Goal: Transaction & Acquisition: Purchase product/service

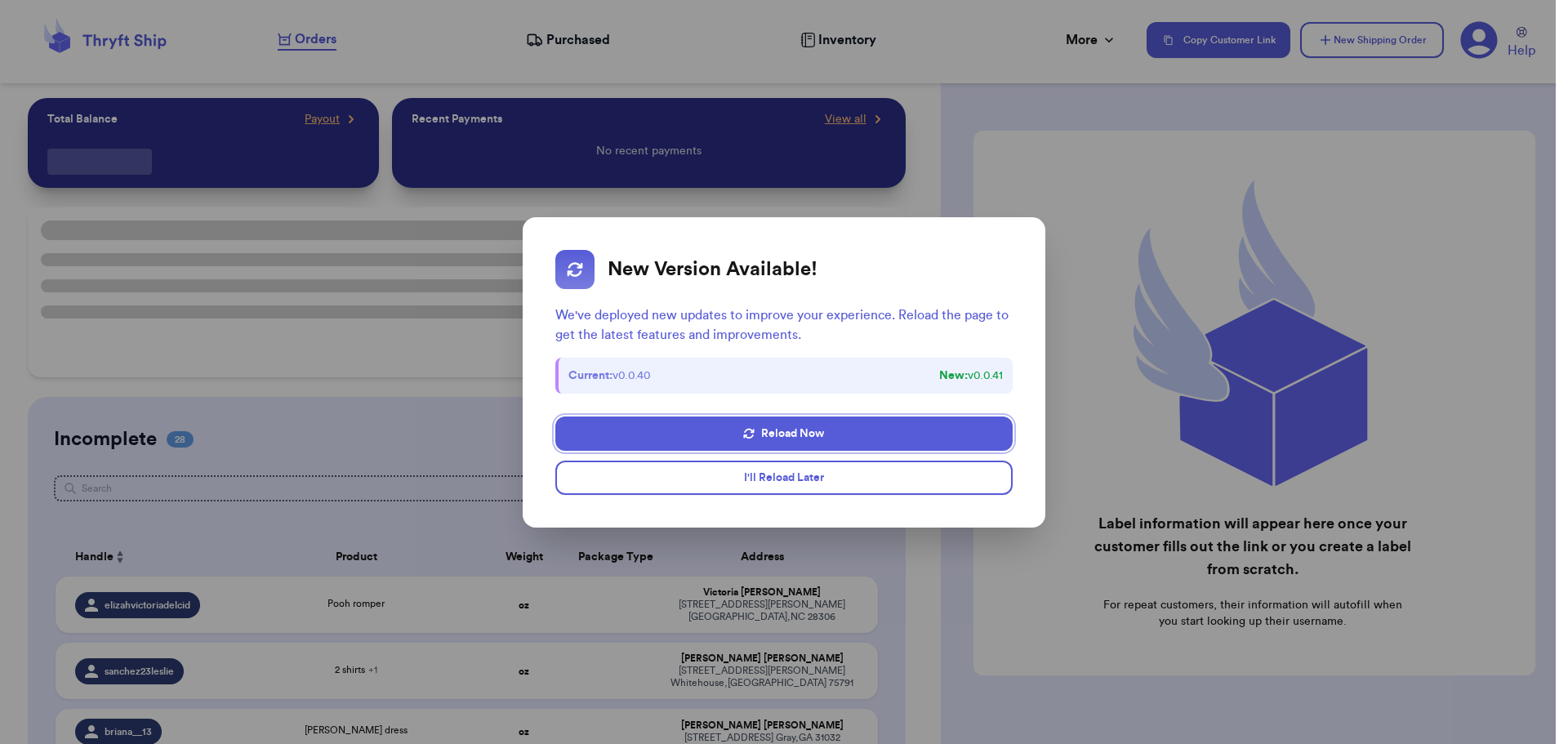
checkbox input "false"
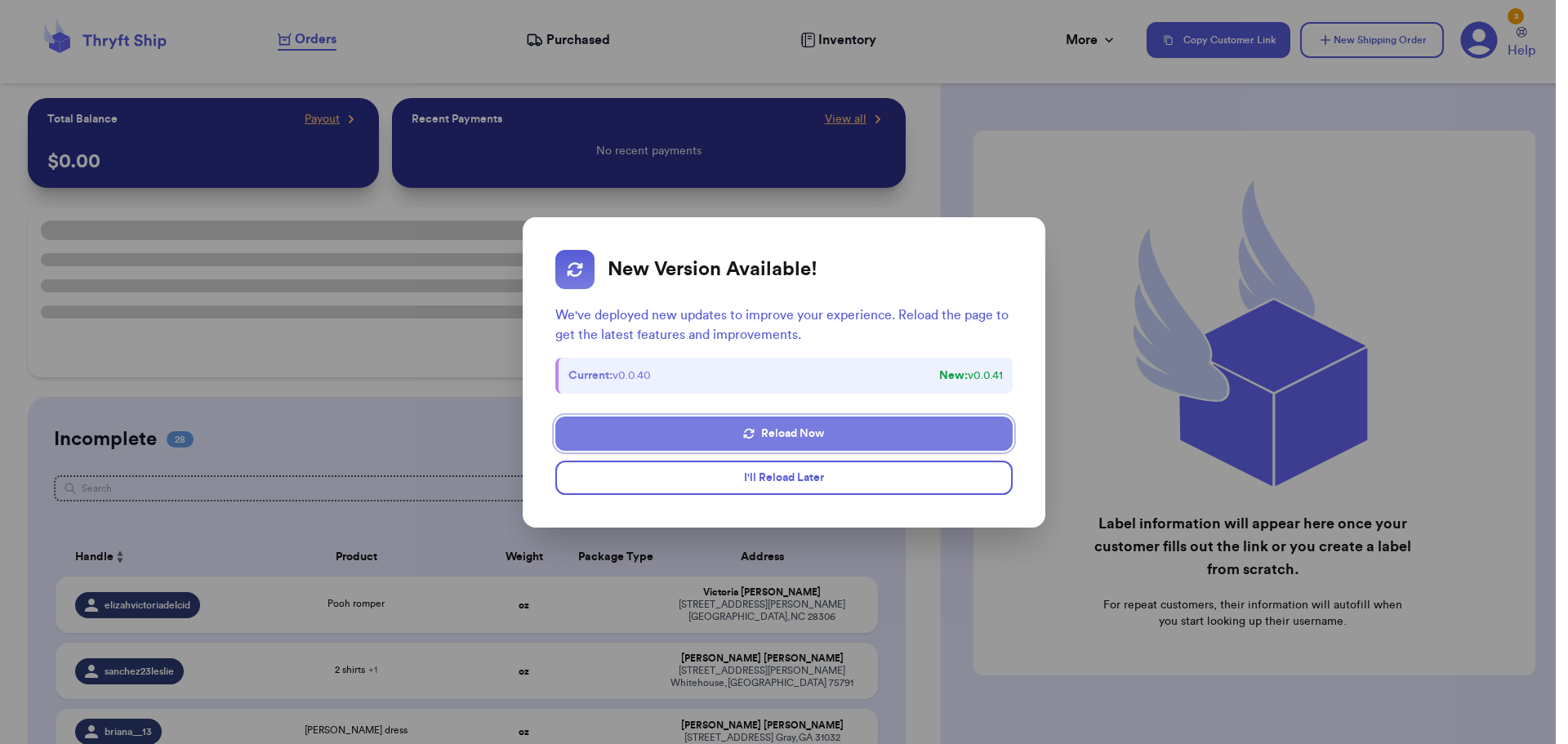
click at [825, 433] on button "Reload Now" at bounding box center [784, 433] width 458 height 35
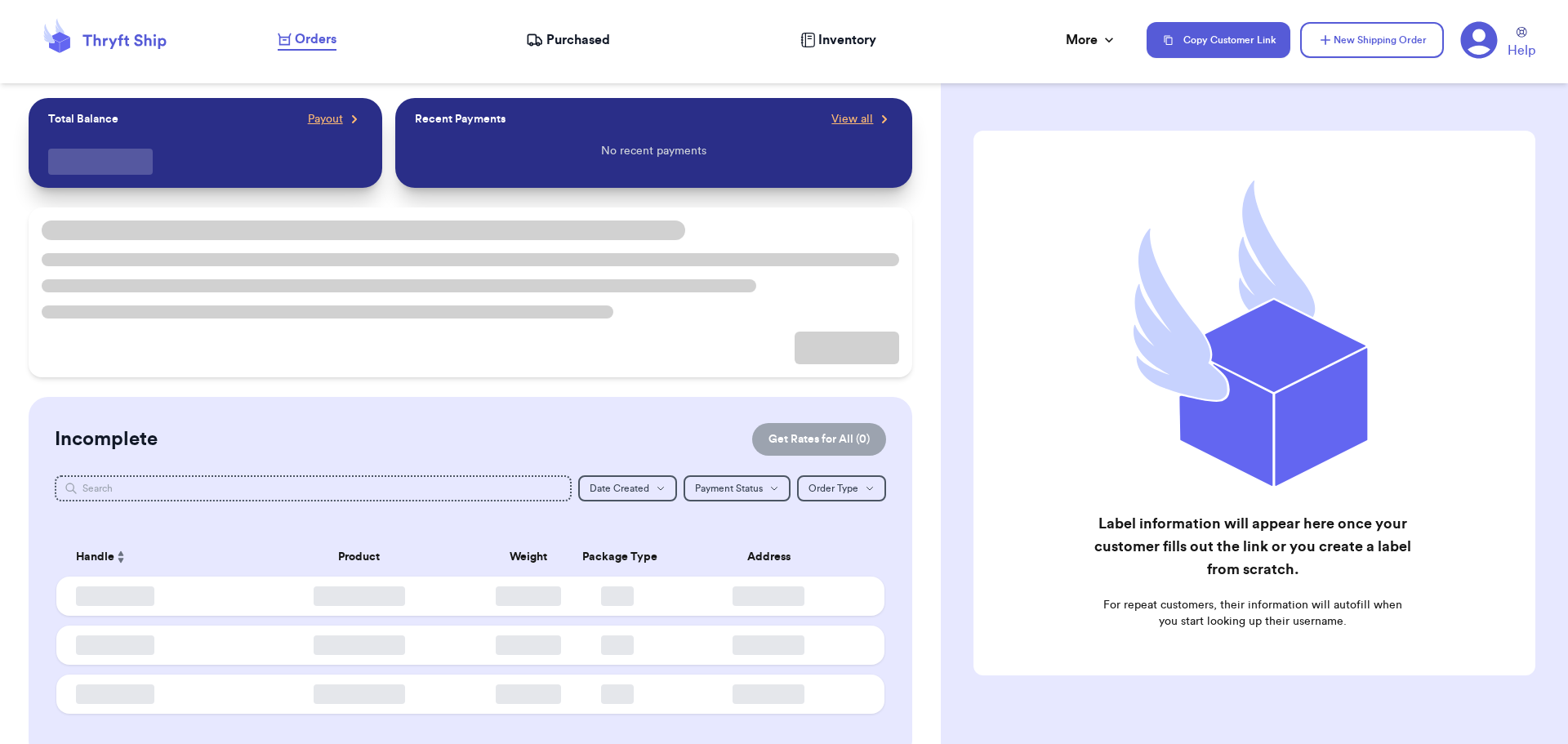
checkbox input "false"
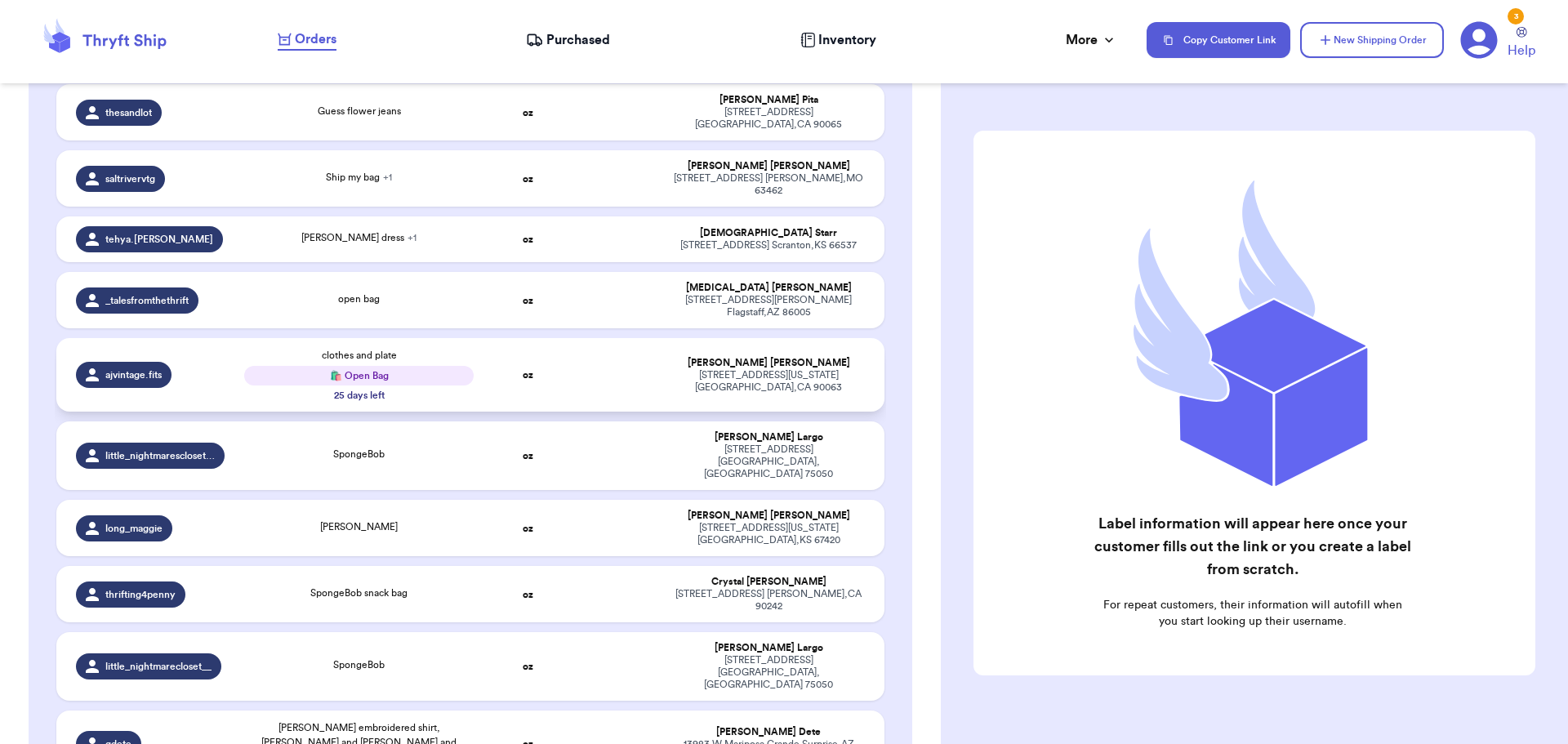
scroll to position [1551, 0]
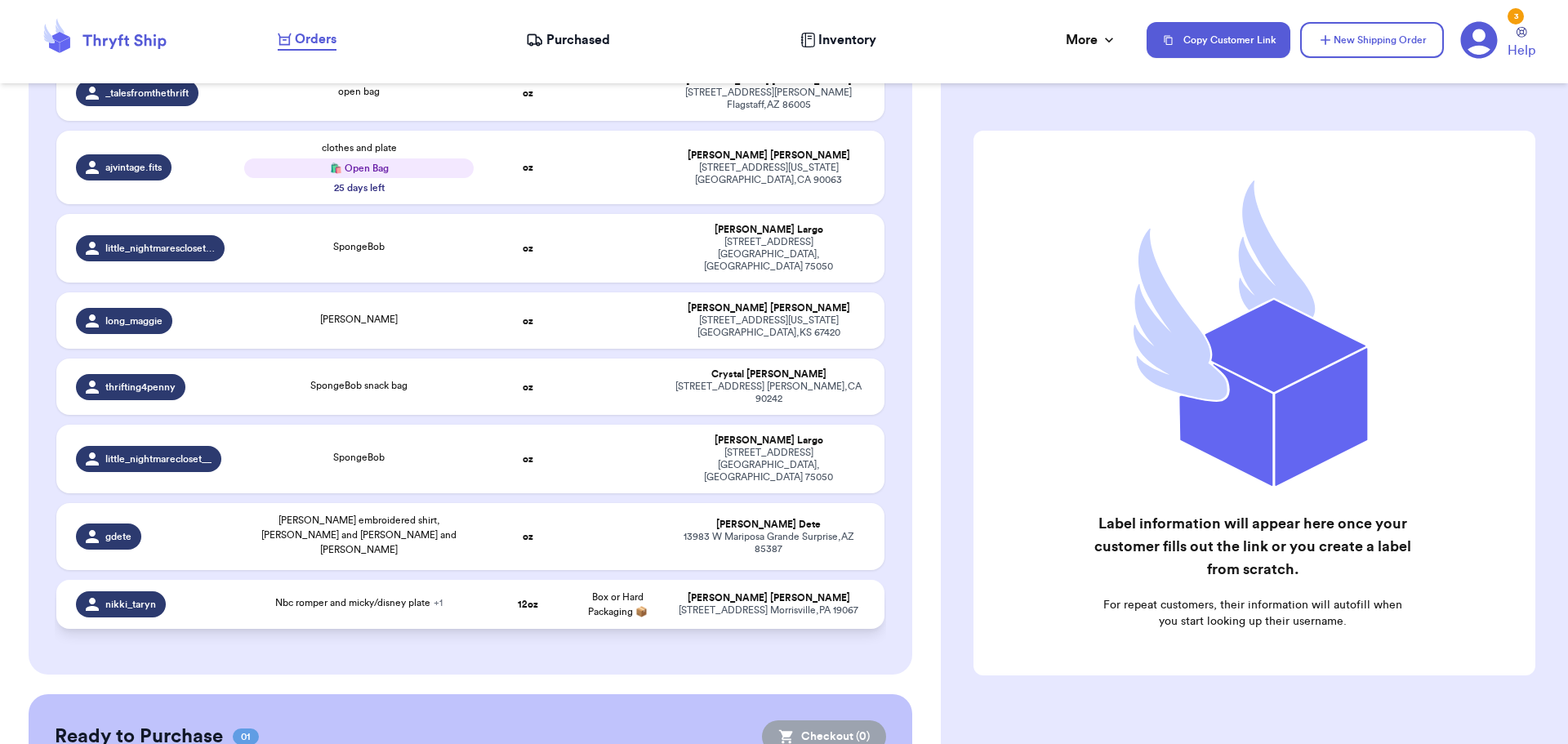
click at [416, 580] on td "Nbc romper and micky/disney plate + 1" at bounding box center [359, 604] width 250 height 49
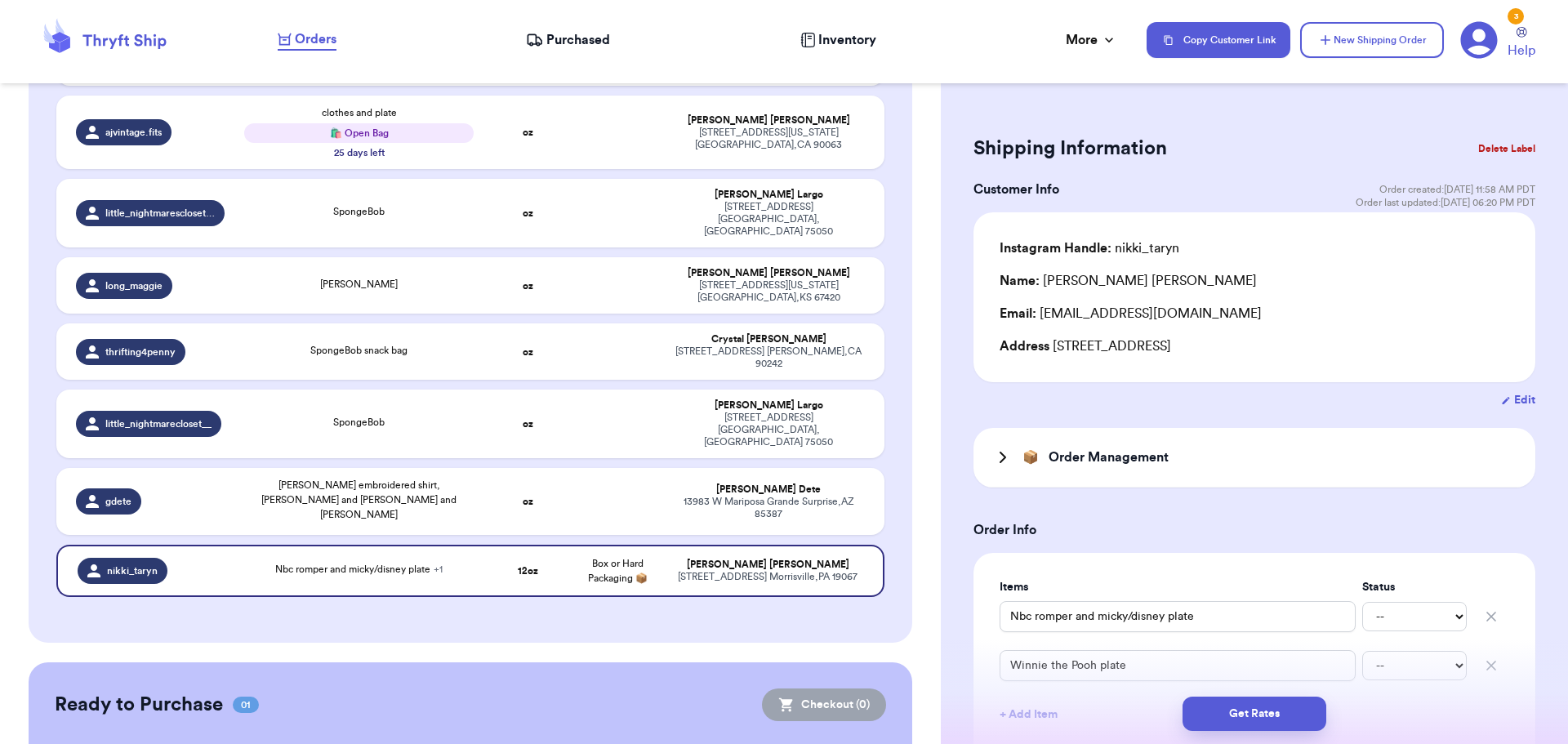
scroll to position [1606, 0]
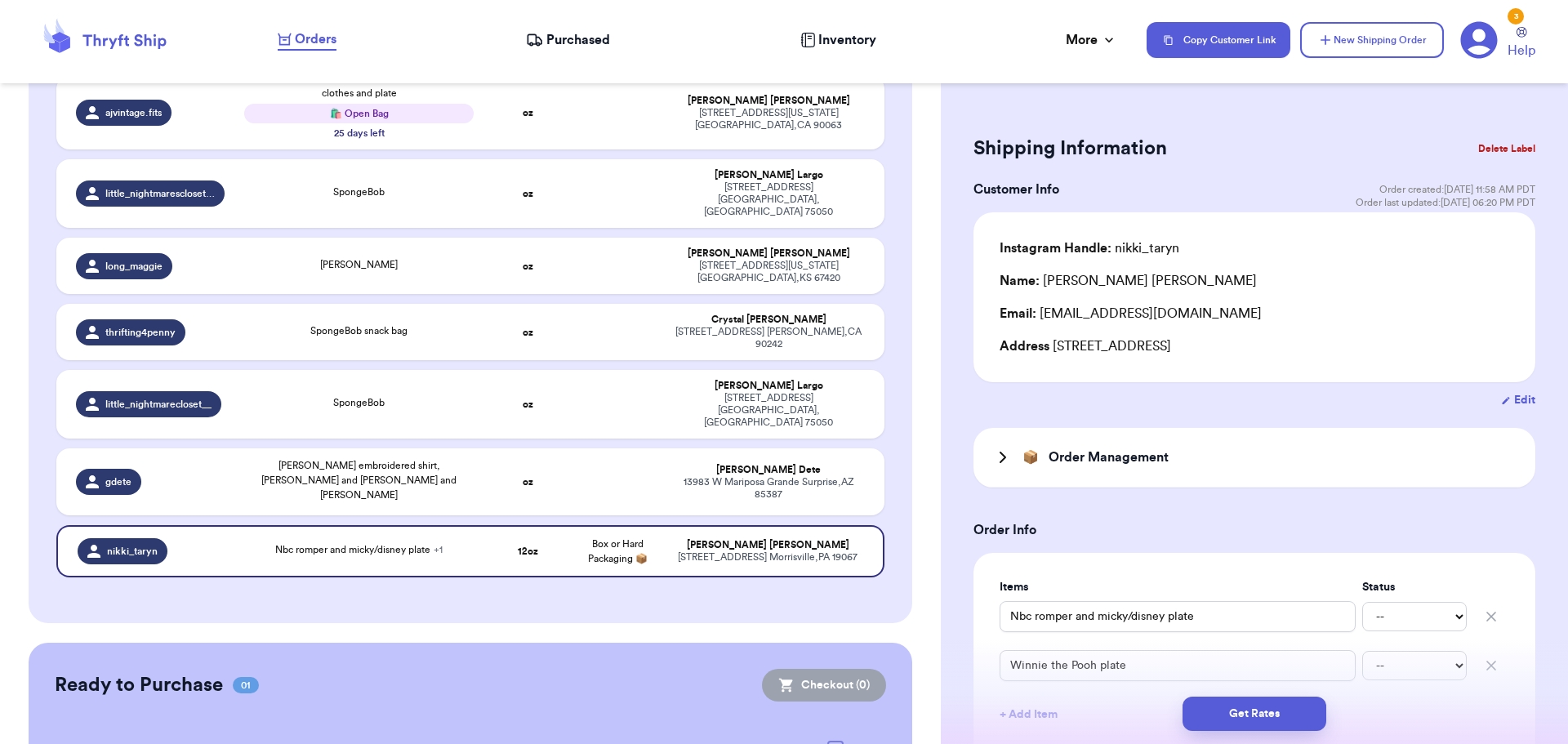
drag, startPoint x: 820, startPoint y: 651, endPoint x: 1005, endPoint y: 676, distance: 186.7
checkbox input "true"
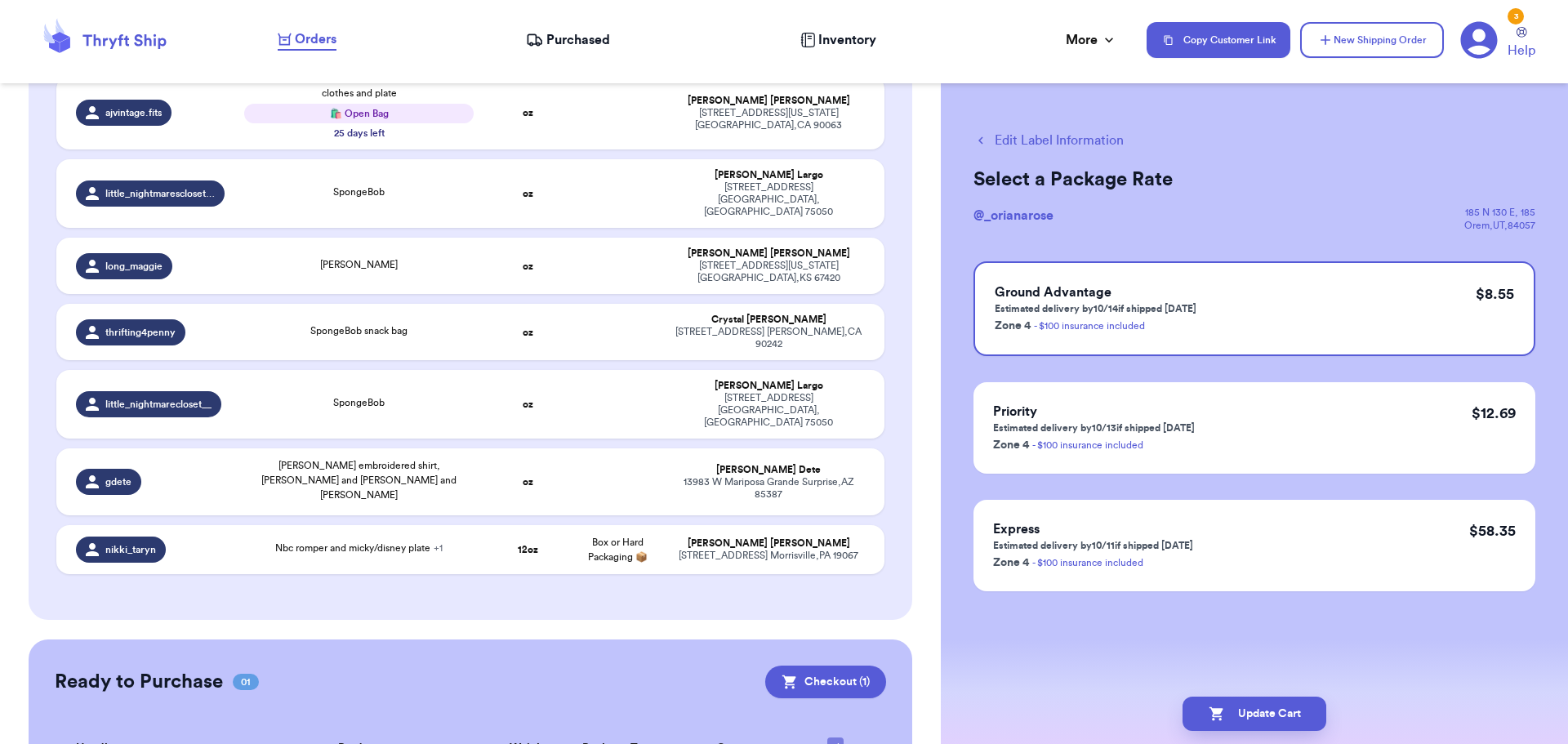
checkbox input "false"
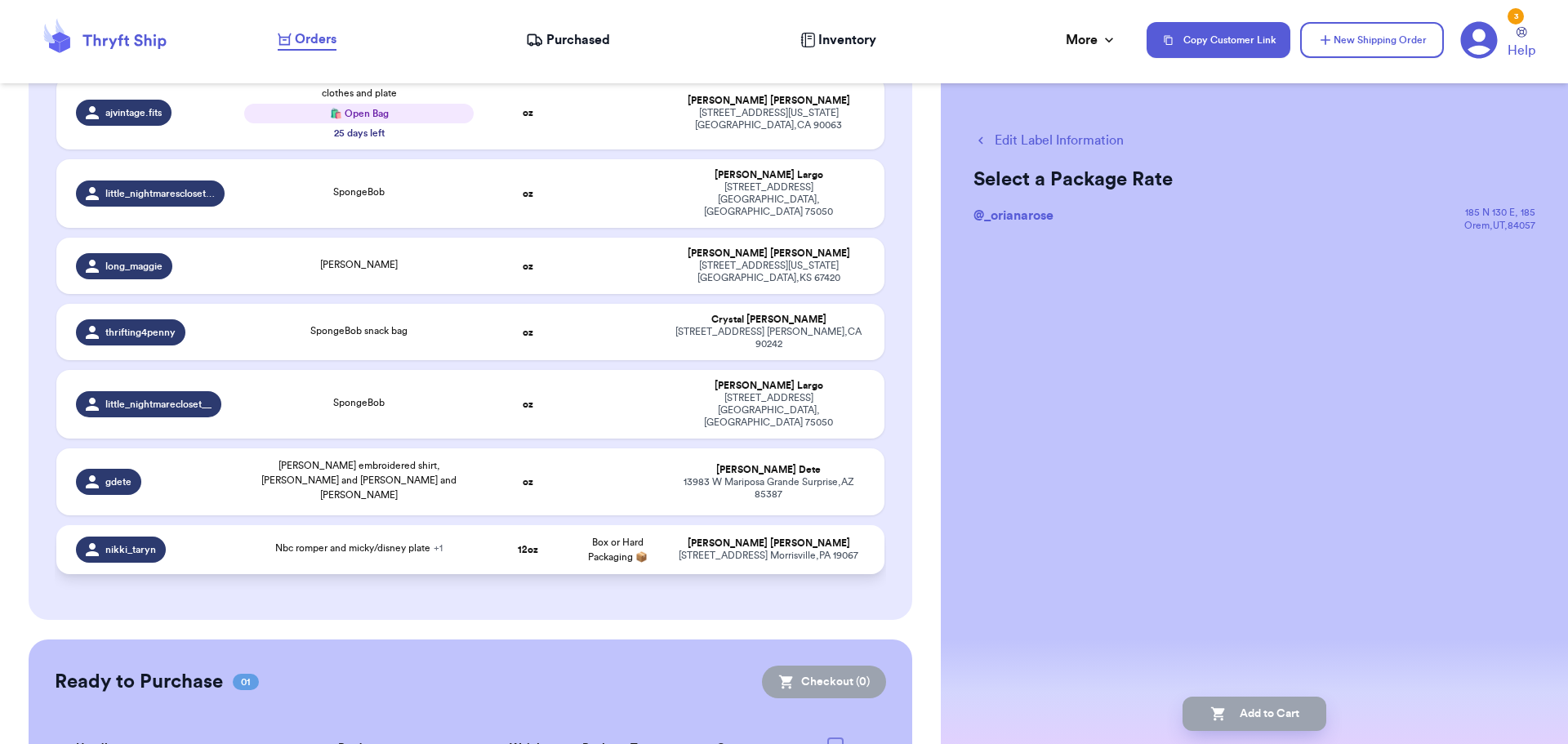
click at [690, 549] on div "[STREET_ADDRESS]" at bounding box center [769, 555] width 194 height 13
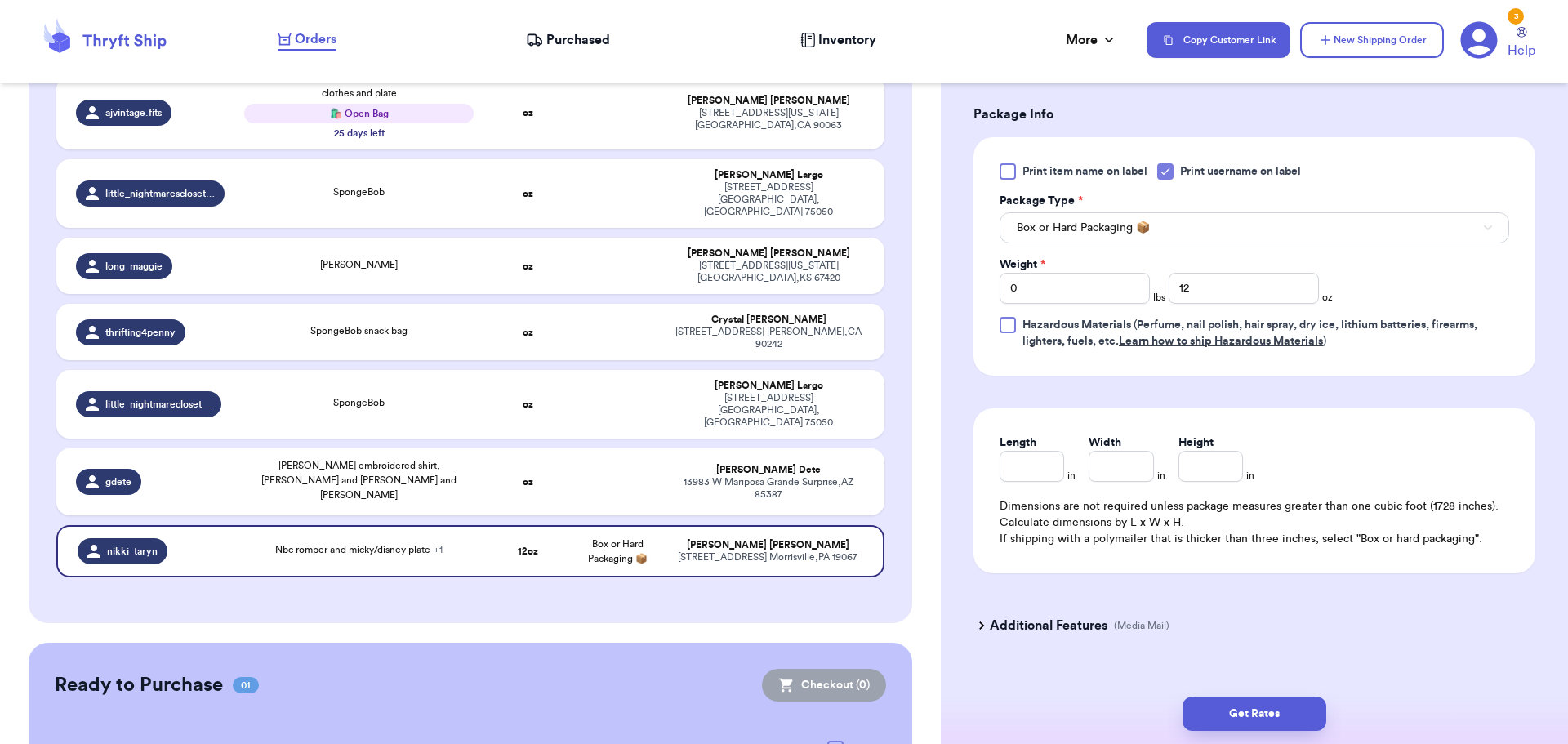
scroll to position [816, 0]
click at [1256, 707] on button "Get Rates" at bounding box center [1254, 714] width 144 height 35
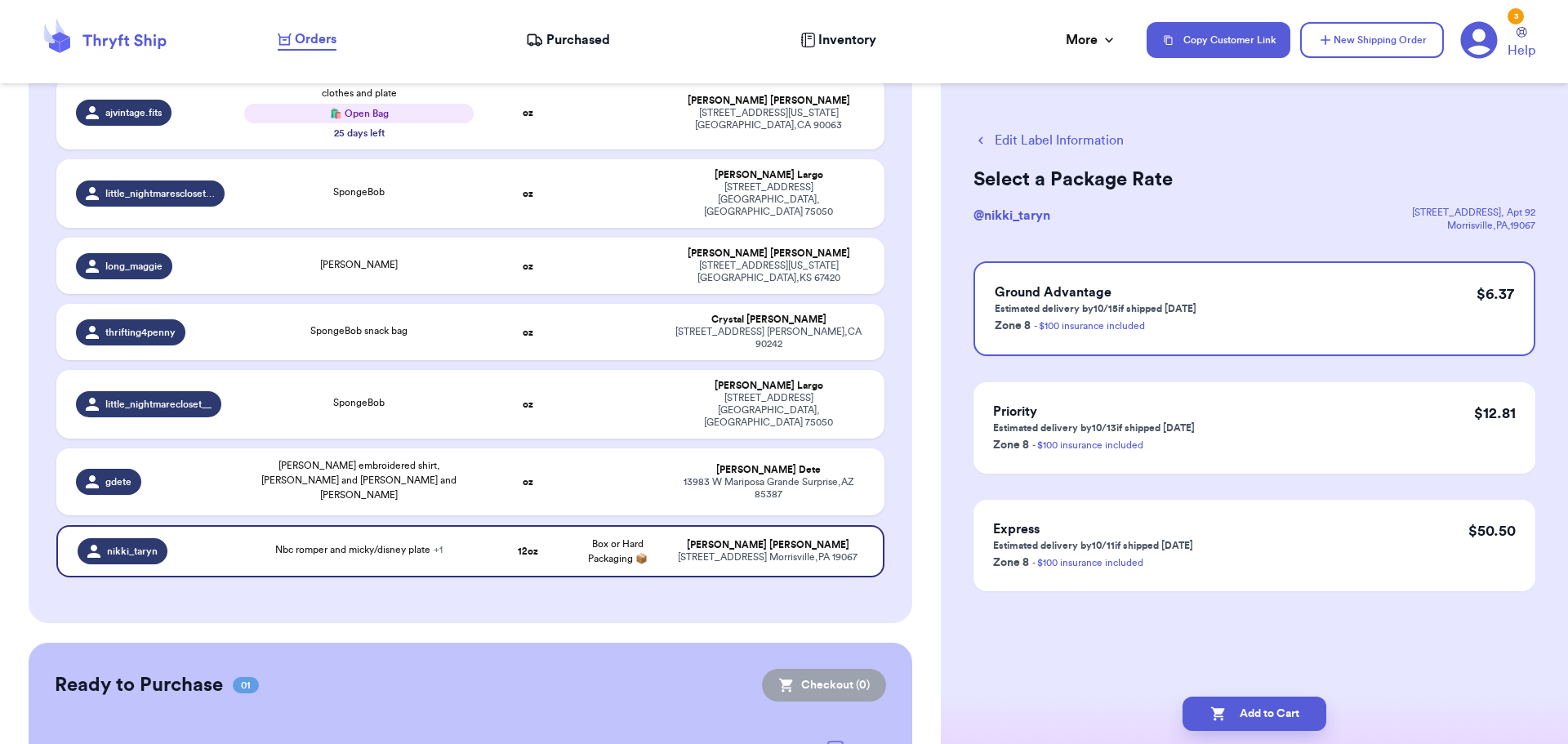
scroll to position [0, 0]
click at [1220, 705] on icon "button" at bounding box center [1218, 713] width 16 height 16
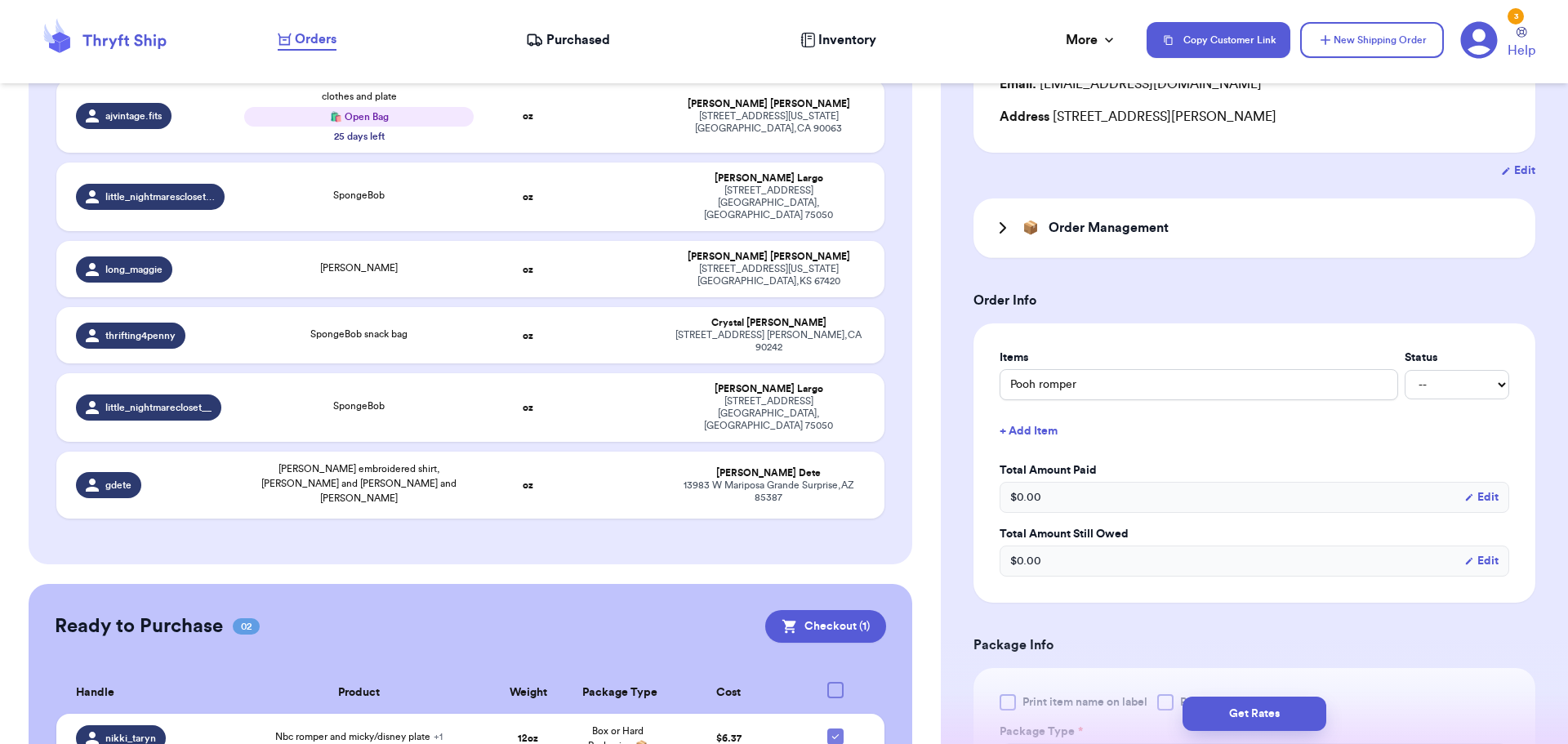
scroll to position [326, 0]
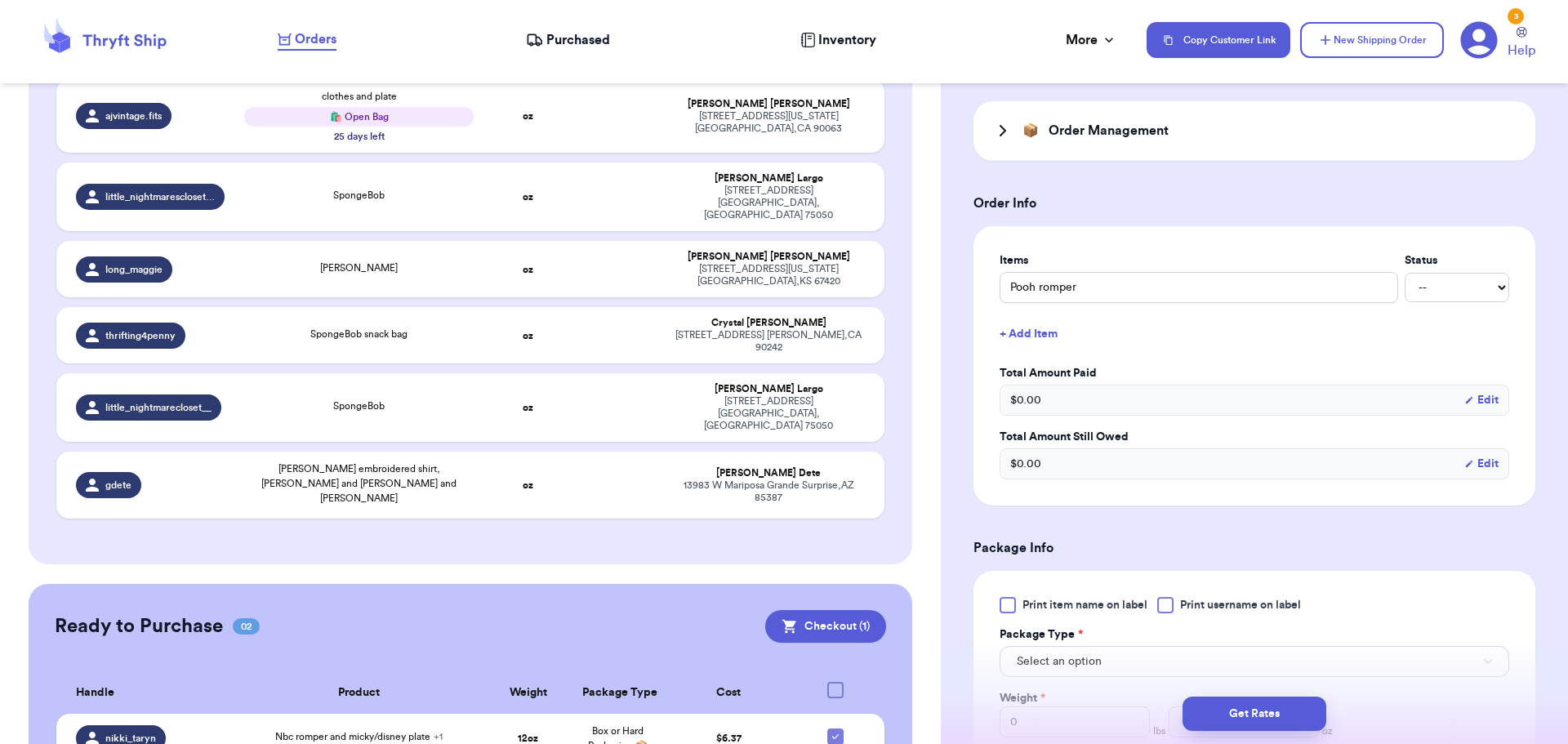
drag, startPoint x: 1162, startPoint y: 604, endPoint x: 1175, endPoint y: 602, distance: 13.2
click at [1174, 603] on div at bounding box center [1165, 604] width 16 height 16
click at [0, 0] on input "Print username on label" at bounding box center [0, 0] width 0 height 0
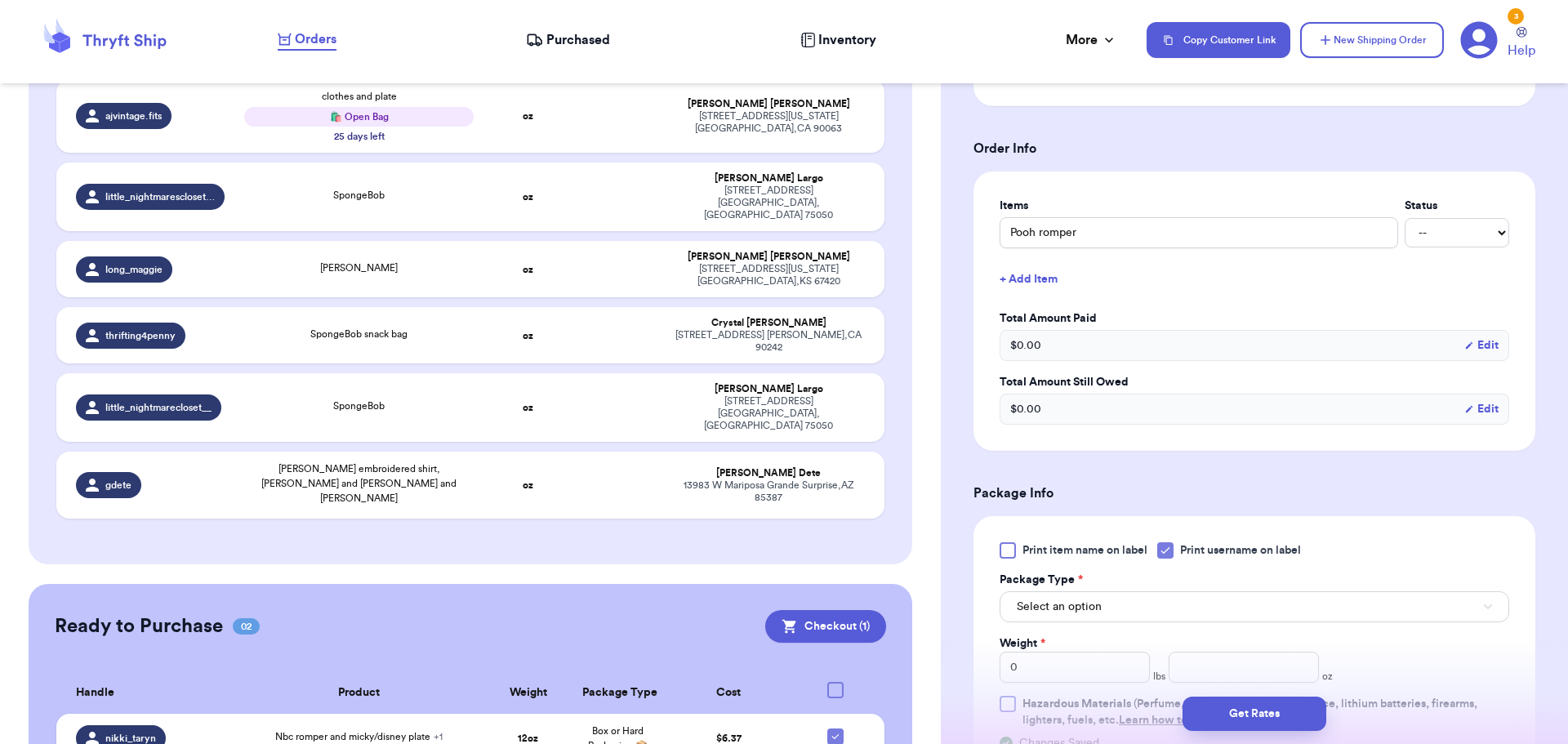
scroll to position [408, 0]
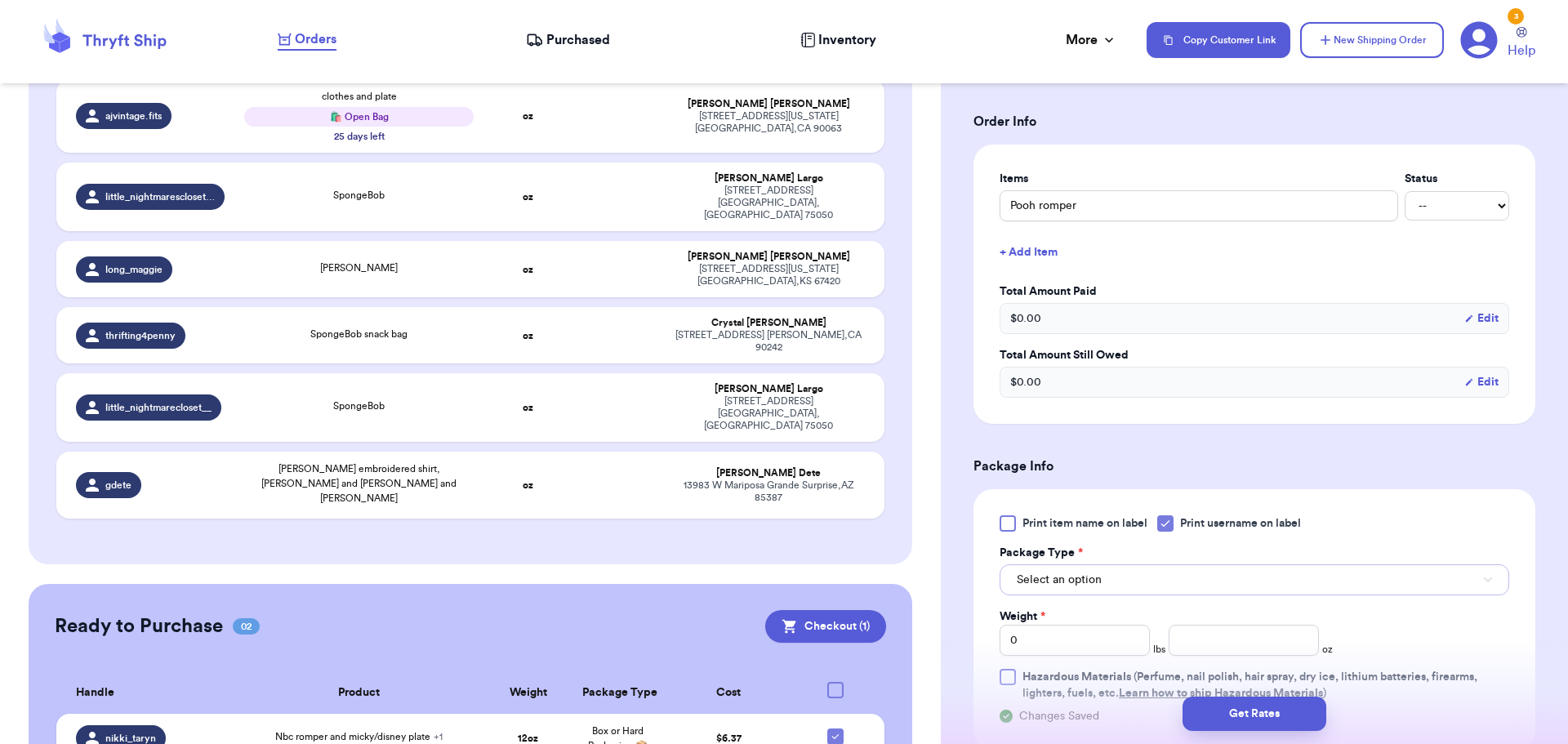
drag, startPoint x: 1166, startPoint y: 577, endPoint x: 1172, endPoint y: 570, distance: 9.2
click at [1172, 570] on button "Select an option" at bounding box center [1255, 580] width 510 height 31
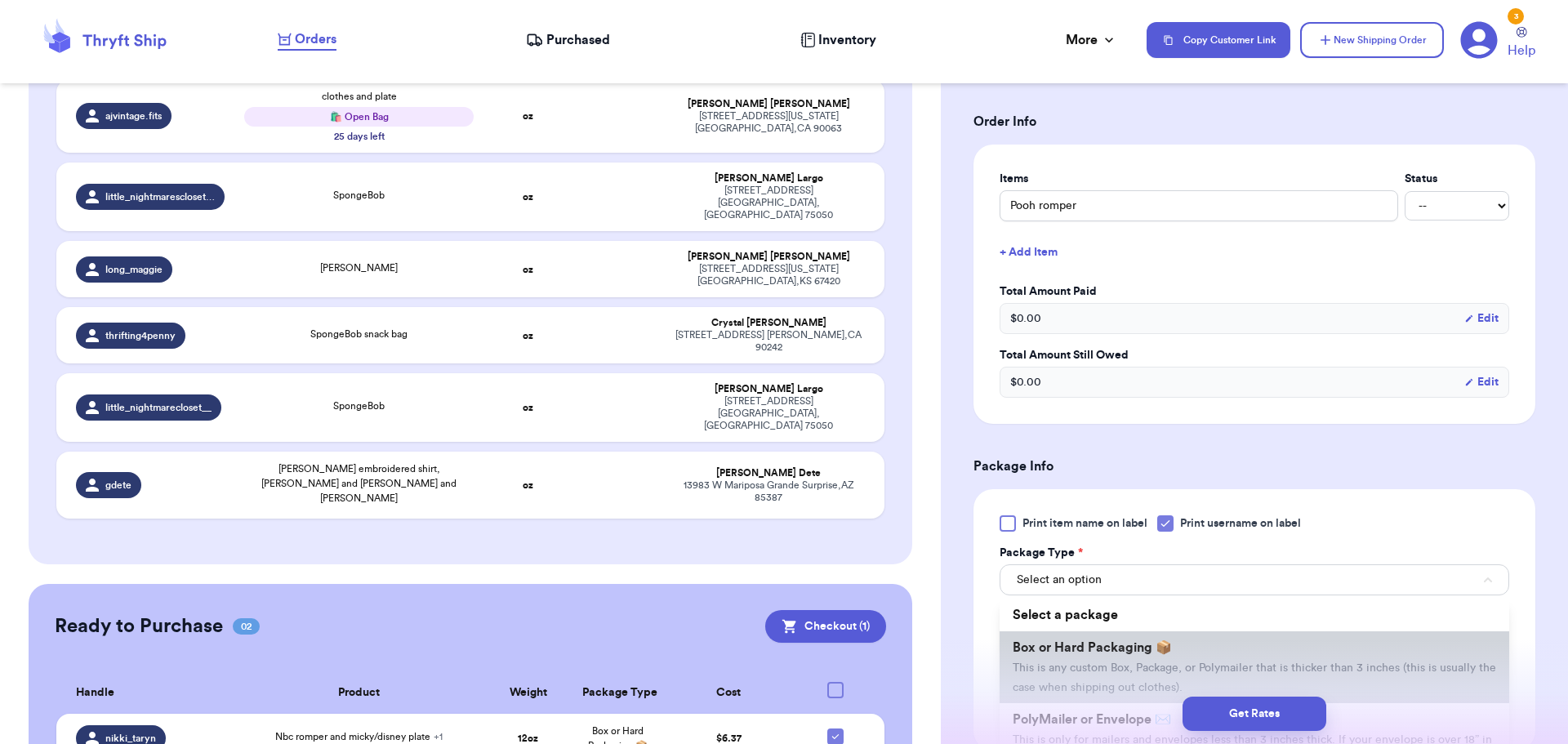
click at [1154, 642] on span "Box or Hard Packaging 📦" at bounding box center [1092, 648] width 159 height 14
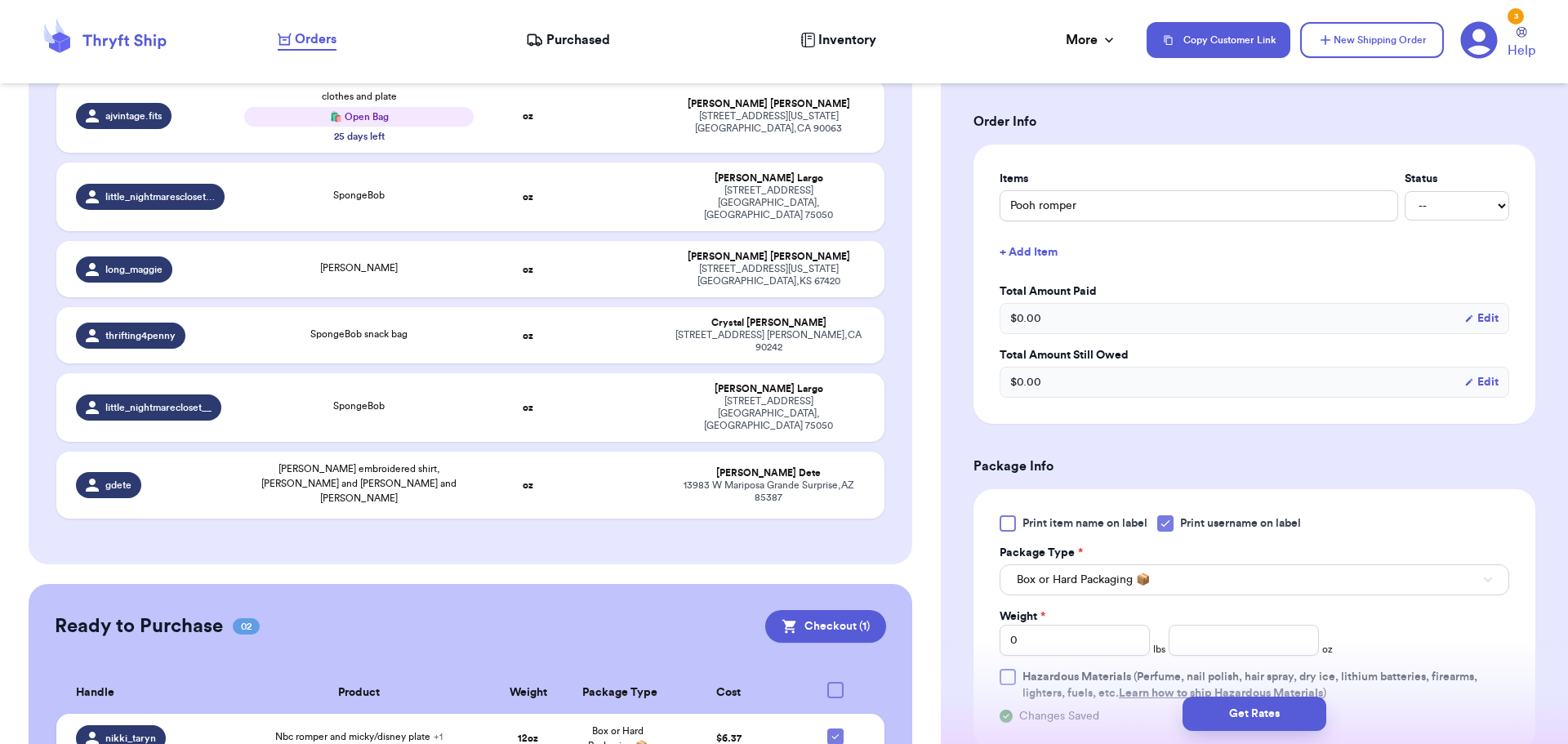
scroll to position [490, 0]
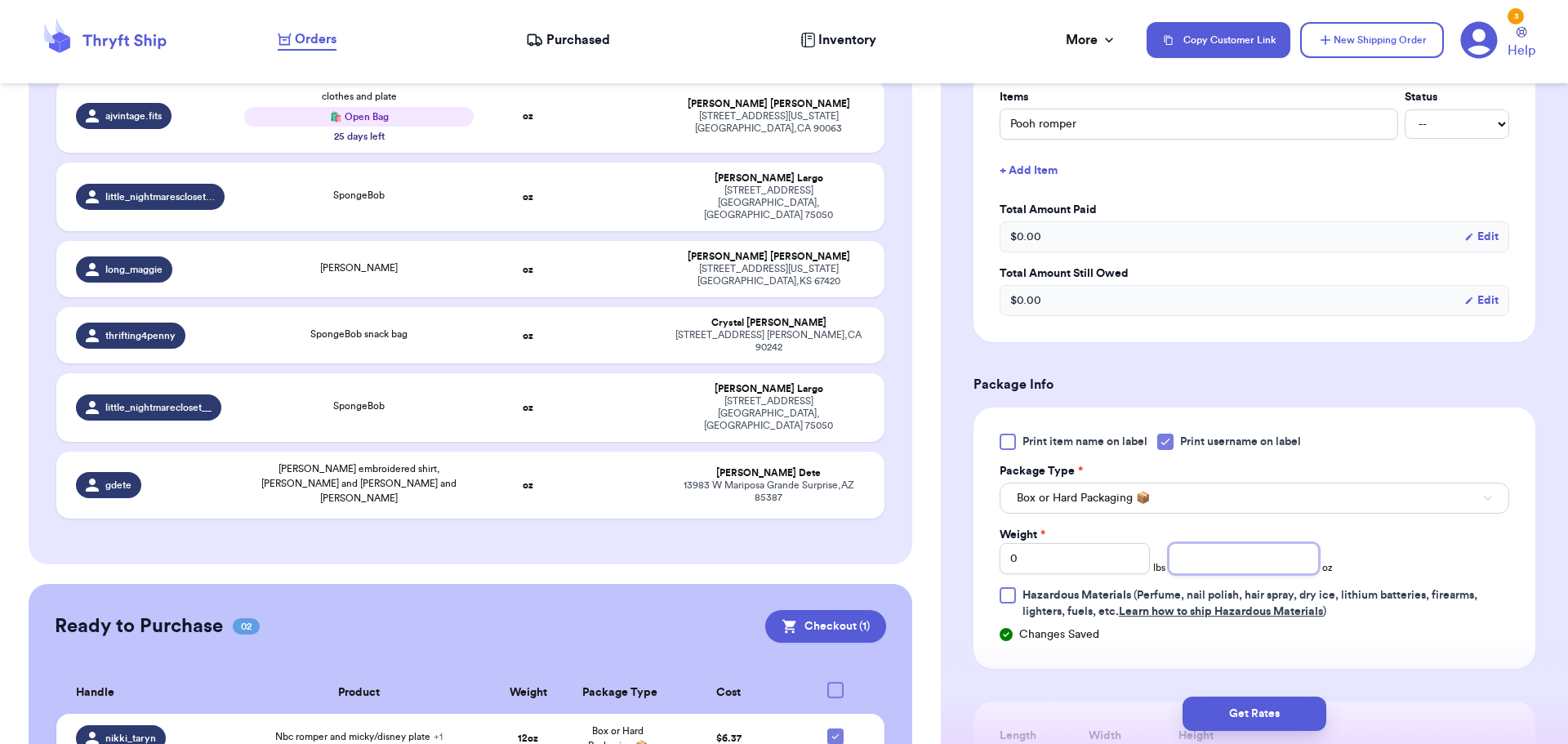
click at [1230, 582] on div "Print item name on label Print username on label Package Type * Box or Hard Pac…" at bounding box center [1255, 526] width 510 height 186
type input "9"
click at [1255, 698] on button "Get Rates" at bounding box center [1254, 714] width 144 height 35
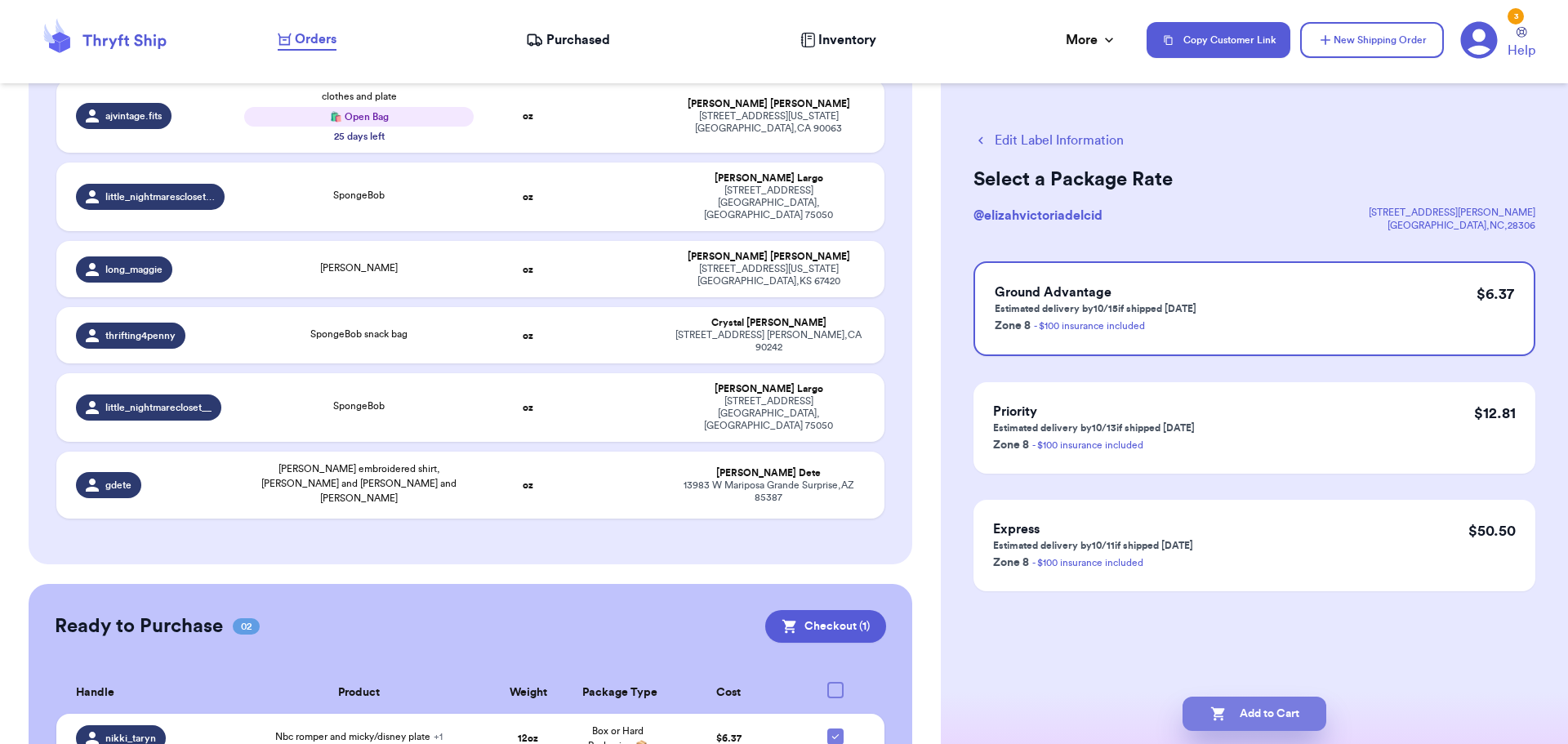
click at [1246, 715] on button "Add to Cart" at bounding box center [1254, 714] width 144 height 35
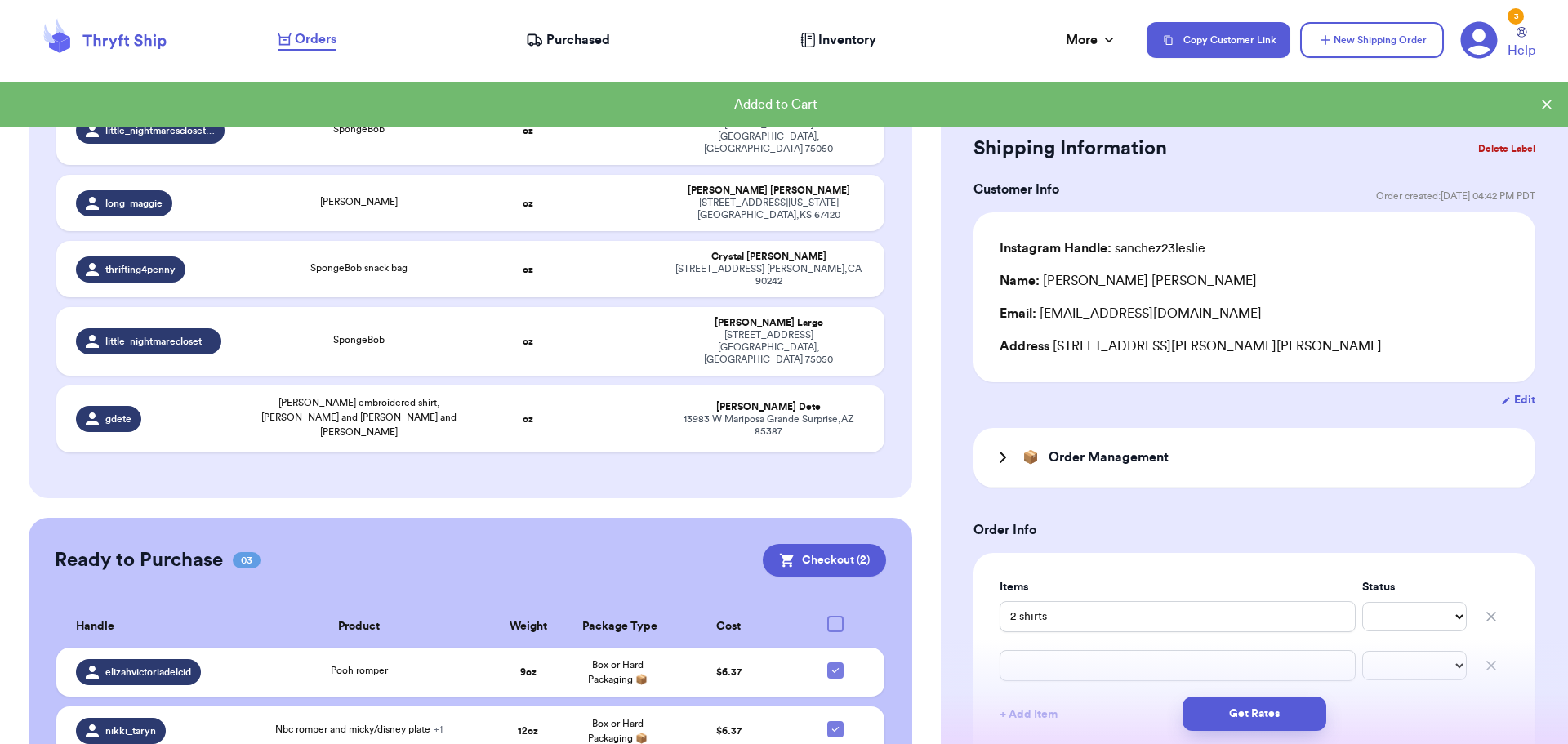
scroll to position [1543, 0]
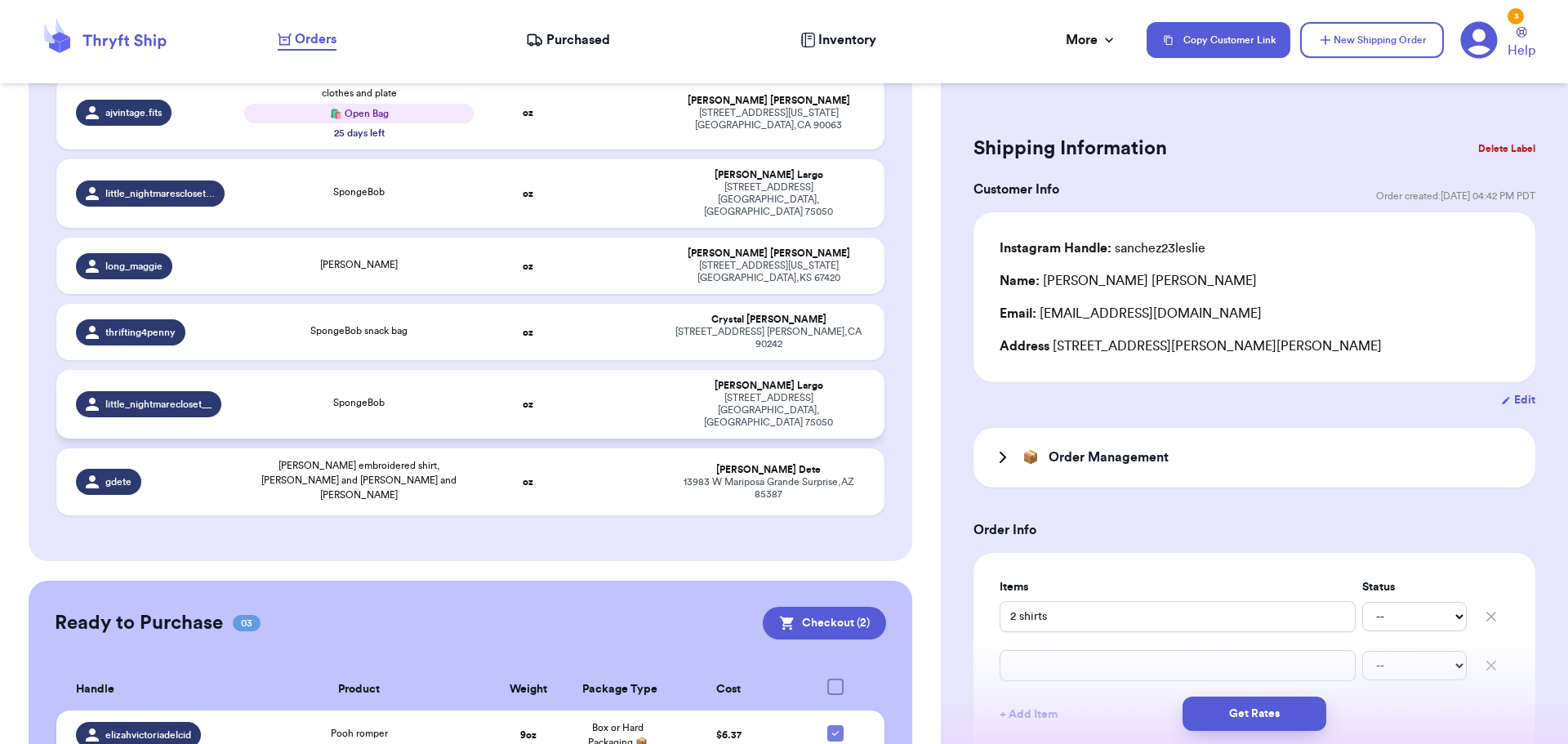
click at [427, 395] on div "SpongeBob" at bounding box center [359, 403] width 231 height 18
type input "SpongeBob"
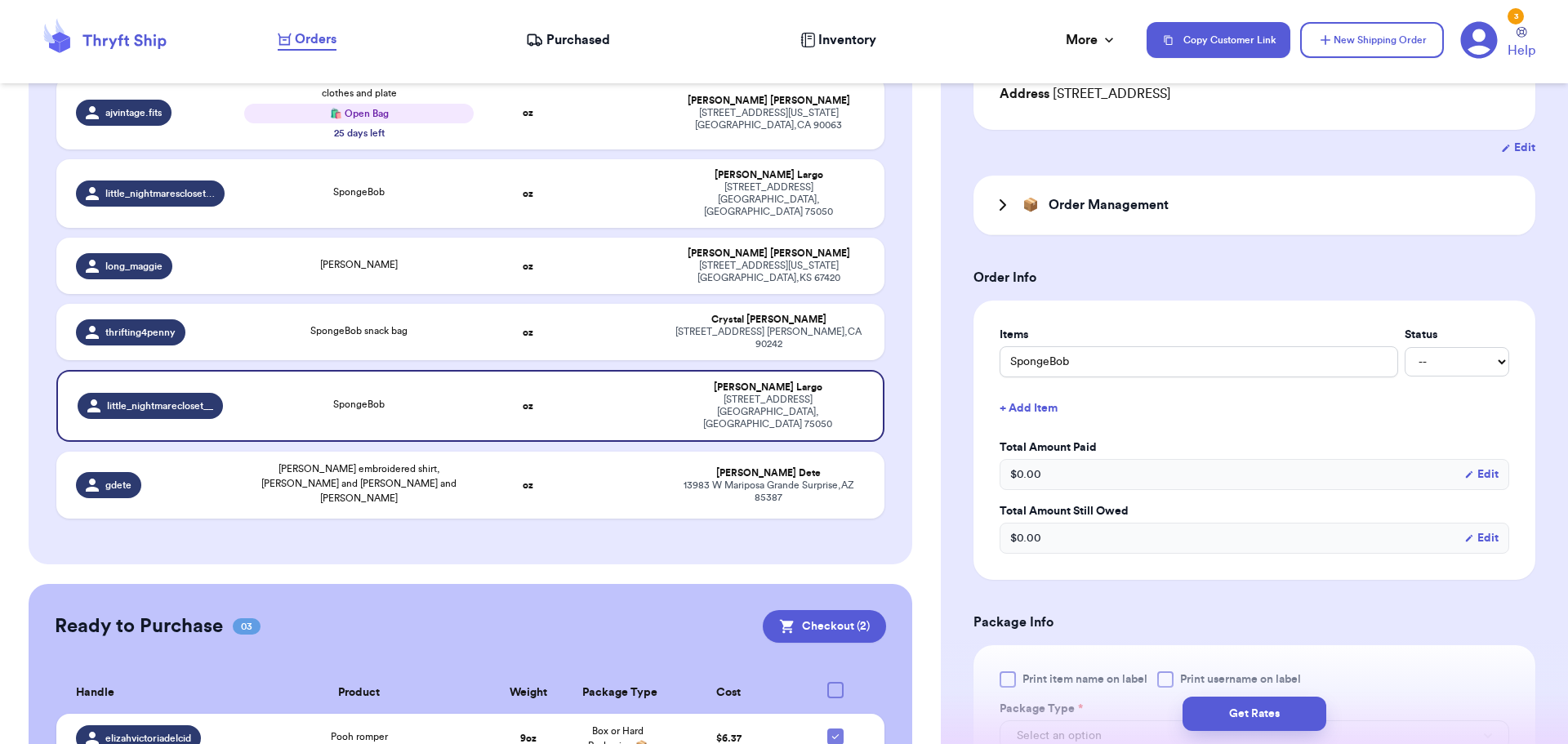
scroll to position [326, 0]
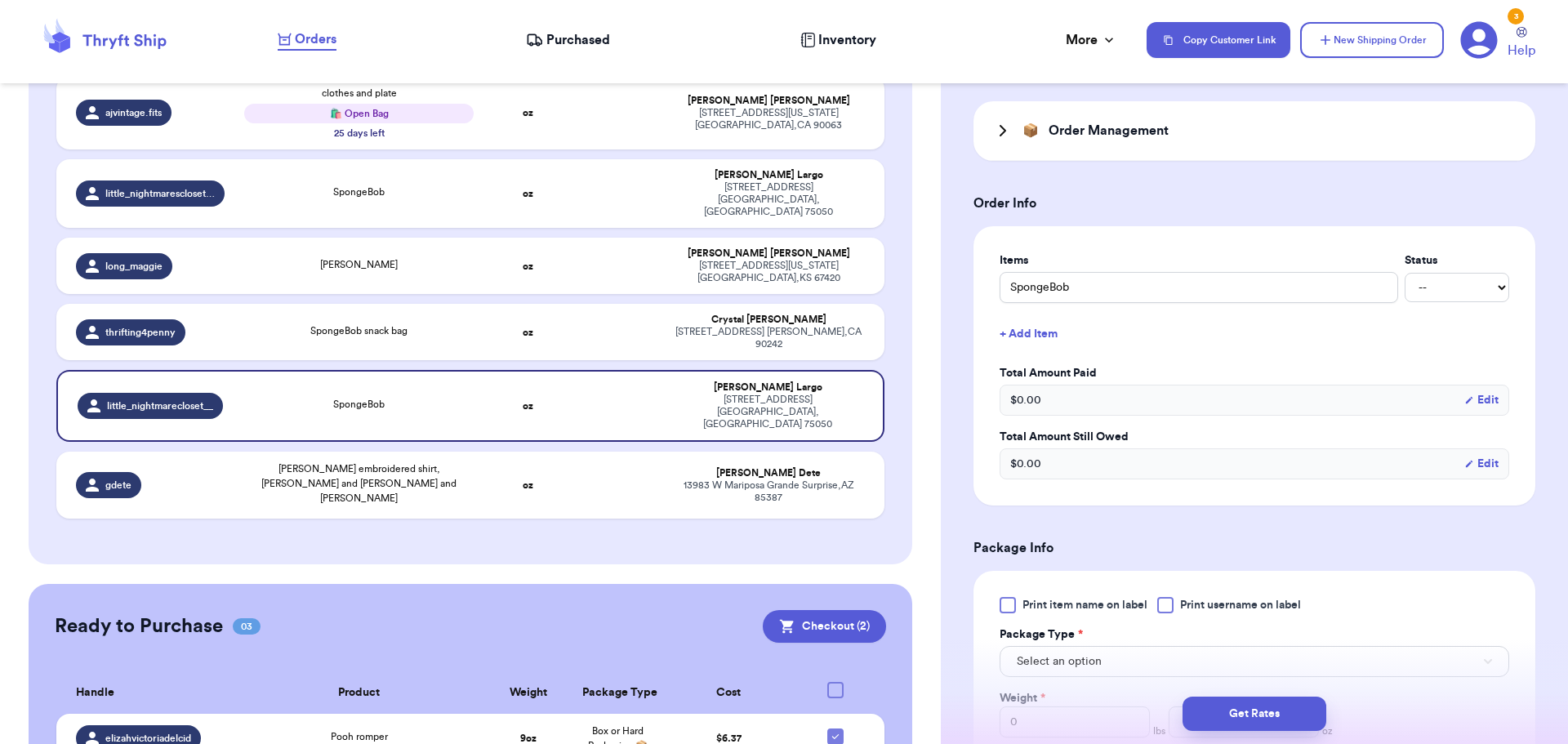
click at [1169, 602] on div at bounding box center [1165, 604] width 16 height 16
click at [0, 0] on input "Print username on label" at bounding box center [0, 0] width 0 height 0
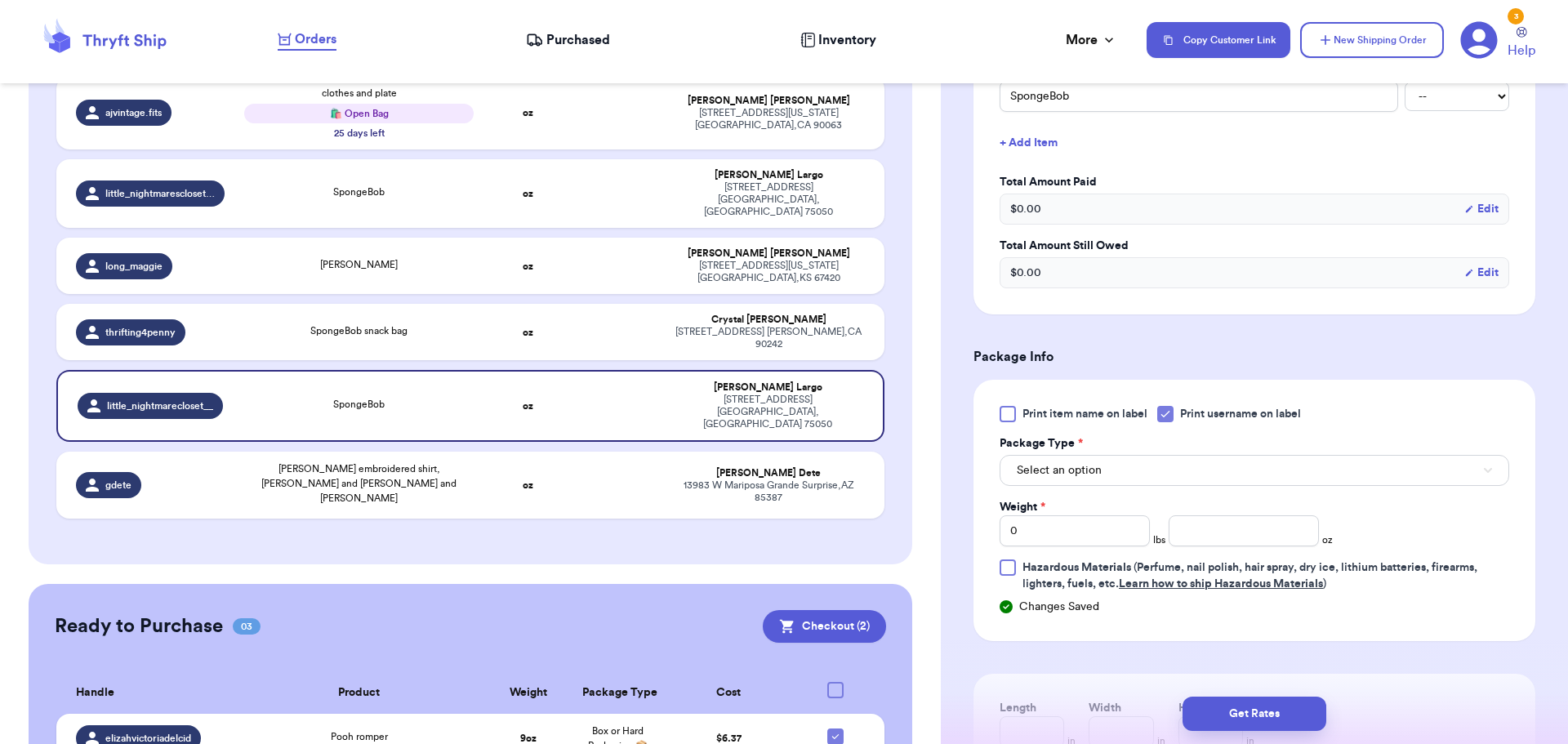
scroll to position [571, 0]
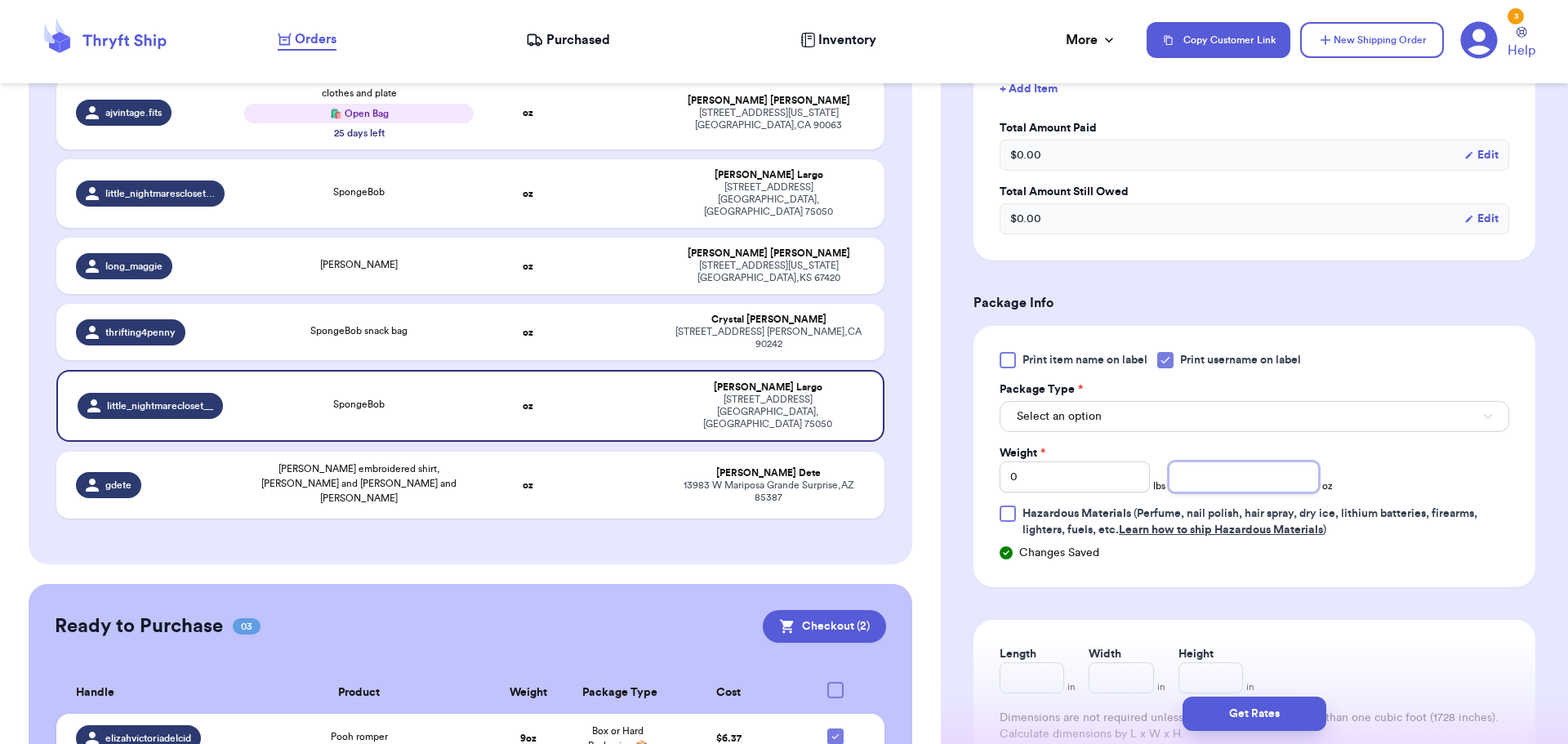
click at [1218, 471] on input "number" at bounding box center [1245, 477] width 151 height 31
type input "9"
click at [1249, 711] on button "Get Rates" at bounding box center [1254, 714] width 144 height 35
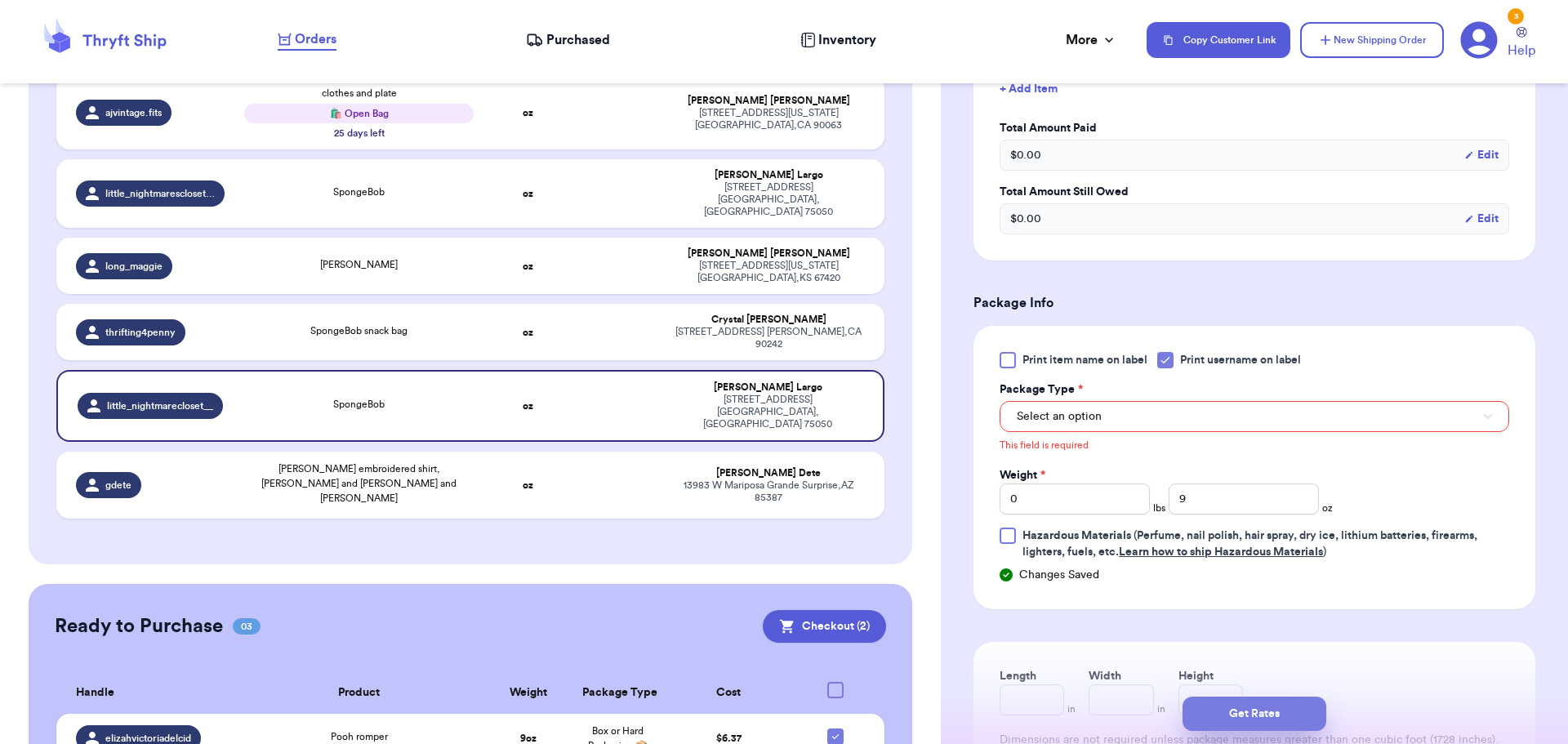
scroll to position [618, 0]
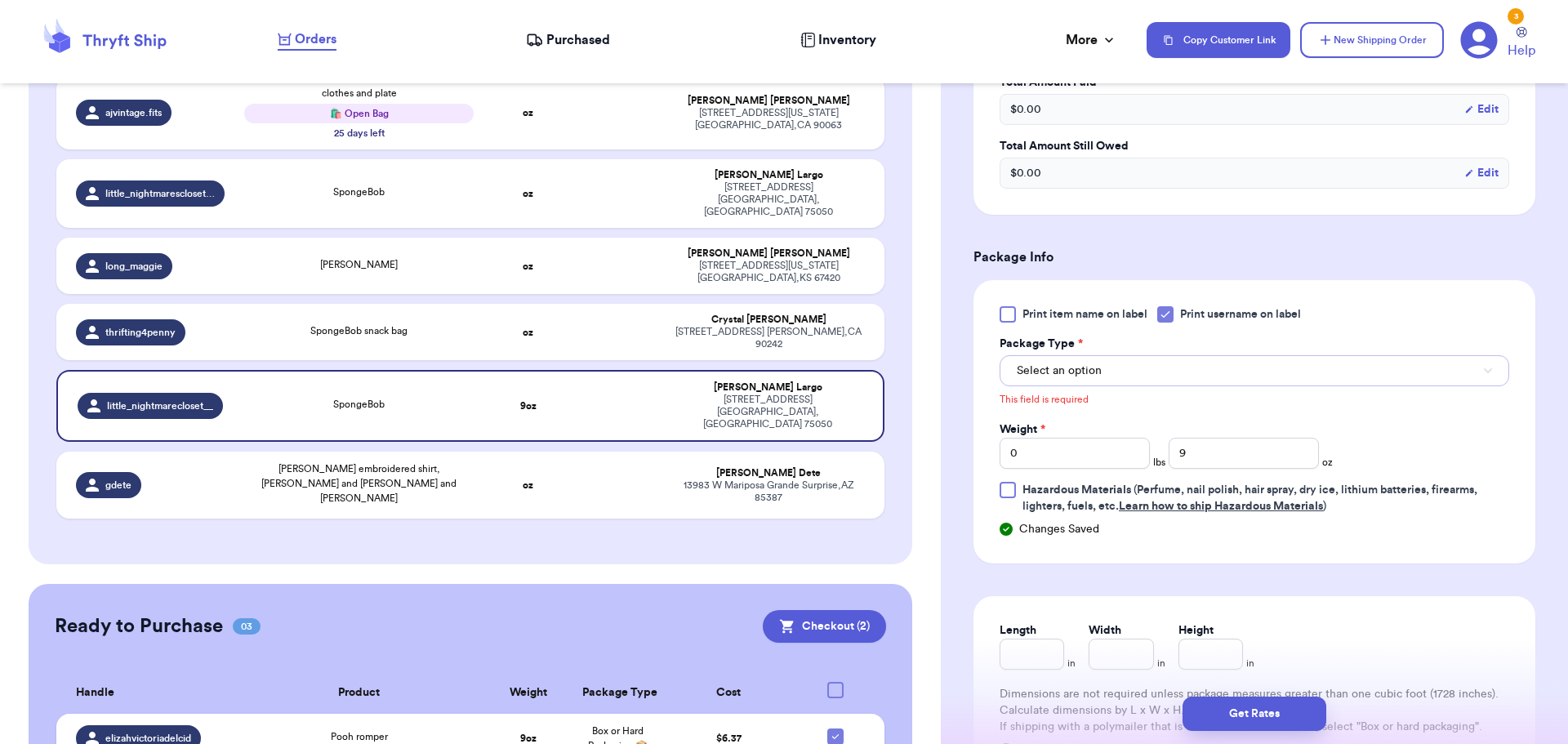
click at [1050, 368] on span "Select an option" at bounding box center [1059, 371] width 85 height 16
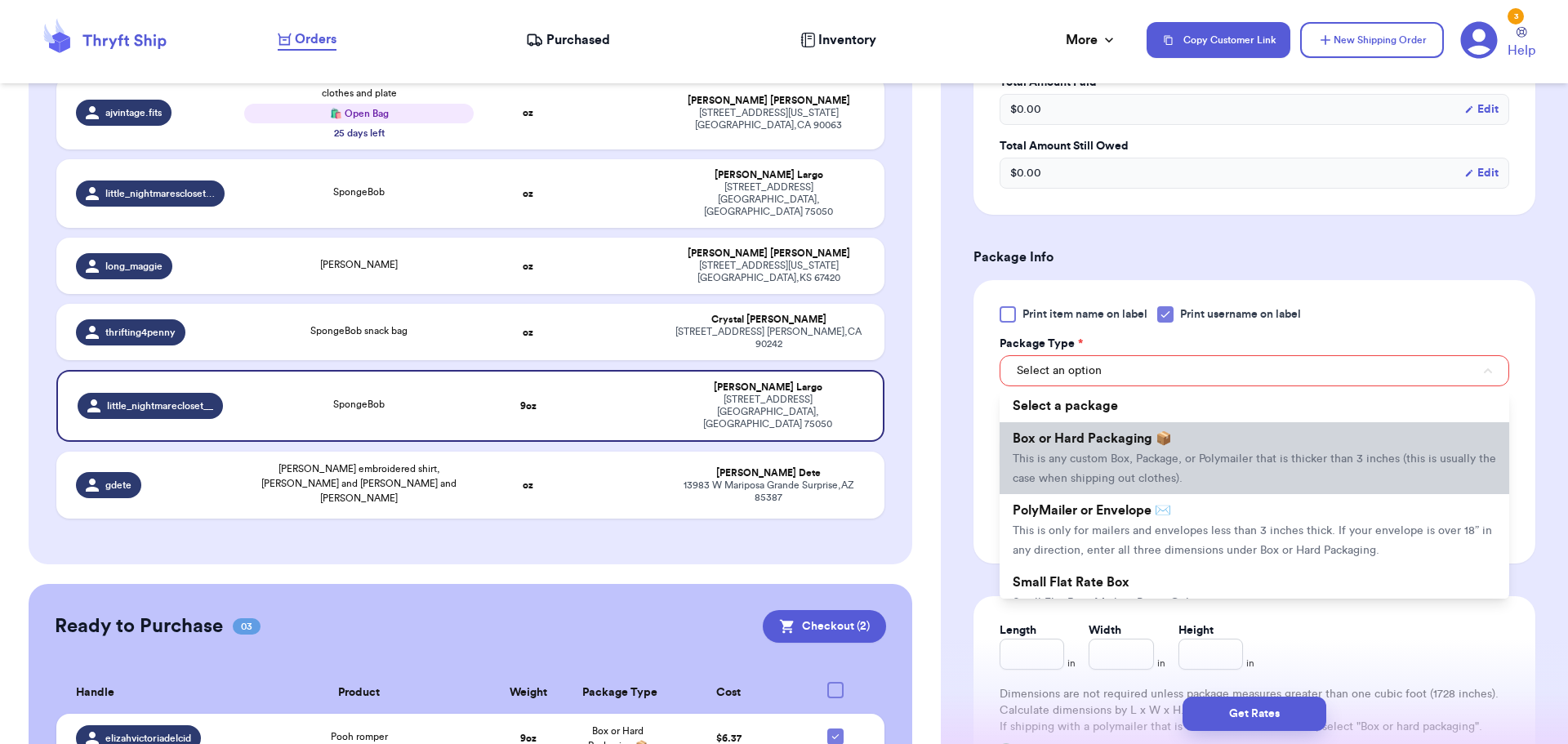
click at [1064, 438] on span "Box or Hard Packaging 📦" at bounding box center [1092, 439] width 159 height 14
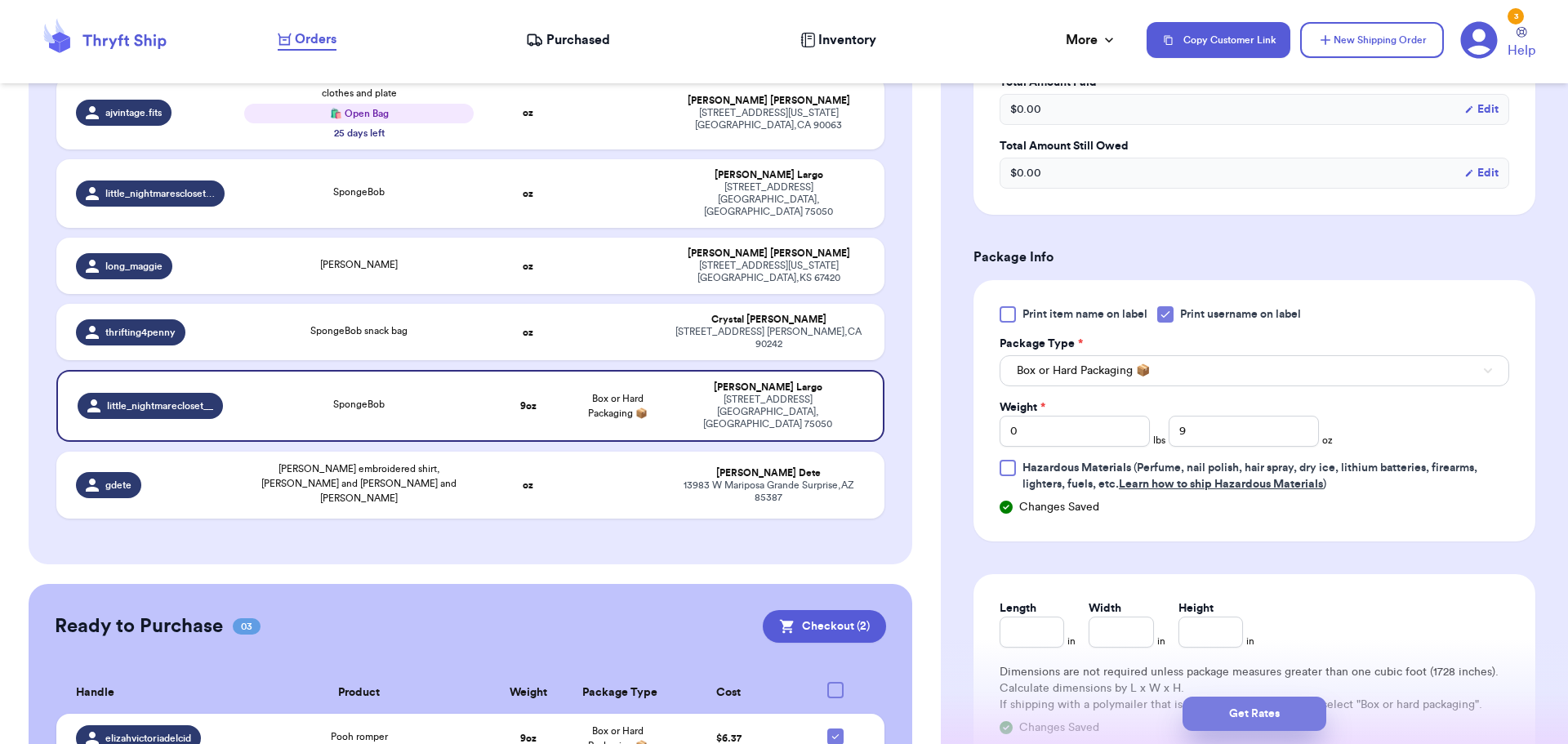
click at [1239, 706] on button "Get Rates" at bounding box center [1254, 714] width 144 height 35
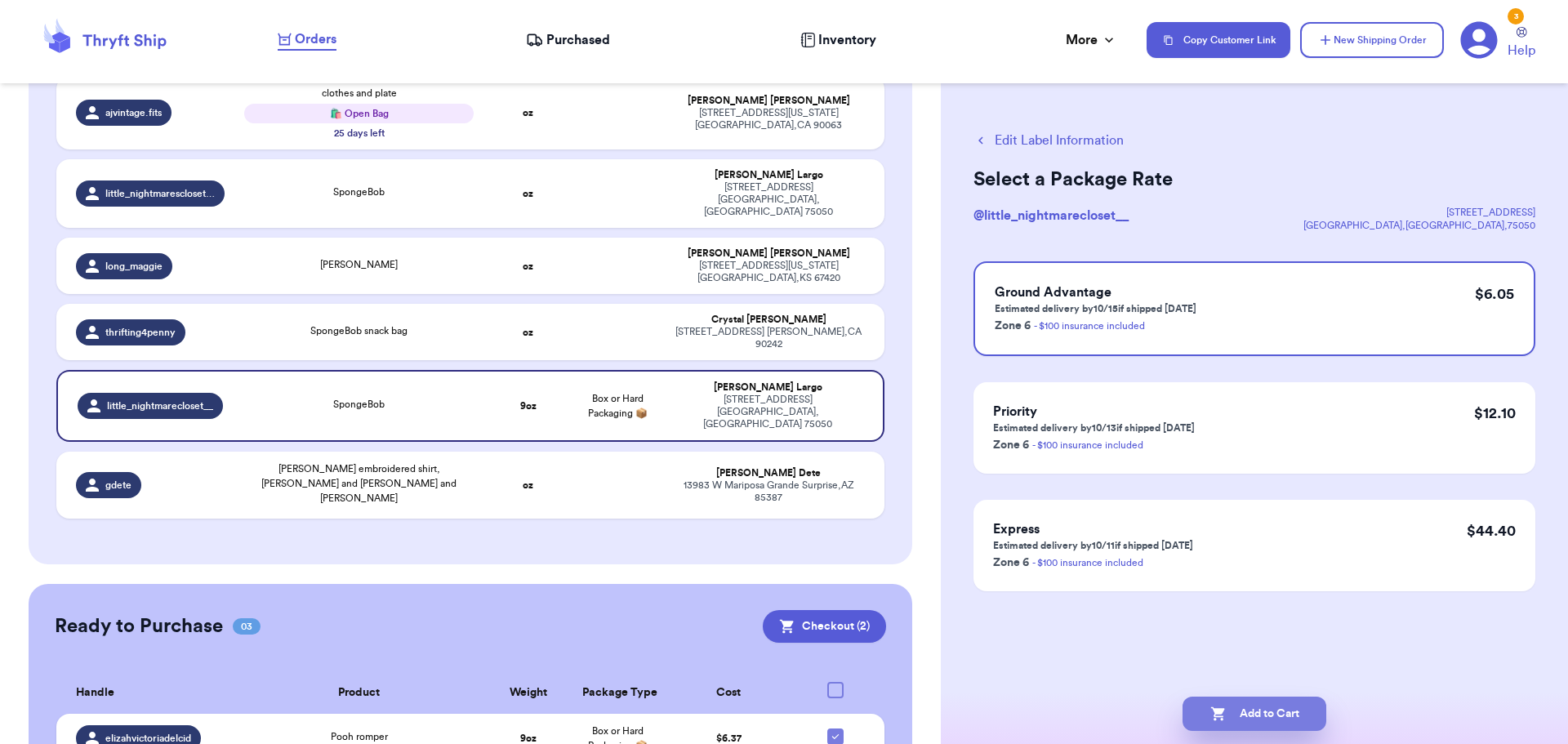
click at [1274, 706] on button "Add to Cart" at bounding box center [1254, 714] width 144 height 35
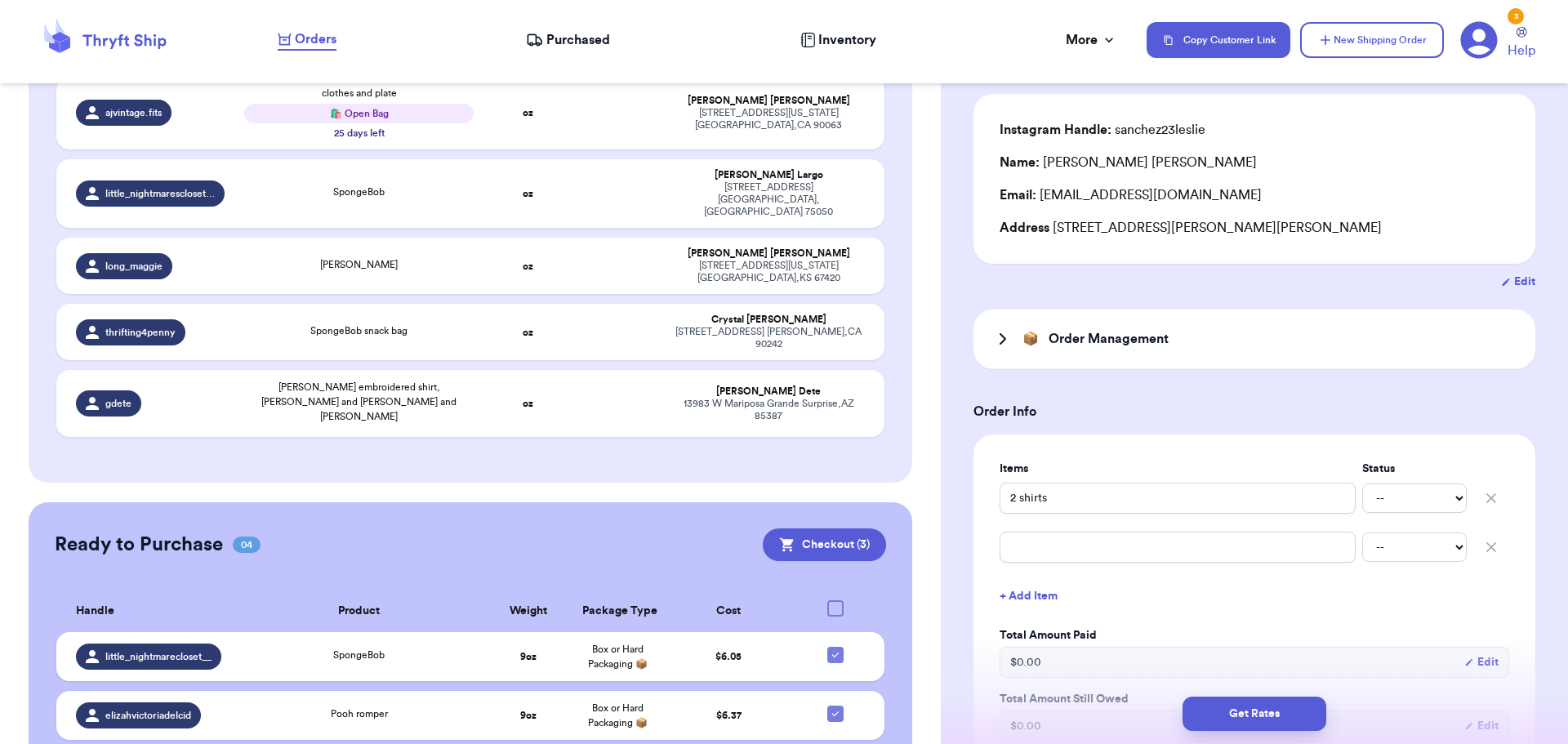
scroll to position [82, 0]
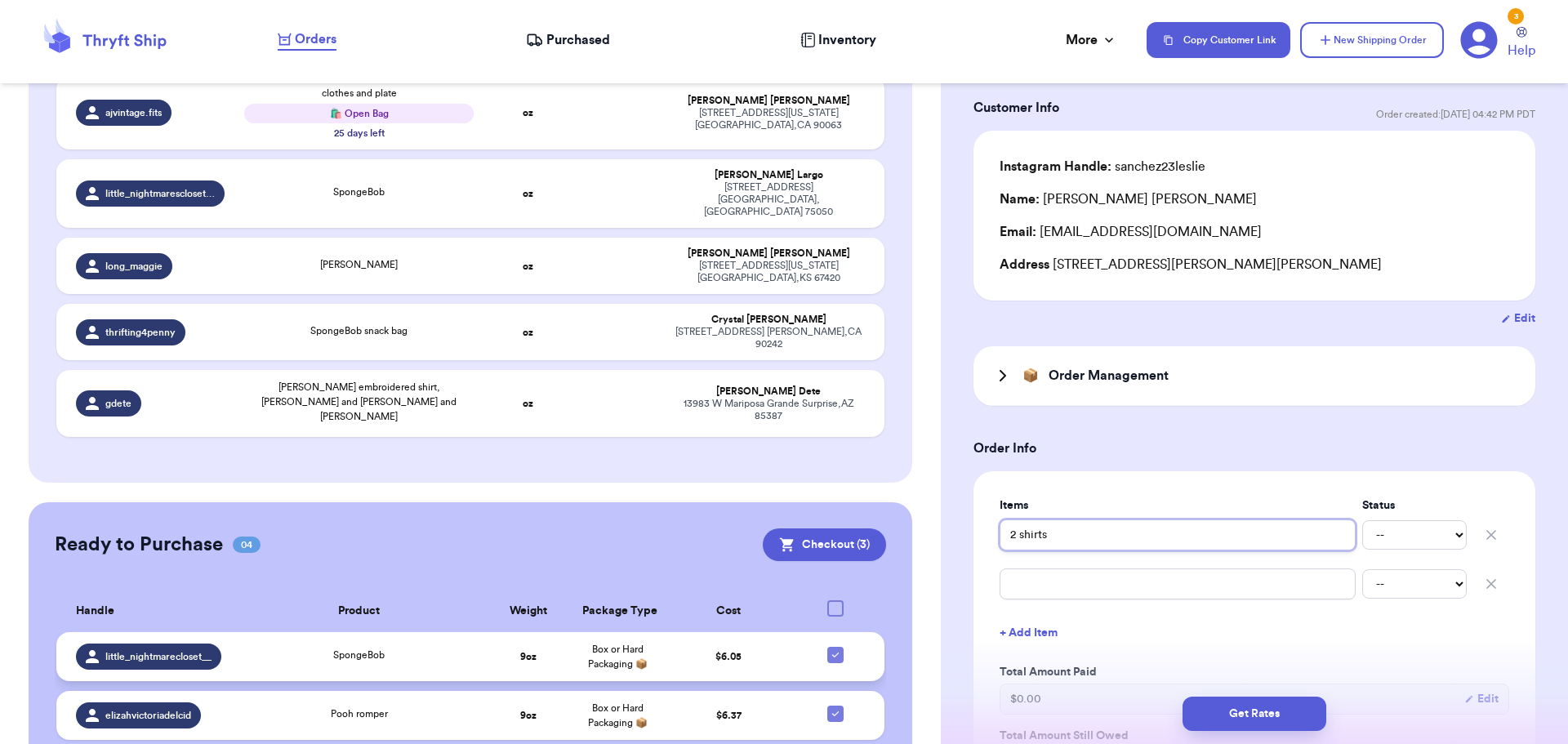
drag, startPoint x: 1071, startPoint y: 535, endPoint x: 830, endPoint y: 519, distance: 241.5
click at [830, 519] on div "Customer Link New Order Total Balance Payout $ 0.00 Recent Payments View all No…" at bounding box center [784, 372] width 1568 height 744
type input "D"
type input "DR"
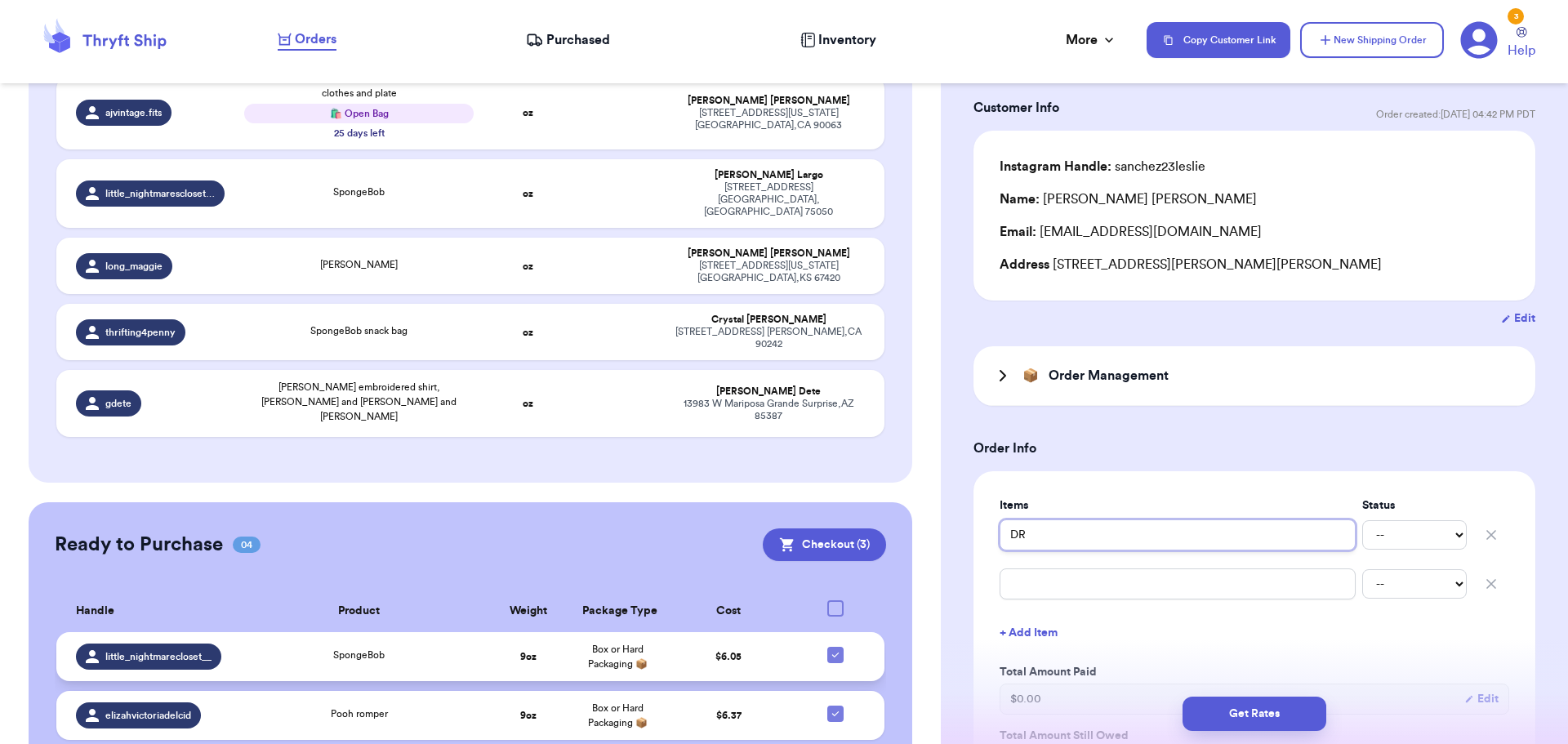
type input "DR S"
type input "DR [PERSON_NAME]"
type input "[PERSON_NAME]"
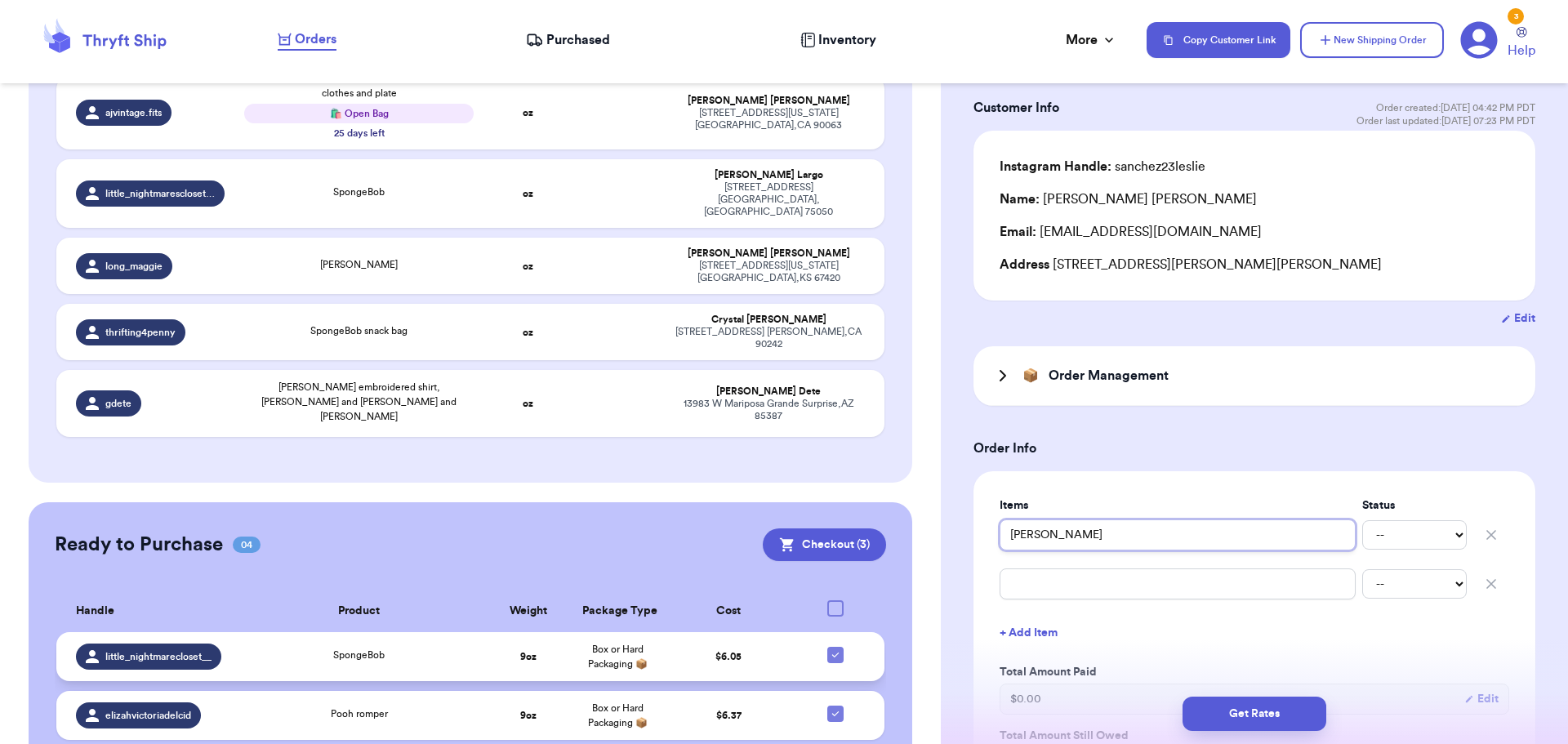
type input "[PERSON_NAME]"
type input "[PERSON_NAME] A"
type input "[PERSON_NAME] AN"
type input "[PERSON_NAME] AND"
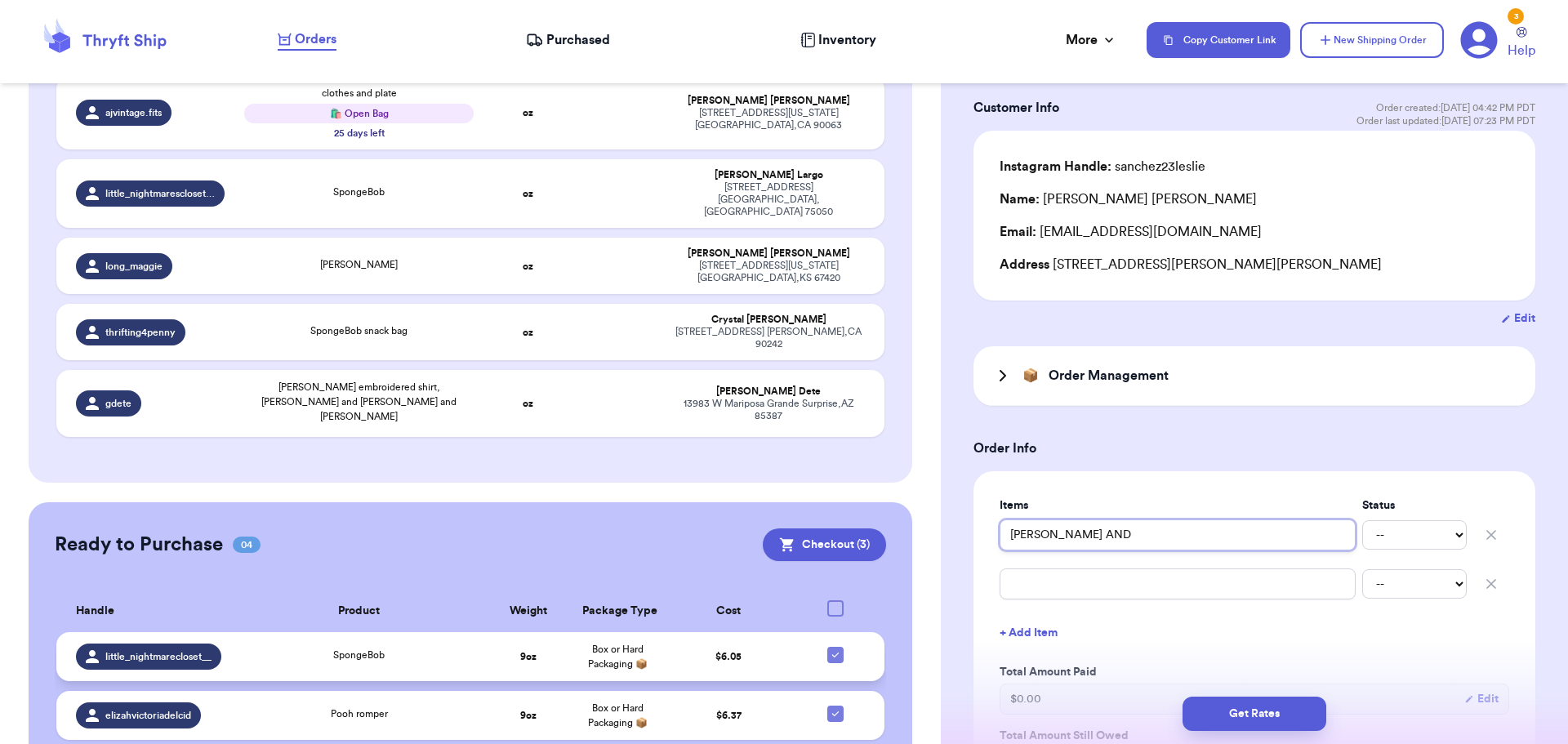
type input "[PERSON_NAME] AND L"
type input "[PERSON_NAME] AND LO"
type input "[PERSON_NAME] AND LOO"
type input "[PERSON_NAME] AND [PERSON_NAME]"
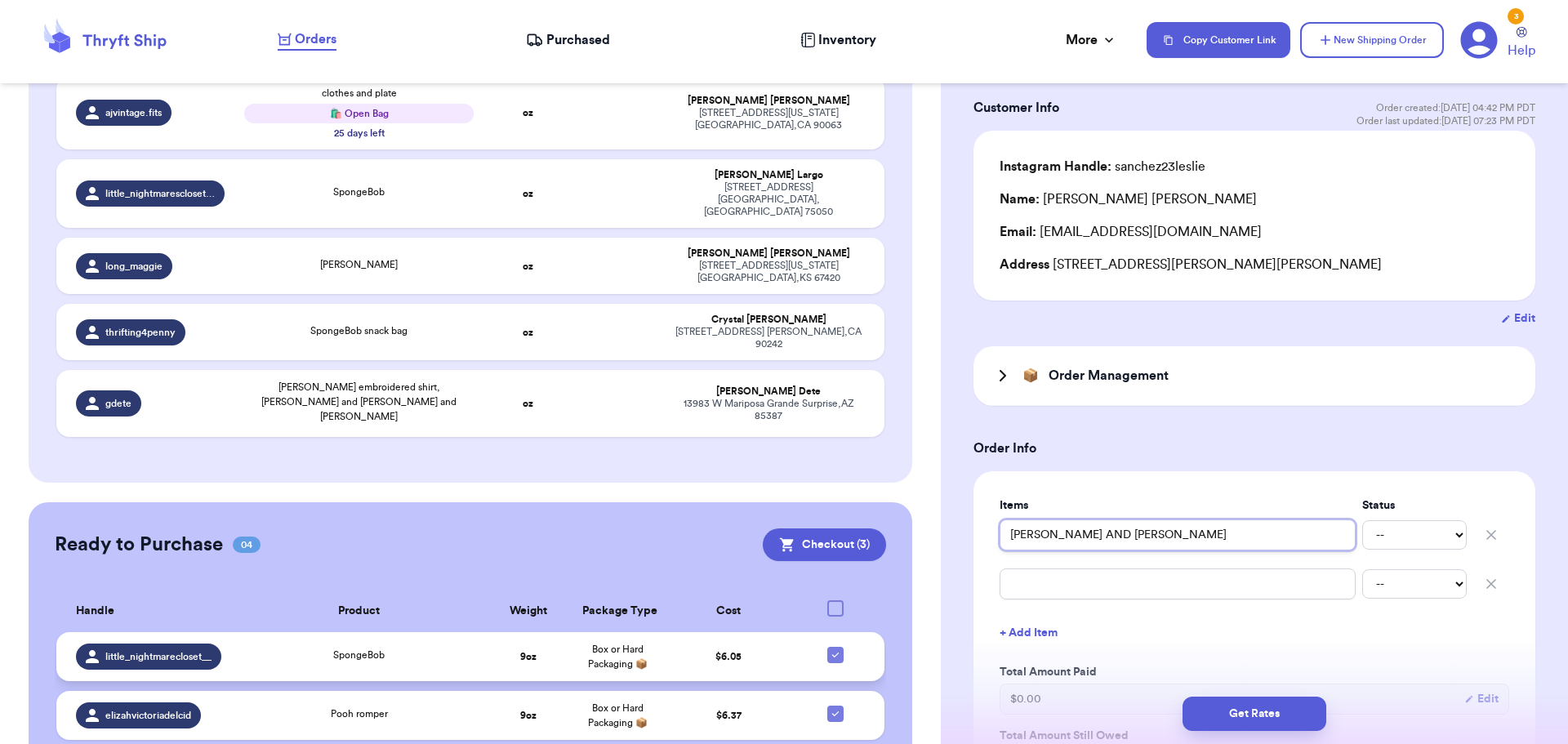
type input "[PERSON_NAME] AND [PERSON_NAME]"
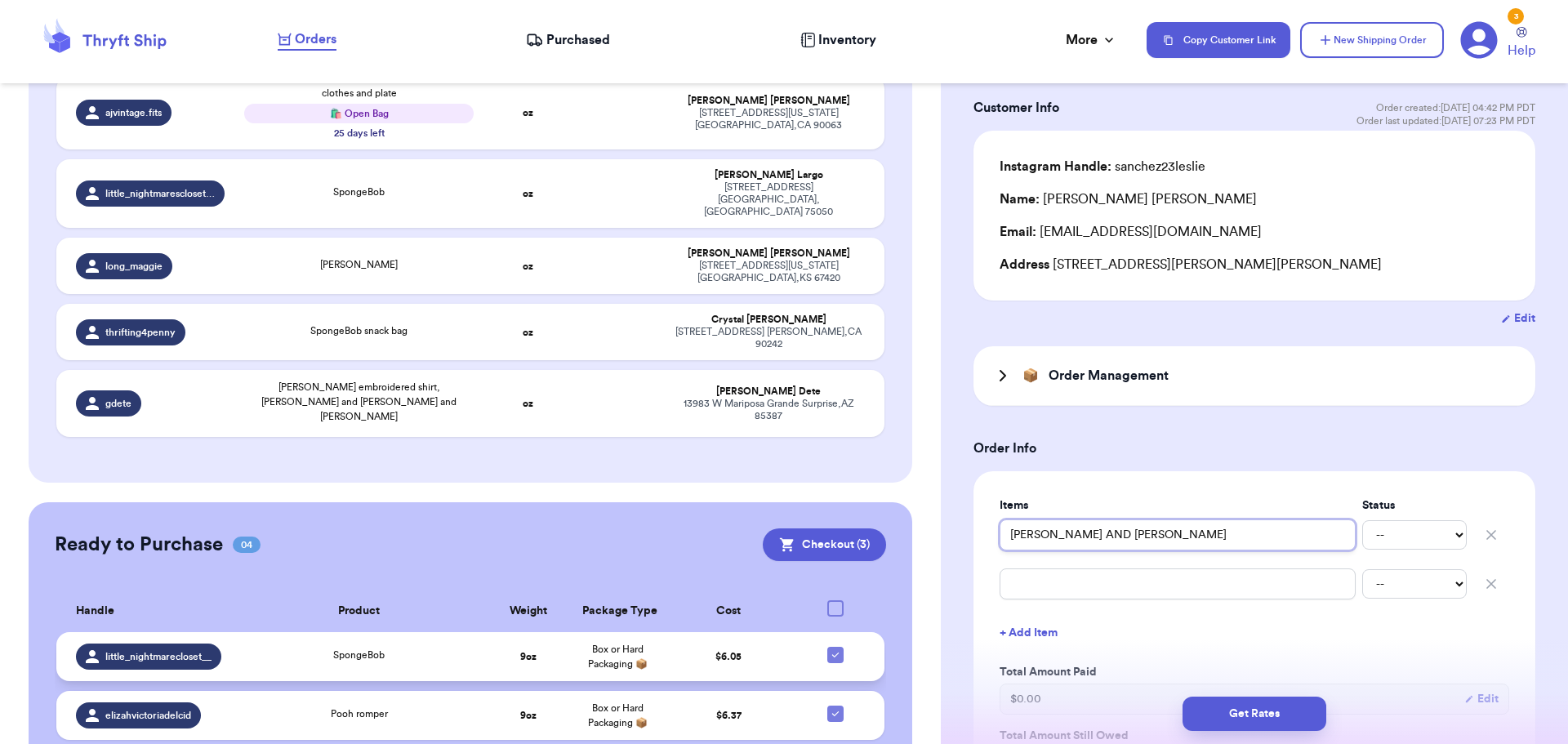
type input "[PERSON_NAME] AND [PERSON_NAME]"
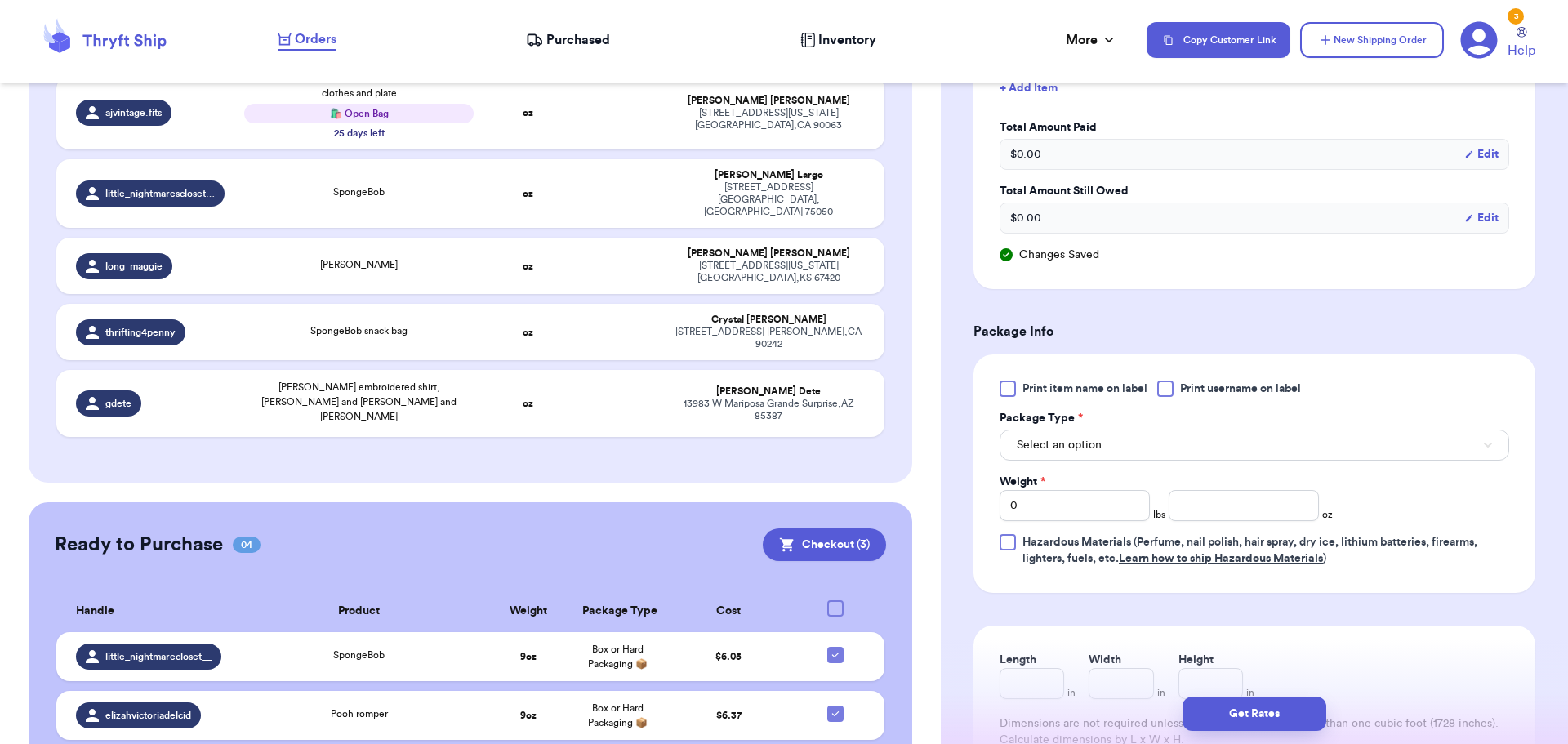
scroll to position [653, 0]
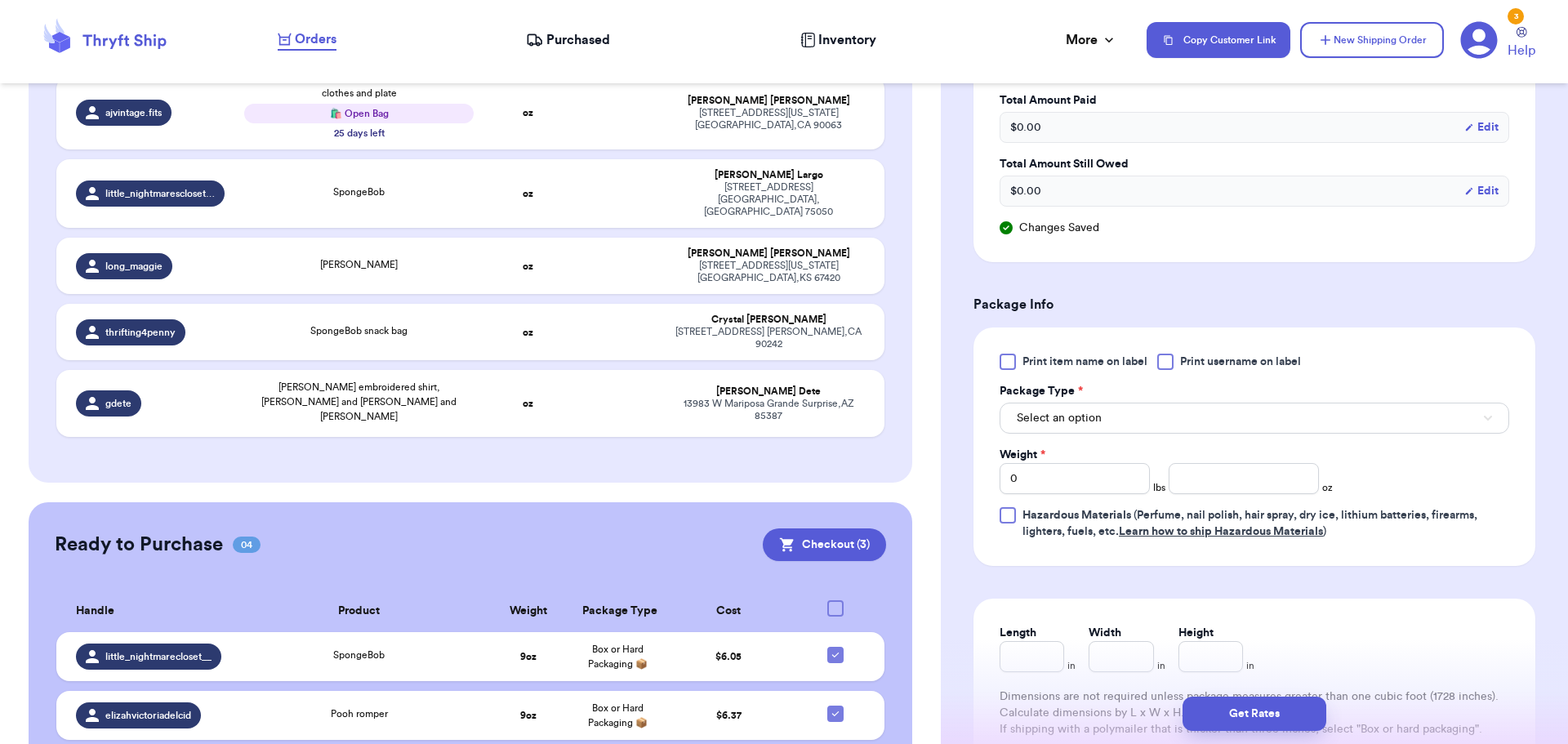
type input "[PERSON_NAME] AND [PERSON_NAME]"
click at [1167, 363] on div at bounding box center [1165, 361] width 16 height 16
click at [0, 0] on input "Print username on label" at bounding box center [0, 0] width 0 height 0
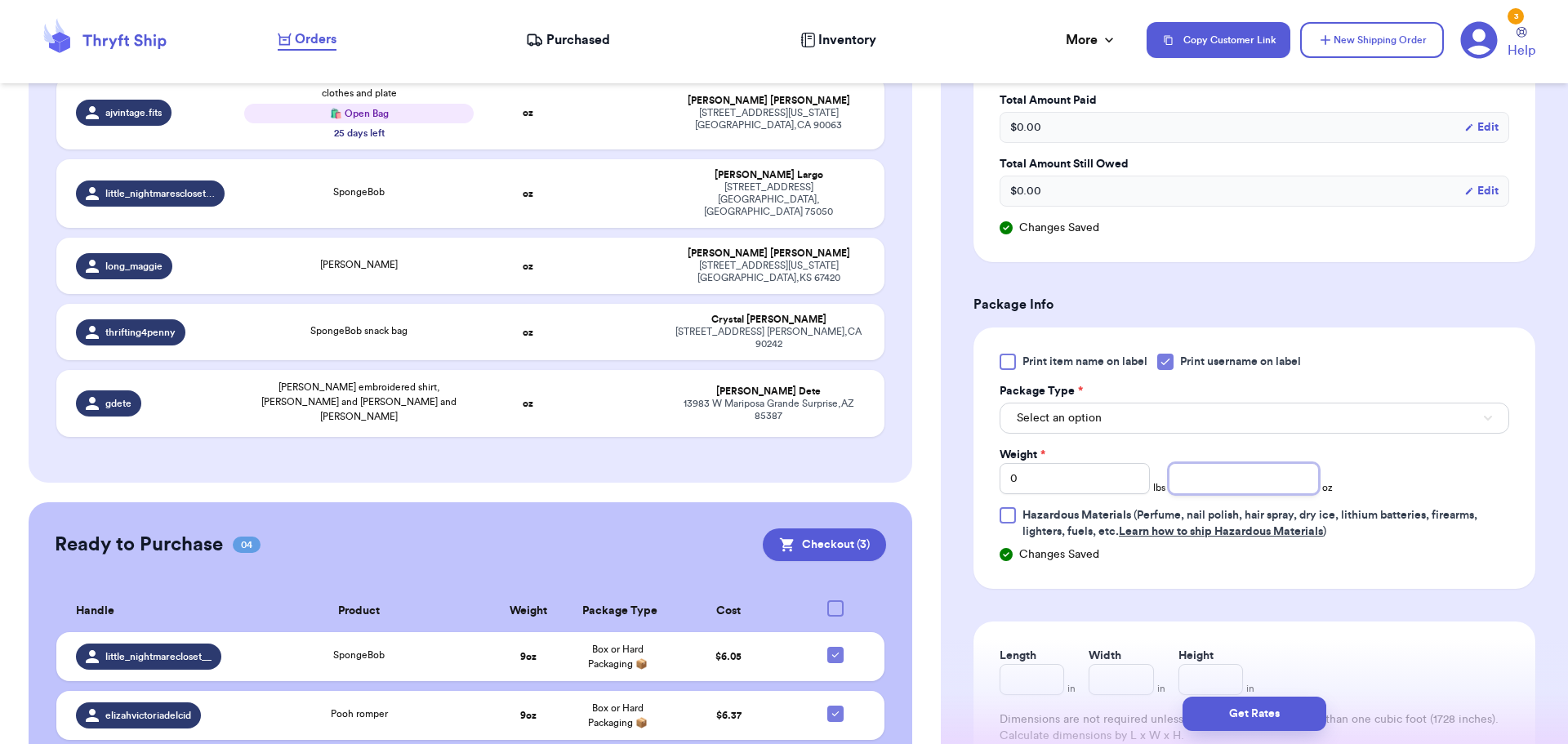
click at [1225, 490] on input "number" at bounding box center [1245, 479] width 151 height 31
type input "14"
click at [1244, 707] on button "Get Rates" at bounding box center [1254, 714] width 144 height 35
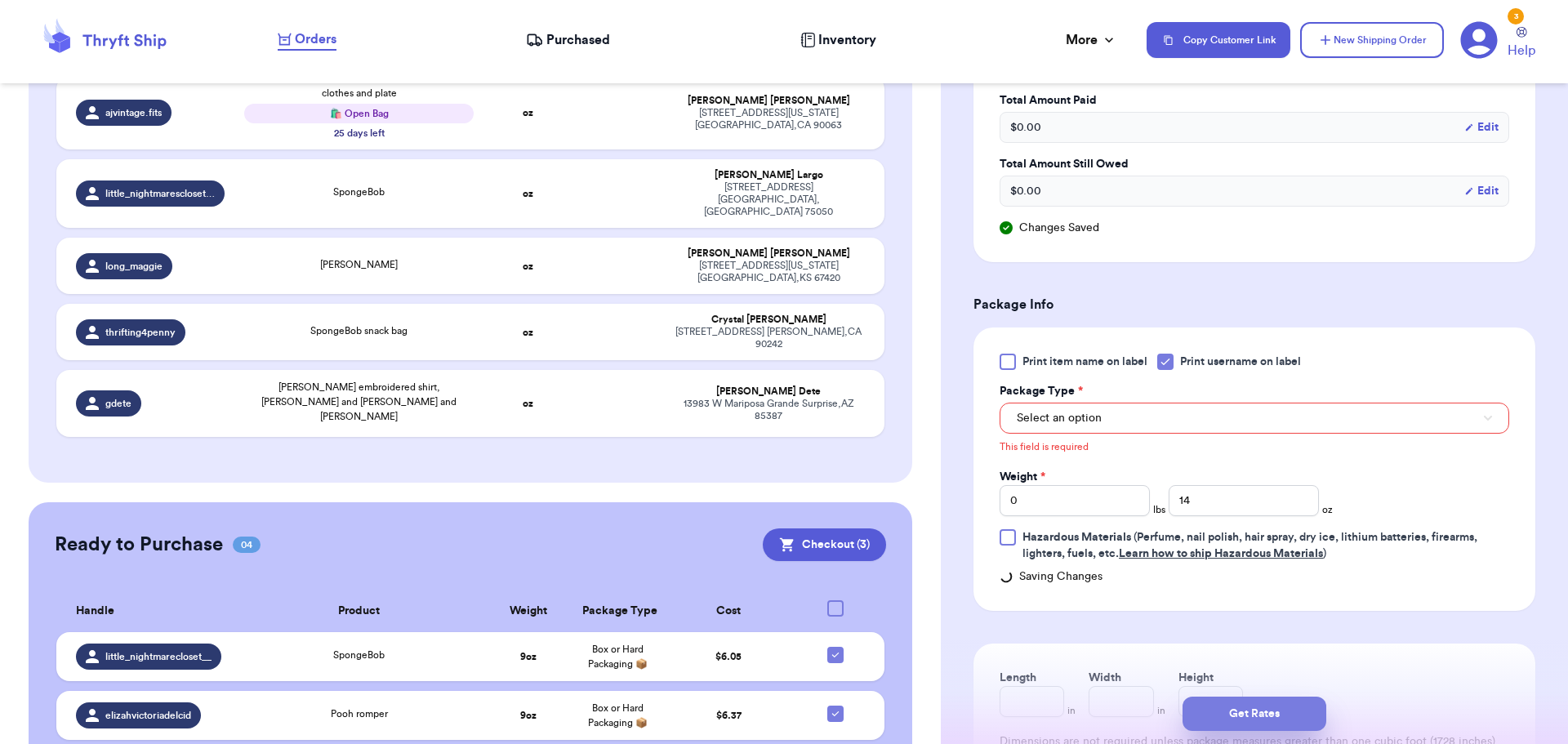
scroll to position [701, 0]
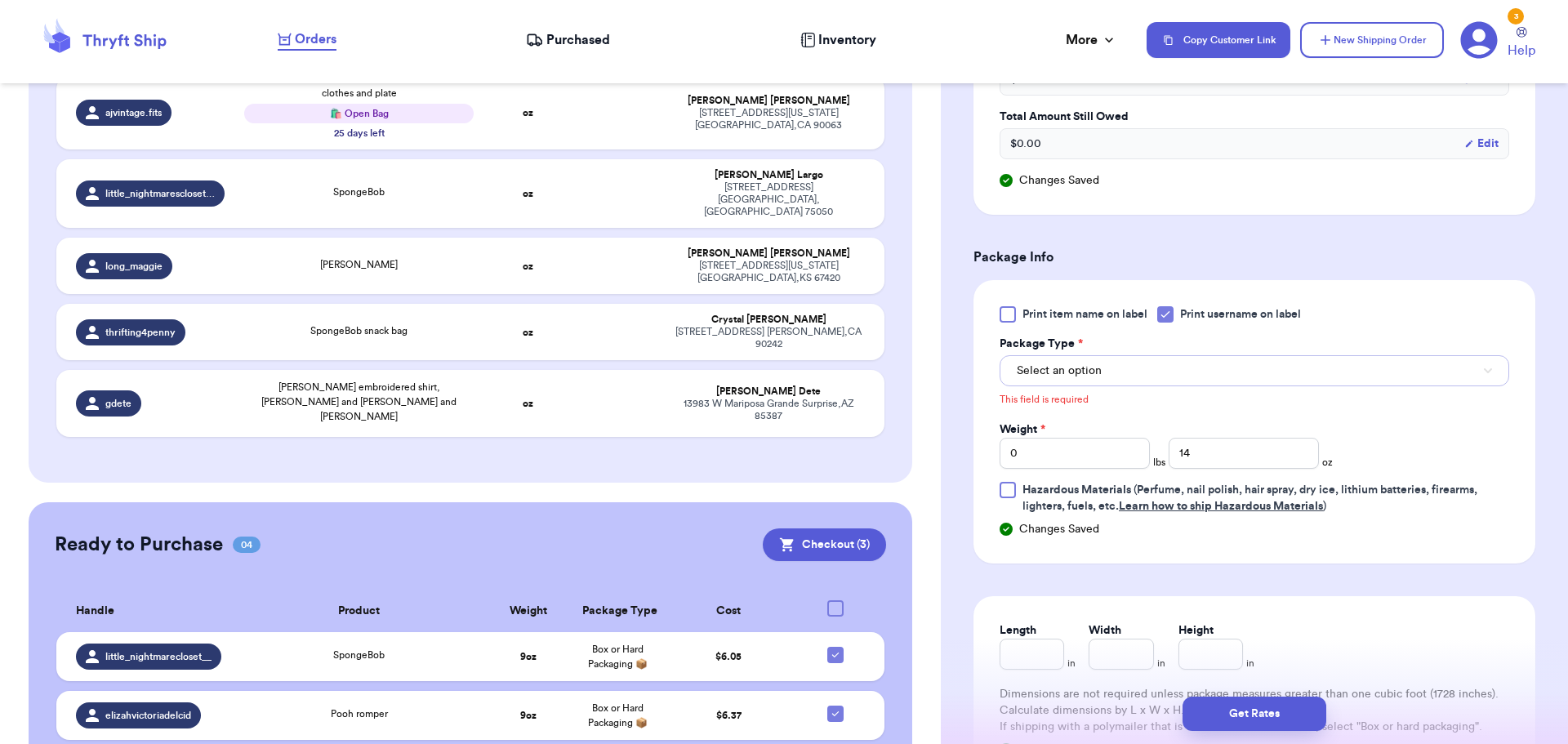
click at [1079, 375] on span "Select an option" at bounding box center [1059, 371] width 85 height 16
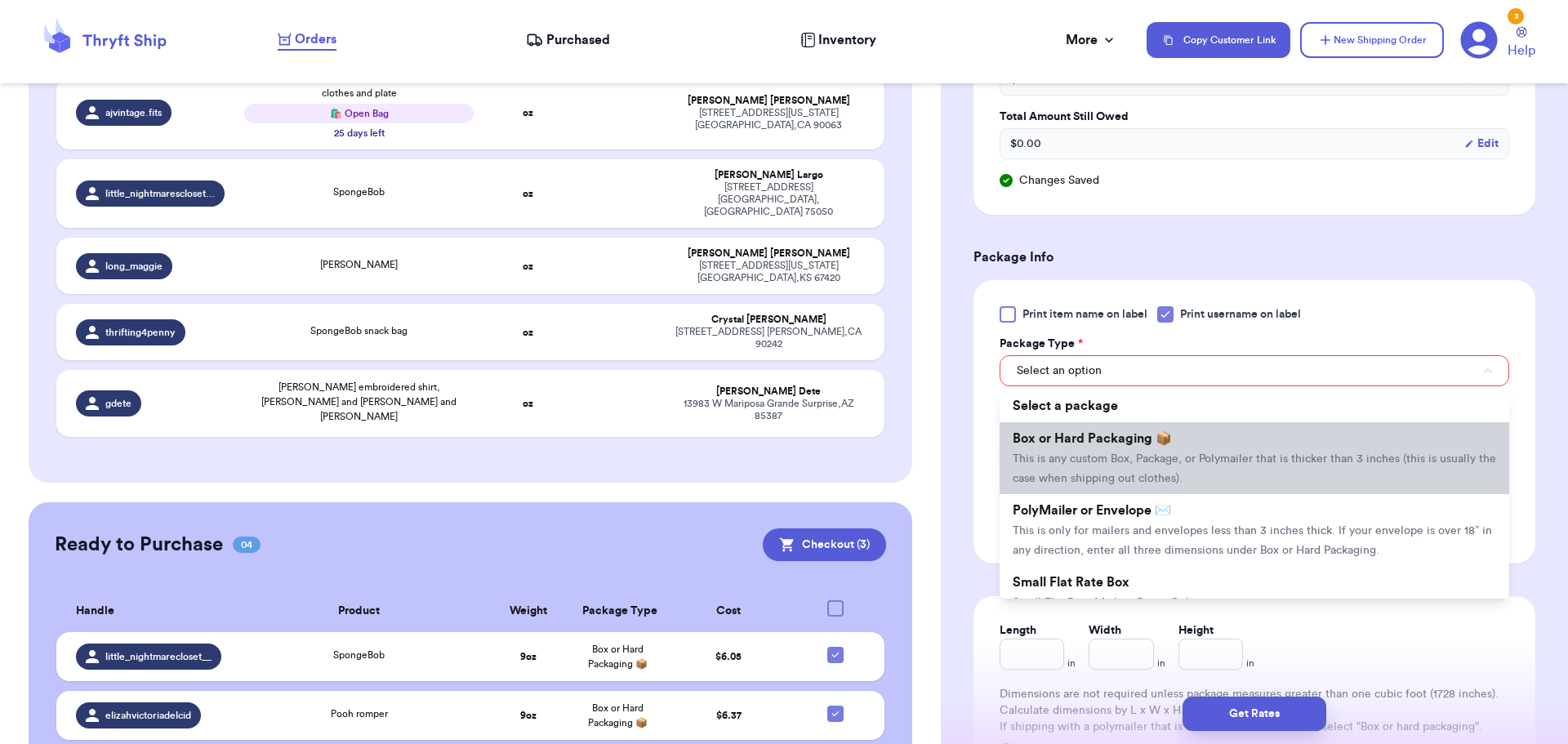
click at [1080, 437] on span "Box or Hard Packaging 📦" at bounding box center [1092, 439] width 159 height 14
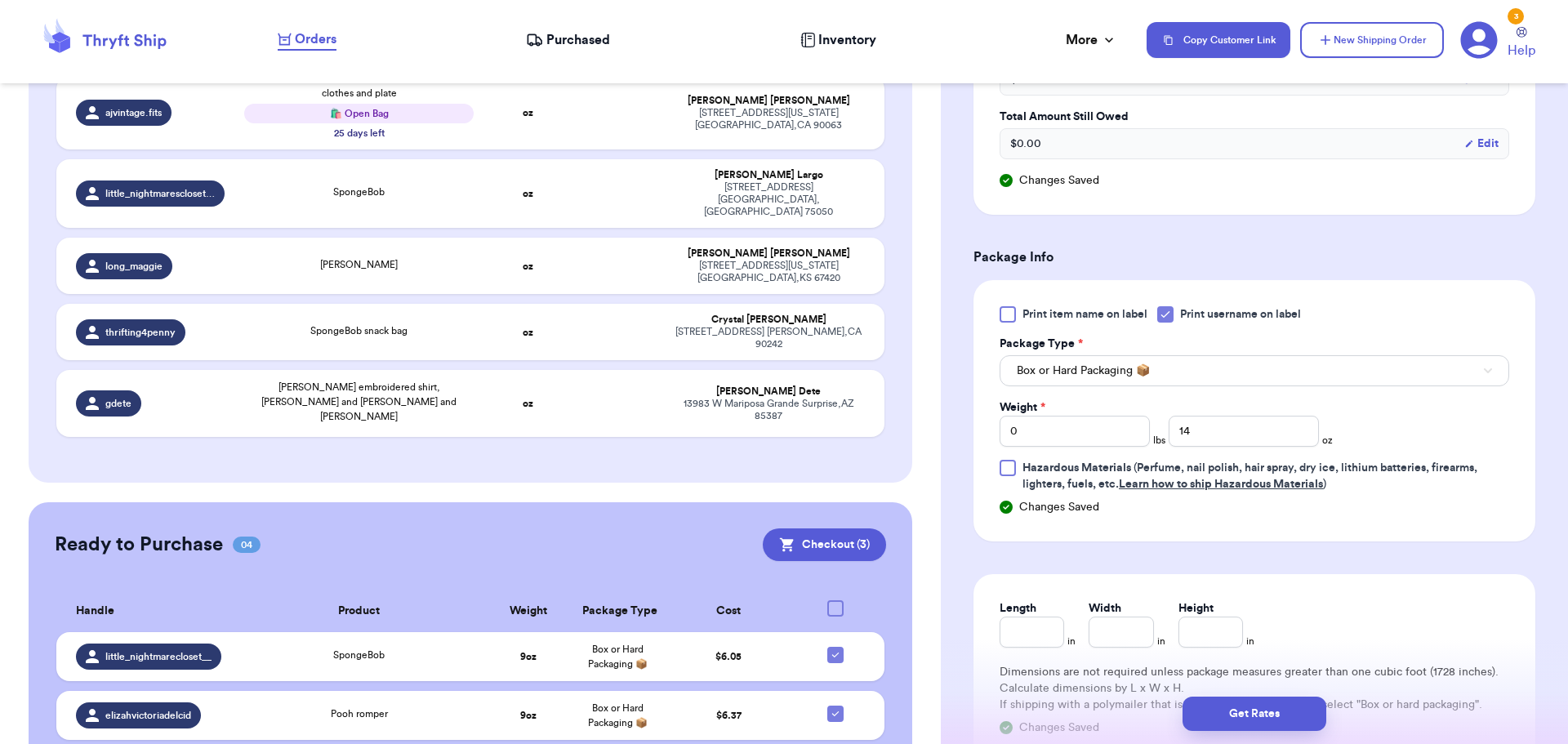
scroll to position [1546, 0]
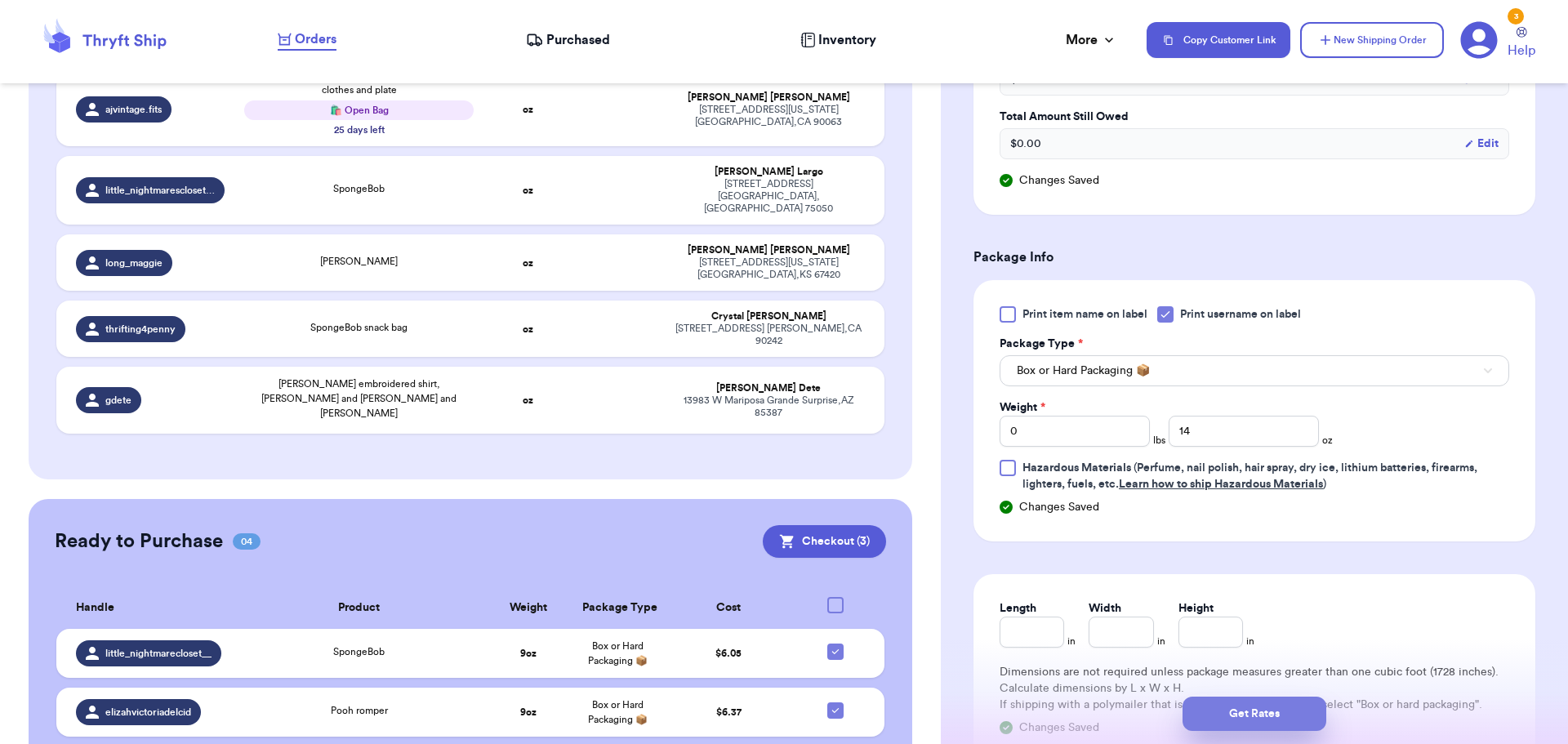
click at [1277, 706] on button "Get Rates" at bounding box center [1254, 714] width 144 height 35
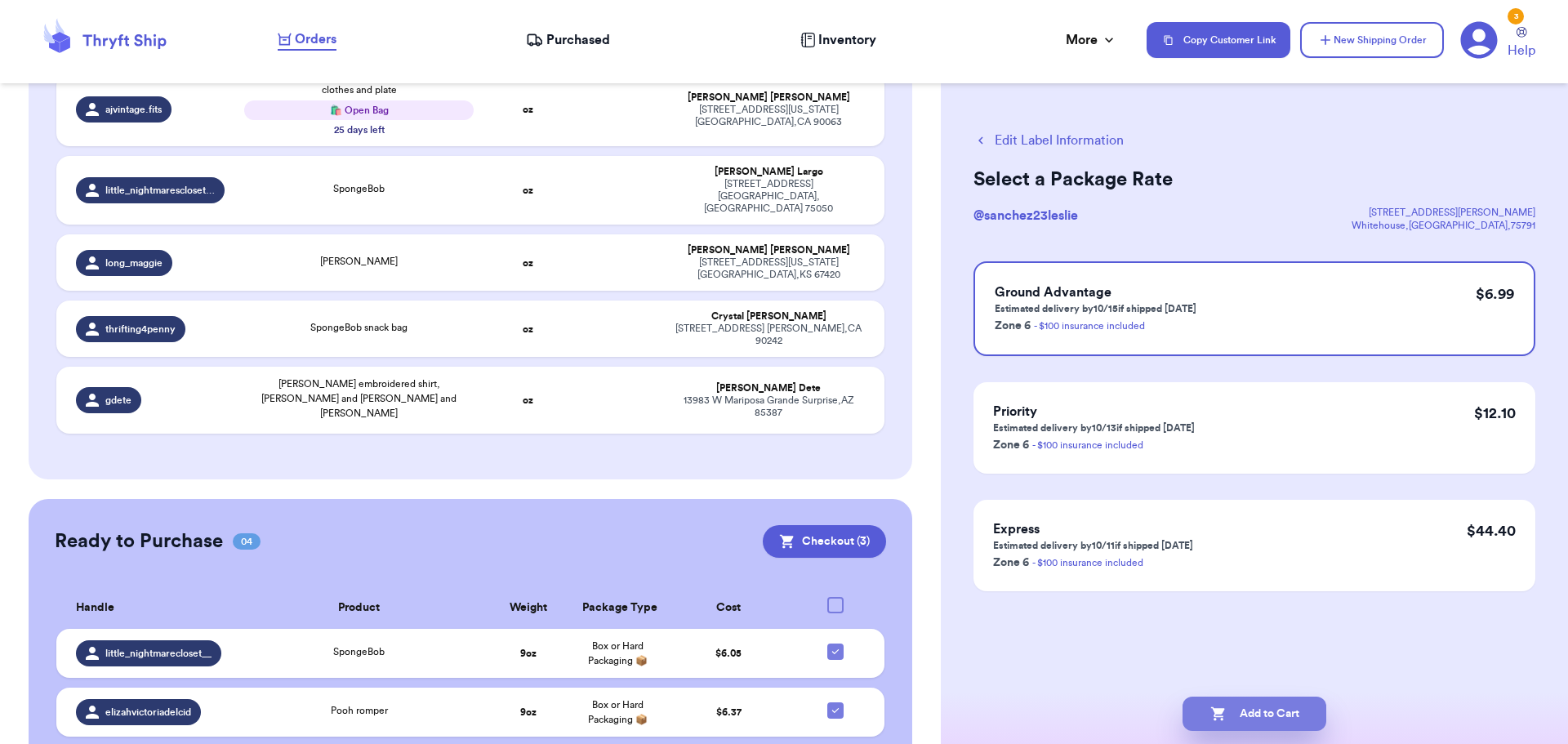
click at [1275, 709] on button "Add to Cart" at bounding box center [1254, 714] width 144 height 35
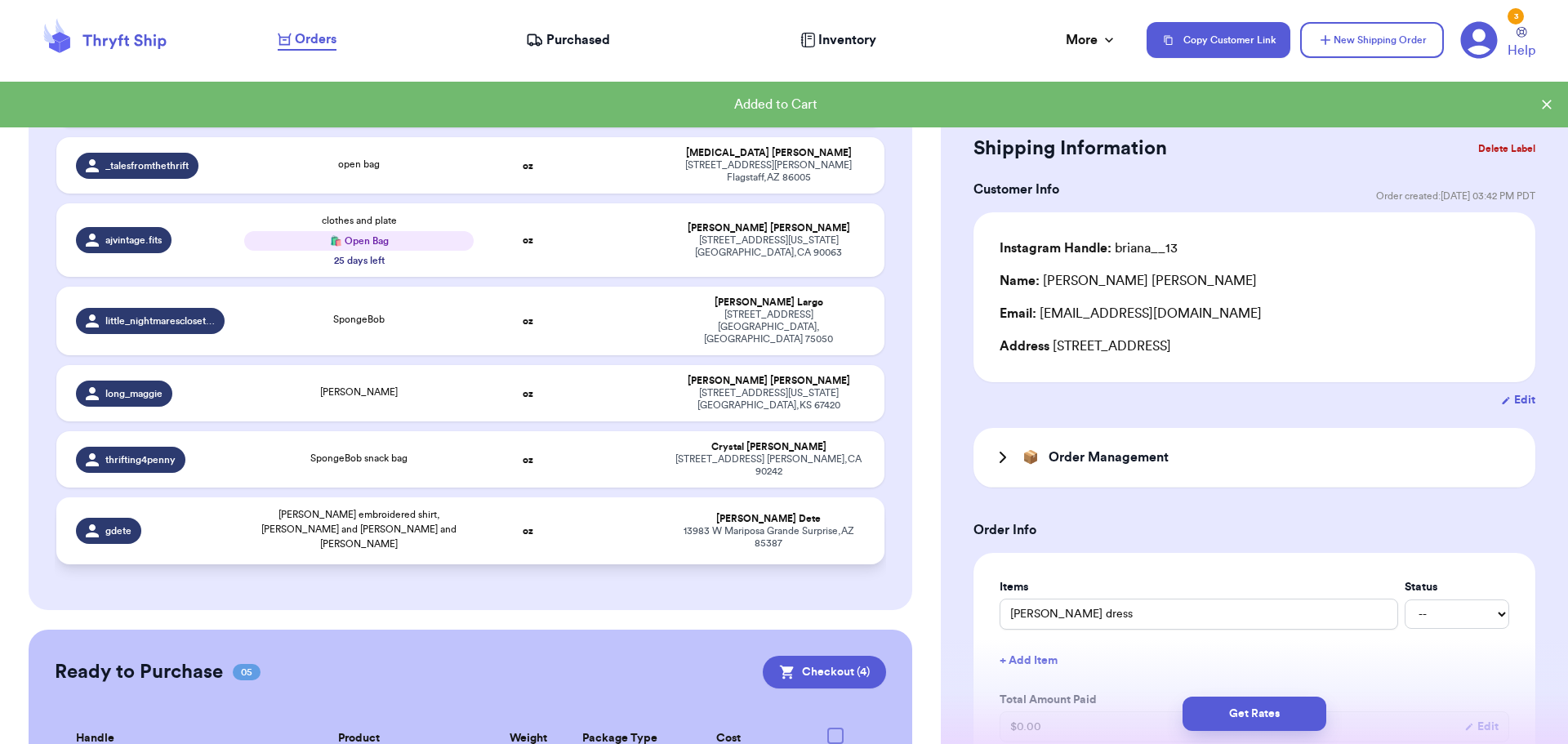
scroll to position [1324, 0]
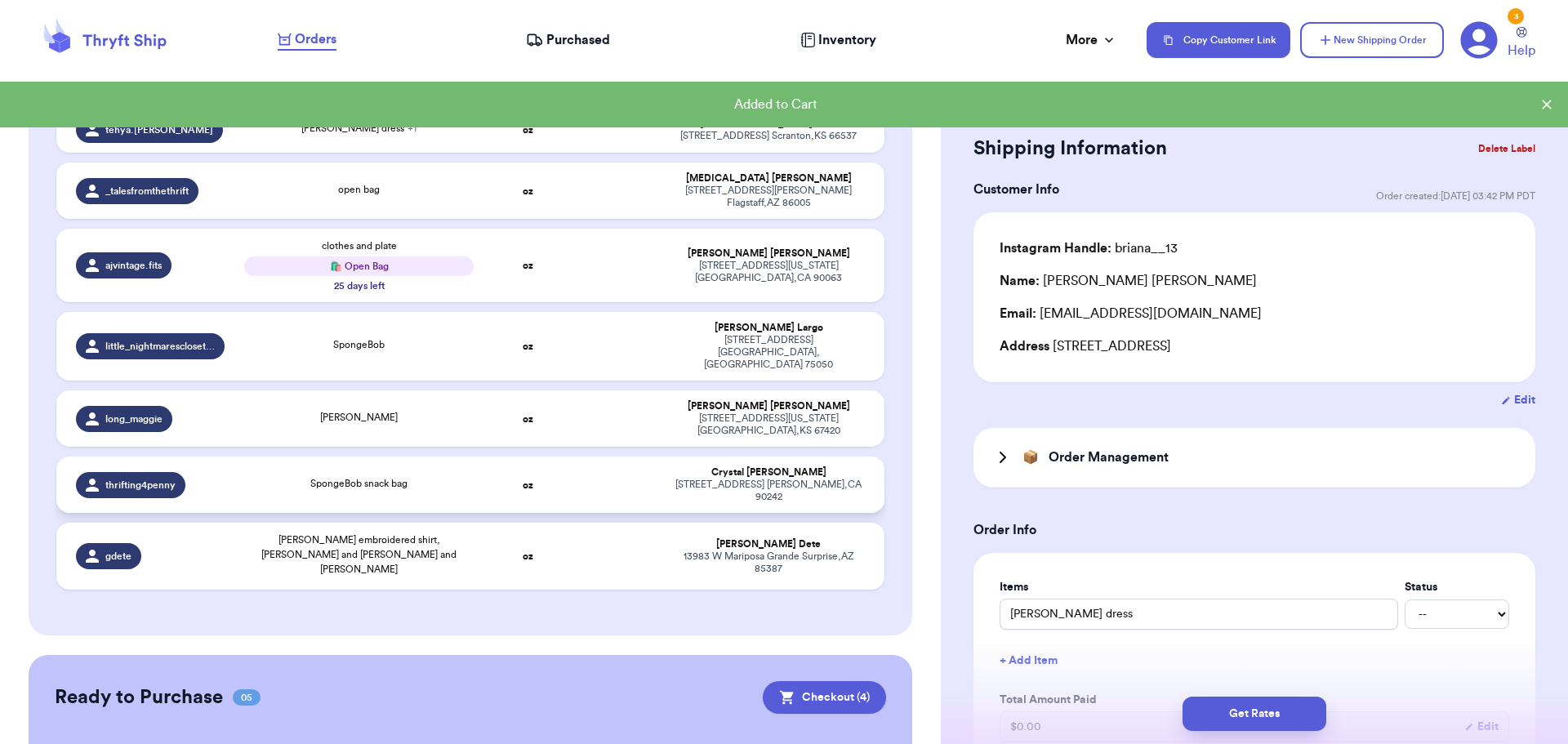
click at [553, 456] on td "oz" at bounding box center [528, 484] width 89 height 56
type input "SpongeBob snack bag"
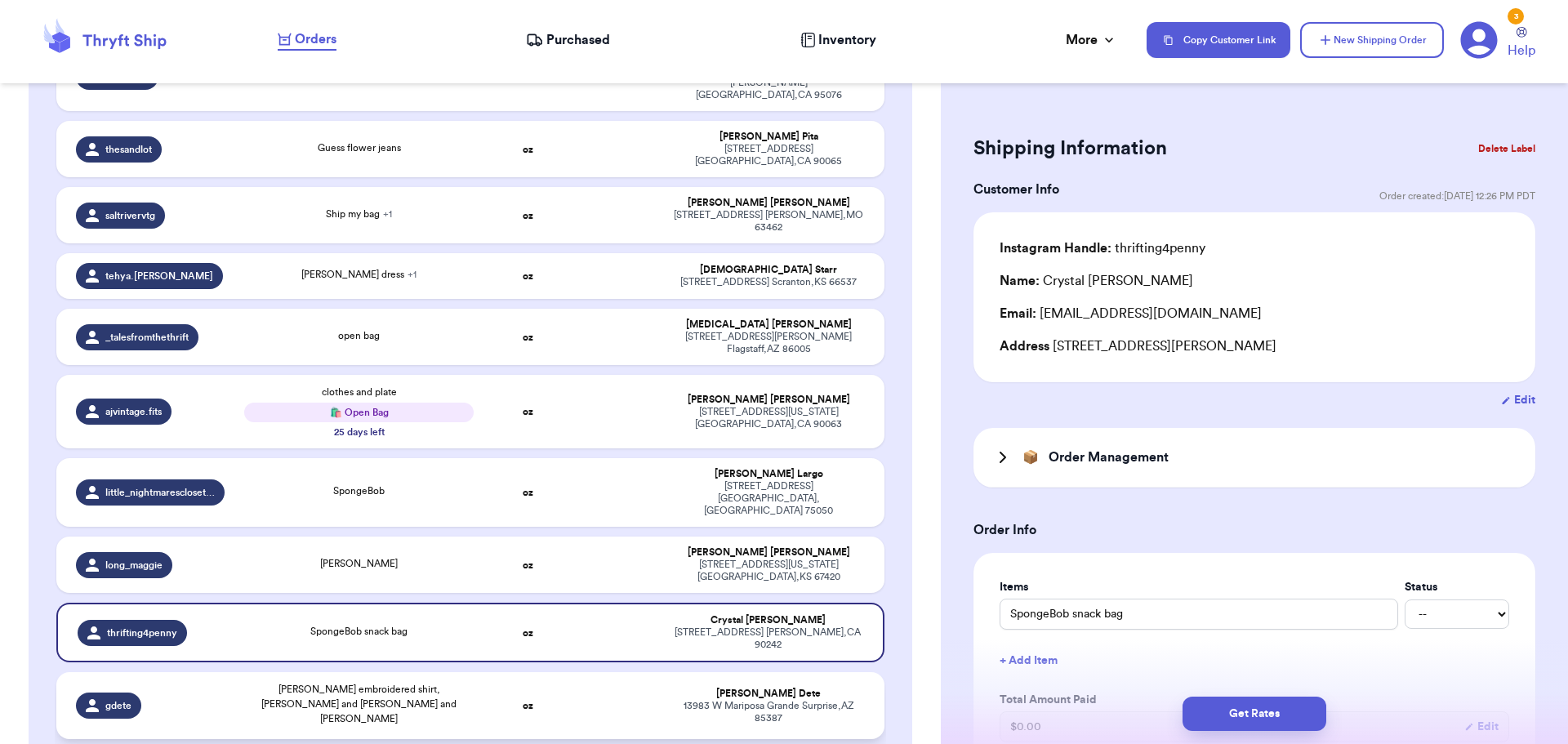
scroll to position [1158, 0]
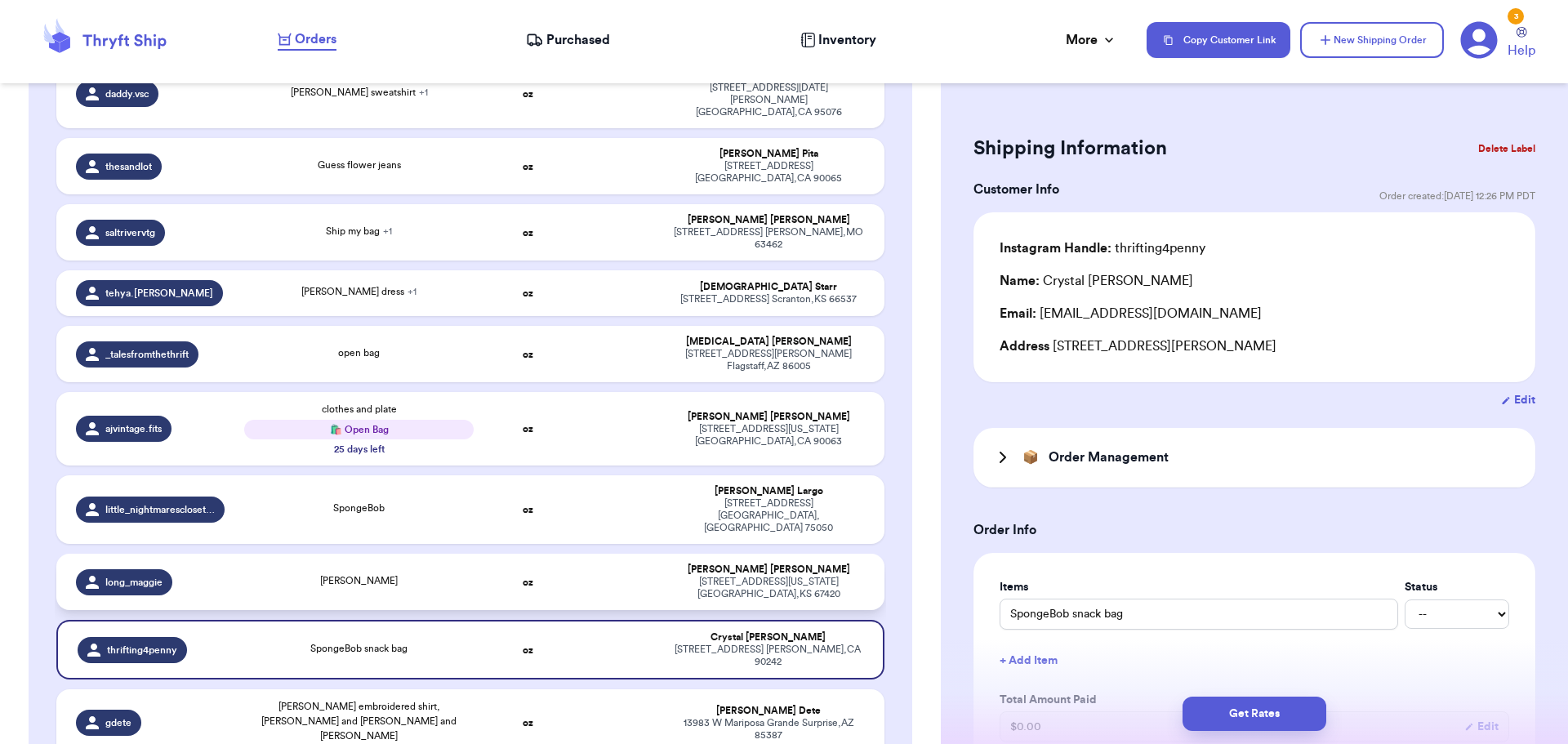
click at [586, 554] on td at bounding box center [617, 582] width 89 height 56
type input "[PERSON_NAME]"
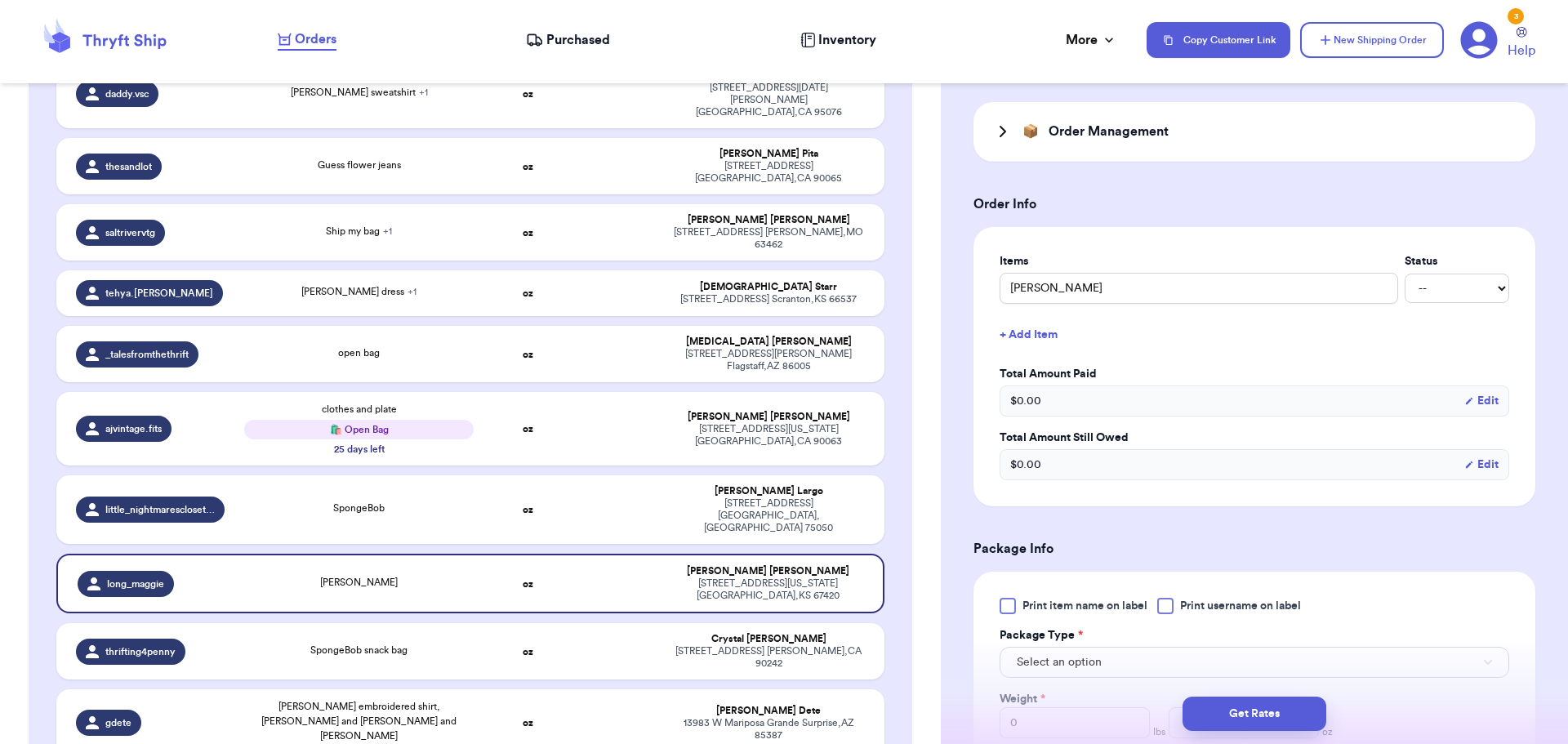
scroll to position [408, 0]
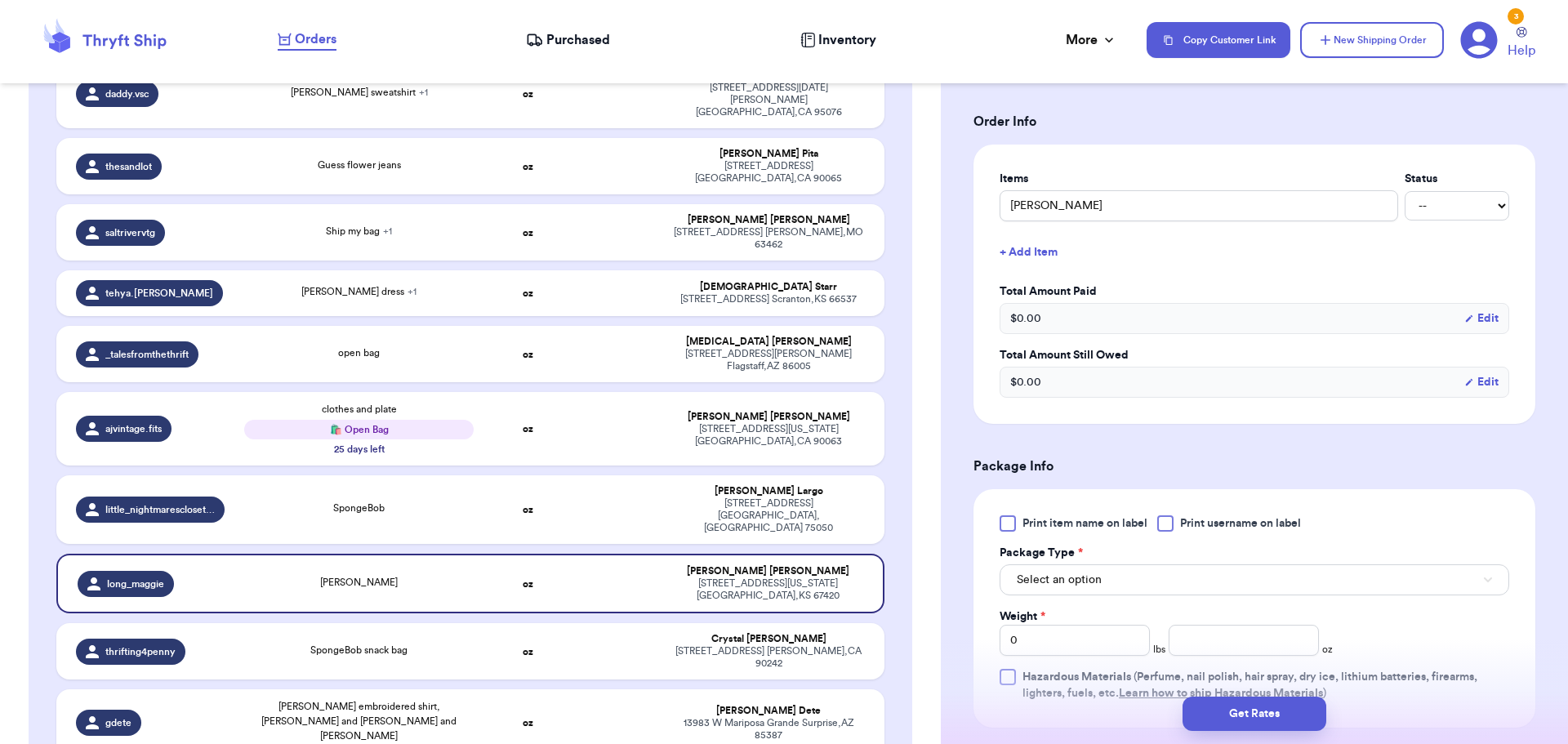
click at [1164, 525] on div at bounding box center [1165, 523] width 16 height 16
click at [0, 0] on input "Print username on label" at bounding box center [0, 0] width 0 height 0
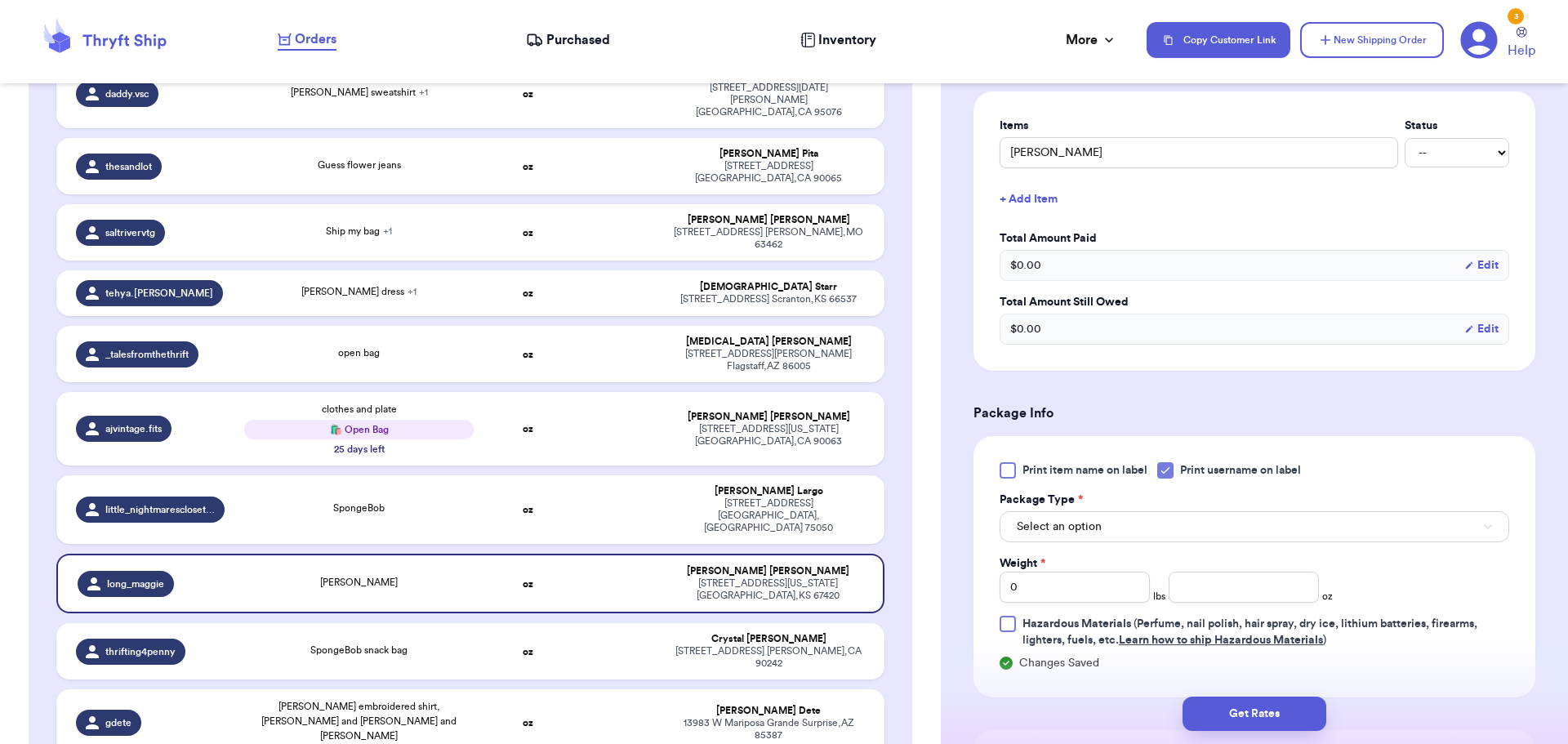
scroll to position [490, 0]
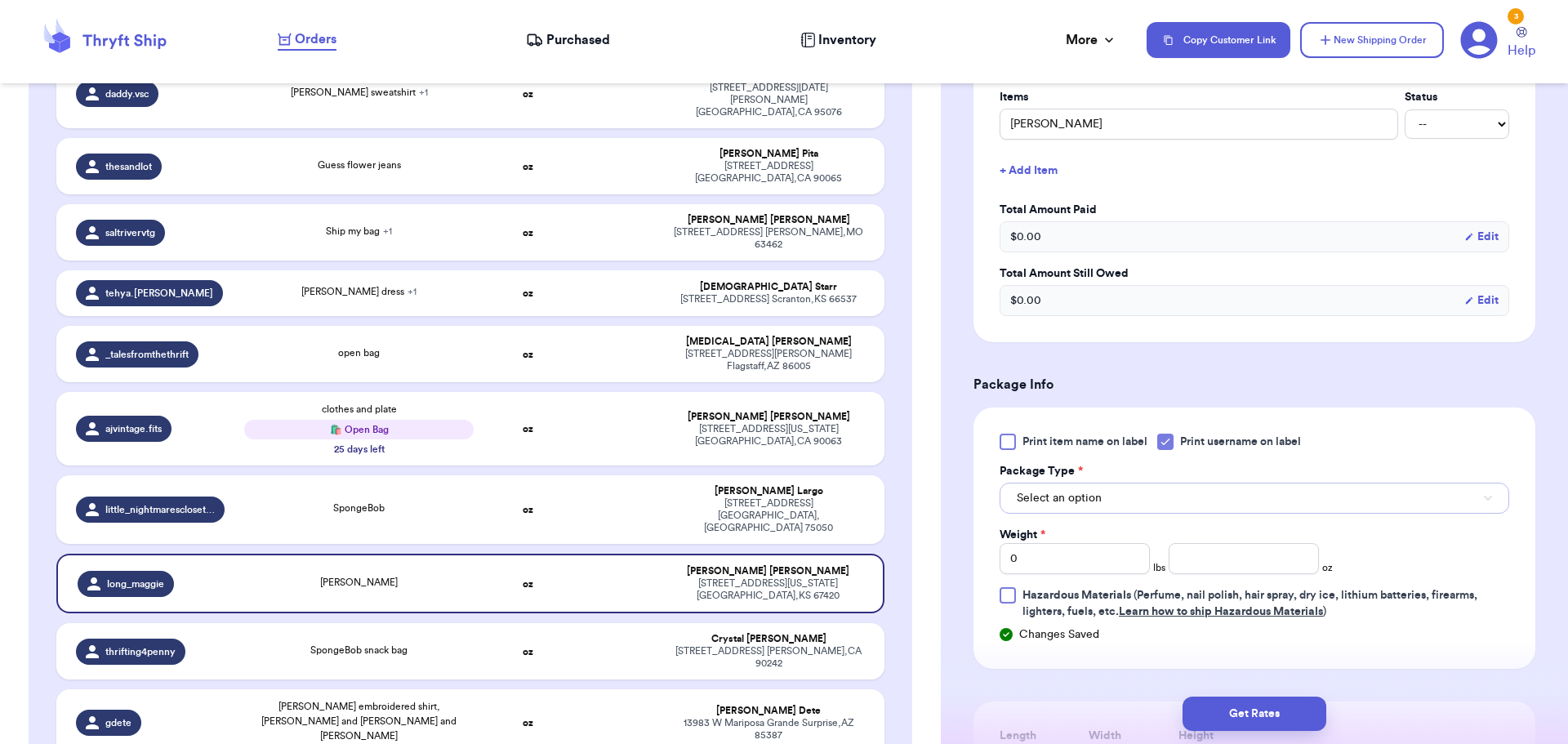
click at [1133, 497] on button "Select an option" at bounding box center [1255, 498] width 510 height 31
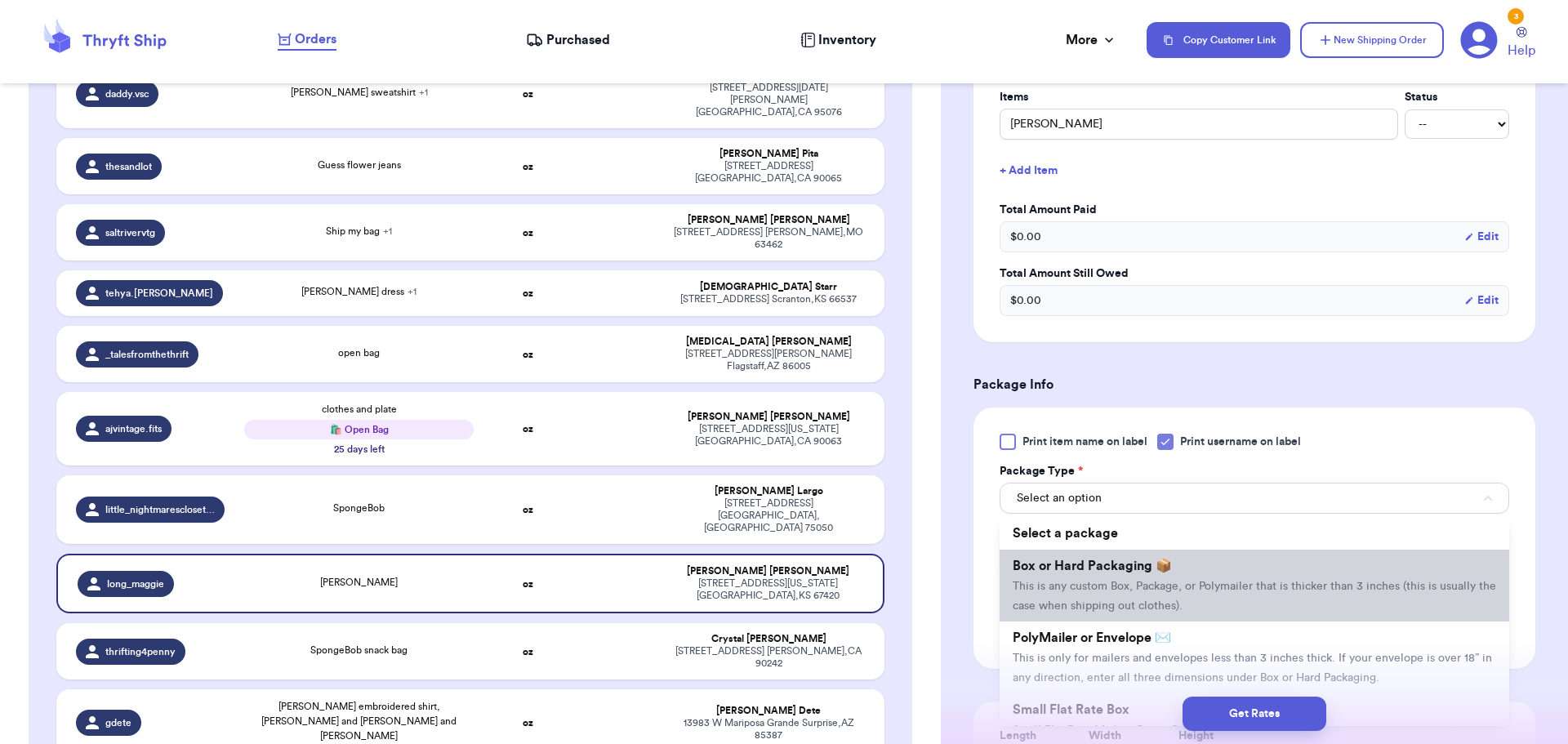
click at [1140, 576] on li "Box or Hard Packaging 📦 This is any custom Box, Package, or Polymailer that is …" at bounding box center [1255, 585] width 510 height 71
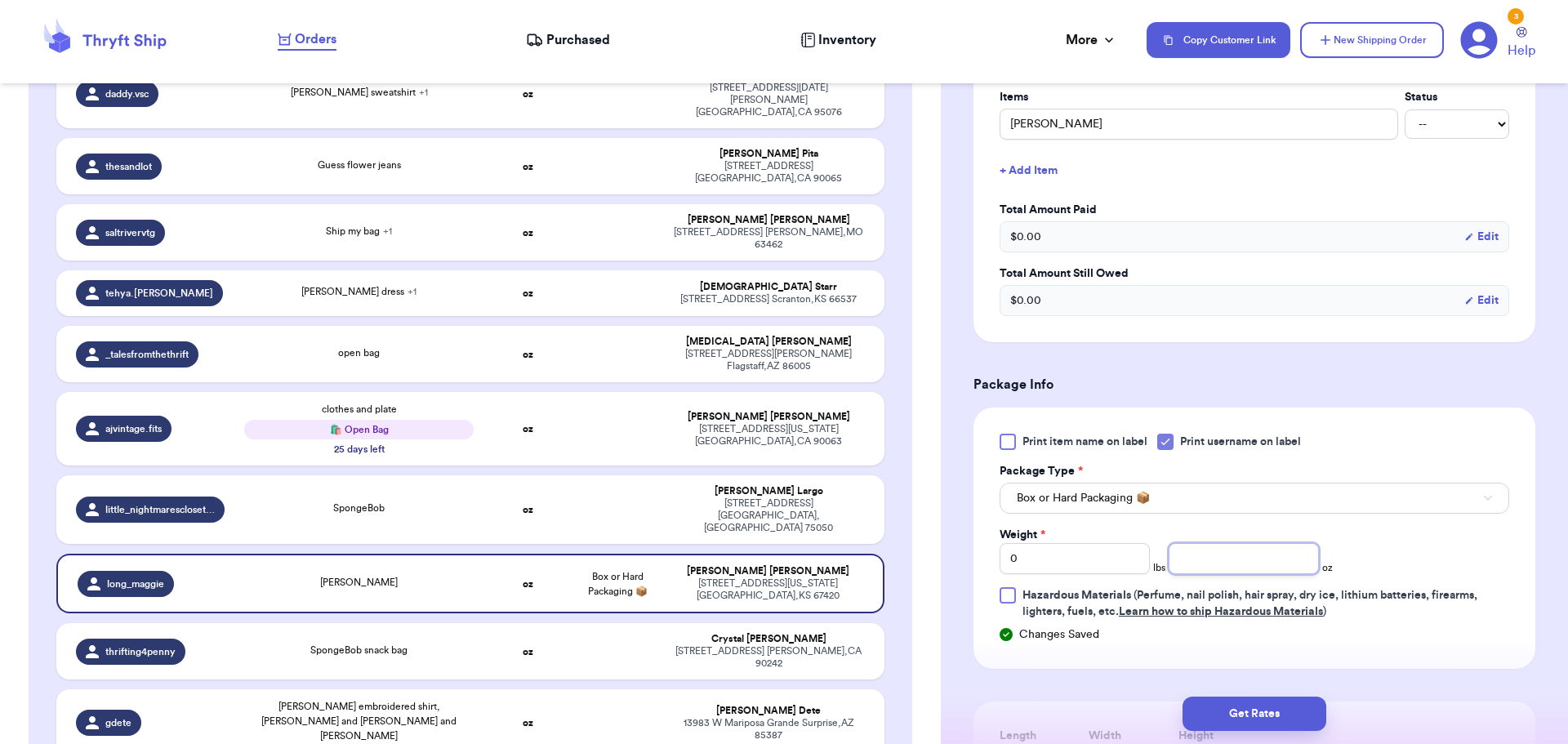
click at [1274, 564] on input "number" at bounding box center [1245, 559] width 151 height 31
type input "9"
click at [1244, 703] on button "Get Rates" at bounding box center [1254, 714] width 144 height 35
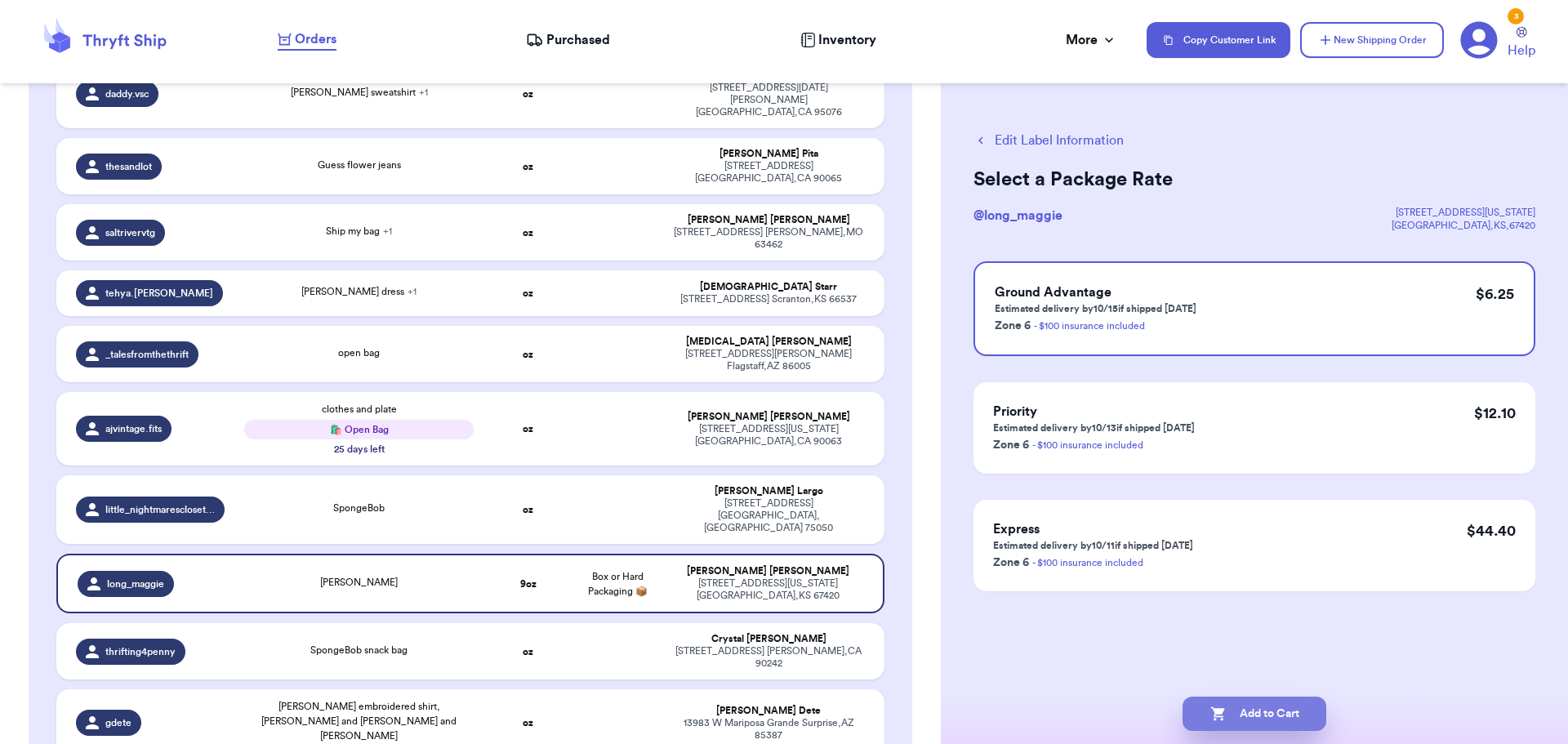
scroll to position [0, 0]
click at [1277, 711] on button "Add to Cart" at bounding box center [1254, 714] width 144 height 35
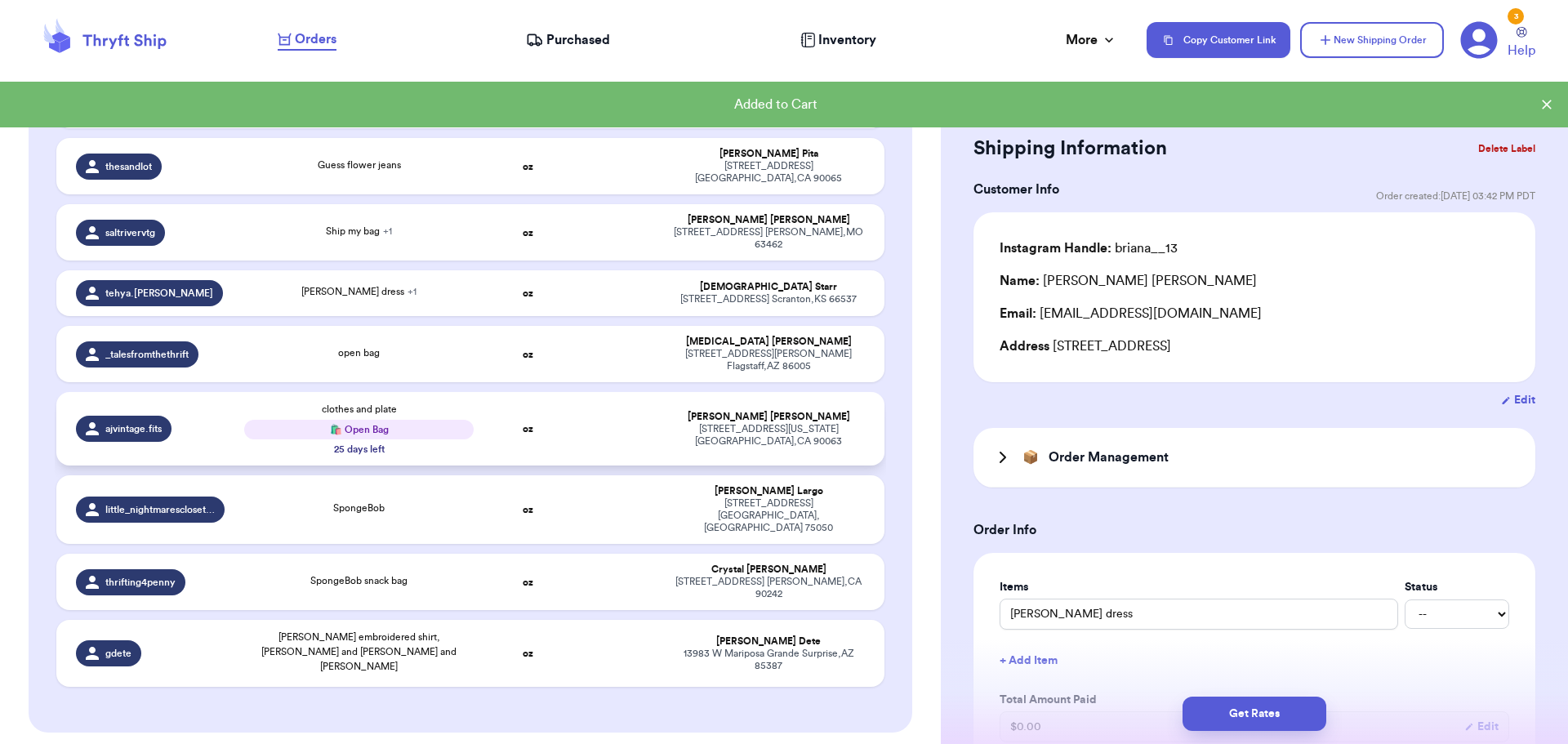
click at [591, 392] on td at bounding box center [617, 428] width 89 height 73
type input "clothes and plate"
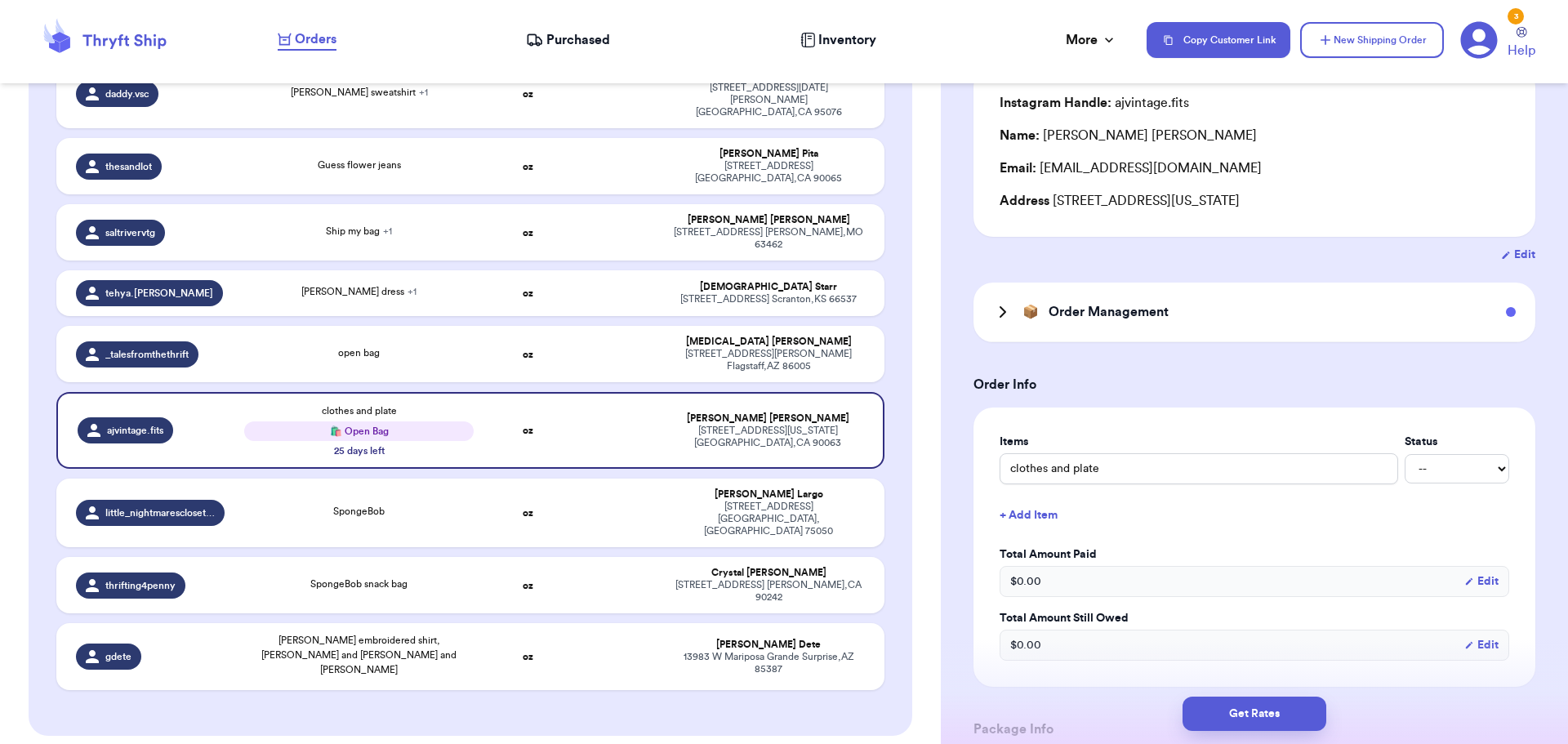
scroll to position [163, 0]
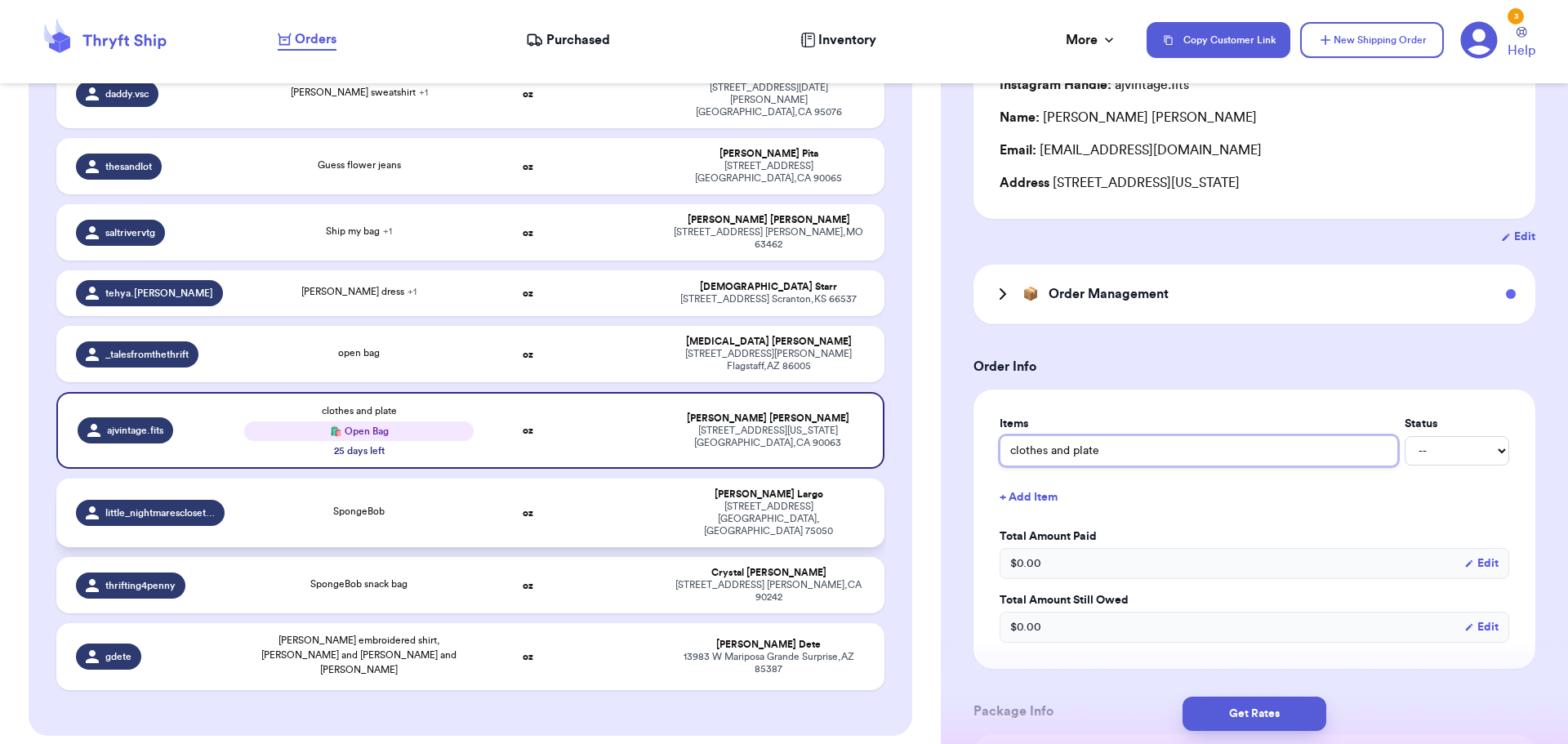
drag, startPoint x: 1151, startPoint y: 450, endPoint x: 694, endPoint y: 410, distance: 458.7
click at [695, 411] on div "Customer Link New Order Total Balance Payout $ 0.00 Recent Payments View all No…" at bounding box center [784, 372] width 1568 height 744
type input "b"
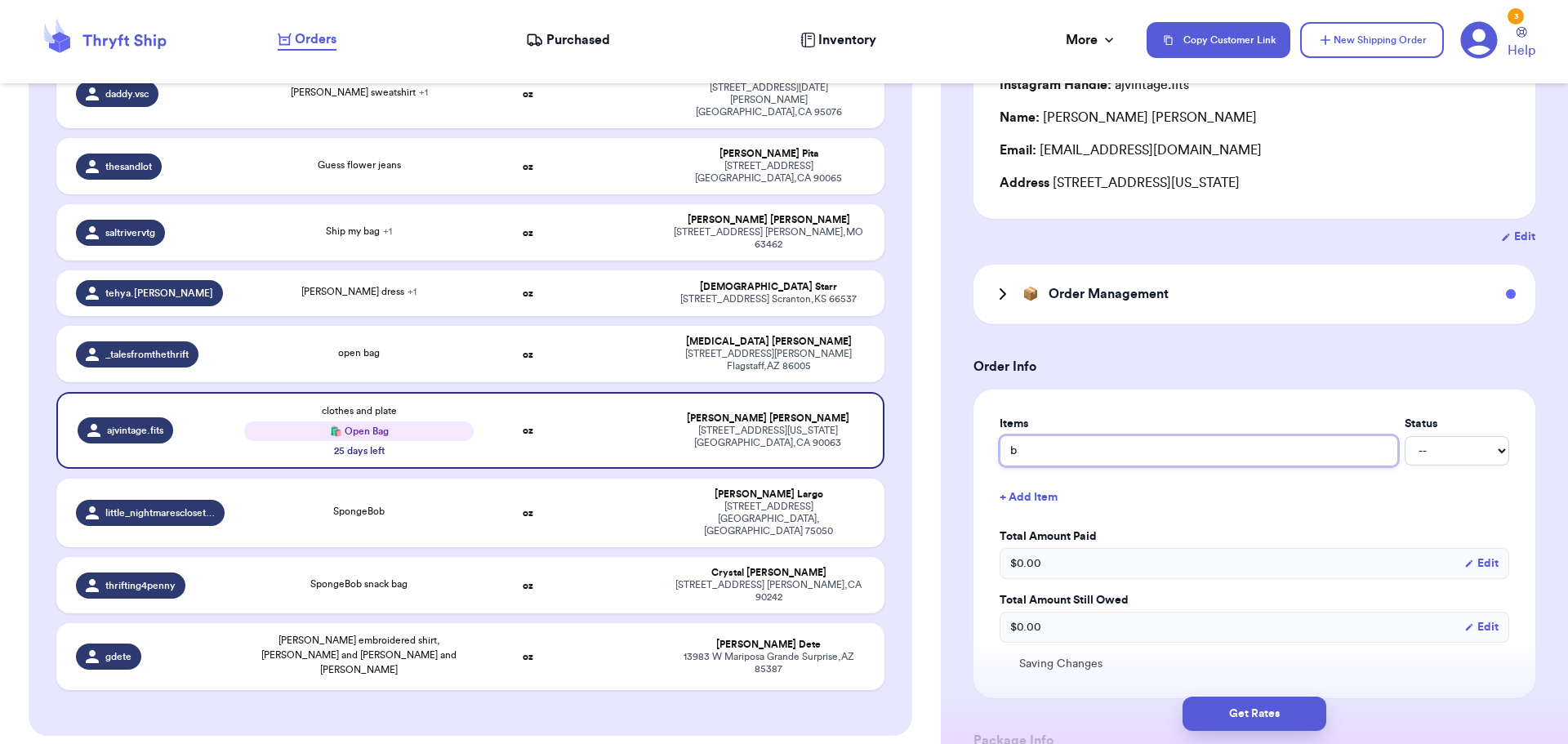
type input "bu"
type input "bug"
type input "bugs"
type input "bugs l"
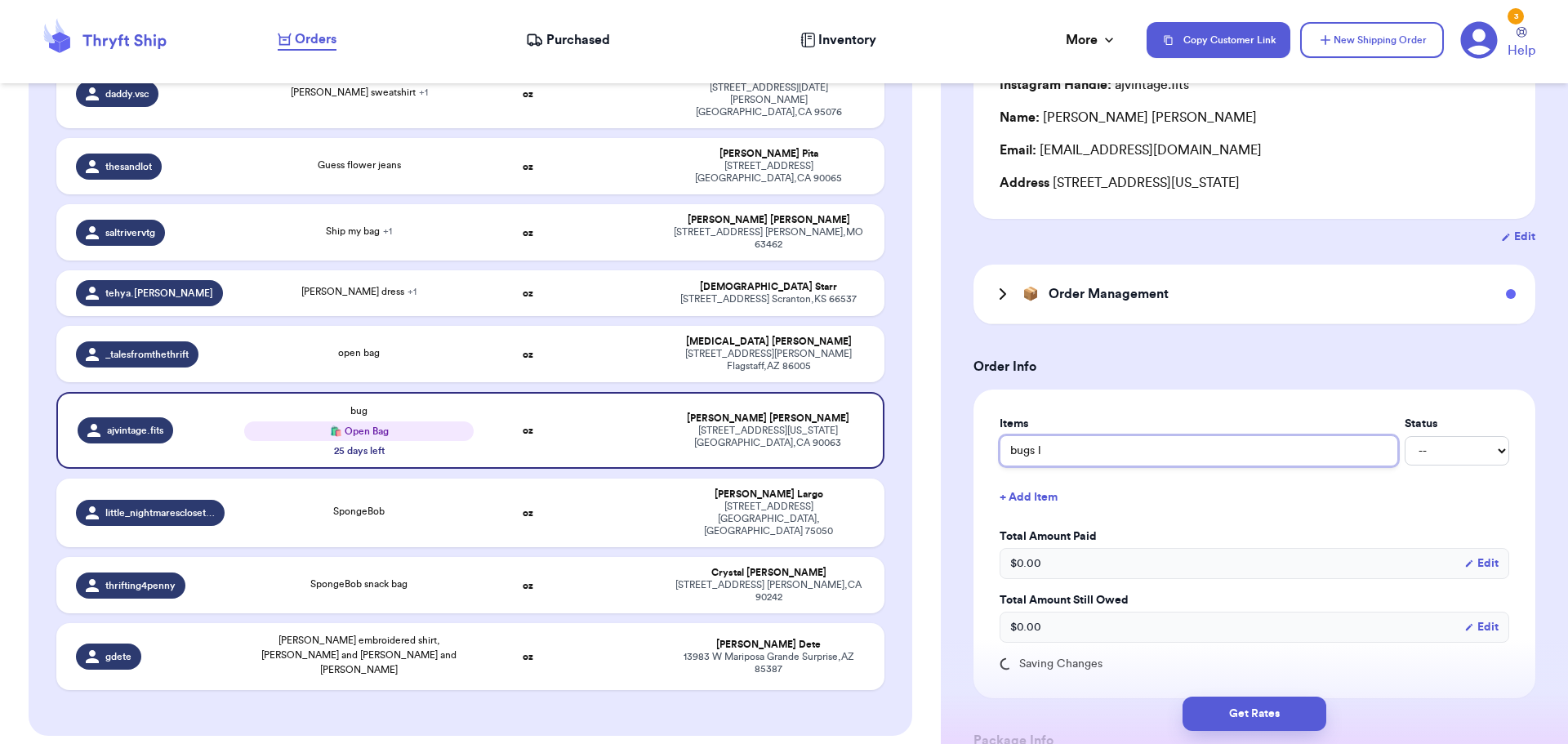
type input "bugs li"
type input "bugs lif"
type input "bugs life"
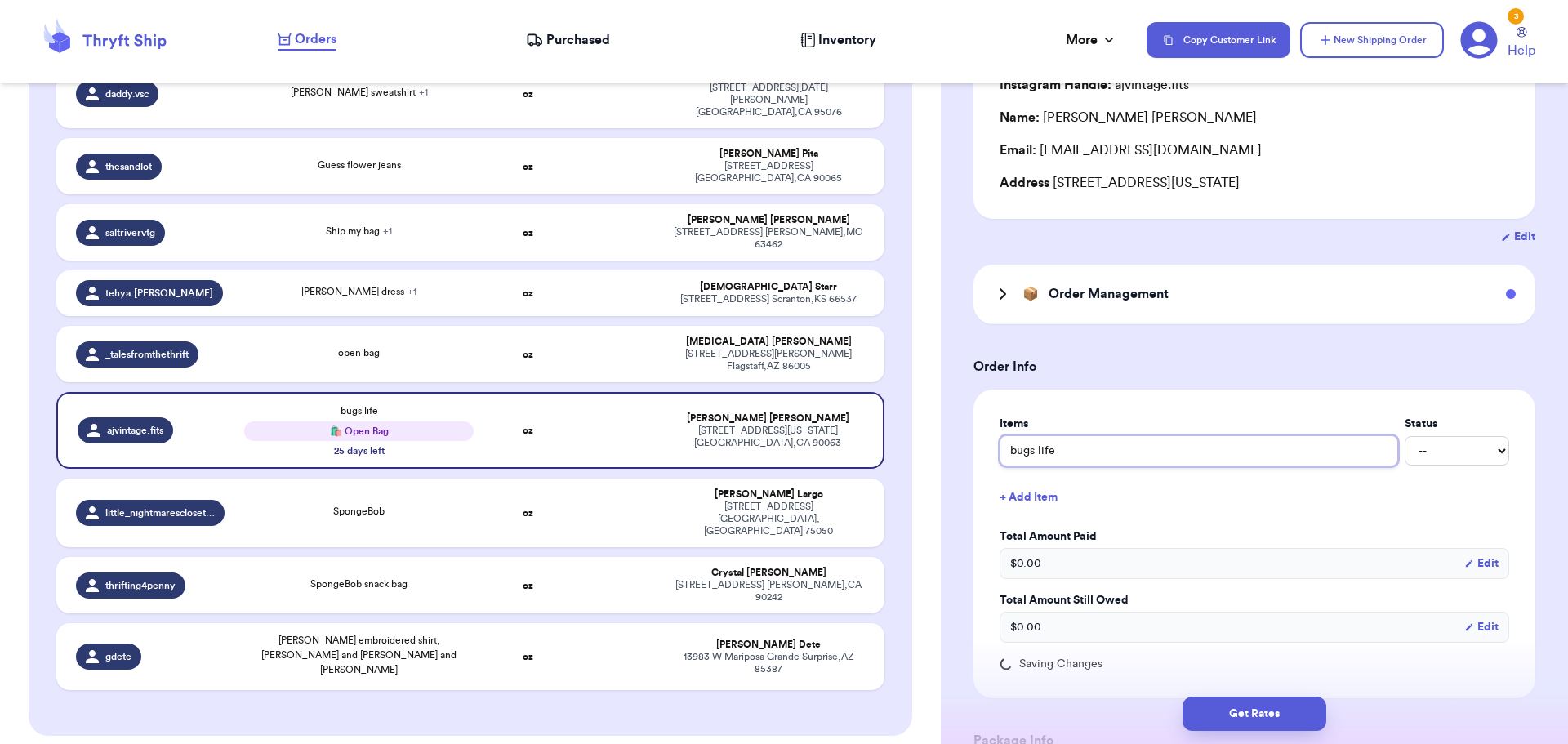
type input "bugs lif"
type input "bugs li"
type input "bugs l"
type input "bugs"
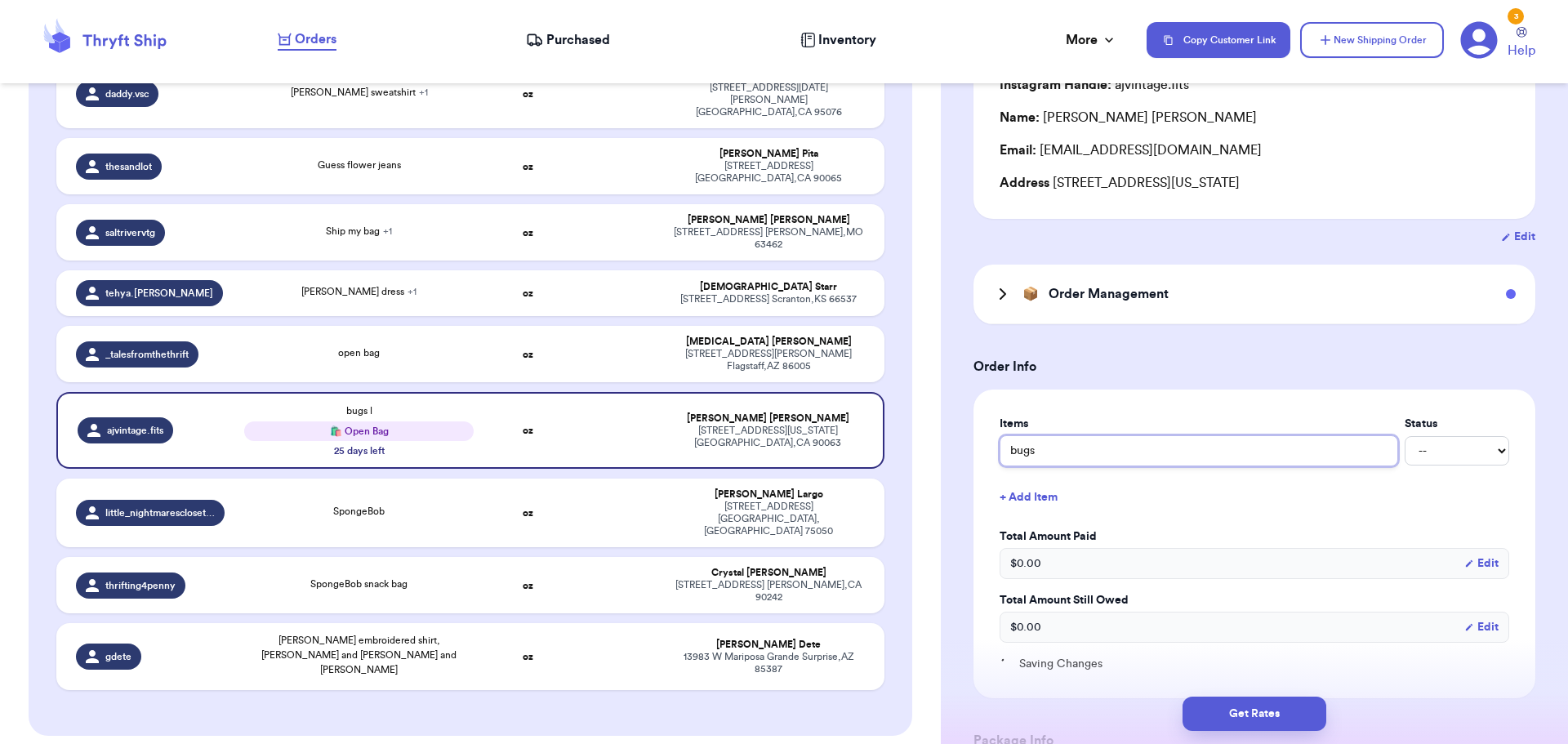
type input "bug"
type input "bu"
type input "b"
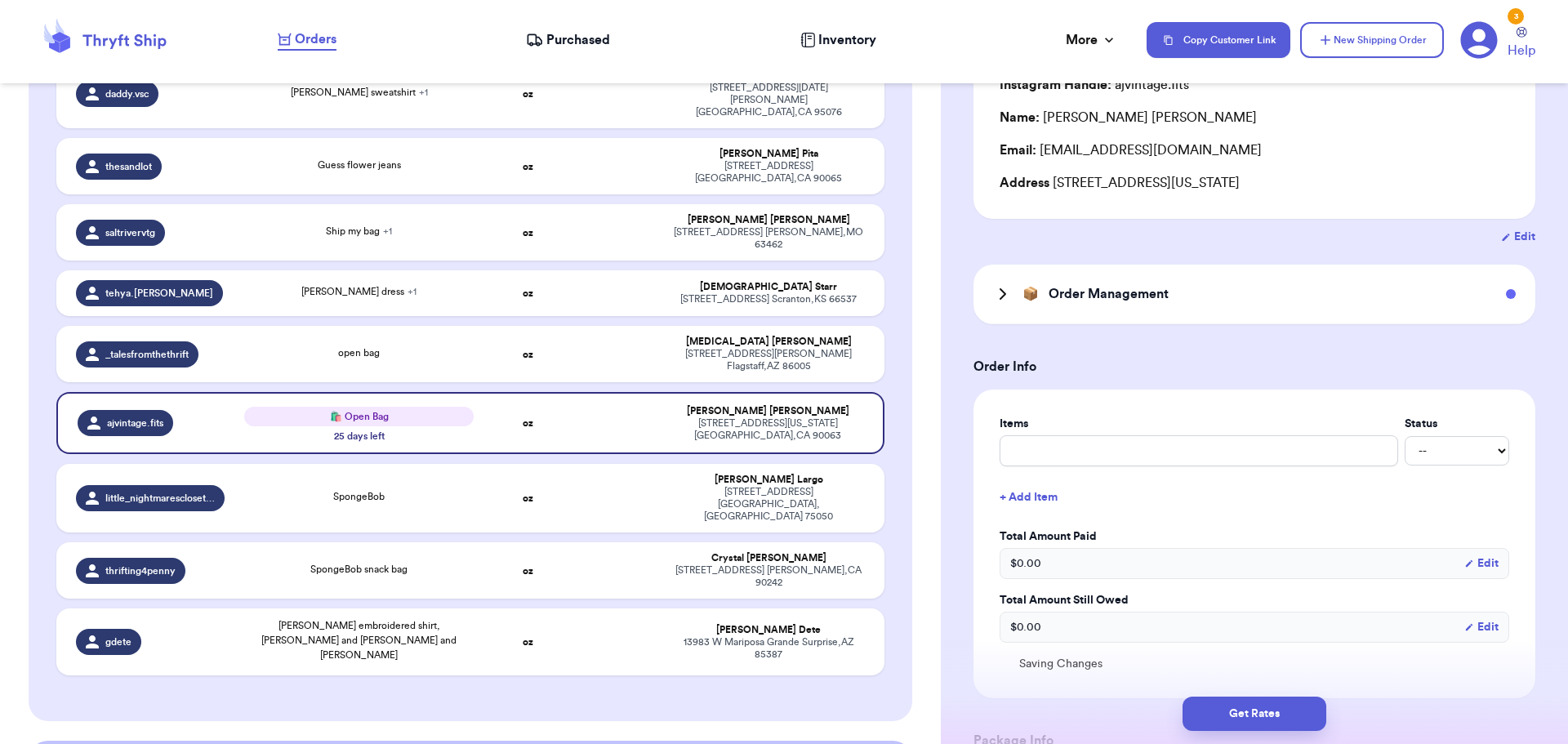
click at [575, 326] on td at bounding box center [617, 354] width 89 height 56
type input "open bag"
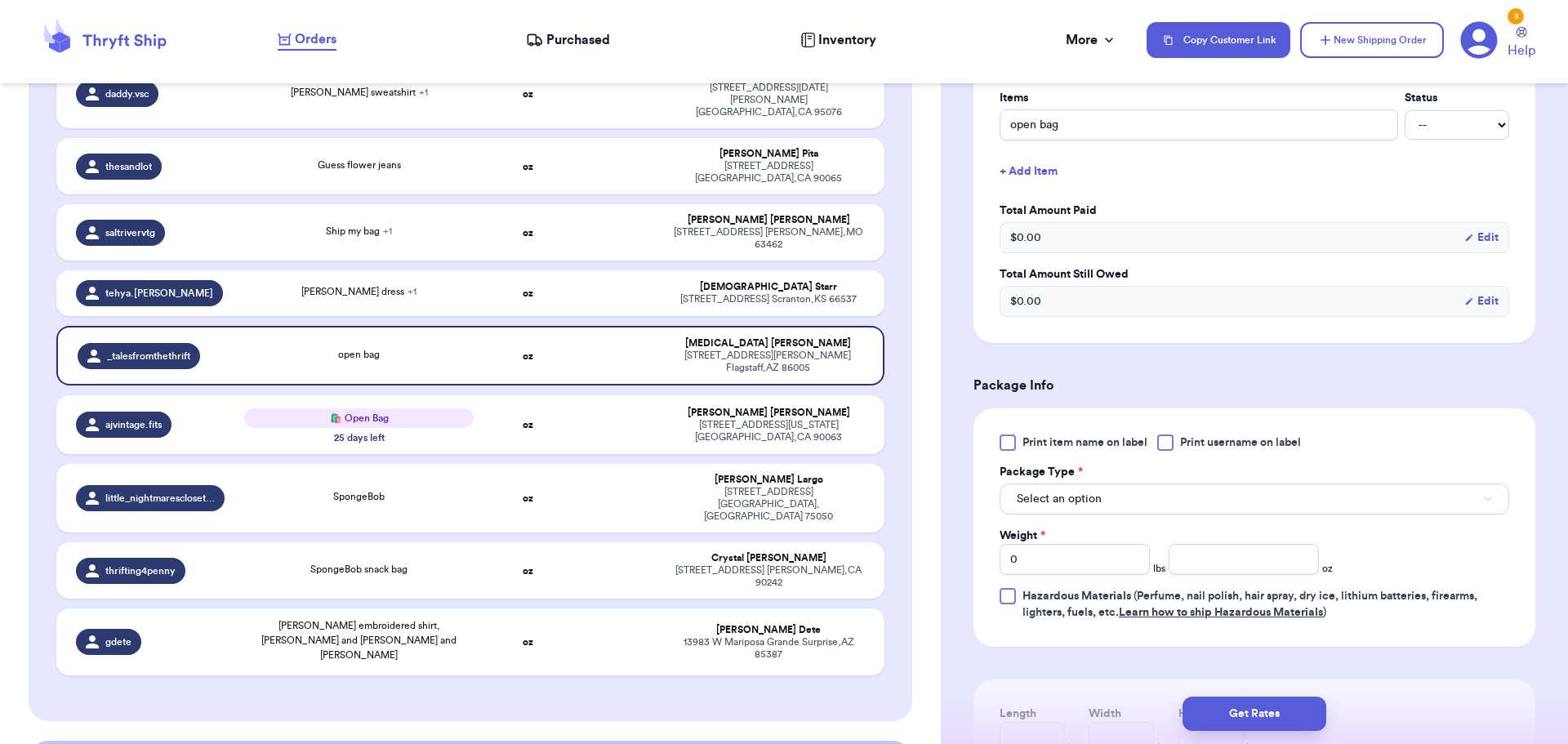
scroll to position [490, 0]
click at [1167, 443] on div at bounding box center [1165, 441] width 16 height 16
click at [0, 0] on input "Print username on label" at bounding box center [0, 0] width 0 height 0
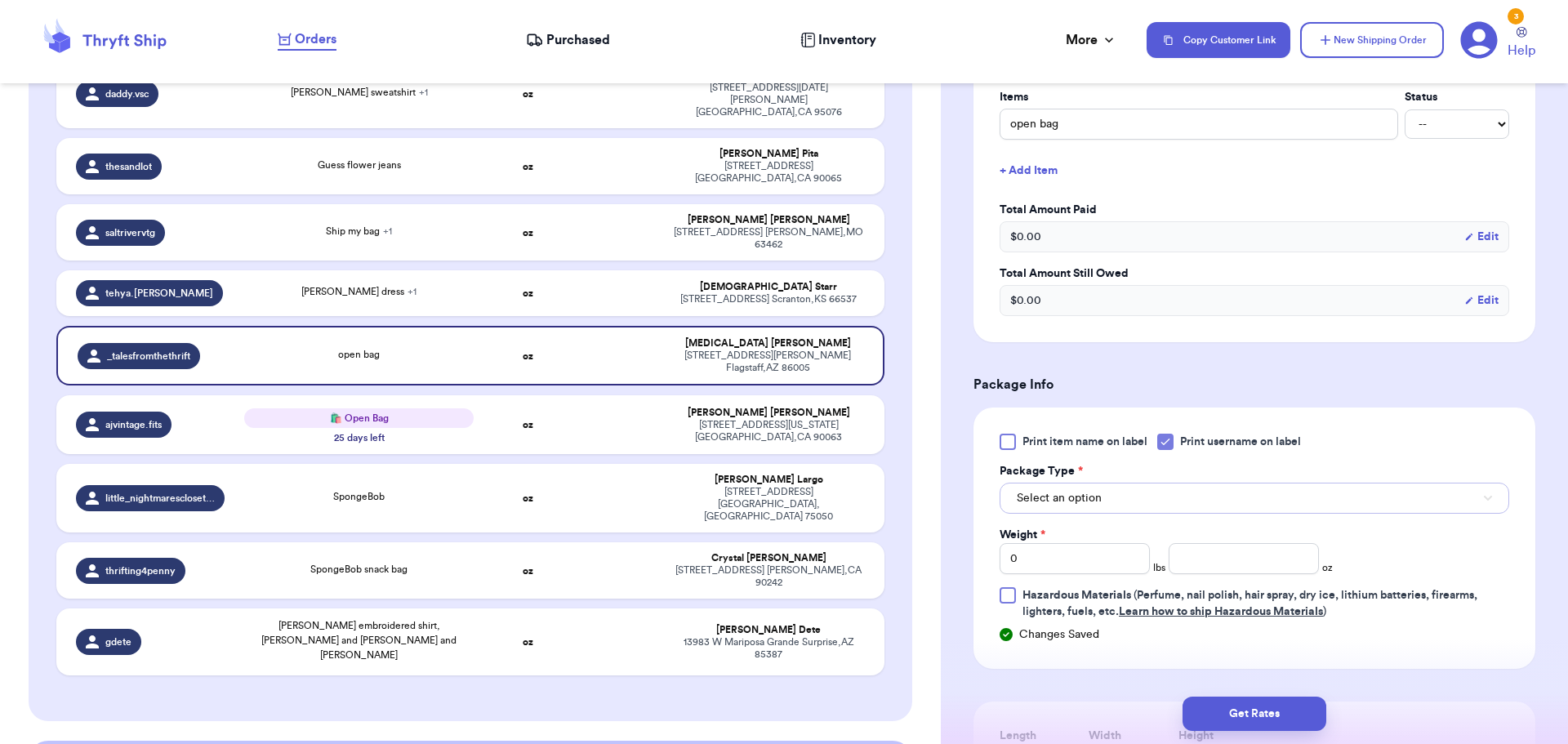
click at [1125, 508] on button "Select an option" at bounding box center [1255, 498] width 510 height 31
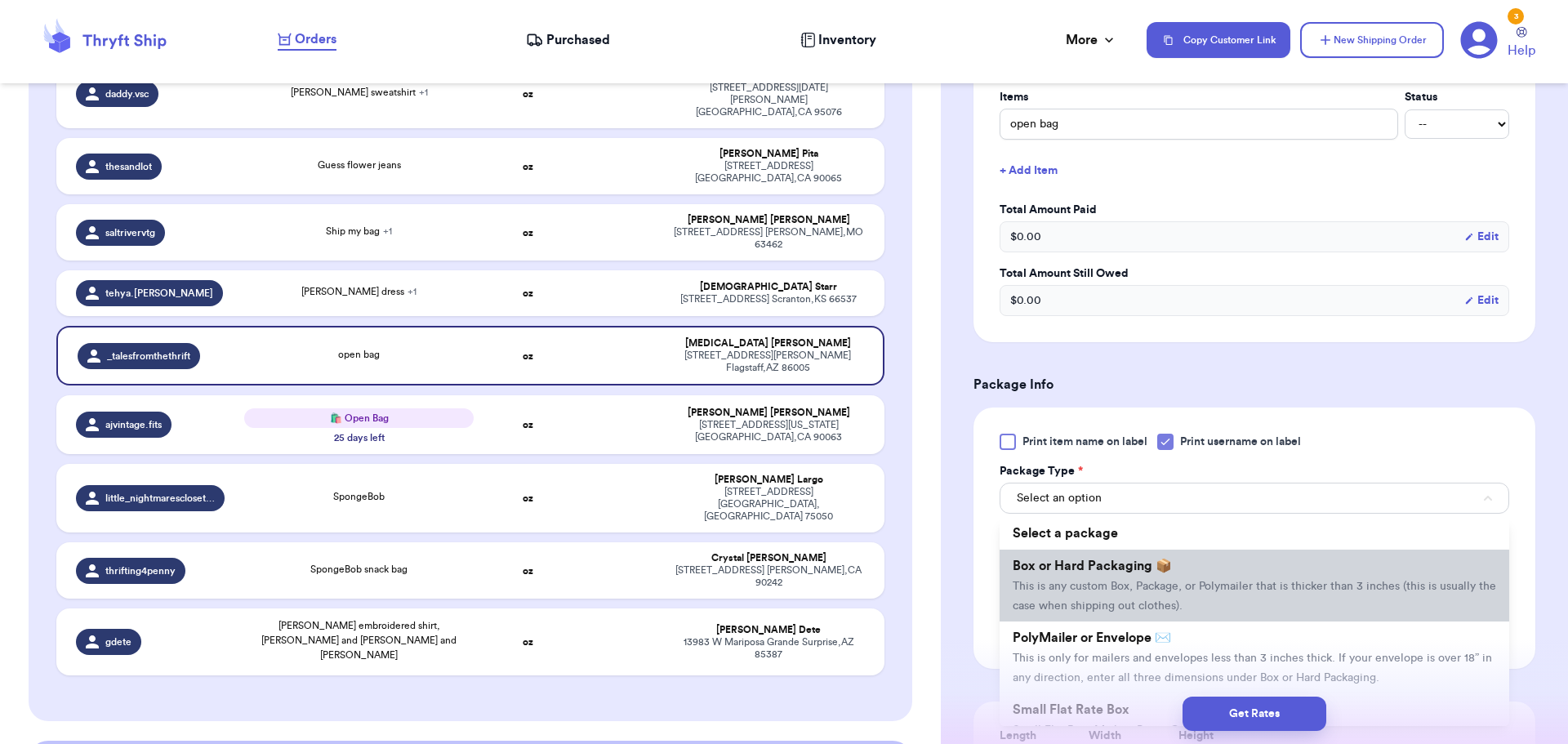
click at [1126, 582] on span "This is any custom Box, Package, or Polymailer that is thicker than 3 inches (t…" at bounding box center [1254, 596] width 484 height 31
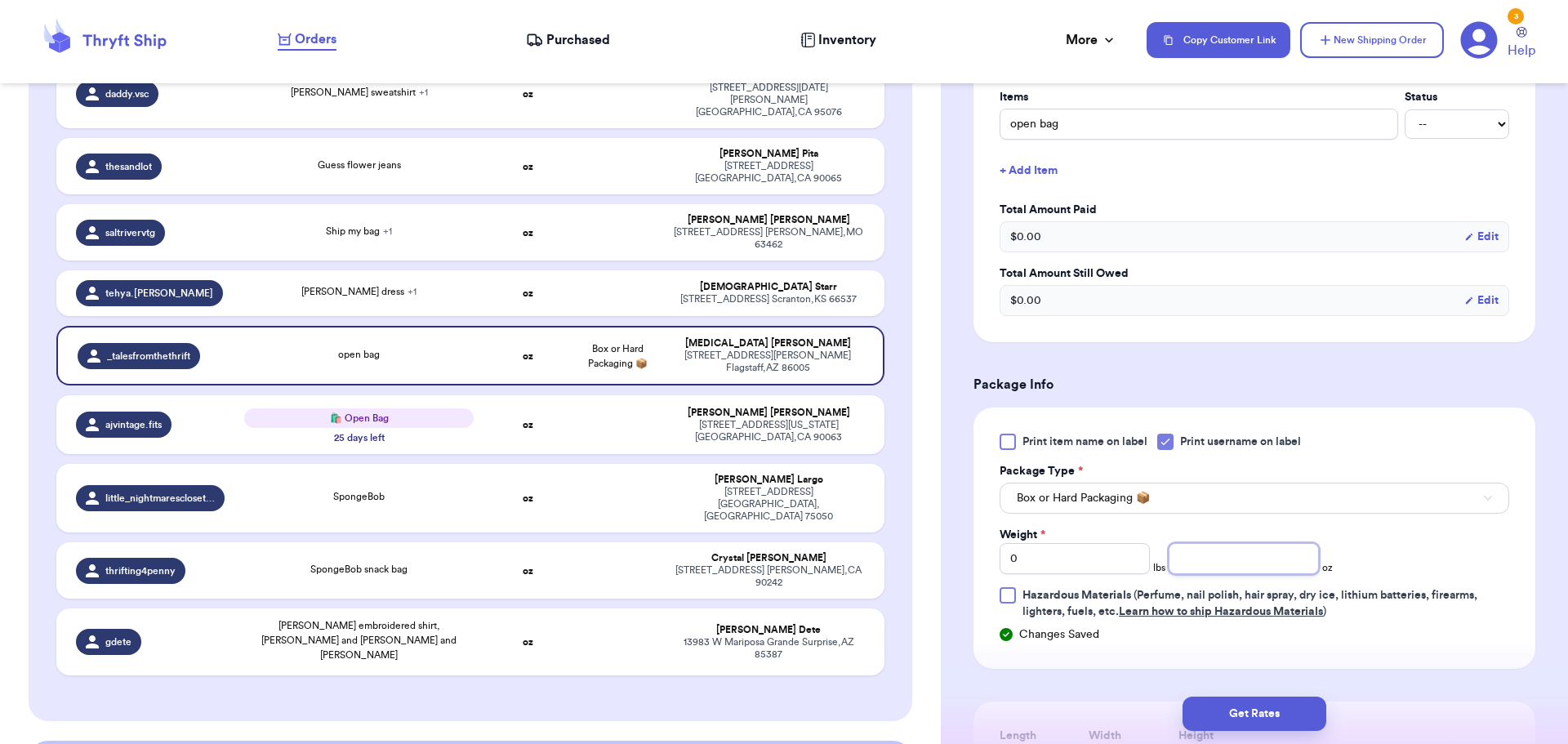
click at [1213, 556] on input "number" at bounding box center [1245, 559] width 151 height 31
drag, startPoint x: 1106, startPoint y: 568, endPoint x: 1058, endPoint y: 556, distance: 49.5
click at [1058, 559] on input "0" at bounding box center [1076, 559] width 151 height 31
type input "1"
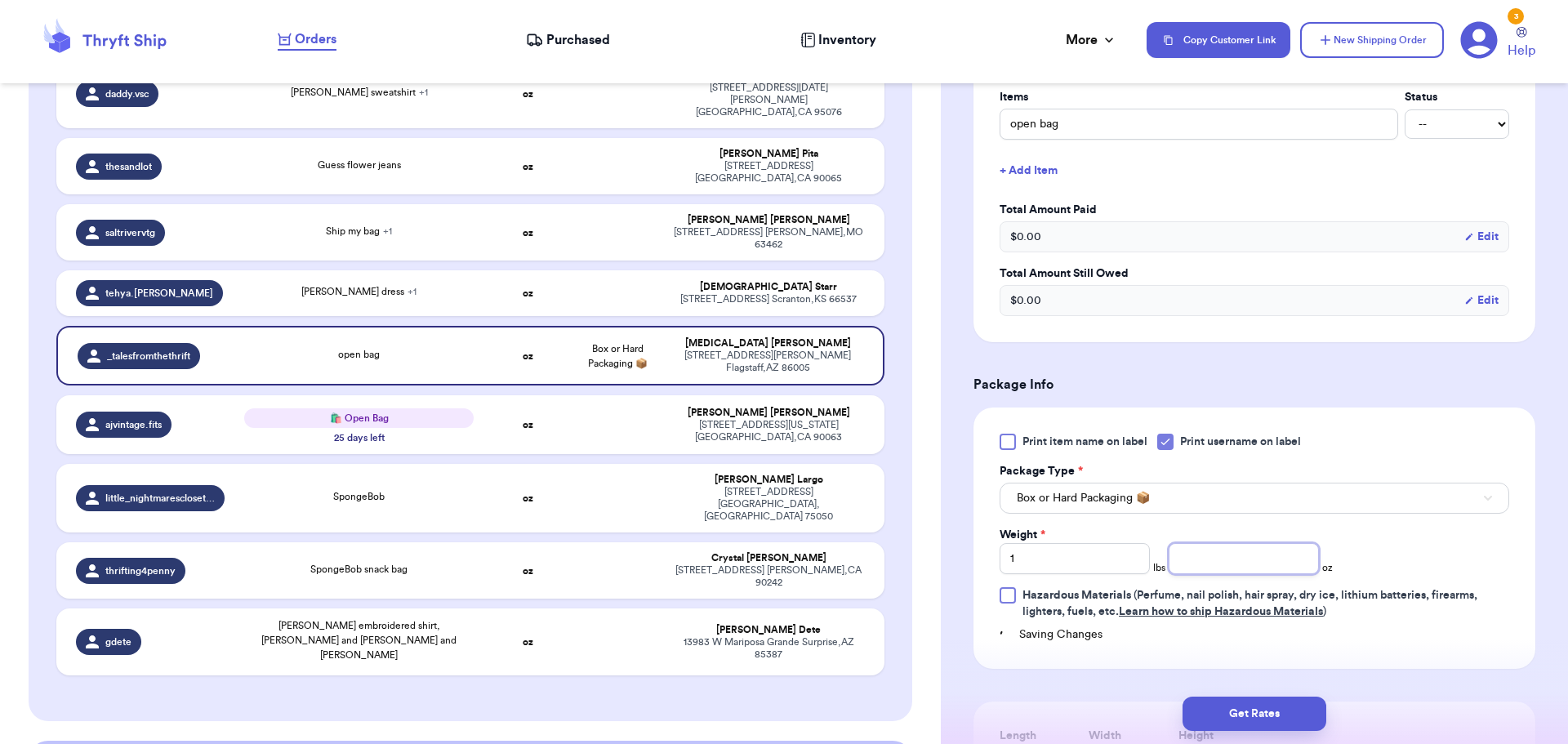
drag, startPoint x: 1244, startPoint y: 553, endPoint x: 1251, endPoint y: 554, distance: 7.1
click at [1250, 554] on input "number" at bounding box center [1245, 559] width 151 height 31
type input "14"
click at [1250, 708] on button "Get Rates" at bounding box center [1254, 714] width 144 height 35
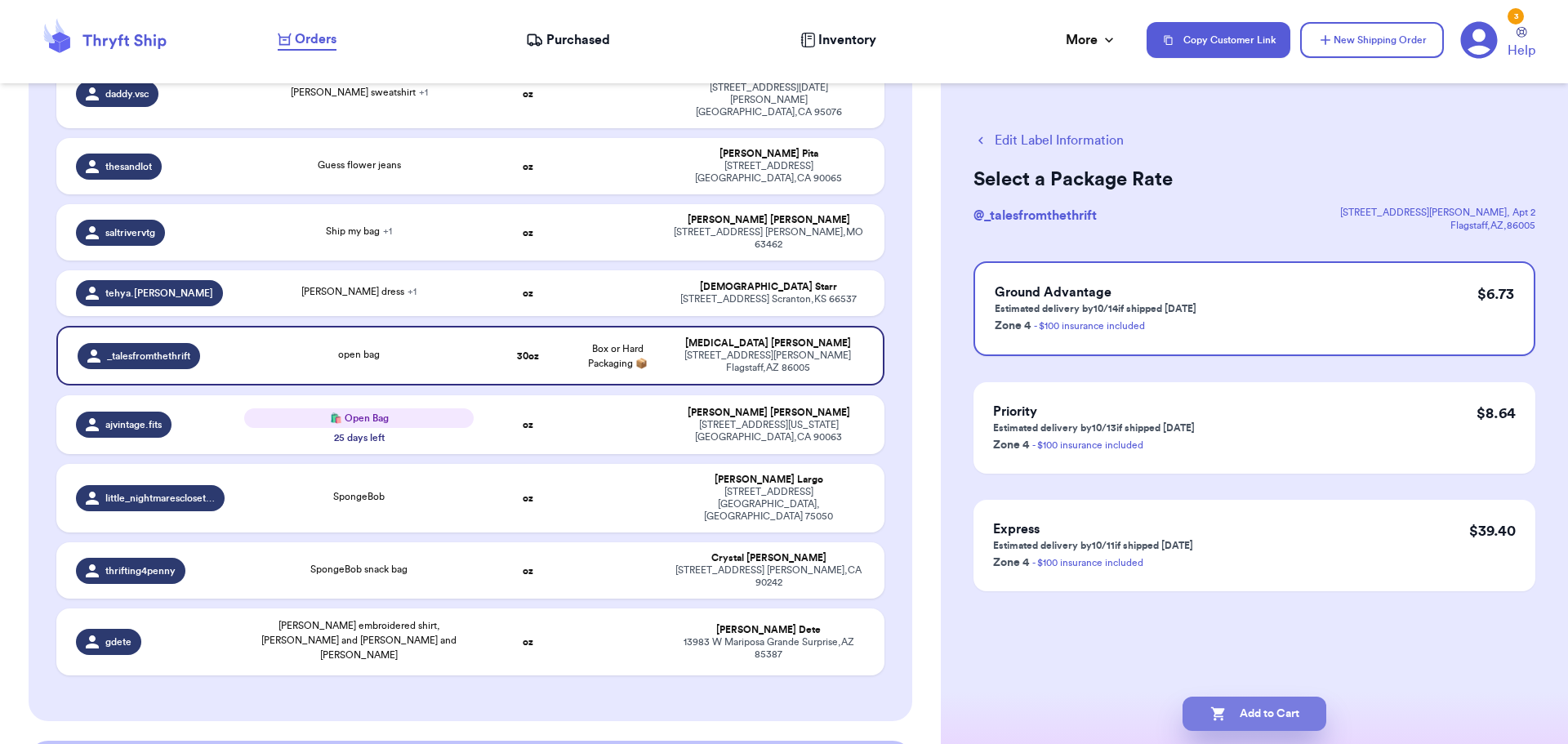
click at [1246, 715] on button "Add to Cart" at bounding box center [1254, 714] width 144 height 35
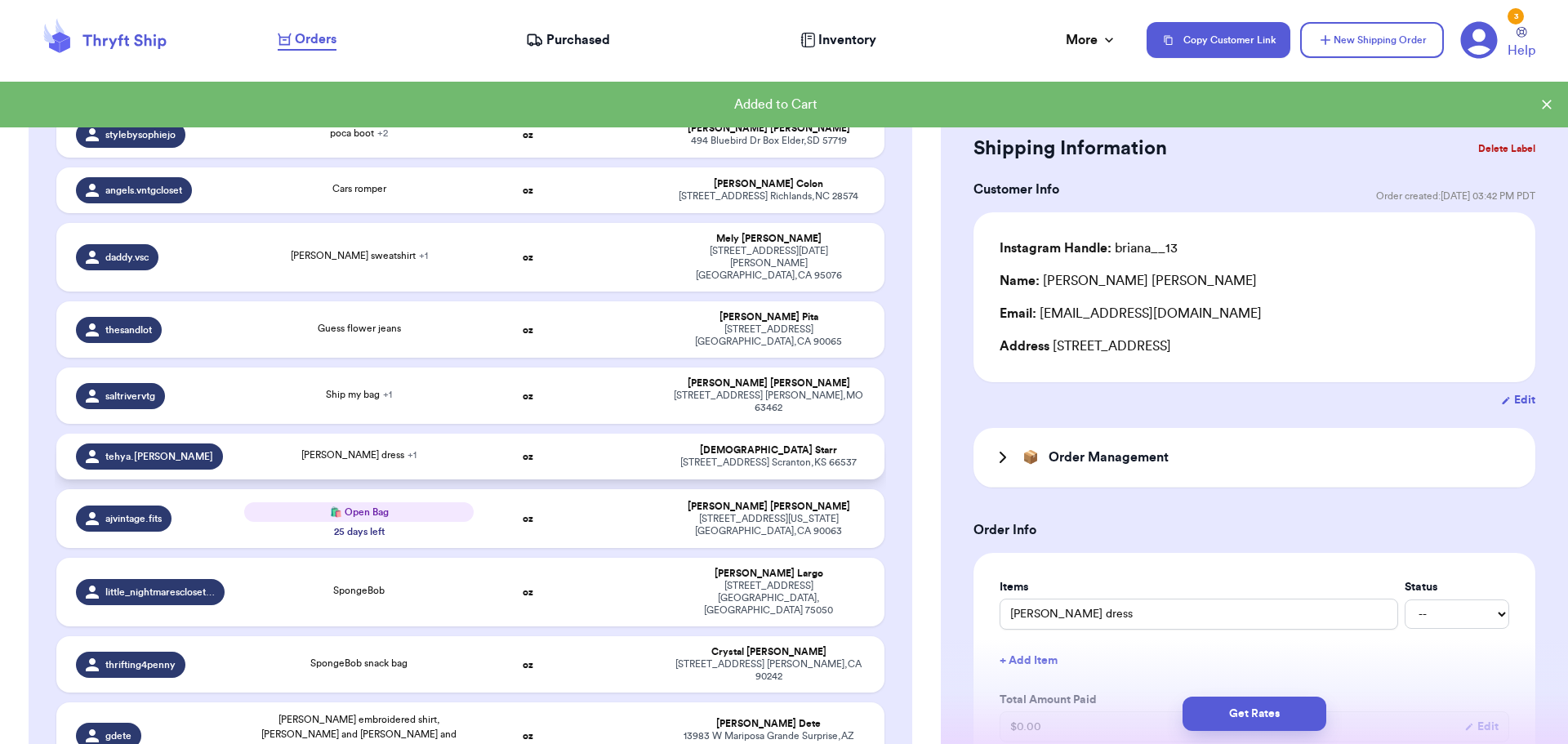
click at [562, 433] on td "oz" at bounding box center [528, 455] width 89 height 45
type input "[PERSON_NAME] and sesame dress"
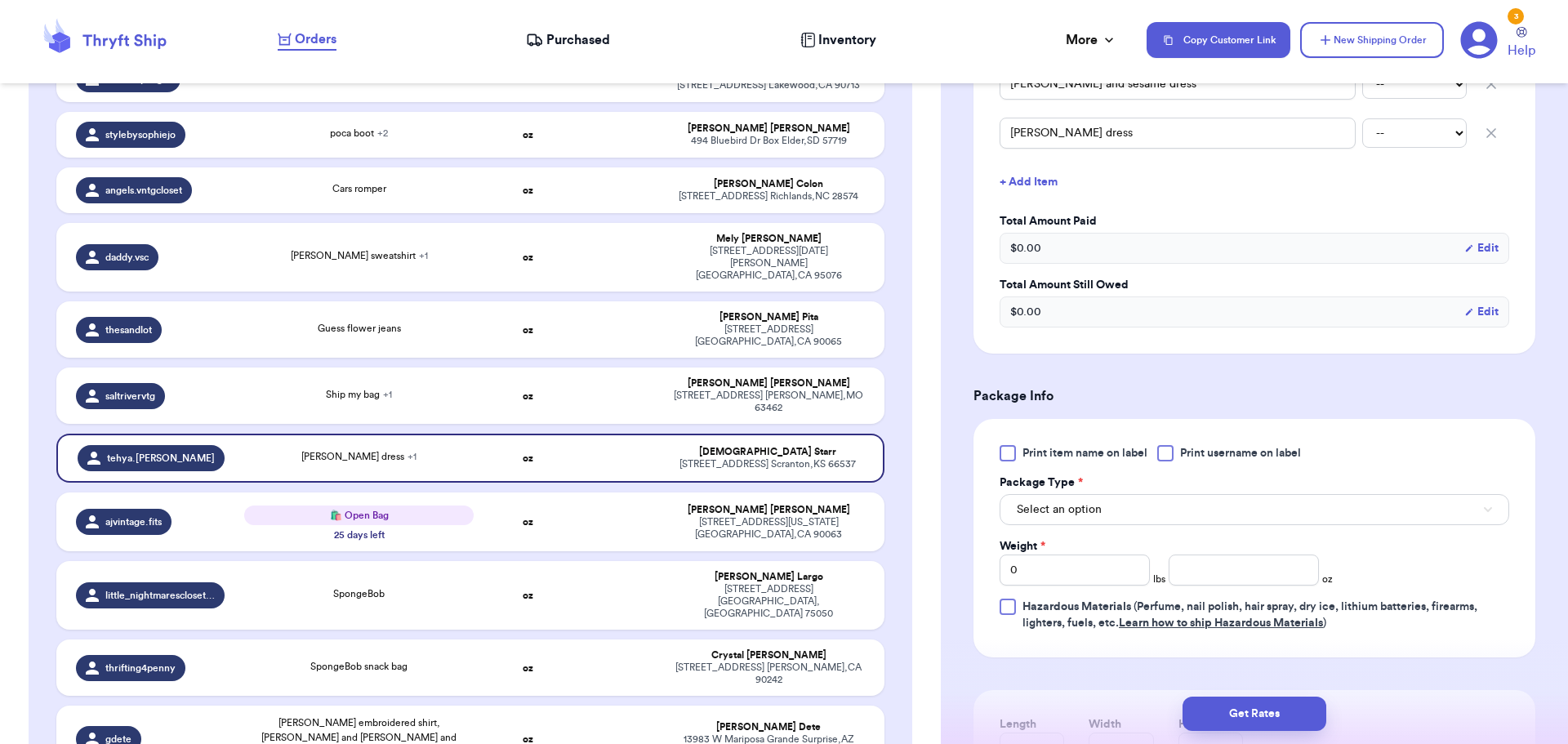
scroll to position [571, 0]
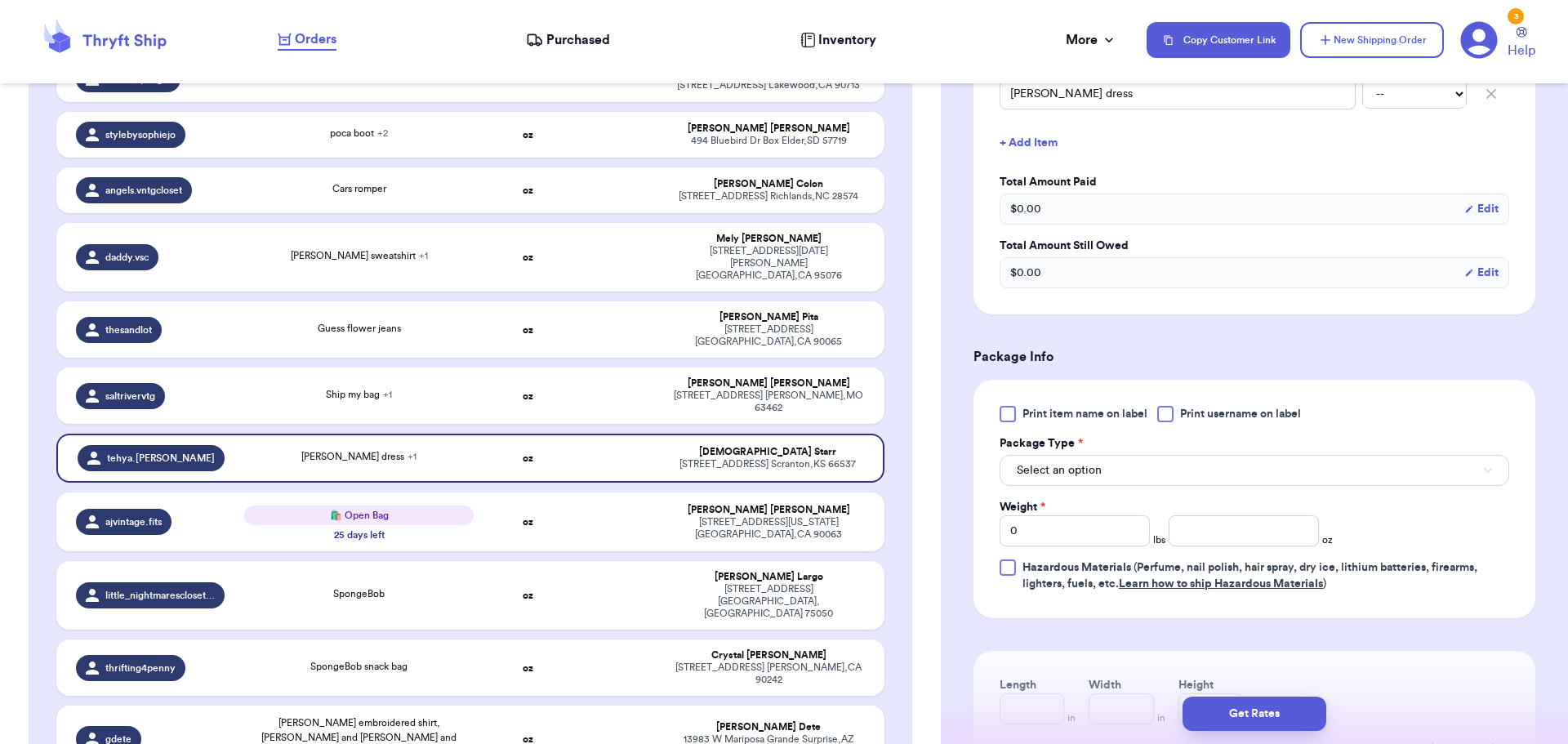
click at [1170, 411] on div at bounding box center [1165, 413] width 16 height 16
click at [0, 0] on input "Print username on label" at bounding box center [0, 0] width 0 height 0
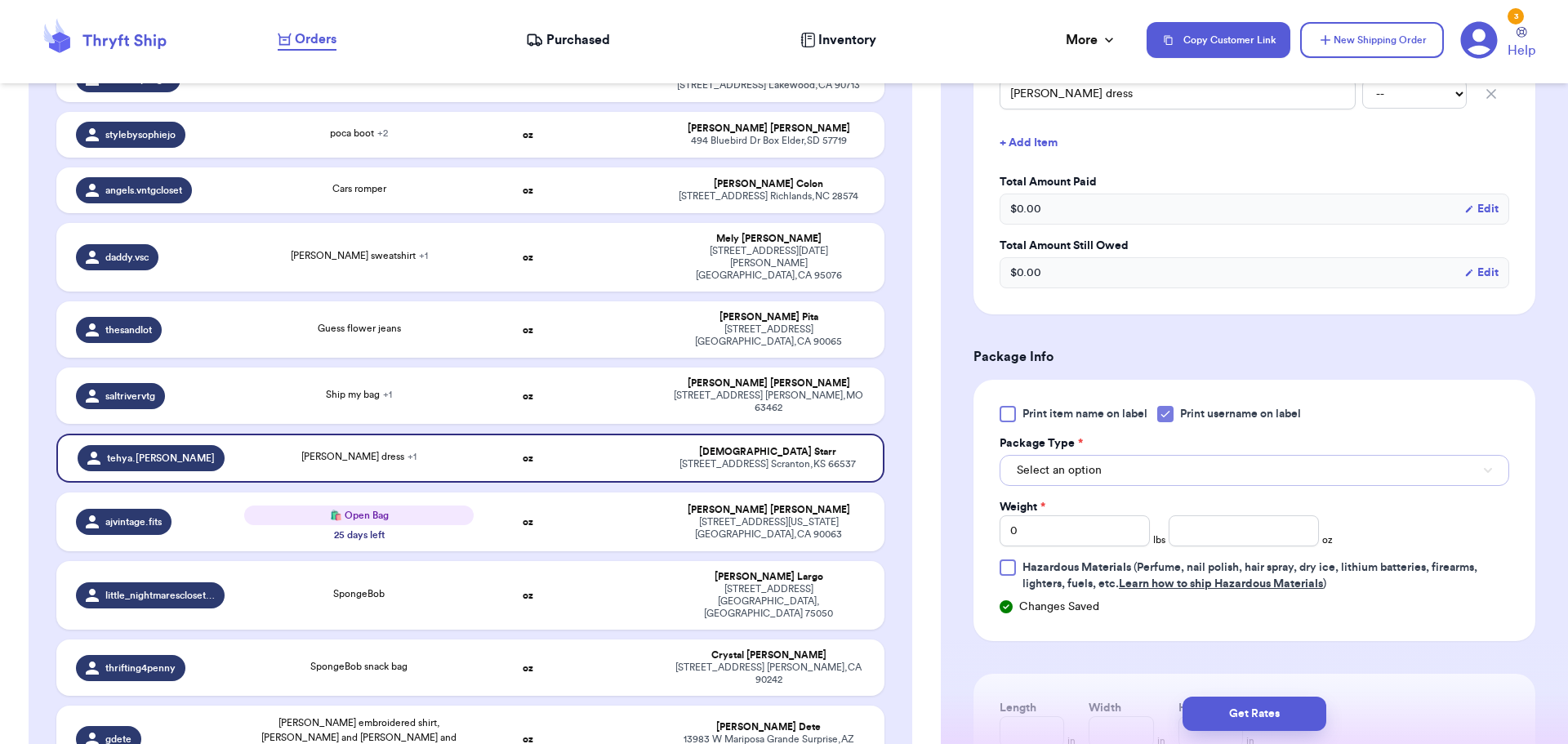
click at [1134, 473] on button "Select an option" at bounding box center [1255, 470] width 510 height 31
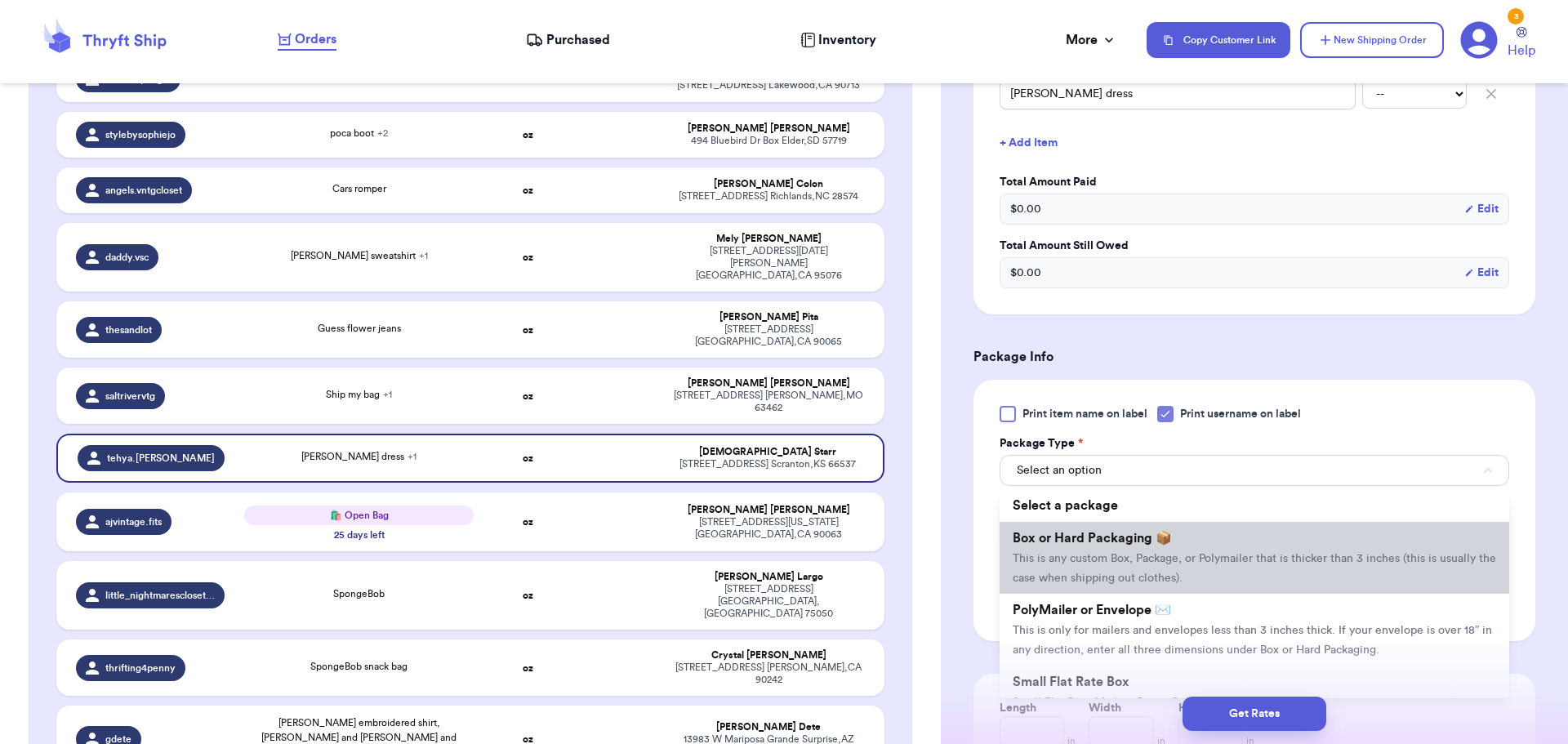
click at [1110, 565] on li "Box or Hard Packaging 📦 This is any custom Box, Package, or Polymailer that is …" at bounding box center [1255, 558] width 510 height 71
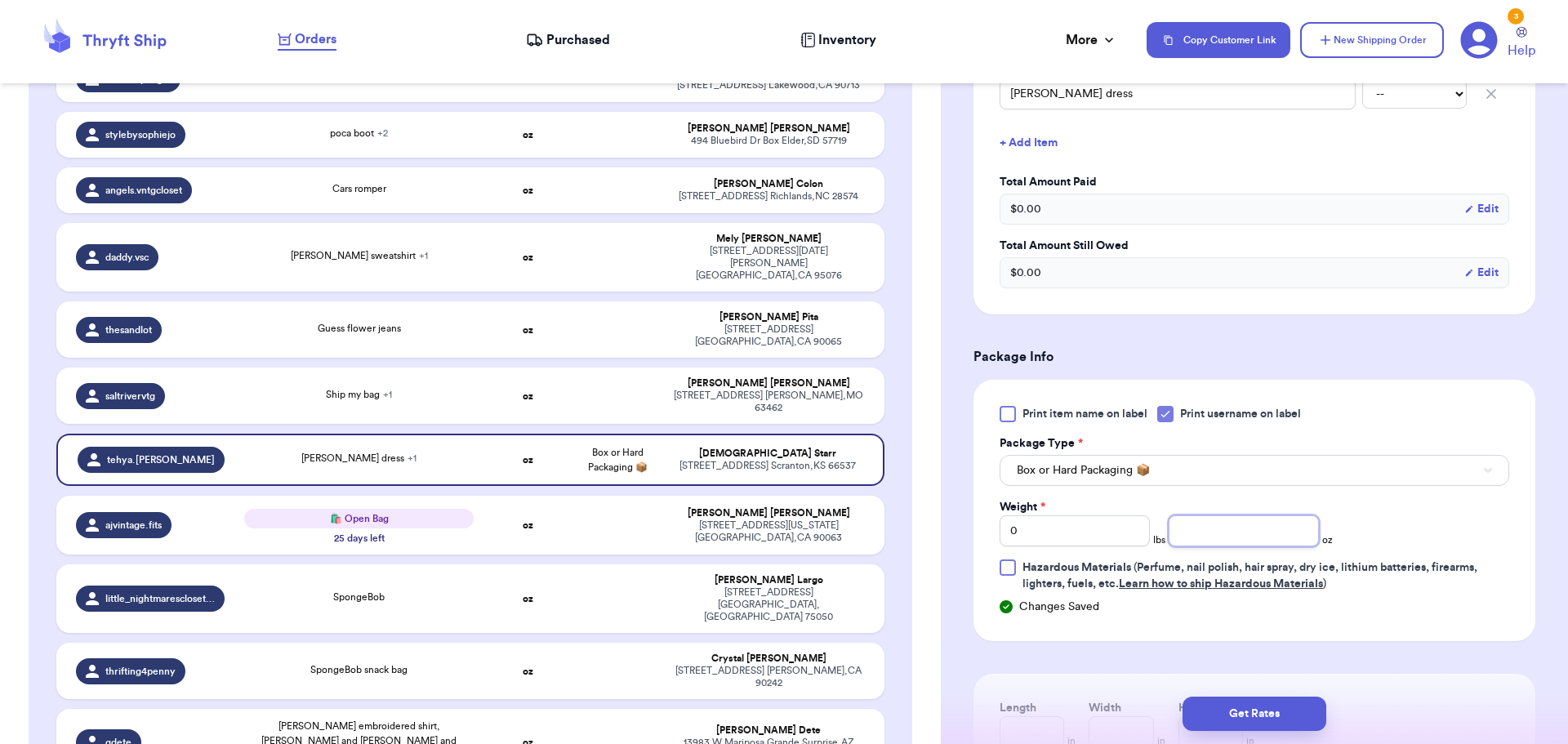
click at [1210, 536] on input "number" at bounding box center [1245, 531] width 151 height 31
drag, startPoint x: 1058, startPoint y: 533, endPoint x: 941, endPoint y: 533, distance: 117.0
click at [941, 533] on div "Shipping Information Delete Label Customer Info Order created: [DATE] 04:59 PM …" at bounding box center [1255, 293] width 628 height 1534
type input "1"
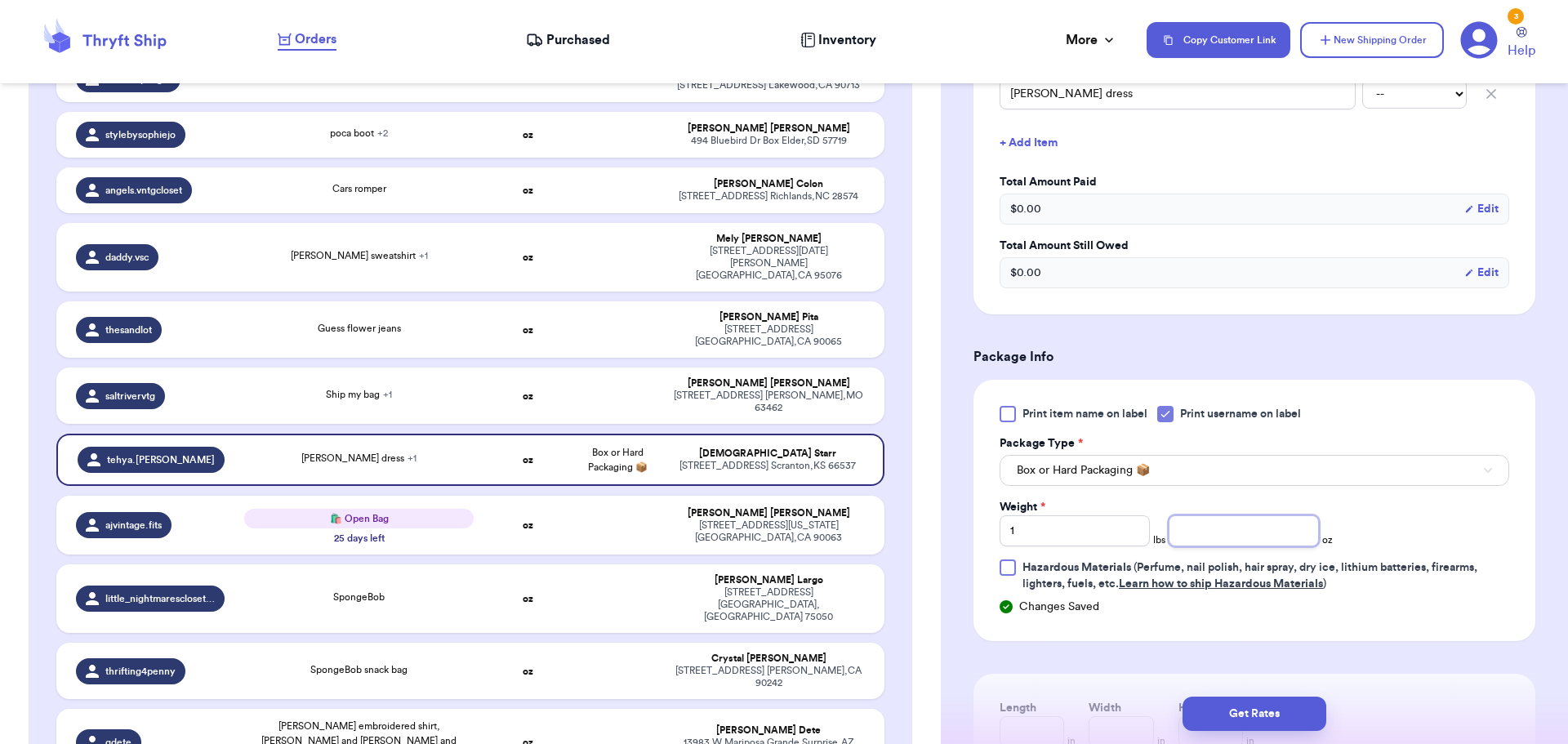
click at [1204, 538] on input "number" at bounding box center [1245, 531] width 151 height 31
type input "8"
click at [1233, 719] on button "Get Rates" at bounding box center [1254, 714] width 144 height 35
click at [1233, 719] on button "submit" at bounding box center [1254, 714] width 144 height 35
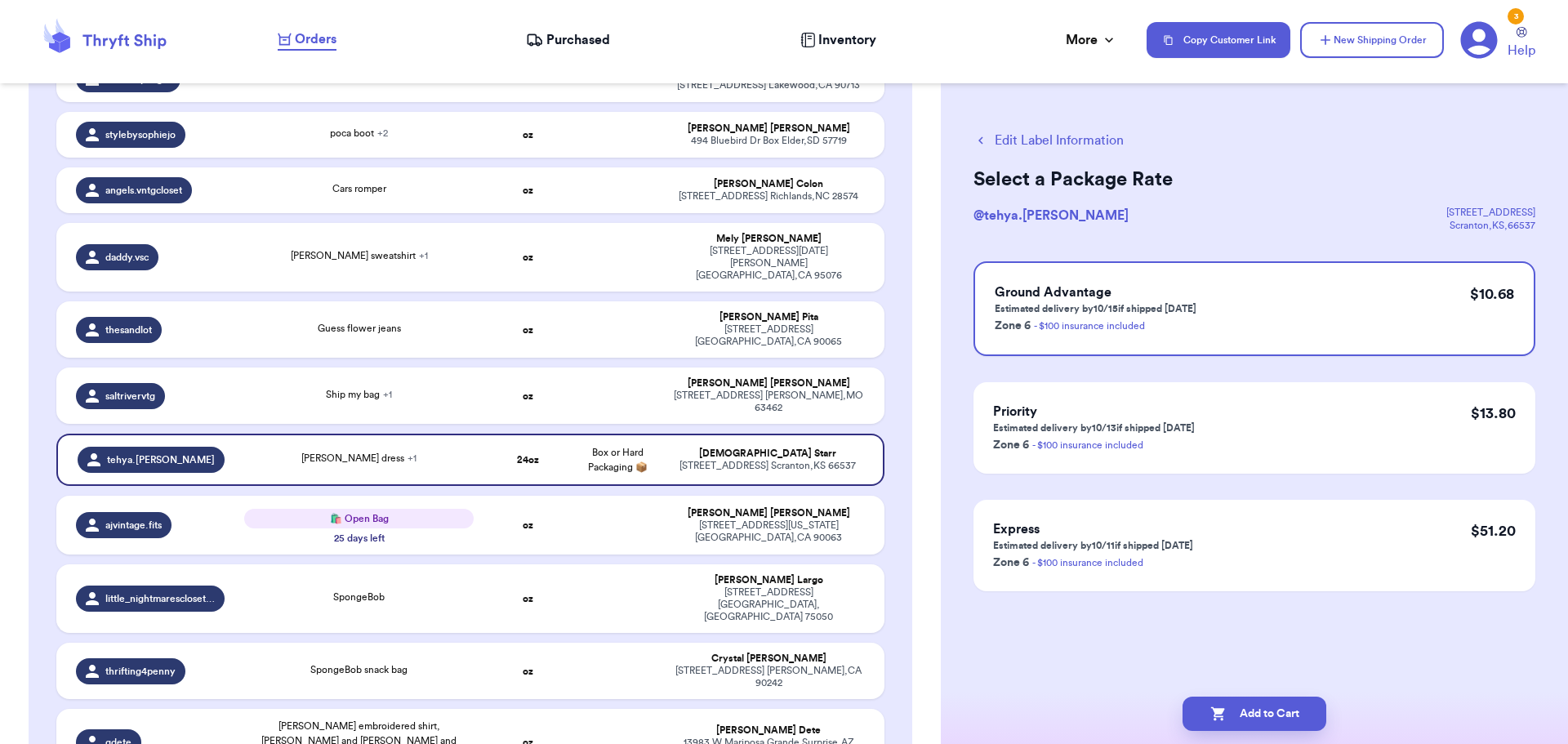
scroll to position [0, 0]
click at [1290, 710] on button "Add to Cart" at bounding box center [1254, 714] width 144 height 35
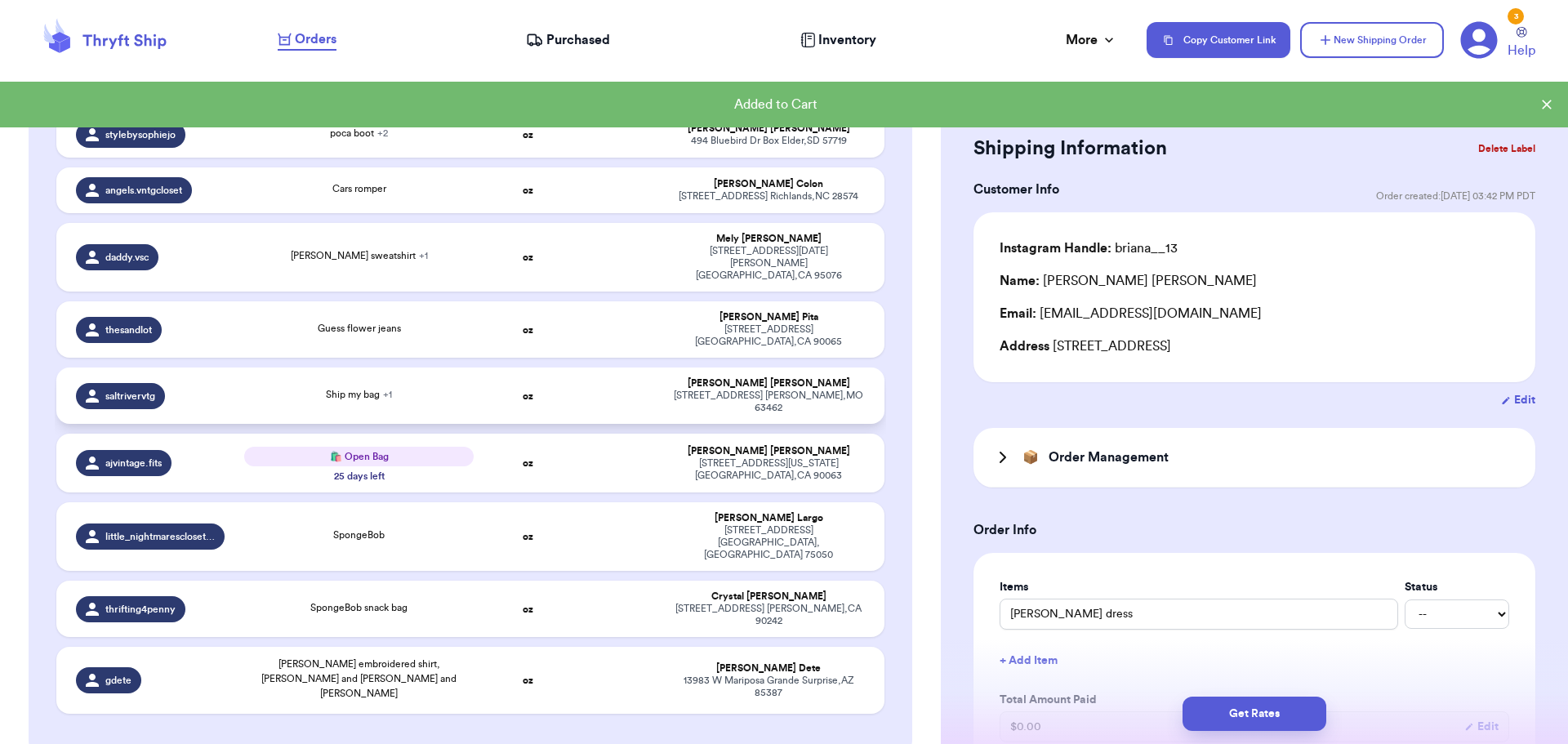
click at [623, 368] on td at bounding box center [617, 396] width 89 height 56
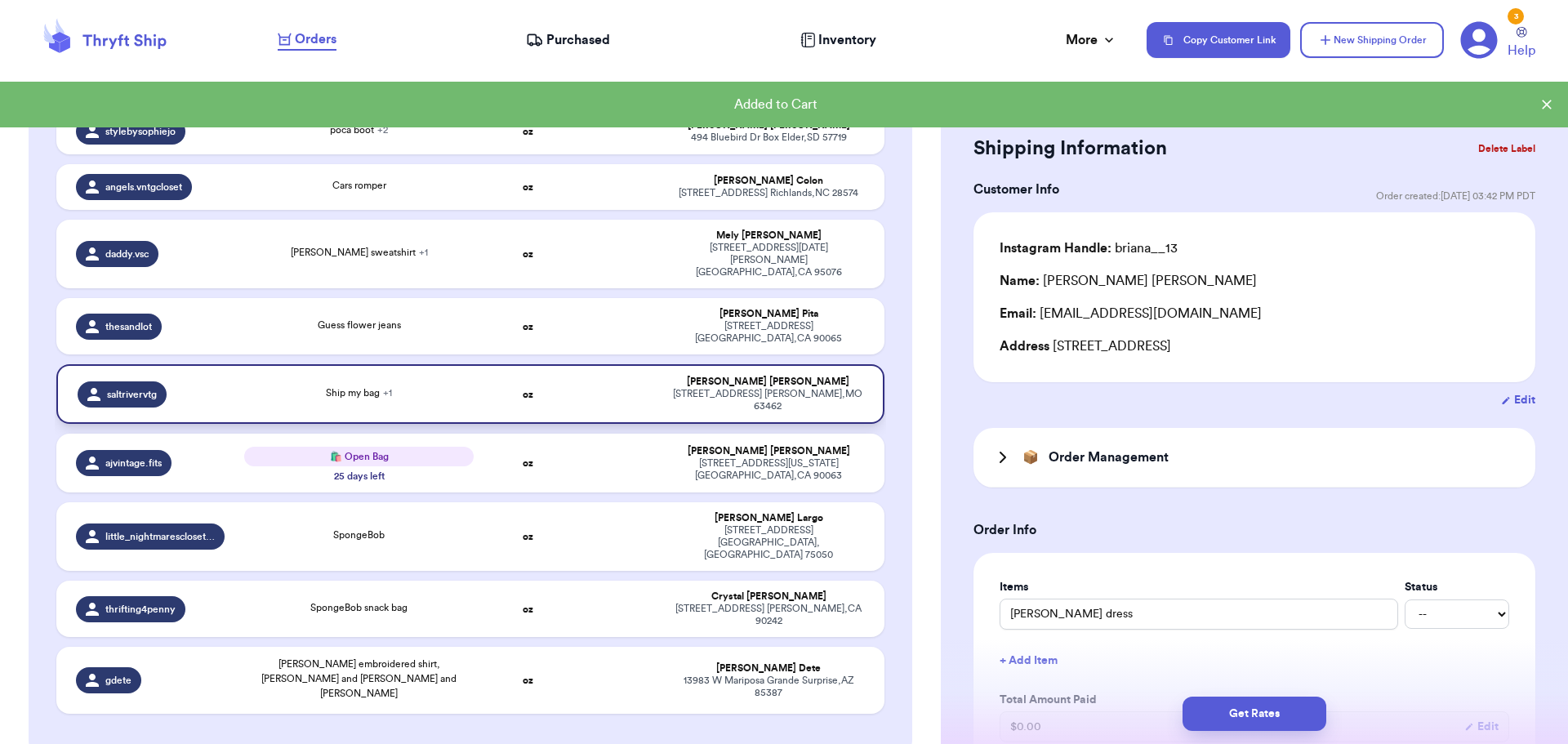
type input "Ship my bag"
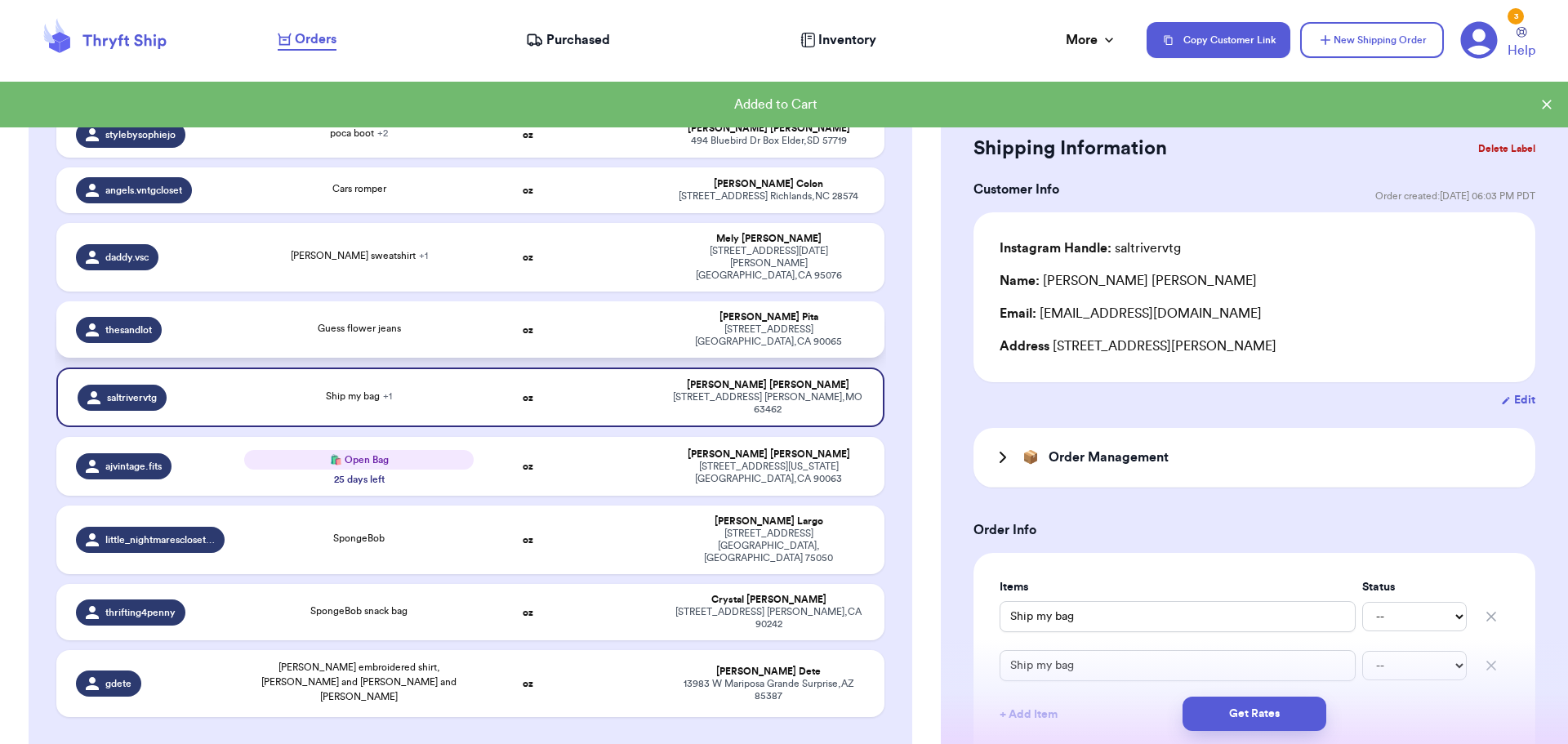
click at [630, 301] on td at bounding box center [617, 329] width 89 height 56
type input "Guess flower jeans"
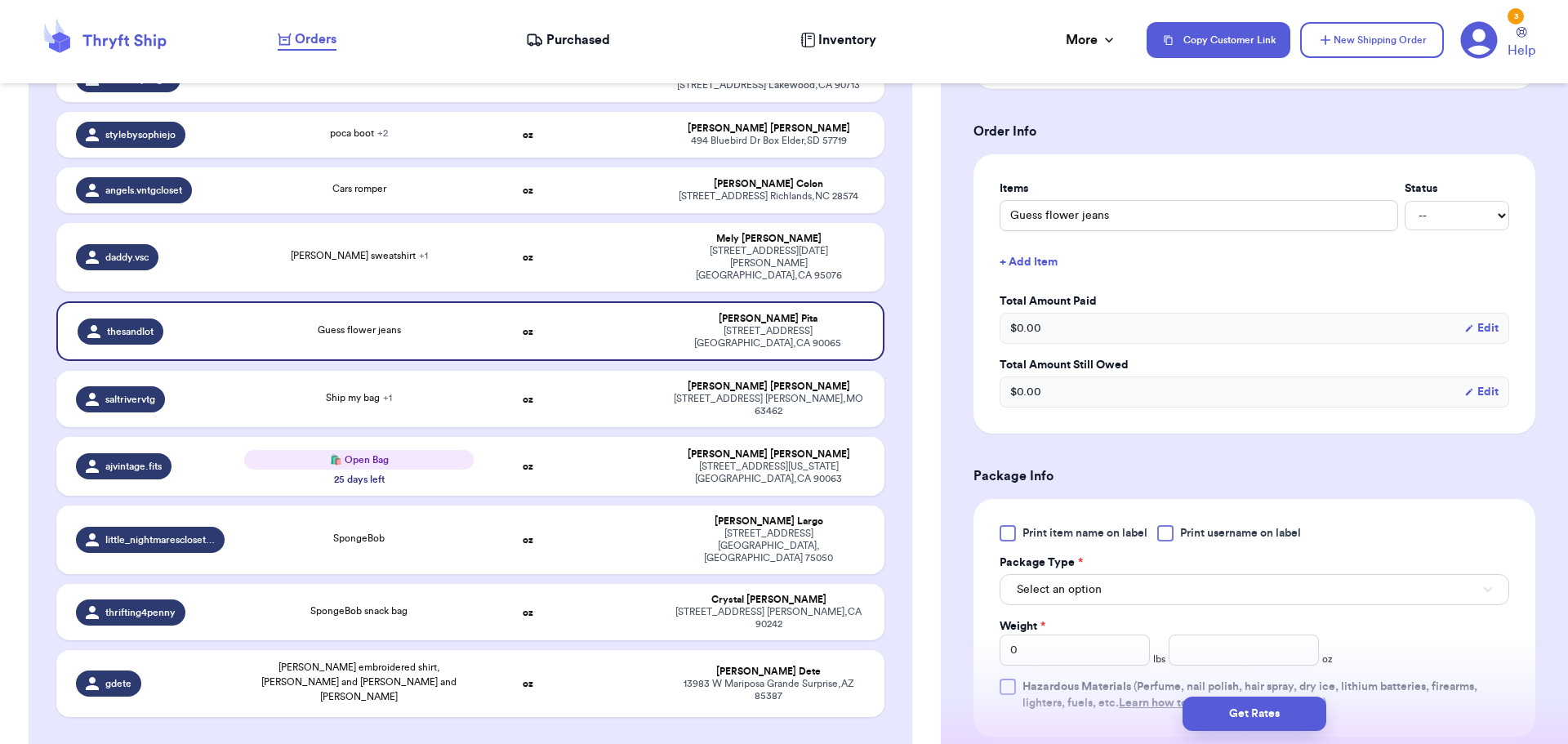
scroll to position [490, 0]
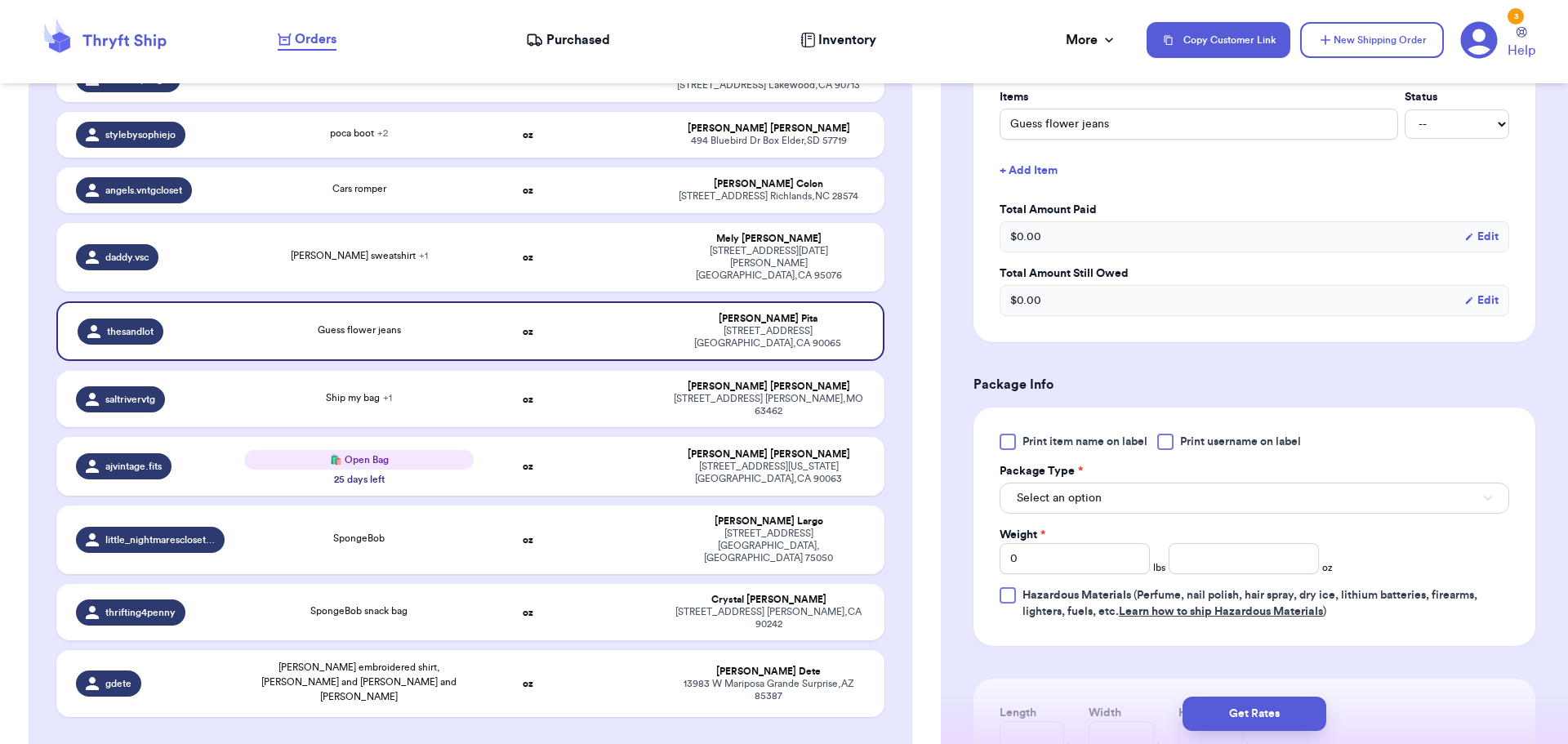
click at [1175, 435] on label "Print username on label" at bounding box center [1229, 441] width 144 height 16
click at [0, 0] on input "Print username on label" at bounding box center [0, 0] width 0 height 0
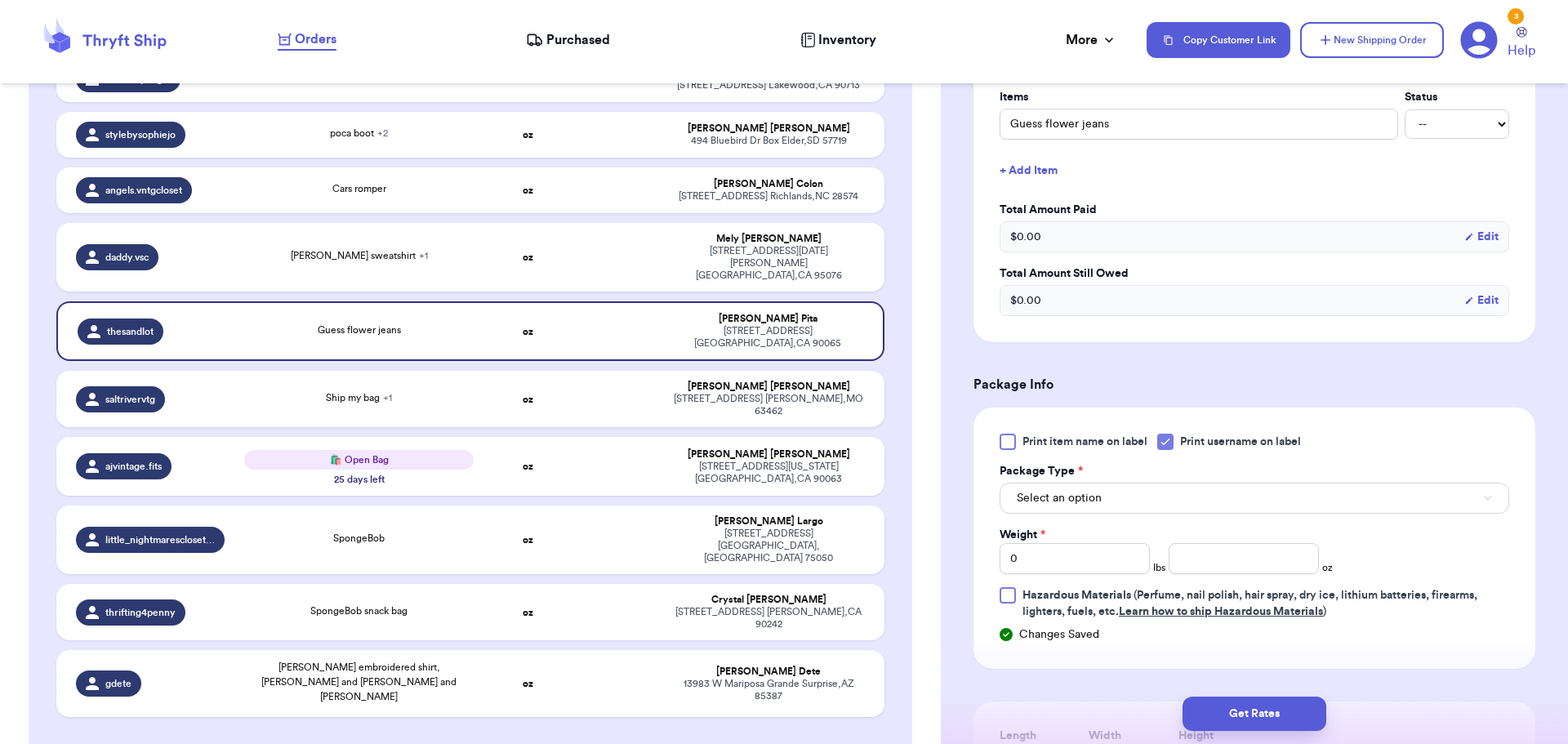
click at [1140, 520] on div "Print item name on label Print username on label Package Type * Select an optio…" at bounding box center [1255, 526] width 510 height 186
click at [1146, 500] on button "Select an option" at bounding box center [1255, 498] width 510 height 31
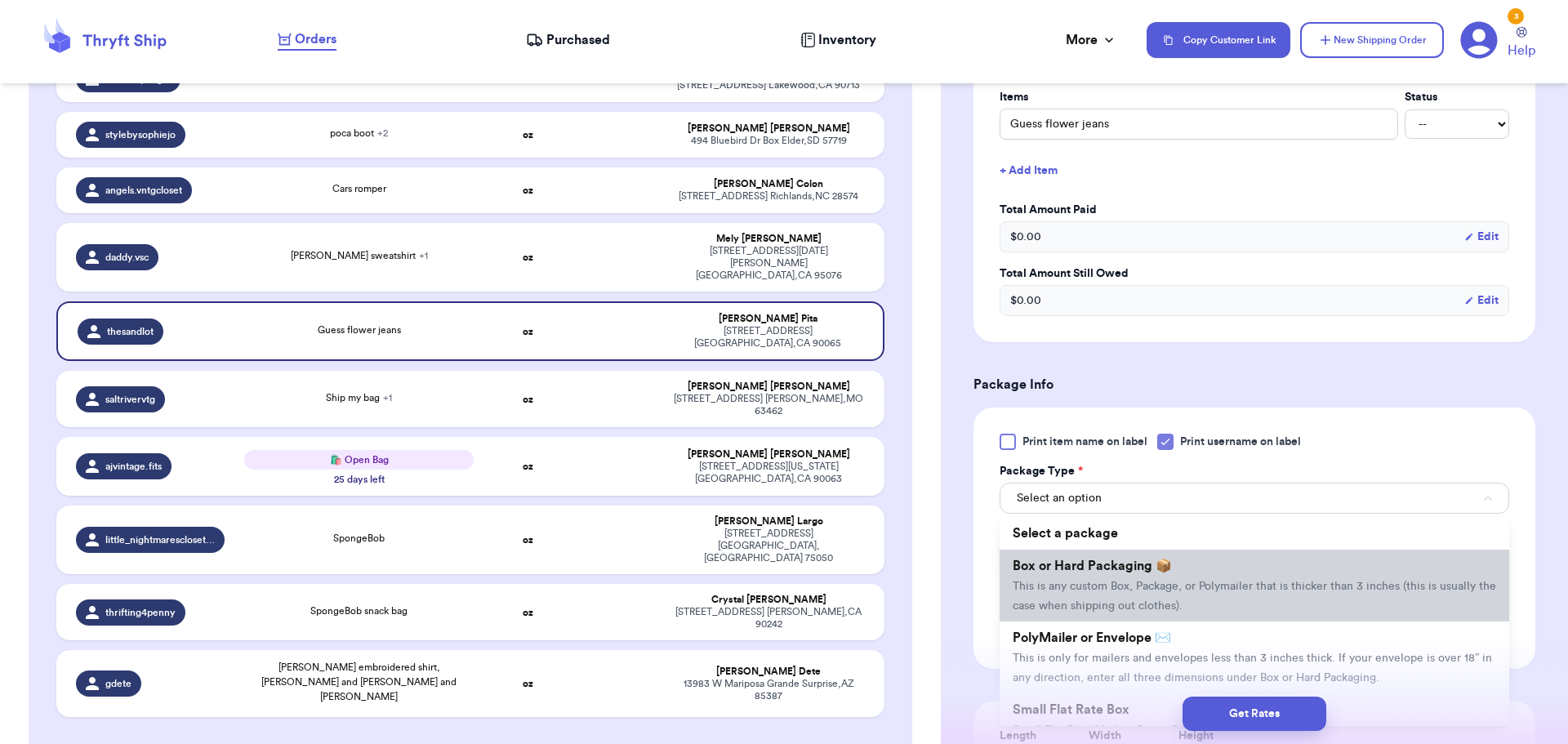
click at [1122, 565] on span "Box or Hard Packaging 📦" at bounding box center [1092, 566] width 159 height 14
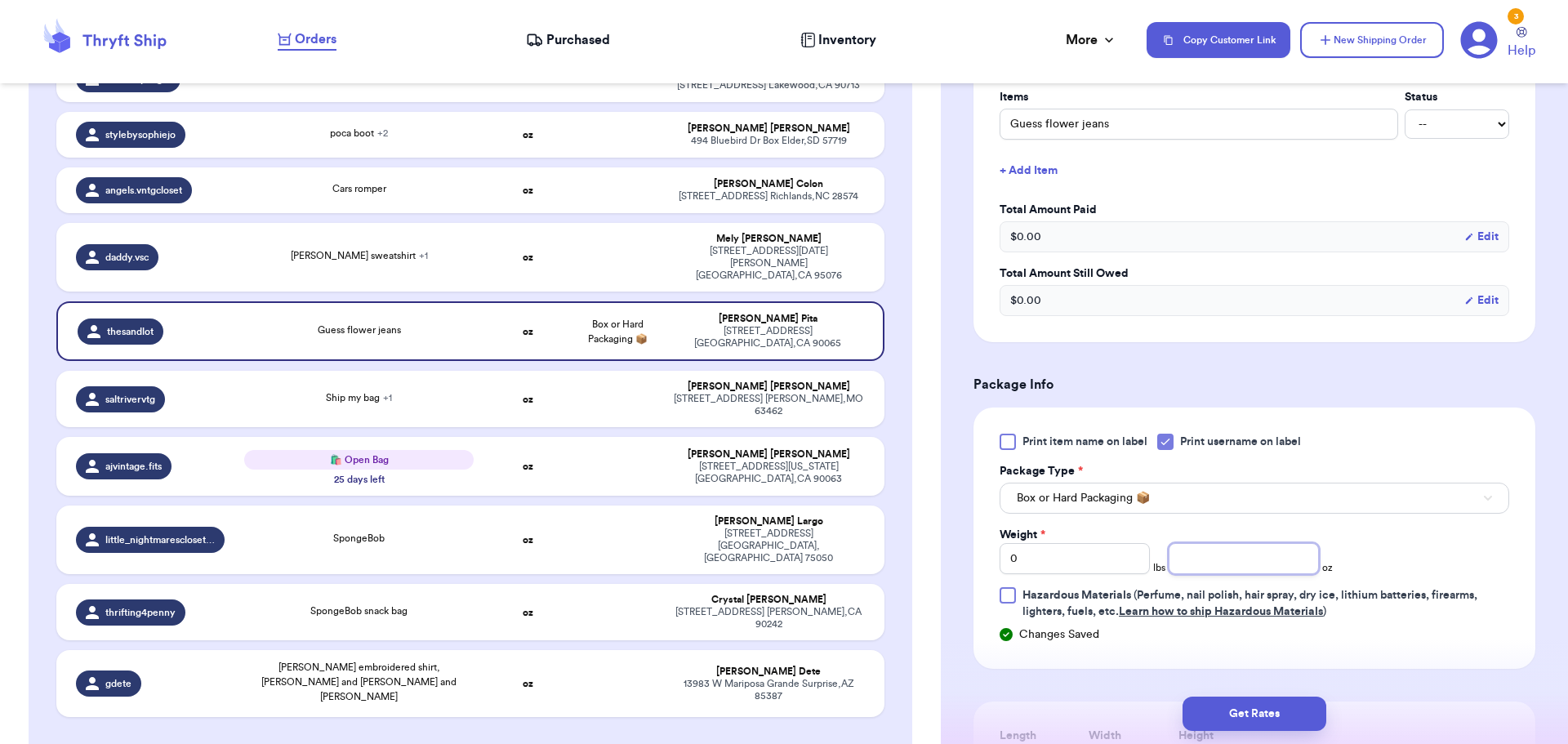
click at [1261, 565] on input "number" at bounding box center [1245, 559] width 151 height 31
type input "14"
click at [1281, 698] on button "Get Rates" at bounding box center [1254, 714] width 144 height 35
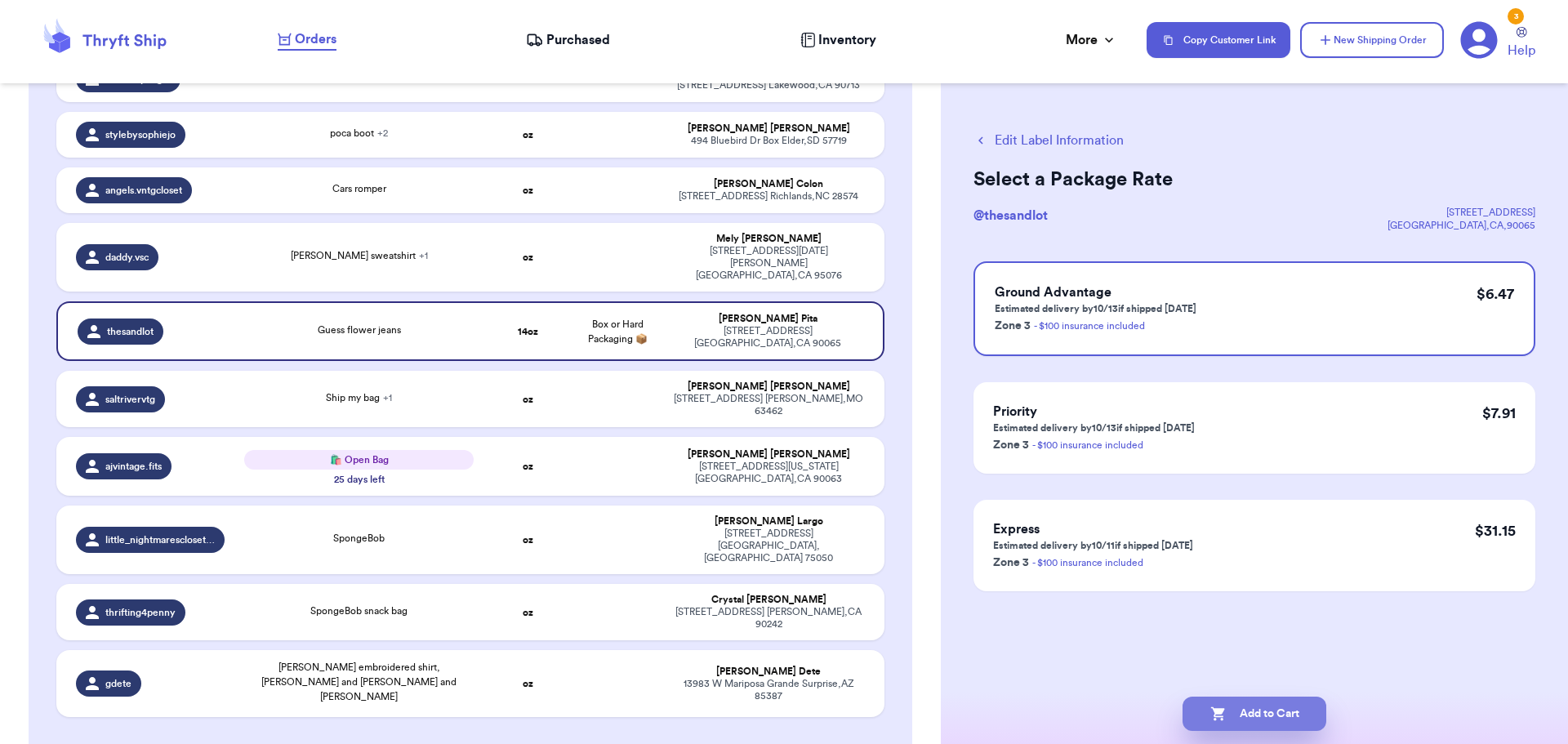
click at [1260, 717] on button "Add to Cart" at bounding box center [1254, 714] width 144 height 35
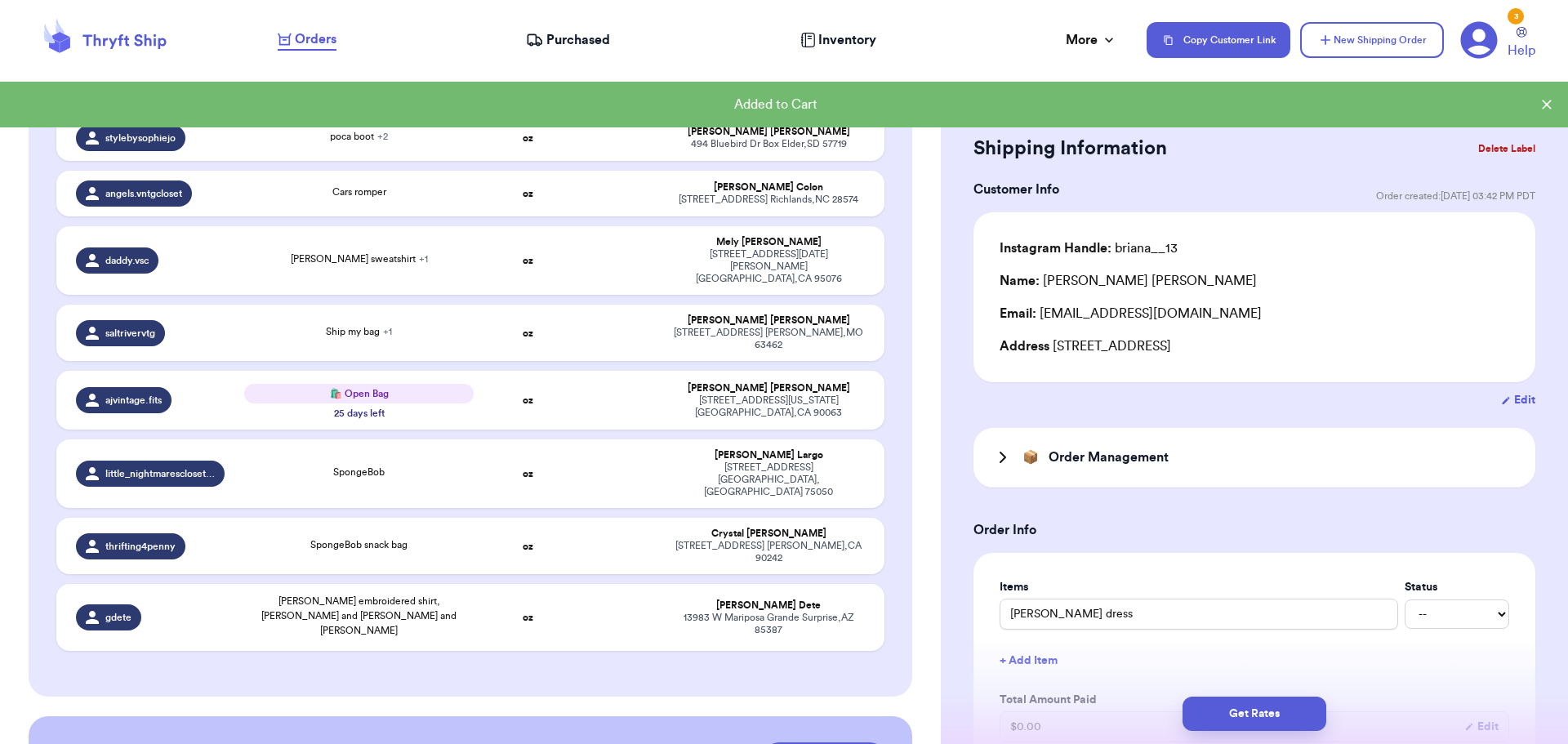
scroll to position [998, 0]
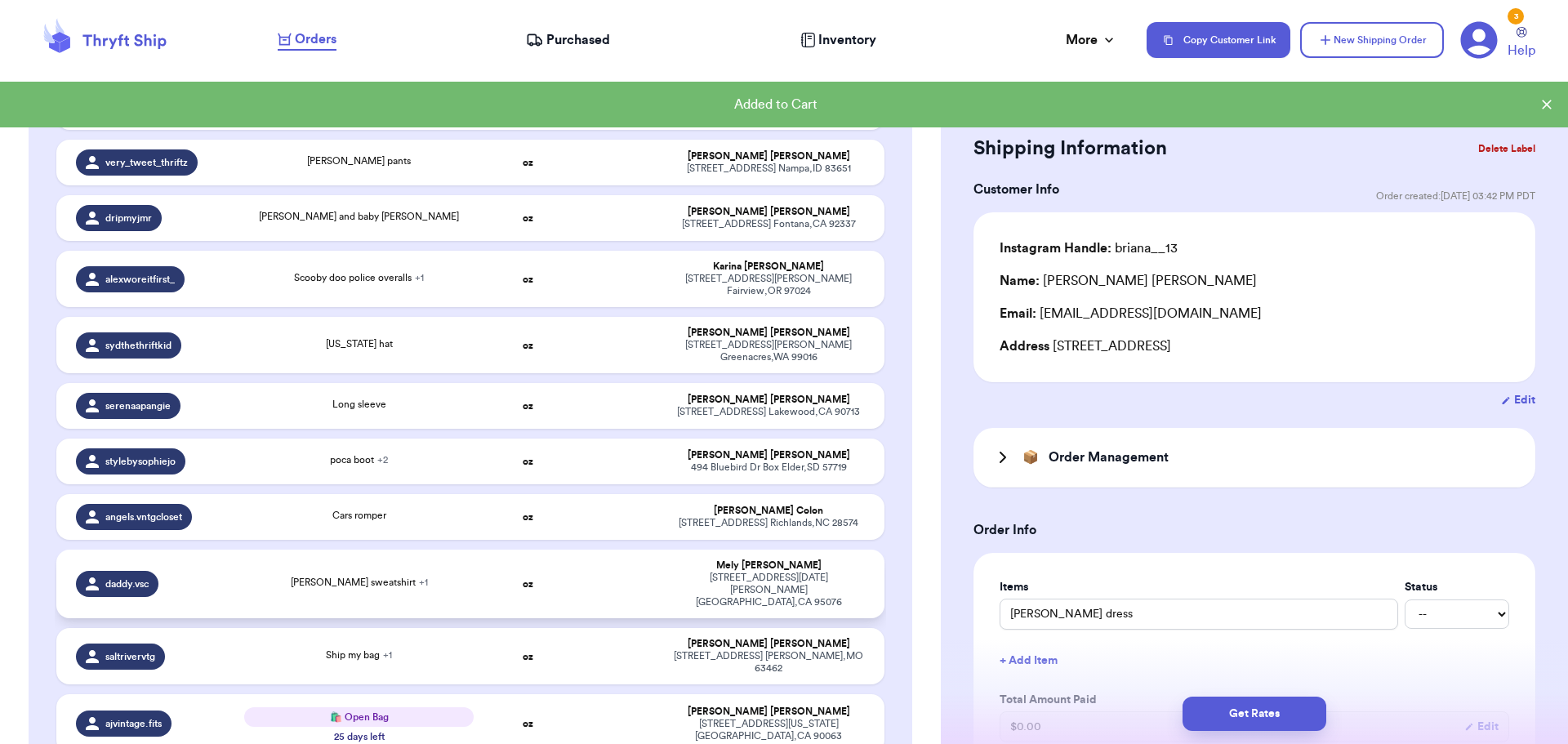
click at [550, 549] on td "oz" at bounding box center [528, 583] width 89 height 69
type input "[PERSON_NAME] sweatshirt"
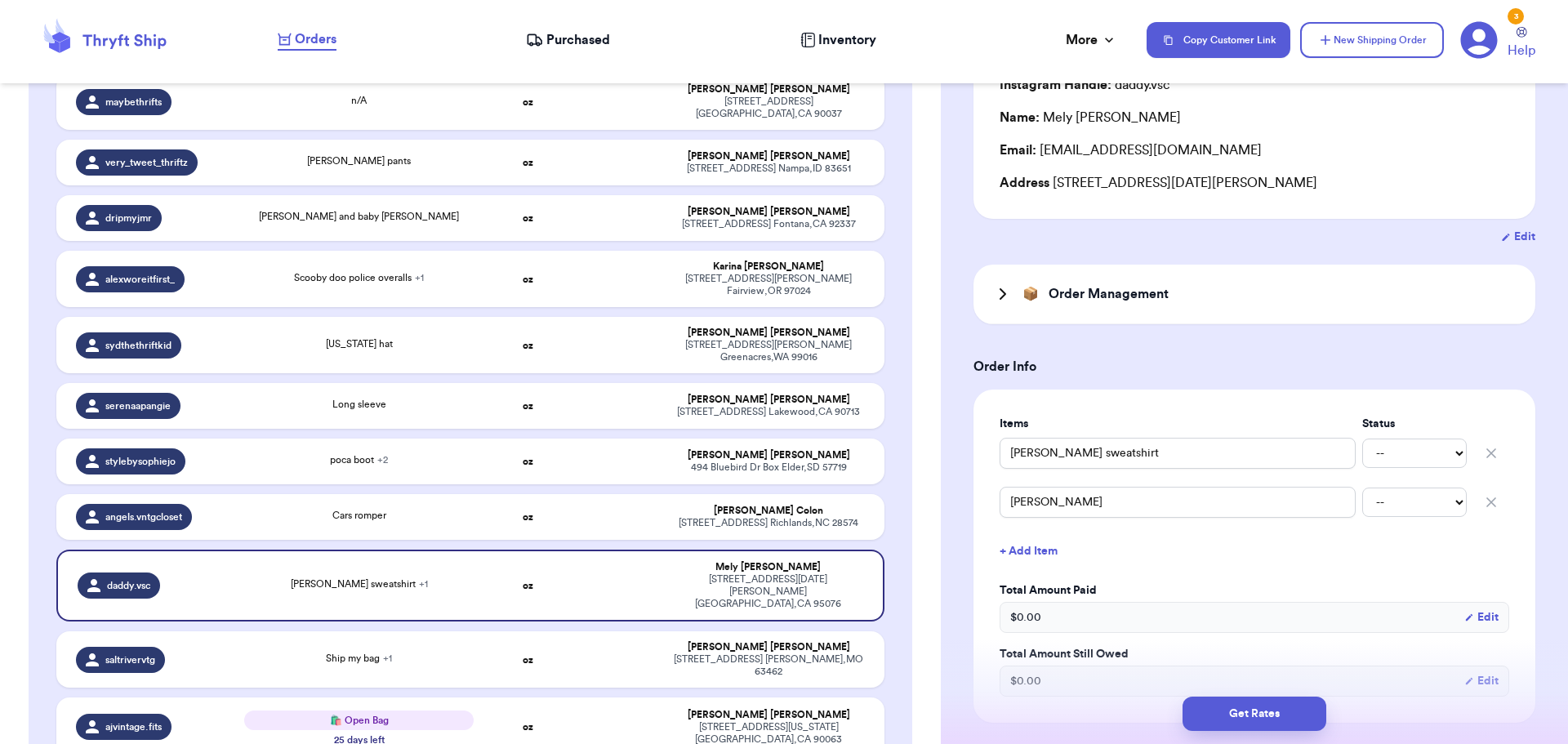
scroll to position [245, 0]
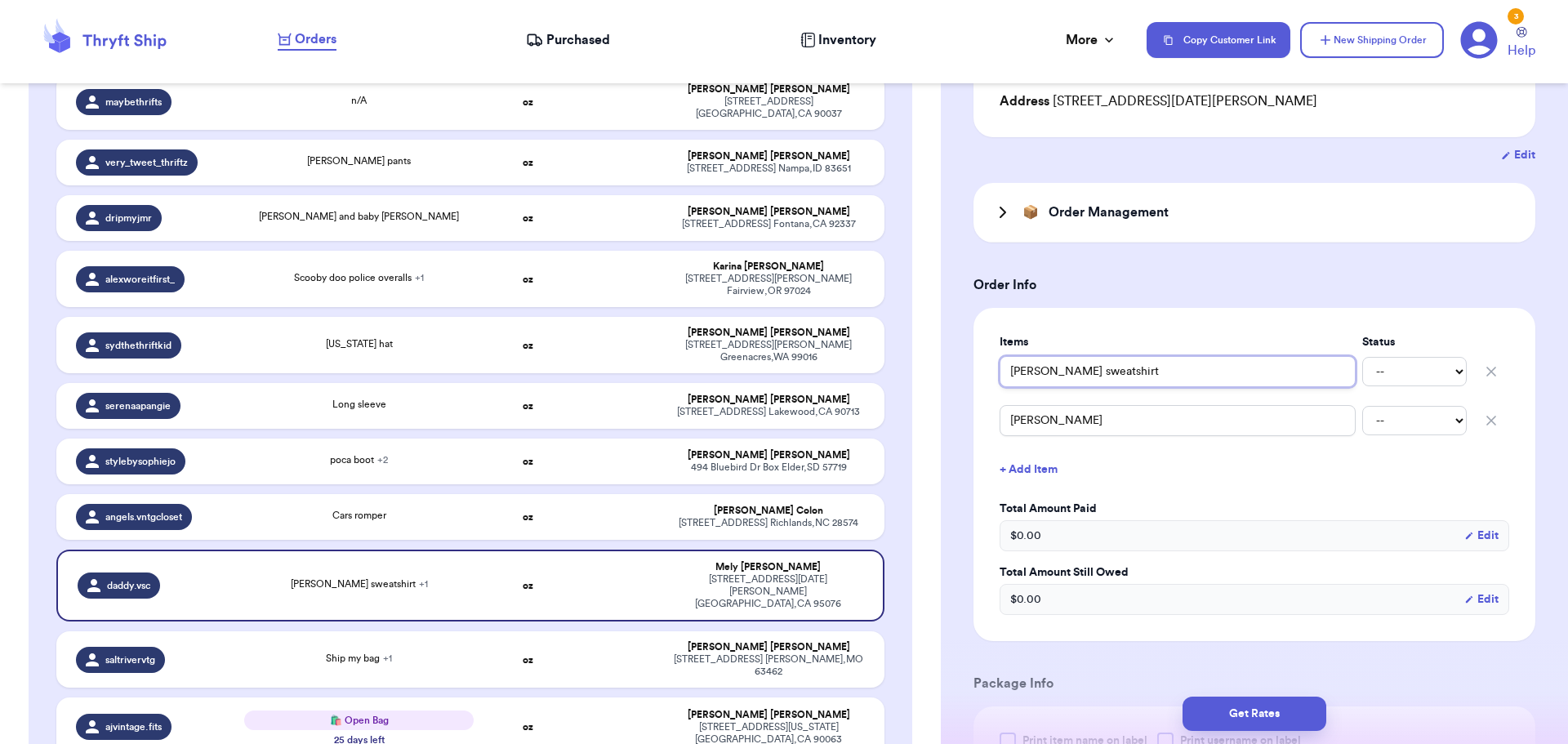
drag, startPoint x: 1119, startPoint y: 372, endPoint x: 1051, endPoint y: 357, distance: 69.6
click at [1051, 357] on input "[PERSON_NAME] sweatshirt" at bounding box center [1178, 372] width 356 height 31
type input "Mickey d"
type input "Mickey de"
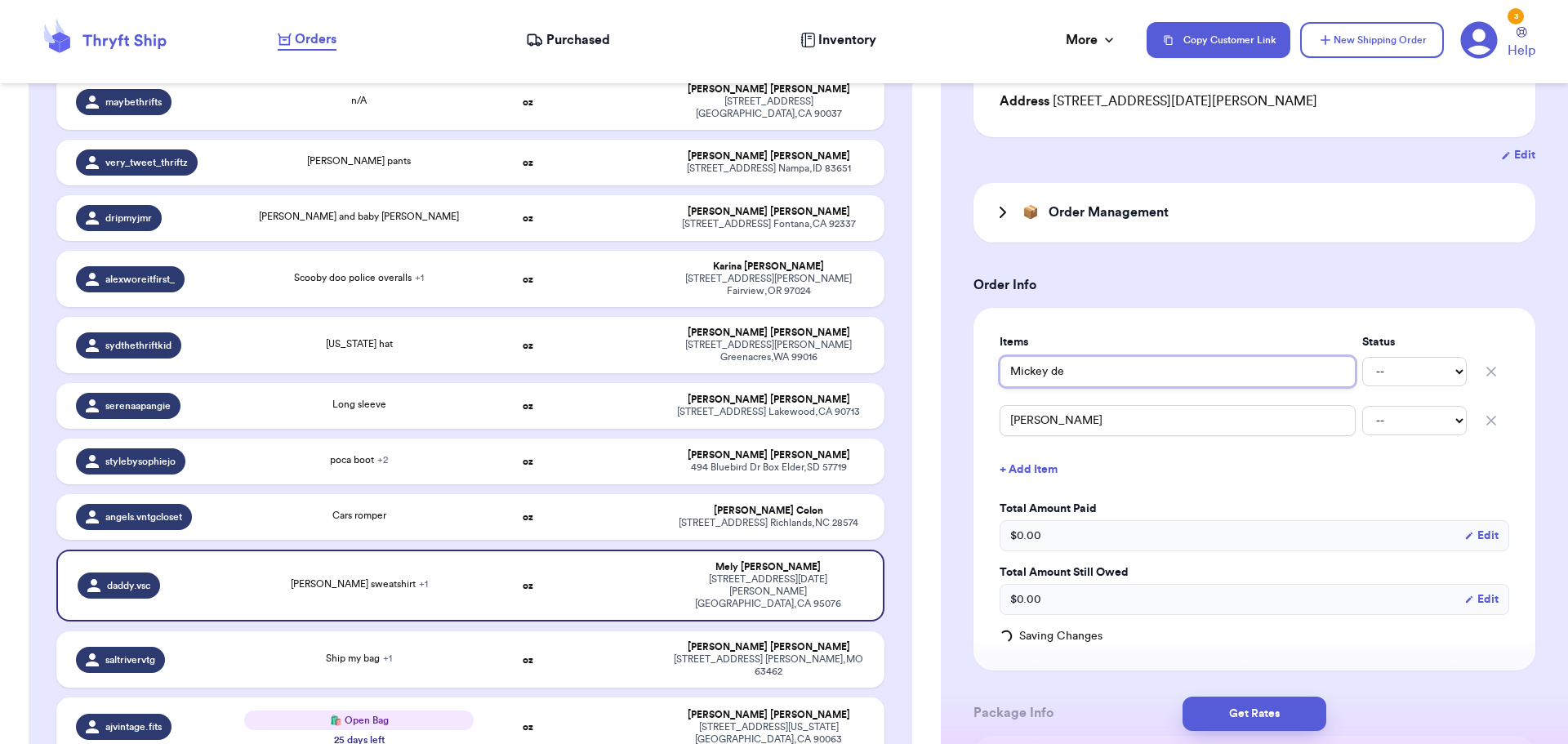
type input "Mickey den"
type input "[PERSON_NAME]"
type input "[PERSON_NAME] j"
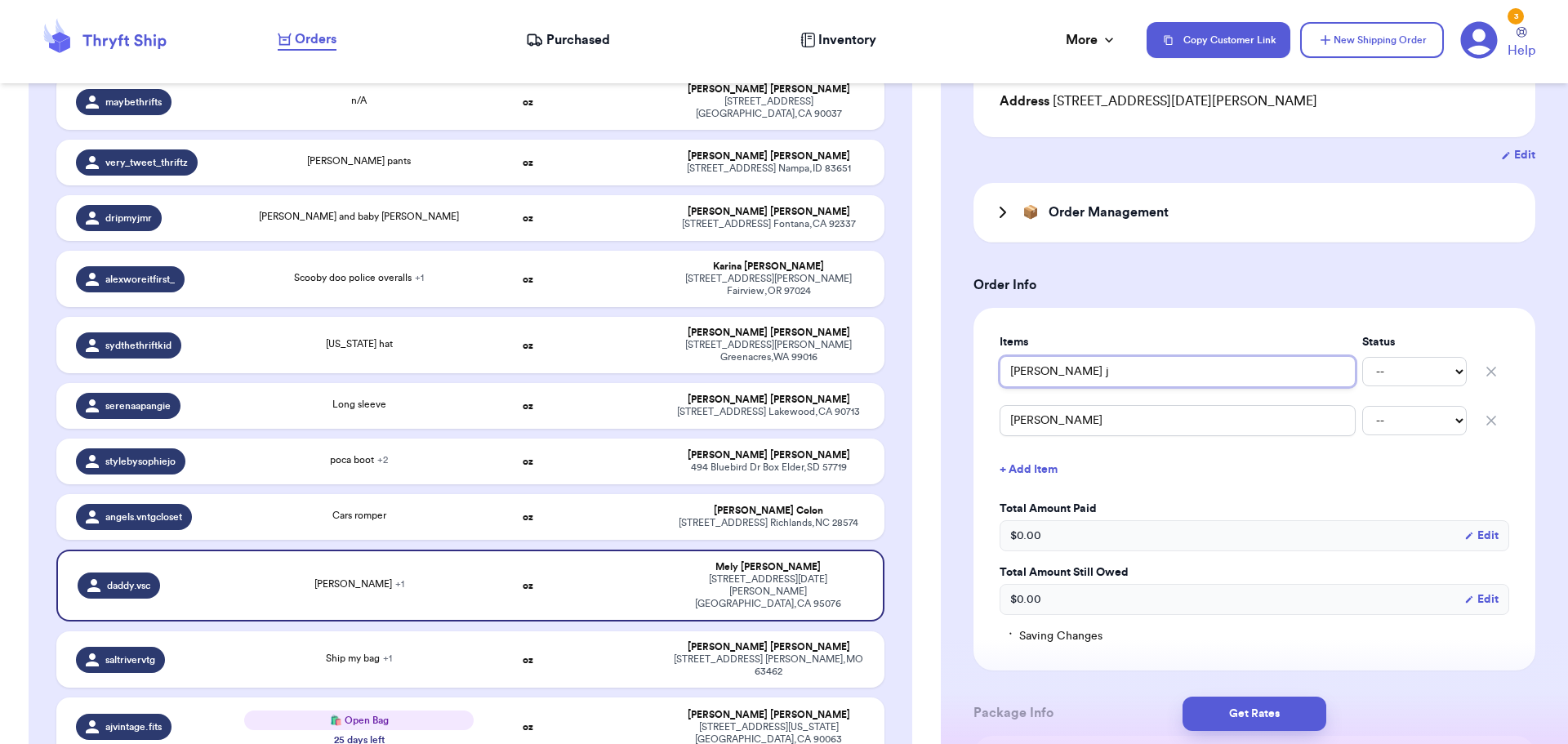
type input "[PERSON_NAME] ja"
type input "[PERSON_NAME] jac"
type input "[PERSON_NAME] denim [PERSON_NAME]"
type input "[PERSON_NAME]"
type input "Mickey denim jacket"
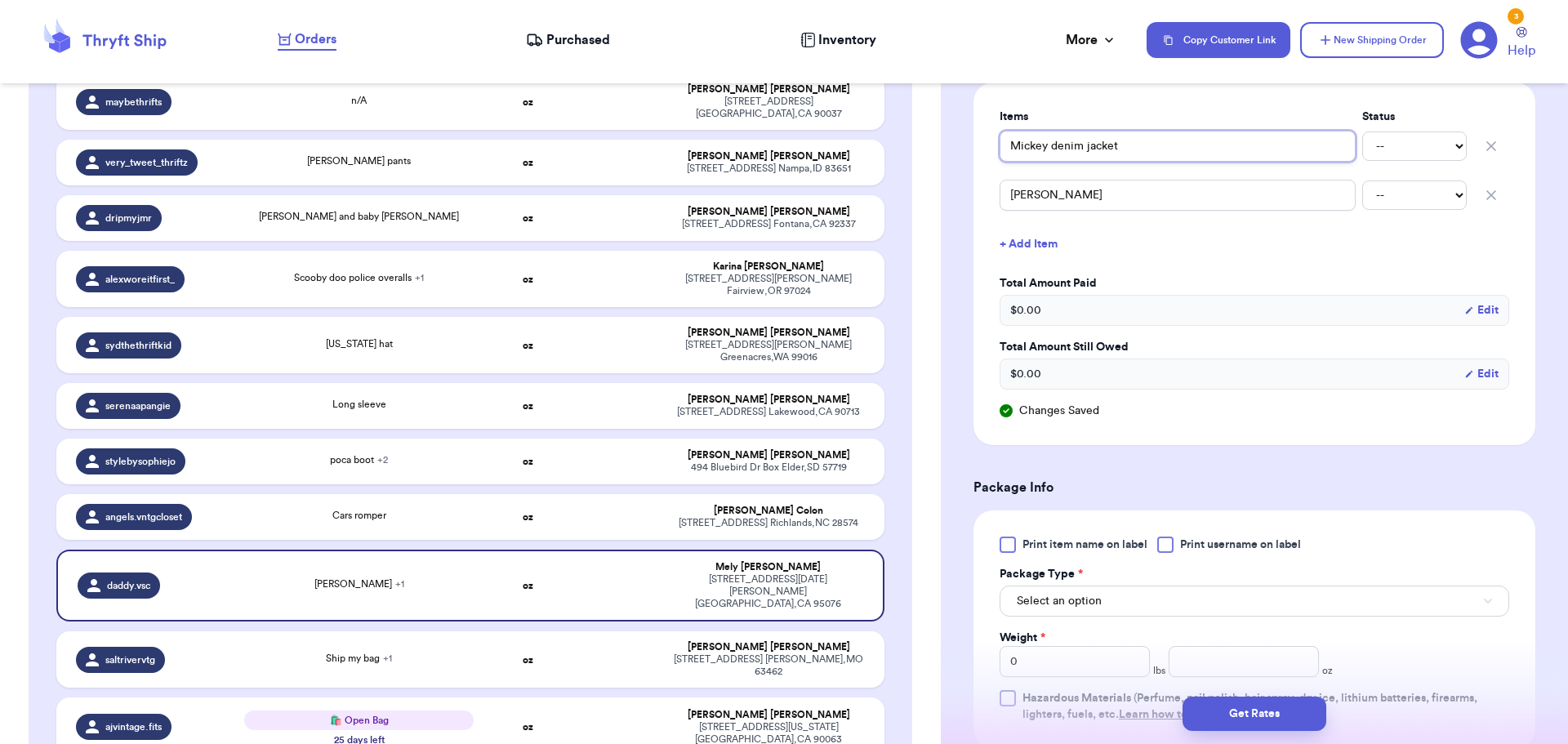
scroll to position [490, 0]
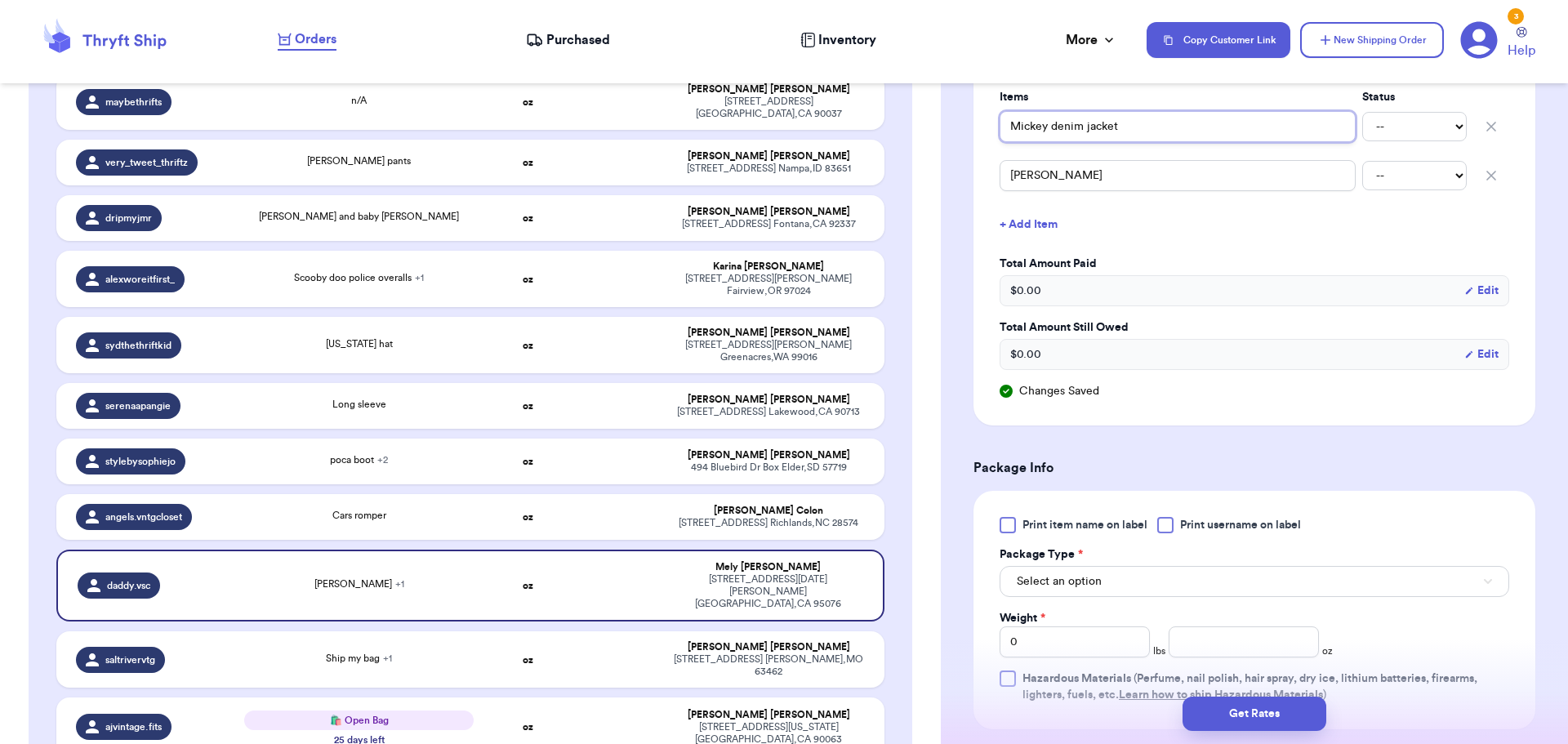
type input "Mickey denim jacket"
click at [1166, 528] on div at bounding box center [1165, 525] width 16 height 16
click at [0, 0] on input "Print username on label" at bounding box center [0, 0] width 0 height 0
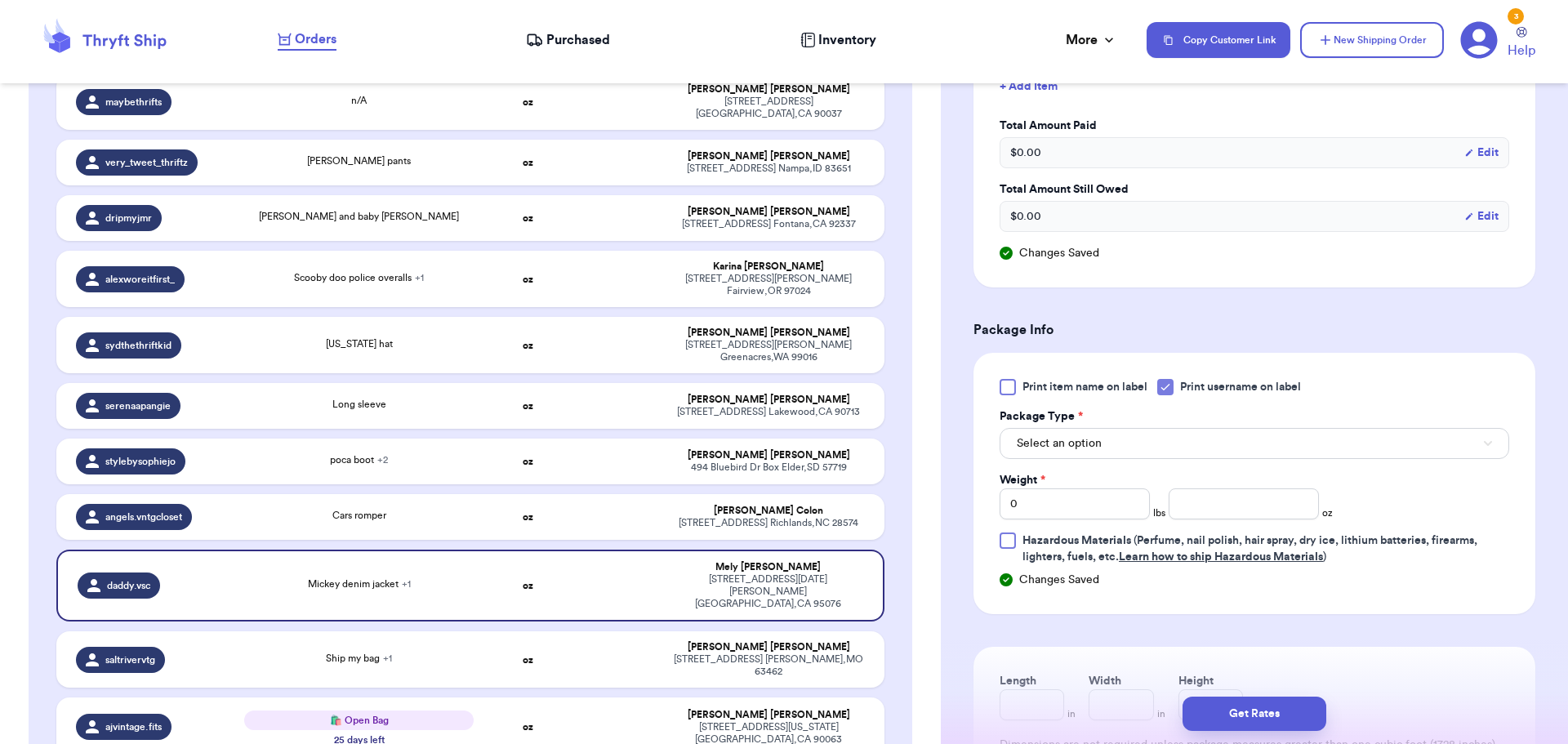
scroll to position [653, 0]
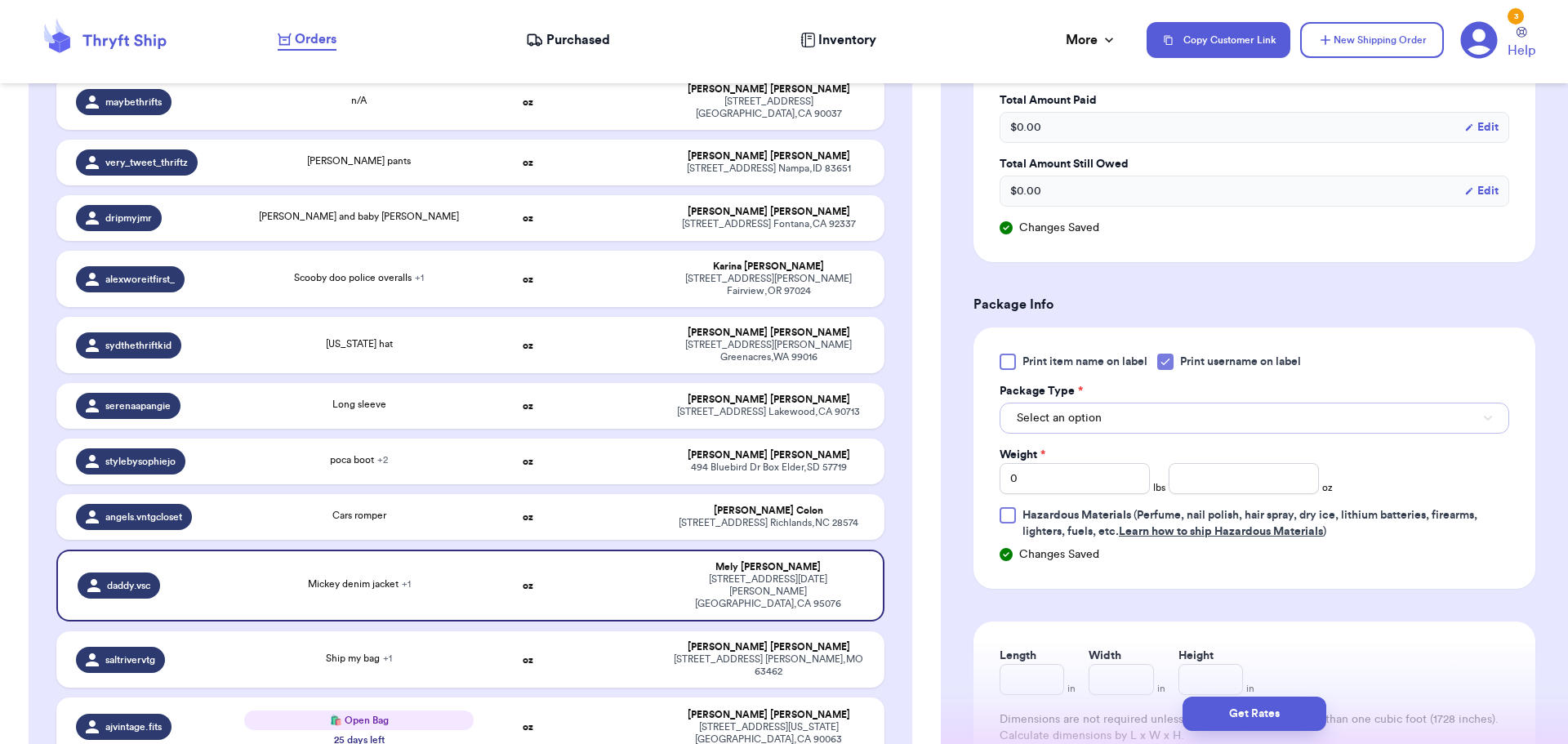
click at [1167, 411] on button "Select an option" at bounding box center [1255, 418] width 510 height 31
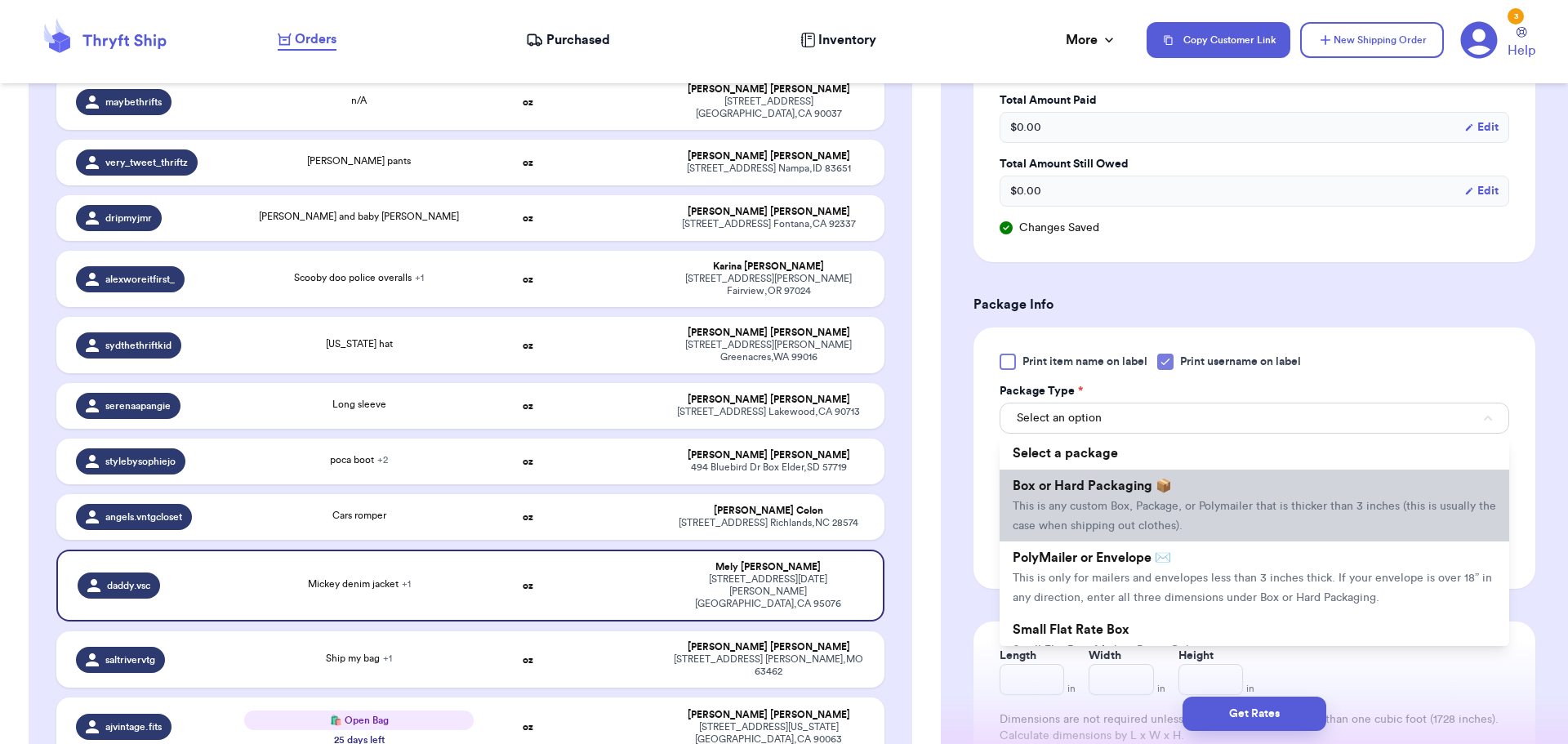
click at [1147, 508] on span "This is any custom Box, Package, or Polymailer that is thicker than 3 inches (t…" at bounding box center [1254, 516] width 484 height 31
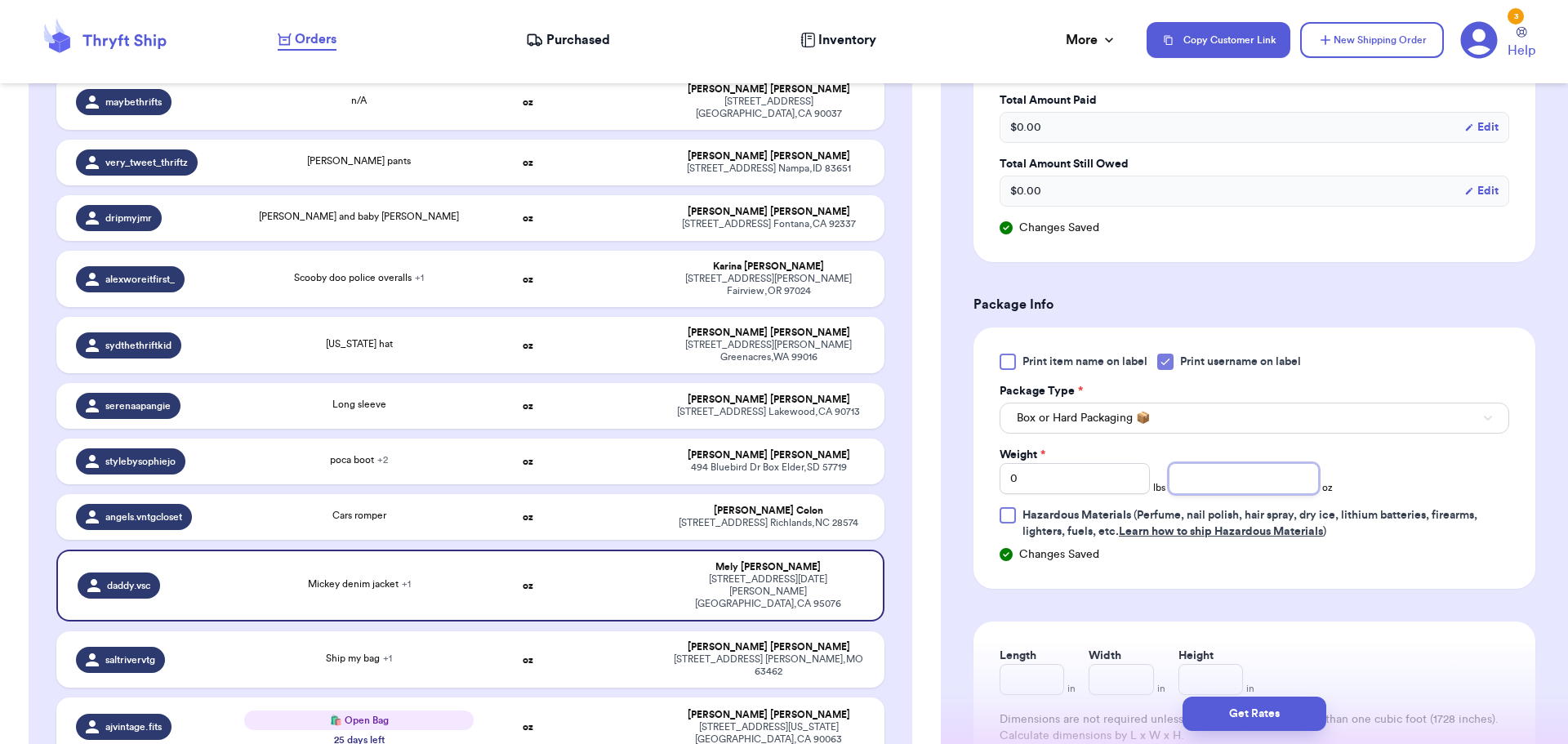
click at [1201, 489] on input "number" at bounding box center [1245, 479] width 151 height 31
type input "16"
click at [1239, 729] on button "Get Rates" at bounding box center [1254, 714] width 144 height 35
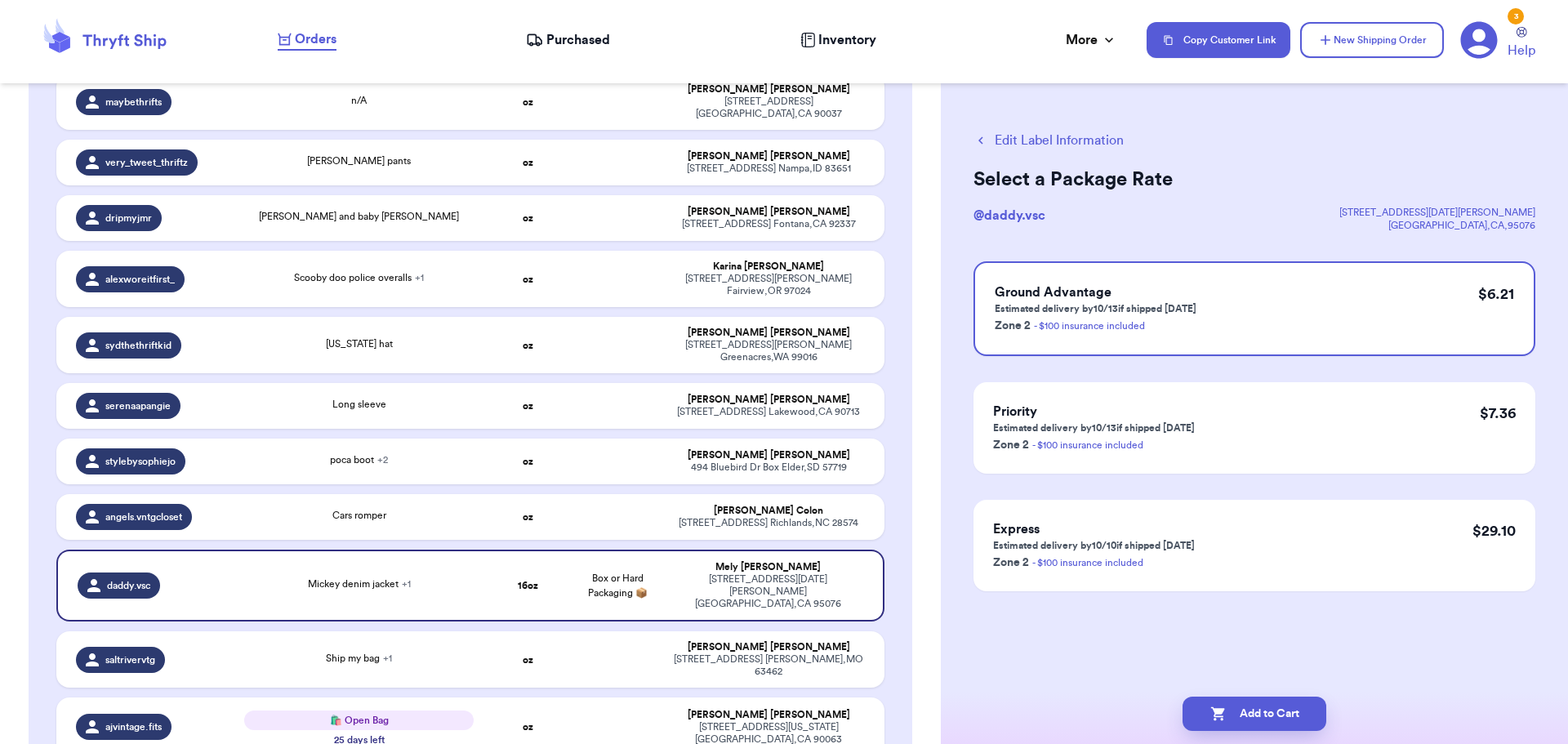
scroll to position [0, 0]
click at [1239, 729] on button "Add to Cart" at bounding box center [1254, 714] width 144 height 35
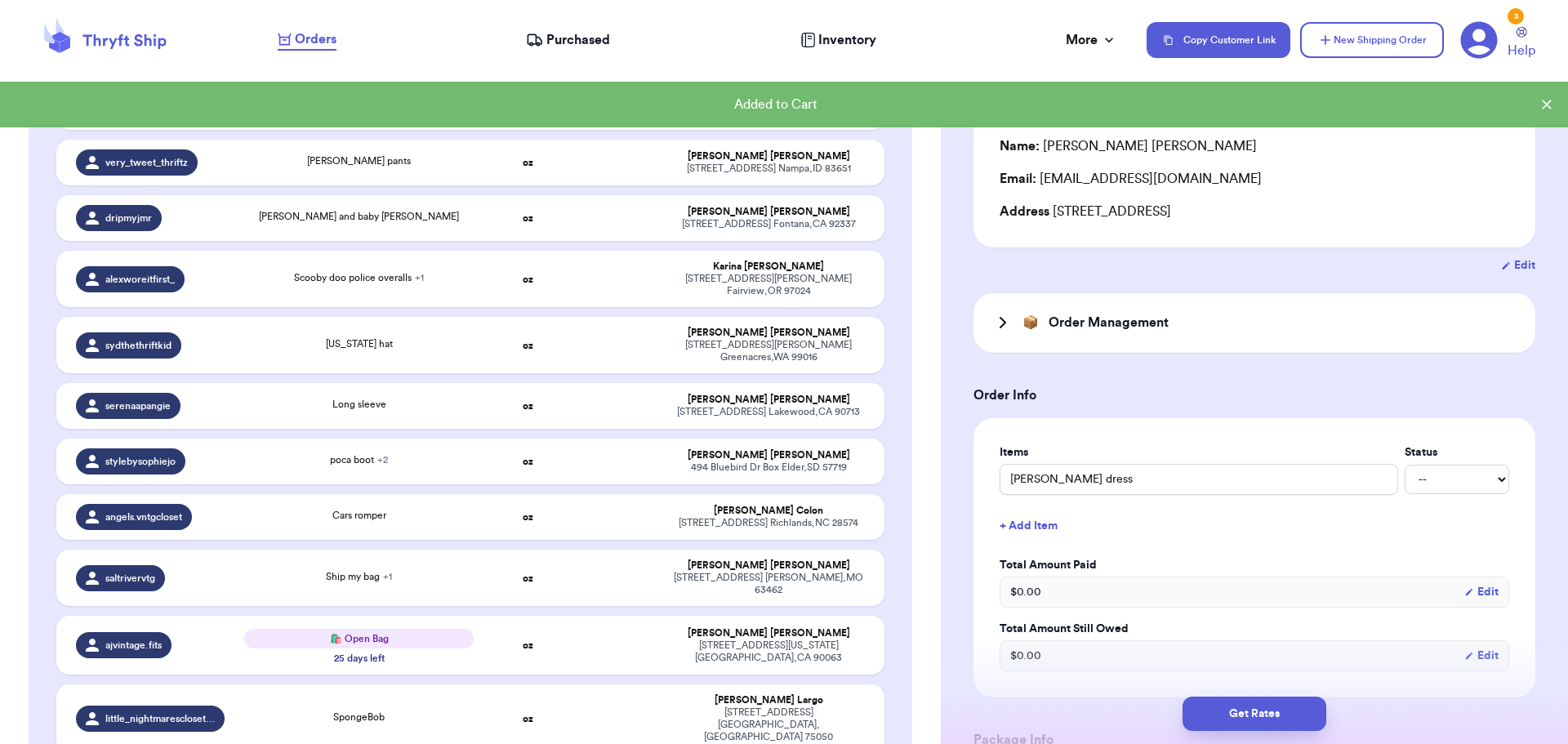
scroll to position [163, 0]
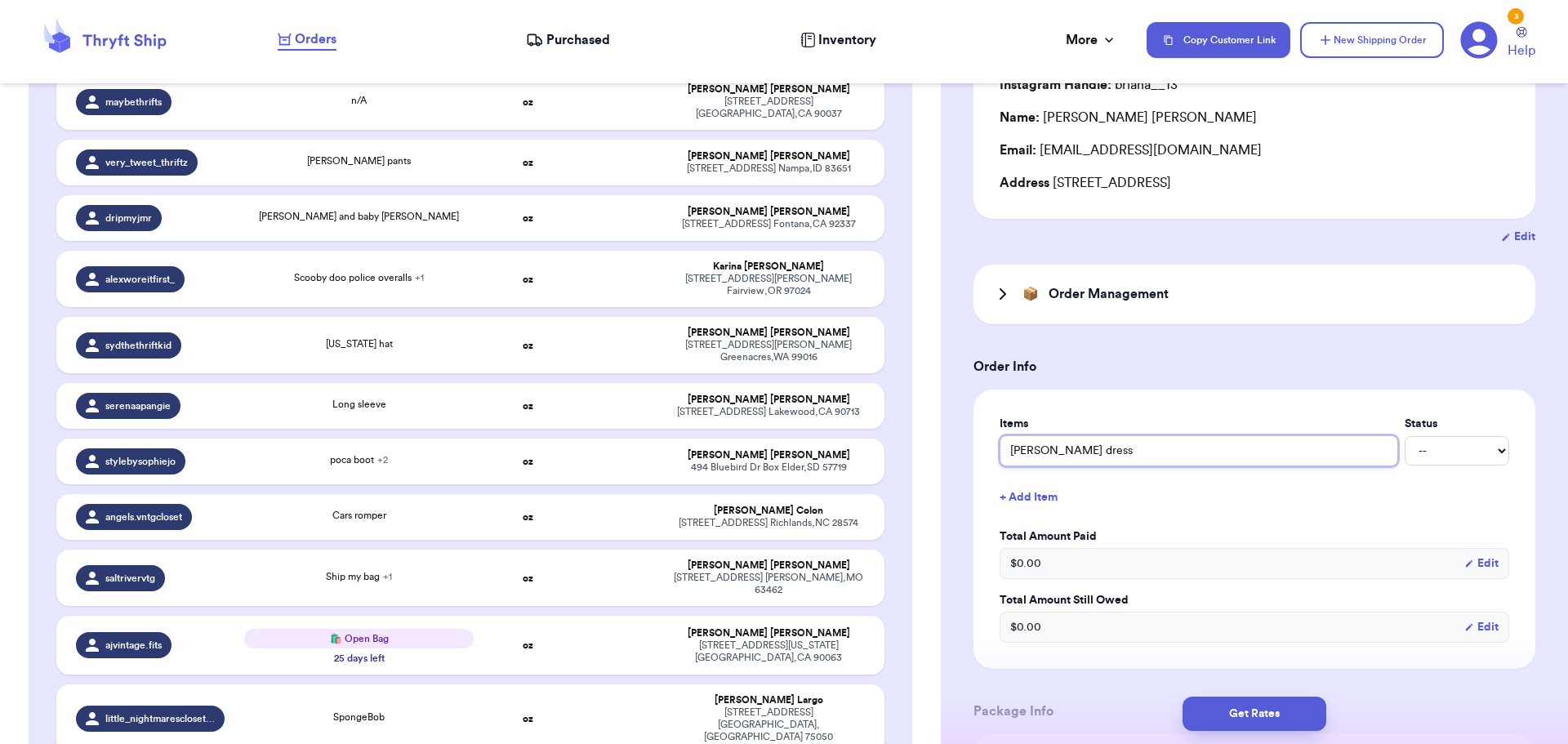
click at [1149, 455] on input "[PERSON_NAME] dress" at bounding box center [1199, 451] width 399 height 31
type input "[PERSON_NAME] dress"
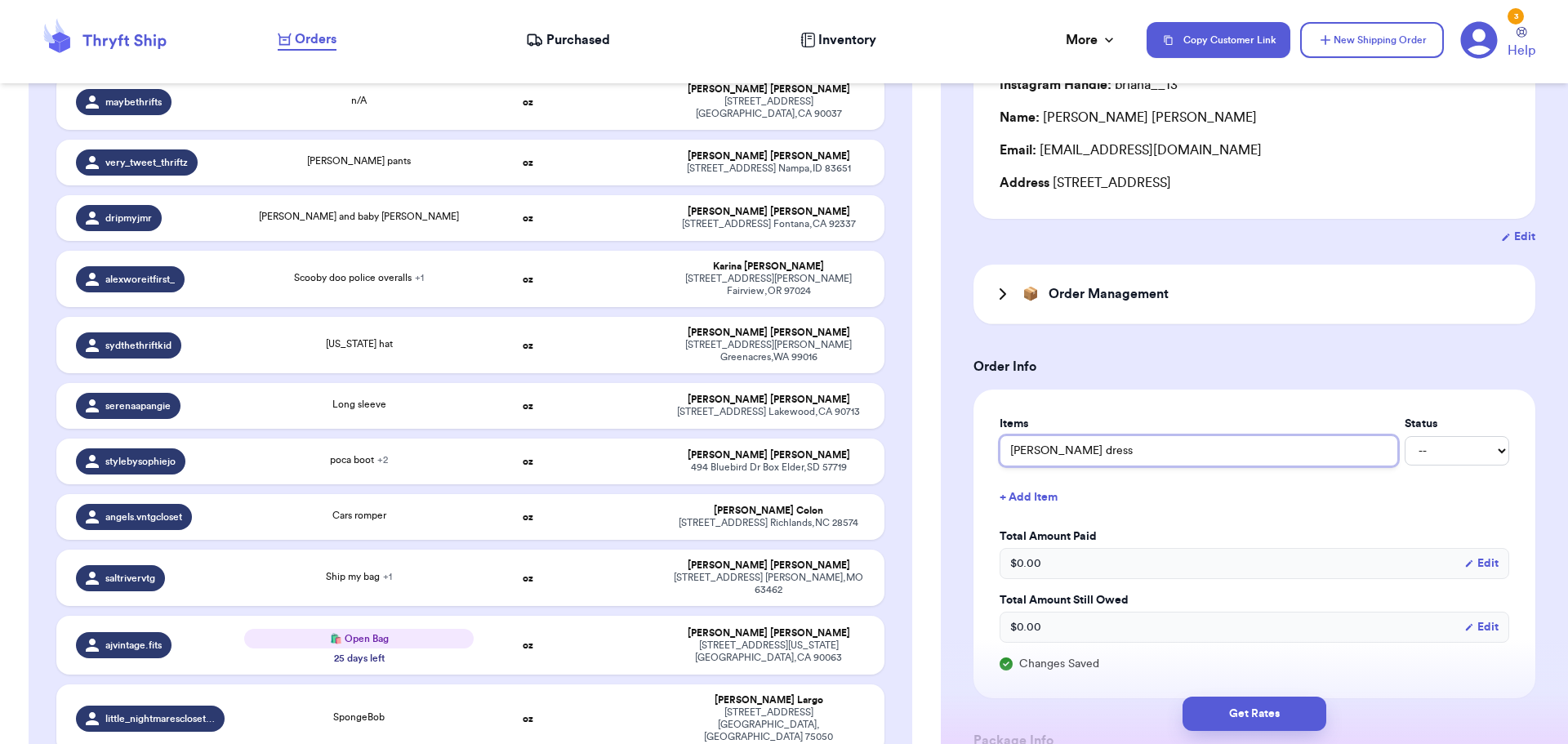
type input "[PERSON_NAME] dress p"
type input "[PERSON_NAME] dress pi"
type input "[PERSON_NAME] dress pin"
type input "[PERSON_NAME] dress pink"
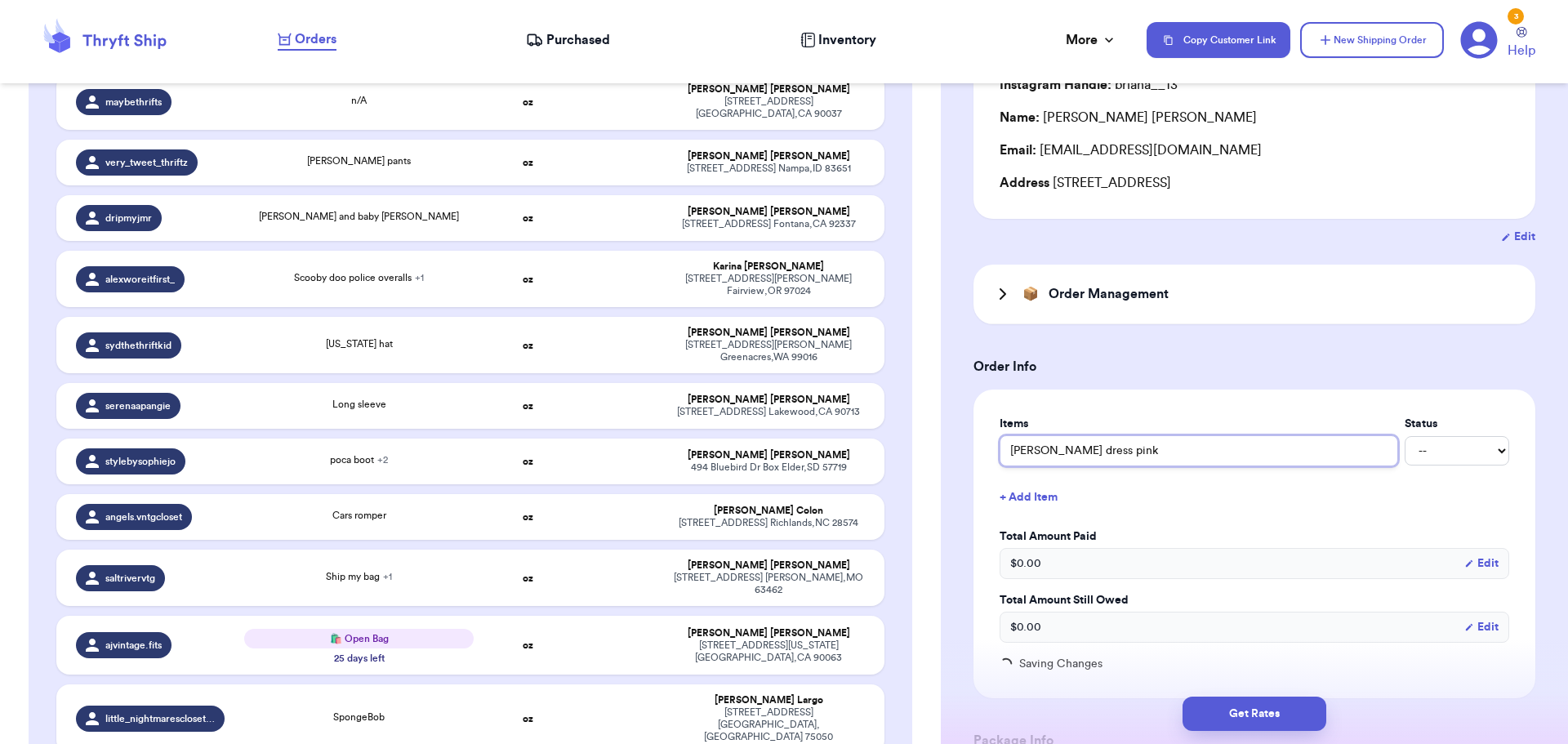
type input "[PERSON_NAME] dress pink s"
type input "[PERSON_NAME] dress pink st"
type input "[PERSON_NAME] dress pink str"
type input "[PERSON_NAME] dress pink stri"
type input "[PERSON_NAME] dress pink strip"
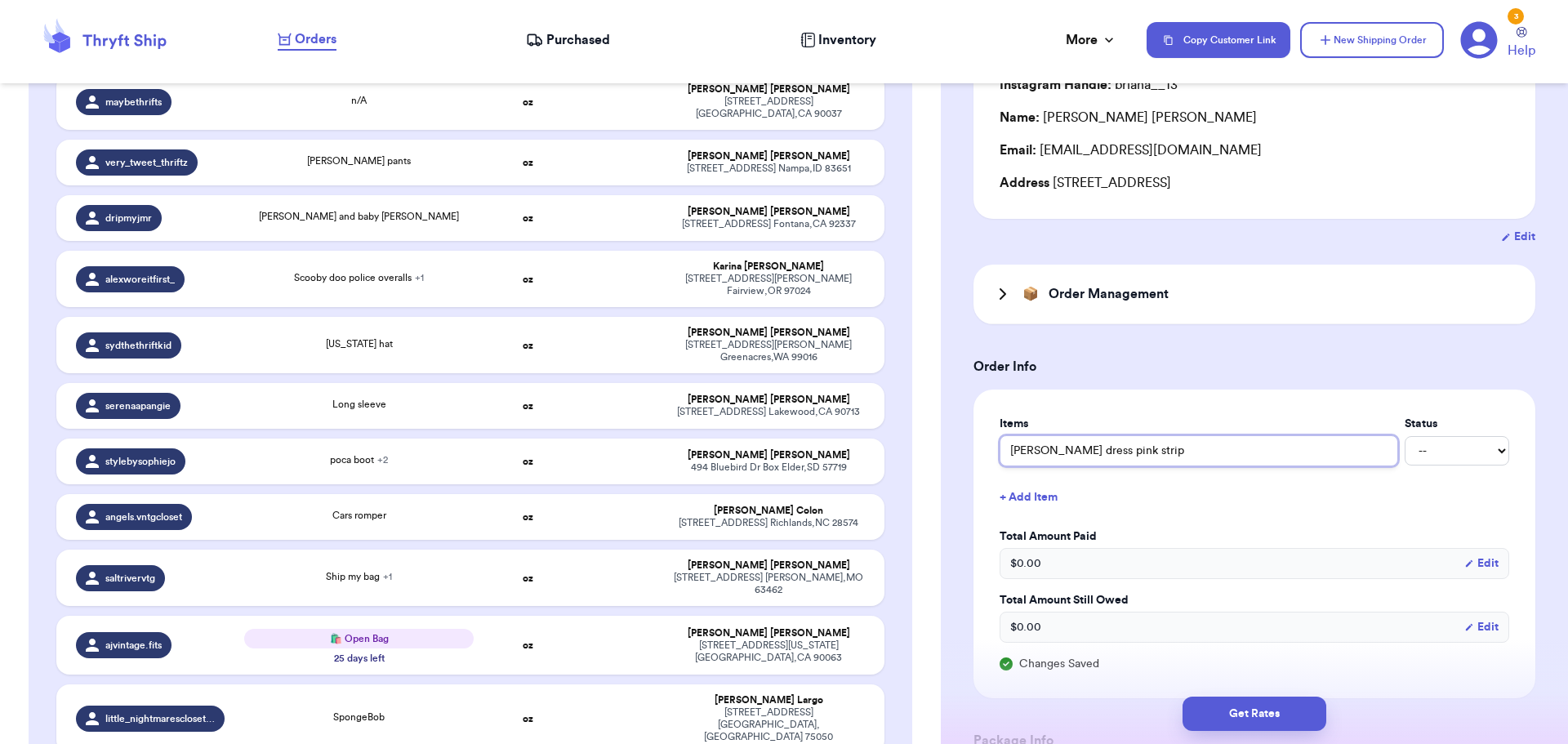
type input "[PERSON_NAME] dress pink stripe"
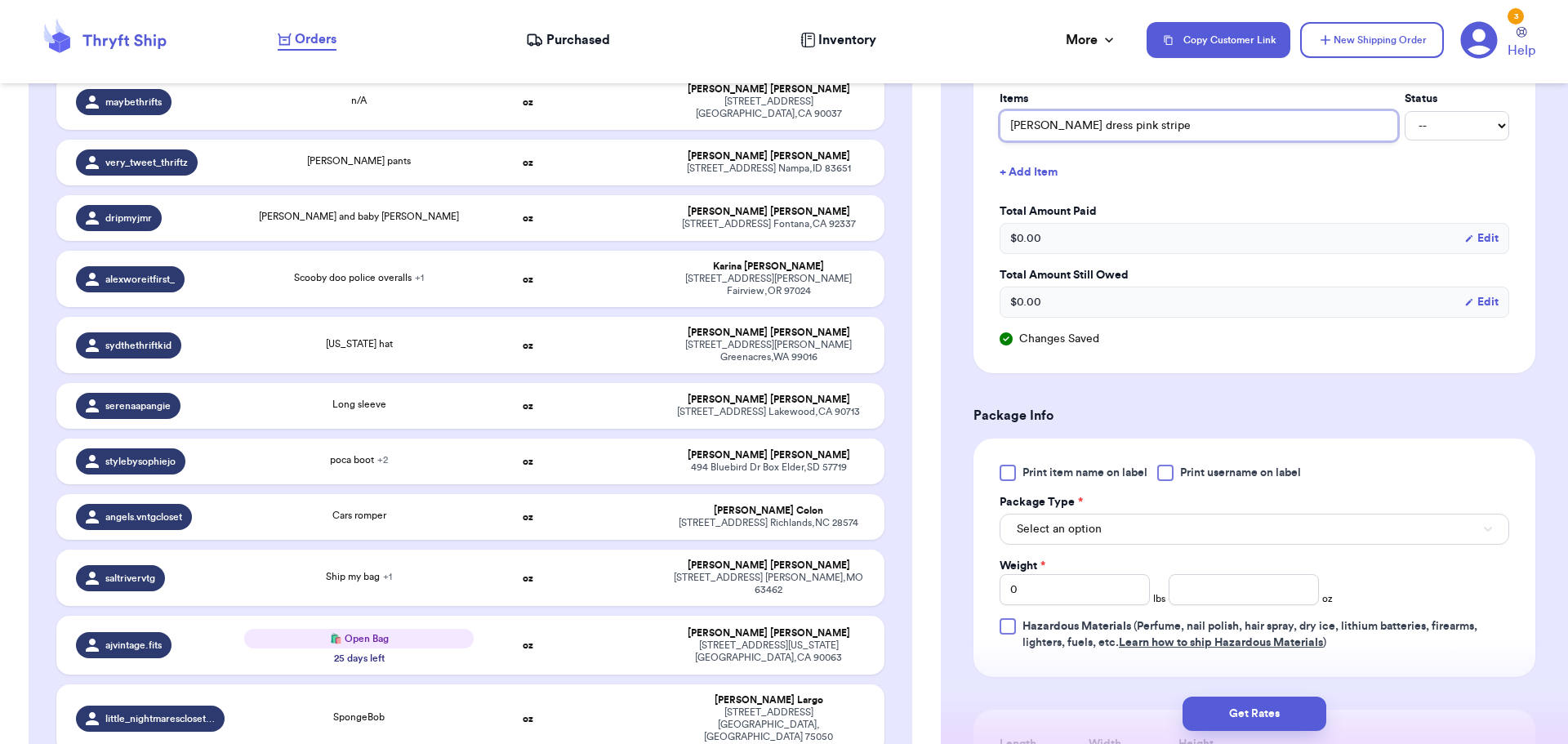
scroll to position [490, 0]
type input "[PERSON_NAME] dress pink stripe"
click at [1172, 470] on div at bounding box center [1165, 471] width 16 height 16
click at [0, 0] on input "Print username on label" at bounding box center [0, 0] width 0 height 0
drag, startPoint x: 1172, startPoint y: 527, endPoint x: 1169, endPoint y: 538, distance: 11.4
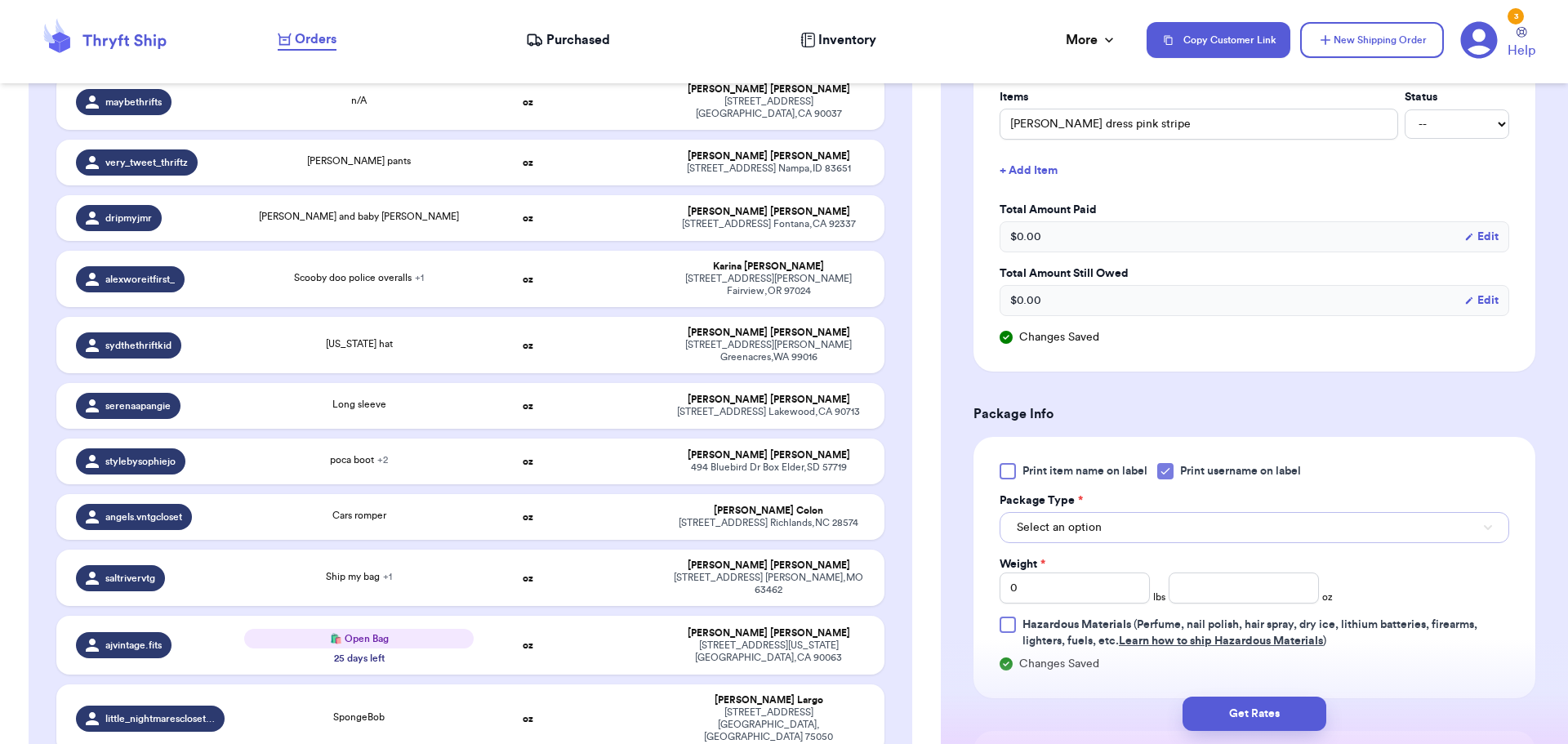
click at [1173, 527] on button "Select an option" at bounding box center [1255, 527] width 510 height 31
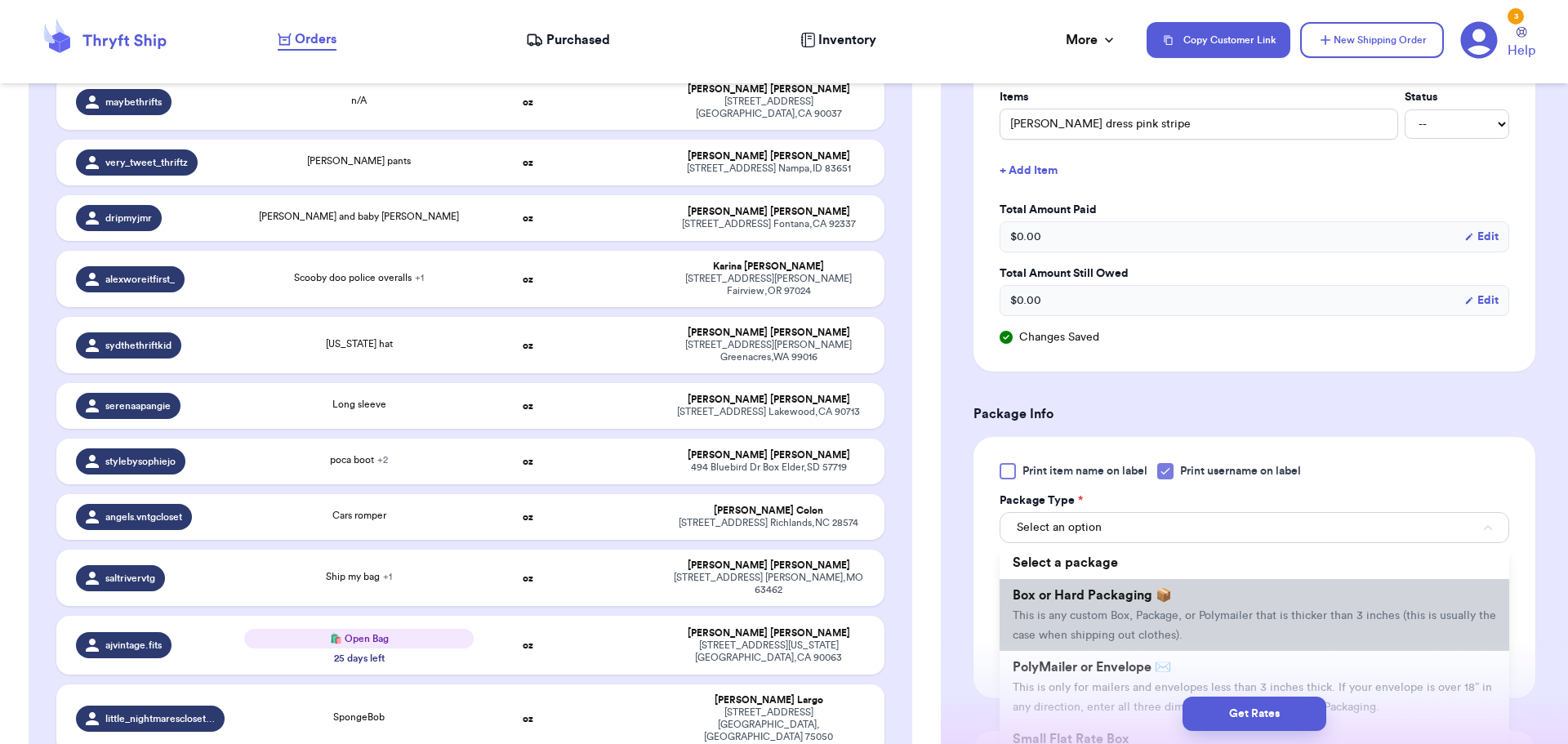
click at [1159, 608] on li "Box or Hard Packaging 📦 This is any custom Box, Package, or Polymailer that is …" at bounding box center [1255, 615] width 510 height 71
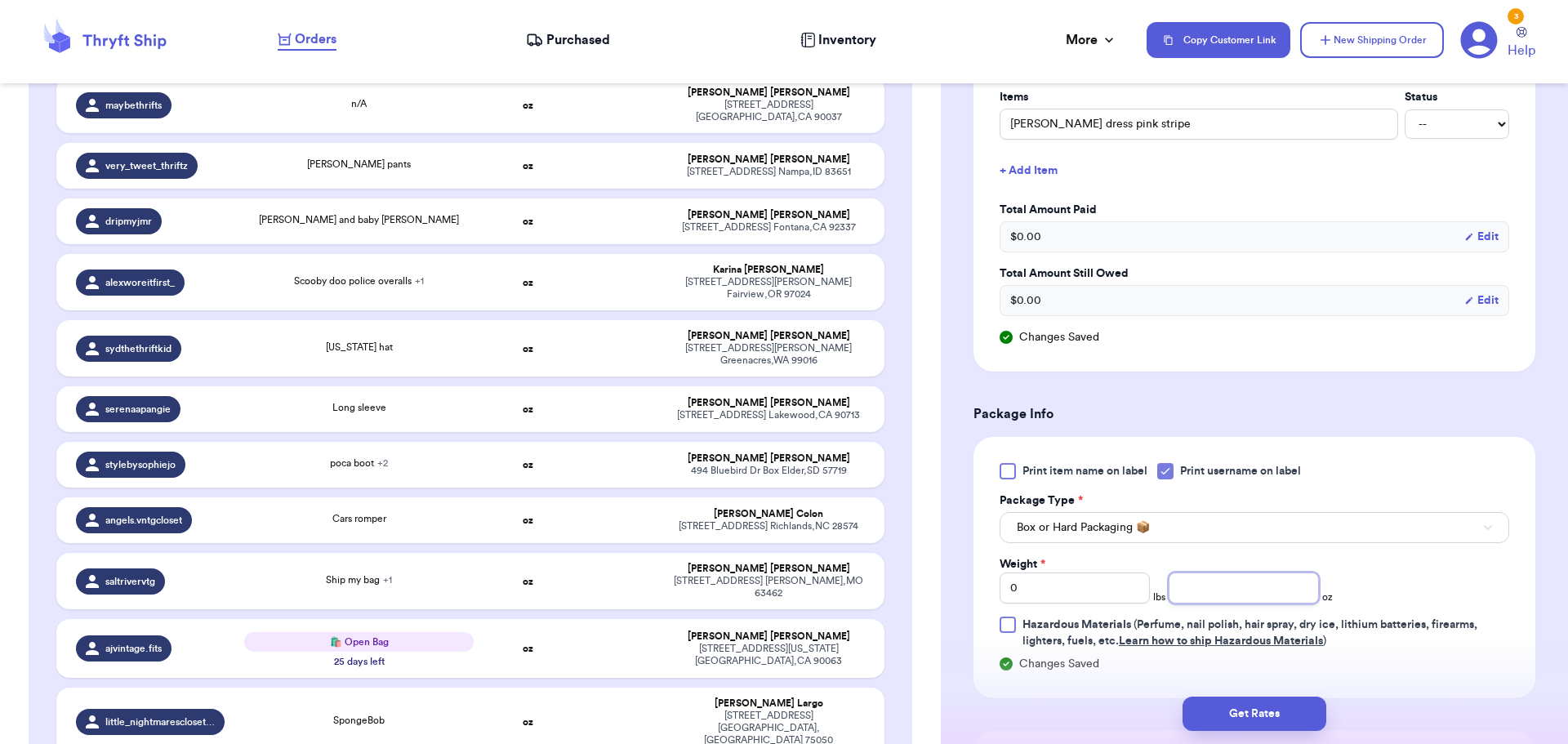
scroll to position [675, 0]
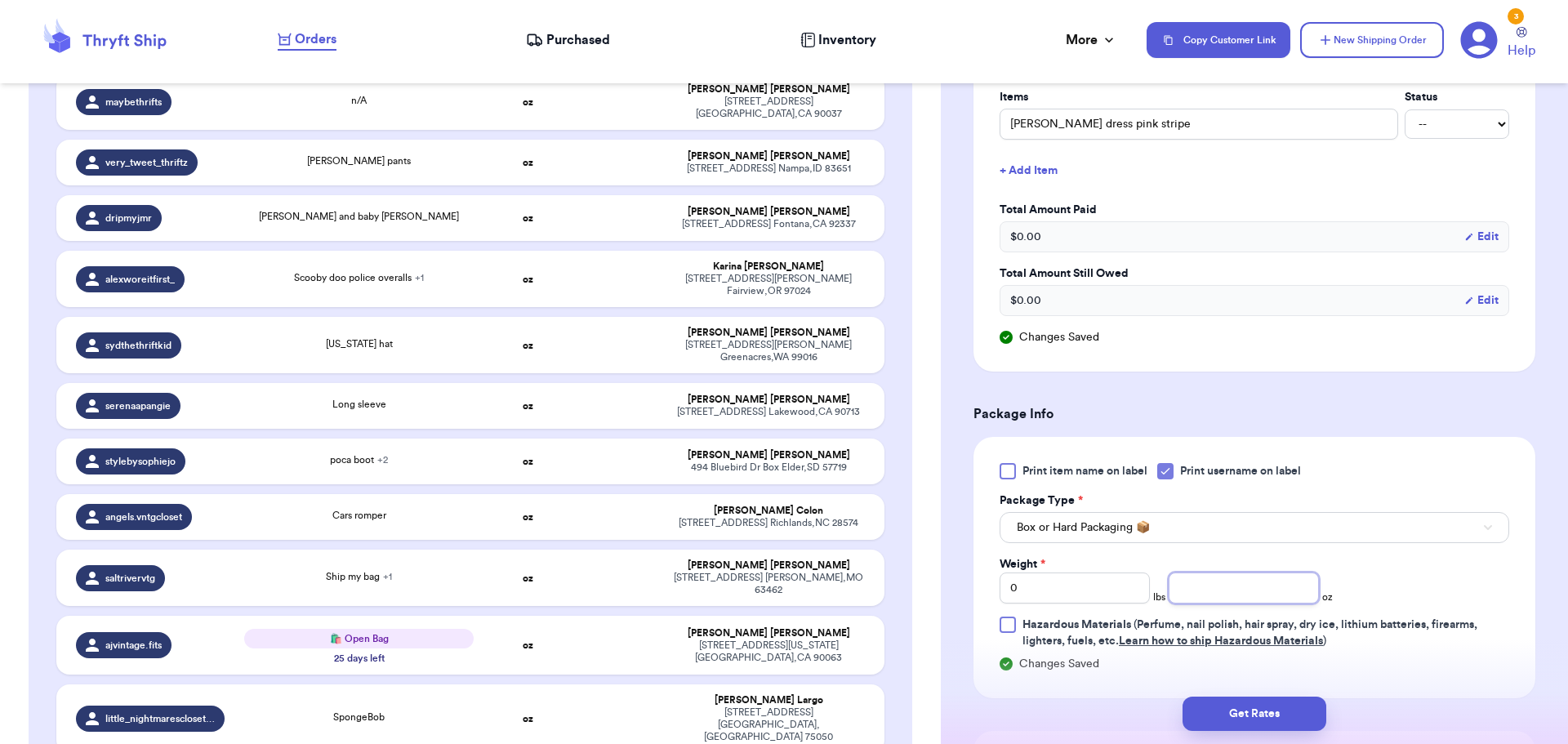
click at [1185, 592] on input "number" at bounding box center [1245, 588] width 151 height 31
type input "12"
click at [1237, 724] on button "Get Rates" at bounding box center [1254, 714] width 144 height 35
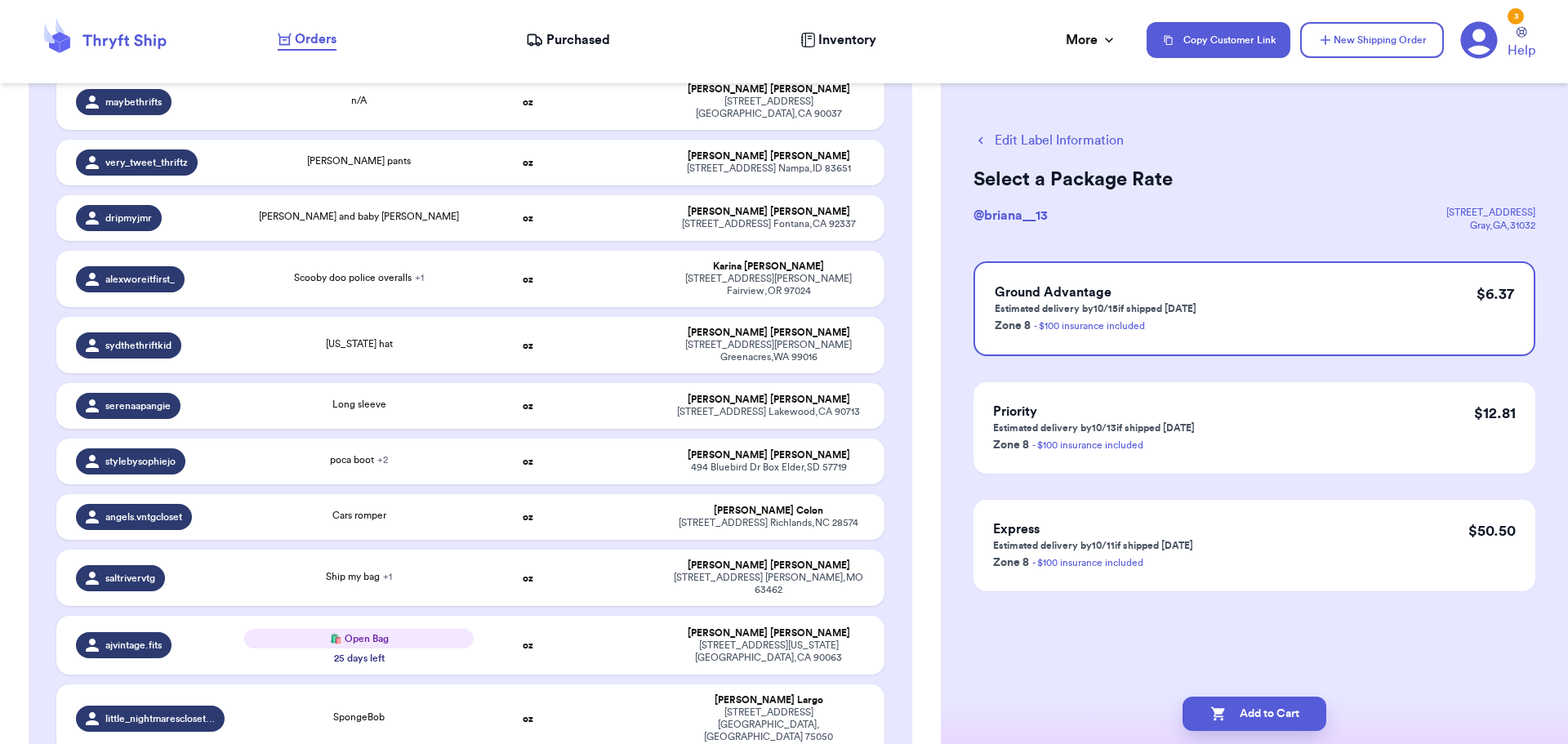
scroll to position [0, 0]
click at [1237, 724] on button "Add to Cart" at bounding box center [1254, 714] width 144 height 35
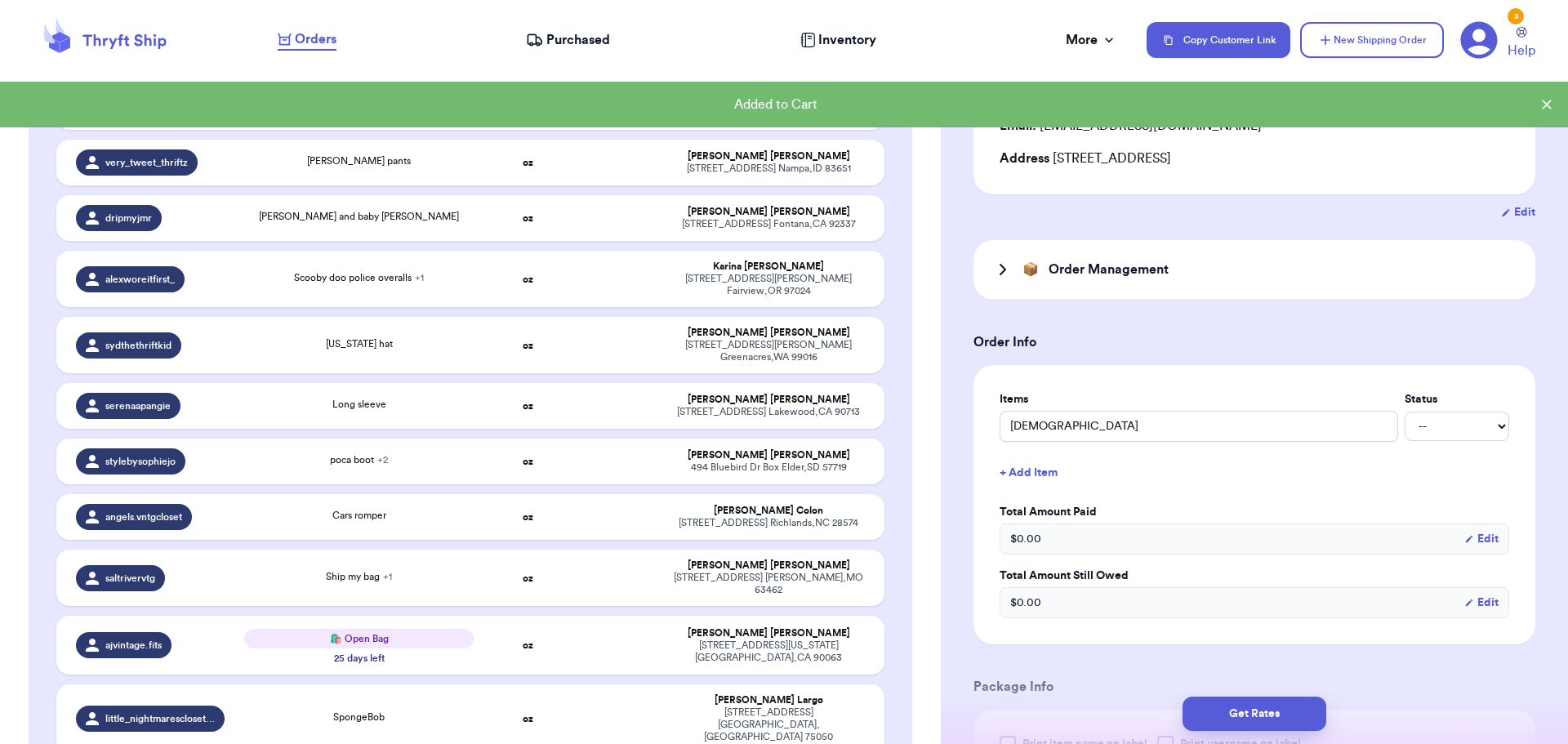
scroll to position [245, 0]
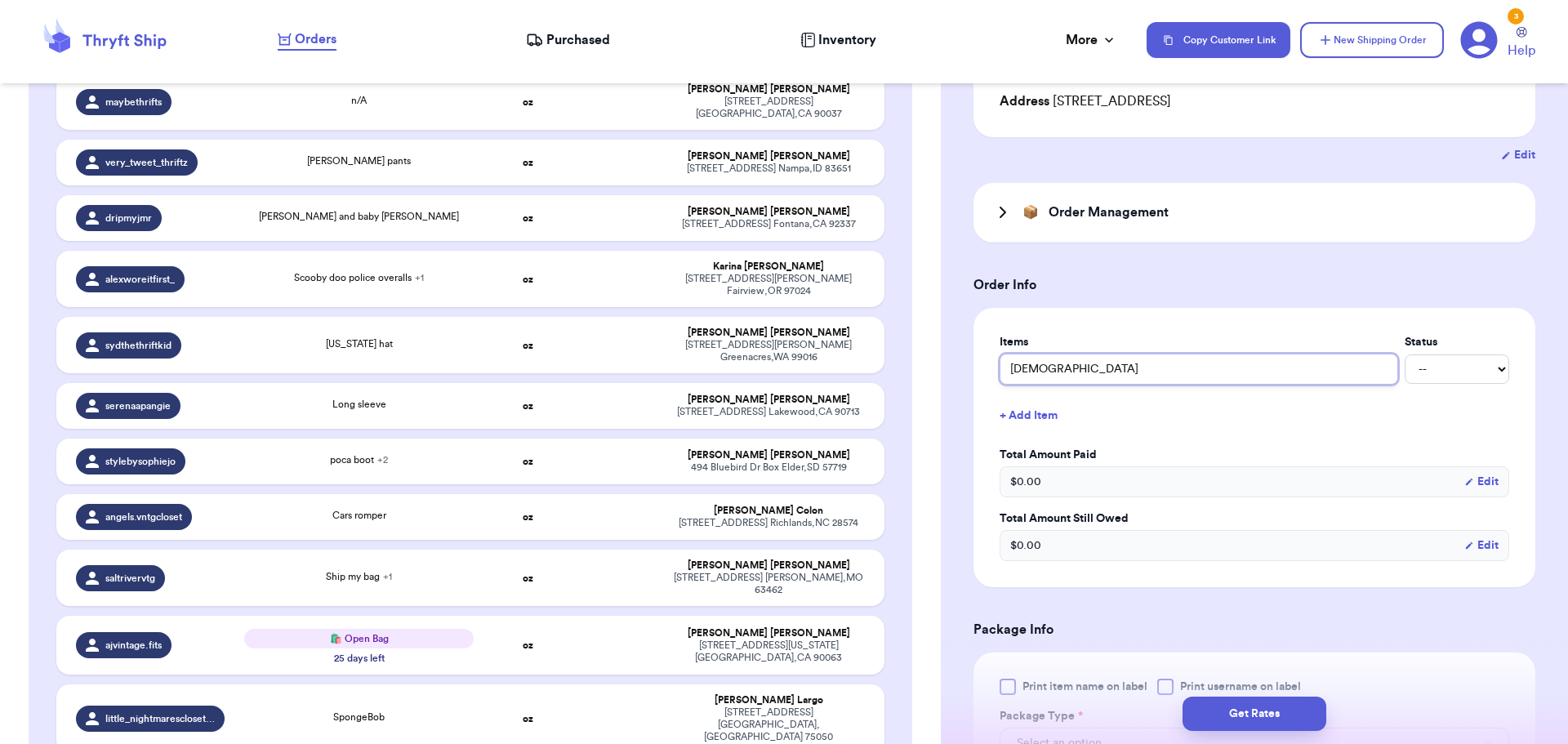
click at [1058, 369] on input "[DEMOGRAPHIC_DATA]" at bounding box center [1199, 369] width 399 height 31
type input "[DEMOGRAPHIC_DATA]"
type input "[DEMOGRAPHIC_DATA] p"
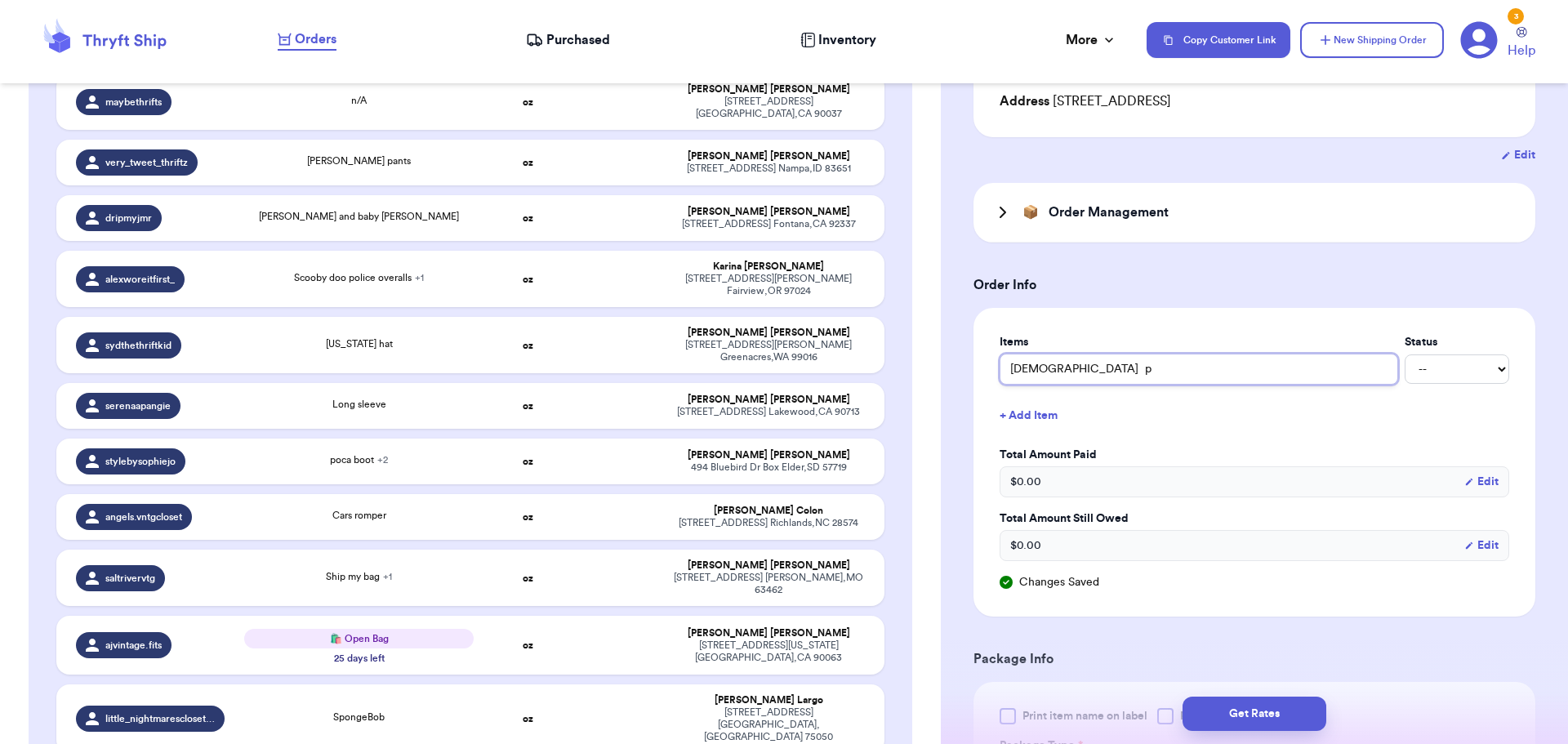
type input "Zowie pl"
type input "[DEMOGRAPHIC_DATA] plu"
type input "Zowie plus"
type input "[DEMOGRAPHIC_DATA] plush"
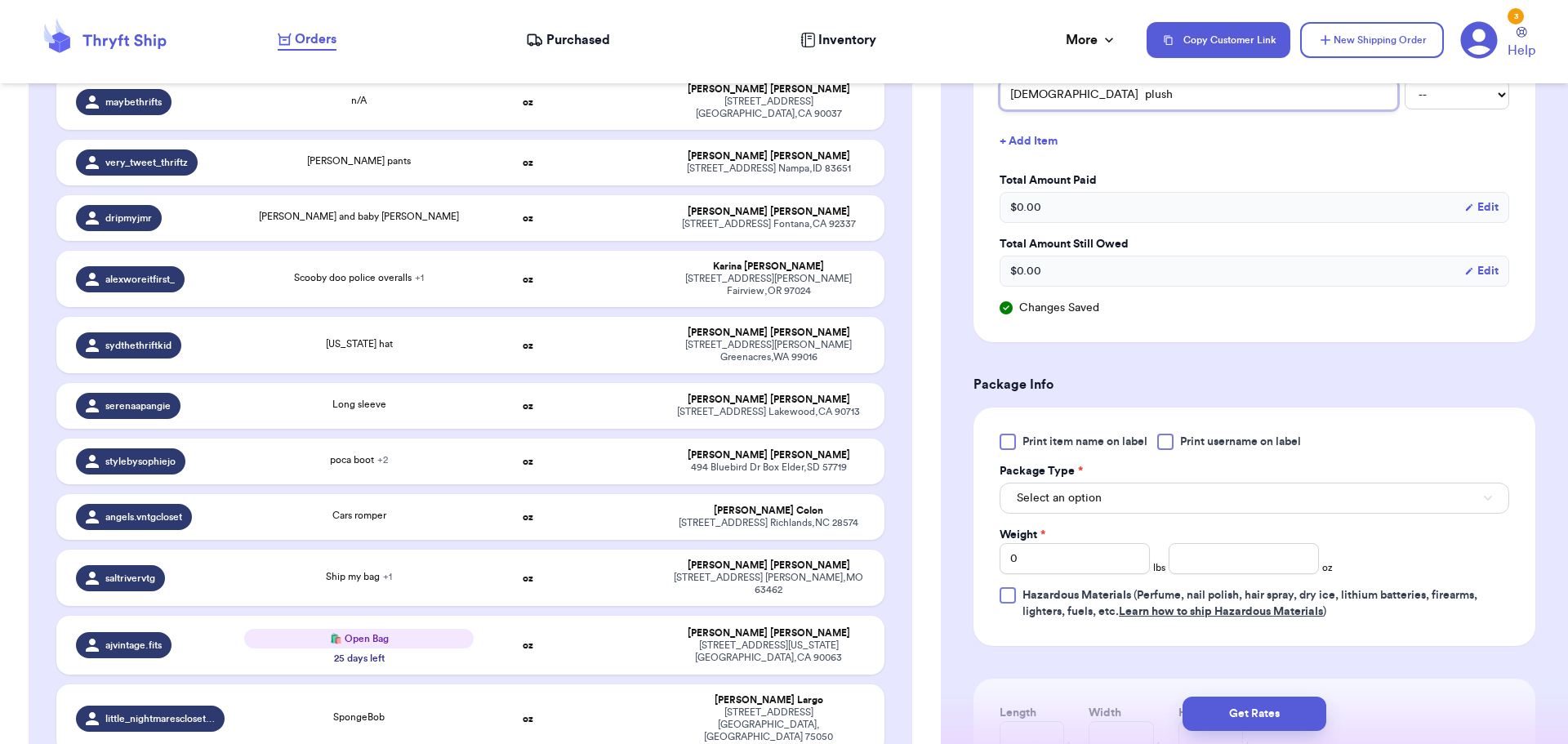
scroll to position [571, 0]
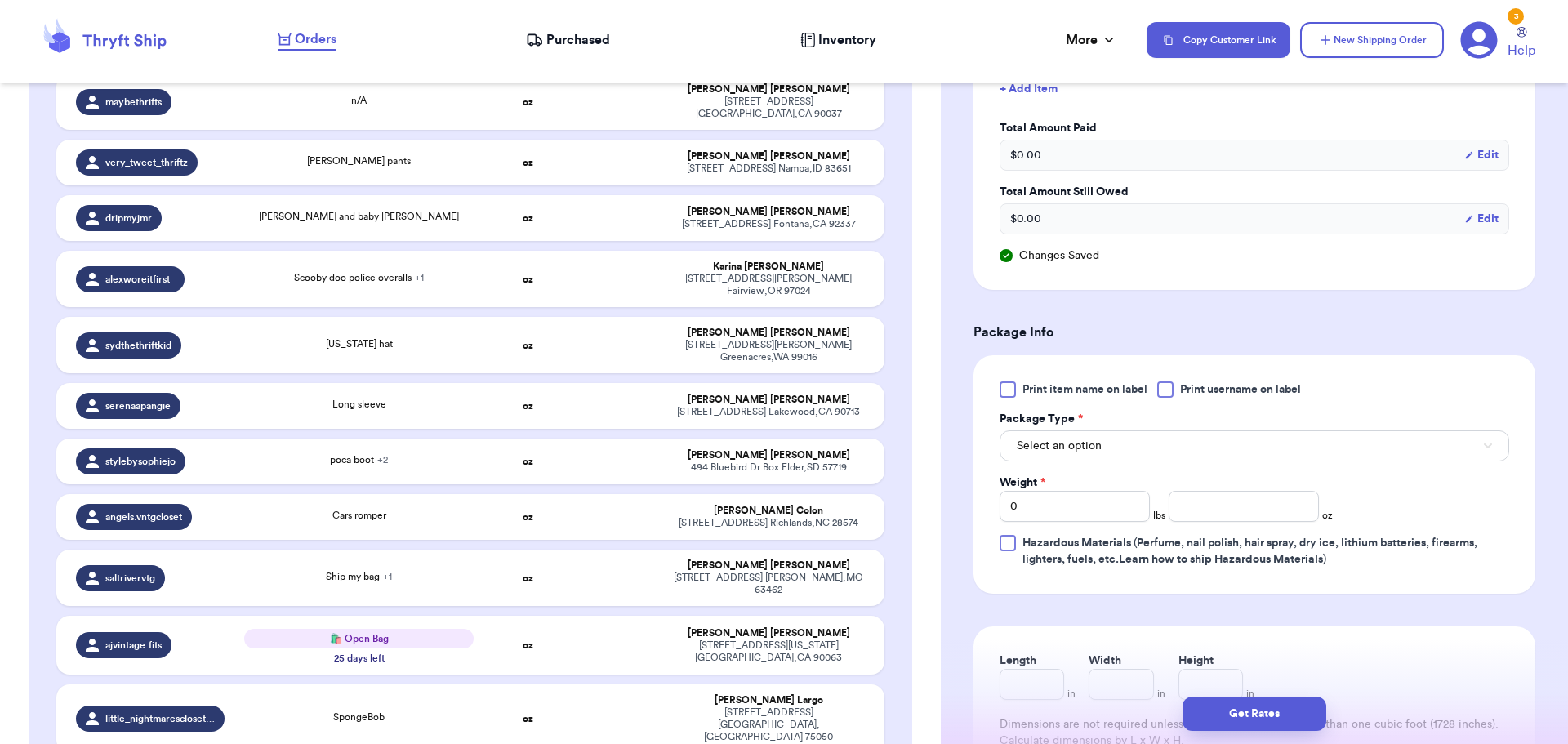
type input "[DEMOGRAPHIC_DATA] plush"
click at [1167, 392] on div at bounding box center [1165, 389] width 16 height 16
click at [0, 0] on input "Print username on label" at bounding box center [0, 0] width 0 height 0
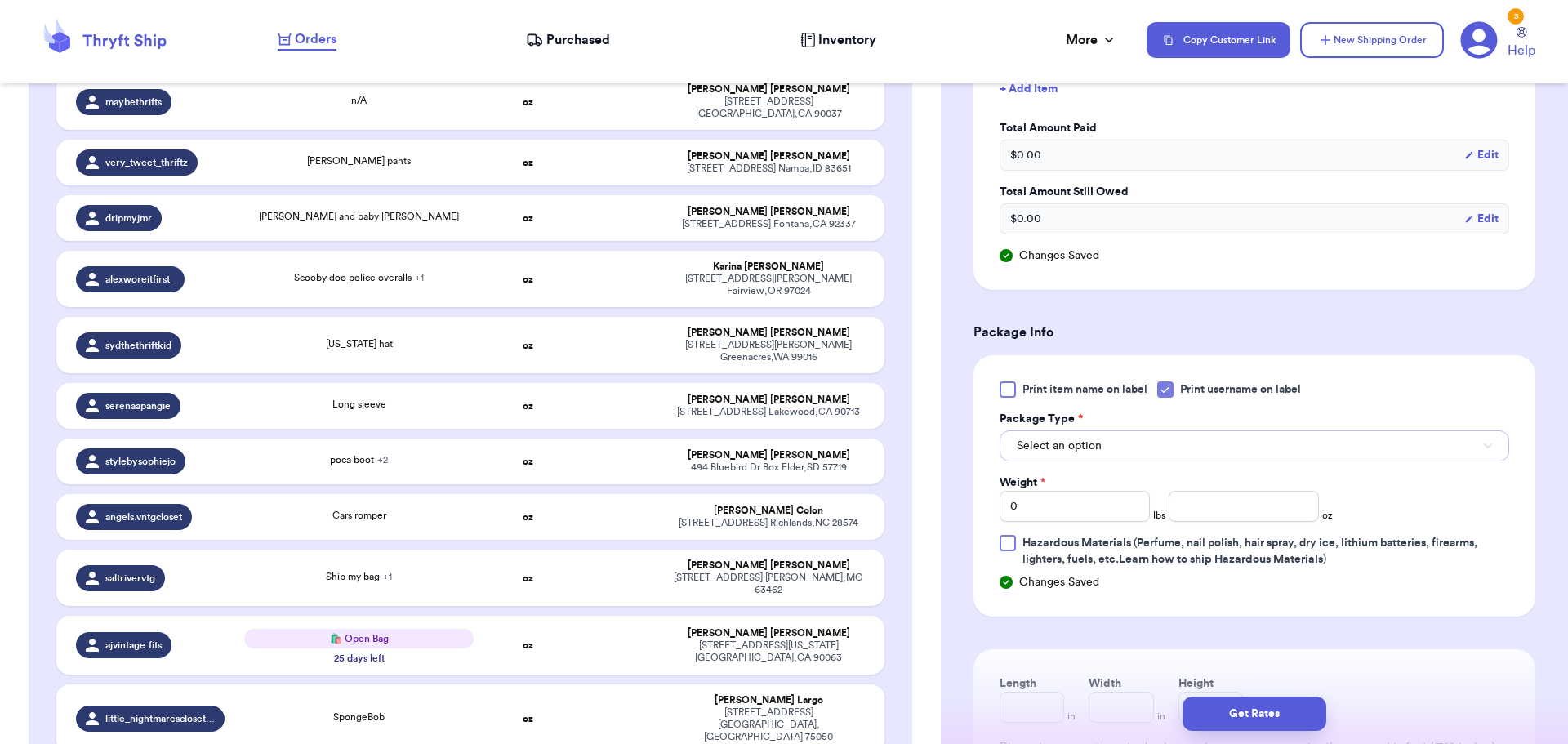
click at [1173, 441] on button "Select an option" at bounding box center [1255, 446] width 510 height 31
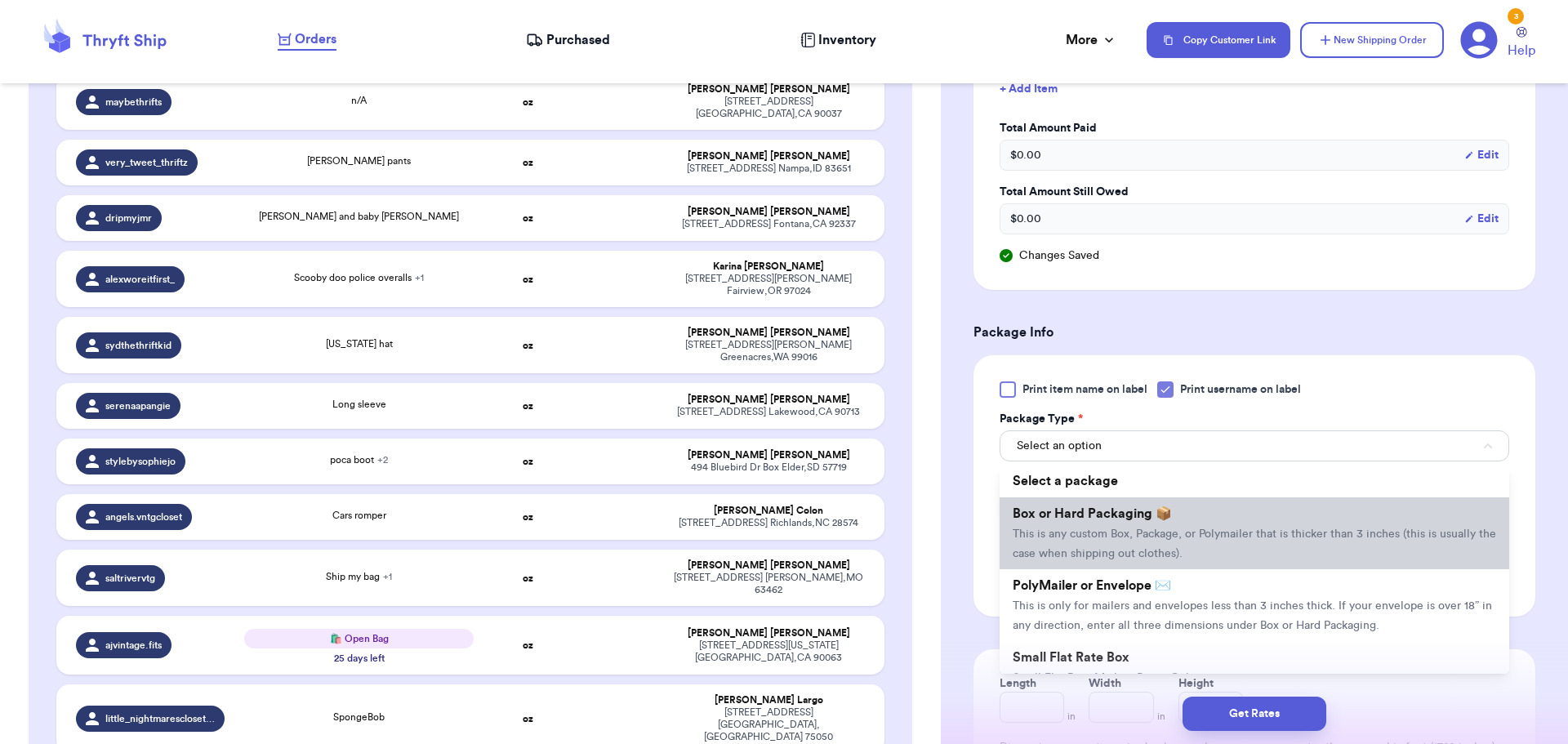
click at [1164, 510] on span "Box or Hard Packaging 📦" at bounding box center [1092, 513] width 159 height 14
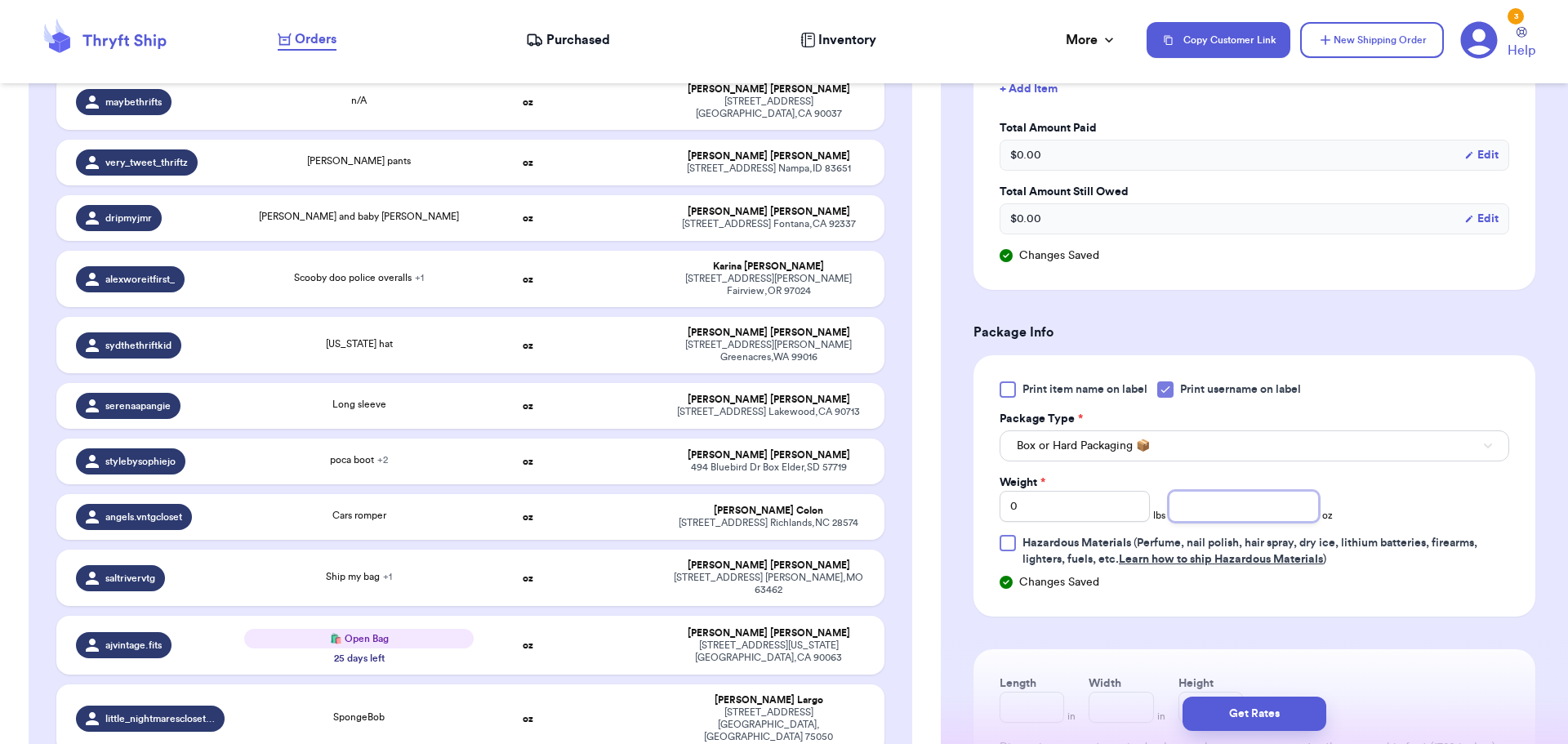
click at [1184, 511] on input "number" at bounding box center [1245, 506] width 151 height 31
click at [1254, 718] on button "Get Rates" at bounding box center [1254, 714] width 144 height 35
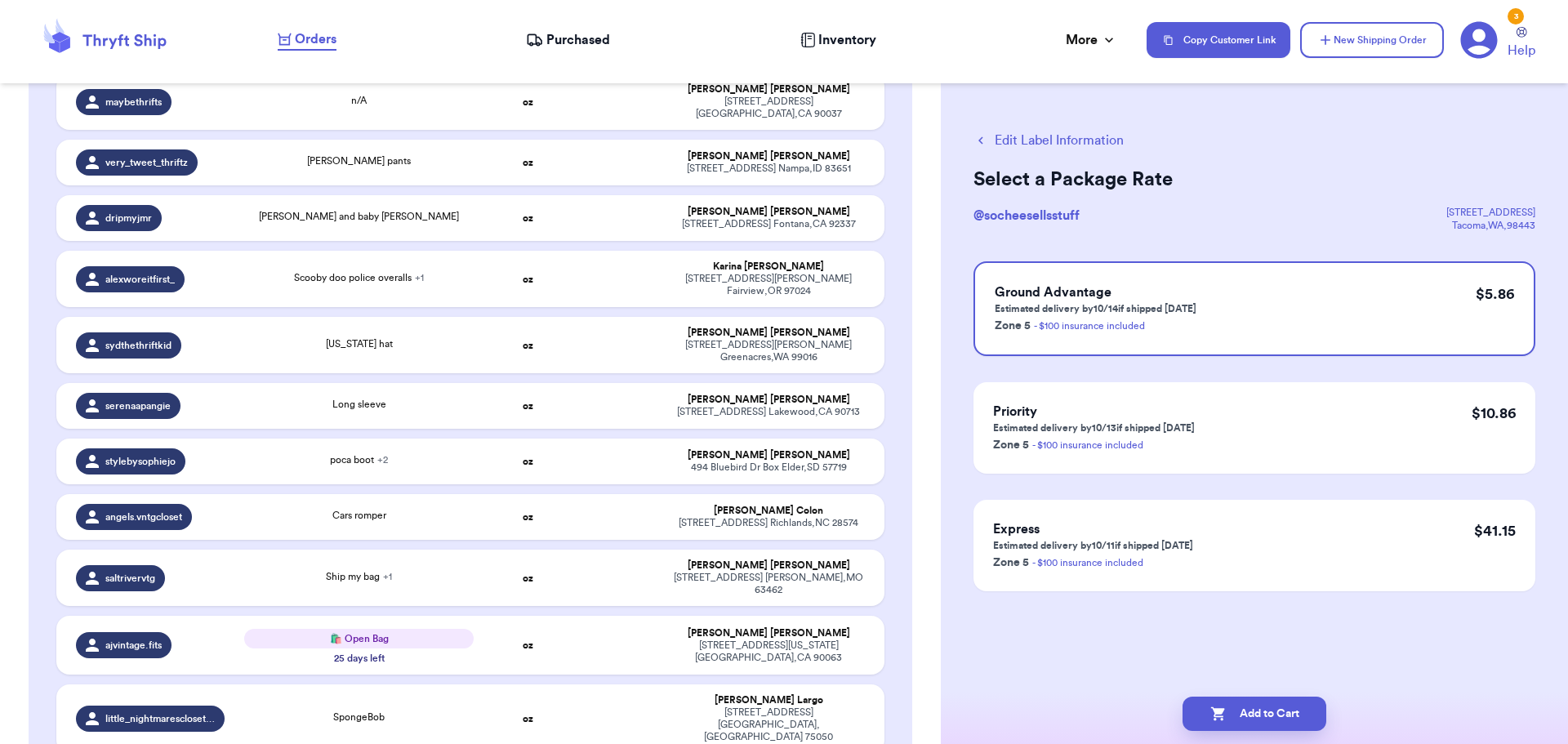
scroll to position [0, 0]
click at [1256, 714] on button "Add to Cart" at bounding box center [1254, 714] width 144 height 35
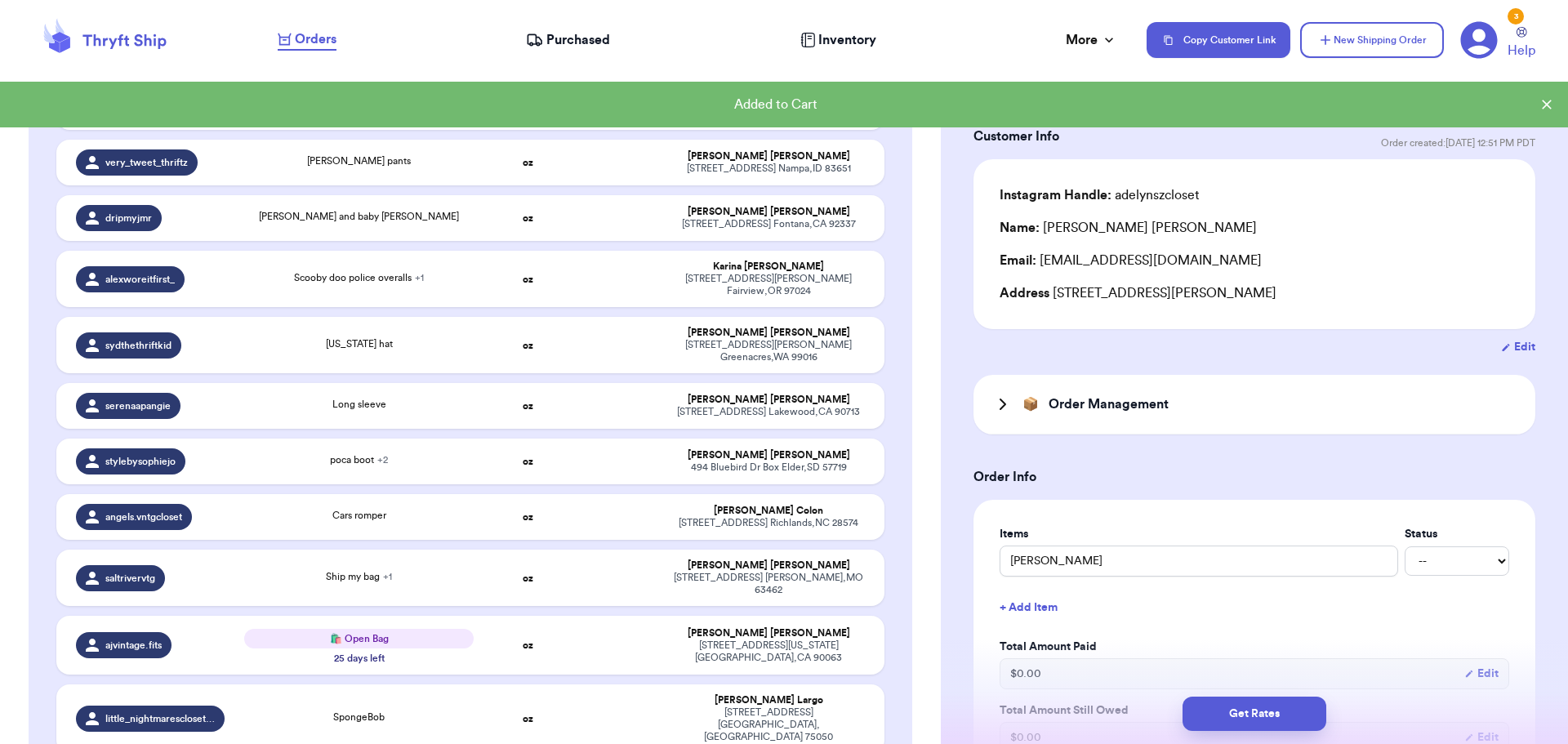
scroll to position [82, 0]
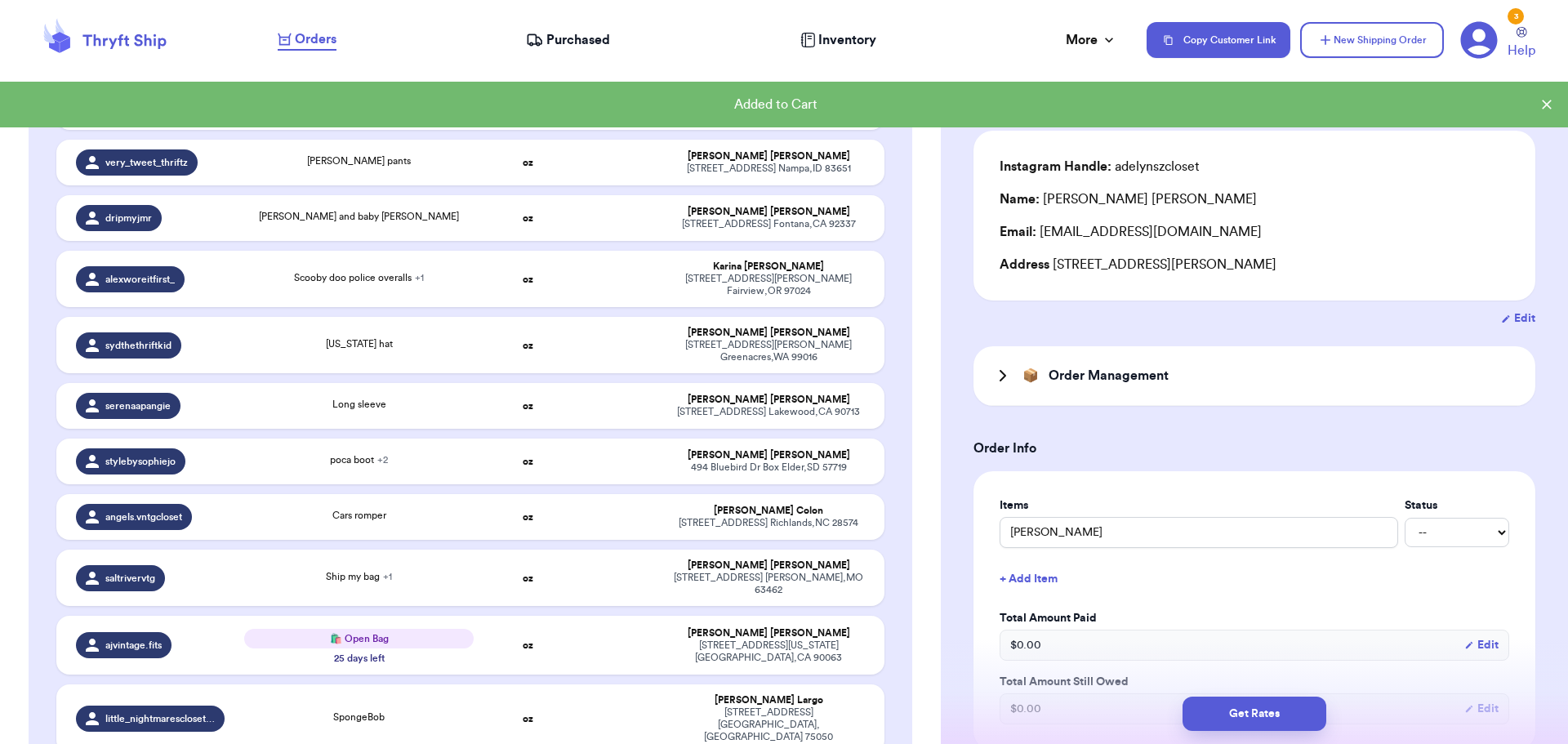
click at [1108, 516] on div "Items Status Anakin -- Paid Owes" at bounding box center [1255, 522] width 510 height 50
click at [1105, 536] on input "[PERSON_NAME]" at bounding box center [1199, 533] width 399 height 31
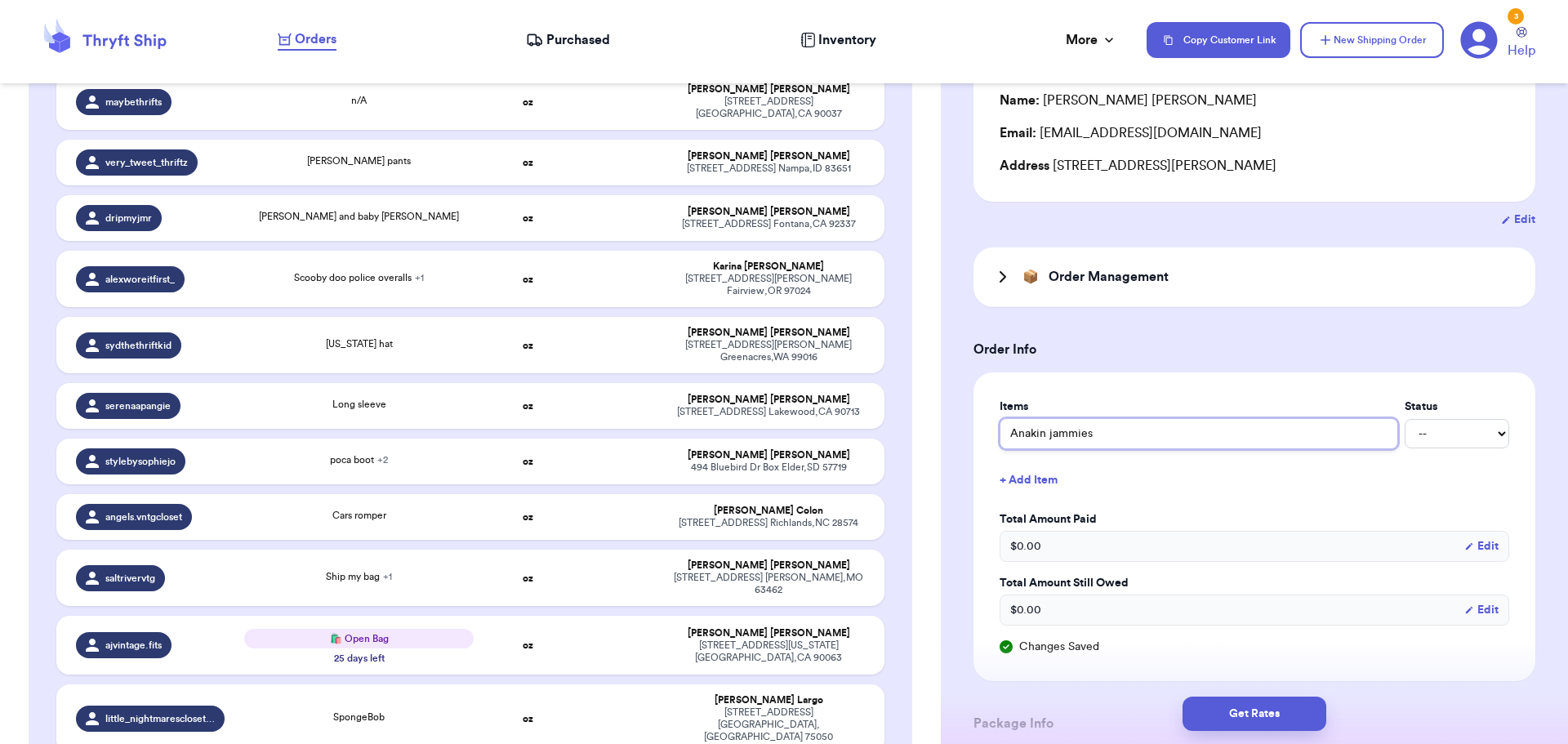
scroll to position [408, 0]
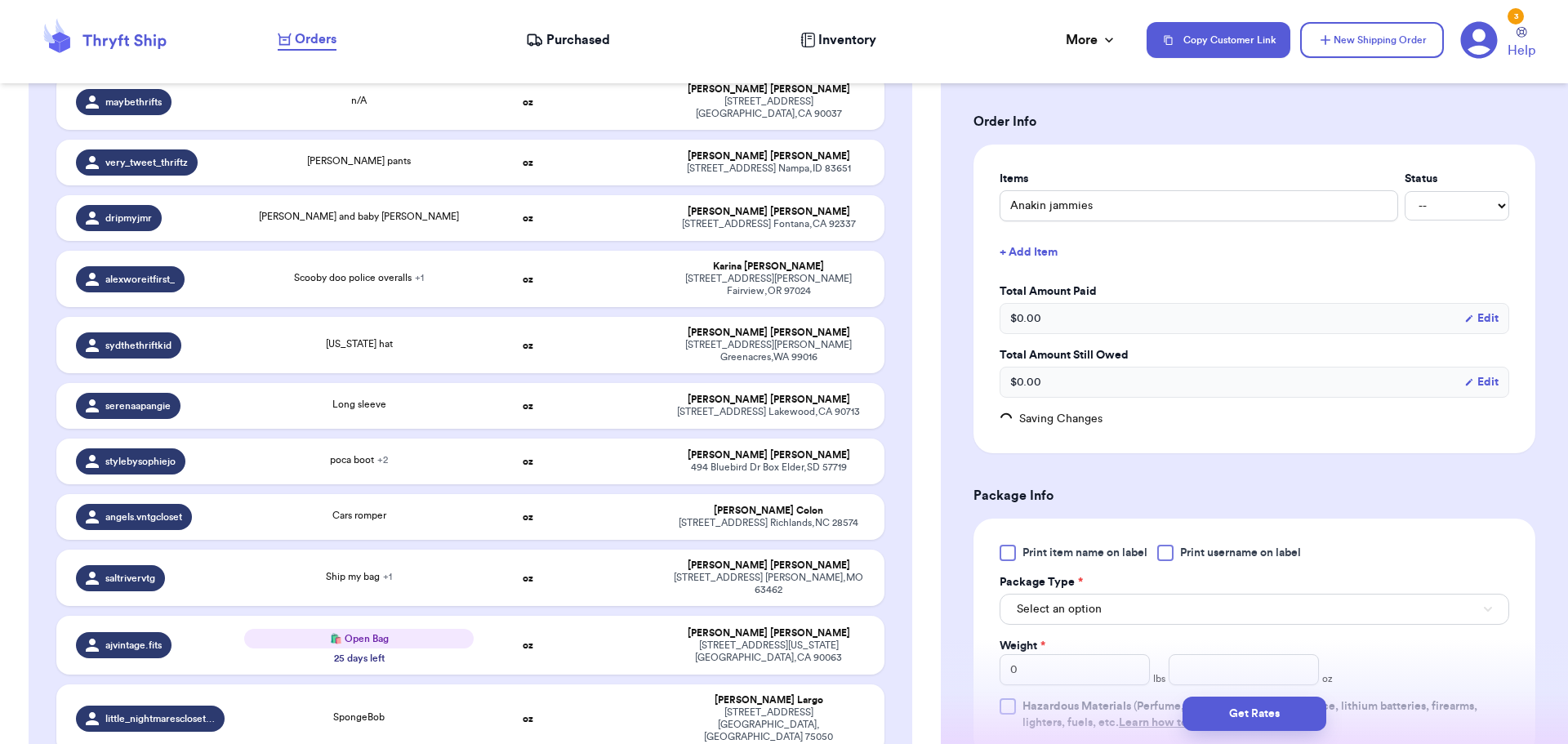
click at [1167, 558] on div at bounding box center [1165, 552] width 16 height 16
click at [0, 0] on input "Print username on label" at bounding box center [0, 0] width 0 height 0
click at [1144, 607] on button "Select an option" at bounding box center [1255, 609] width 510 height 31
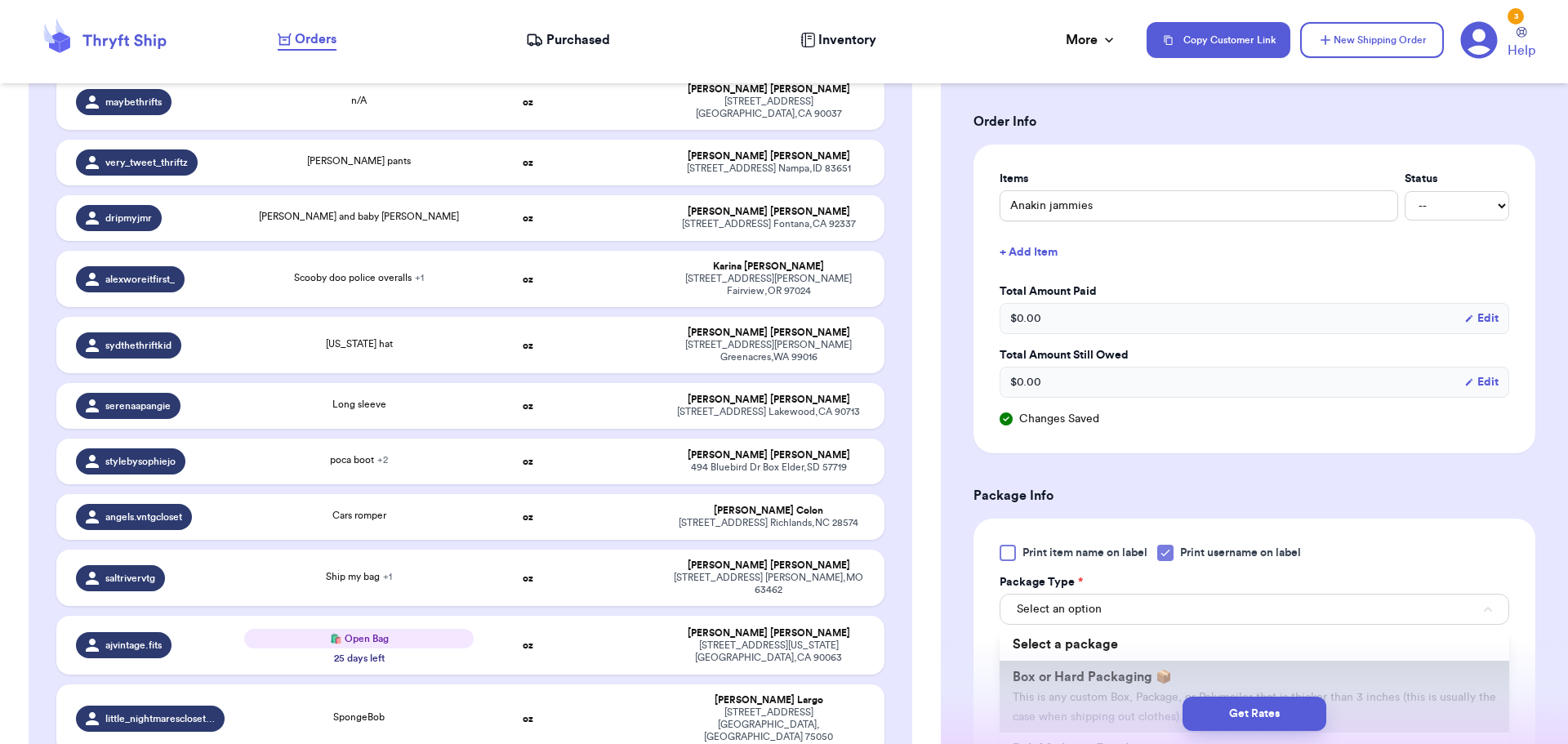
click at [1133, 666] on li "Box or Hard Packaging 📦 This is any custom Box, Package, or Polymailer that is …" at bounding box center [1255, 696] width 510 height 71
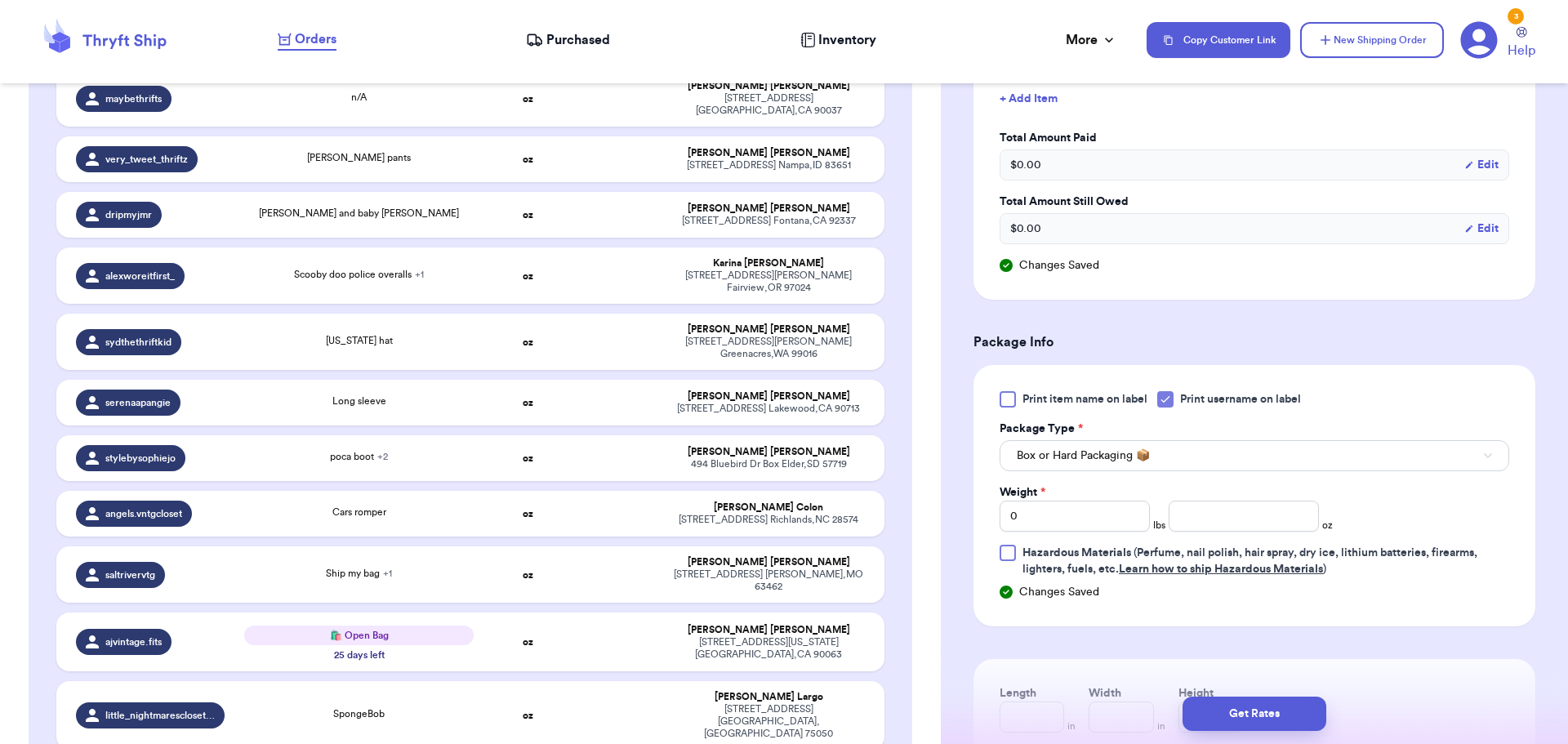
scroll to position [571, 0]
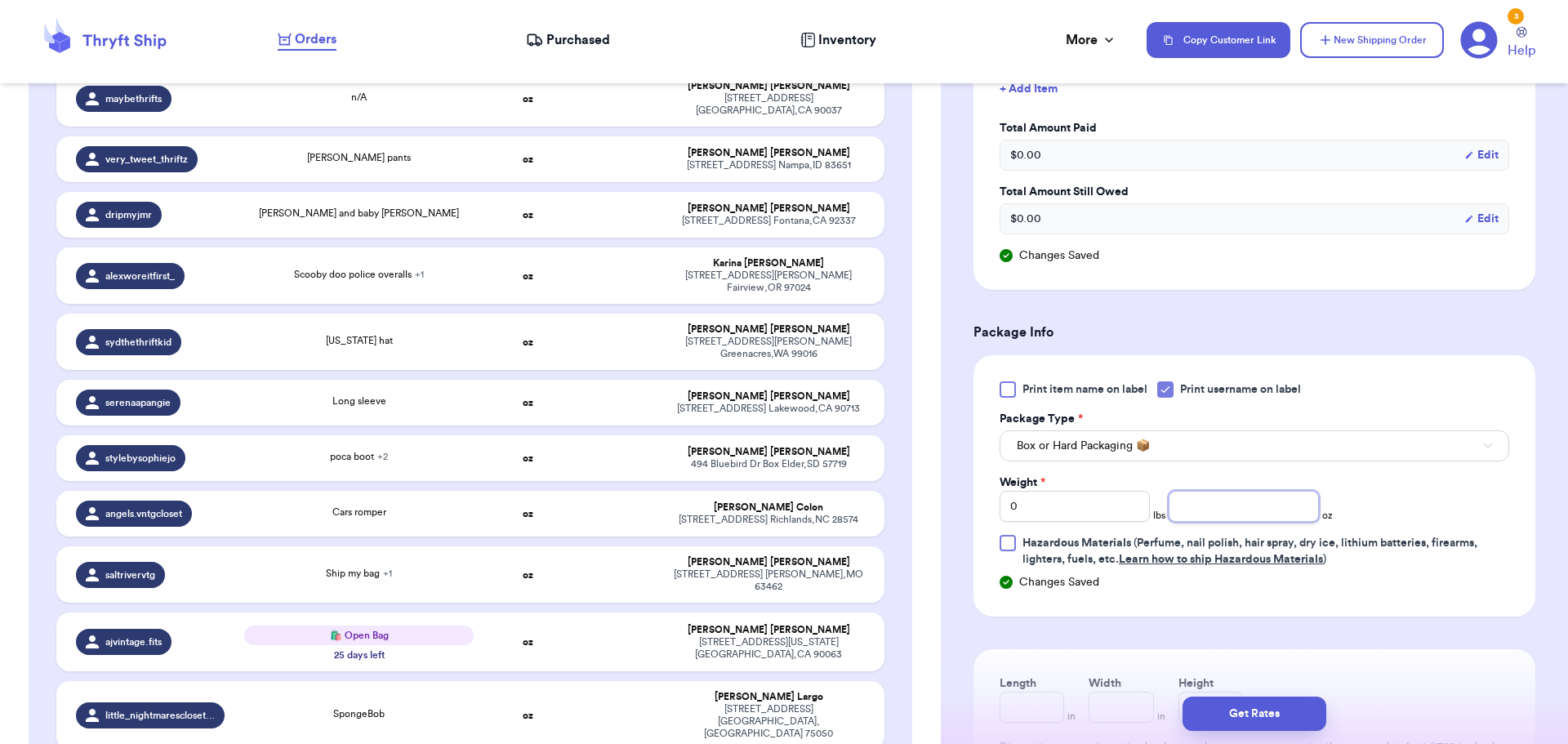
click at [1239, 498] on input "number" at bounding box center [1245, 506] width 151 height 31
drag, startPoint x: 1206, startPoint y: 491, endPoint x: 1059, endPoint y: 486, distance: 147.1
click at [1059, 486] on div "Weight * 0 lbs 14 oz" at bounding box center [1166, 498] width 333 height 47
click at [1291, 721] on button "Get Rates" at bounding box center [1254, 714] width 144 height 35
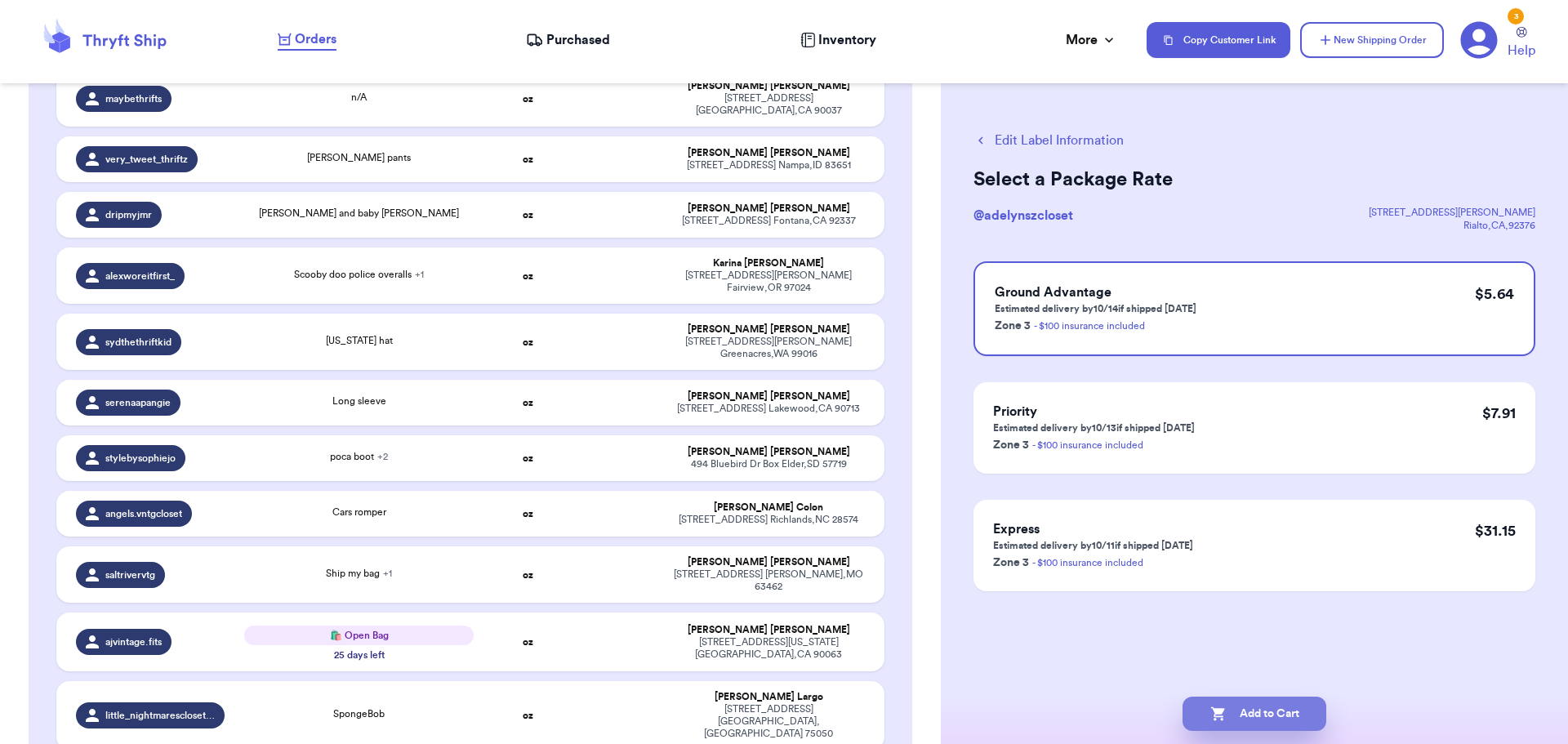
click at [1267, 718] on button "Add to Cart" at bounding box center [1254, 714] width 144 height 35
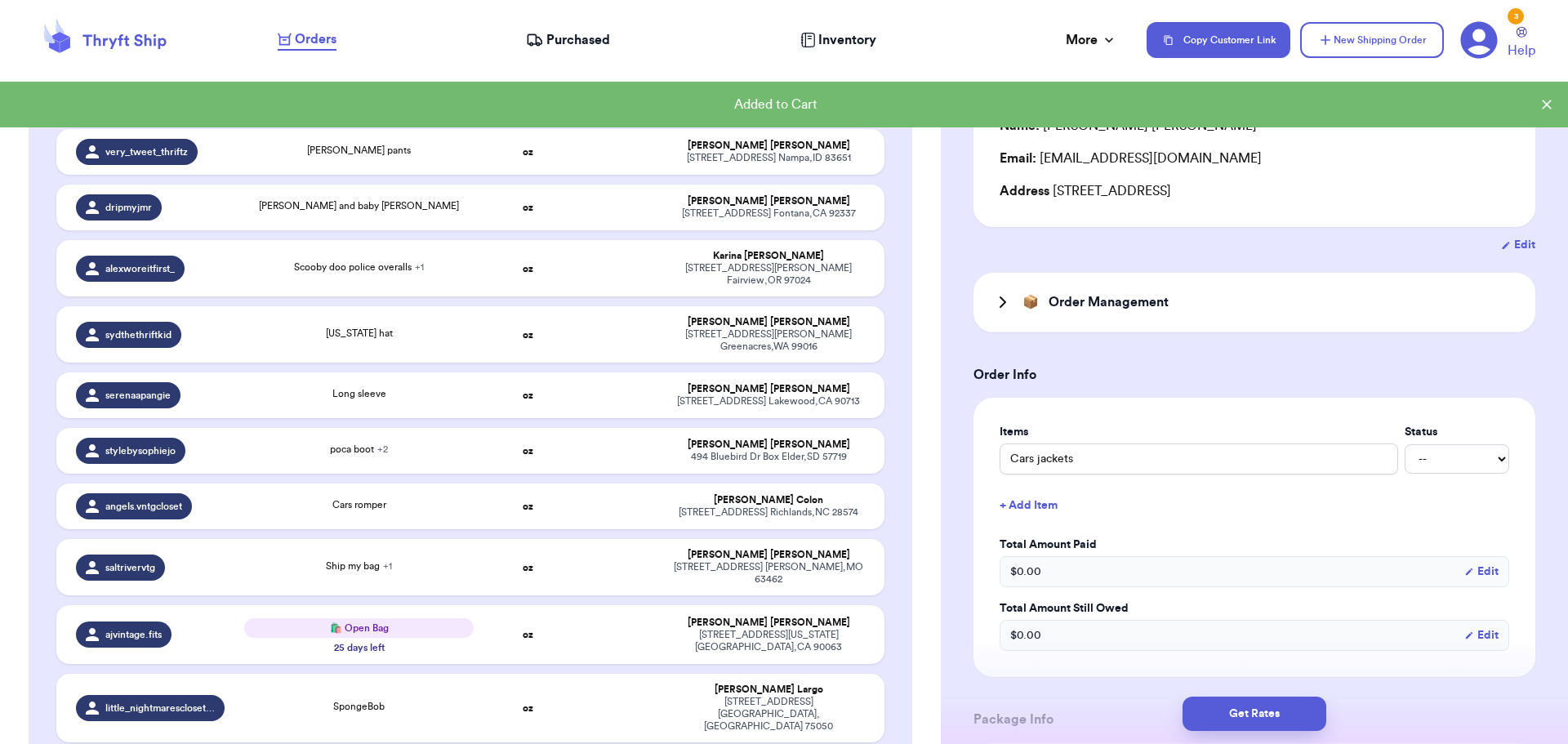
scroll to position [163, 0]
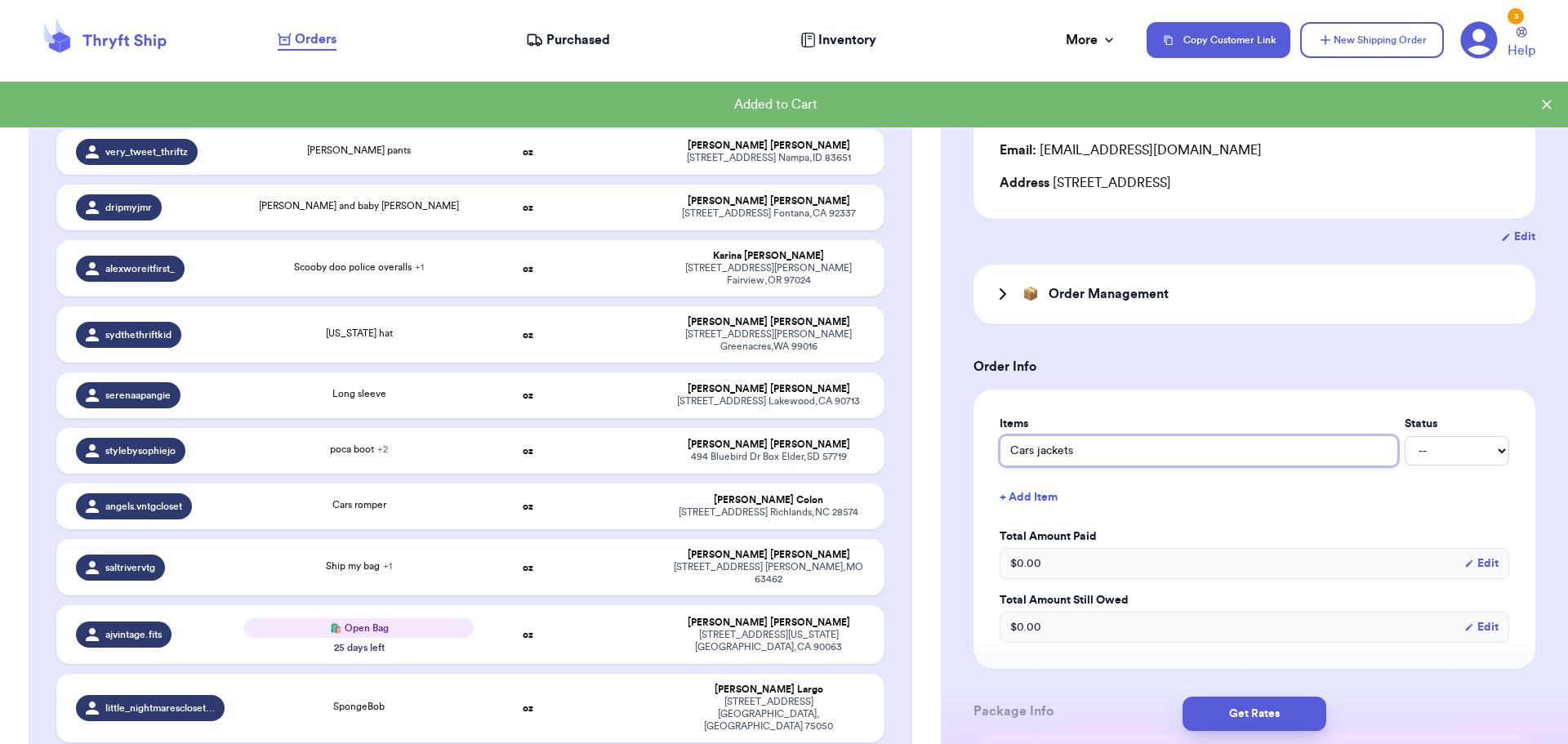
click at [1117, 447] on input "Cars jackets" at bounding box center [1199, 451] width 399 height 31
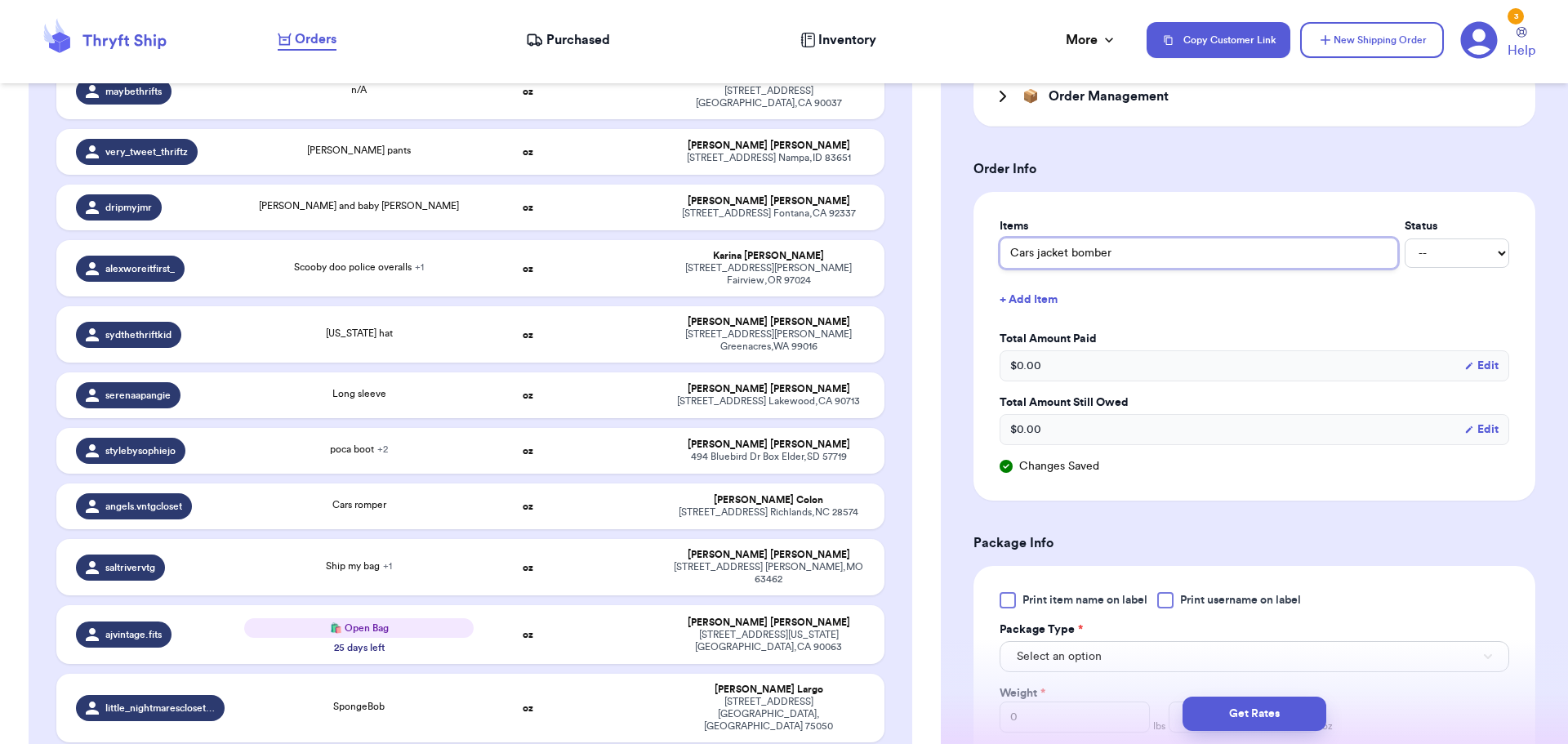
scroll to position [408, 0]
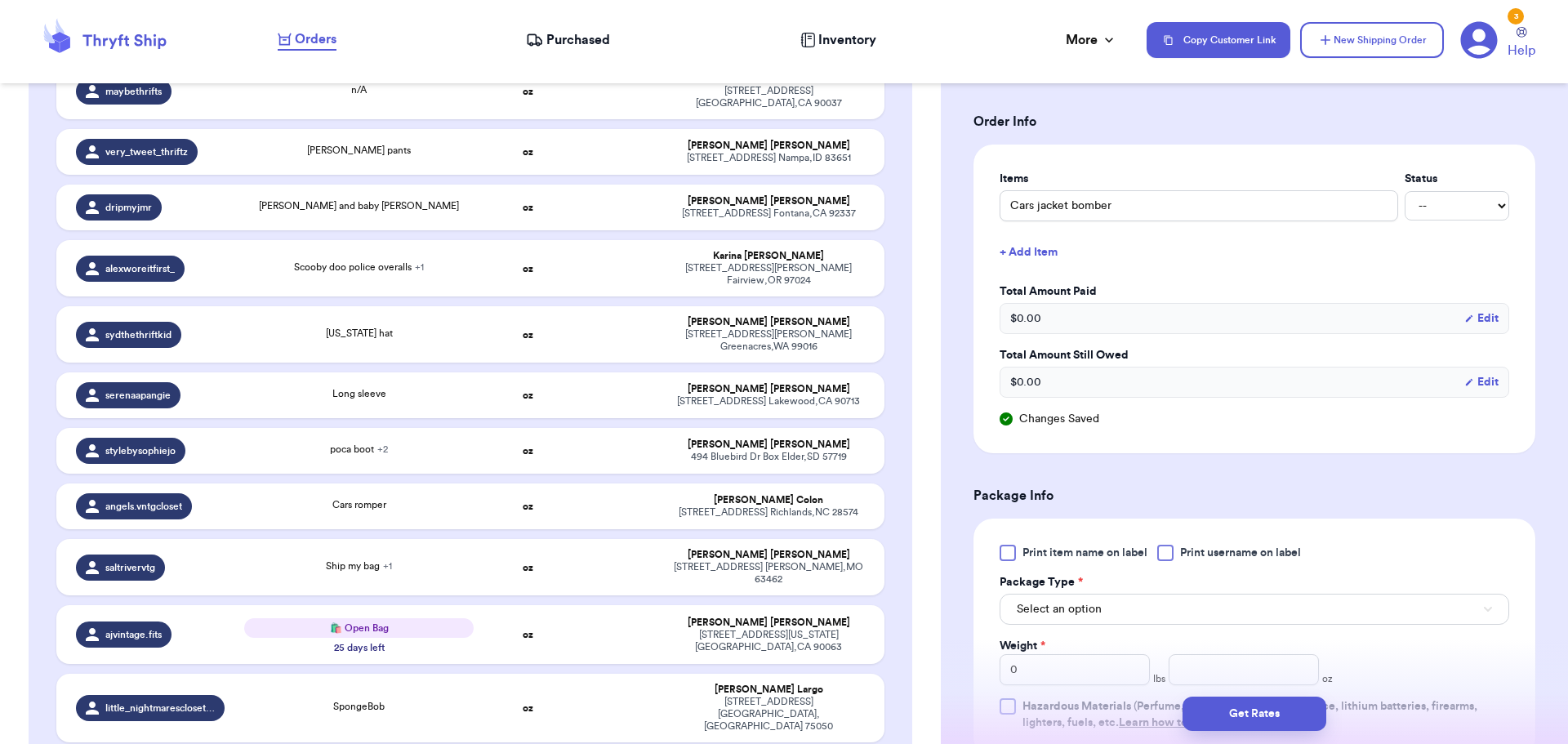
click at [1163, 554] on div at bounding box center [1165, 552] width 16 height 16
click at [0, 0] on input "Print username on label" at bounding box center [0, 0] width 0 height 0
click at [1138, 612] on button "Select an option" at bounding box center [1255, 609] width 510 height 31
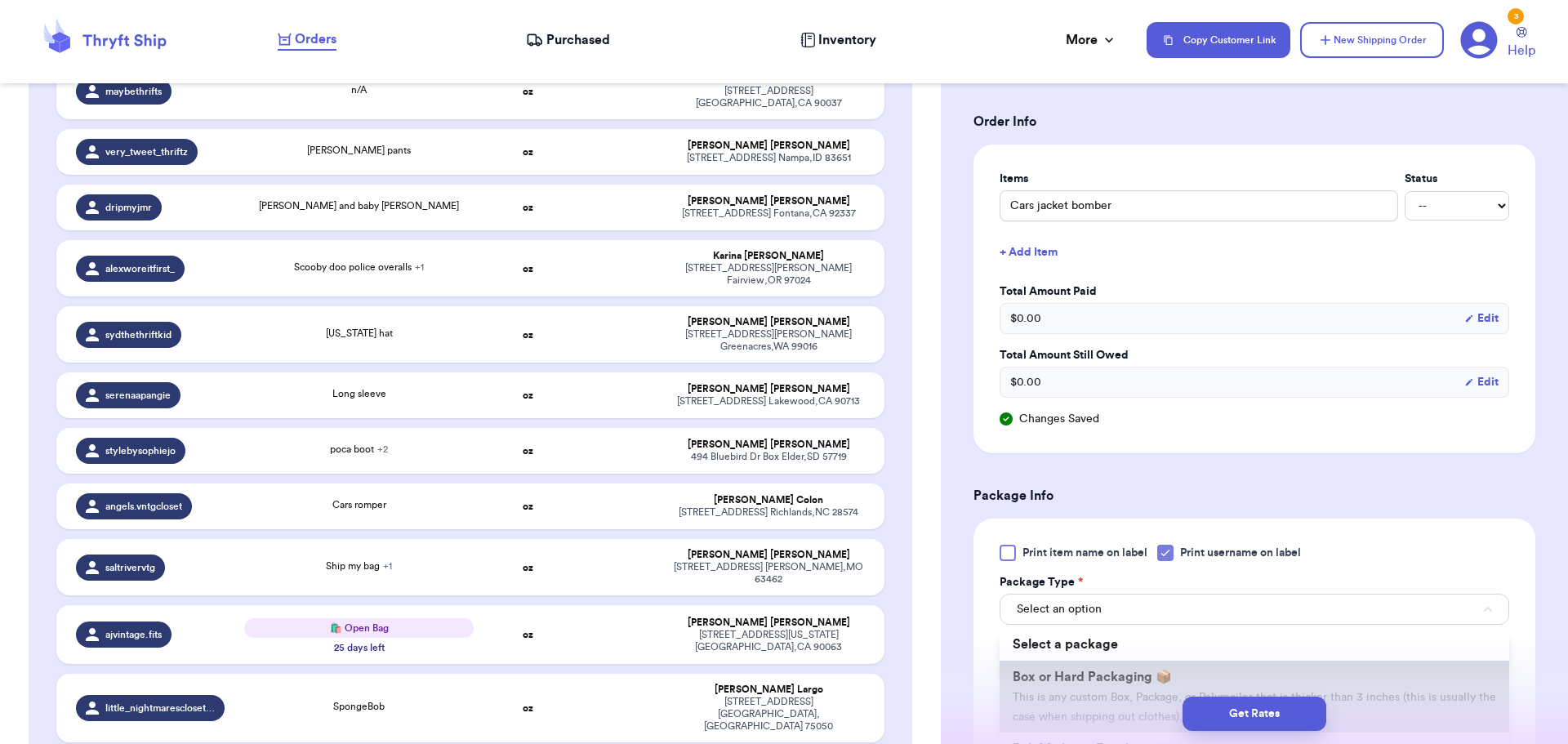
click at [1121, 672] on span "Box or Hard Packaging 📦" at bounding box center [1092, 677] width 159 height 14
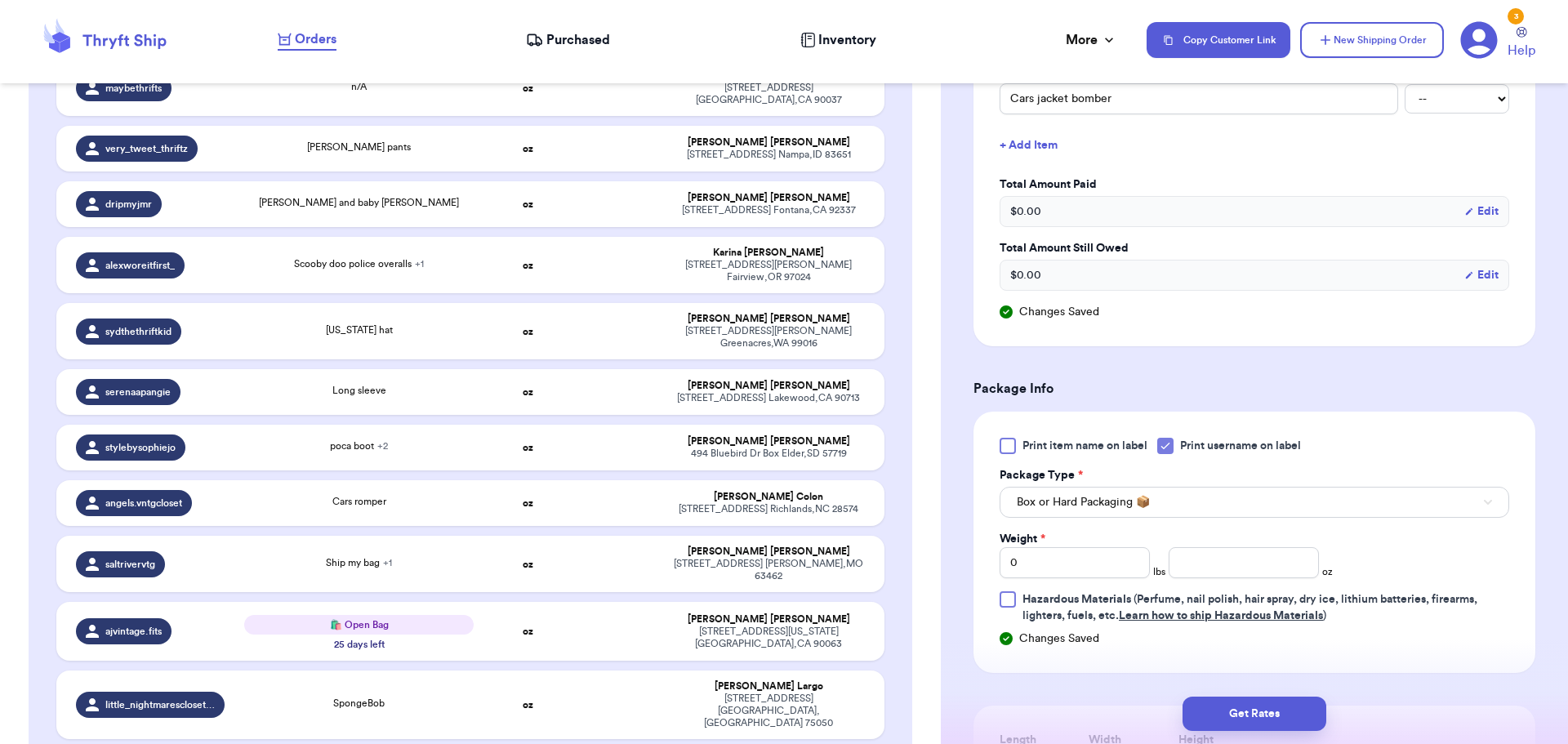
scroll to position [571, 0]
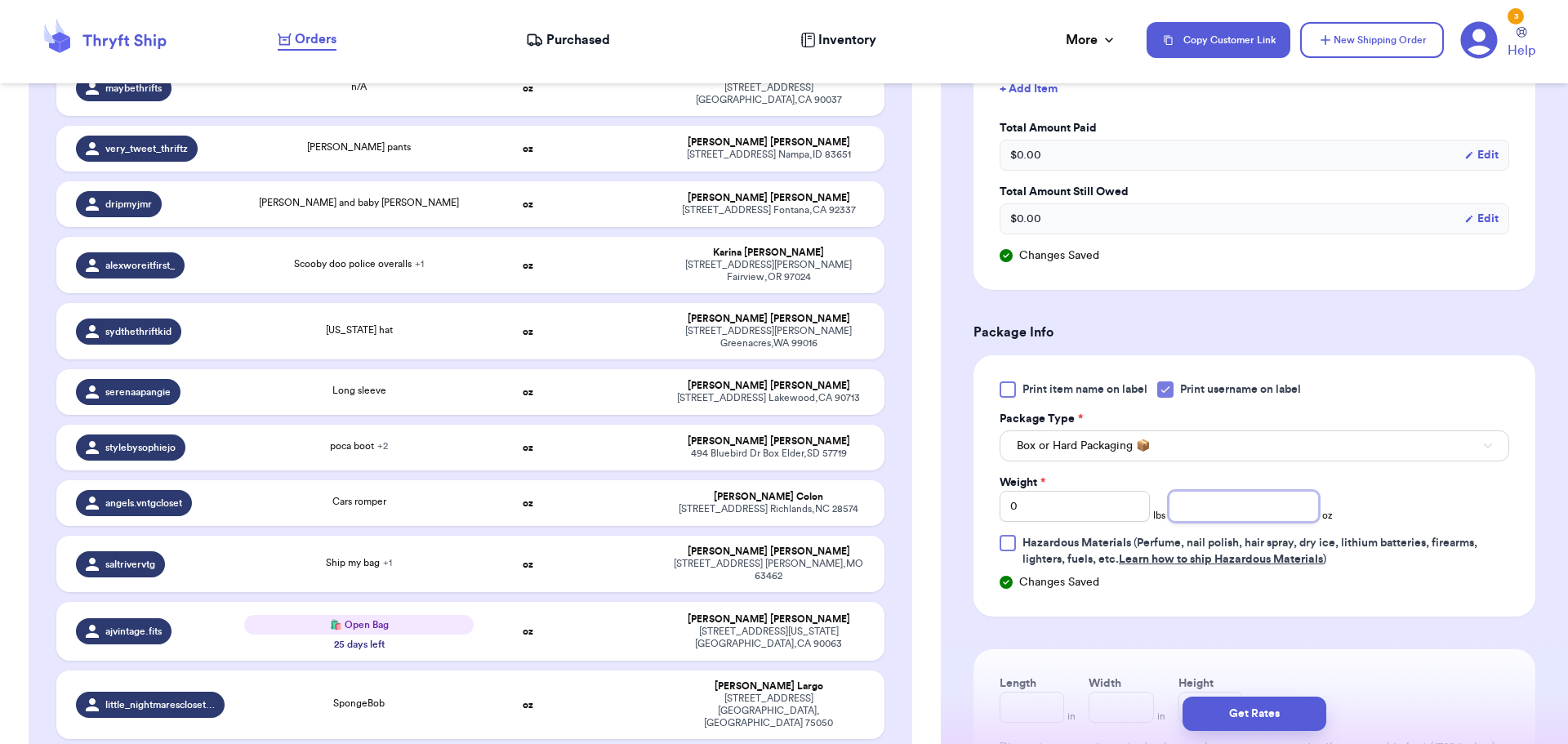
click at [1221, 510] on input "number" at bounding box center [1245, 506] width 151 height 31
click at [1252, 710] on button "Get Rates" at bounding box center [1254, 714] width 144 height 35
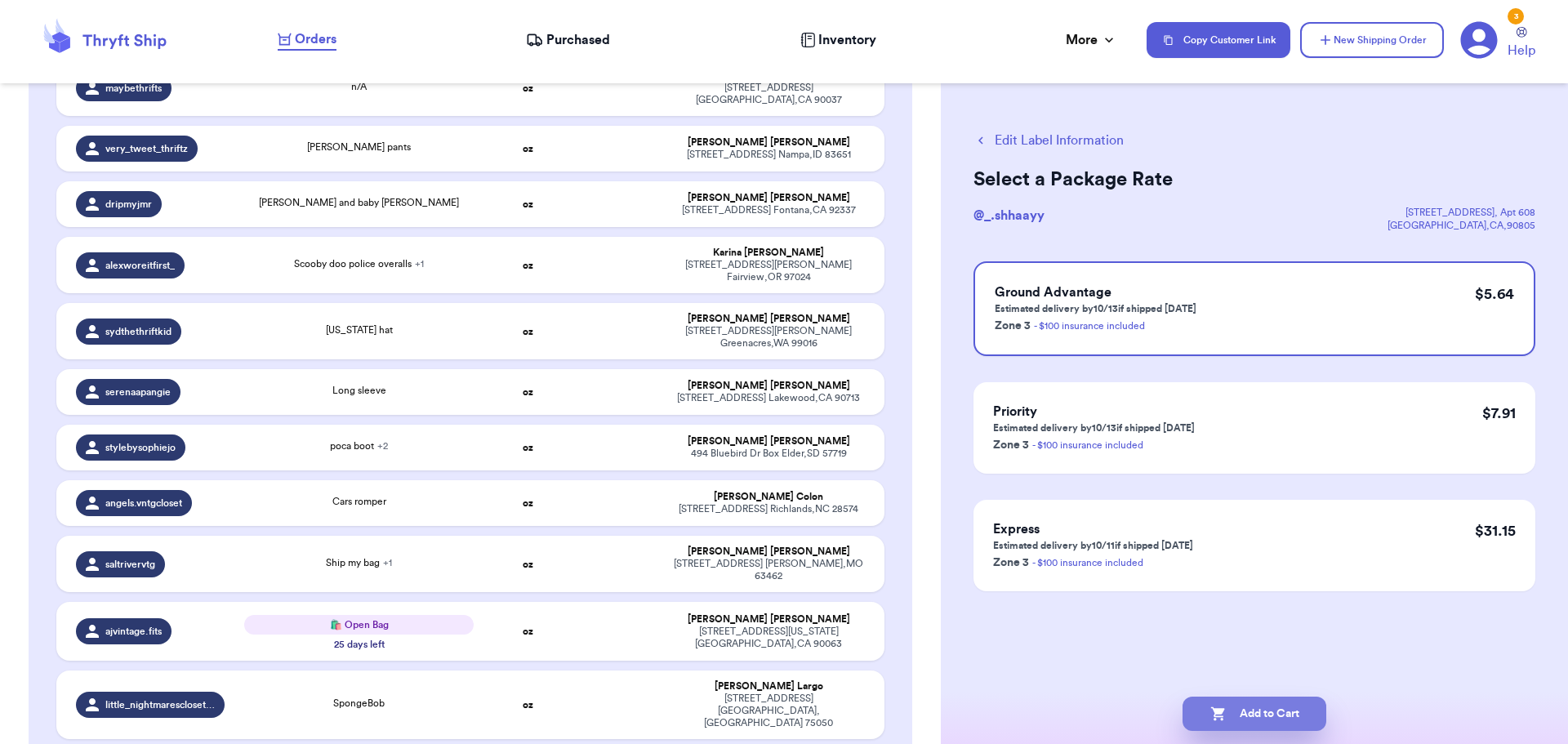
click at [1258, 717] on button "Add to Cart" at bounding box center [1254, 714] width 144 height 35
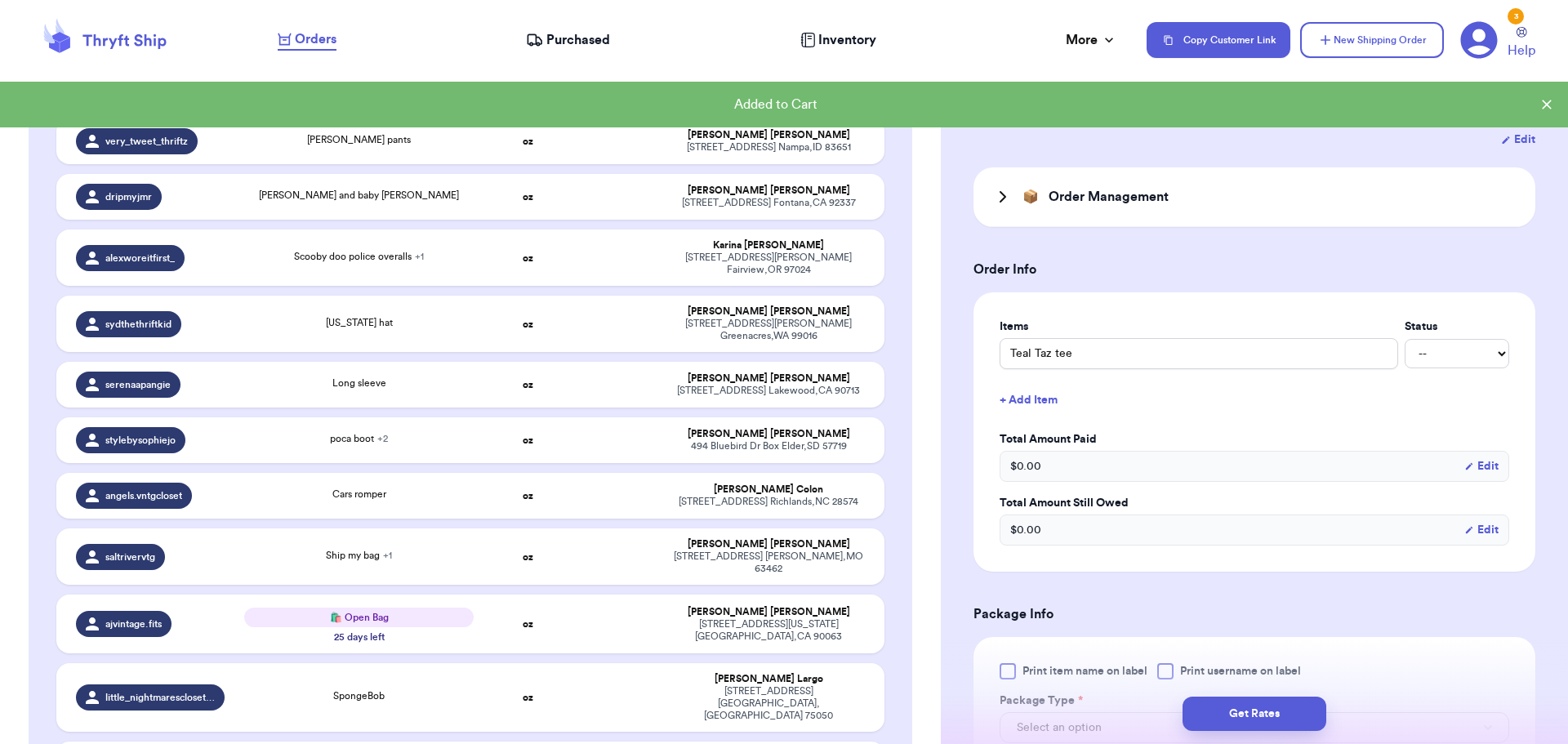
scroll to position [408, 0]
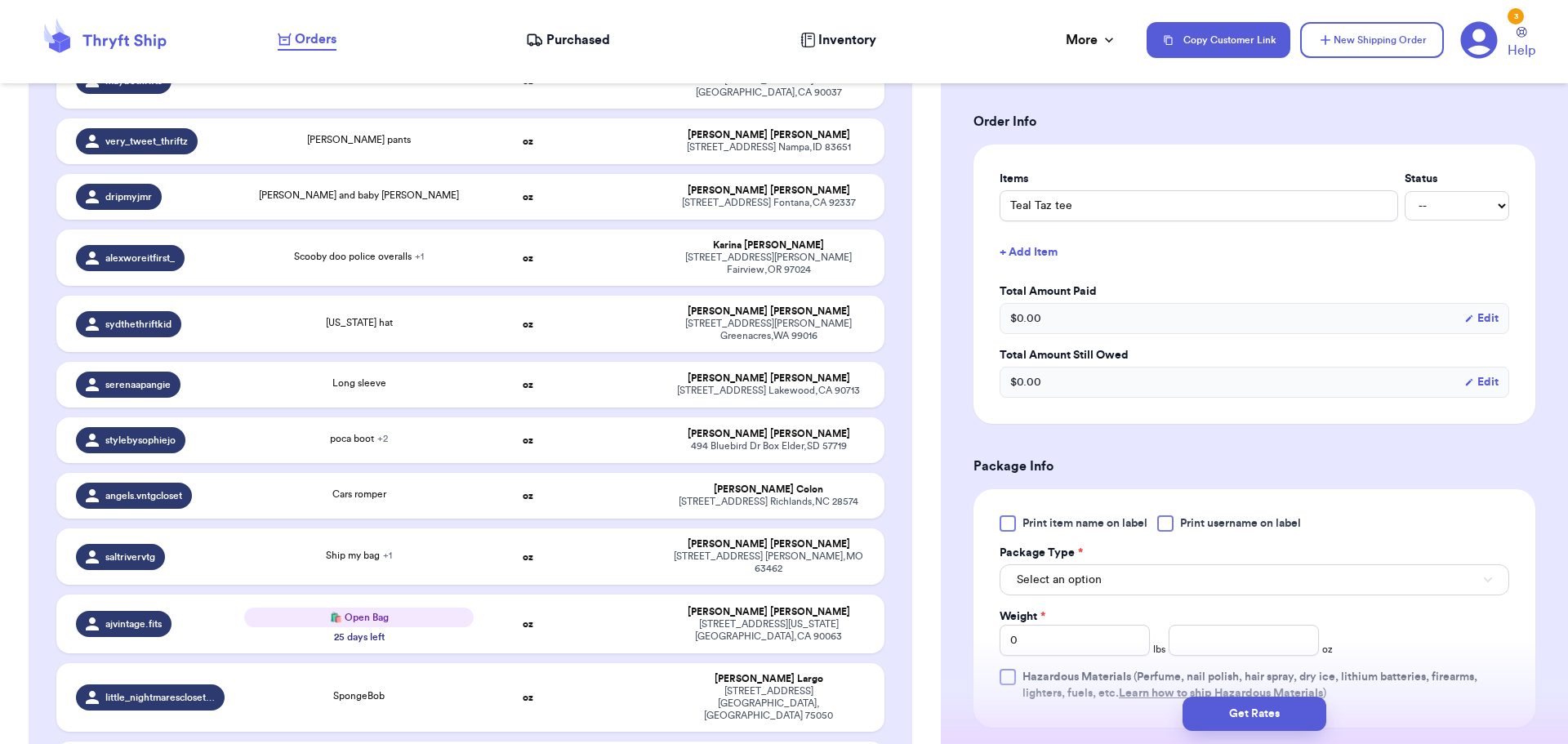
click at [1164, 520] on div at bounding box center [1165, 523] width 16 height 16
click at [0, 0] on input "Print username on label" at bounding box center [0, 0] width 0 height 0
click at [1135, 578] on button "Select an option" at bounding box center [1255, 580] width 510 height 31
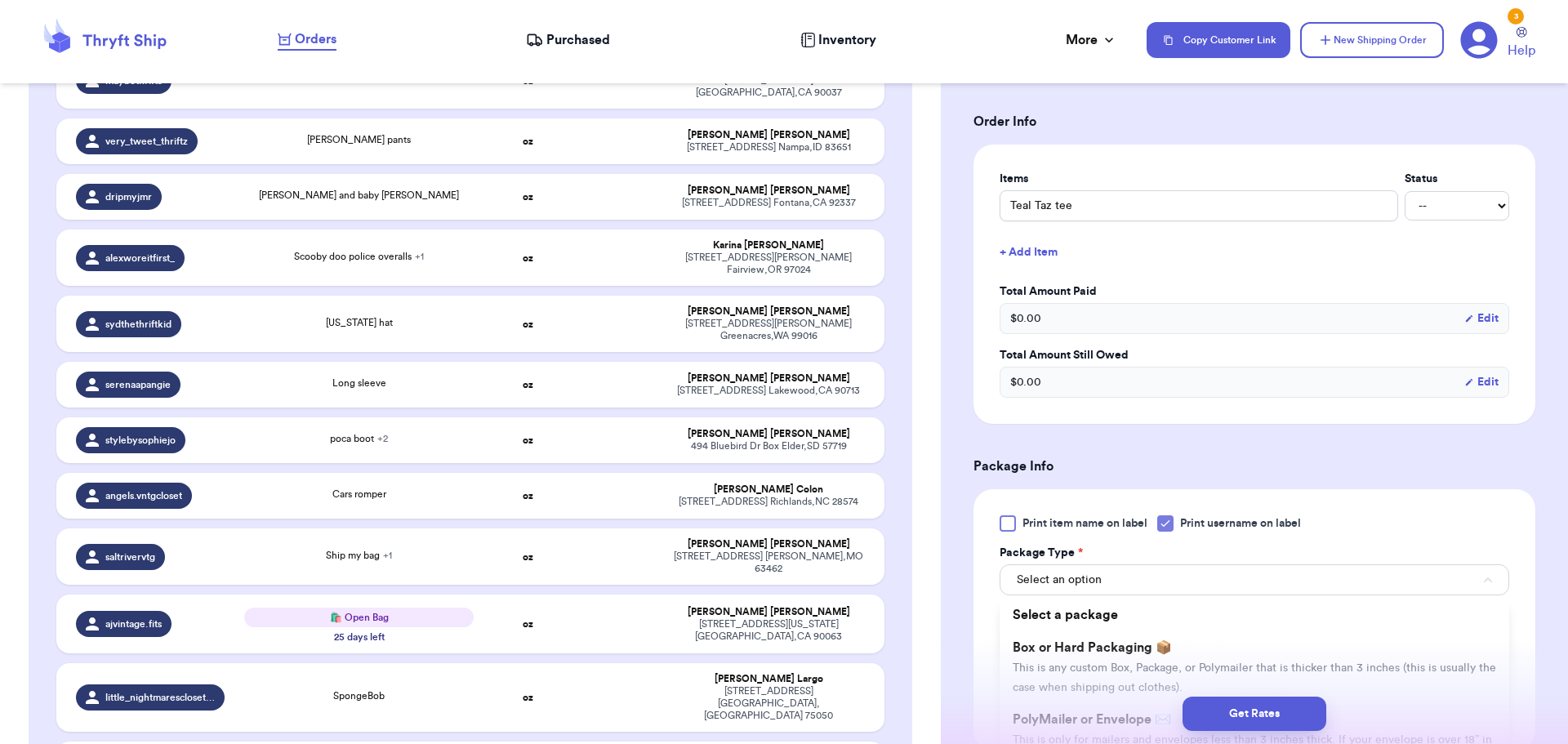
click at [1124, 655] on li "Box or Hard Packaging 📦 This is any custom Box, Package, or Polymailer that is …" at bounding box center [1255, 667] width 510 height 71
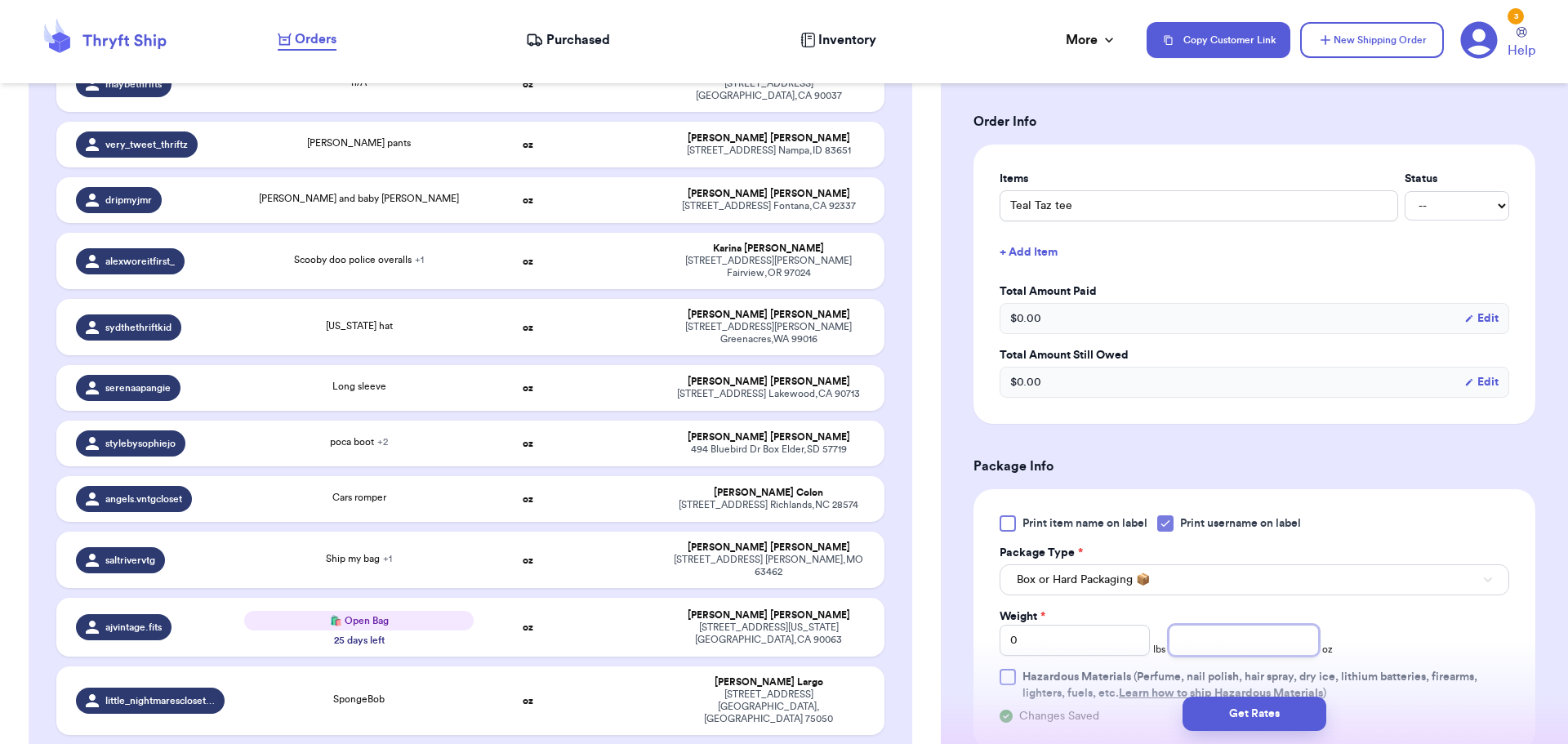
scroll to position [453, 0]
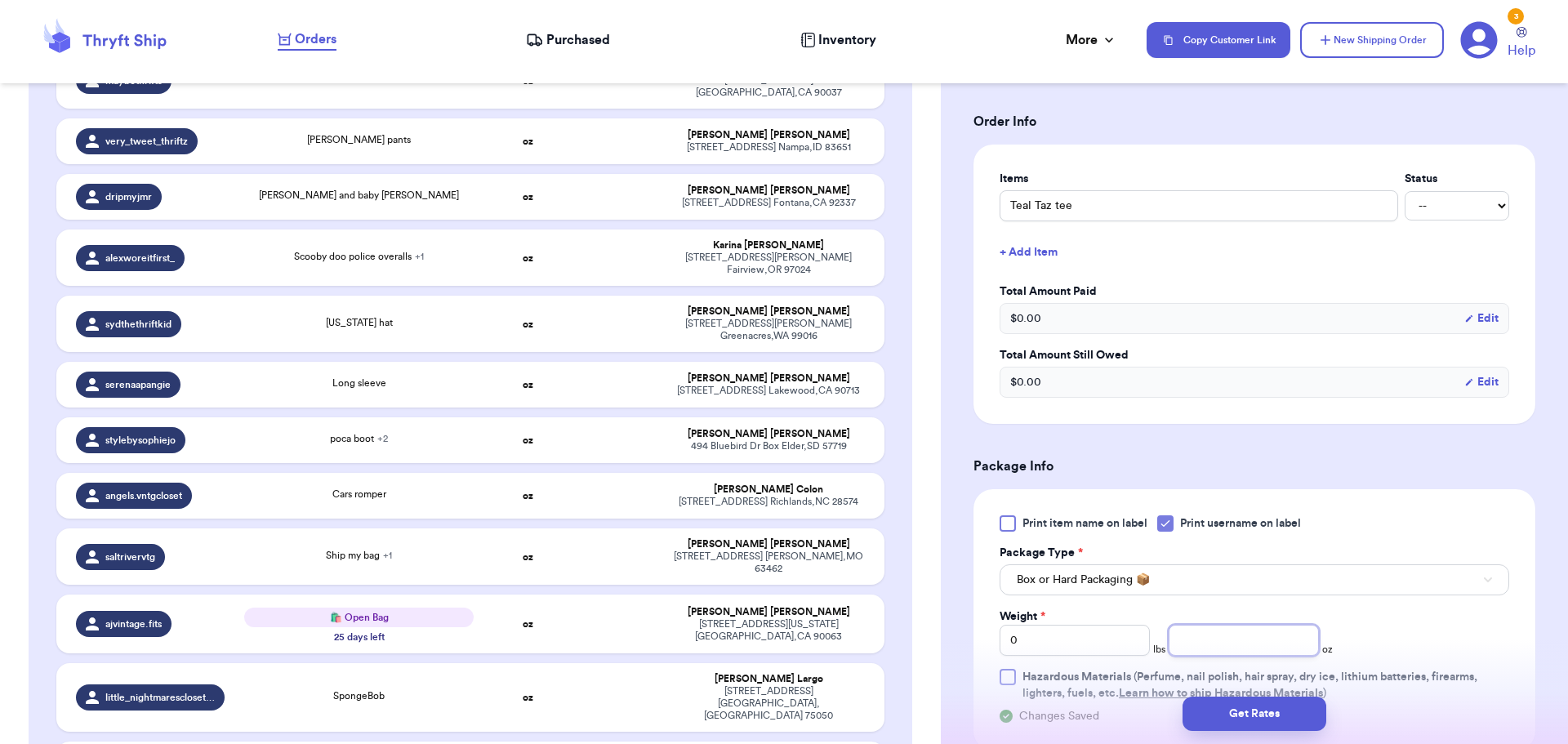
click at [1237, 645] on input "number" at bounding box center [1245, 640] width 151 height 31
click at [1242, 707] on button "Get Rates" at bounding box center [1254, 714] width 144 height 35
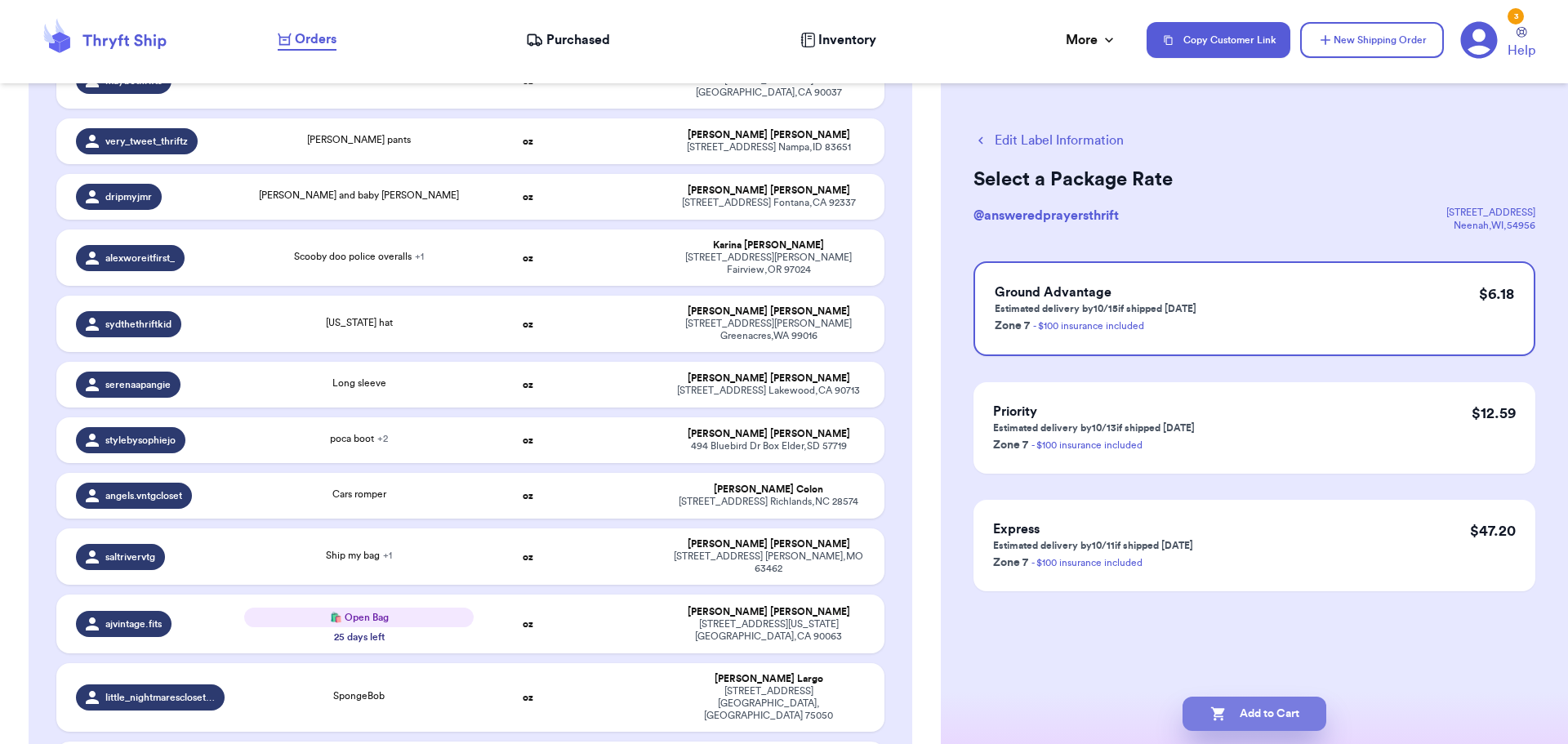
click at [1250, 710] on button "Add to Cart" at bounding box center [1254, 714] width 144 height 35
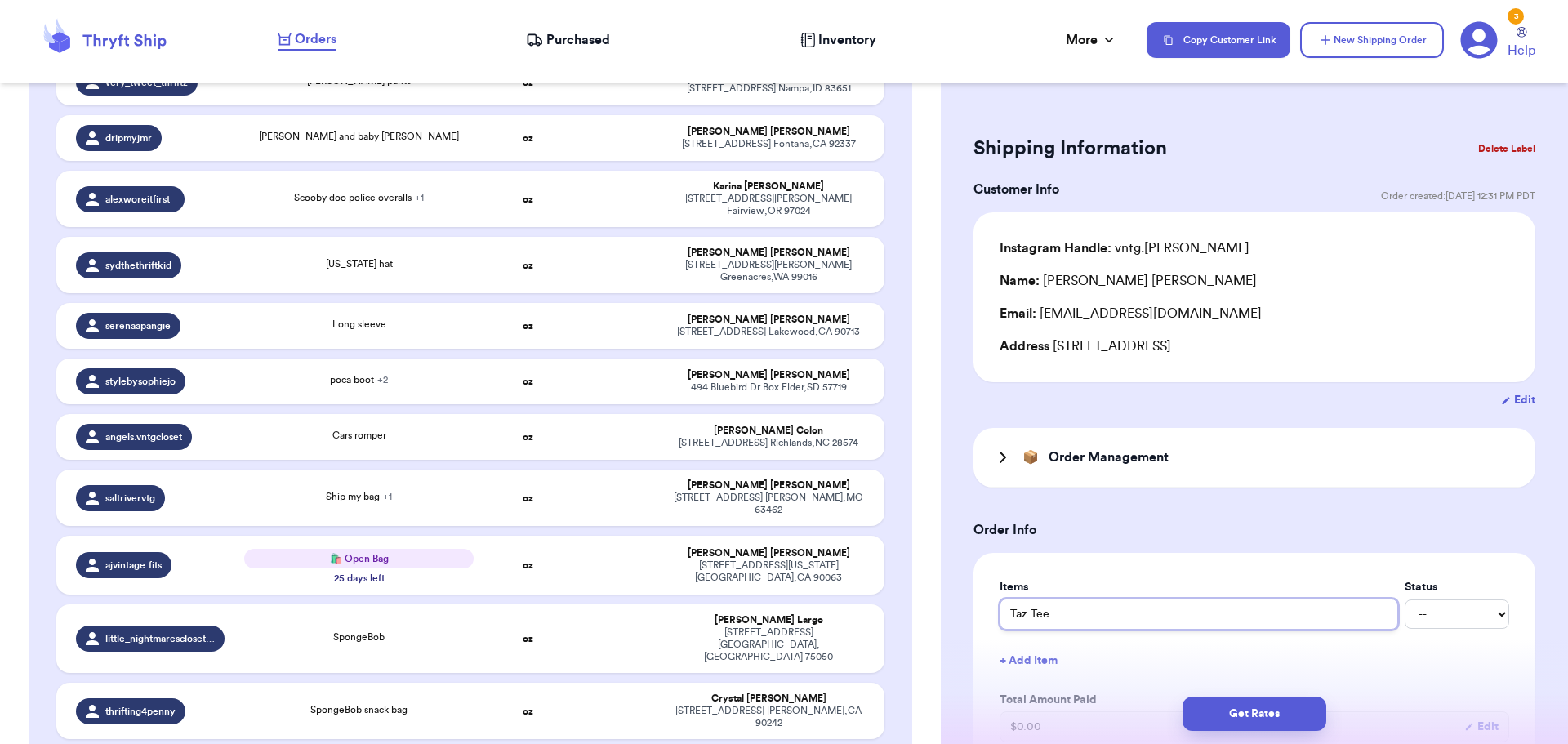
click at [1069, 614] on input "Taz Tee" at bounding box center [1199, 614] width 399 height 31
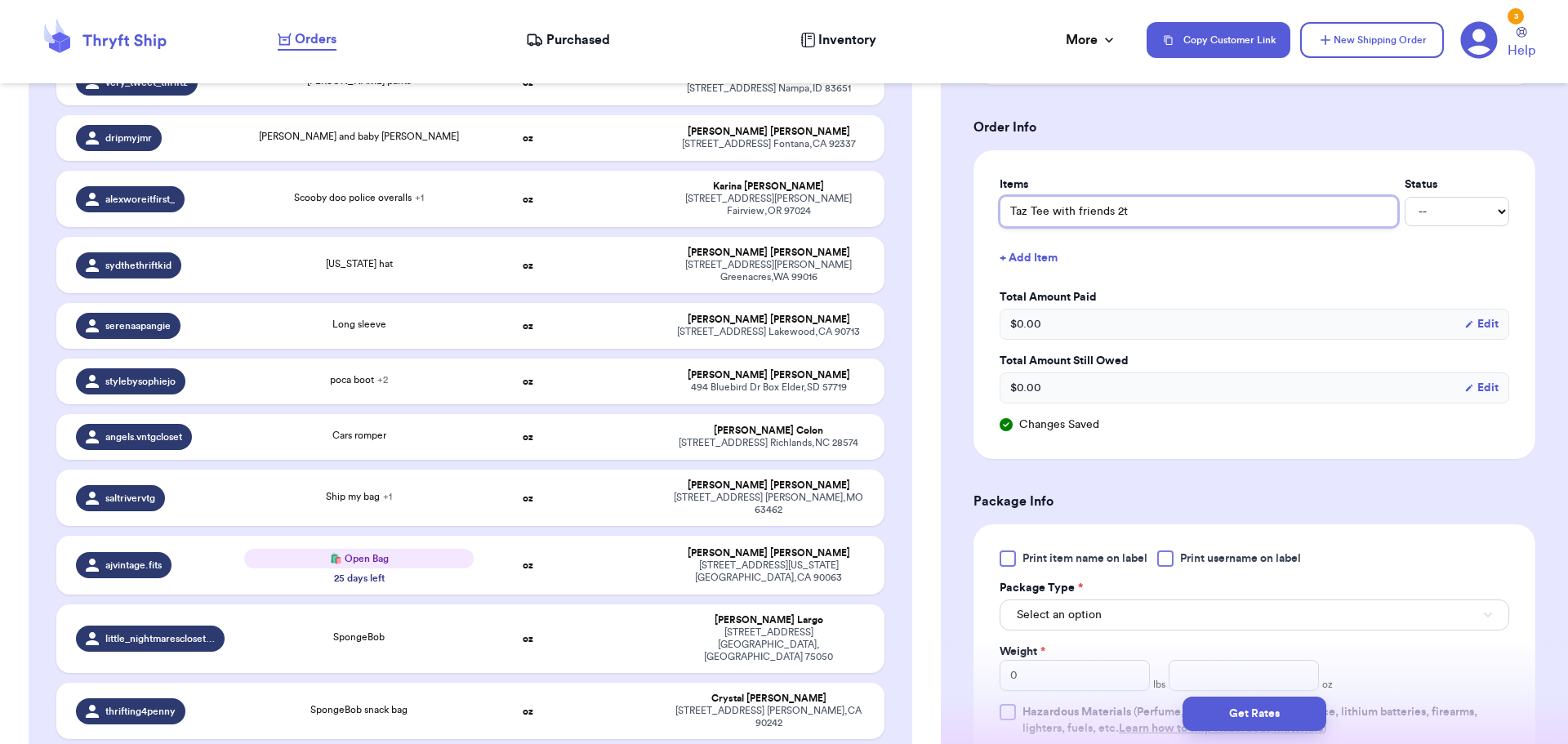
scroll to position [408, 0]
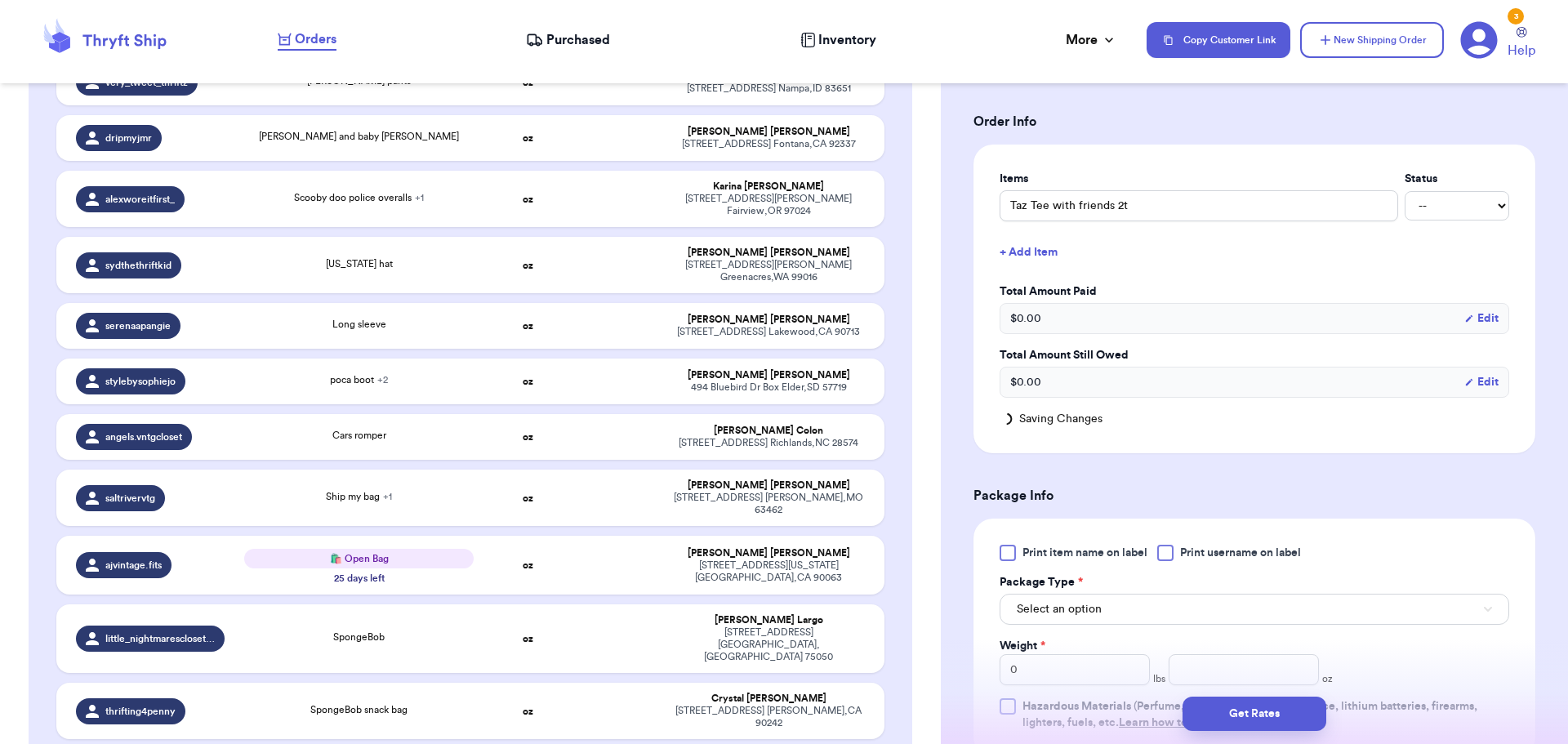
click at [1174, 549] on div at bounding box center [1165, 552] width 16 height 16
click at [0, 0] on input "Print username on label" at bounding box center [0, 0] width 0 height 0
click at [1159, 603] on button "Select an option" at bounding box center [1255, 609] width 510 height 31
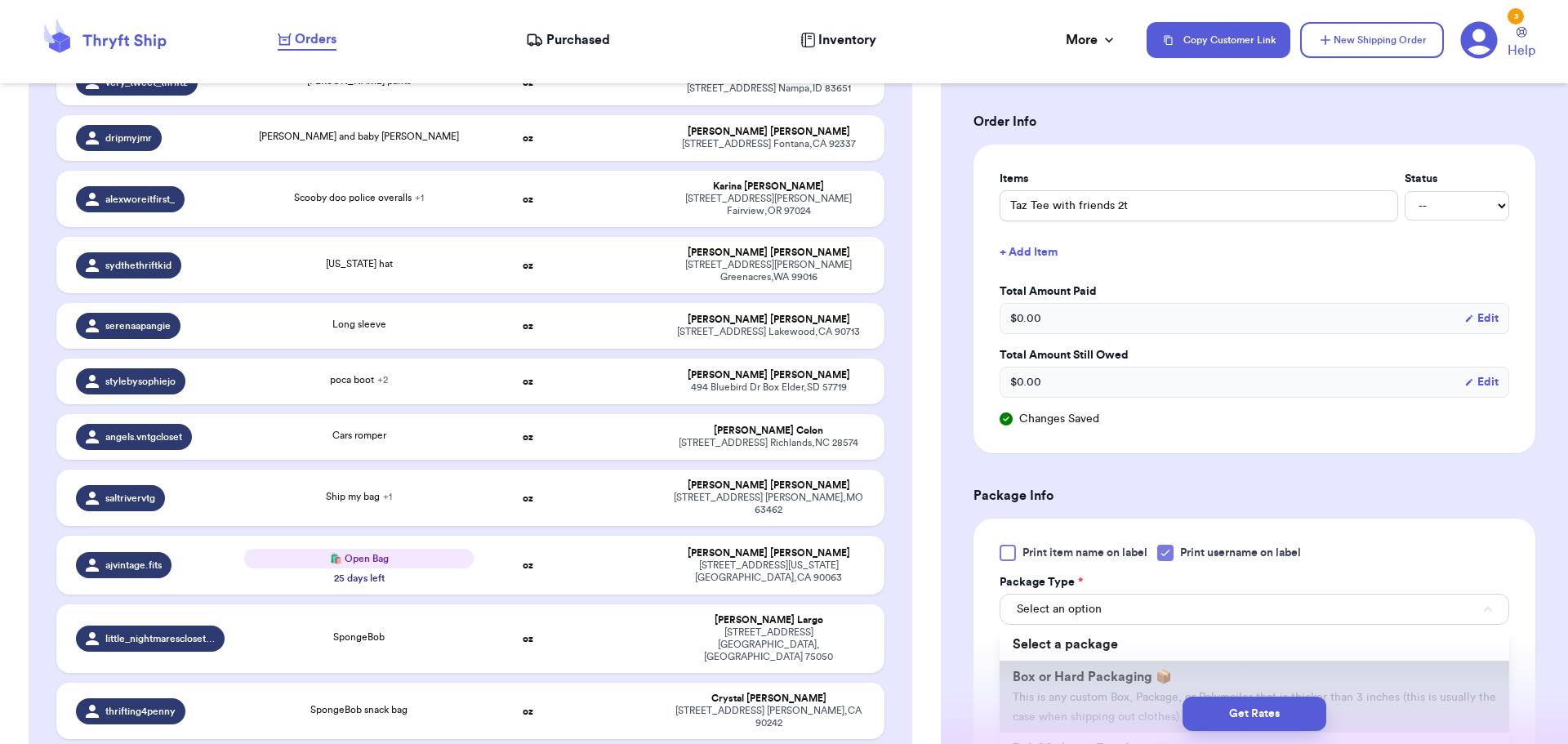
click at [1165, 666] on li "Box or Hard Packaging 📦 This is any custom Box, Package, or Polymailer that is …" at bounding box center [1255, 696] width 510 height 71
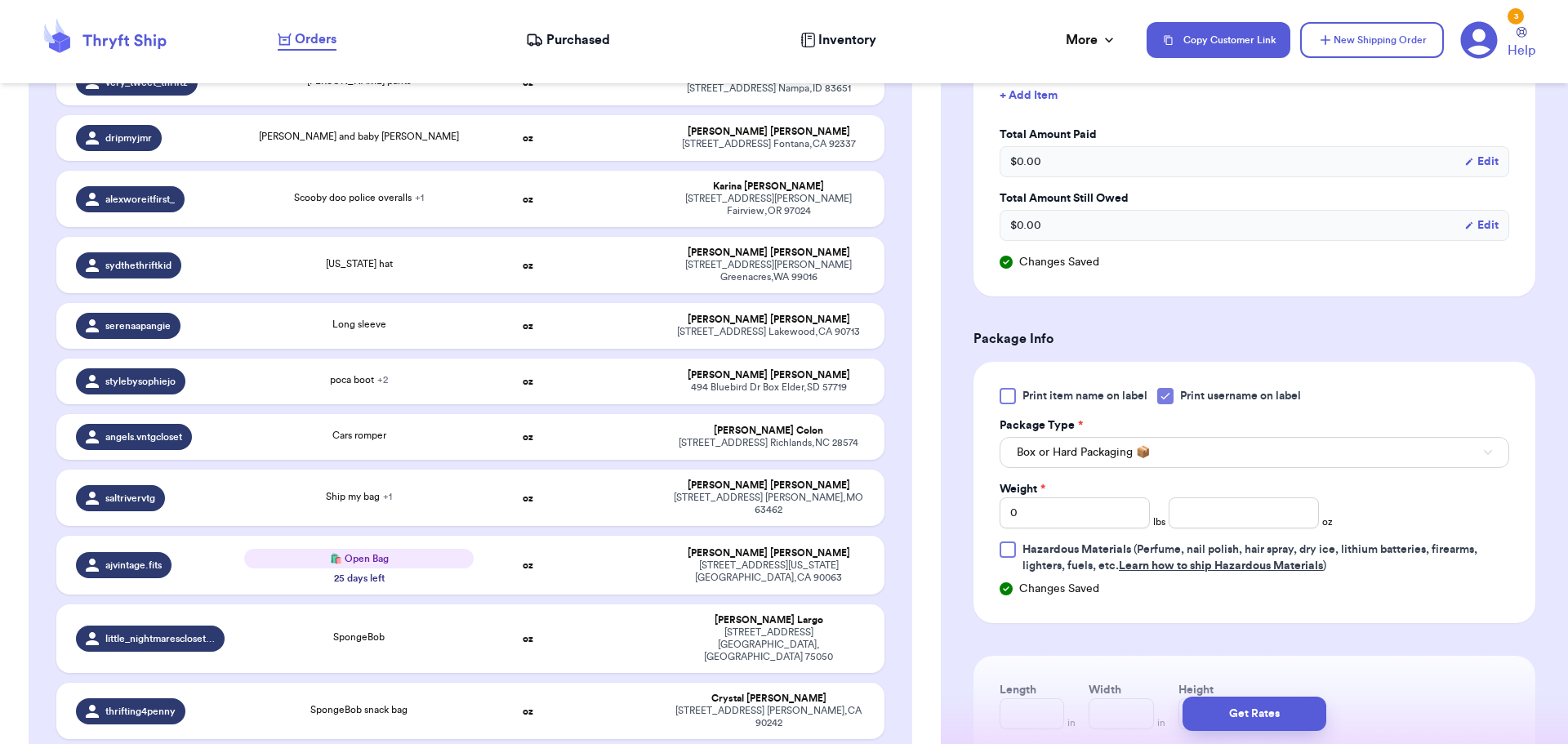
scroll to position [571, 0]
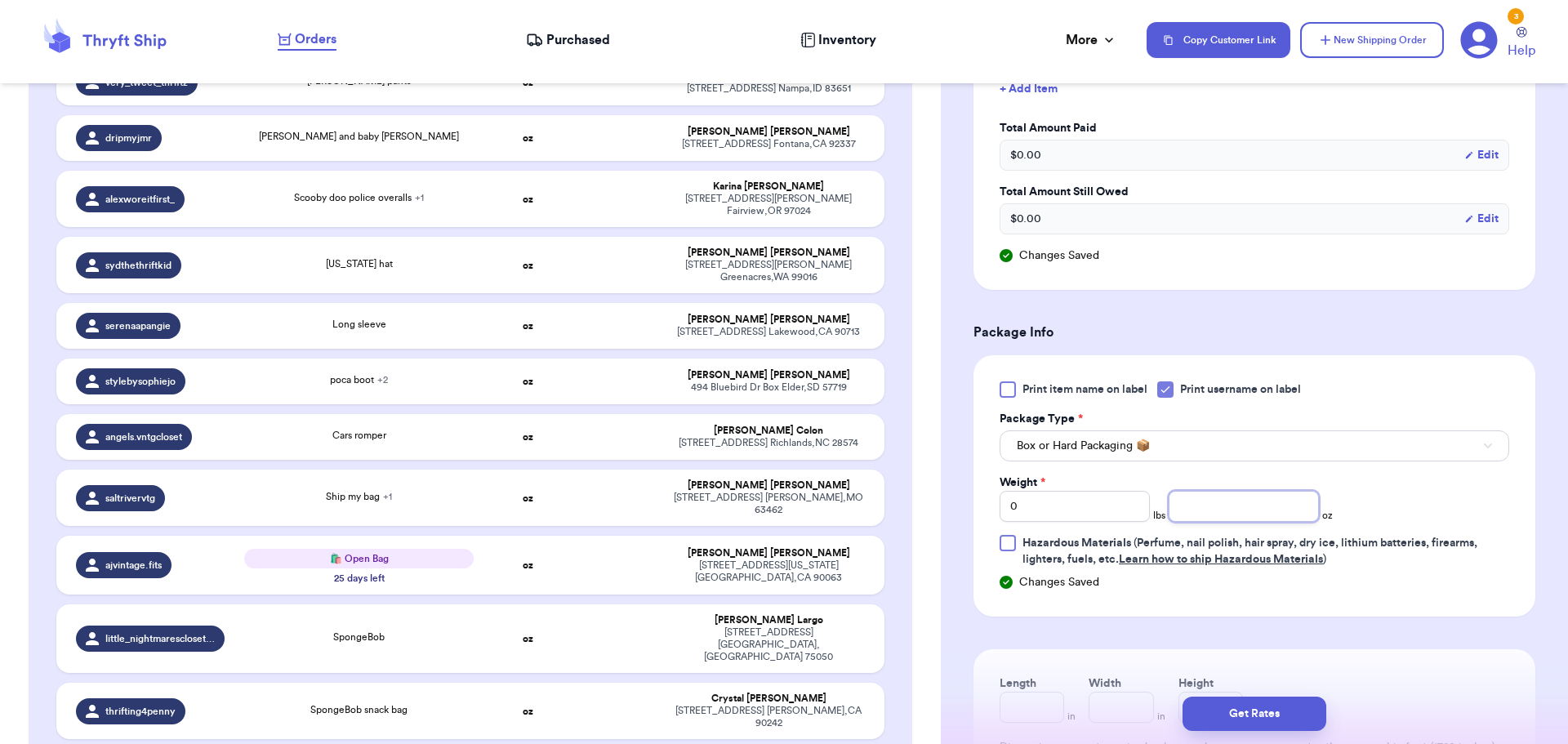
click at [1244, 508] on input "number" at bounding box center [1245, 506] width 151 height 31
click at [1235, 720] on button "Get Rates" at bounding box center [1254, 714] width 144 height 35
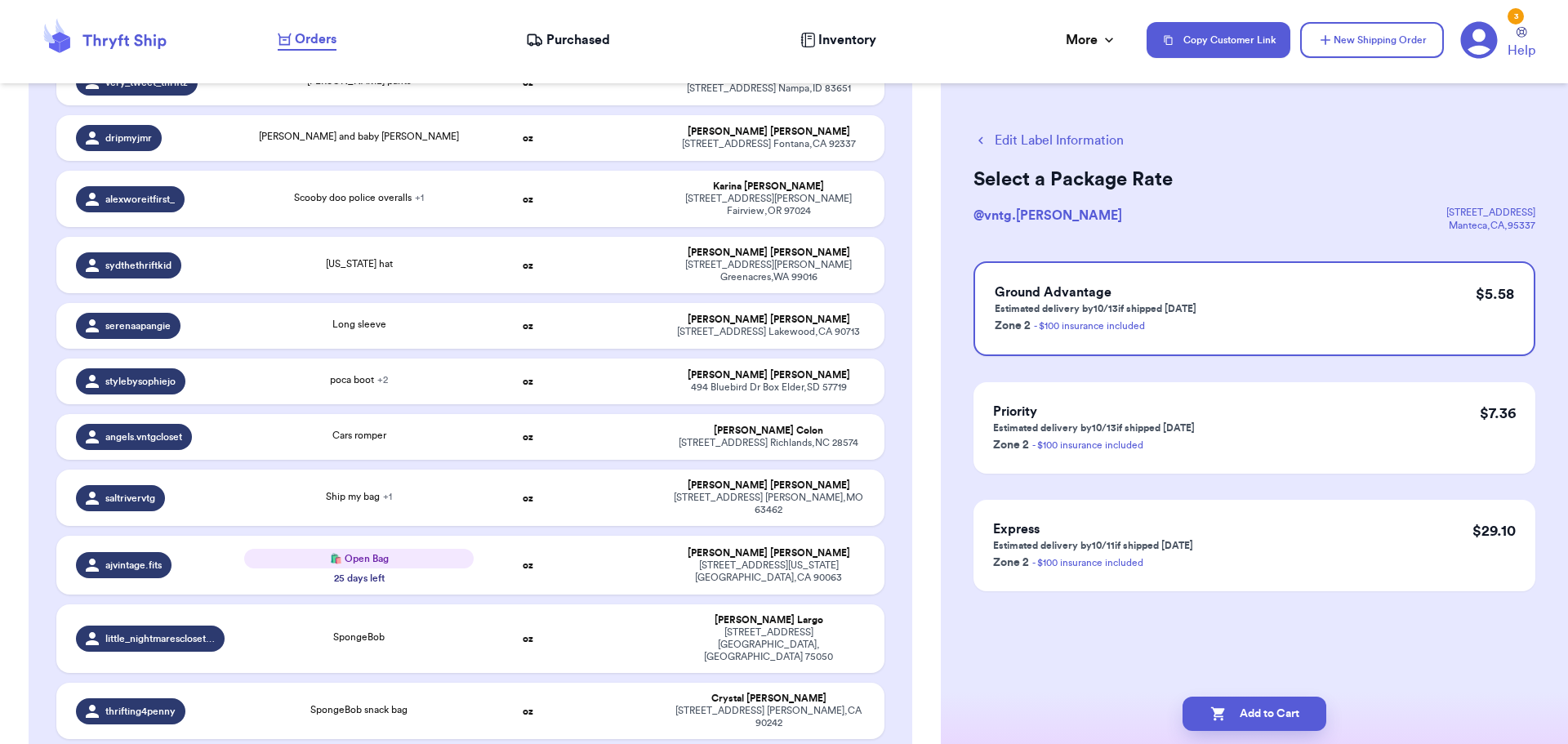
click at [1235, 720] on button "Add to Cart" at bounding box center [1254, 714] width 144 height 35
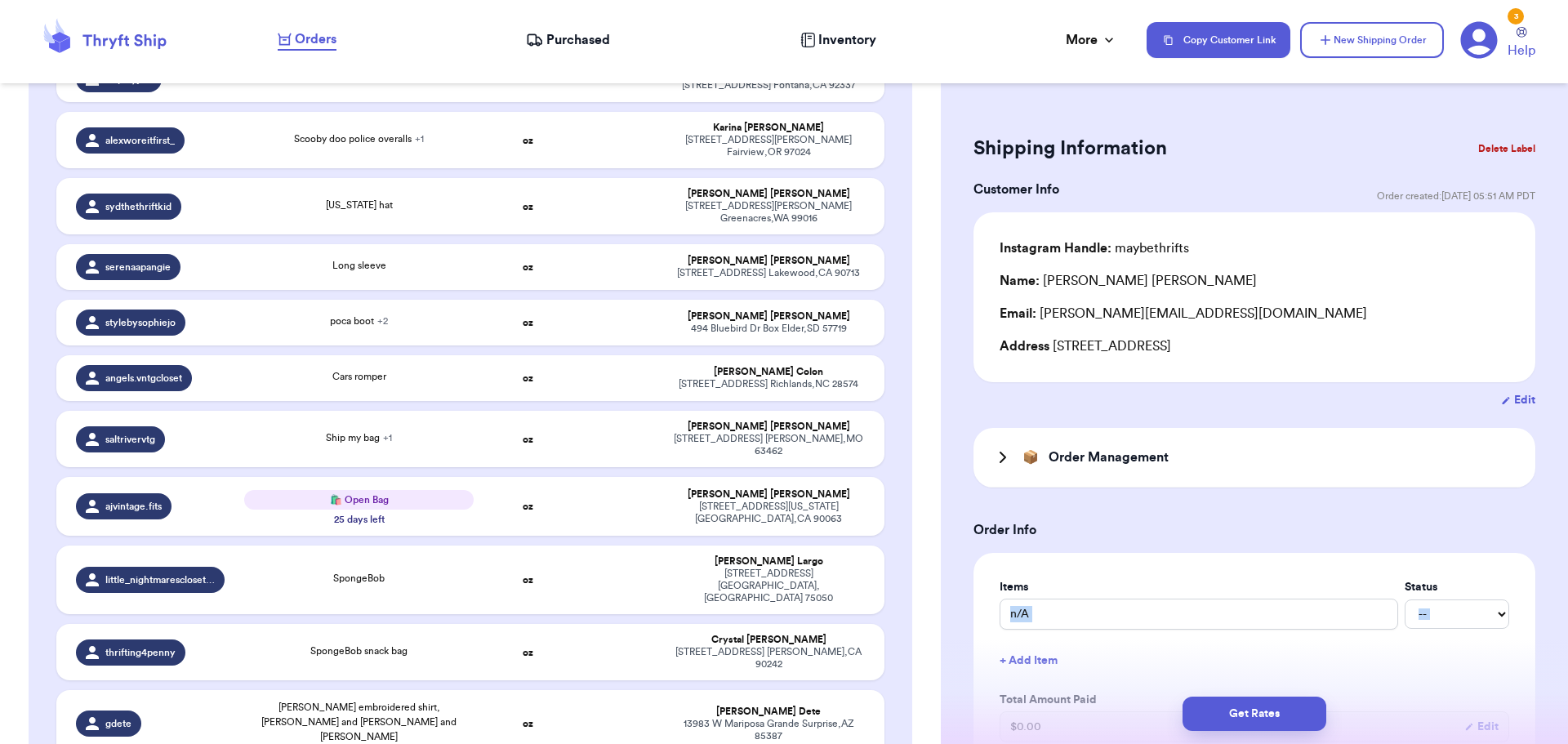
drag, startPoint x: 1041, startPoint y: 639, endPoint x: 993, endPoint y: 634, distance: 48.3
click at [993, 634] on div "Items Status n/A -- Paid Owes + Add Item Total Amount Paid $ 0.00 Edit Total Am…" at bounding box center [1254, 692] width 562 height 279
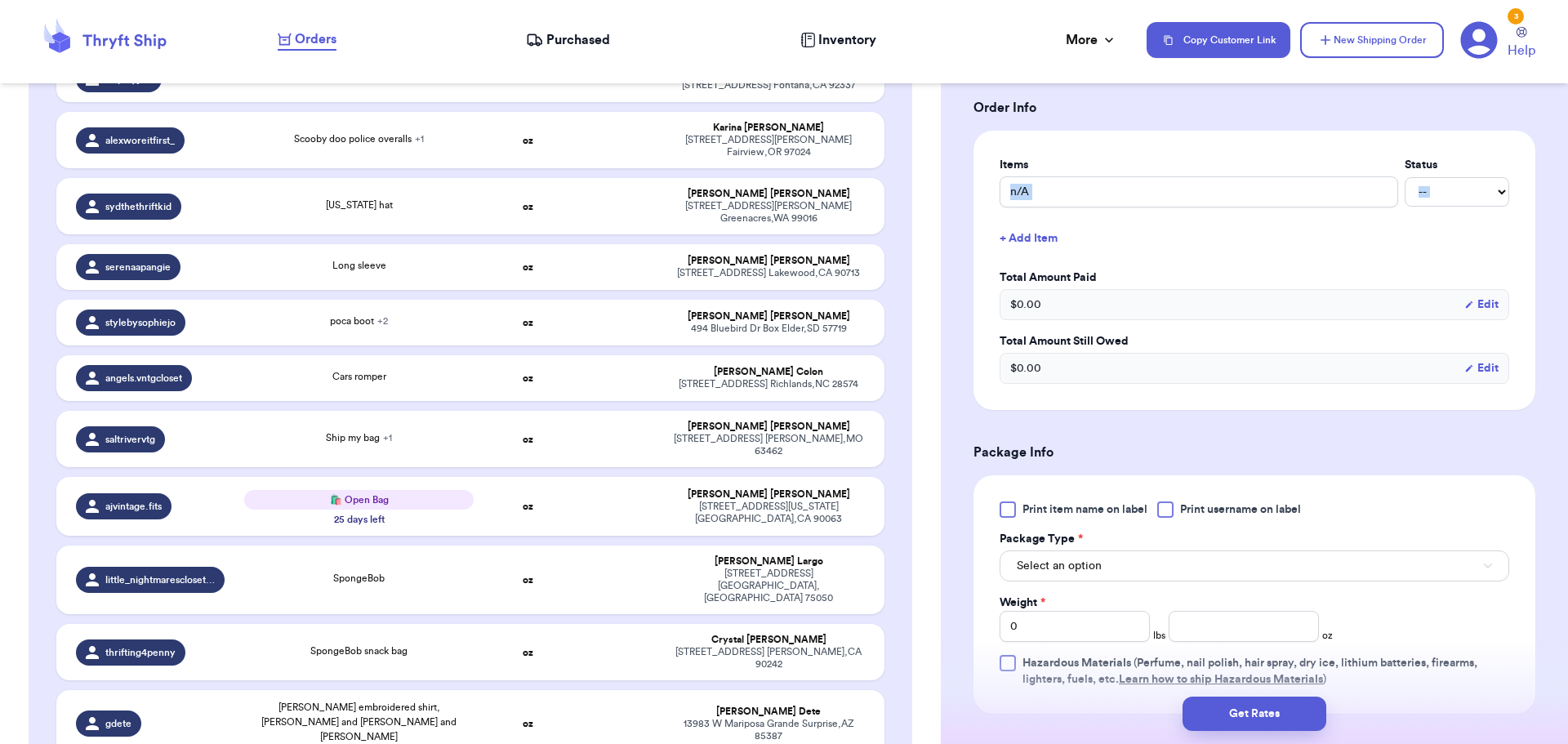
scroll to position [405, 0]
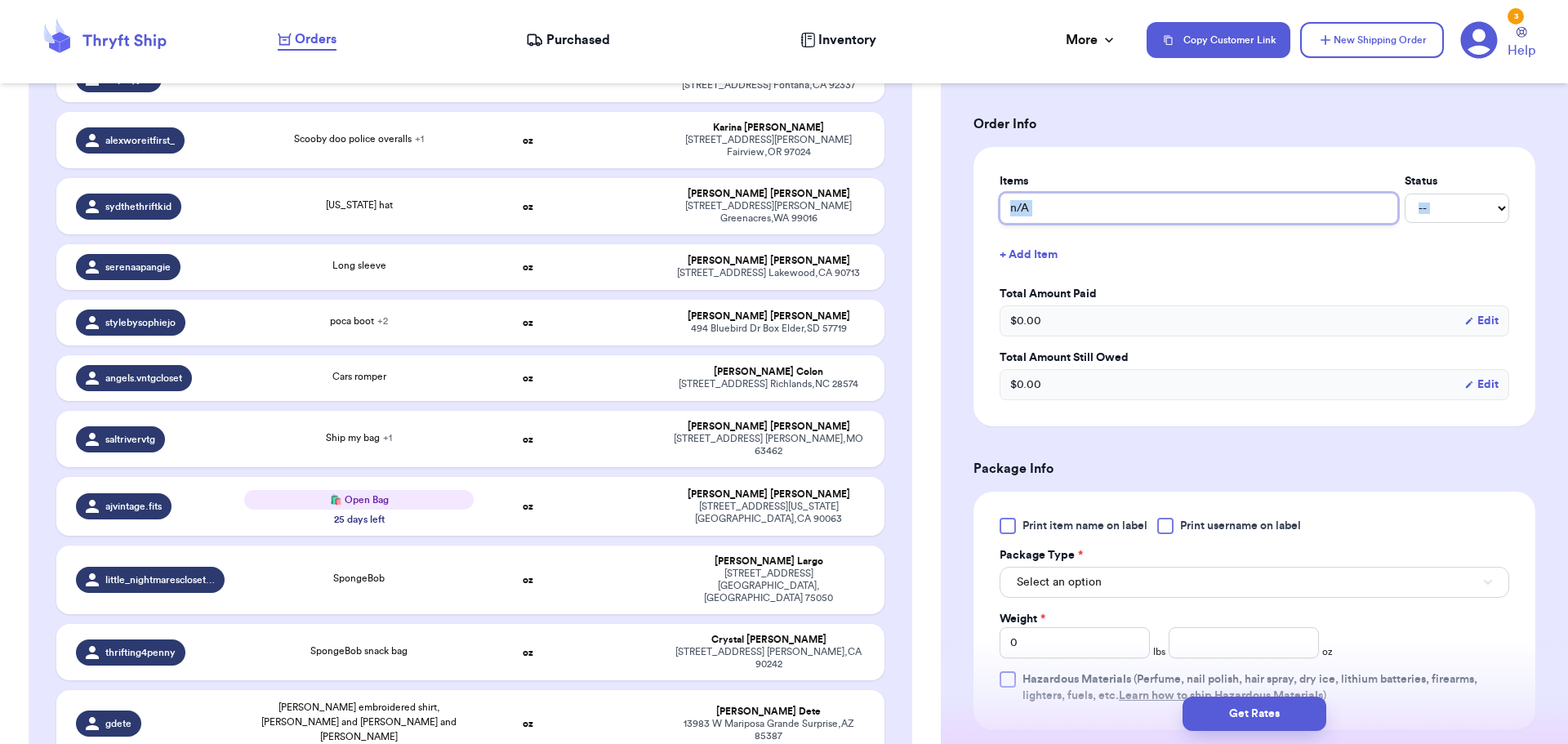
click at [1053, 215] on input "n/A" at bounding box center [1199, 208] width 399 height 31
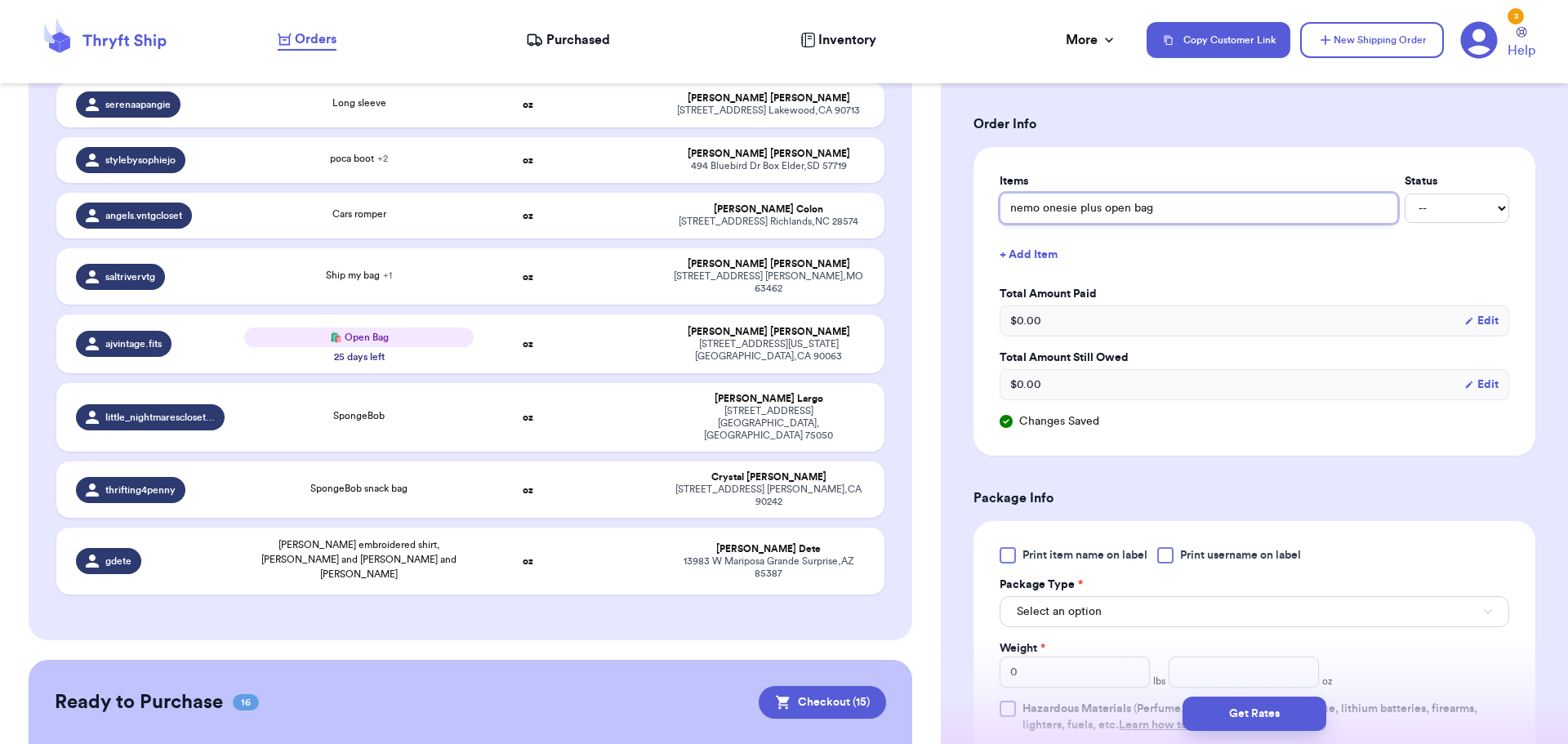
scroll to position [619, 0]
click at [1169, 550] on div at bounding box center [1165, 555] width 16 height 16
click at [0, 0] on input "Print username on label" at bounding box center [0, 0] width 0 height 0
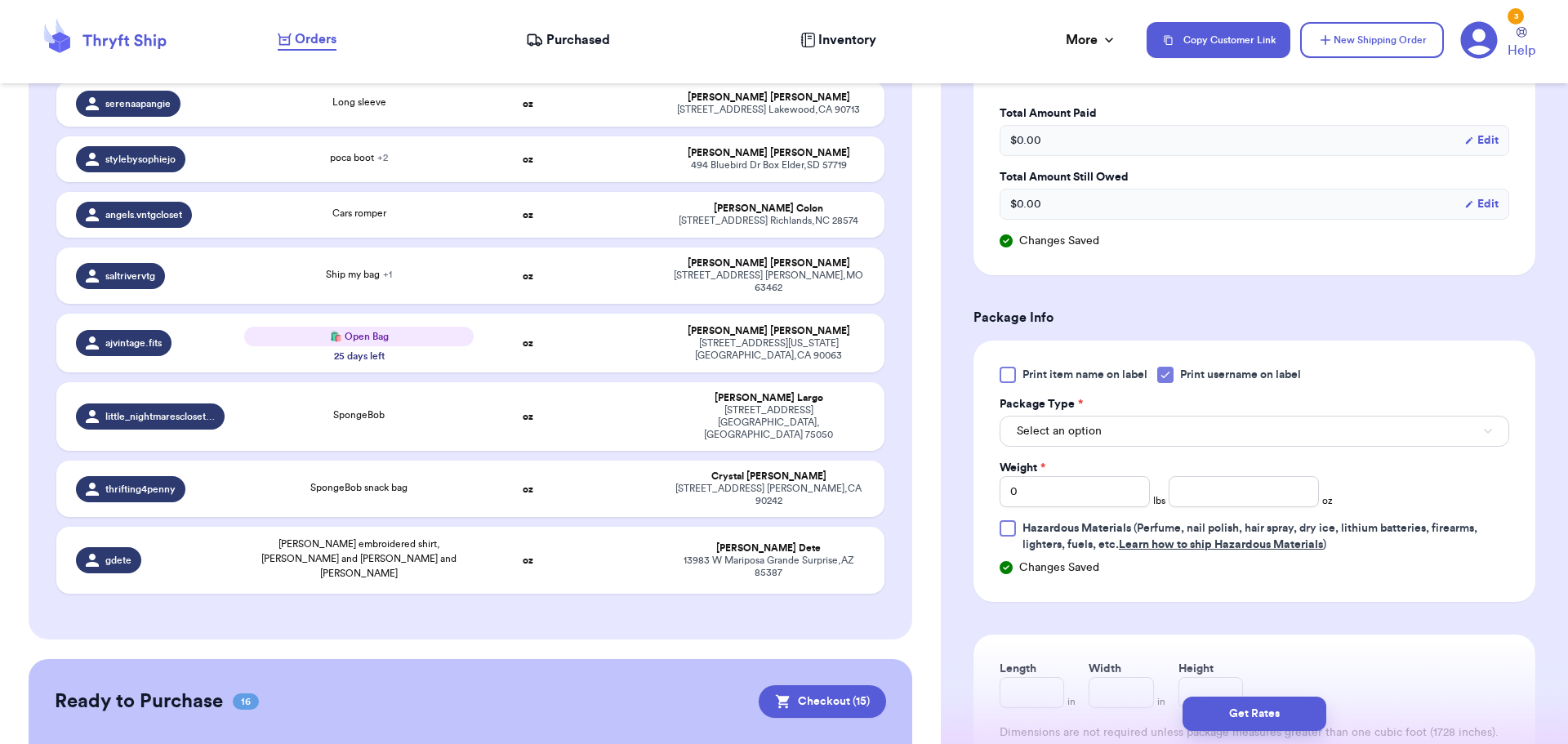
scroll to position [650, 0]
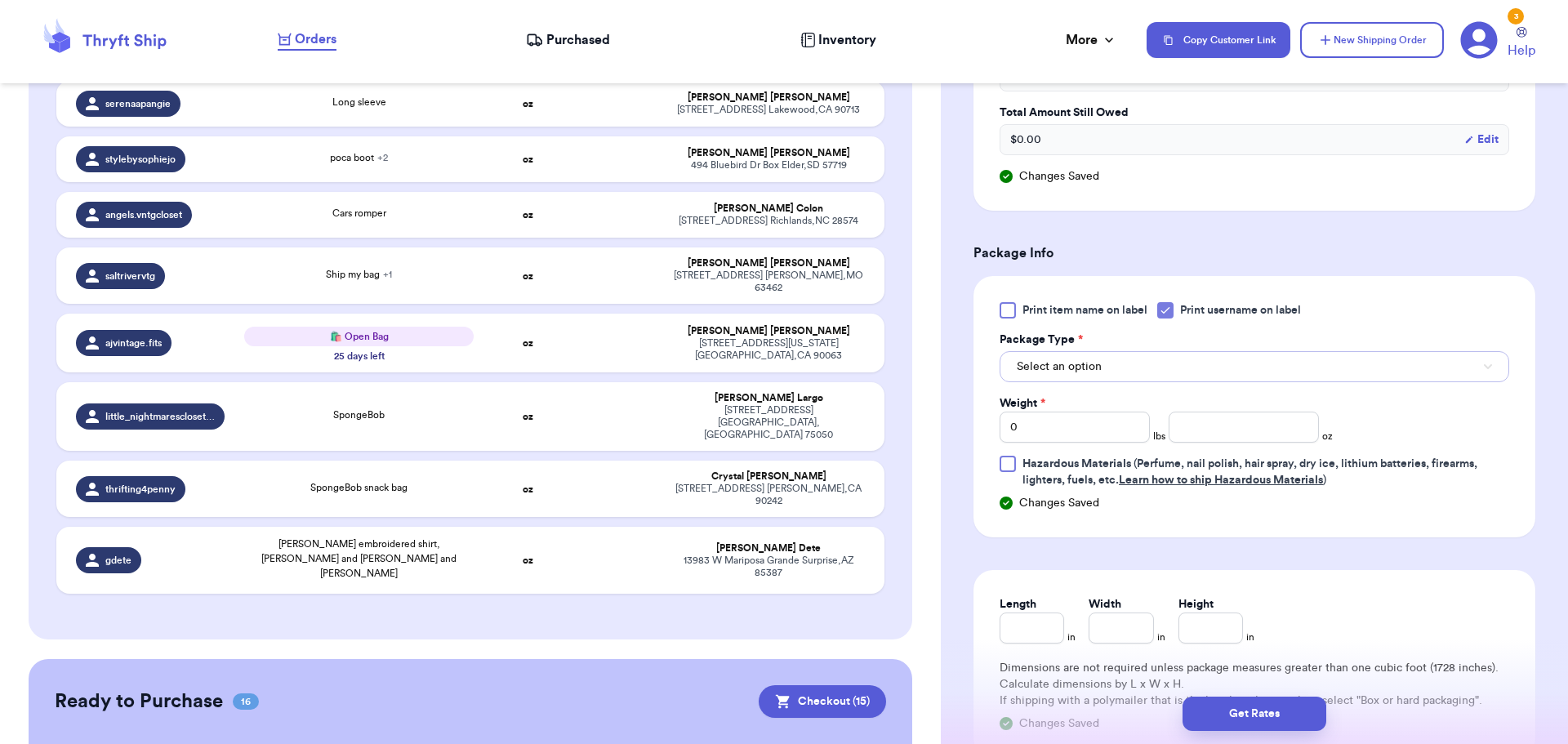
click at [1162, 370] on button "Select an option" at bounding box center [1255, 367] width 510 height 31
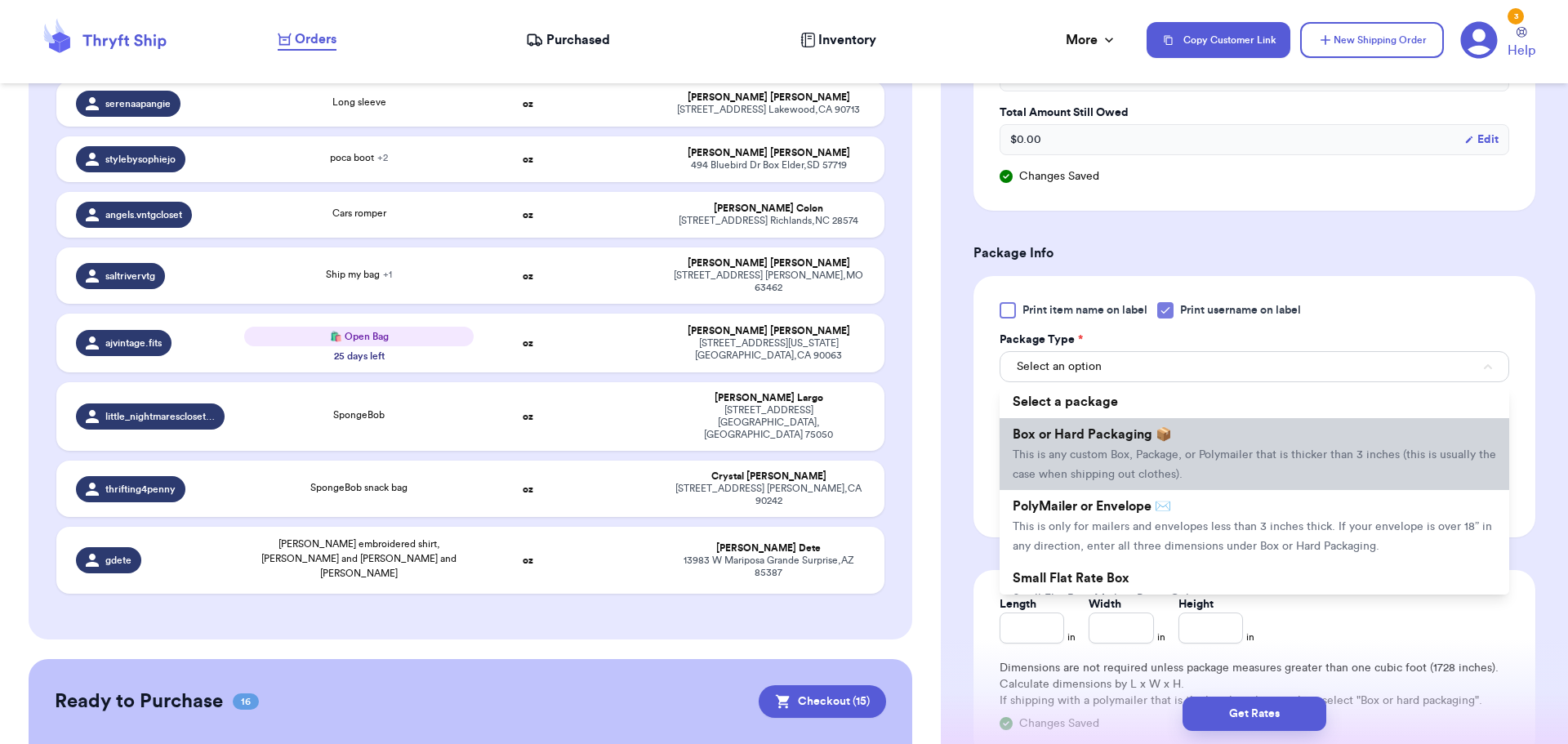
click at [1143, 418] on li "Box or Hard Packaging 📦 This is any custom Box, Package, or Polymailer that is …" at bounding box center [1255, 454] width 510 height 71
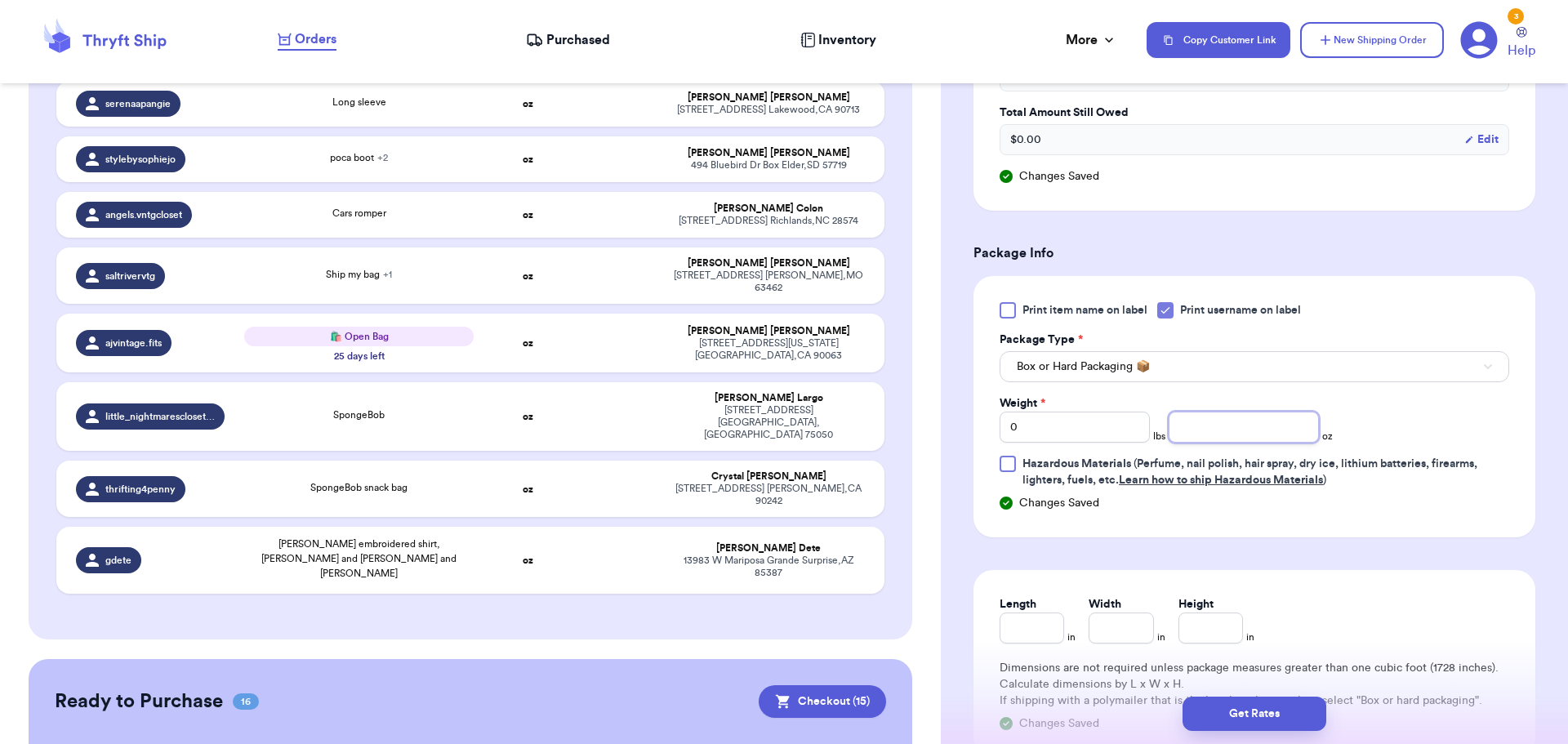
click at [1185, 429] on input "number" at bounding box center [1245, 427] width 151 height 31
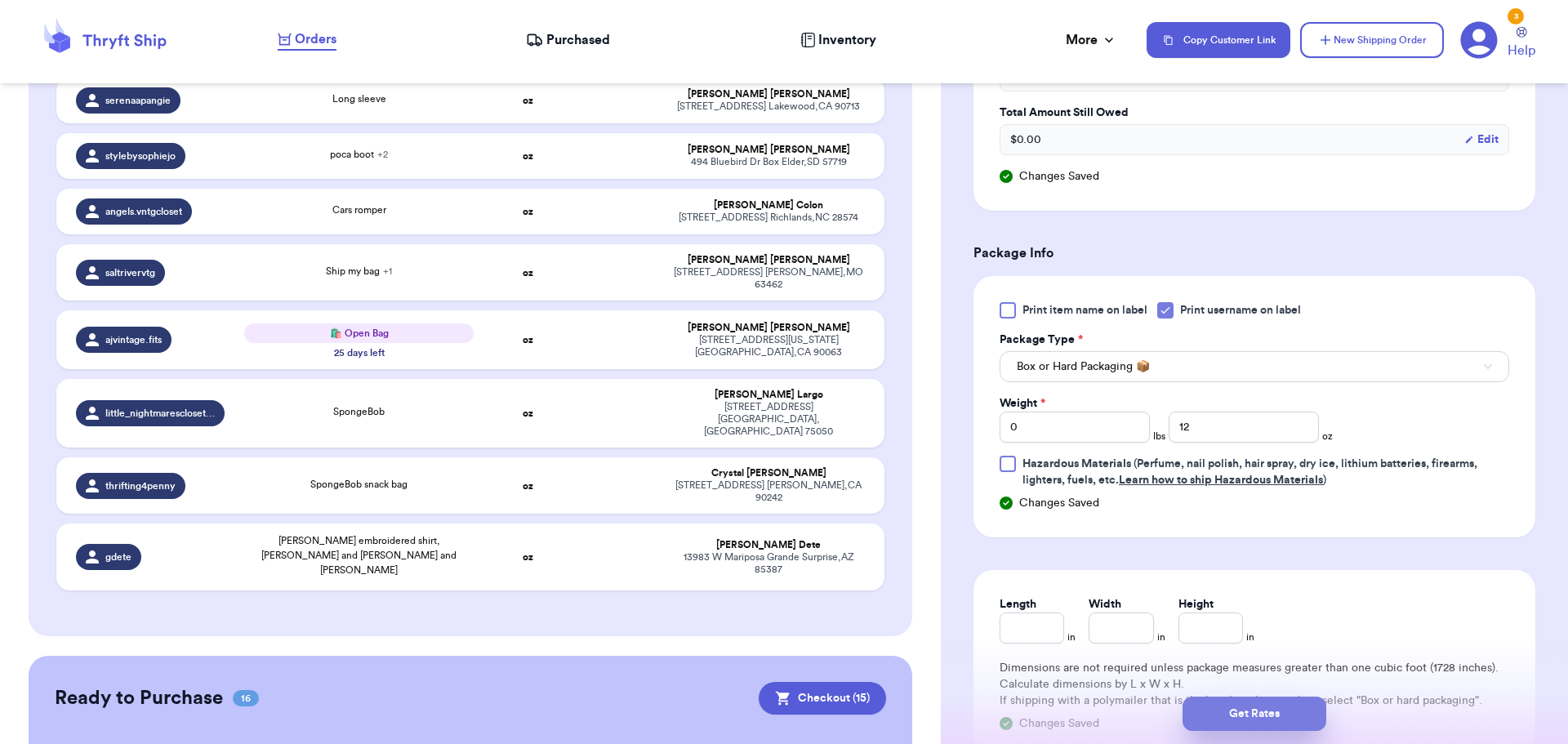
click at [1275, 706] on button "Get Rates" at bounding box center [1254, 714] width 144 height 35
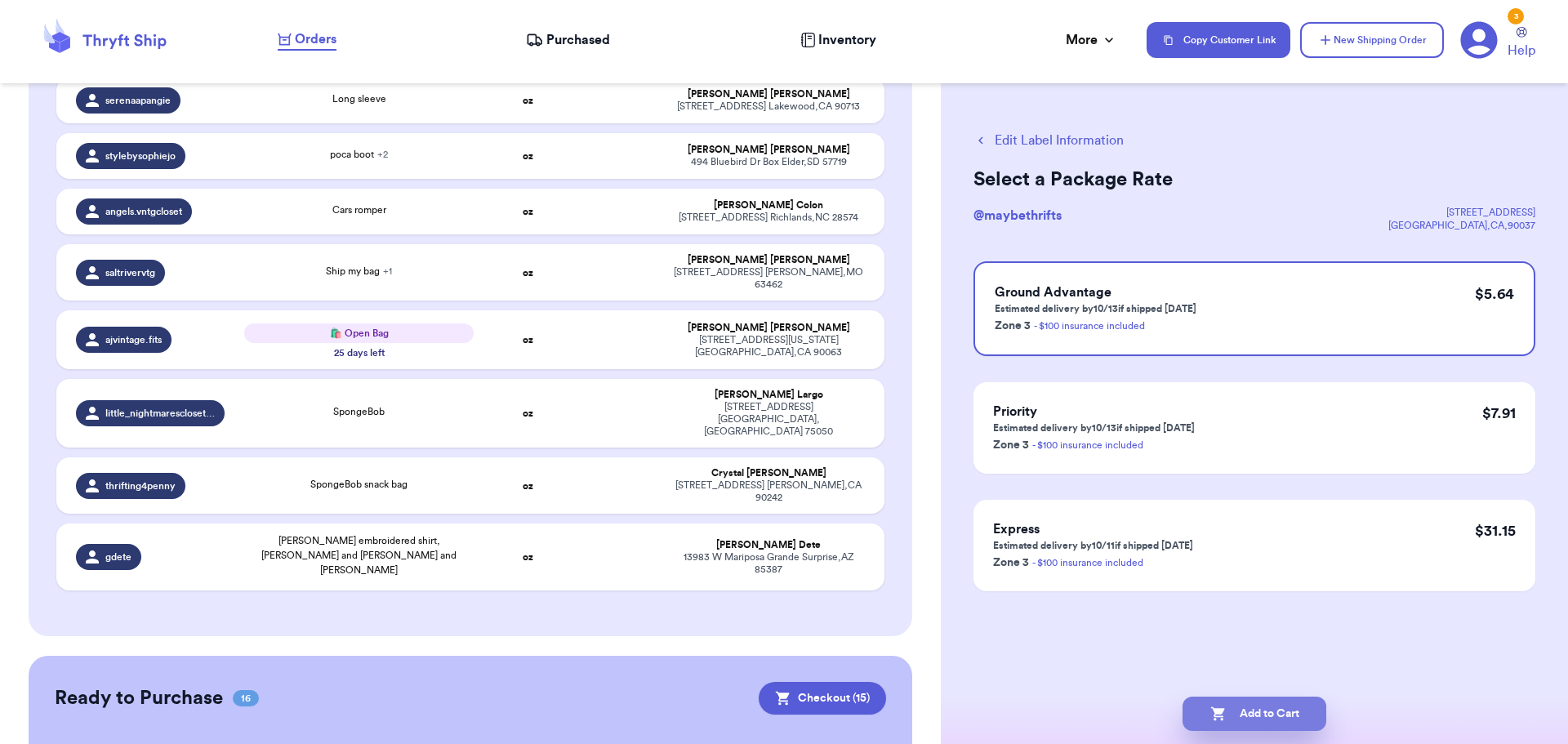
click at [1237, 707] on button "Add to Cart" at bounding box center [1254, 714] width 144 height 35
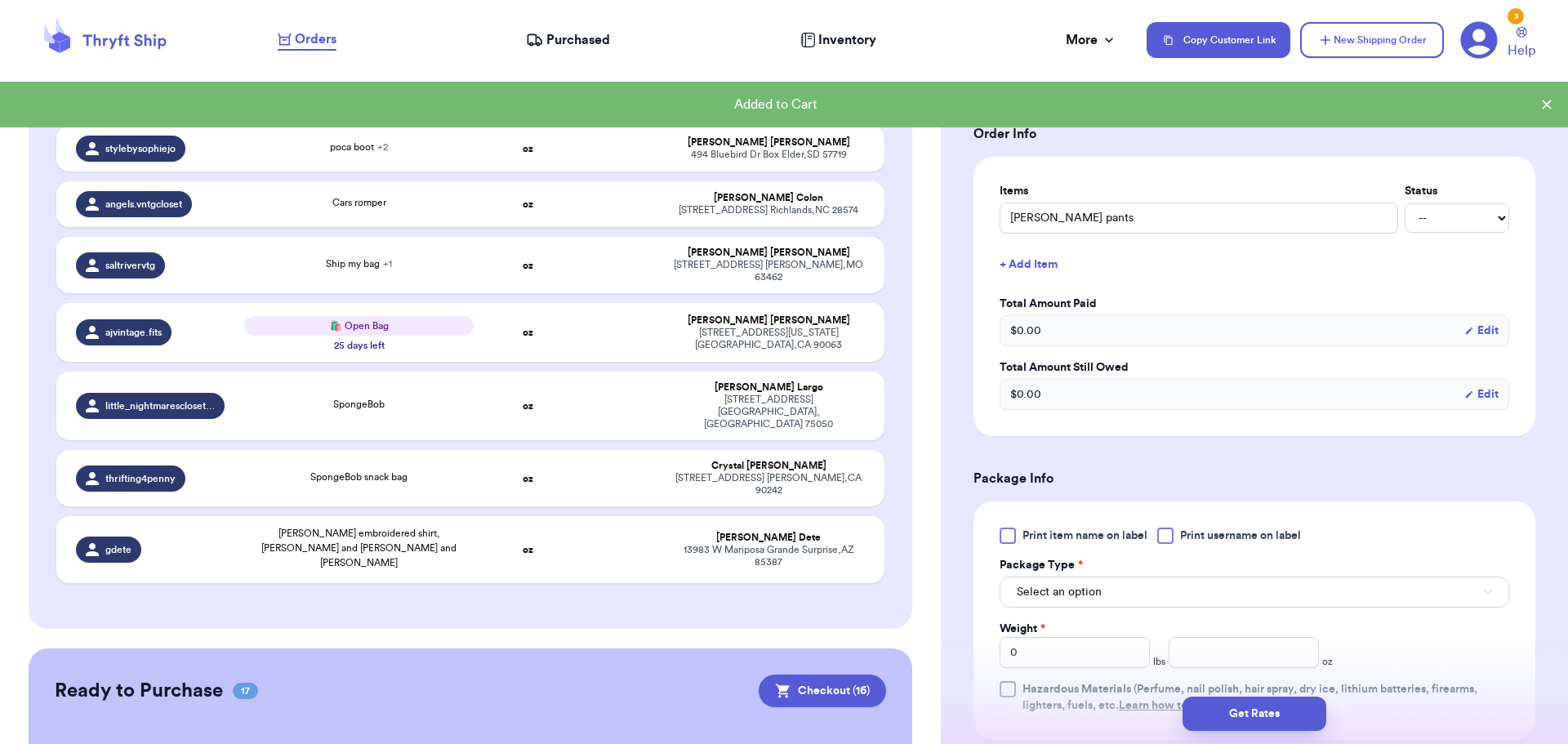
scroll to position [408, 0]
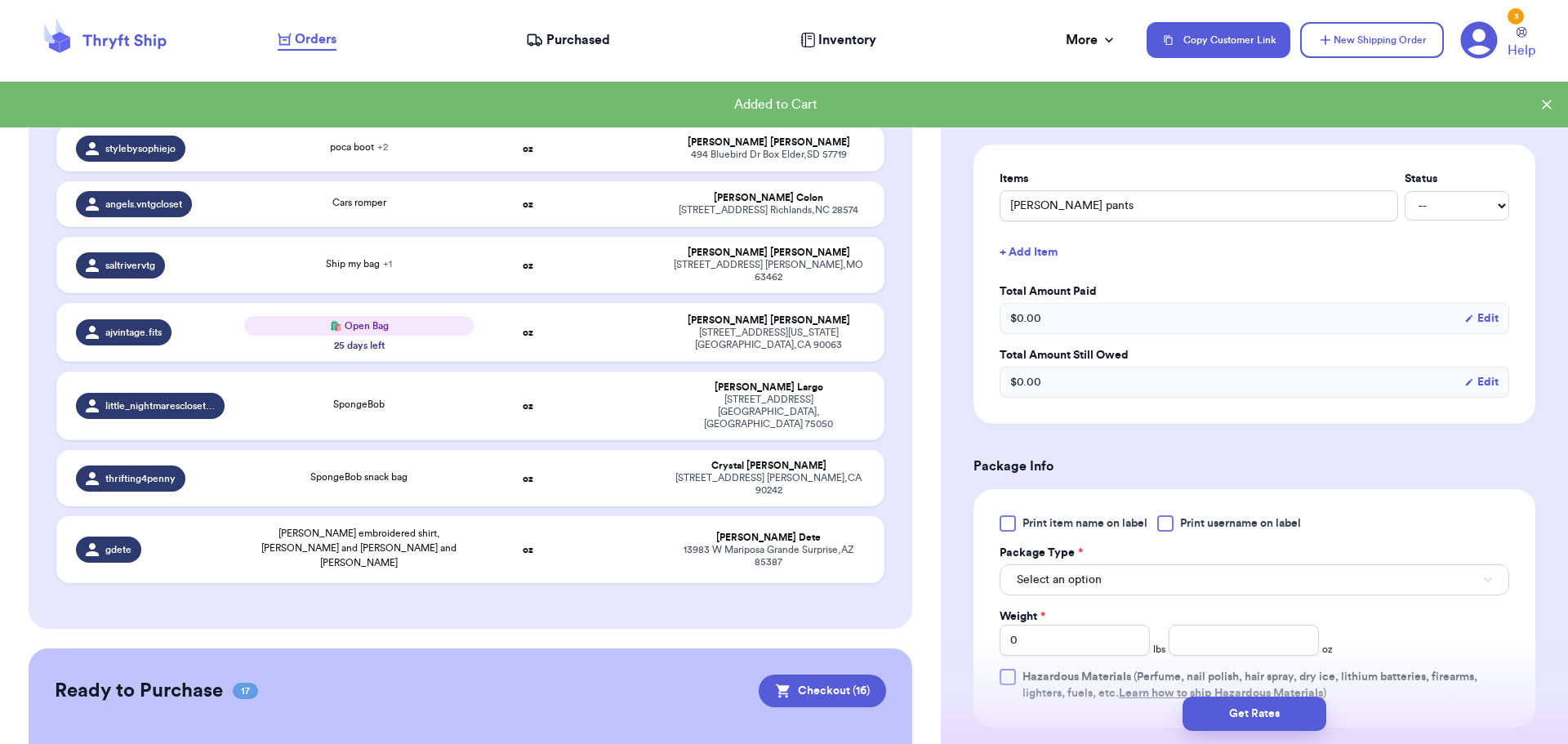
click at [1164, 525] on div at bounding box center [1165, 523] width 16 height 16
click at [0, 0] on input "Print username on label" at bounding box center [0, 0] width 0 height 0
click at [1152, 565] on button "Select an option" at bounding box center [1255, 580] width 510 height 31
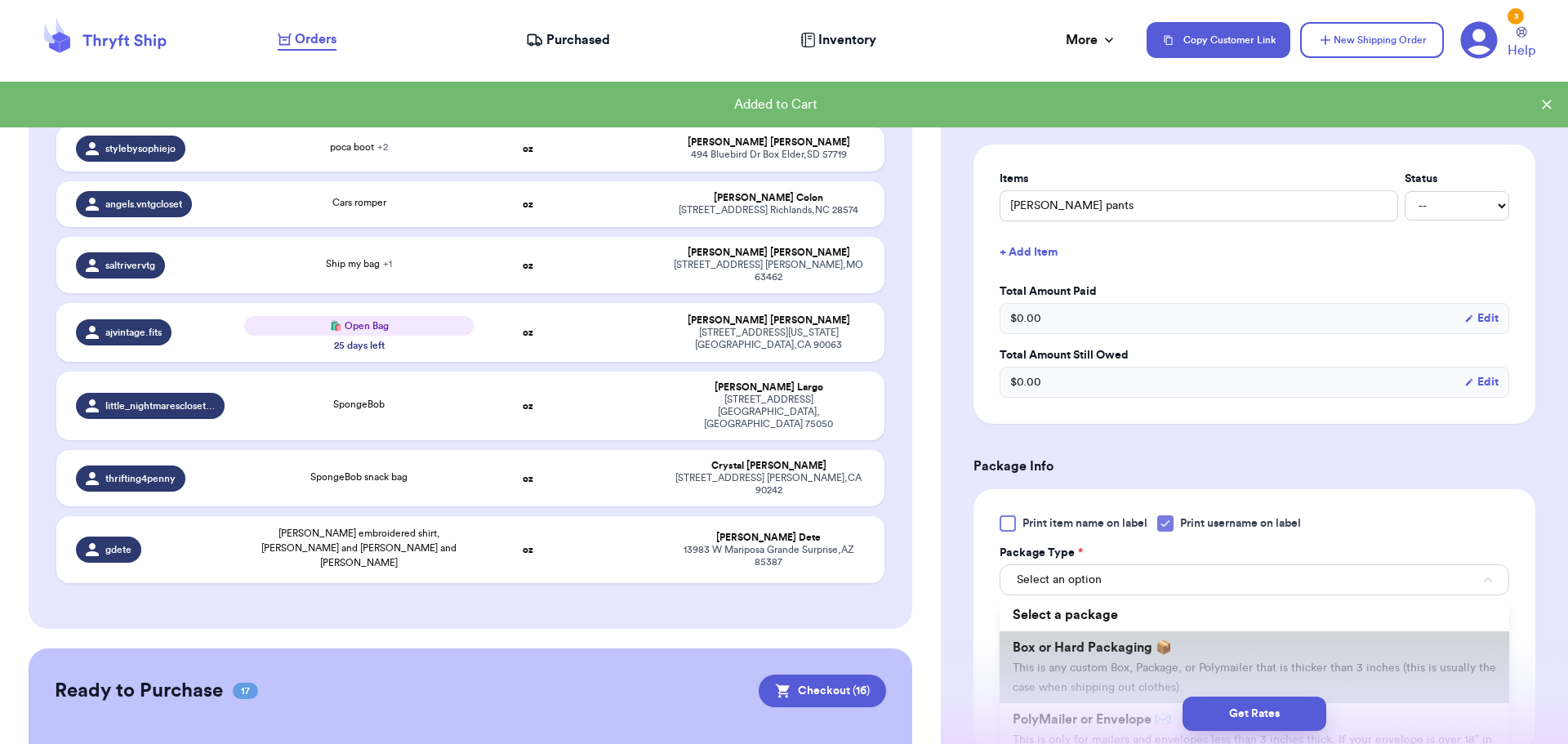
click at [1141, 647] on span "Box or Hard Packaging 📦" at bounding box center [1092, 648] width 159 height 14
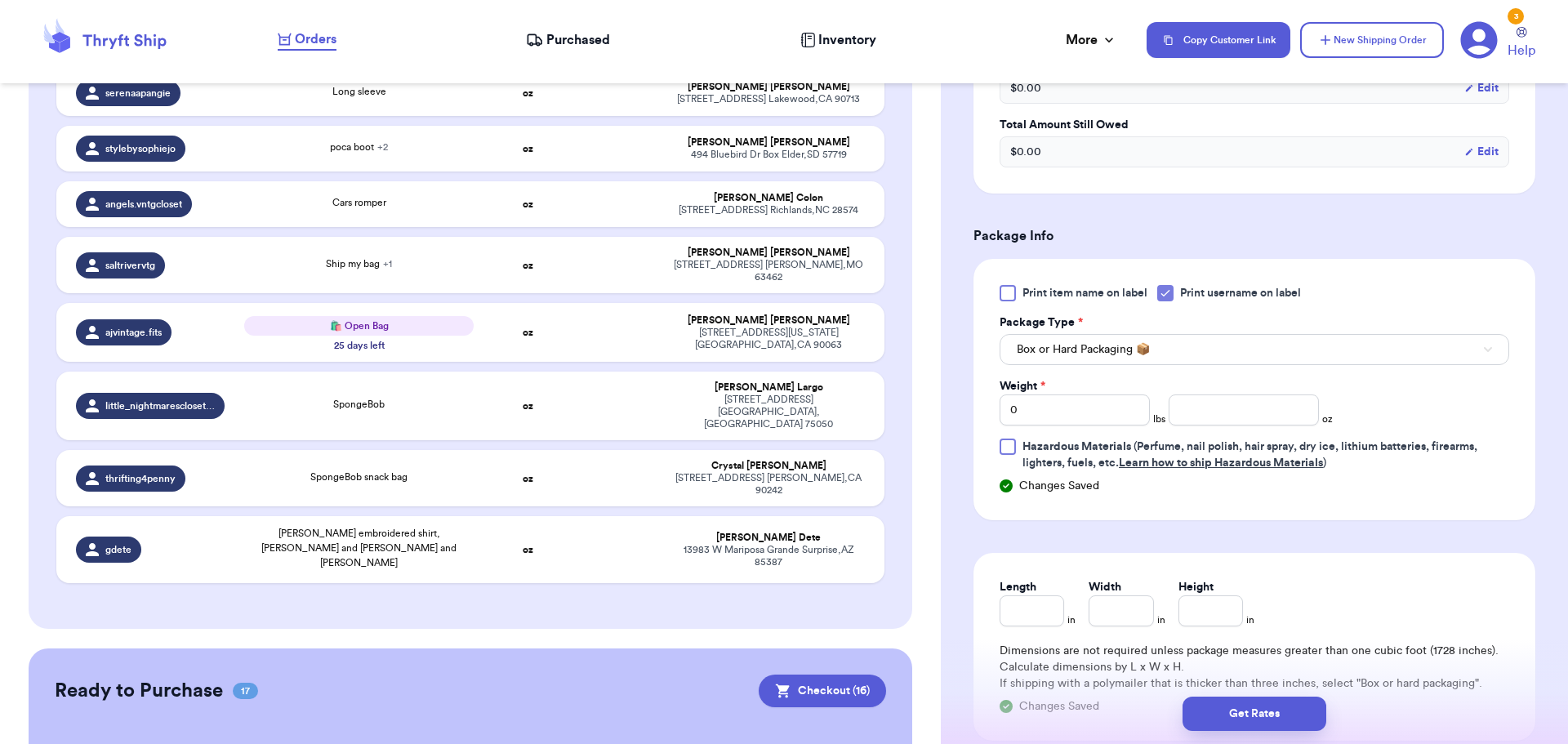
scroll to position [653, 0]
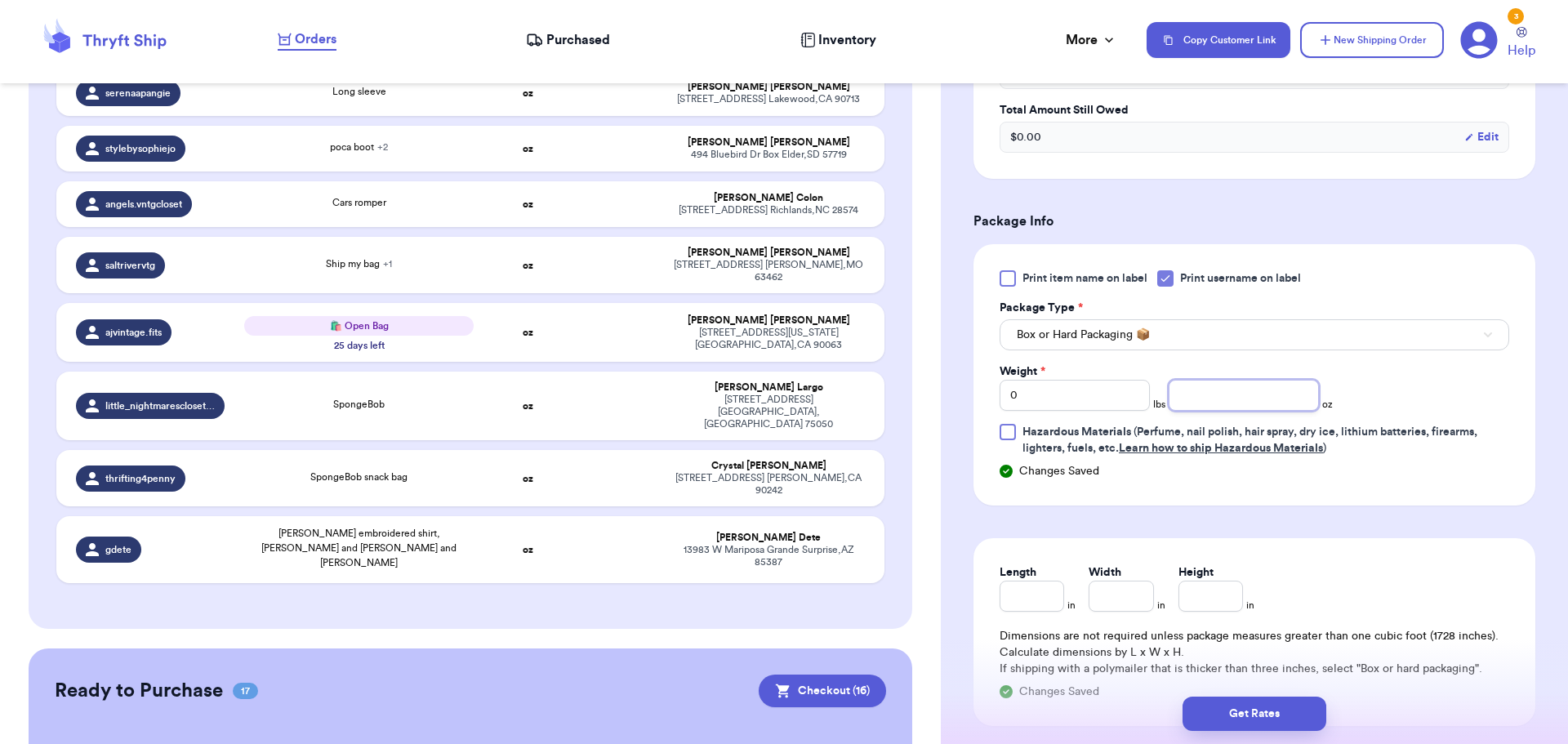
click at [1207, 384] on input "number" at bounding box center [1245, 395] width 151 height 31
click at [1239, 703] on button "Get Rates" at bounding box center [1254, 714] width 144 height 35
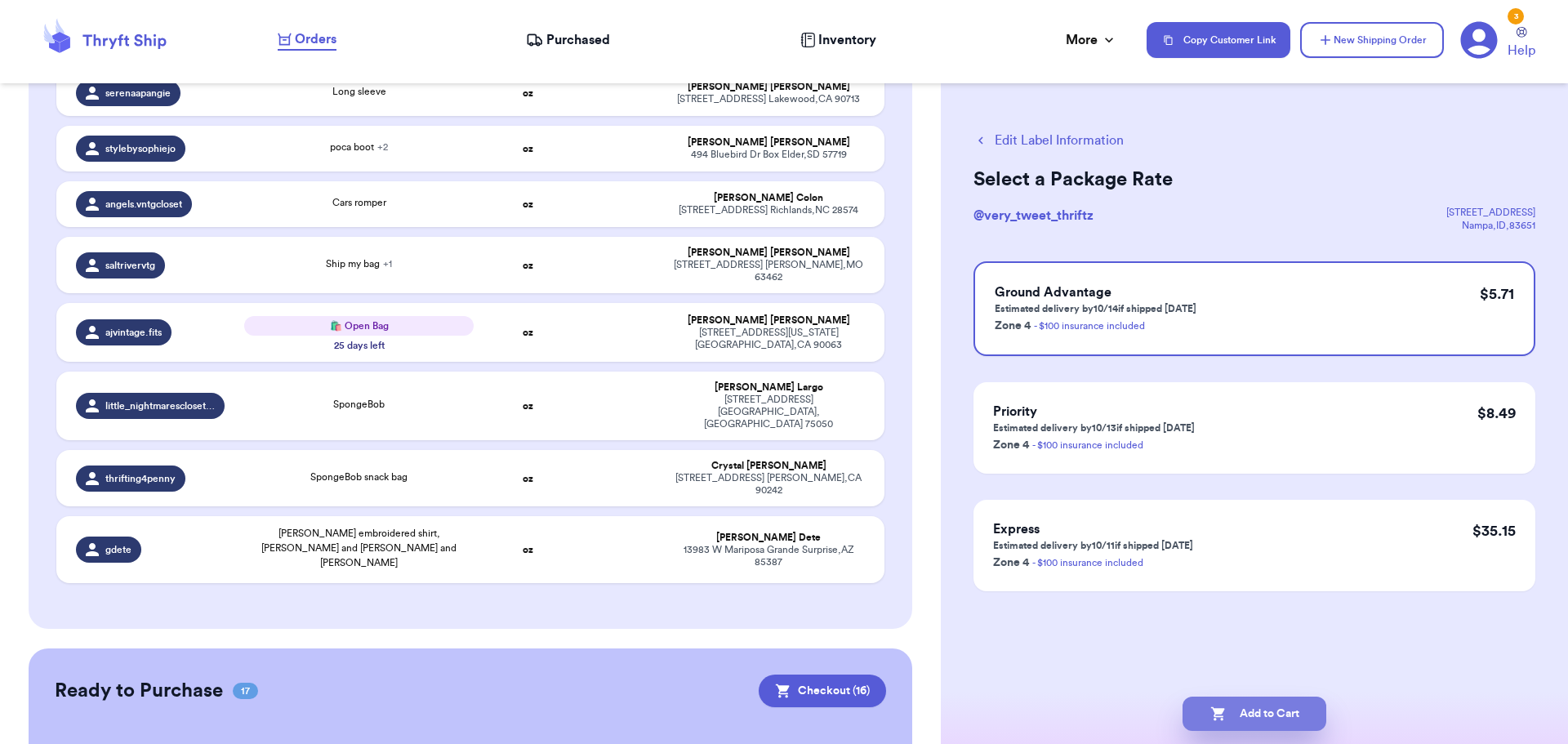
click at [1239, 706] on button "Add to Cart" at bounding box center [1254, 714] width 144 height 35
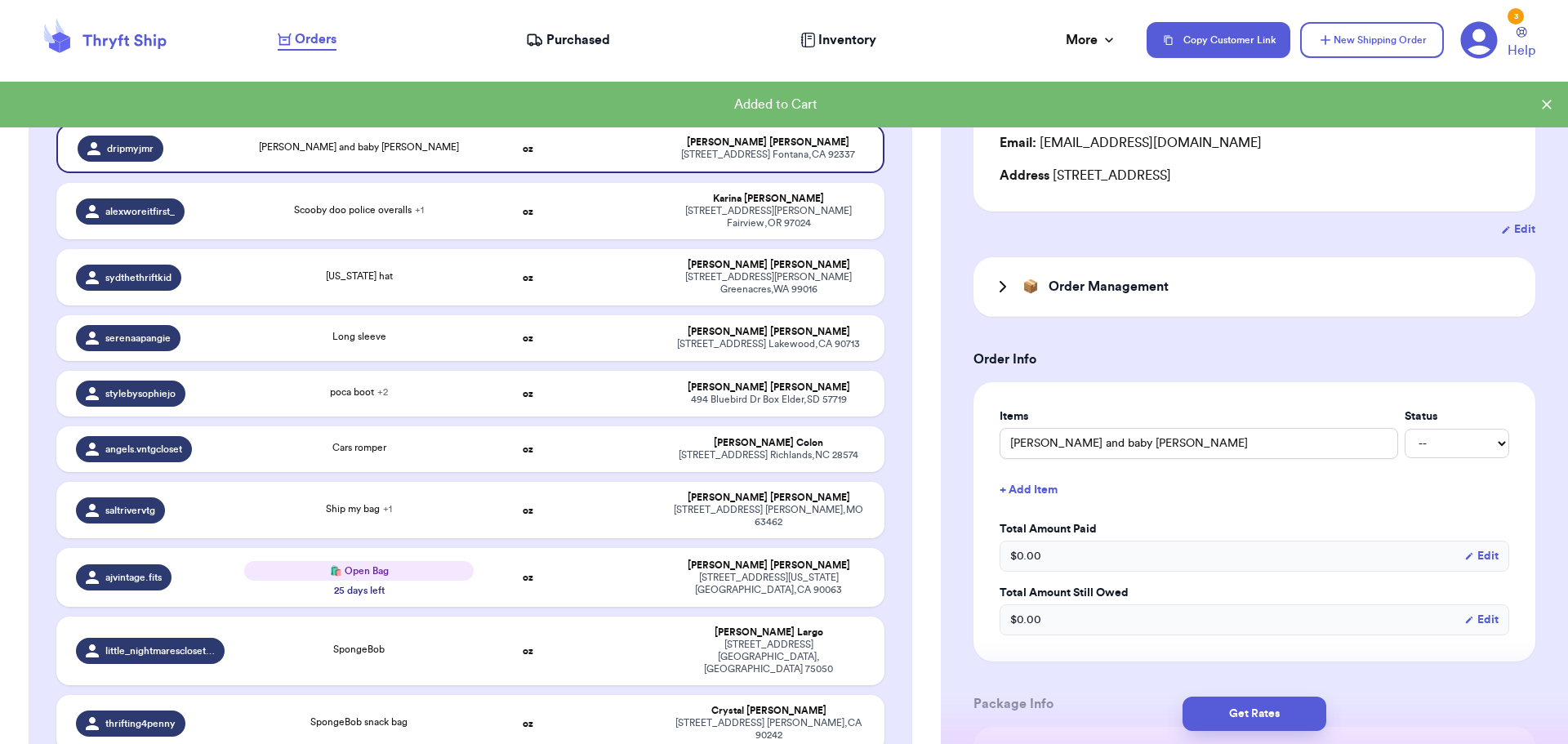
scroll to position [245, 0]
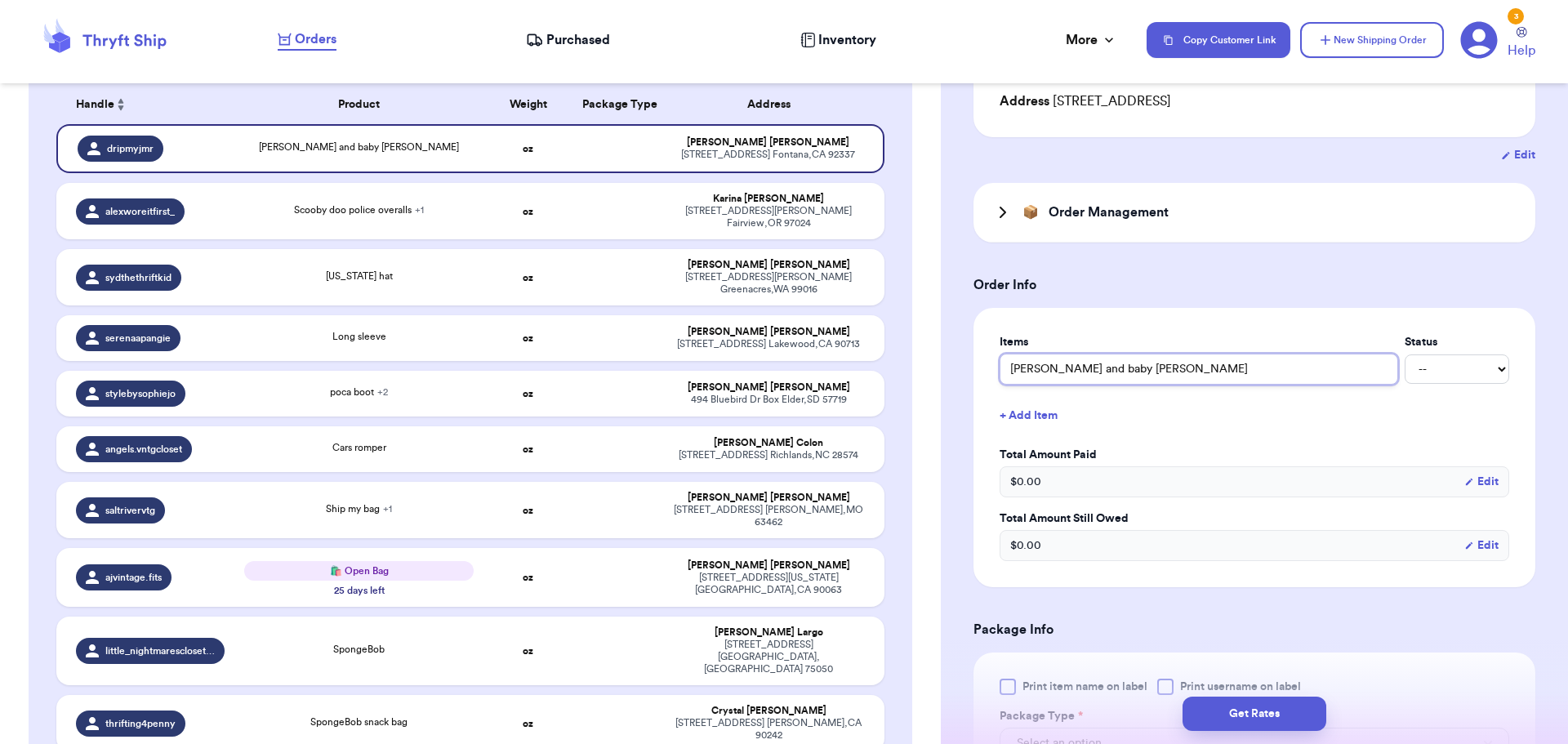
click at [1008, 366] on input "[PERSON_NAME] and baby [PERSON_NAME]" at bounding box center [1199, 369] width 399 height 31
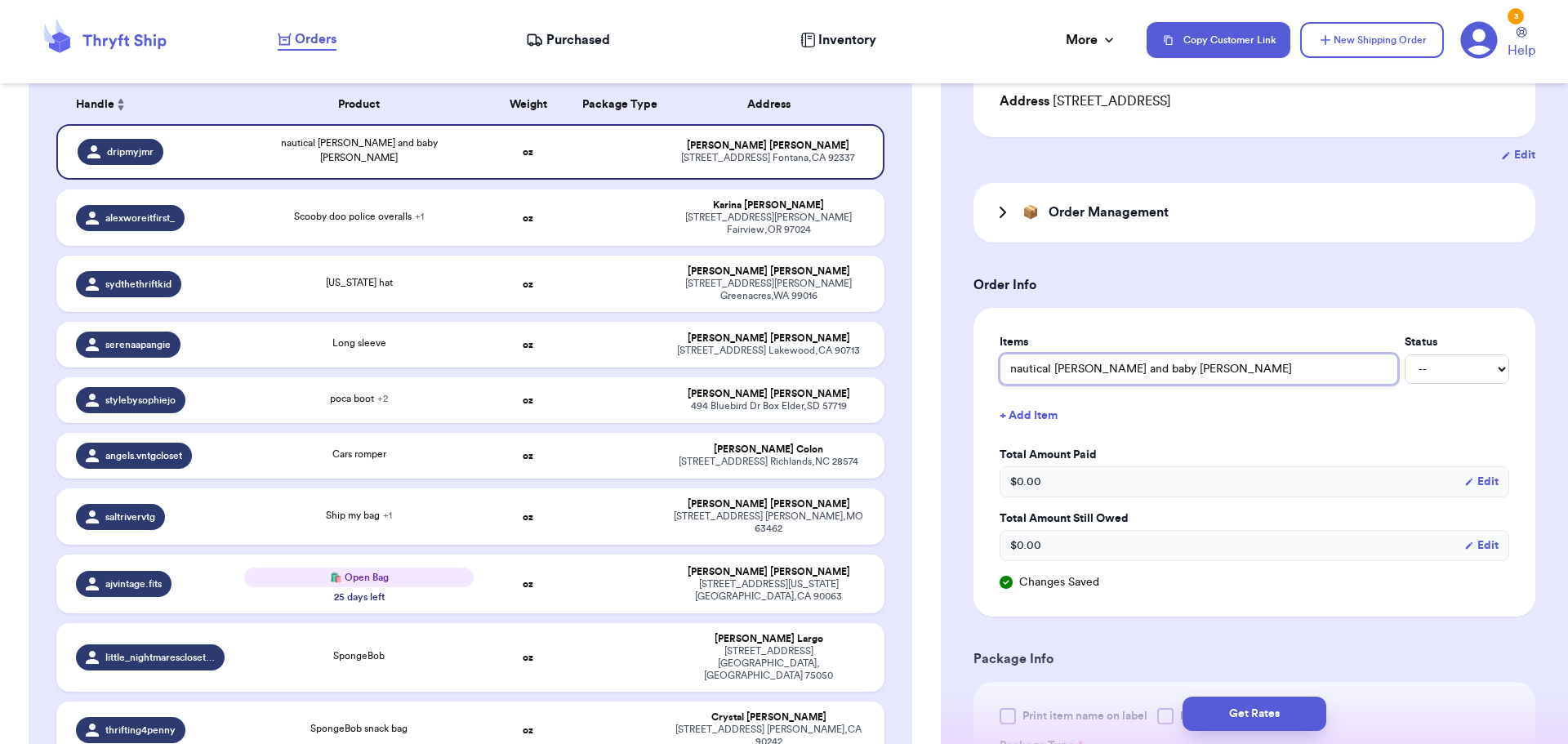
drag, startPoint x: 1196, startPoint y: 369, endPoint x: 1186, endPoint y: 365, distance: 10.8
click at [1192, 369] on input "nautical [PERSON_NAME] and baby [PERSON_NAME]" at bounding box center [1199, 369] width 399 height 31
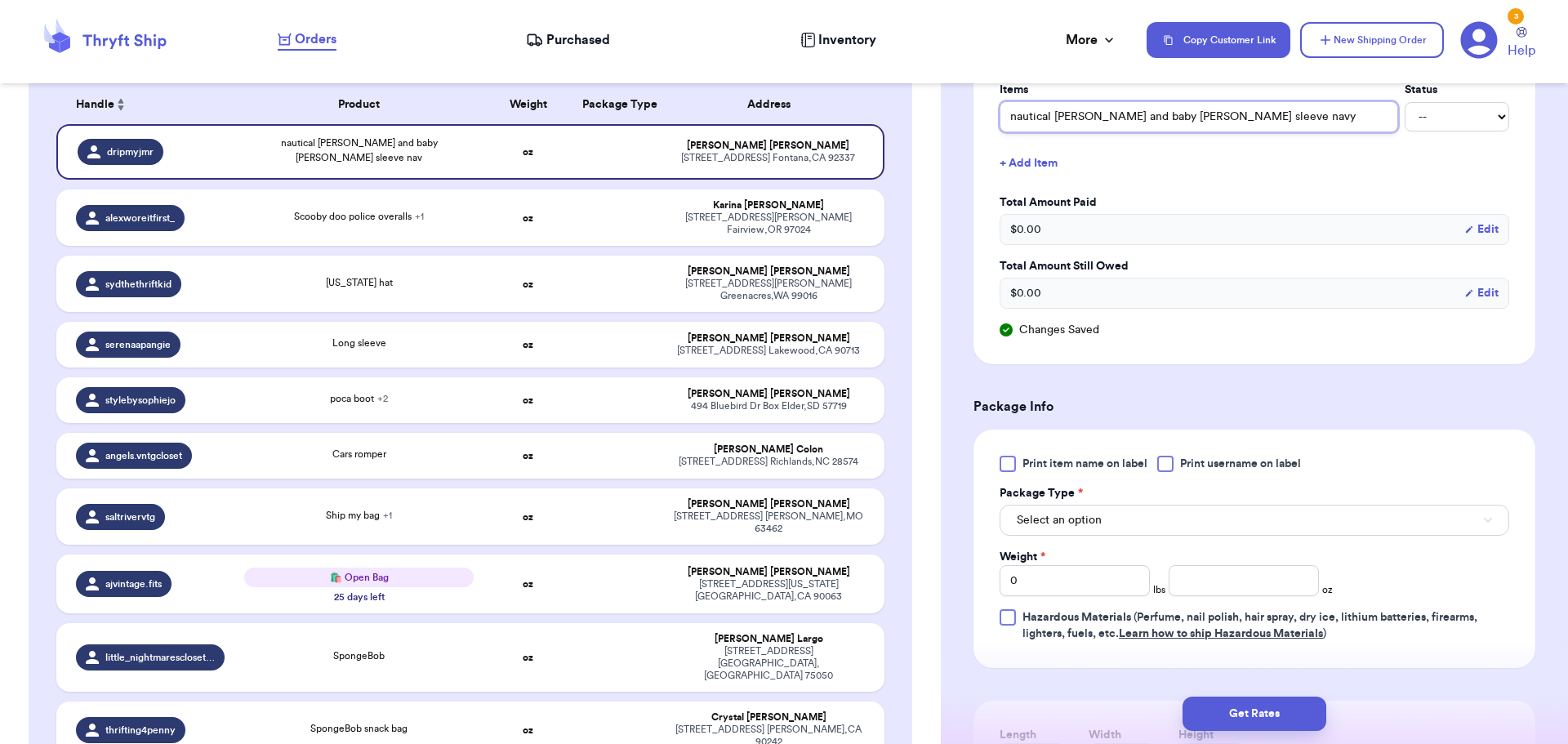
scroll to position [571, 0]
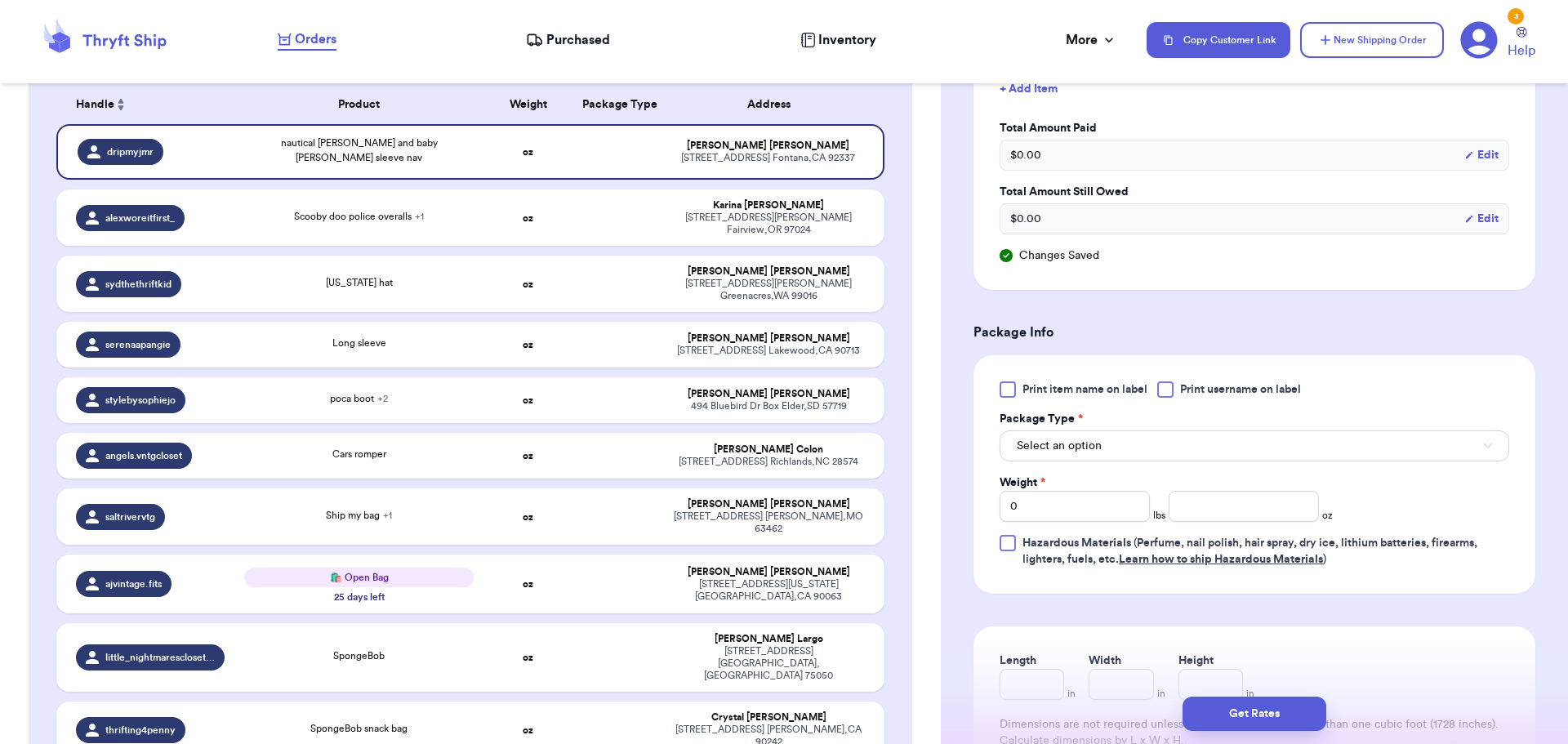
click at [1169, 392] on div at bounding box center [1165, 389] width 16 height 16
click at [0, 0] on input "Print username on label" at bounding box center [0, 0] width 0 height 0
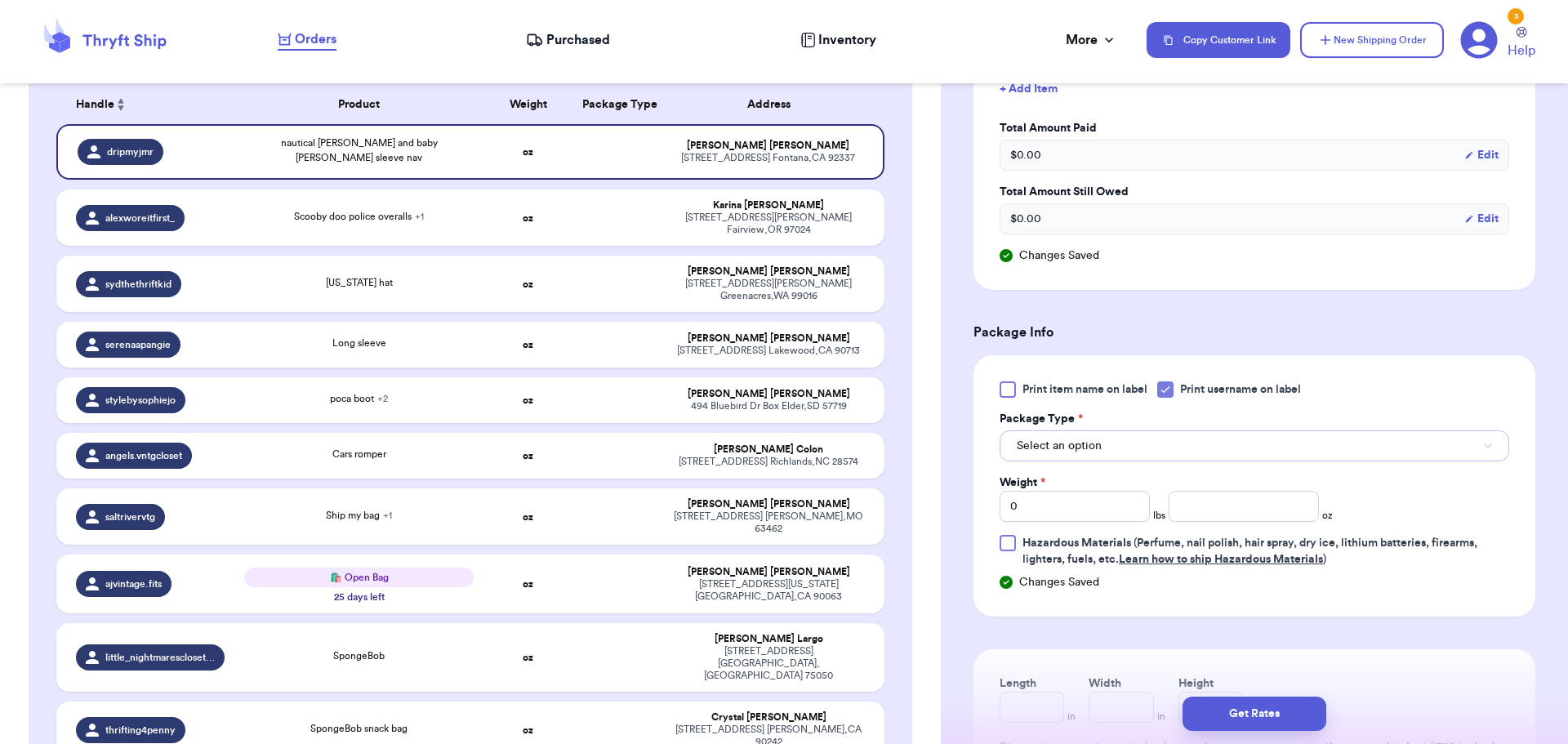
click at [1141, 452] on button "Select an option" at bounding box center [1255, 446] width 510 height 31
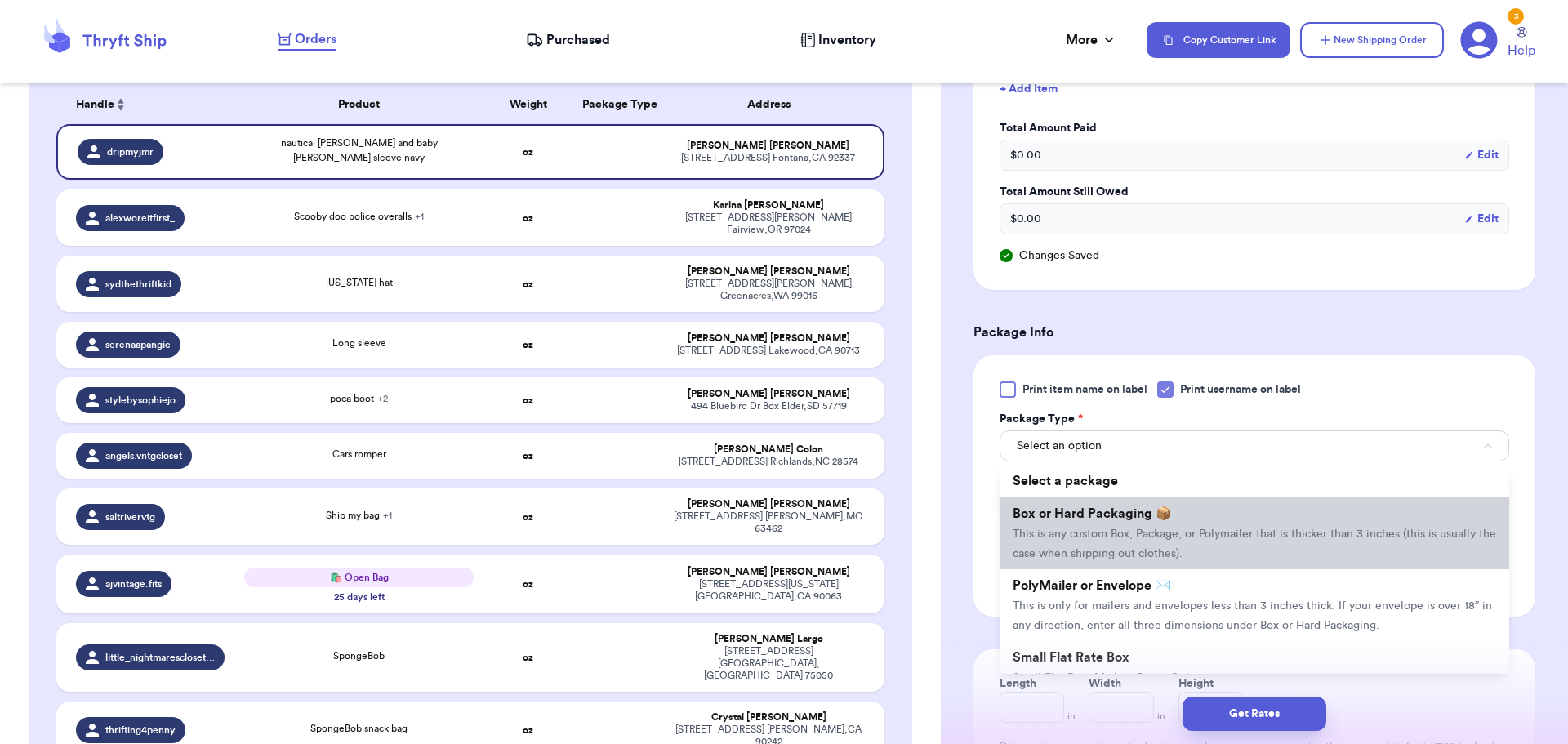
click at [1143, 534] on span "This is any custom Box, Package, or Polymailer that is thicker than 3 inches (t…" at bounding box center [1254, 543] width 484 height 31
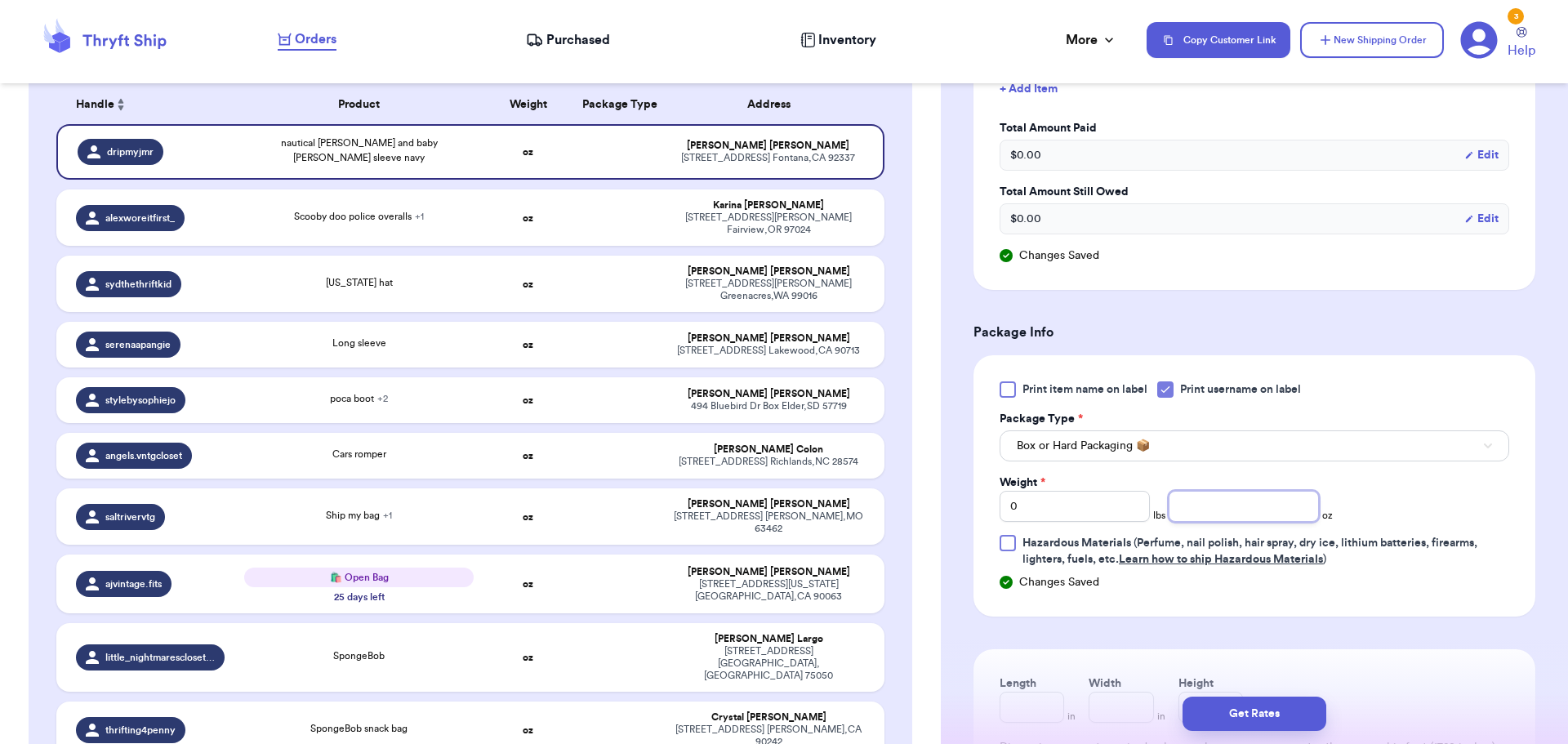
click at [1189, 503] on input "number" at bounding box center [1245, 506] width 151 height 31
click at [1220, 713] on button "Get Rates" at bounding box center [1254, 714] width 144 height 35
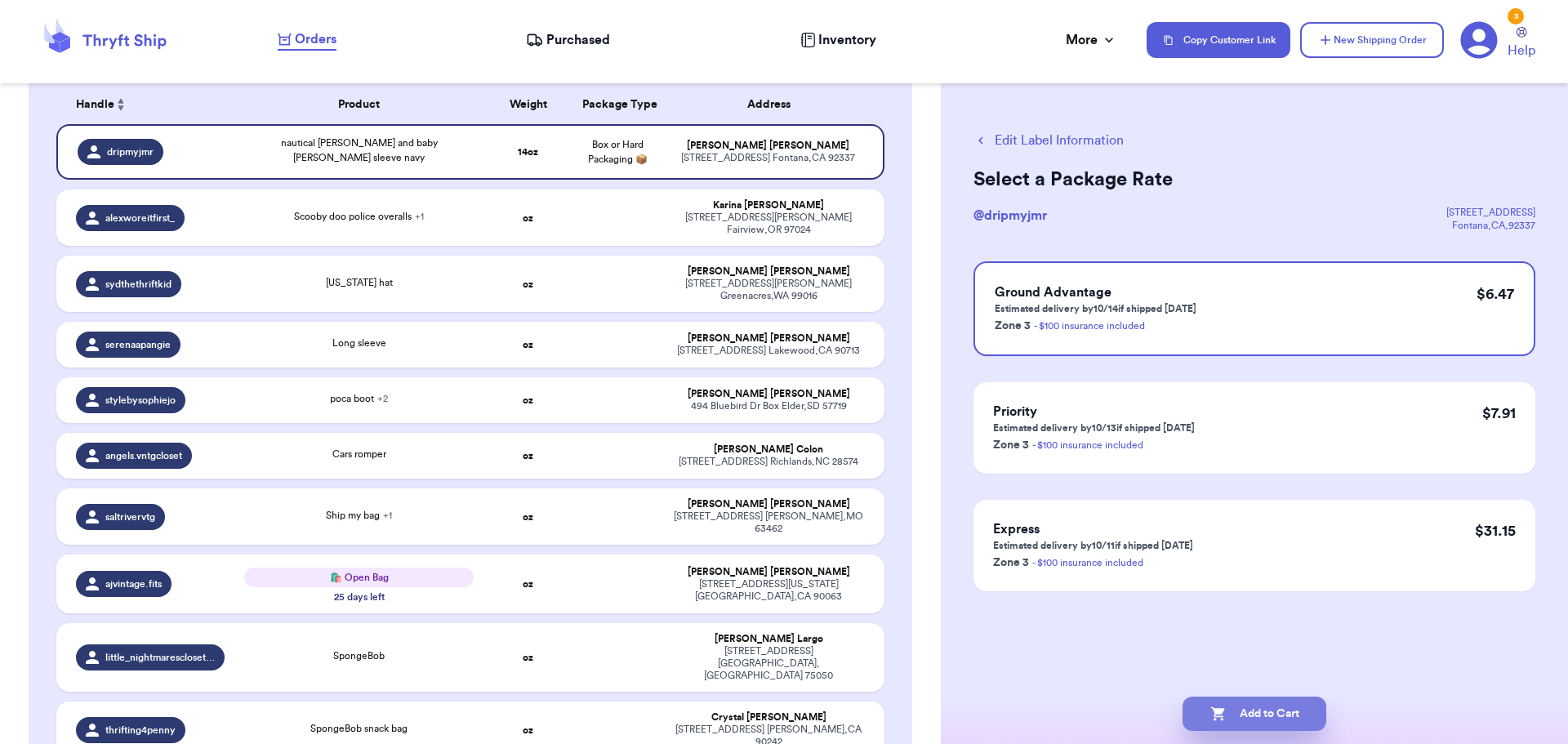
click at [1223, 714] on icon "button" at bounding box center [1218, 713] width 16 height 16
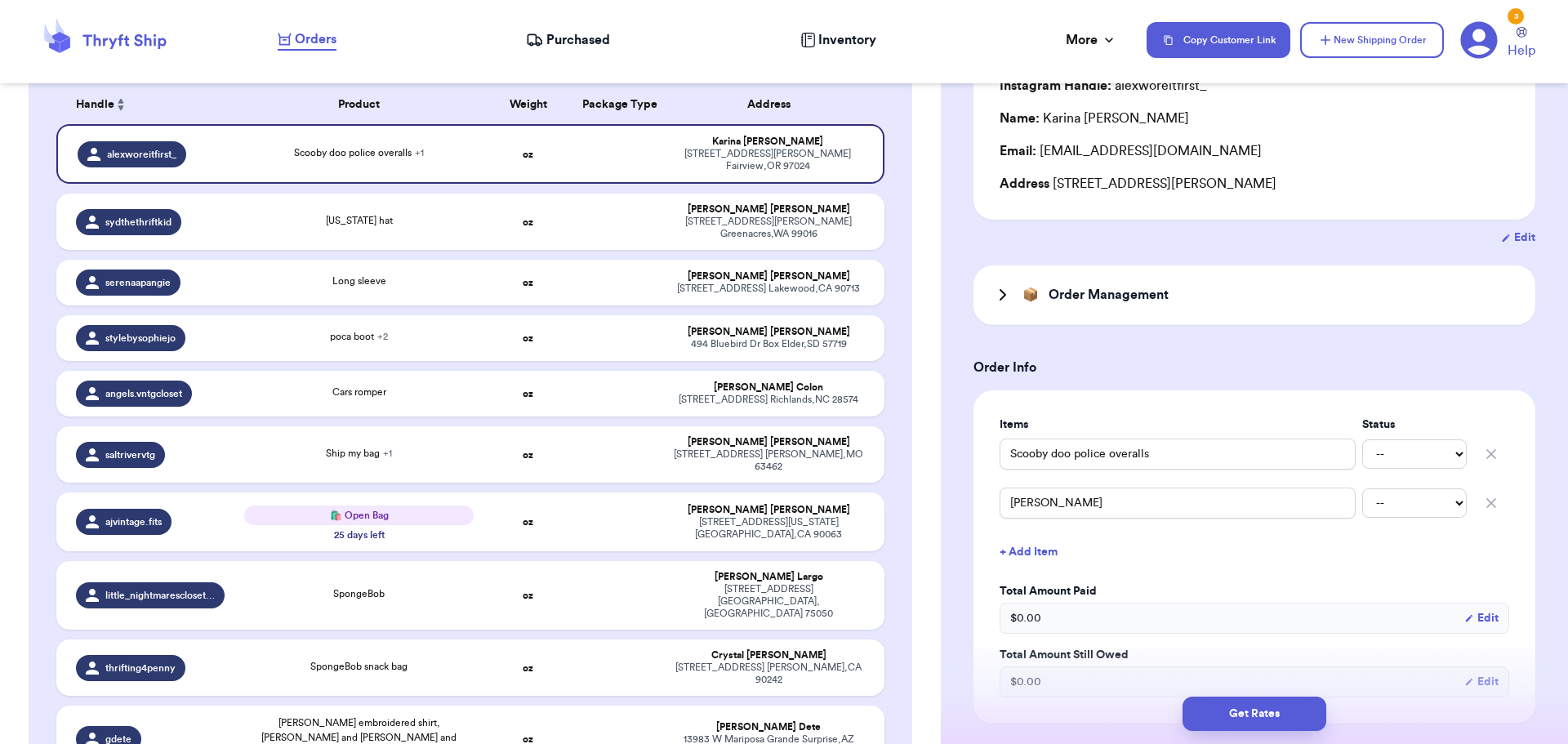
scroll to position [163, 0]
click at [1084, 496] on input "[PERSON_NAME]" at bounding box center [1178, 502] width 356 height 31
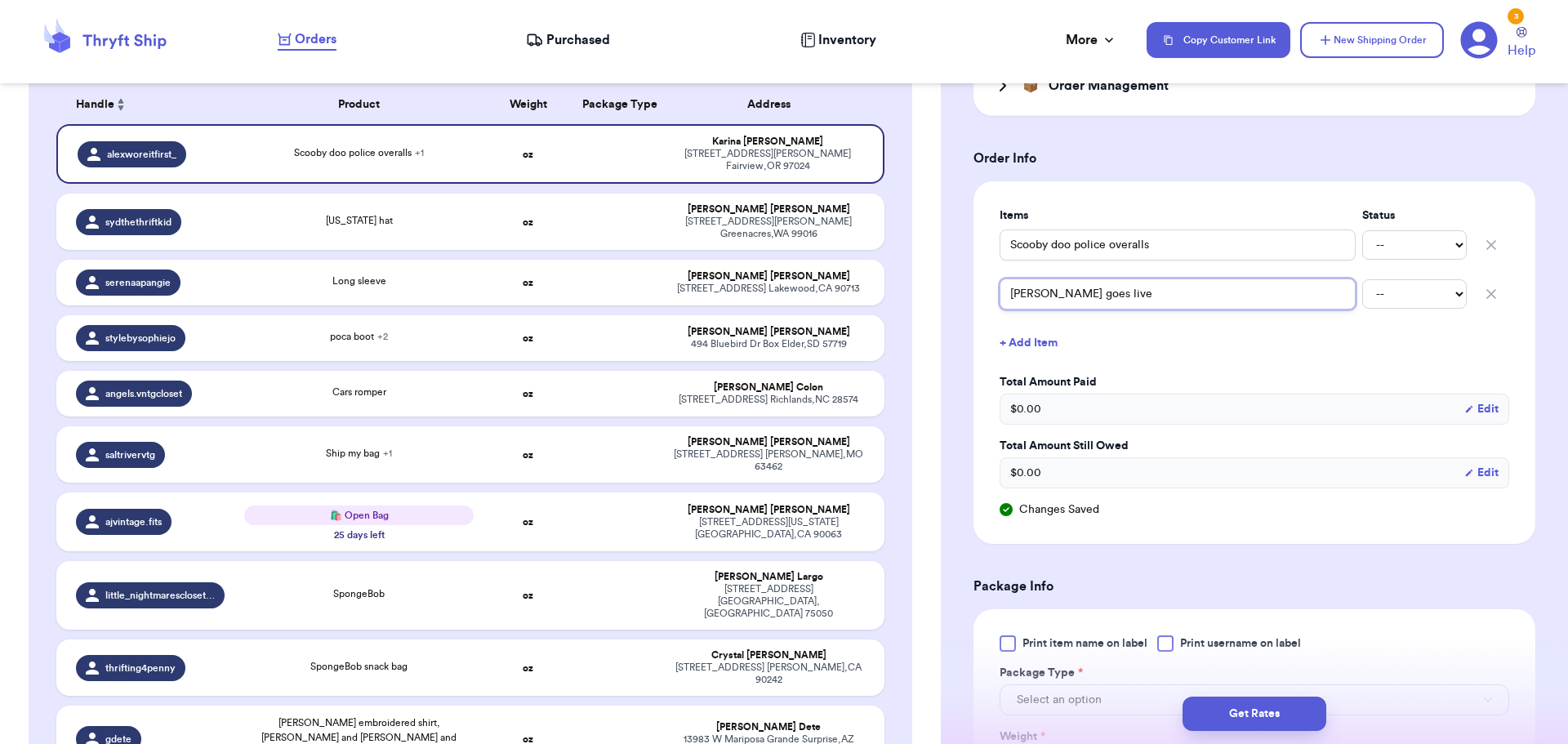
scroll to position [408, 0]
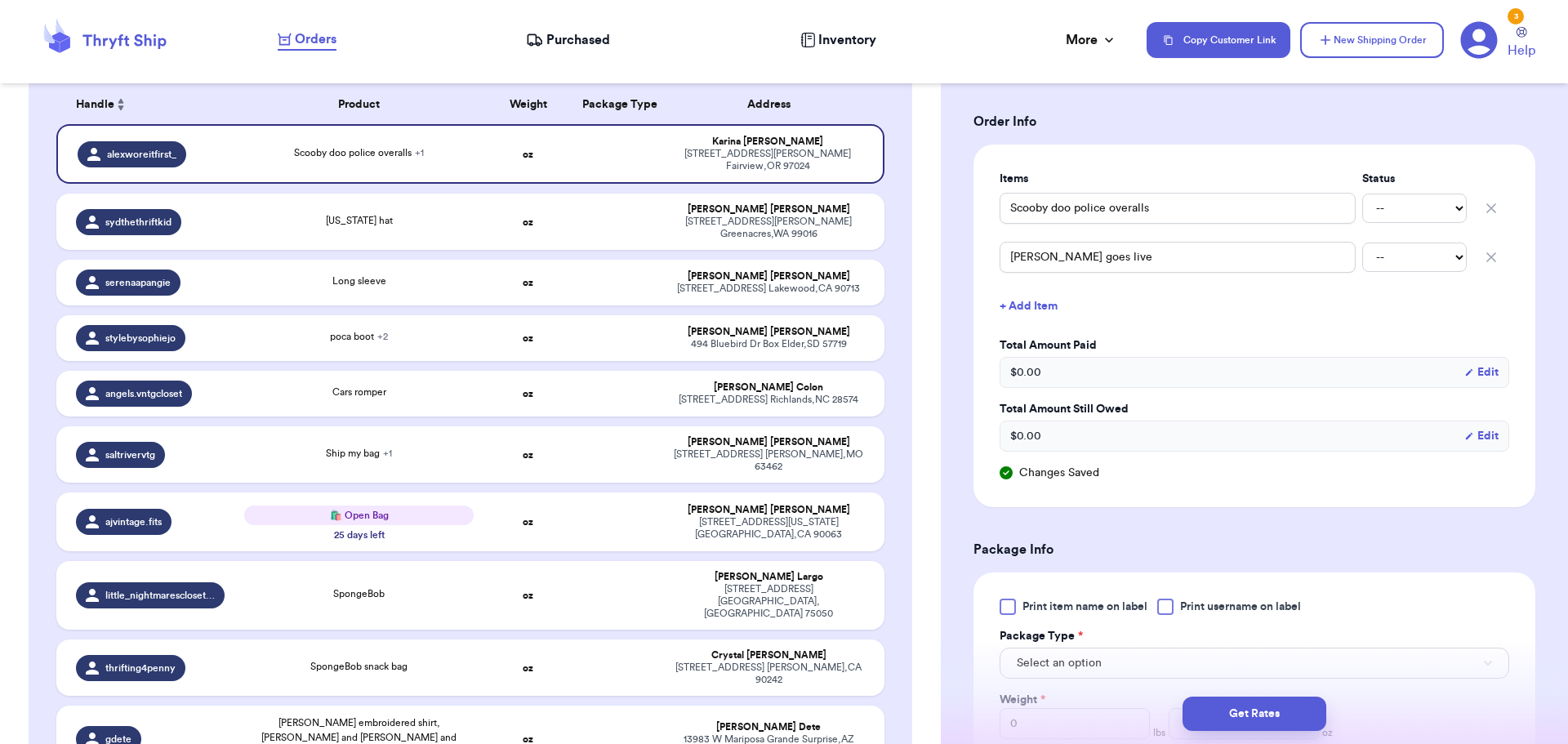
click at [1170, 602] on div at bounding box center [1165, 606] width 16 height 16
click at [0, 0] on input "Print username on label" at bounding box center [0, 0] width 0 height 0
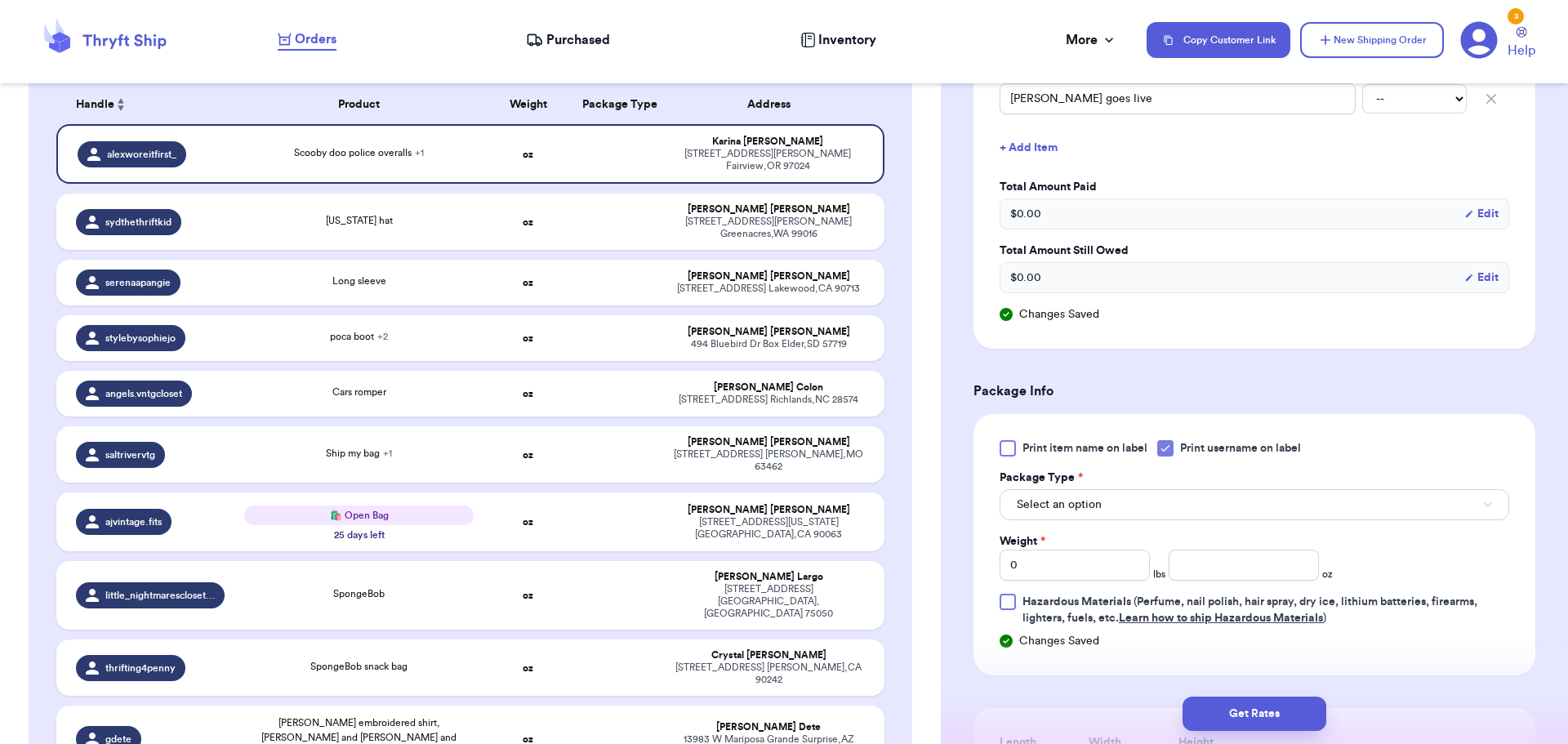
scroll to position [571, 0]
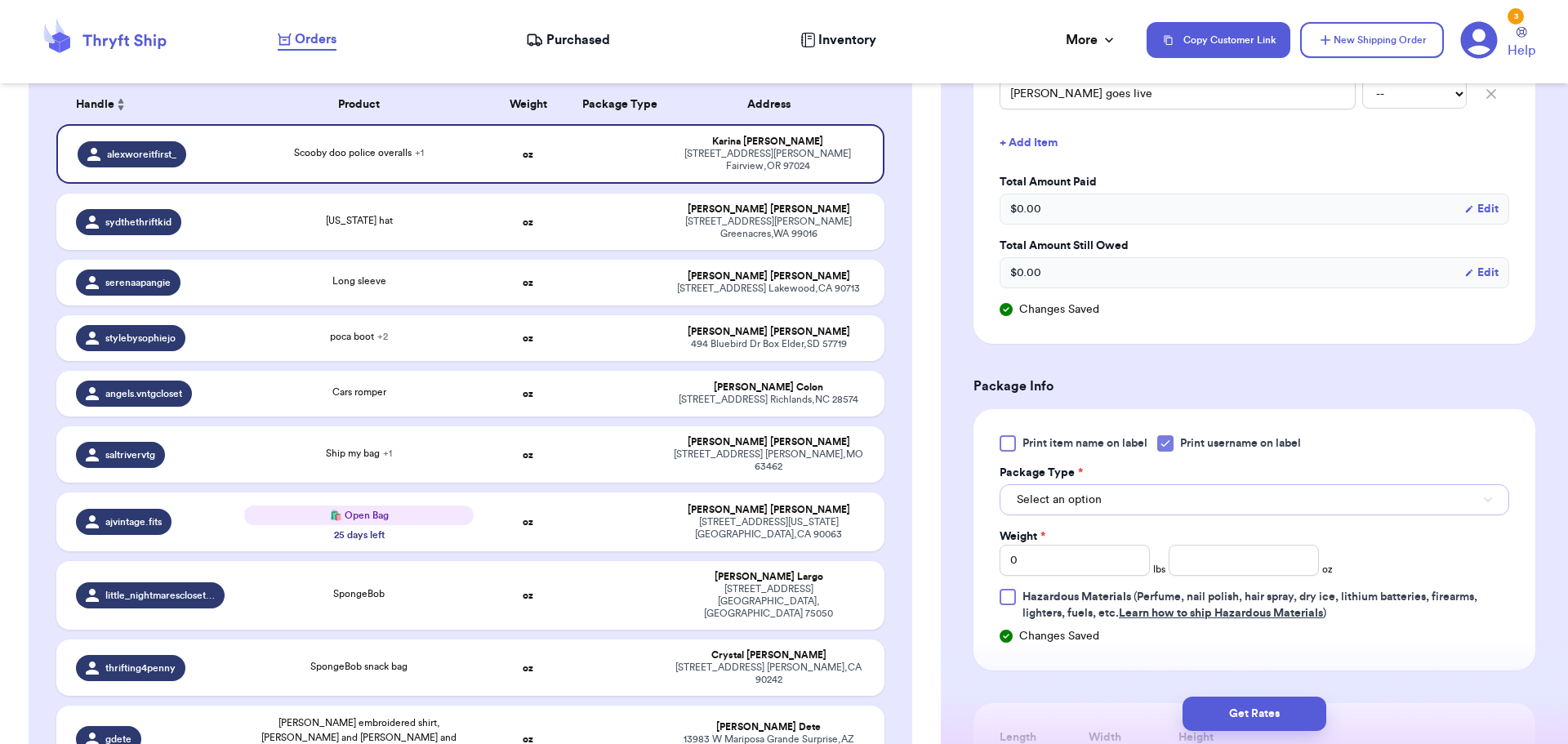
click at [1099, 500] on span "Select an option" at bounding box center [1059, 499] width 85 height 16
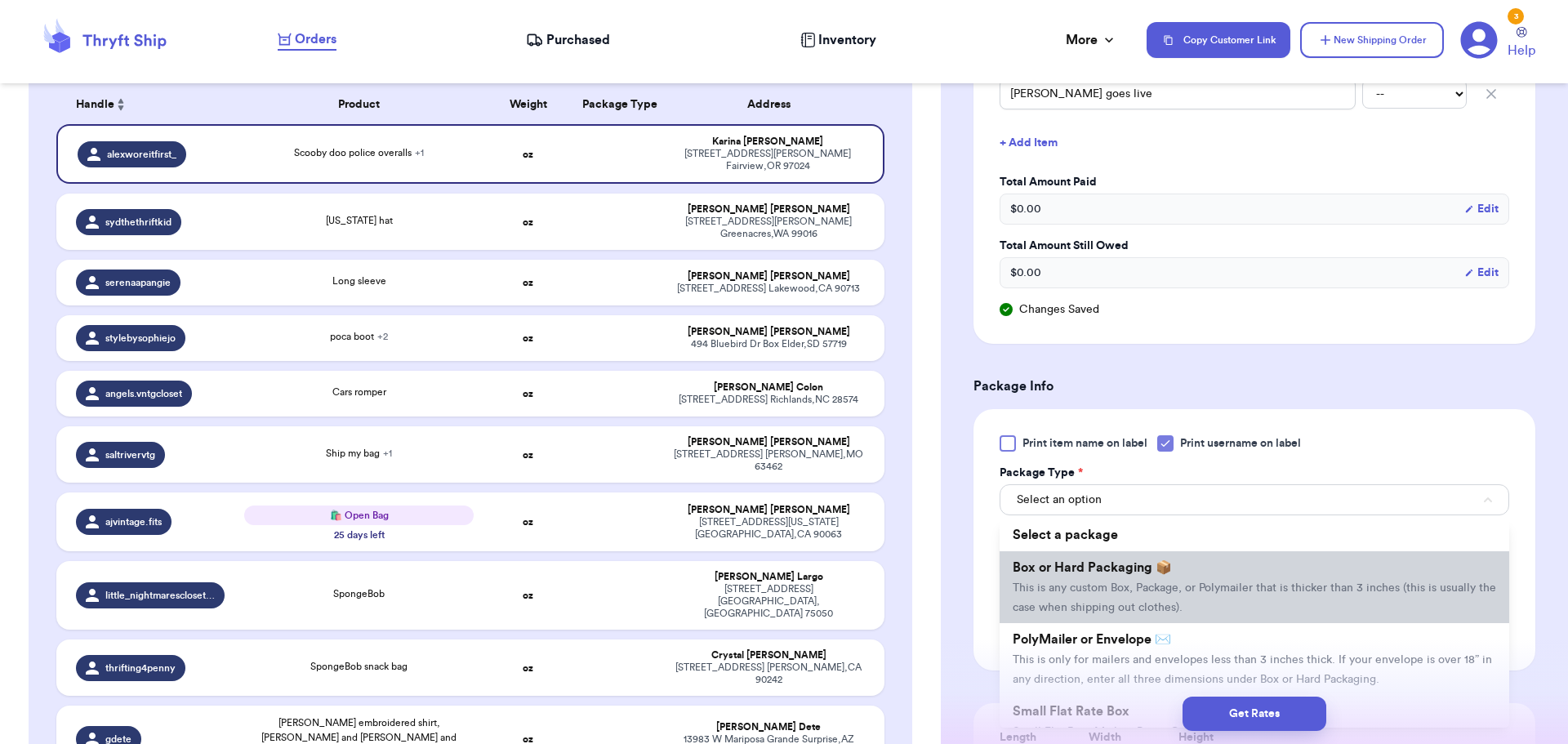
click at [1103, 562] on span "Box or Hard Packaging 📦" at bounding box center [1092, 567] width 159 height 14
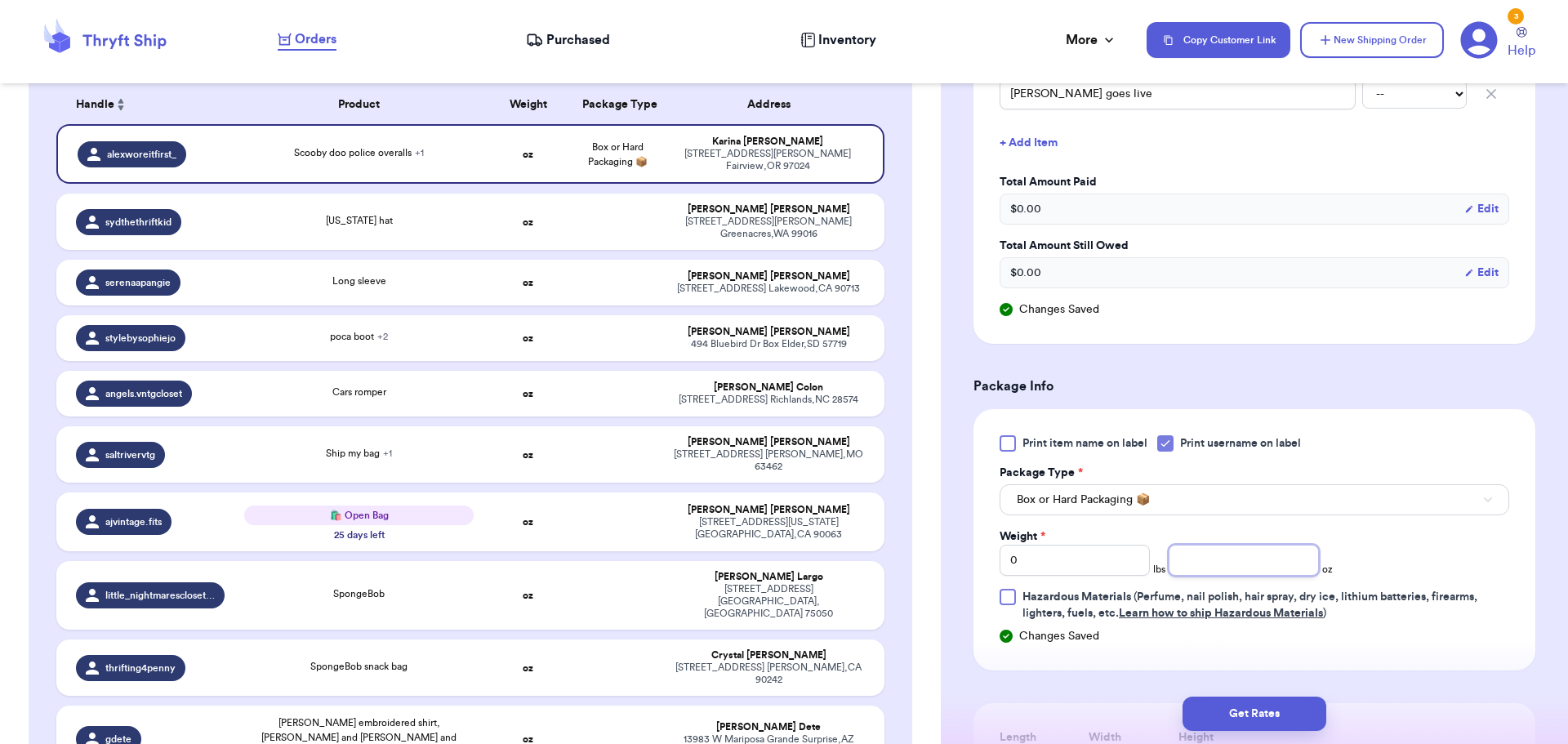
click at [1207, 555] on input "number" at bounding box center [1245, 560] width 151 height 31
drag, startPoint x: 1101, startPoint y: 565, endPoint x: 867, endPoint y: 568, distance: 234.0
click at [867, 568] on div "Customer Link New Order Total Balance Payout $ 0.00 Recent Payments View all No…" at bounding box center [784, 372] width 1568 height 744
click at [1220, 567] on input "number" at bounding box center [1245, 560] width 151 height 31
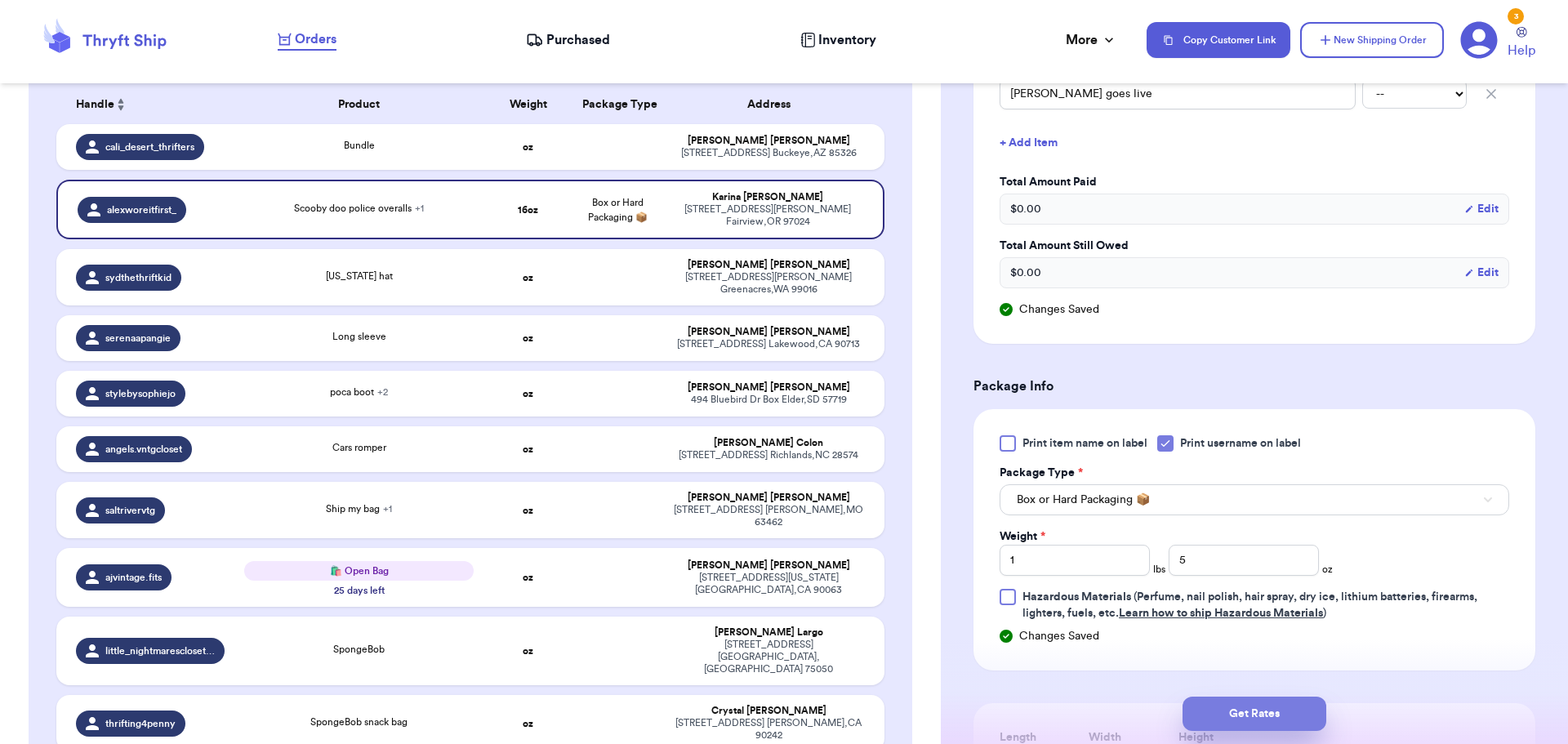
click at [1290, 713] on button "Get Rates" at bounding box center [1254, 714] width 144 height 35
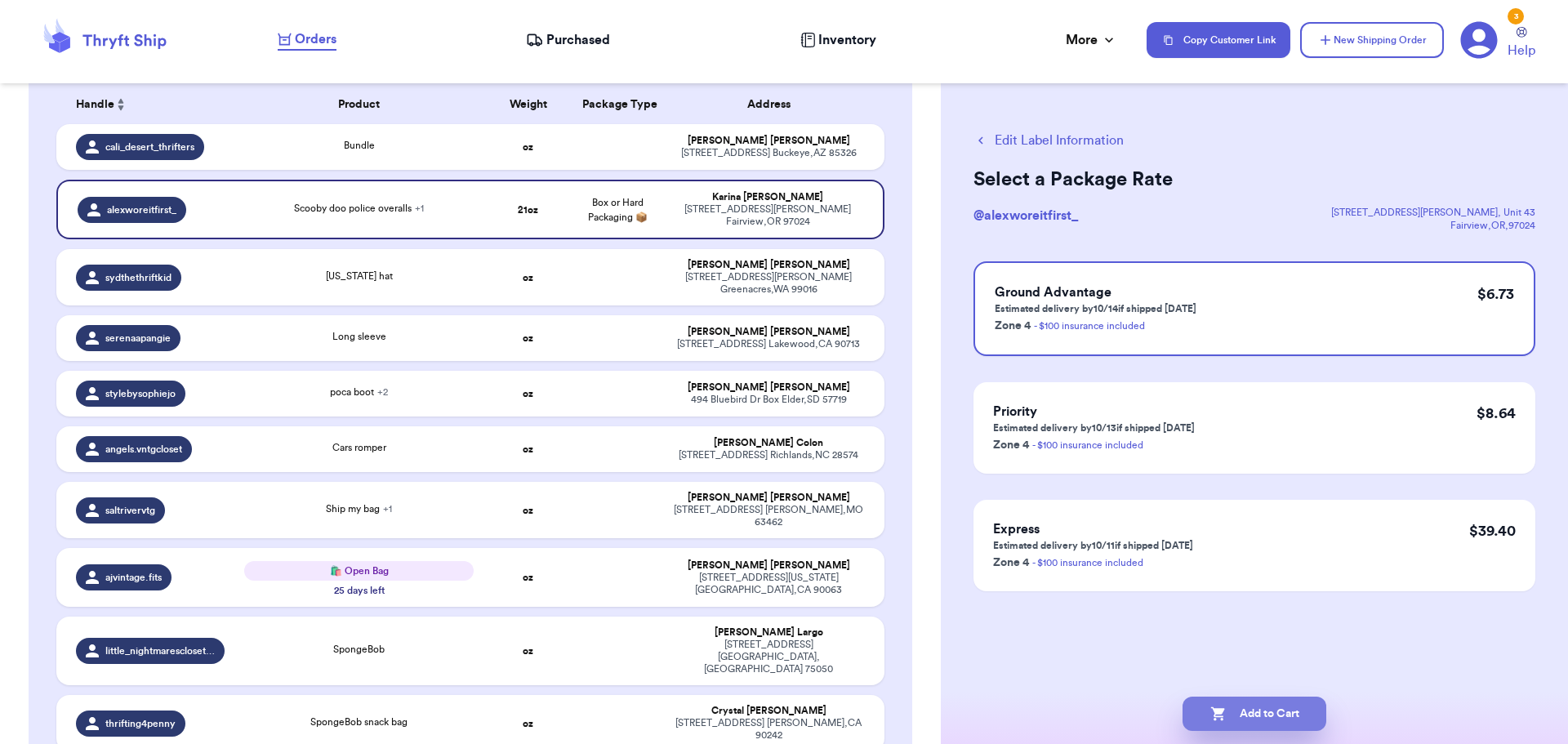
click at [1257, 715] on button "Add to Cart" at bounding box center [1254, 714] width 144 height 35
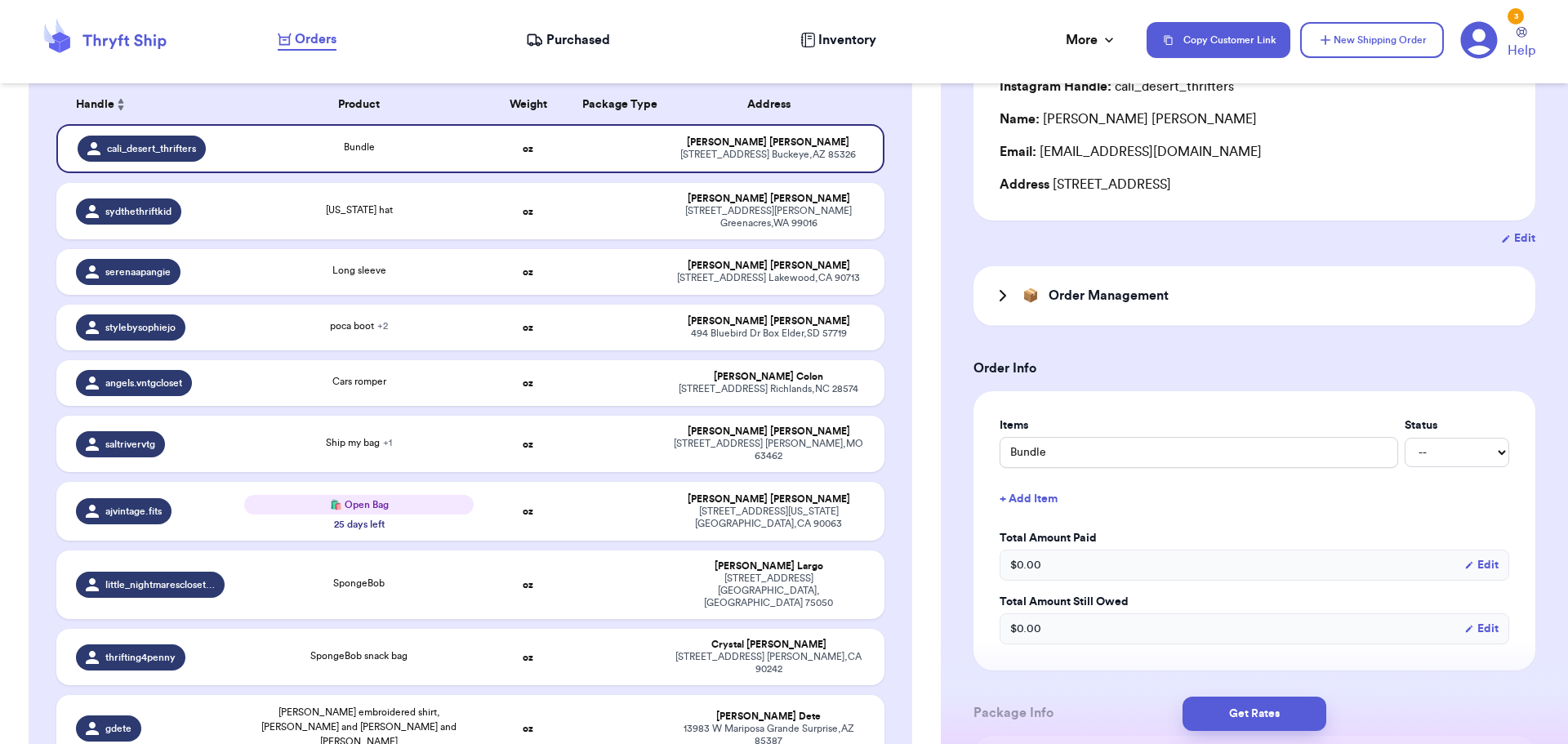
scroll to position [163, 0]
drag, startPoint x: 1039, startPoint y: 443, endPoint x: 860, endPoint y: 448, distance: 179.1
click at [862, 449] on div "Customer Link New Order Total Balance Payout $ 0.00 Recent Payments View all No…" at bounding box center [784, 372] width 1568 height 744
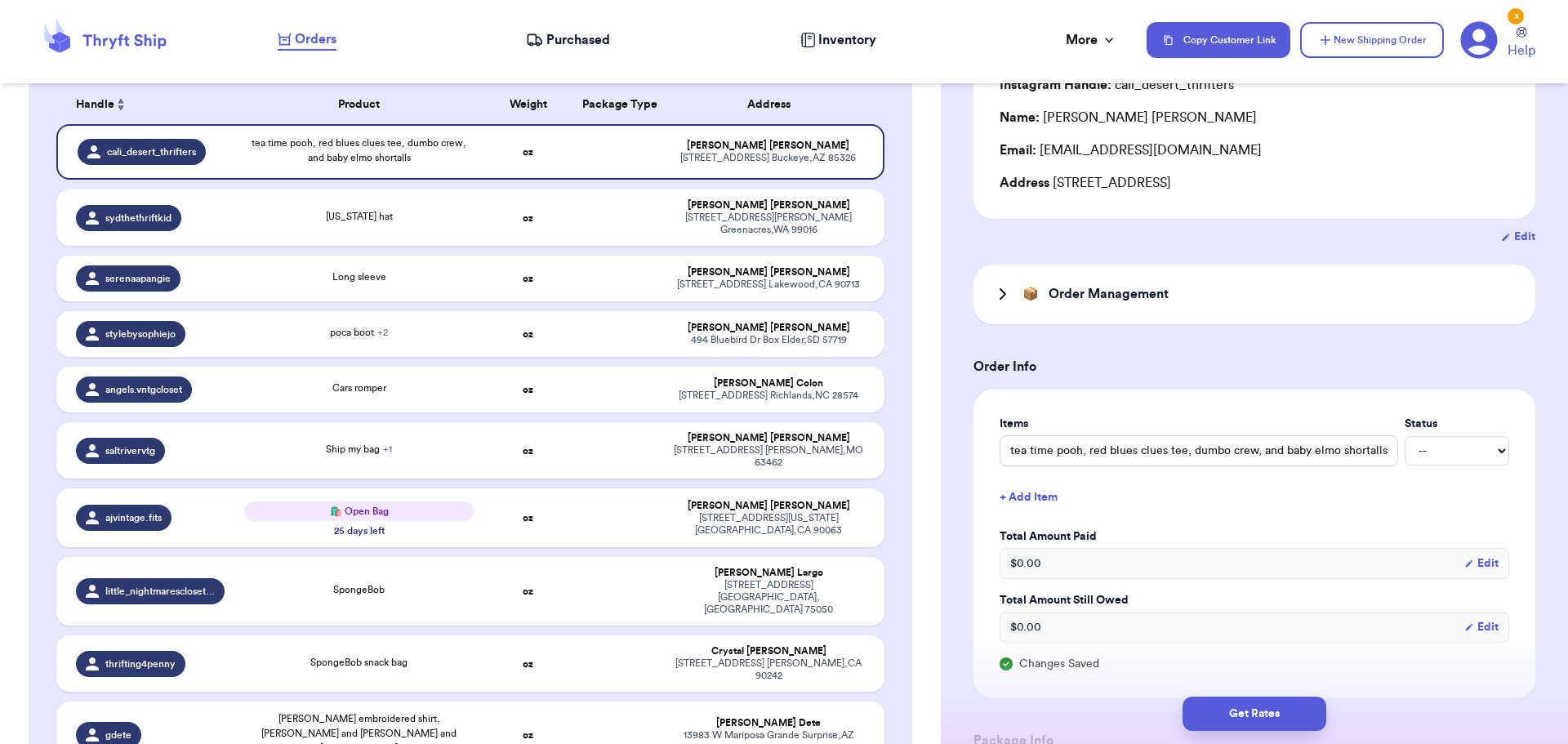
scroll to position [0, 0]
click at [1206, 504] on button "+ Add Item" at bounding box center [1254, 497] width 522 height 36
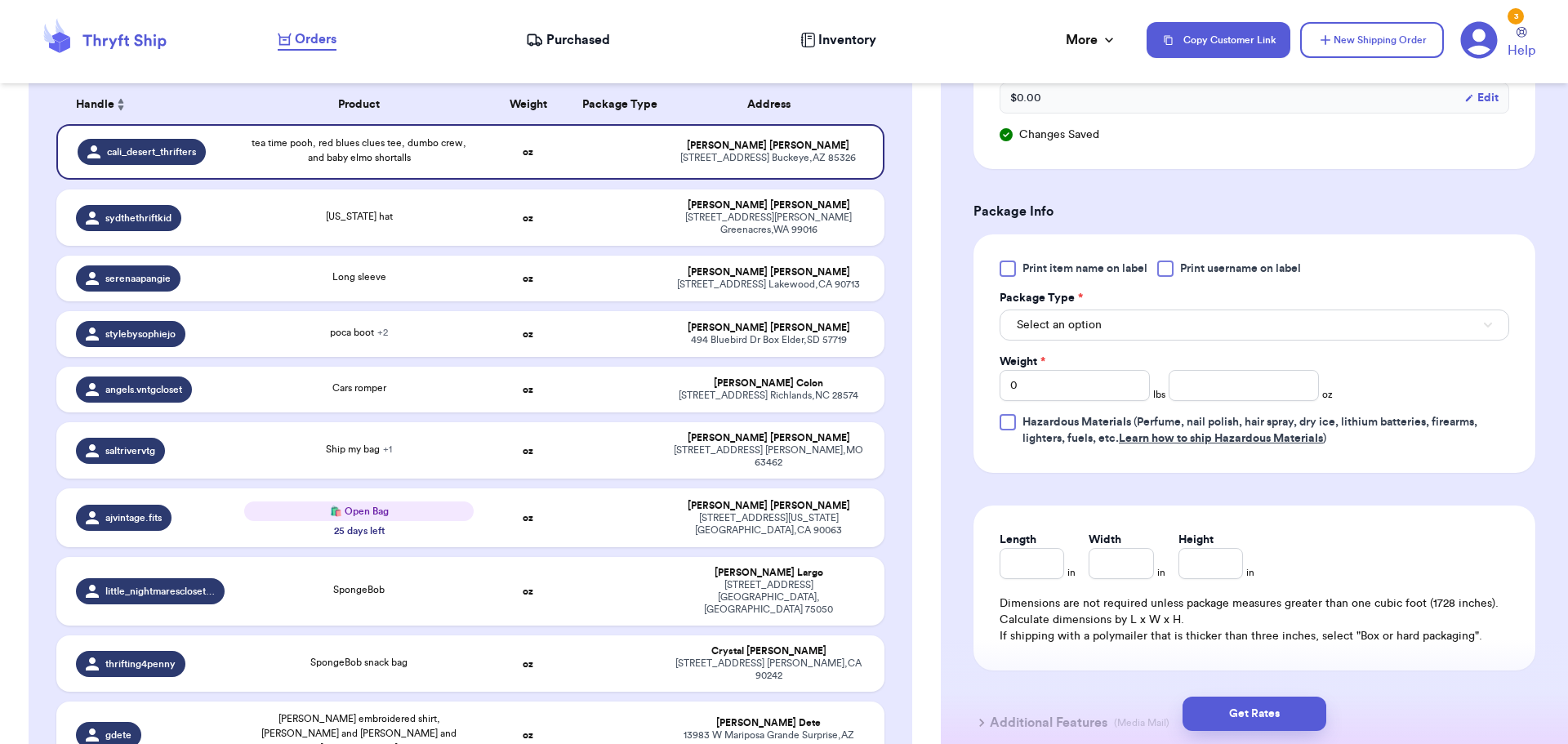
scroll to position [653, 0]
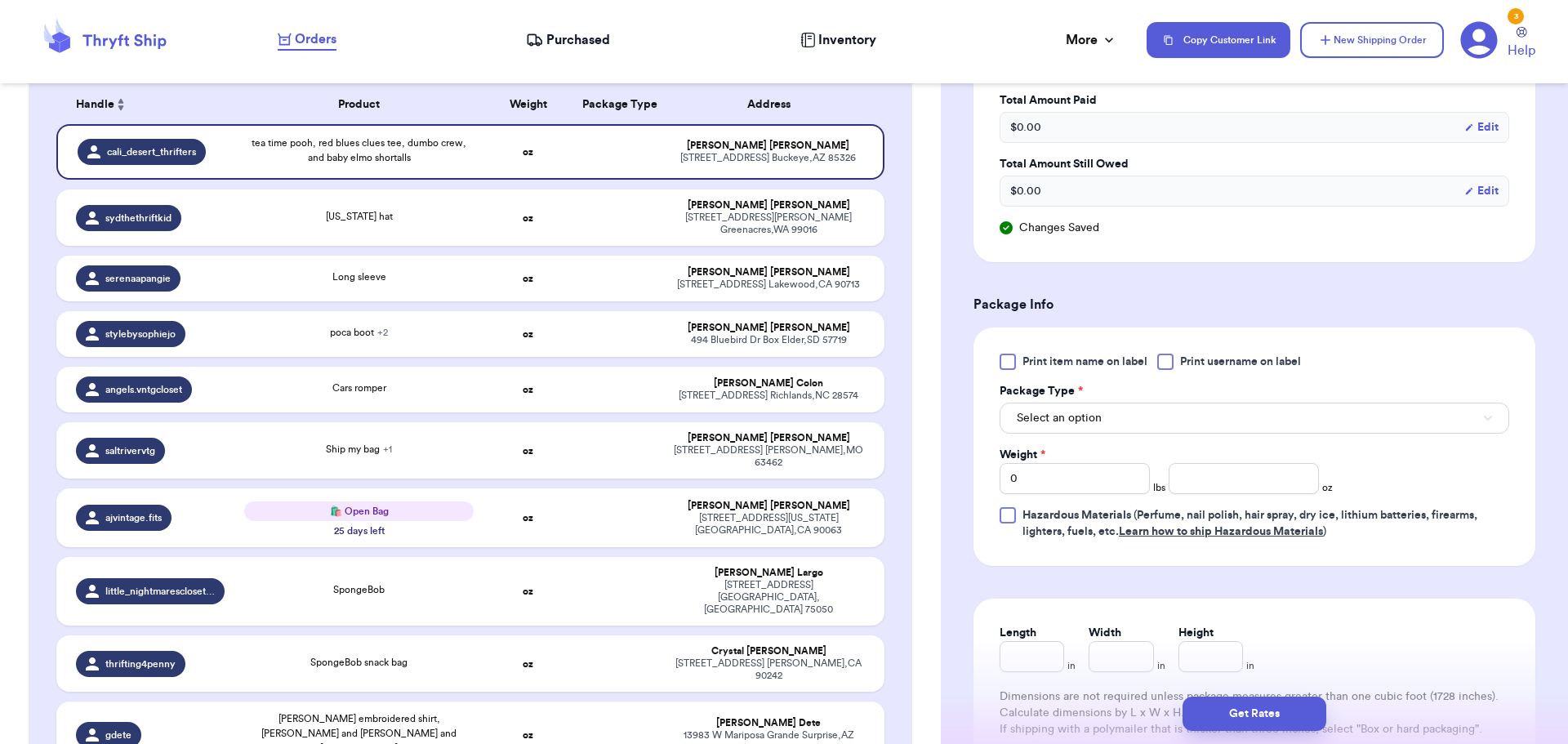
click at [1166, 358] on div at bounding box center [1165, 361] width 16 height 16
click at [0, 0] on input "Print username on label" at bounding box center [0, 0] width 0 height 0
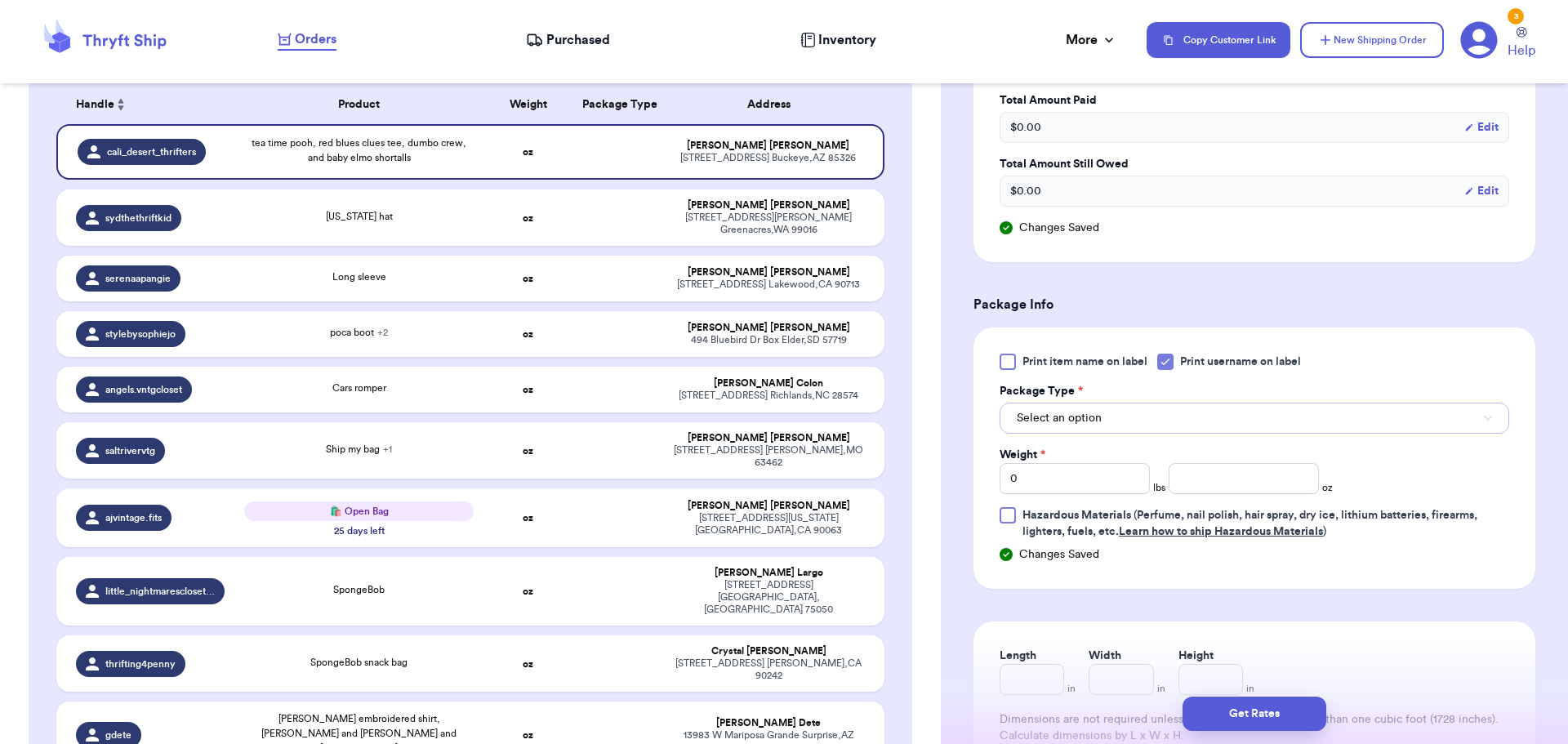
drag, startPoint x: 1139, startPoint y: 411, endPoint x: 1144, endPoint y: 429, distance: 18.7
click at [1139, 413] on button "Select an option" at bounding box center [1255, 418] width 510 height 31
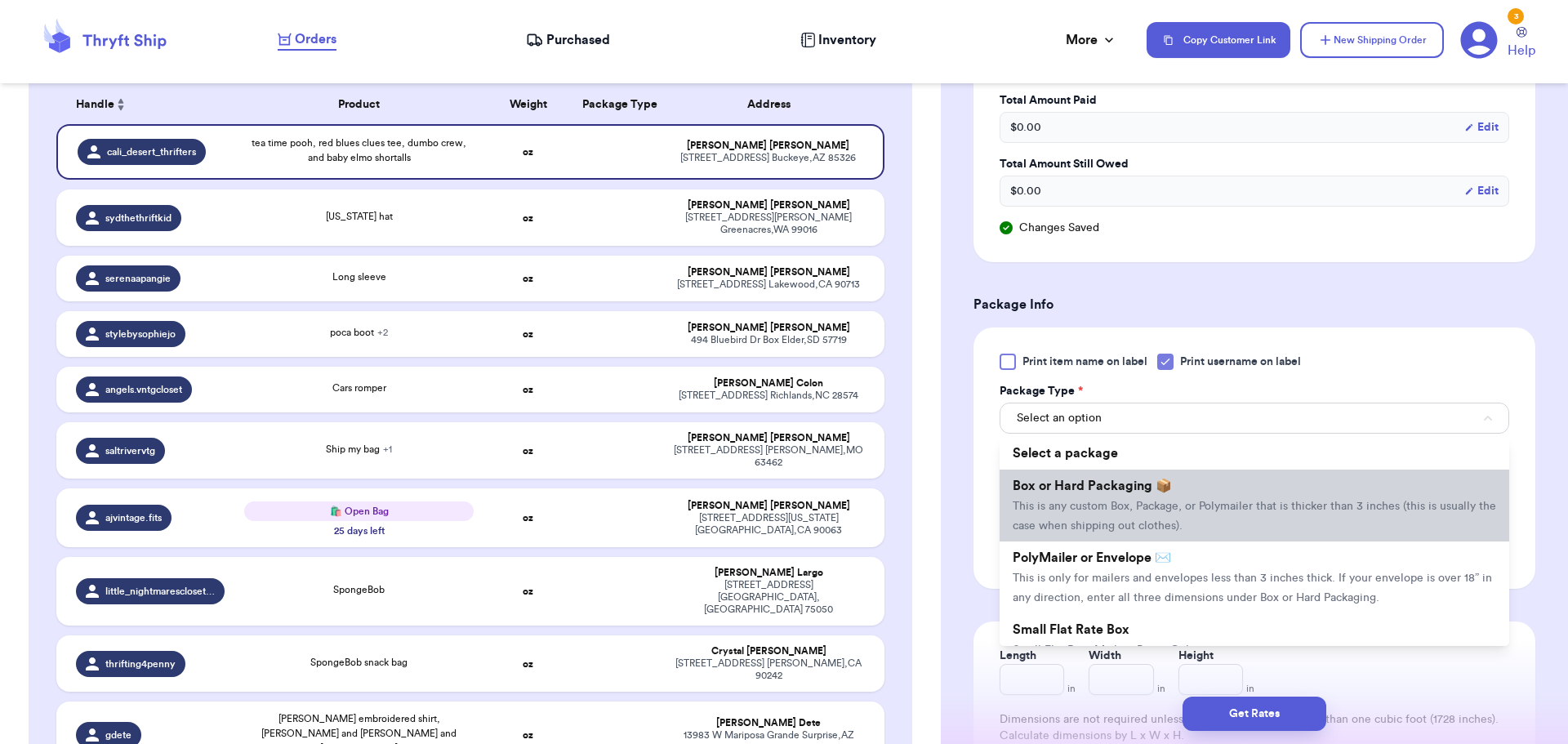
click at [1149, 489] on span "Box or Hard Packaging 📦" at bounding box center [1092, 486] width 159 height 14
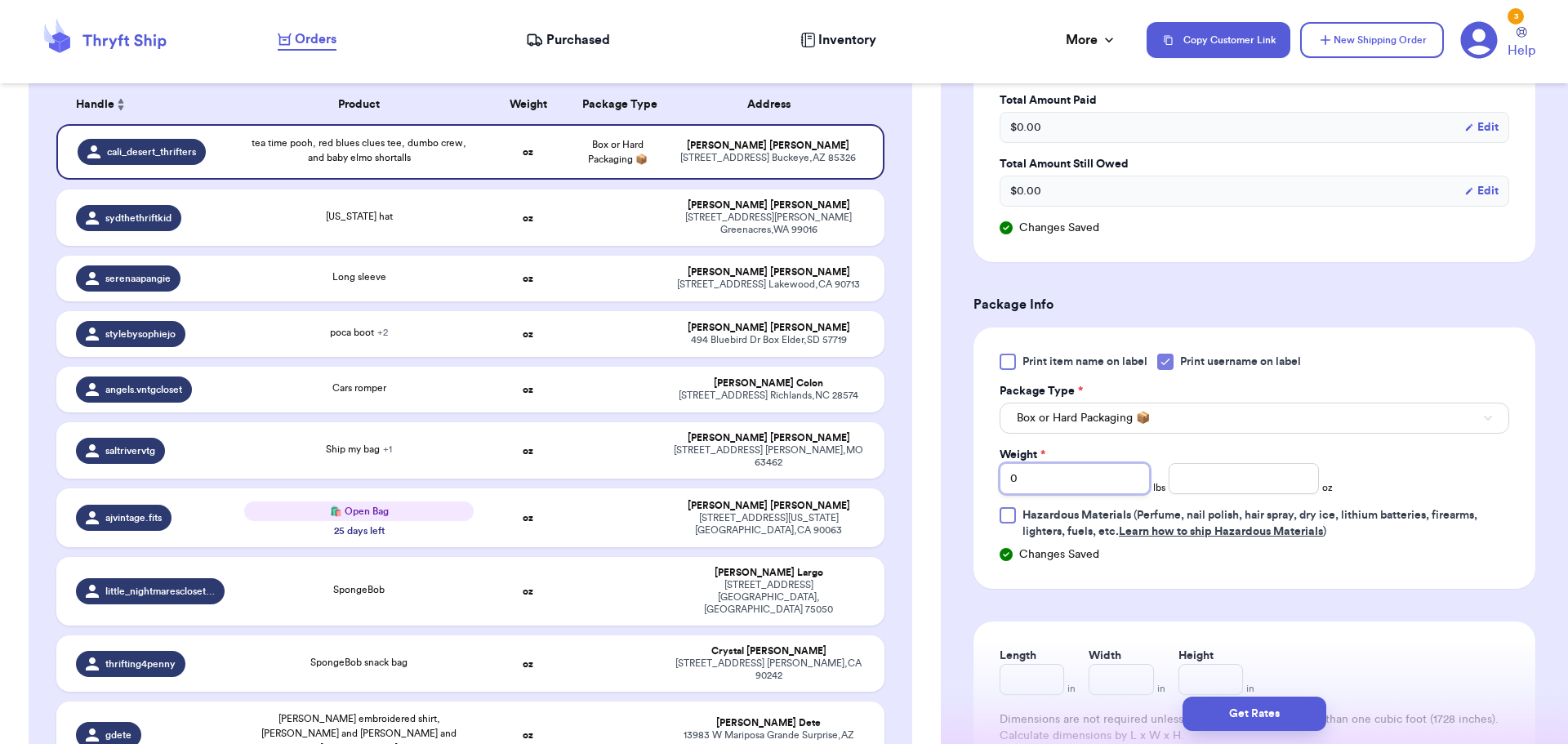
drag, startPoint x: 970, startPoint y: 484, endPoint x: 875, endPoint y: 473, distance: 95.6
click at [874, 475] on div "Customer Link New Order Total Balance Payout $ 0.00 Recent Payments View all No…" at bounding box center [784, 372] width 1568 height 744
click at [1244, 706] on button "Get Rates" at bounding box center [1254, 714] width 144 height 35
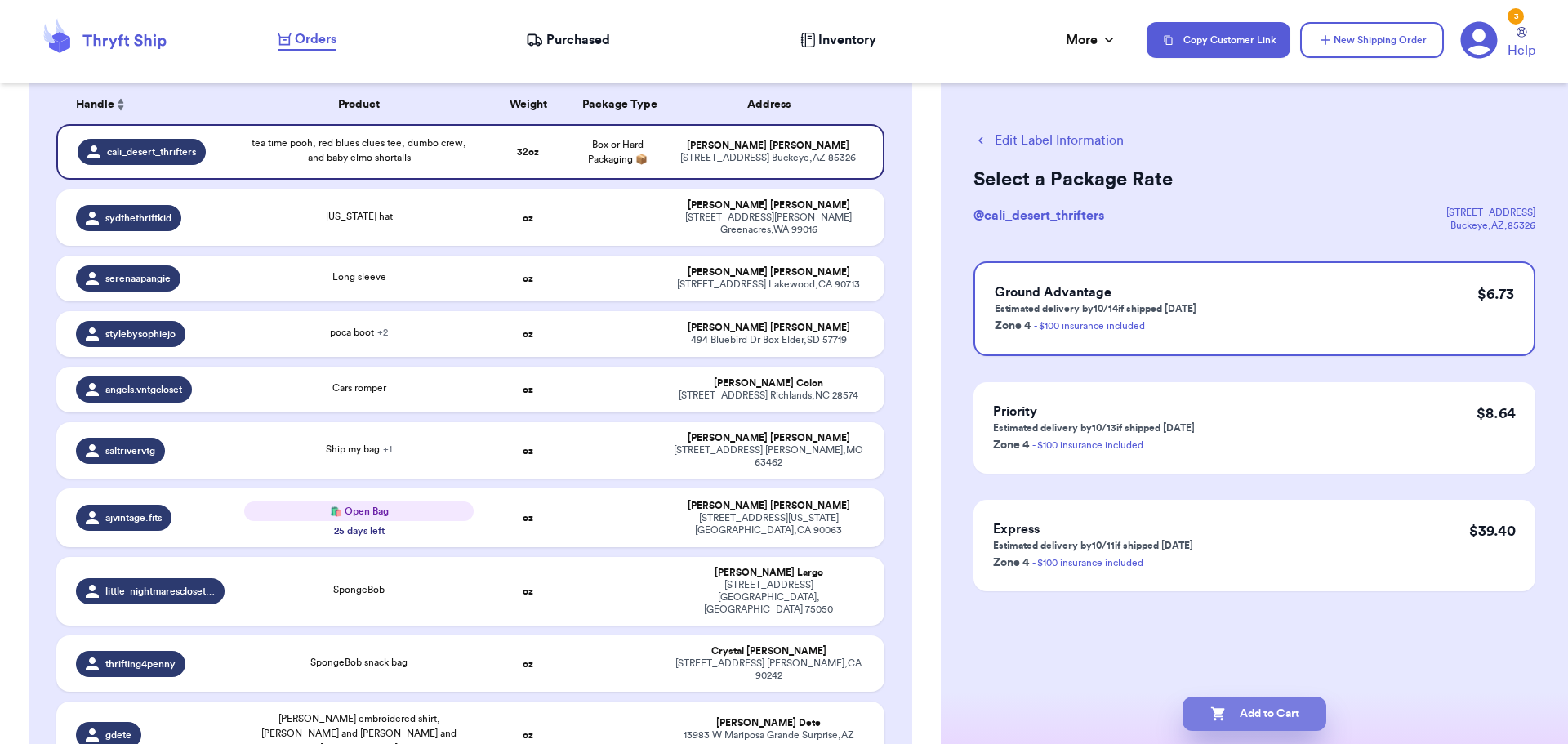
click at [1255, 718] on button "Add to Cart" at bounding box center [1254, 714] width 144 height 35
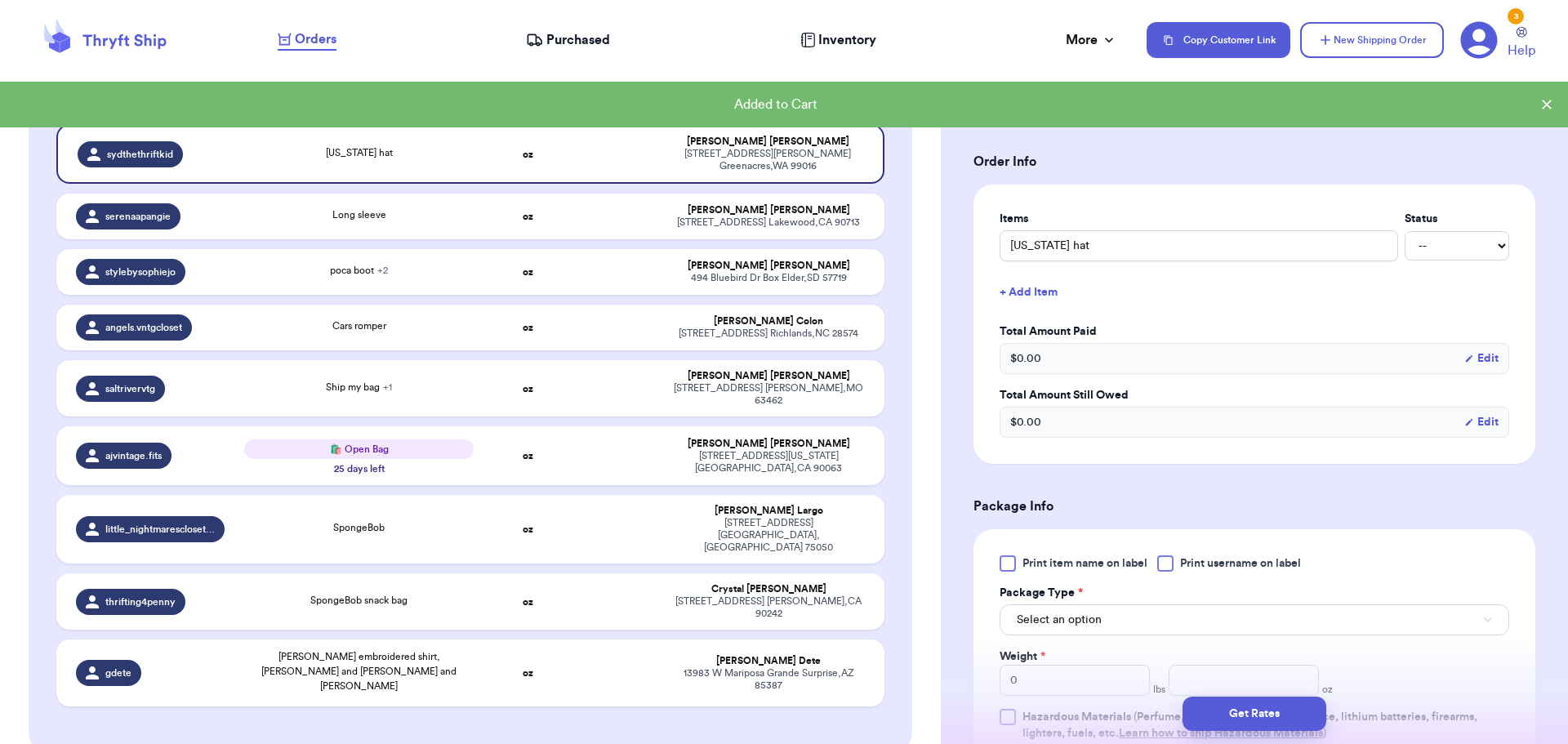
scroll to position [408, 0]
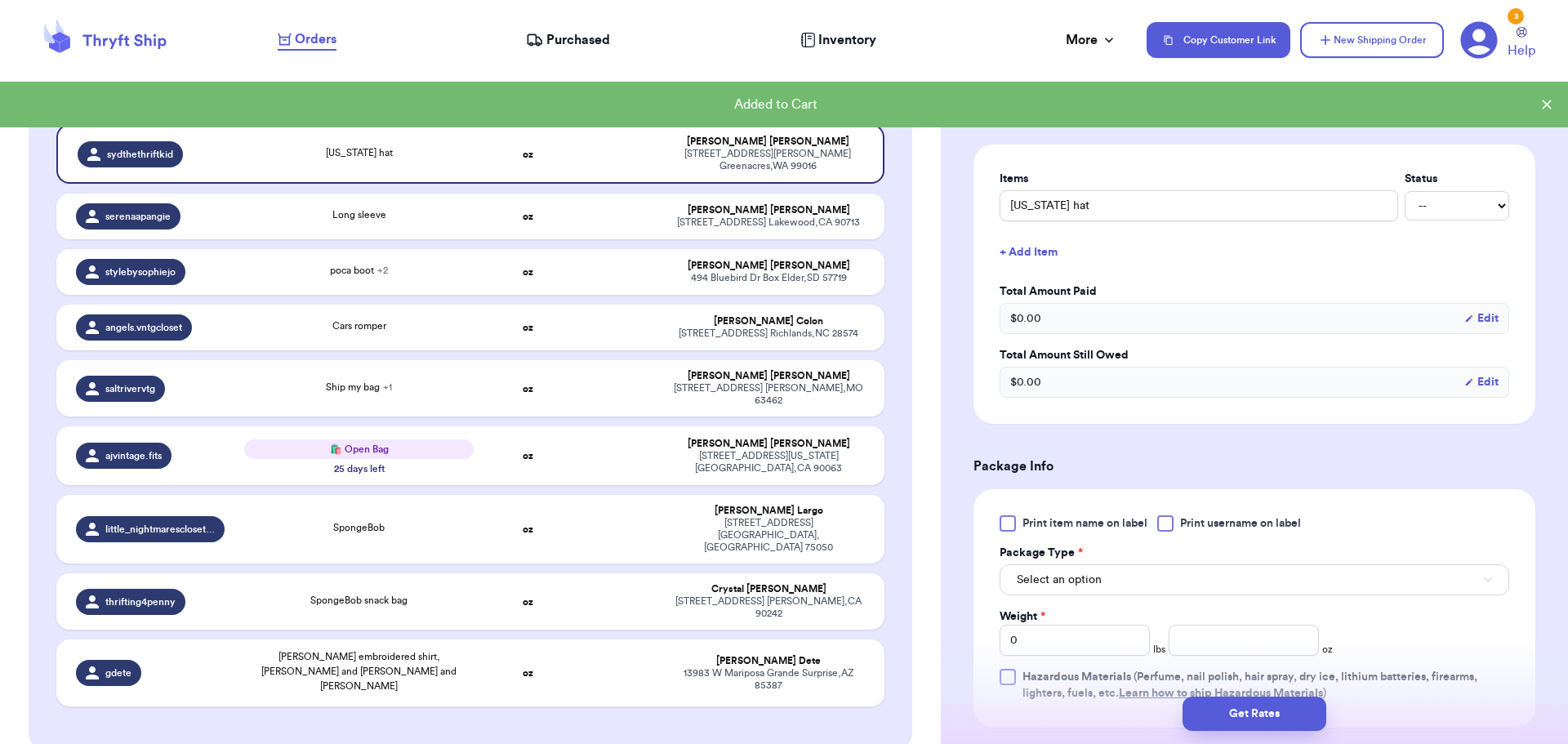
click at [1167, 526] on div at bounding box center [1165, 523] width 16 height 16
click at [0, 0] on input "Print username on label" at bounding box center [0, 0] width 0 height 0
click at [1171, 570] on button "Select an option" at bounding box center [1255, 580] width 510 height 31
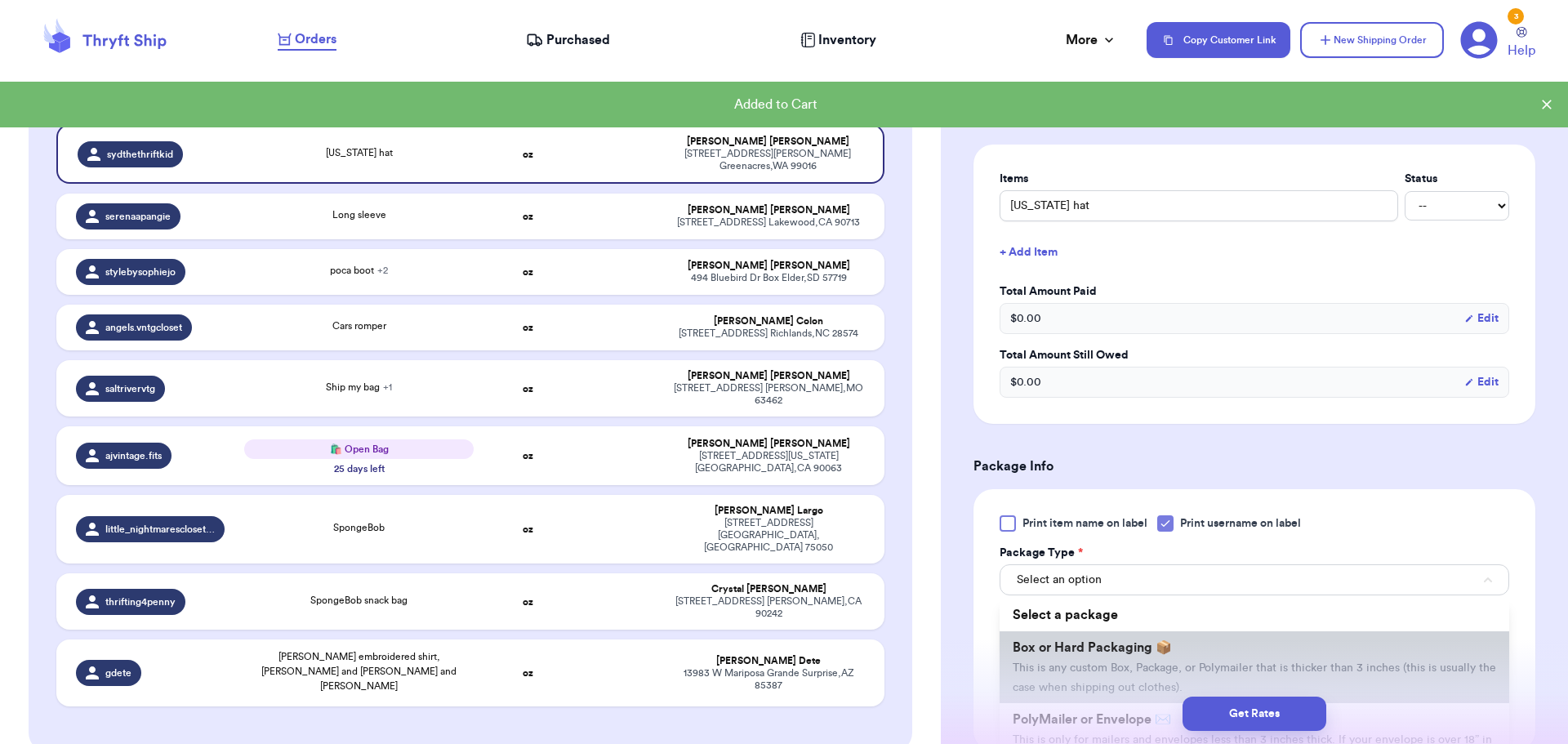
click at [1176, 662] on span "This is any custom Box, Package, or Polymailer that is thicker than 3 inches (t…" at bounding box center [1254, 677] width 484 height 31
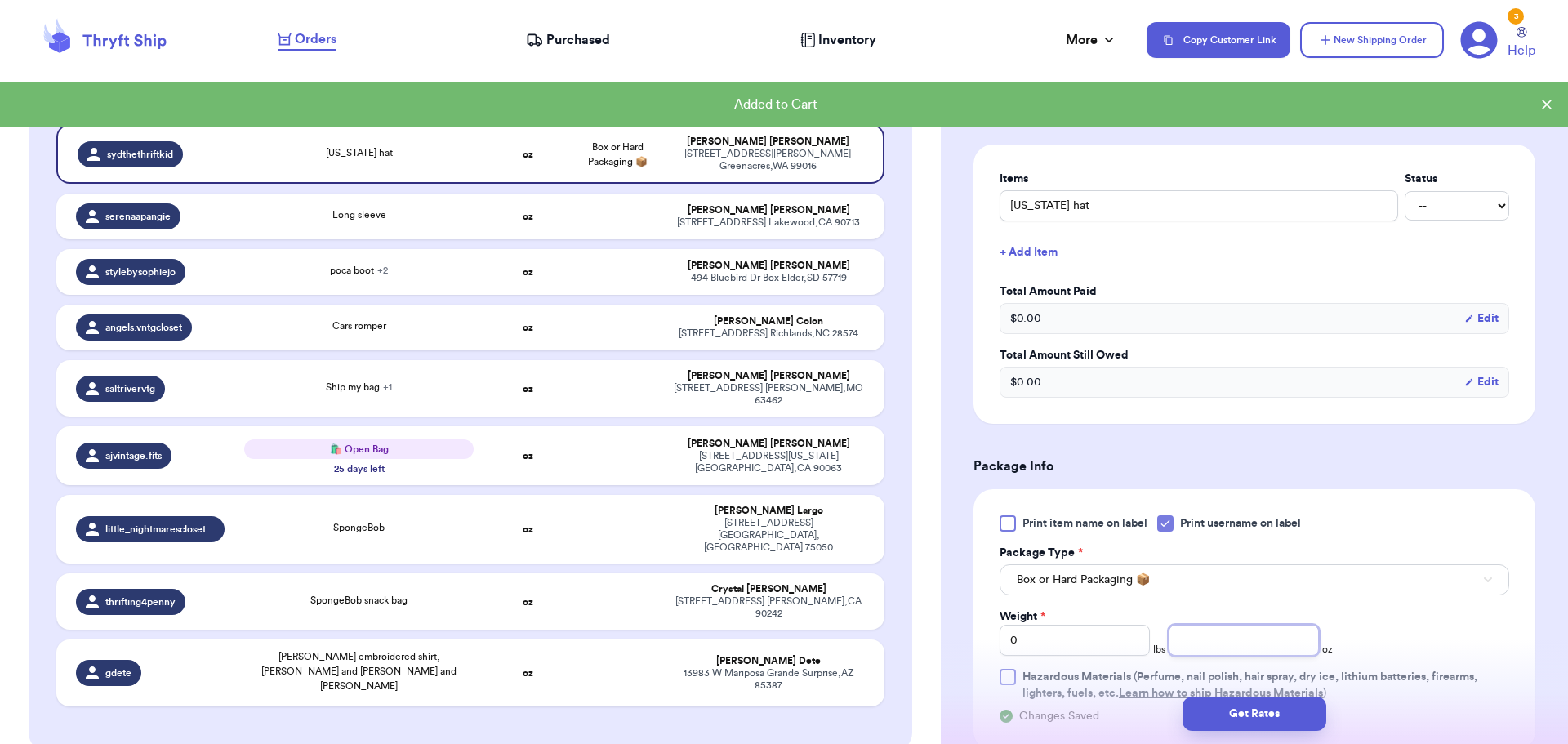
click at [1239, 630] on input "number" at bounding box center [1245, 640] width 151 height 31
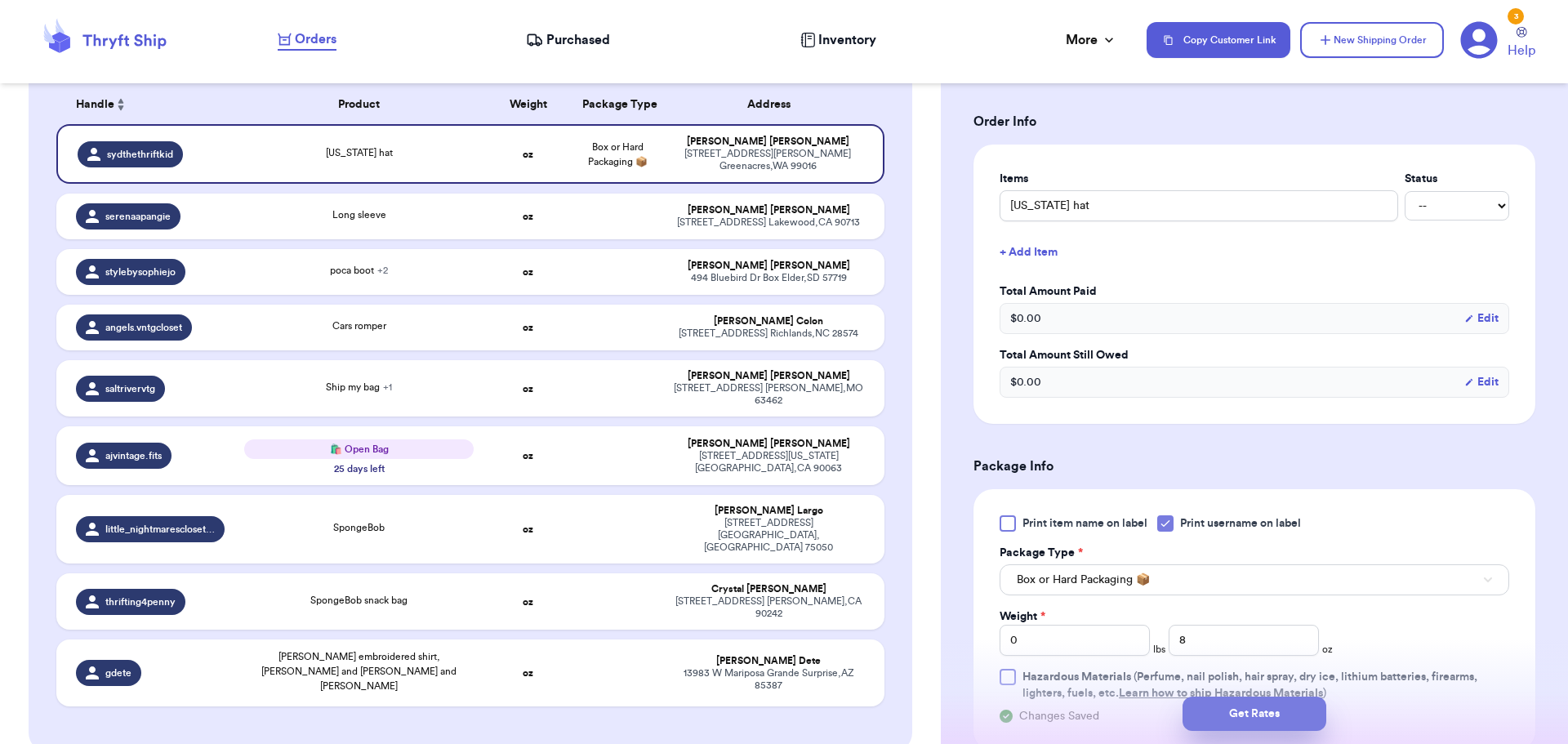
click at [1271, 705] on button "Get Rates" at bounding box center [1254, 714] width 144 height 35
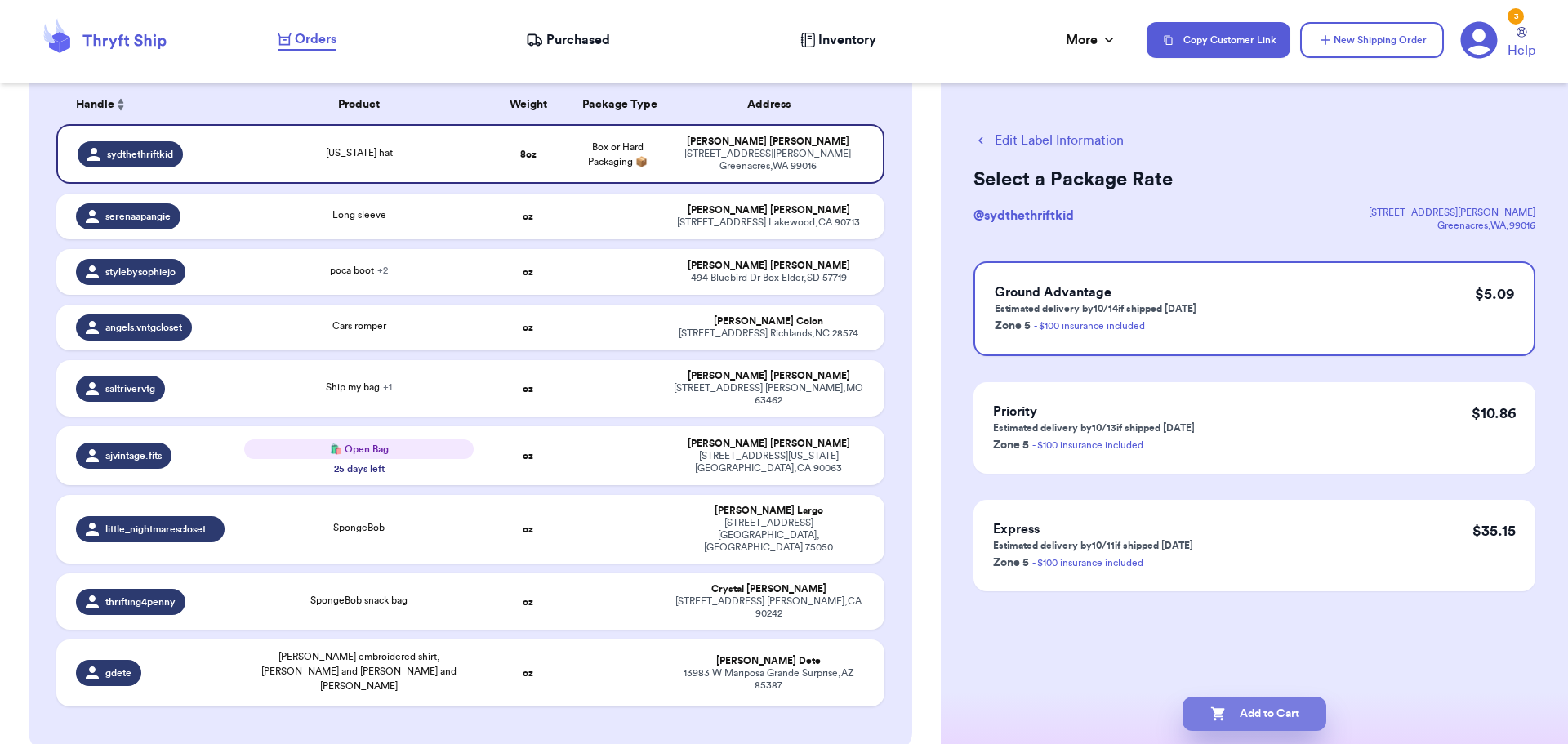
click at [1285, 697] on button "Add to Cart" at bounding box center [1254, 714] width 144 height 35
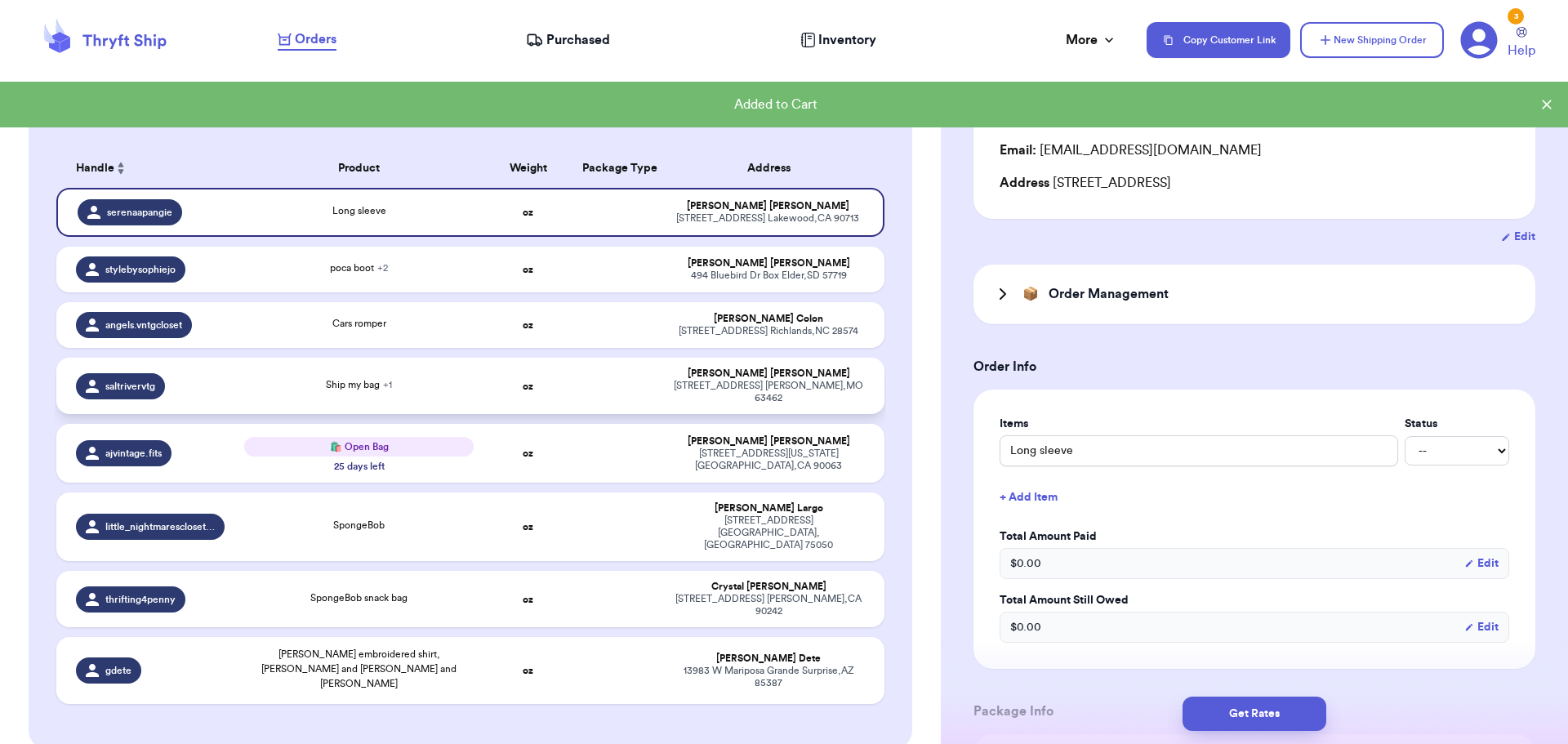
scroll to position [181, 0]
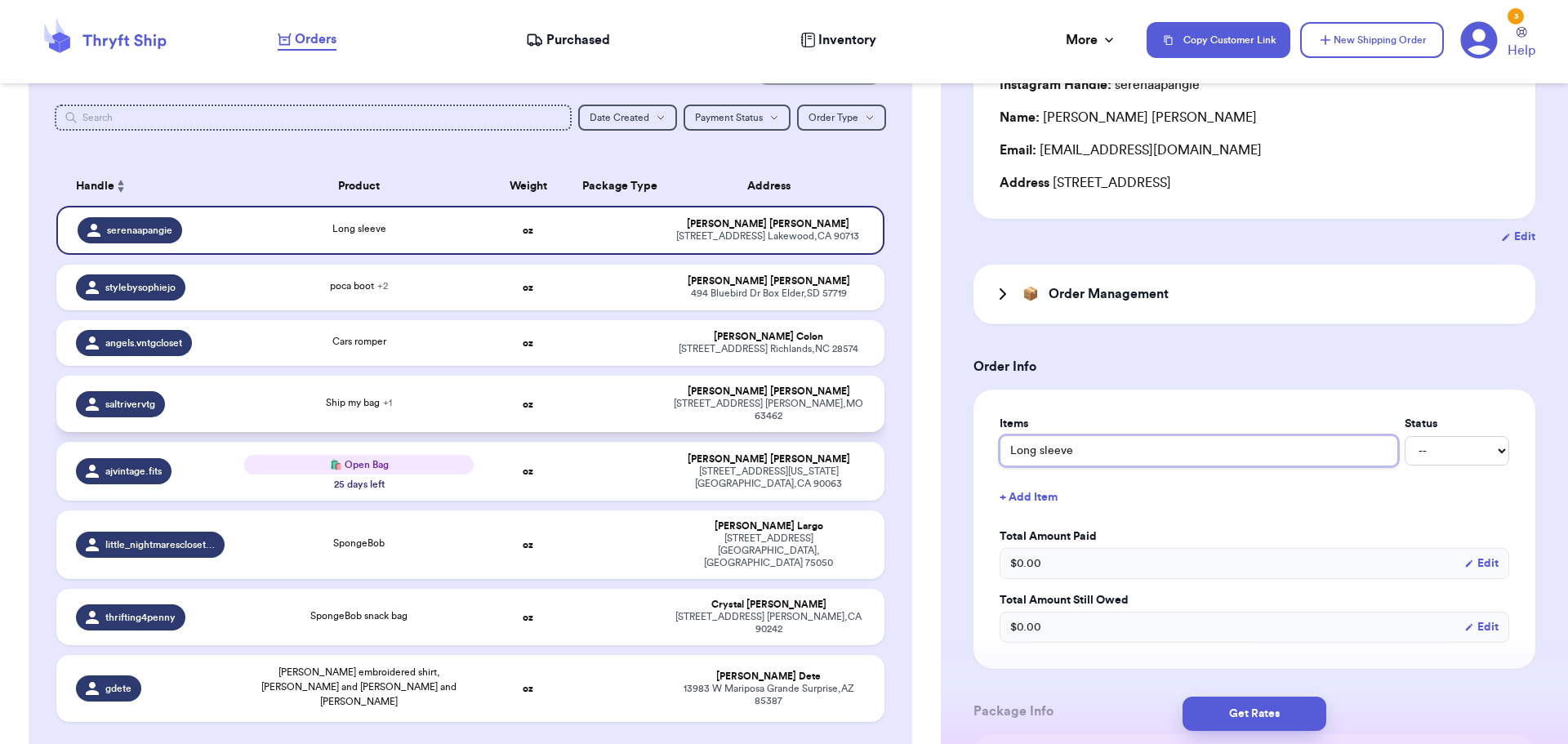
drag, startPoint x: 1107, startPoint y: 443, endPoint x: 621, endPoint y: 395, distance: 488.4
click at [621, 395] on div "Customer Link New Order Total Balance Payout $ 0.00 Recent Payments View all No…" at bounding box center [784, 372] width 1568 height 744
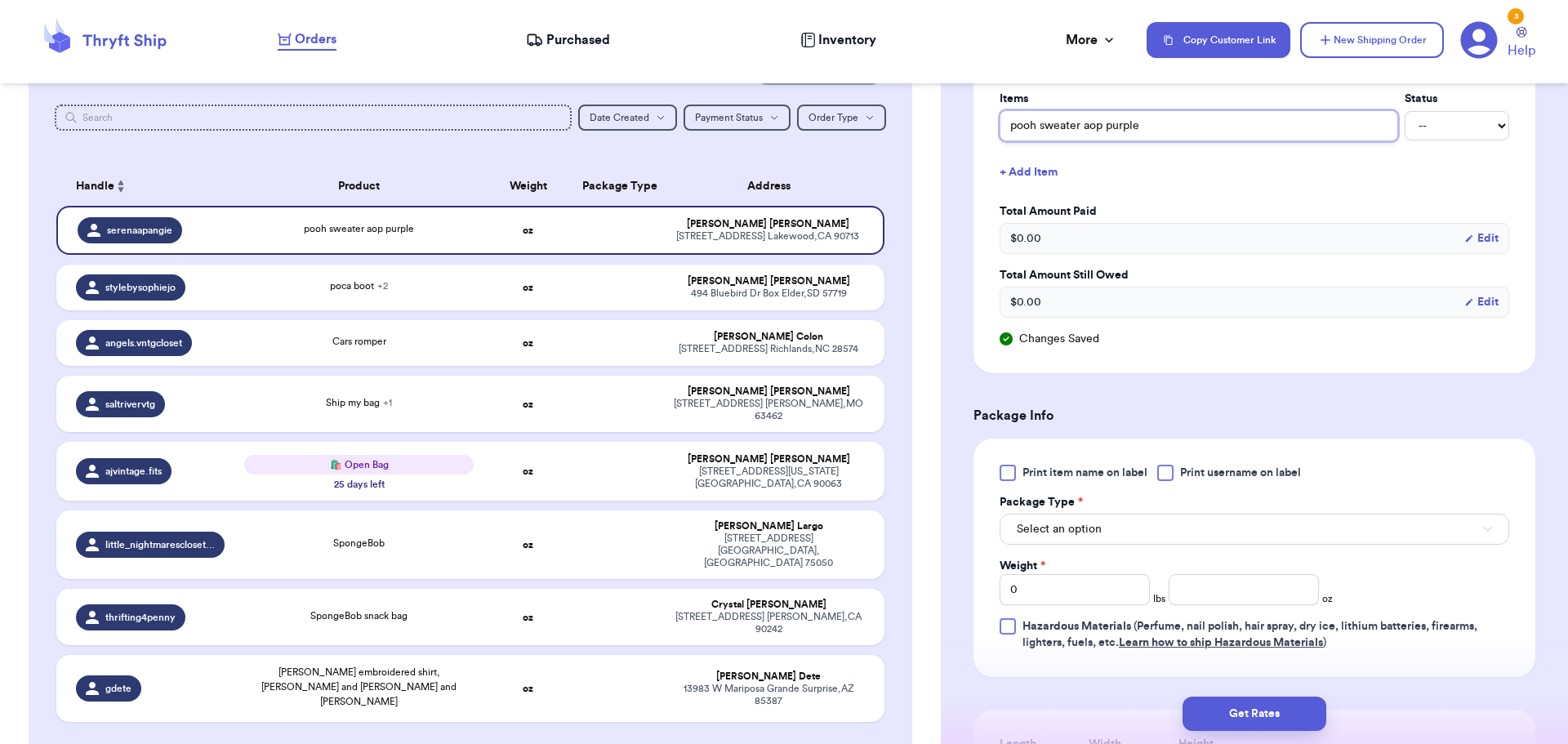
scroll to position [490, 0]
click at [1164, 470] on div at bounding box center [1165, 471] width 16 height 16
click at [0, 0] on input "Print username on label" at bounding box center [0, 0] width 0 height 0
click at [1101, 522] on button "Select an option" at bounding box center [1255, 527] width 510 height 31
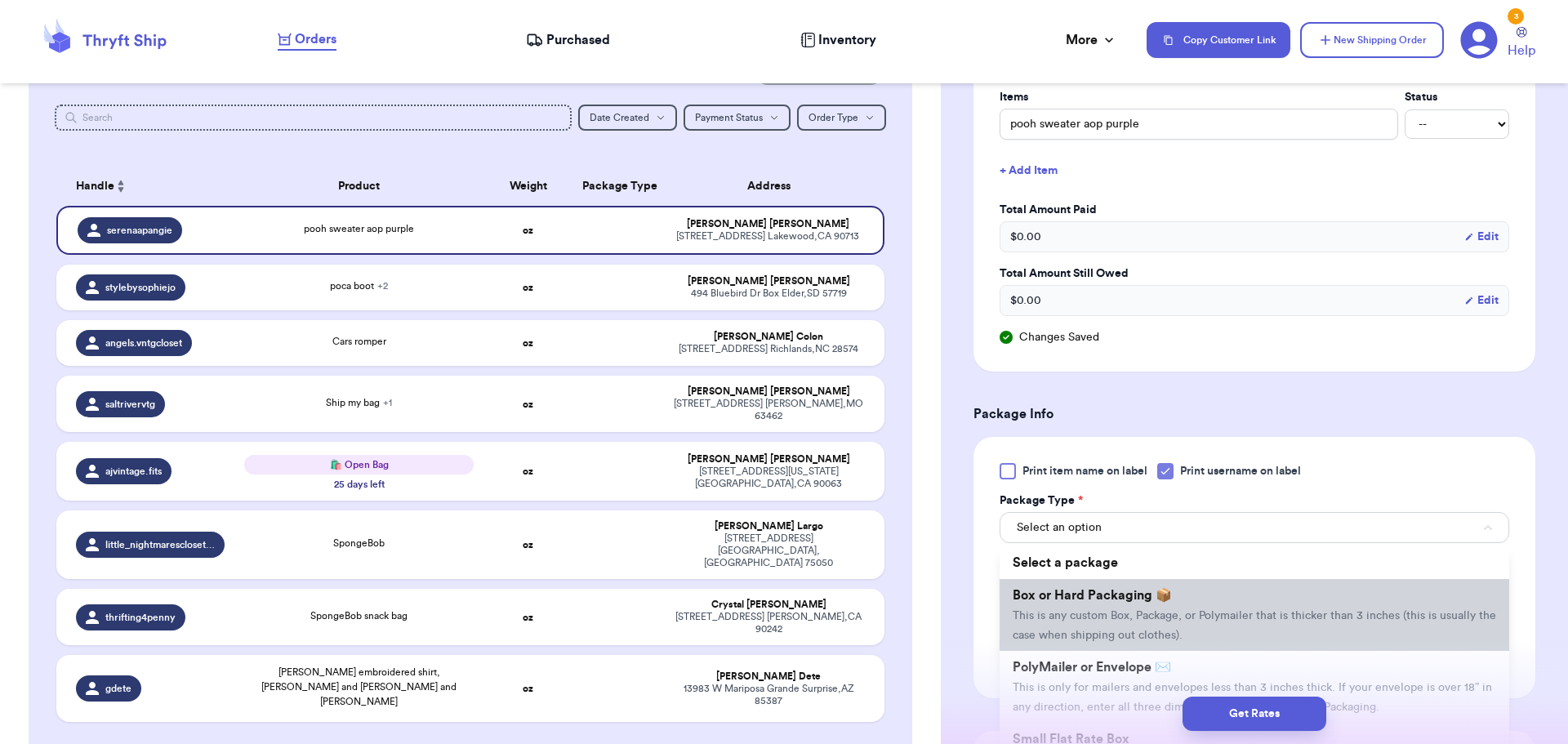
click at [1112, 589] on span "Box or Hard Packaging 📦" at bounding box center [1092, 595] width 159 height 14
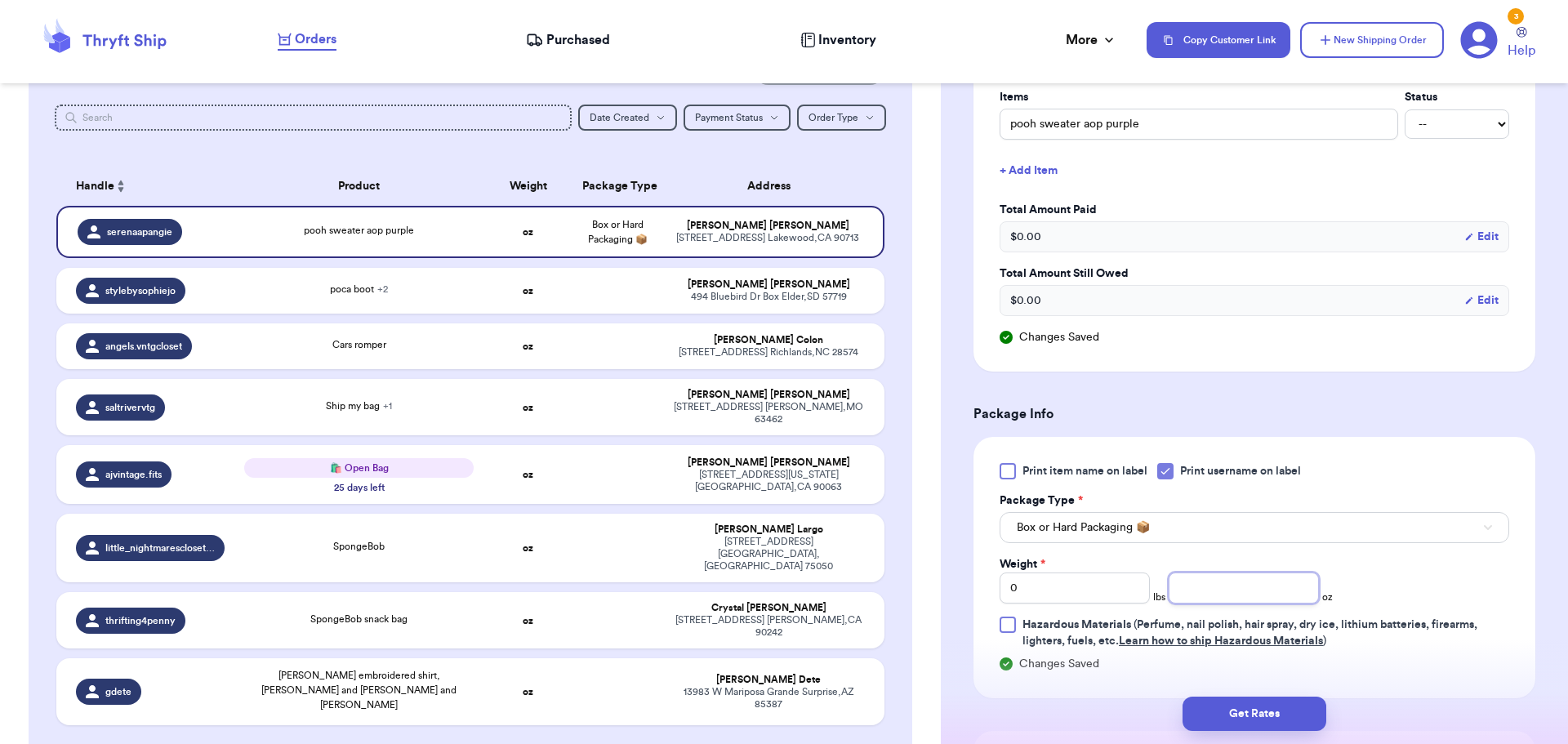
click at [1206, 588] on input "number" at bounding box center [1245, 588] width 151 height 31
click at [1273, 705] on button "Get Rates" at bounding box center [1254, 714] width 144 height 35
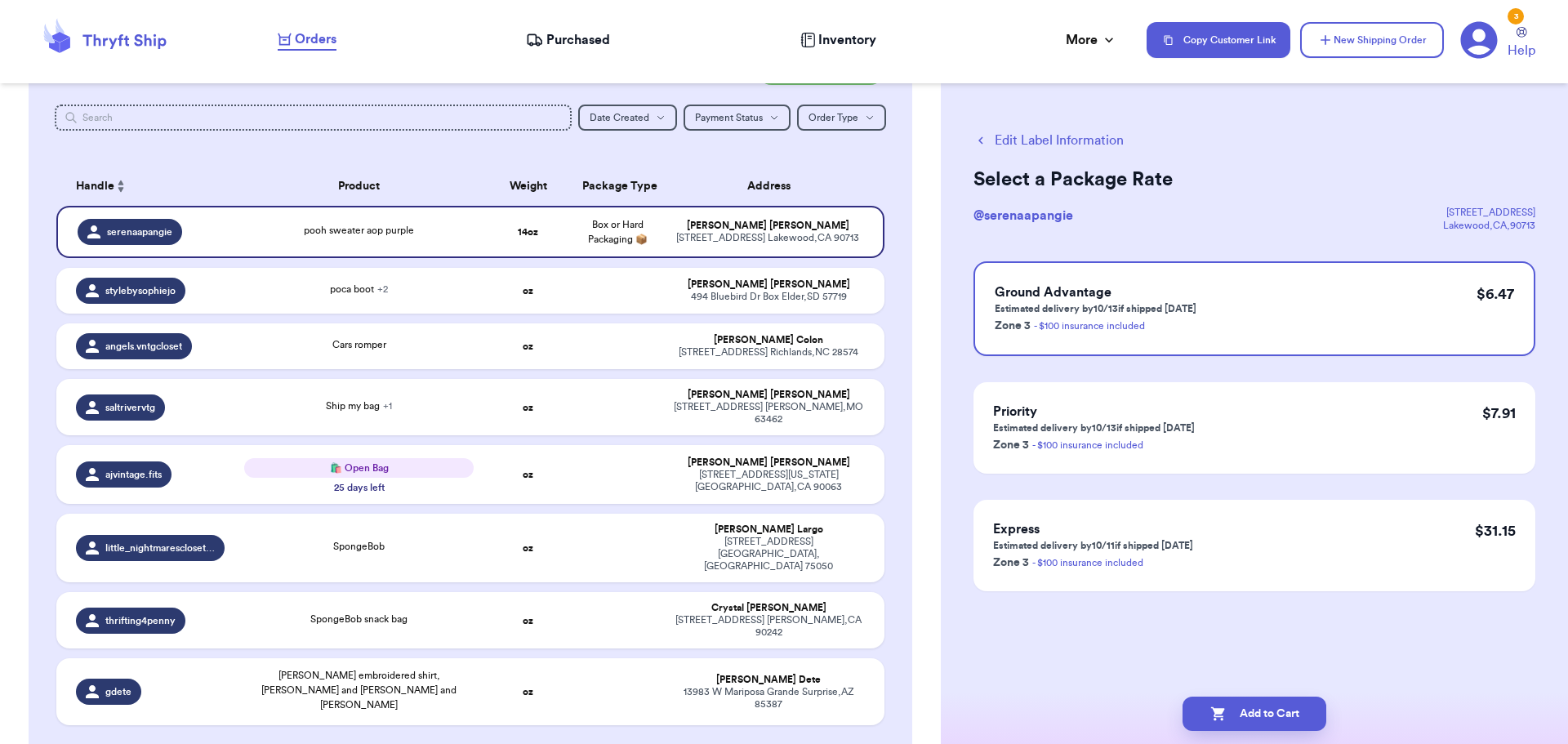
scroll to position [0, 0]
click at [1274, 707] on button "Add to Cart" at bounding box center [1254, 714] width 144 height 35
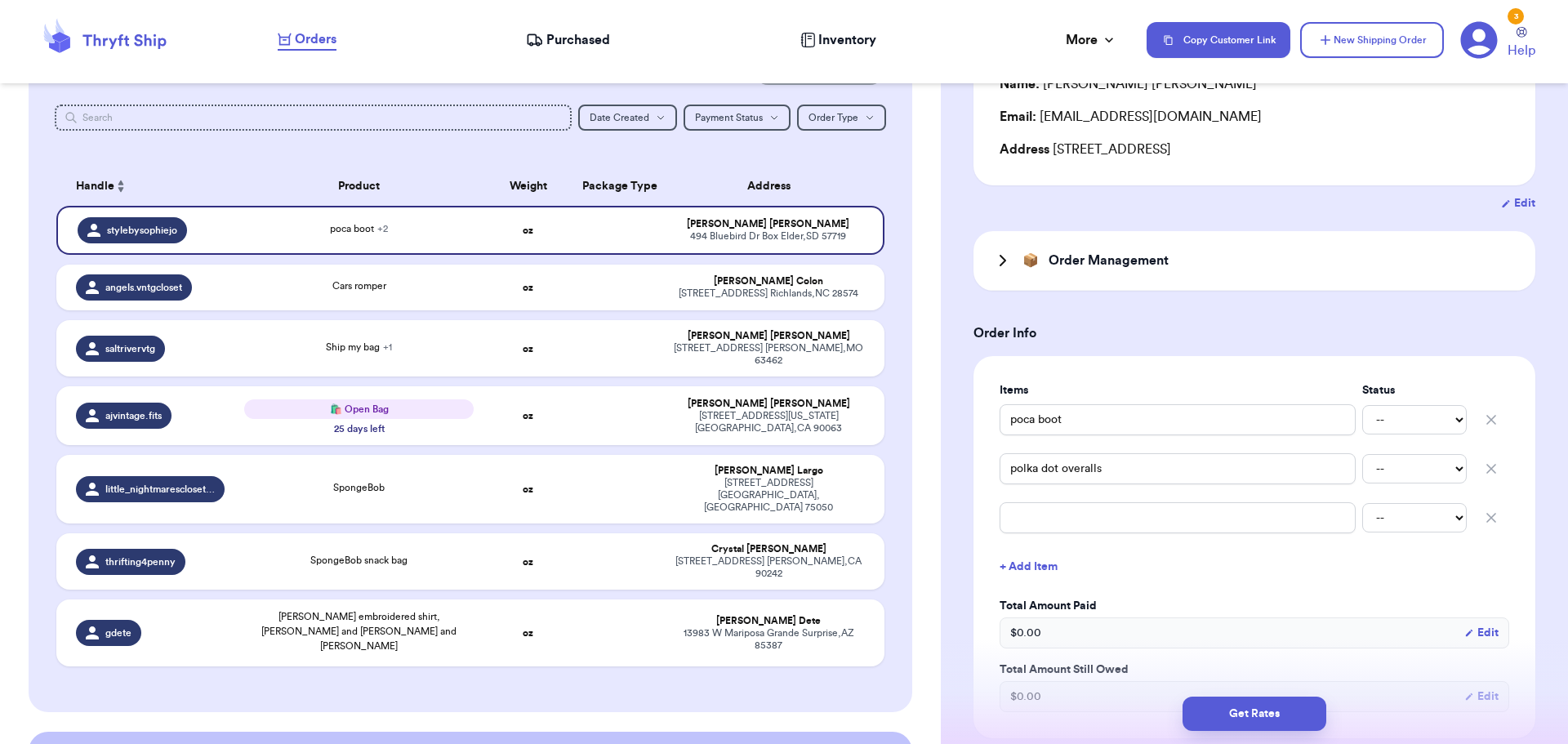
scroll to position [245, 0]
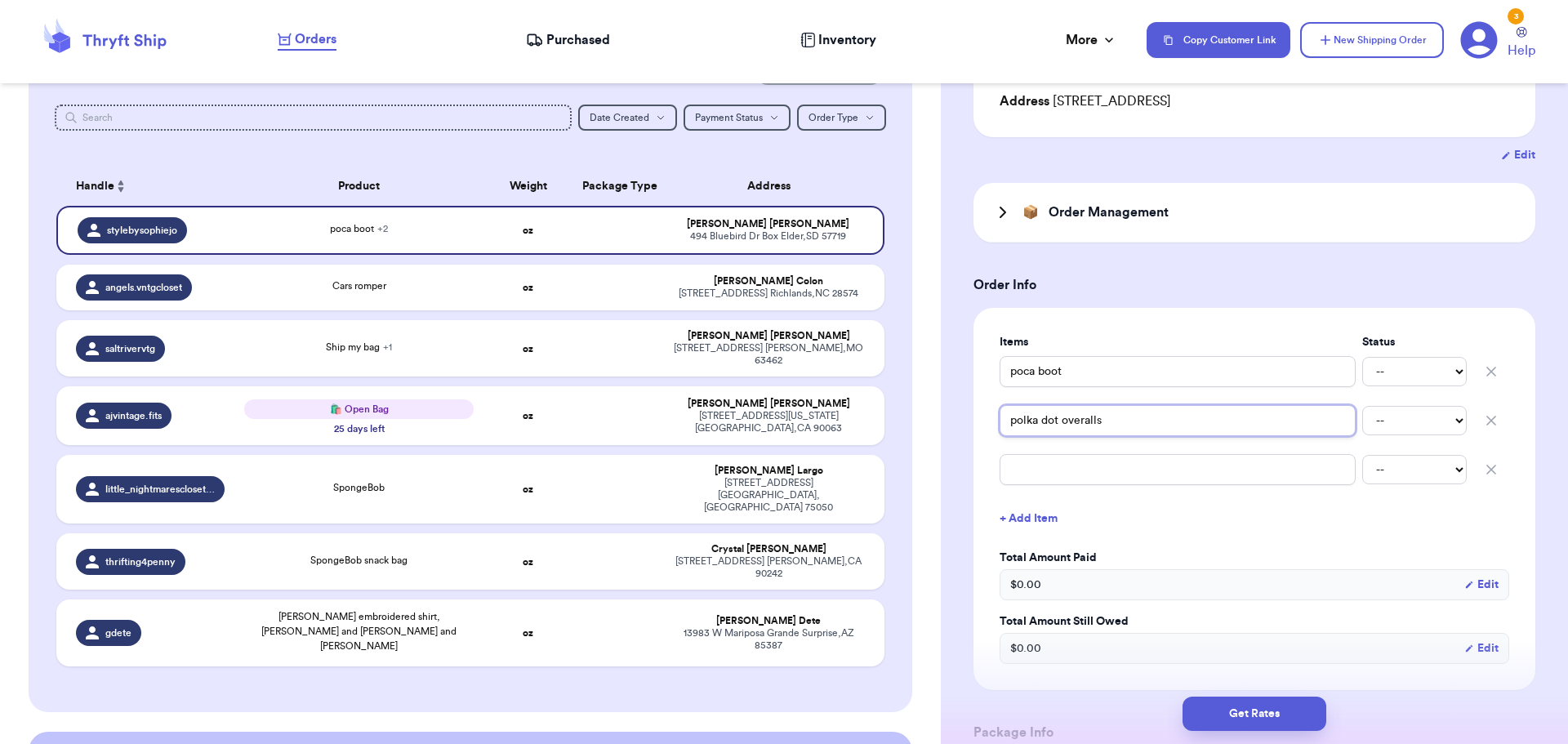
click at [1165, 427] on input "polka dot overalls" at bounding box center [1178, 421] width 356 height 31
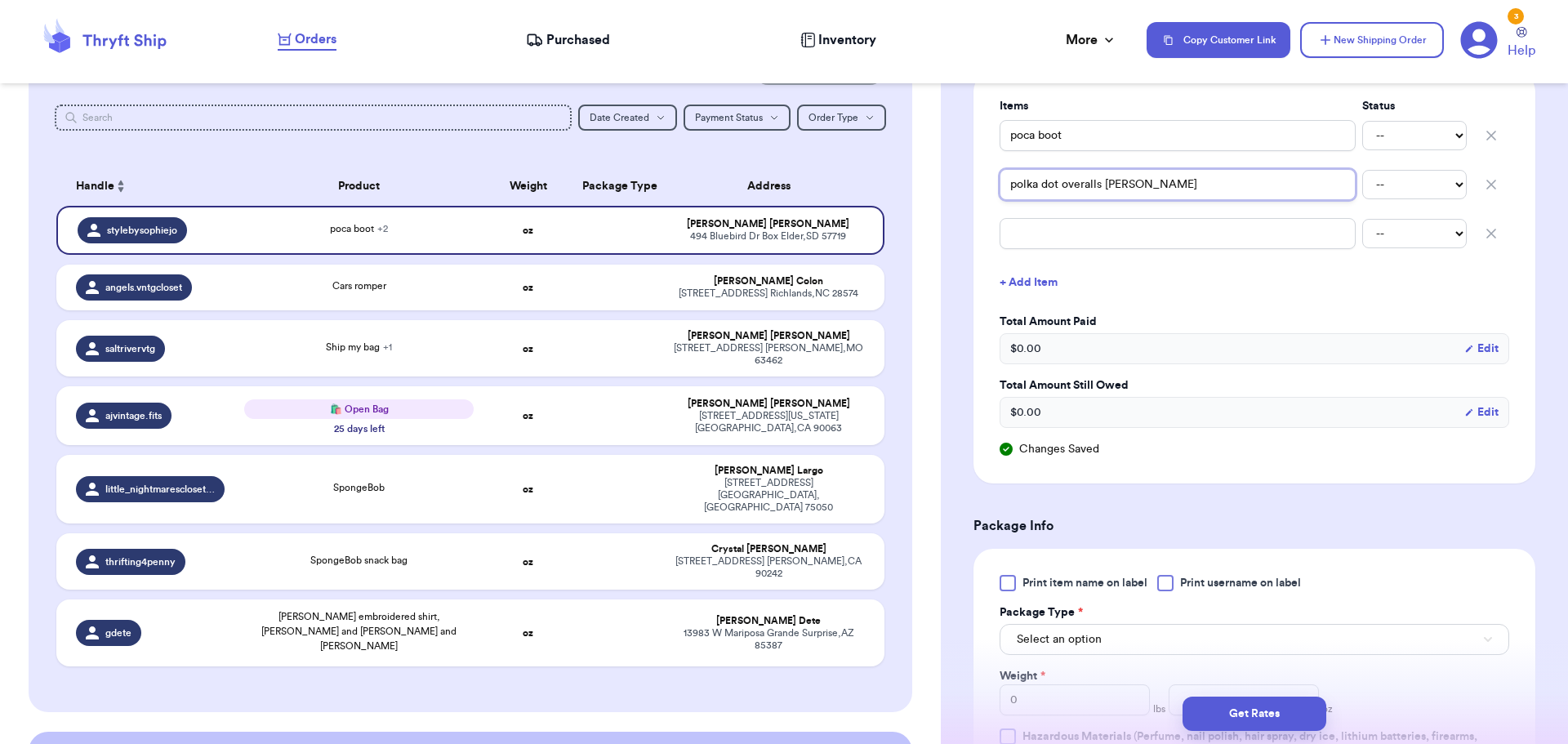
scroll to position [490, 0]
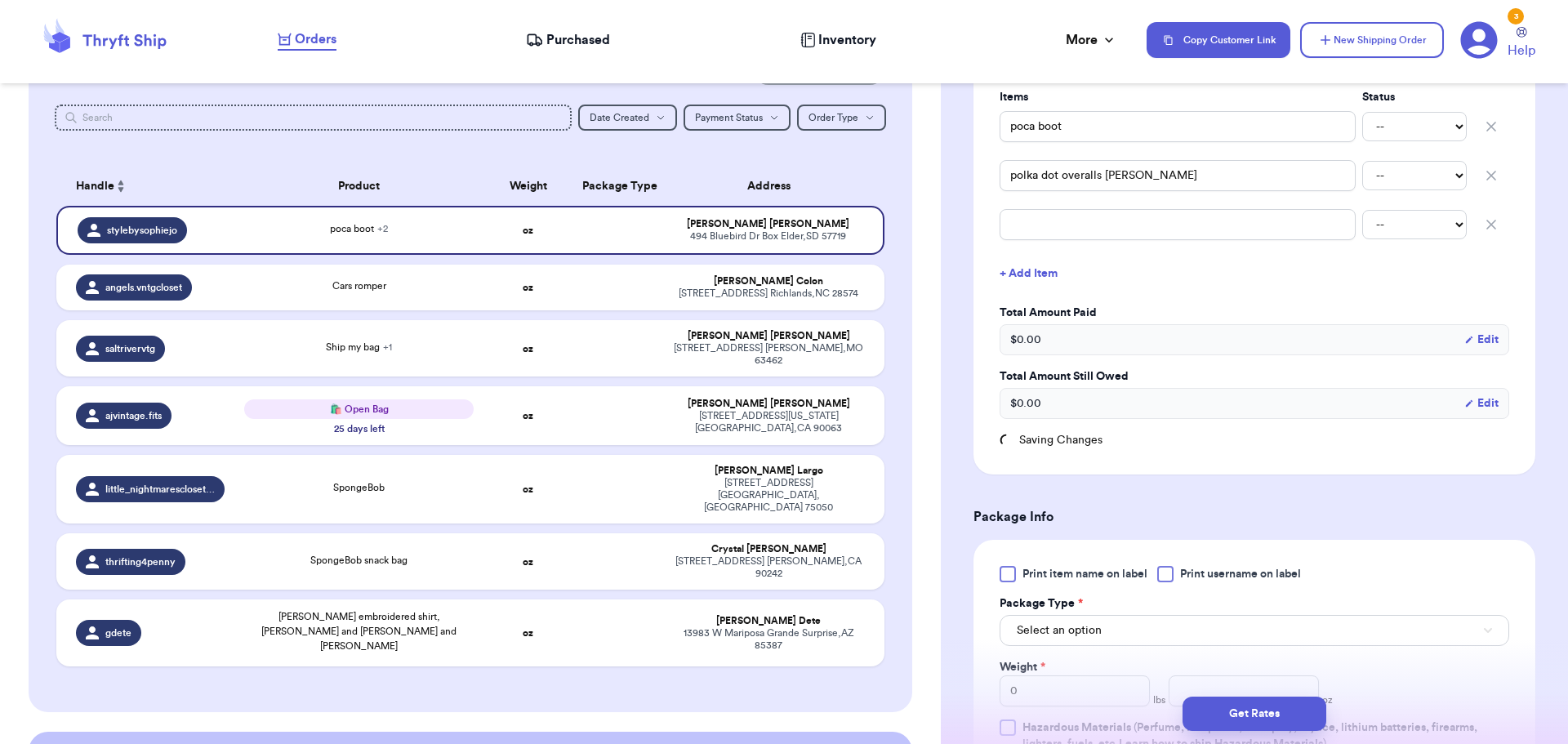
click at [1165, 580] on div at bounding box center [1165, 573] width 16 height 16
click at [0, 0] on input "Print username on label" at bounding box center [0, 0] width 0 height 0
click at [1133, 630] on button "Select an option" at bounding box center [1255, 630] width 510 height 31
click at [1111, 697] on div "Get Rates" at bounding box center [1254, 714] width 602 height 35
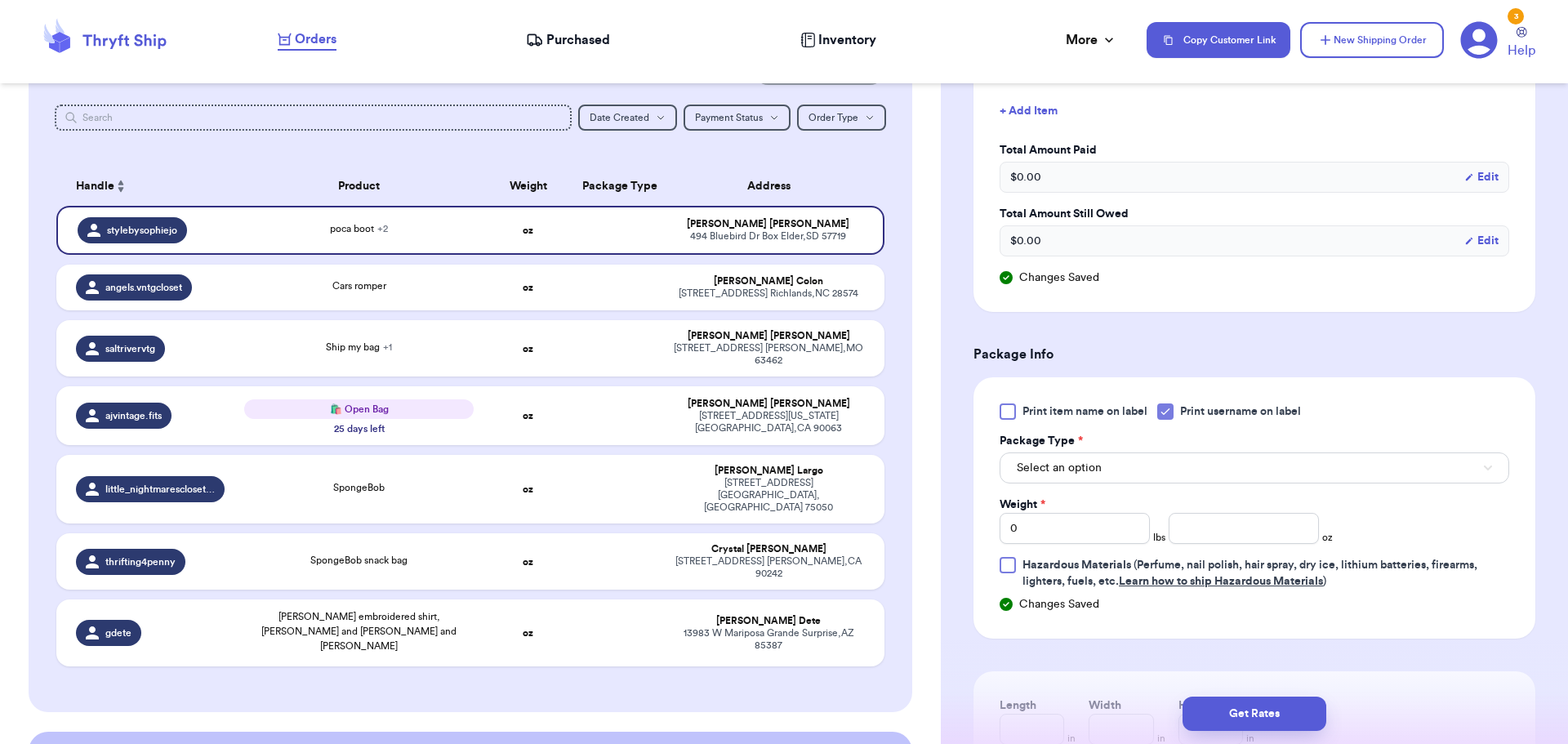
scroll to position [653, 0]
click at [1040, 458] on button "Select an option" at bounding box center [1255, 467] width 510 height 31
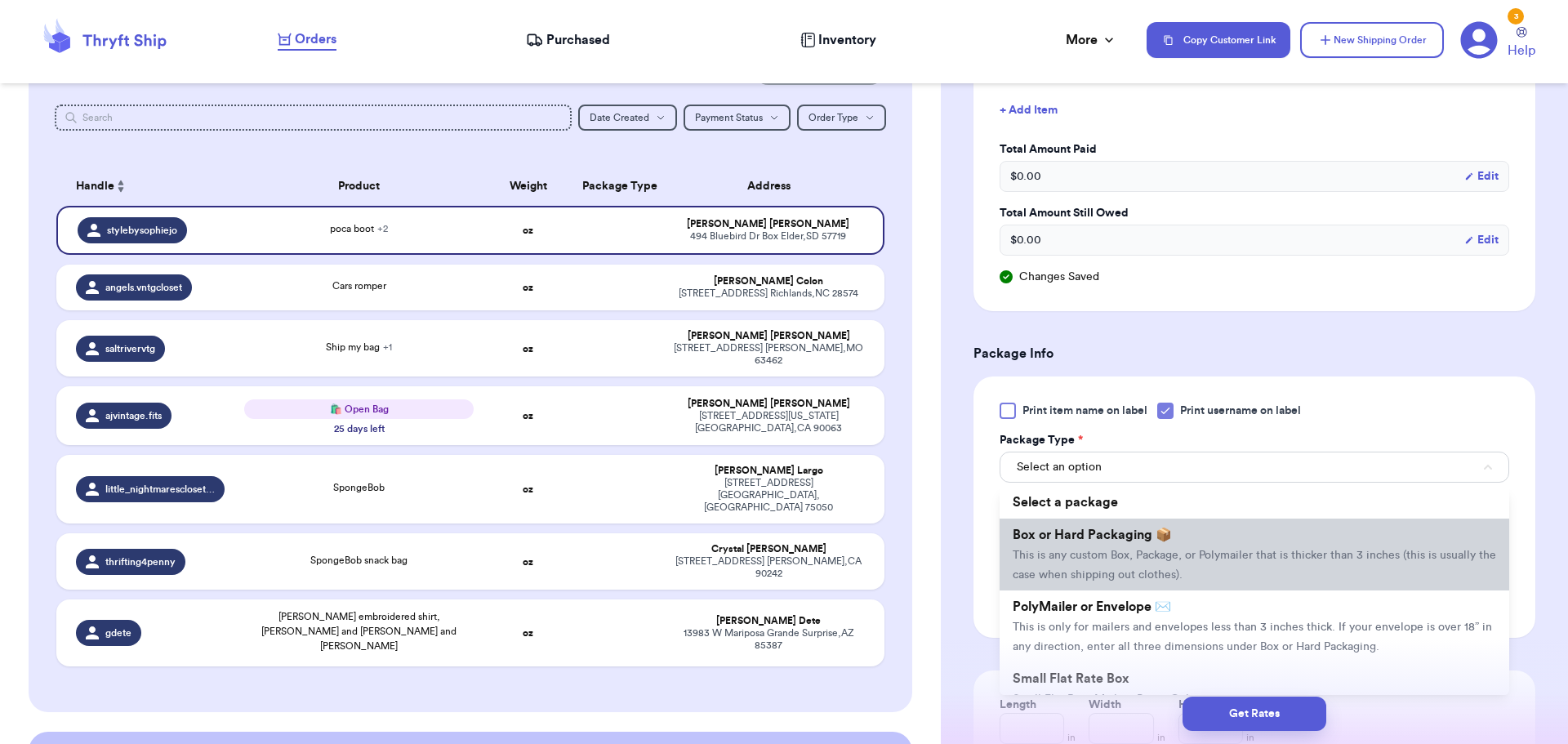
click at [1056, 543] on li "Box or Hard Packaging 📦 This is any custom Box, Package, or Polymailer that is …" at bounding box center [1255, 554] width 510 height 71
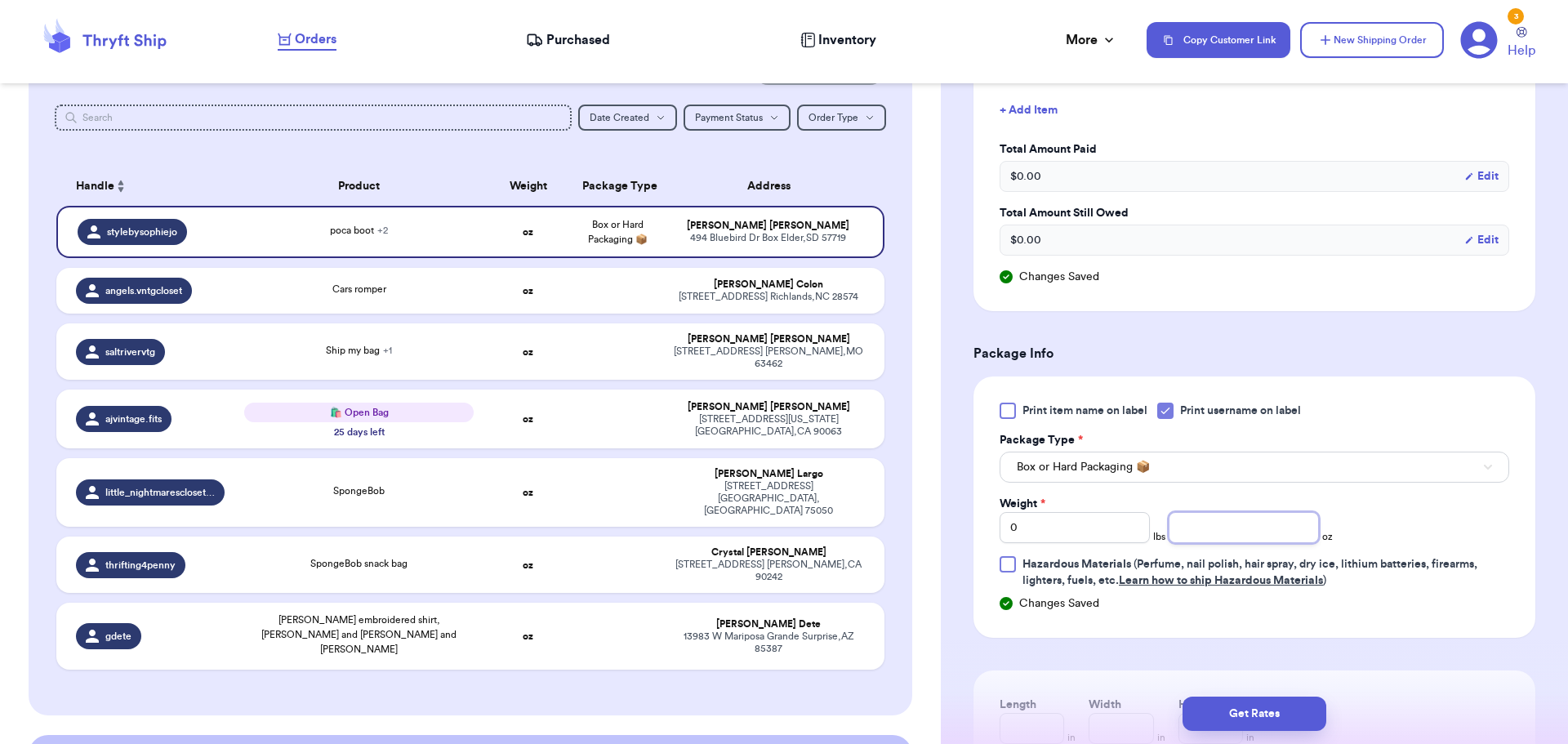
click at [1229, 524] on input "number" at bounding box center [1245, 527] width 151 height 31
click at [1113, 519] on input "0" at bounding box center [1076, 527] width 151 height 31
click at [1255, 524] on input "number" at bounding box center [1245, 527] width 151 height 31
click at [1233, 704] on button "Get Rates" at bounding box center [1254, 714] width 144 height 35
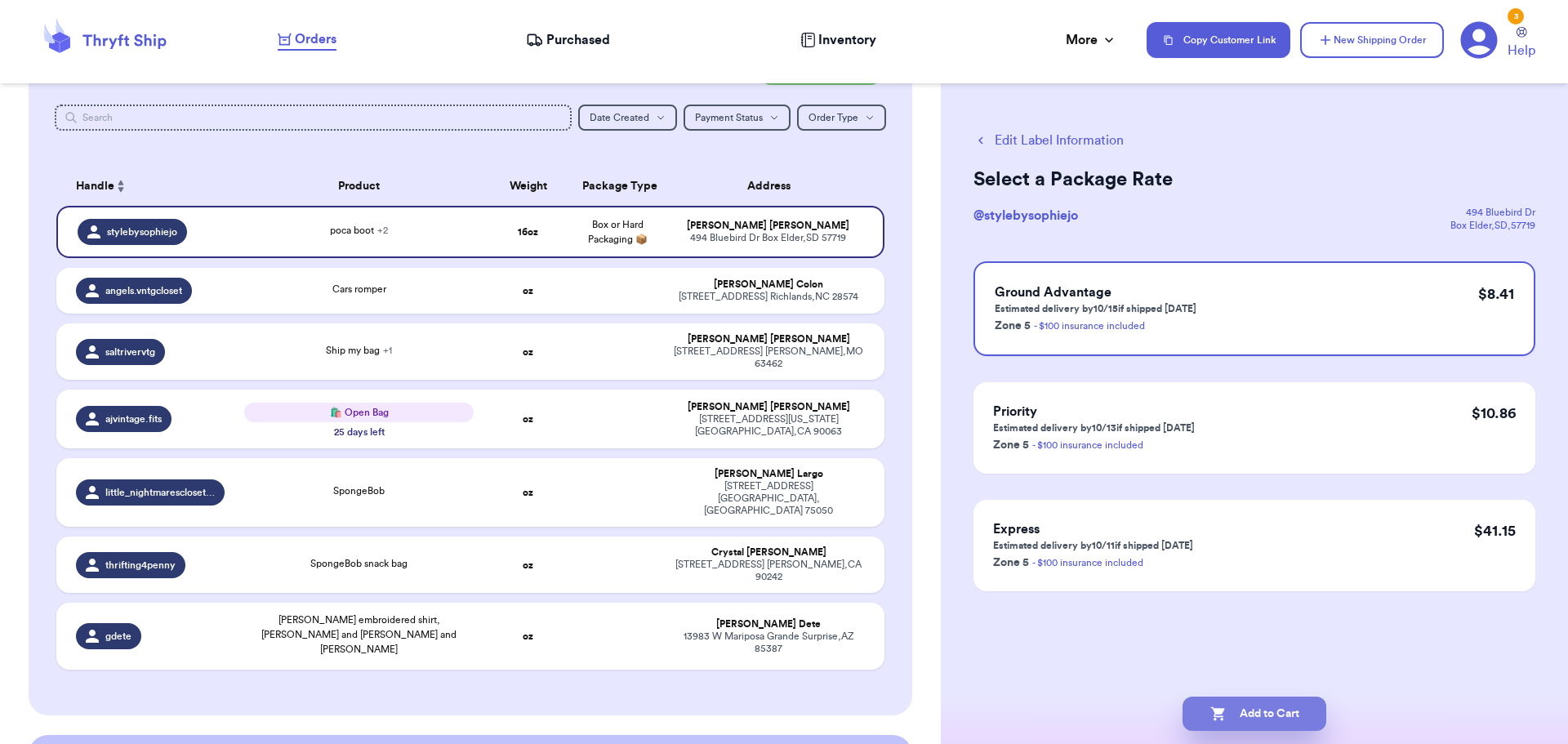
click at [1242, 709] on button "Add to Cart" at bounding box center [1254, 714] width 144 height 35
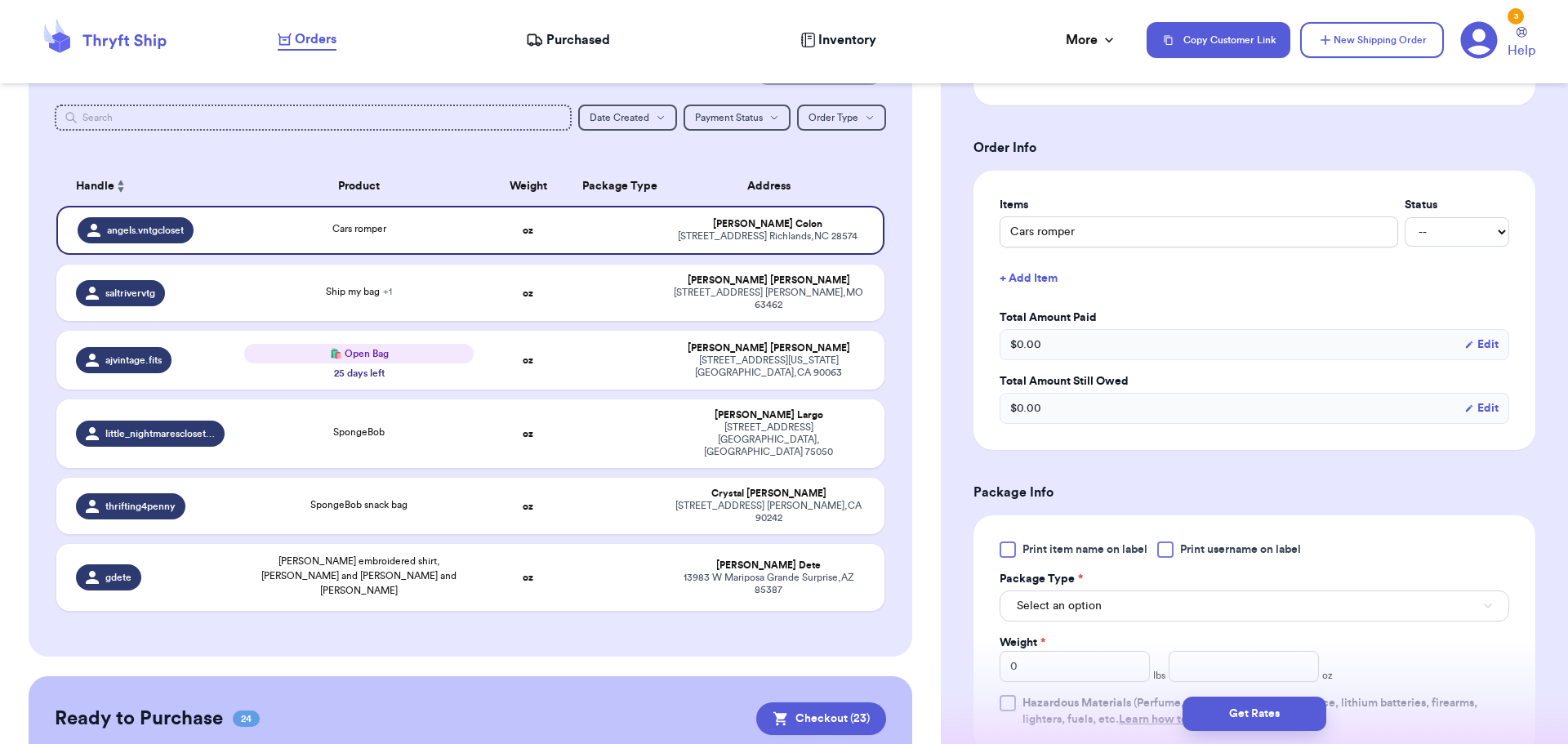
scroll to position [408, 0]
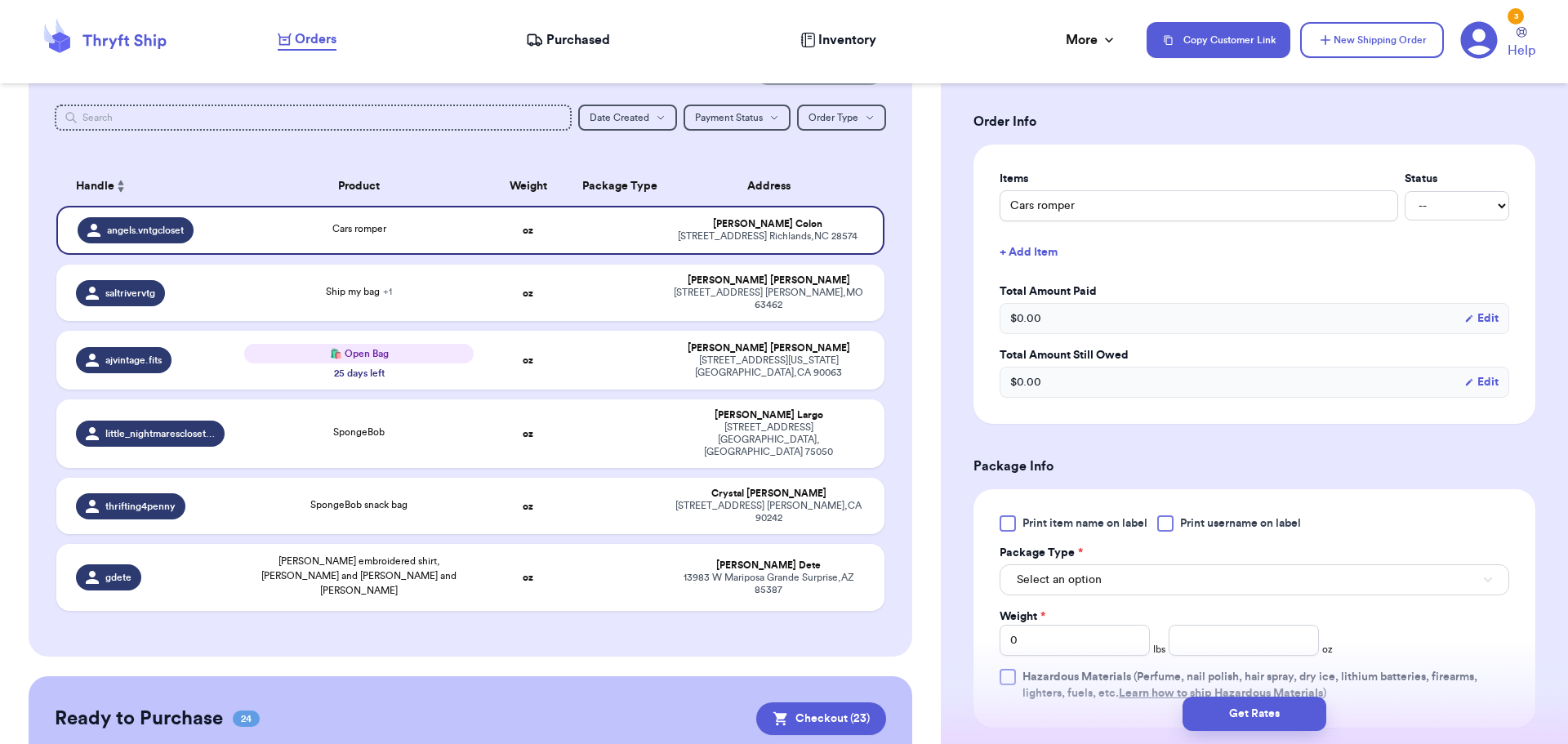
click at [1169, 524] on div at bounding box center [1165, 523] width 16 height 16
click at [0, 0] on input "Print username on label" at bounding box center [0, 0] width 0 height 0
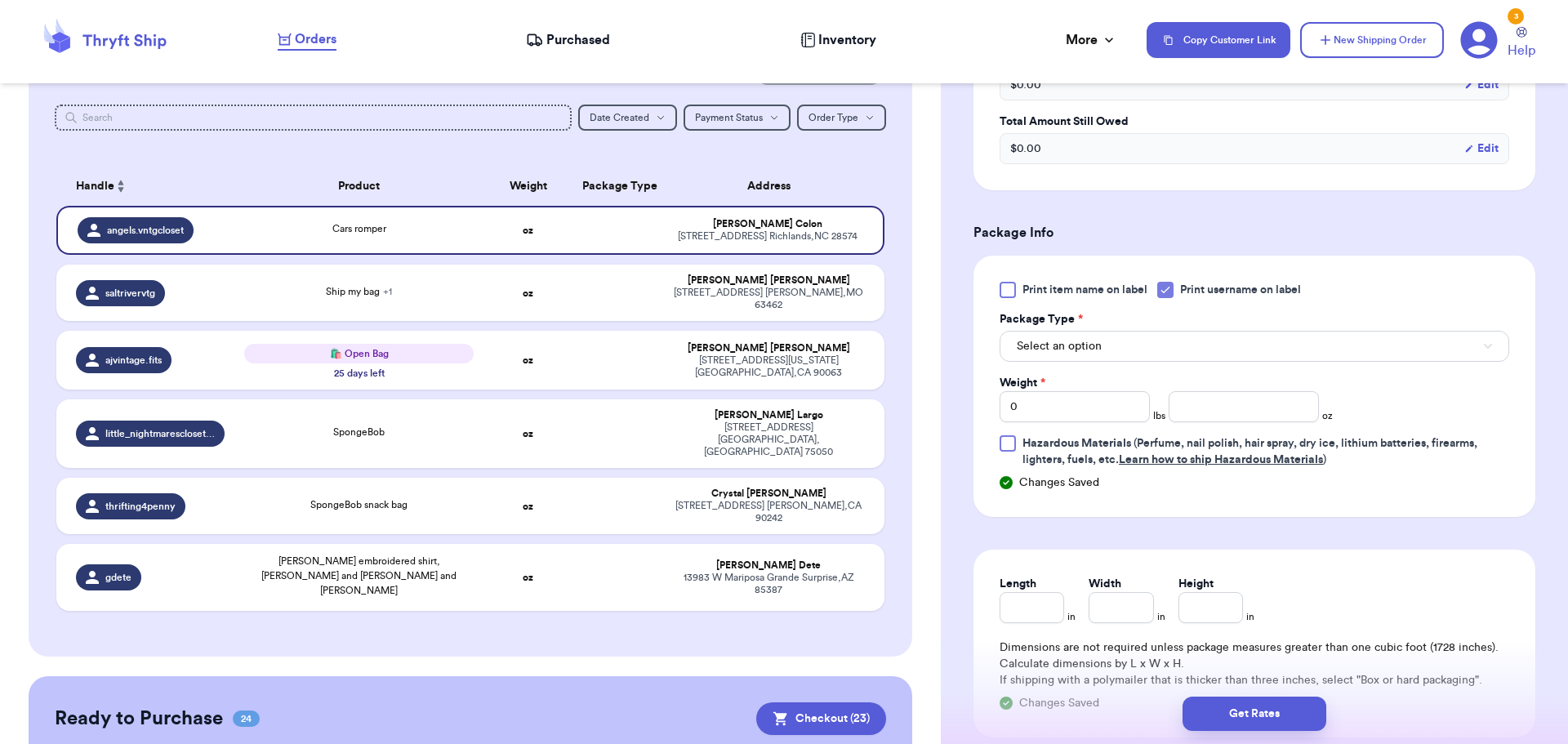
scroll to position [653, 0]
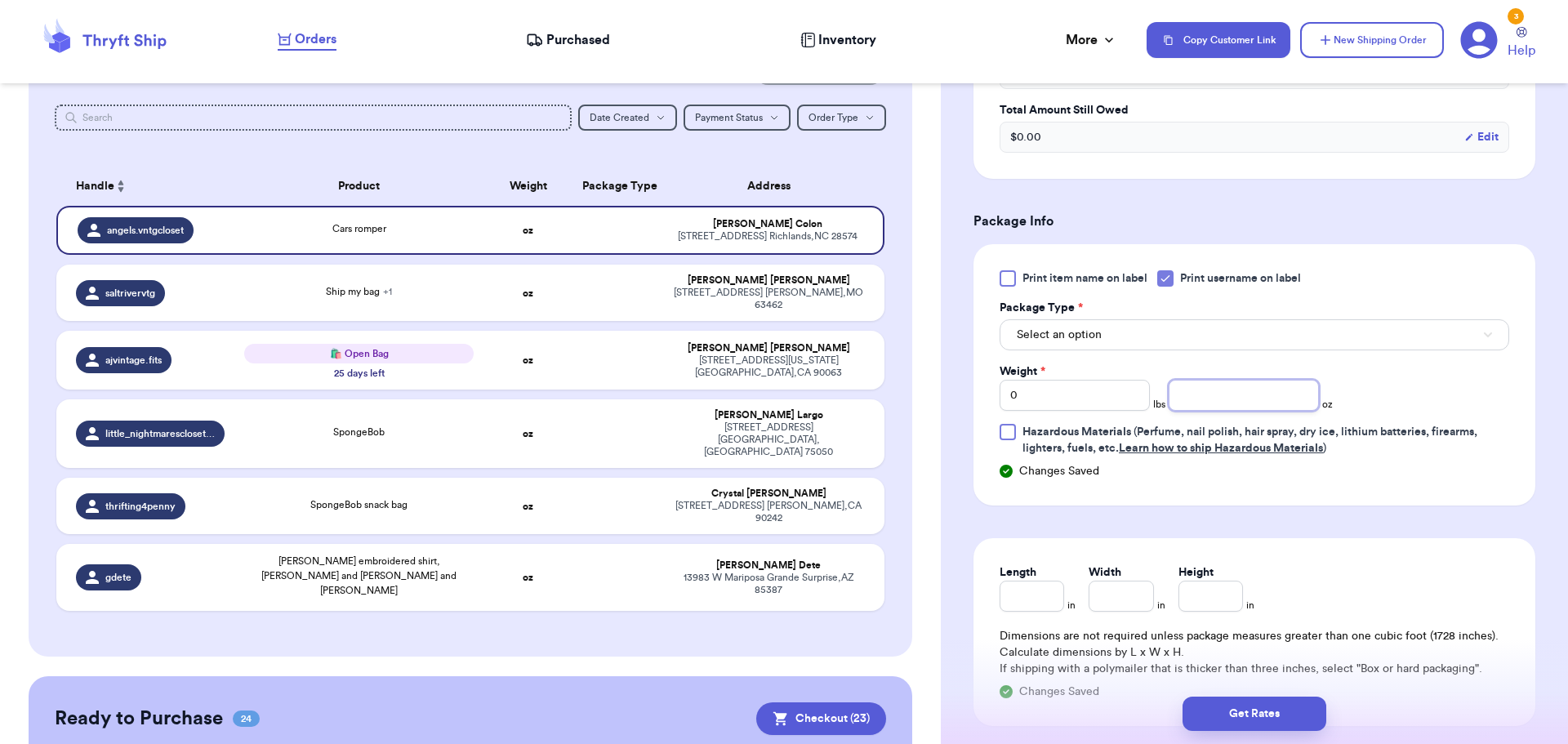
click at [1207, 391] on input "number" at bounding box center [1245, 395] width 151 height 31
click at [1120, 326] on button "Select an option" at bounding box center [1255, 335] width 510 height 31
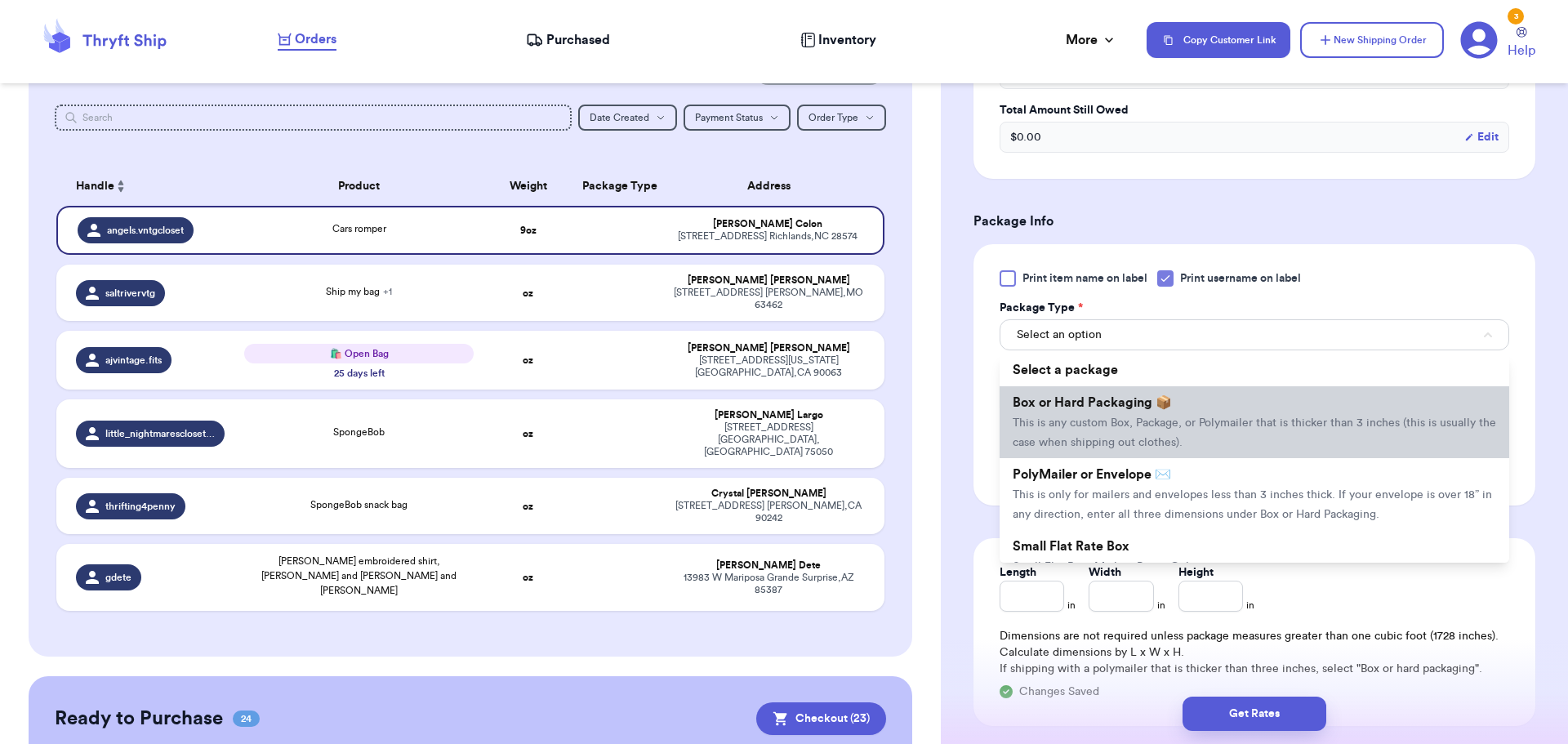
click at [1113, 395] on li "Box or Hard Packaging 📦 This is any custom Box, Package, or Polymailer that is …" at bounding box center [1255, 422] width 510 height 71
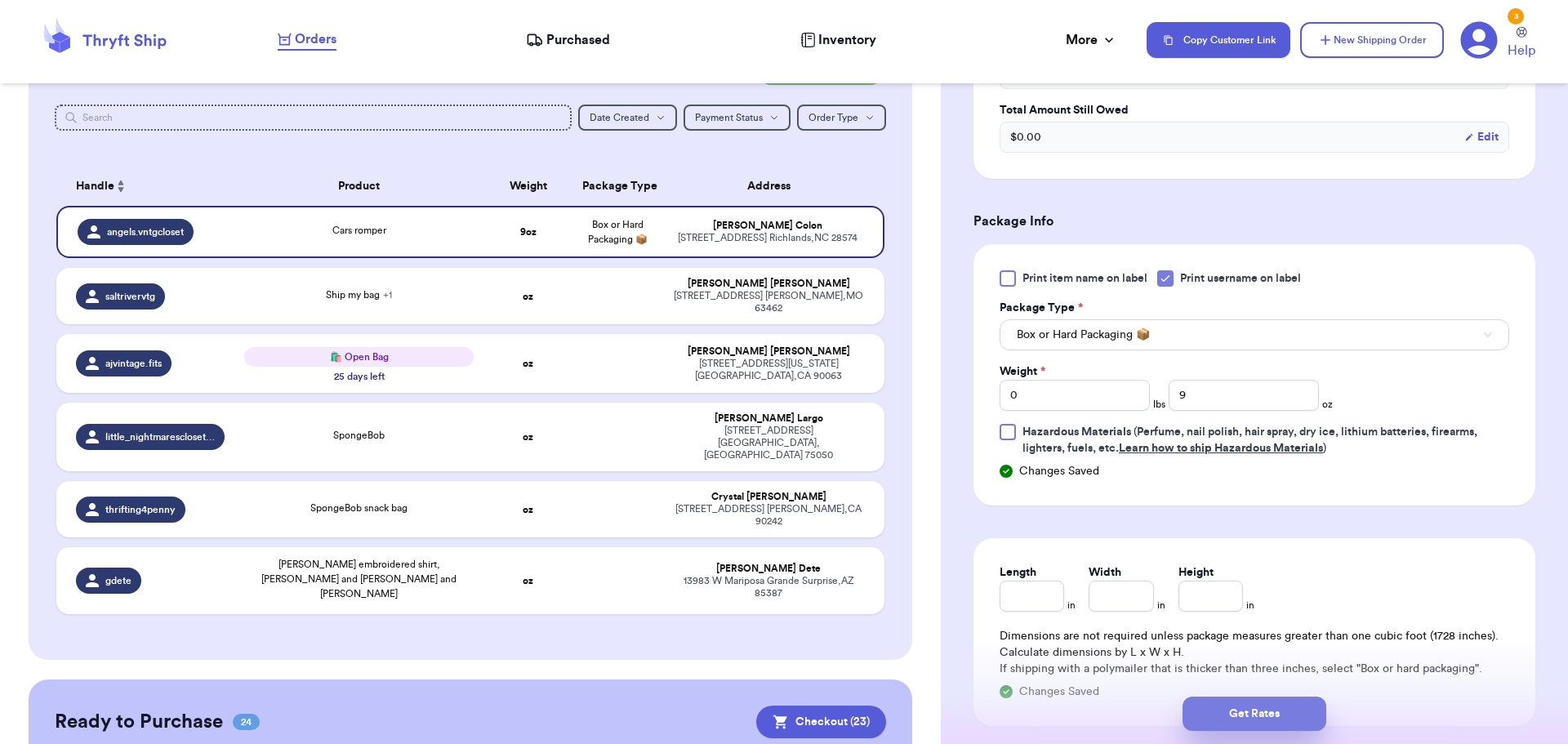
click at [1253, 706] on button "Get Rates" at bounding box center [1254, 714] width 144 height 35
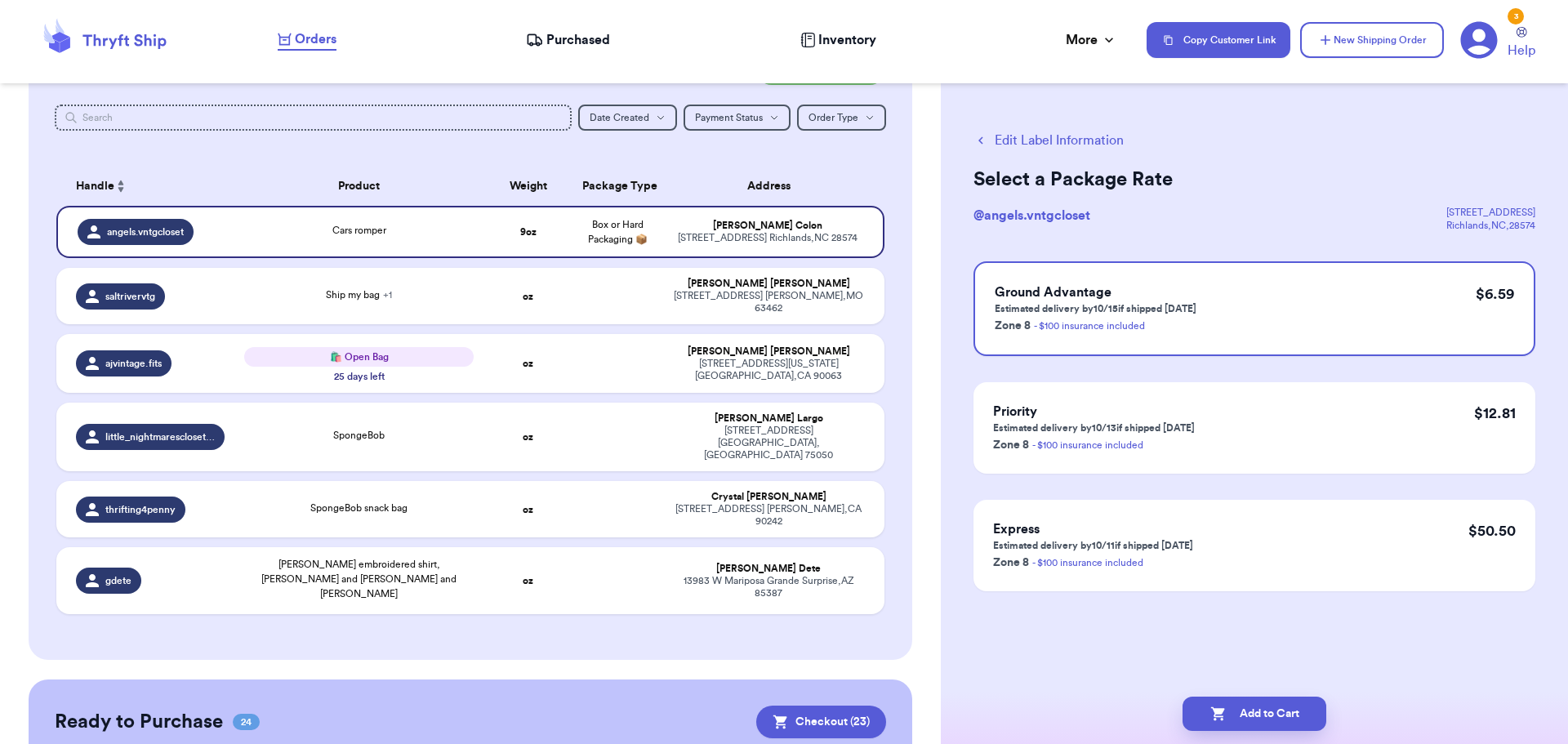
click at [1253, 706] on button "Add to Cart" at bounding box center [1254, 714] width 144 height 35
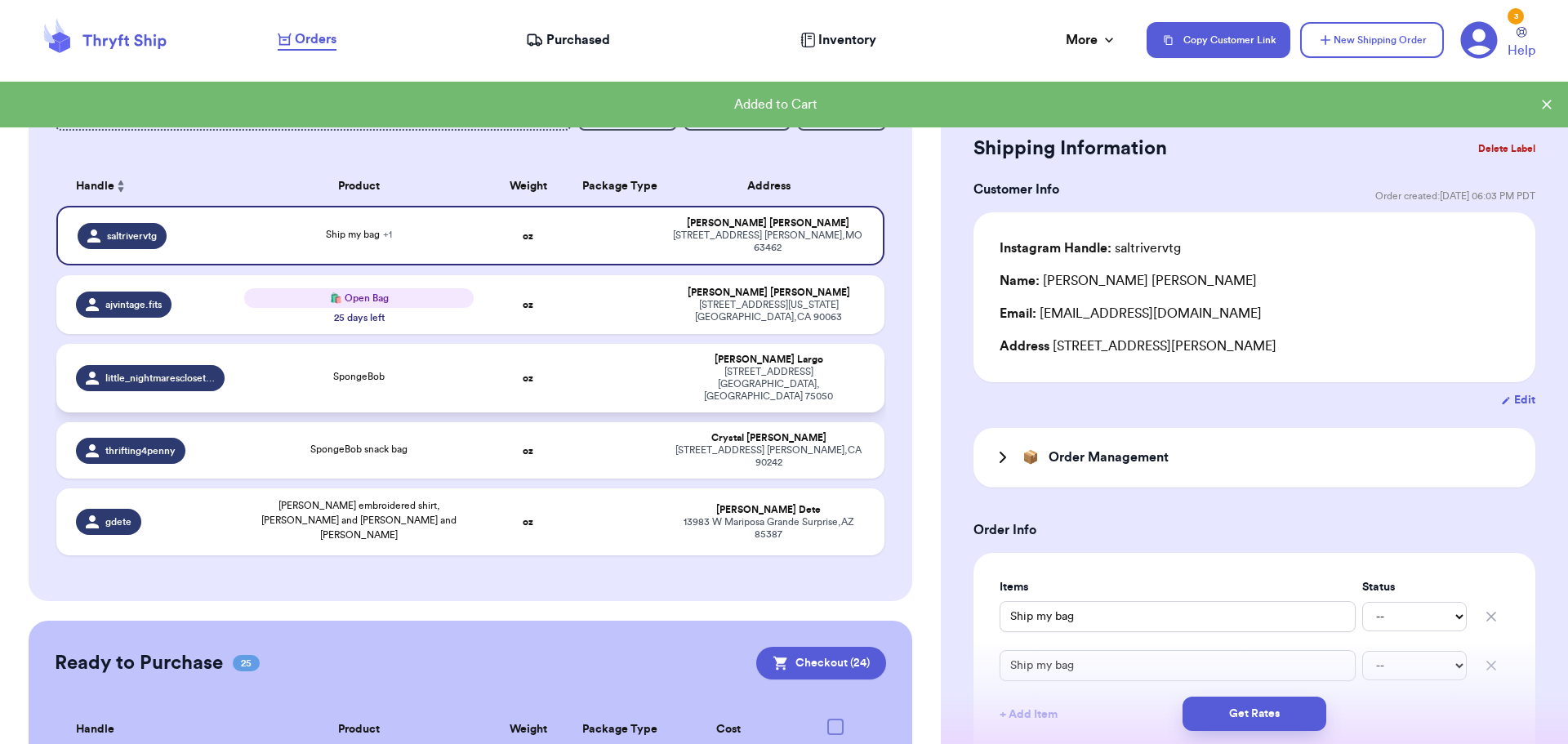
click at [495, 363] on td "oz" at bounding box center [528, 377] width 89 height 69
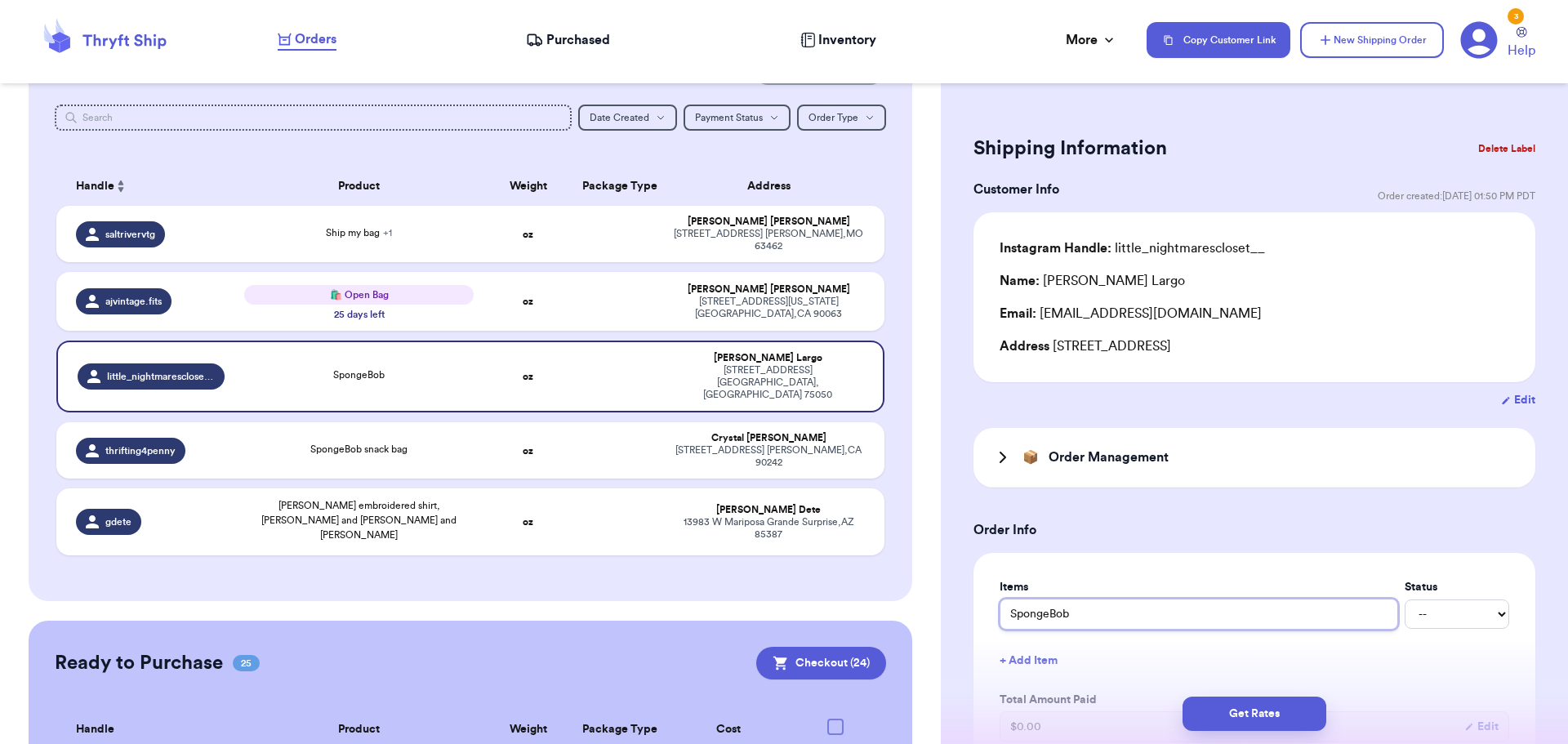
click at [1101, 613] on input "SpongeBob" at bounding box center [1199, 614] width 399 height 31
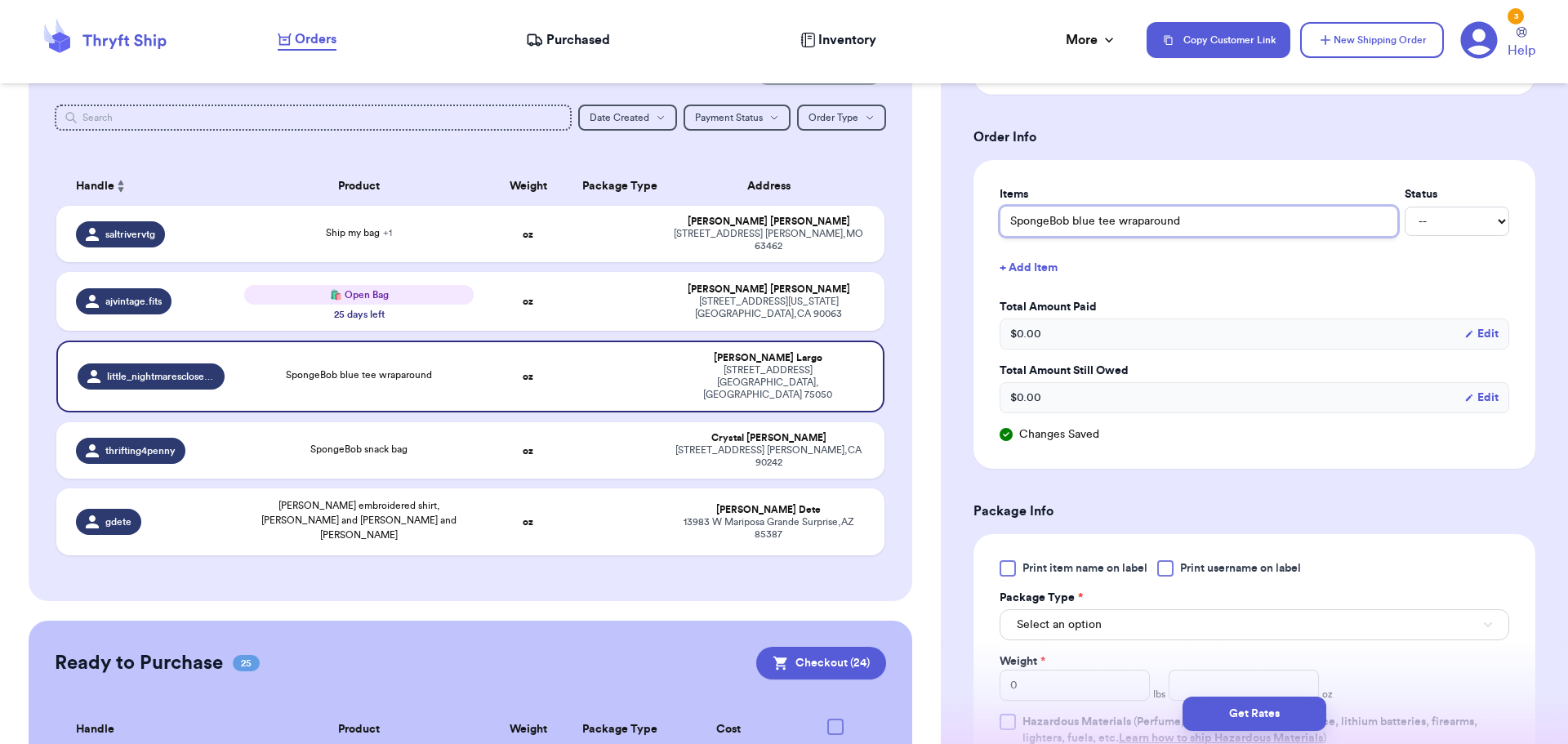
scroll to position [408, 0]
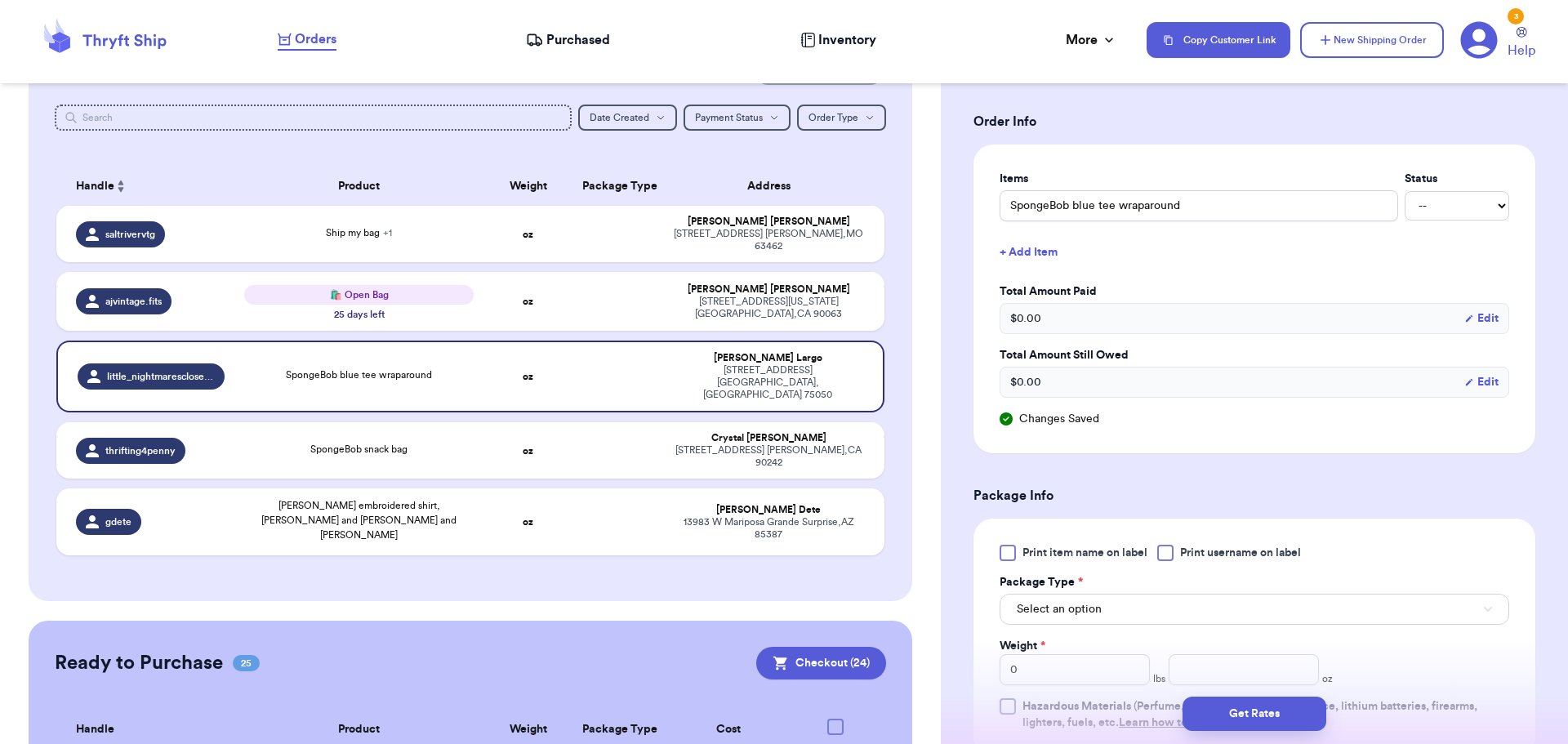
click at [1172, 557] on div at bounding box center [1165, 552] width 16 height 16
click at [0, 0] on input "Print username on label" at bounding box center [0, 0] width 0 height 0
drag, startPoint x: 1160, startPoint y: 604, endPoint x: 1162, endPoint y: 620, distance: 16.1
click at [1161, 603] on button "Select an option" at bounding box center [1255, 609] width 510 height 31
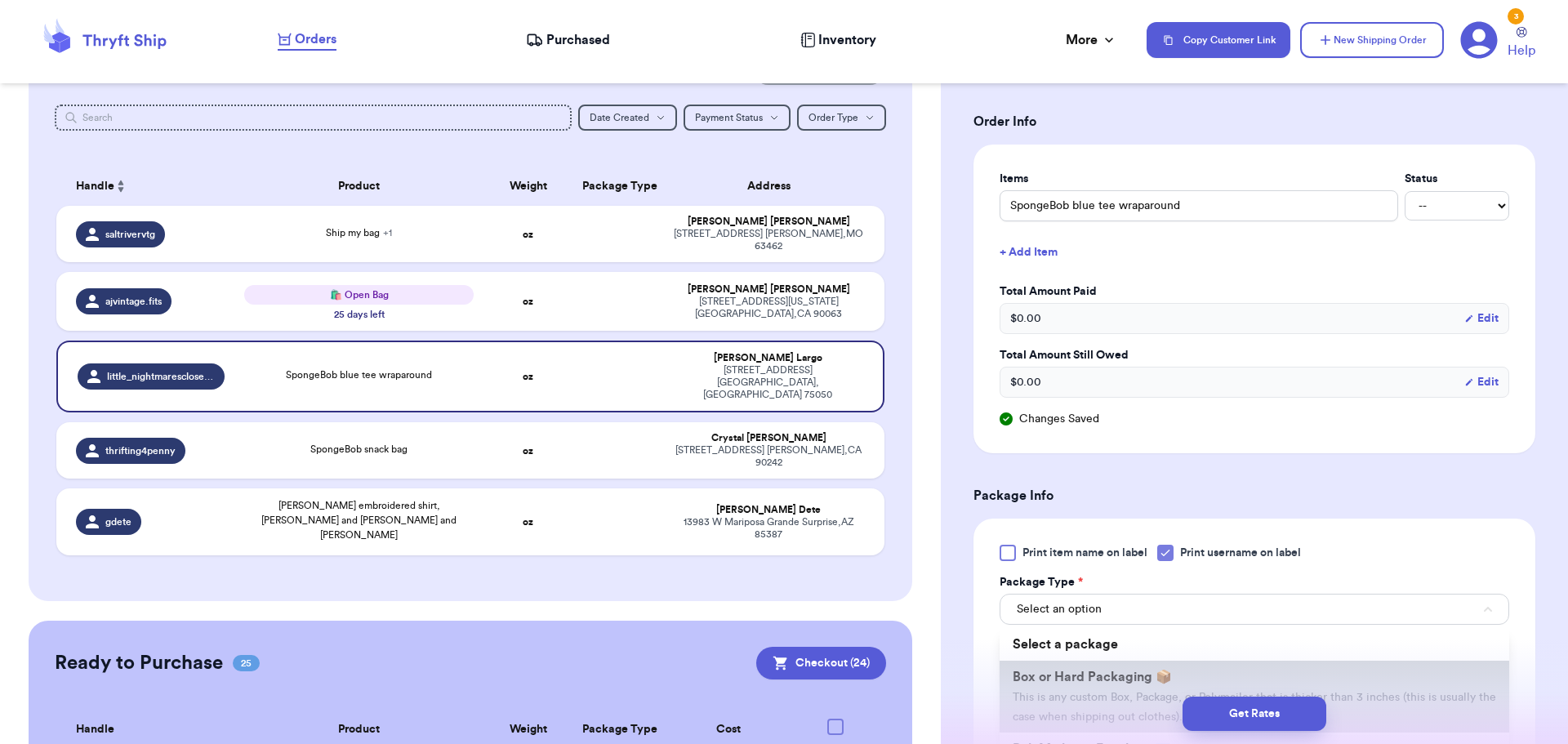
click at [1157, 676] on span "Box or Hard Packaging 📦" at bounding box center [1092, 677] width 159 height 14
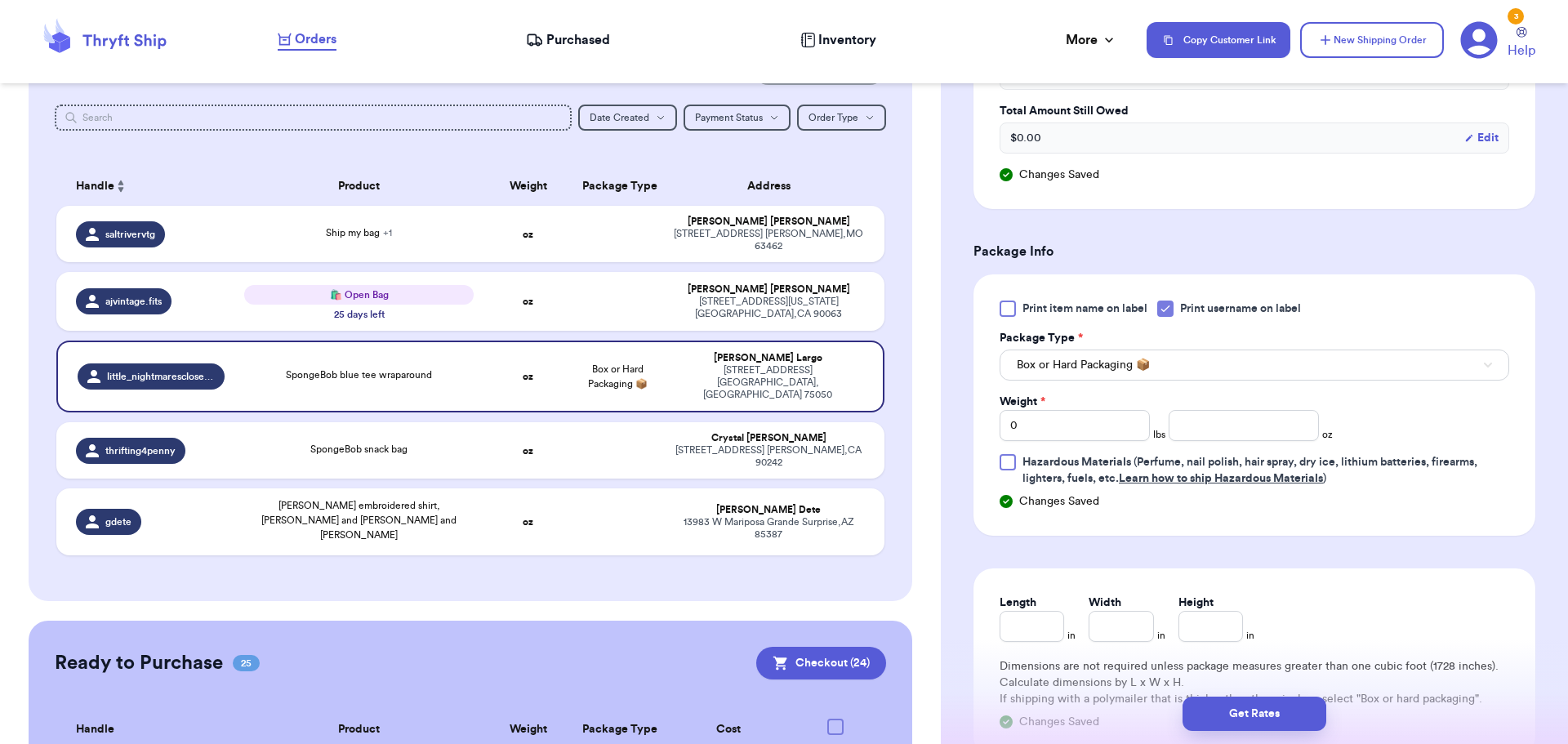
scroll to position [653, 0]
click at [1207, 422] on input "number" at bounding box center [1245, 425] width 151 height 31
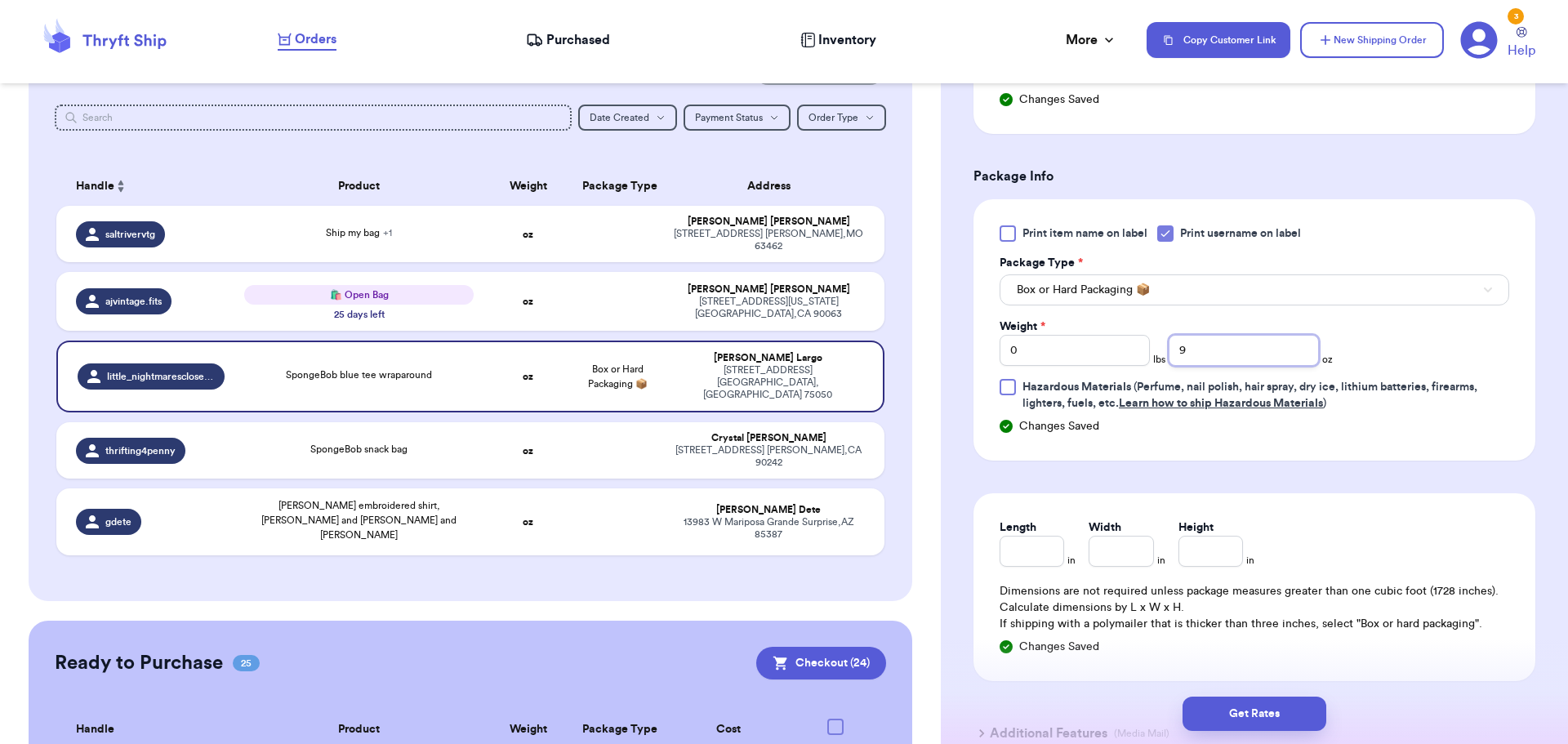
scroll to position [816, 0]
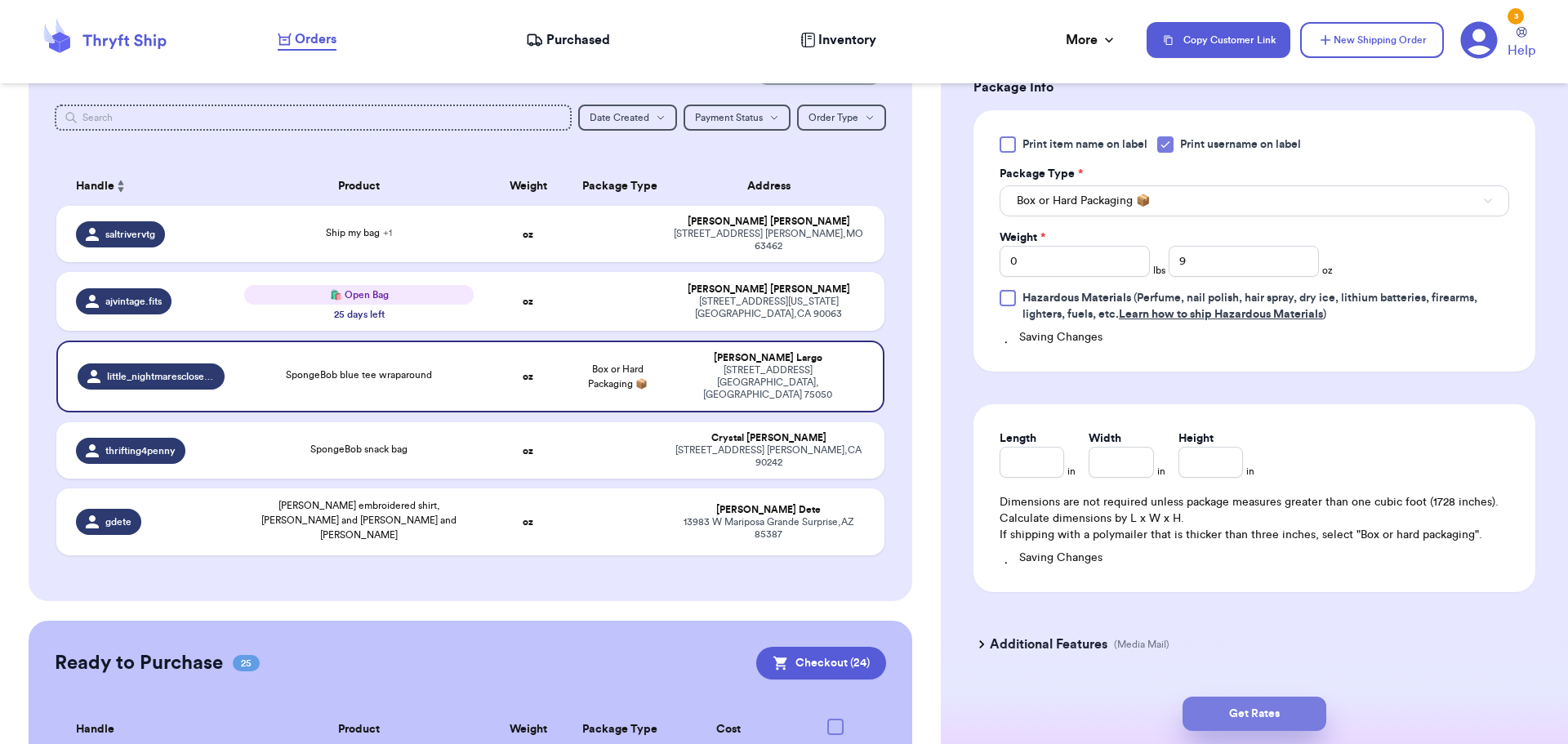
click at [1249, 713] on button "Get Rates" at bounding box center [1254, 714] width 144 height 35
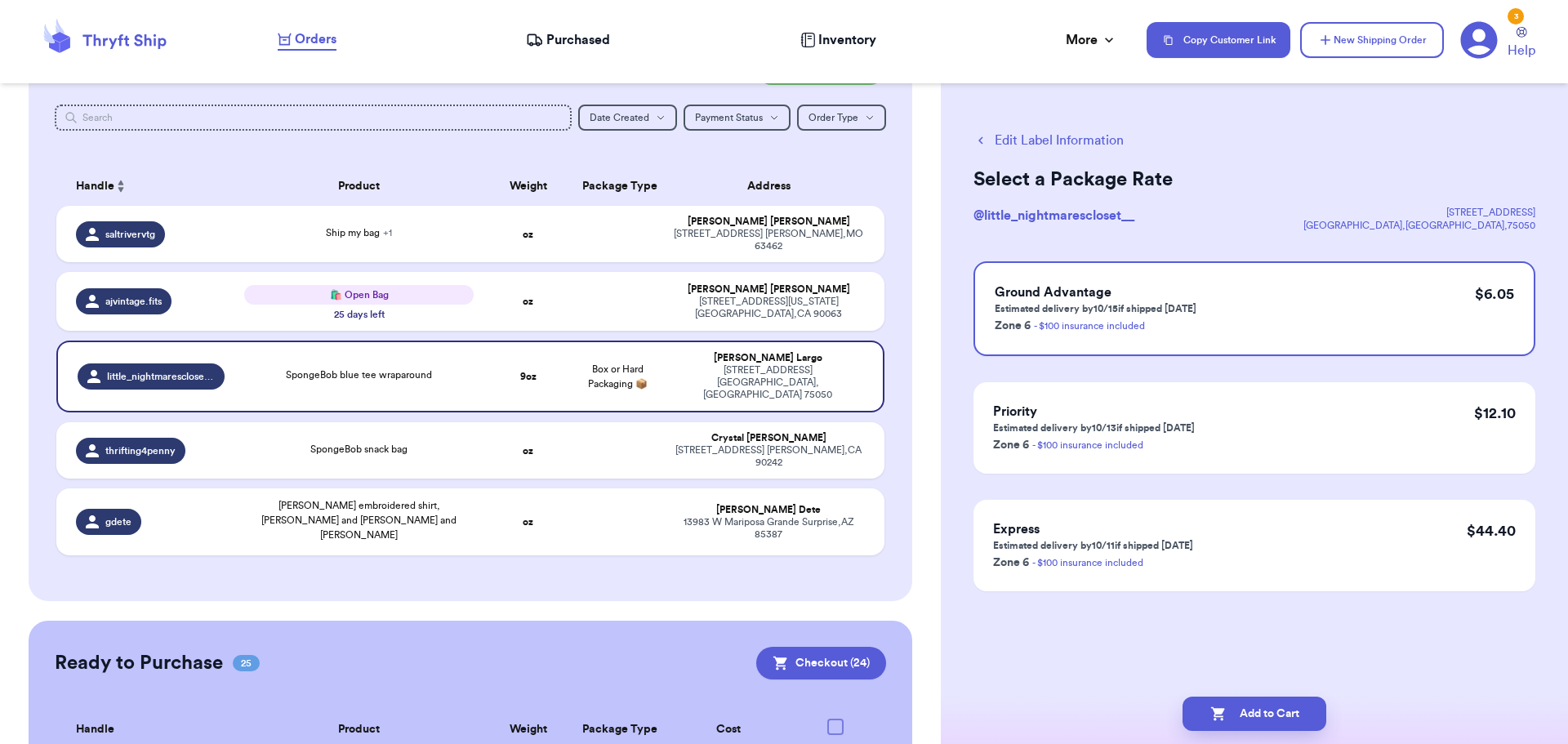
scroll to position [0, 0]
click at [1281, 718] on button "Add to Cart" at bounding box center [1254, 714] width 144 height 35
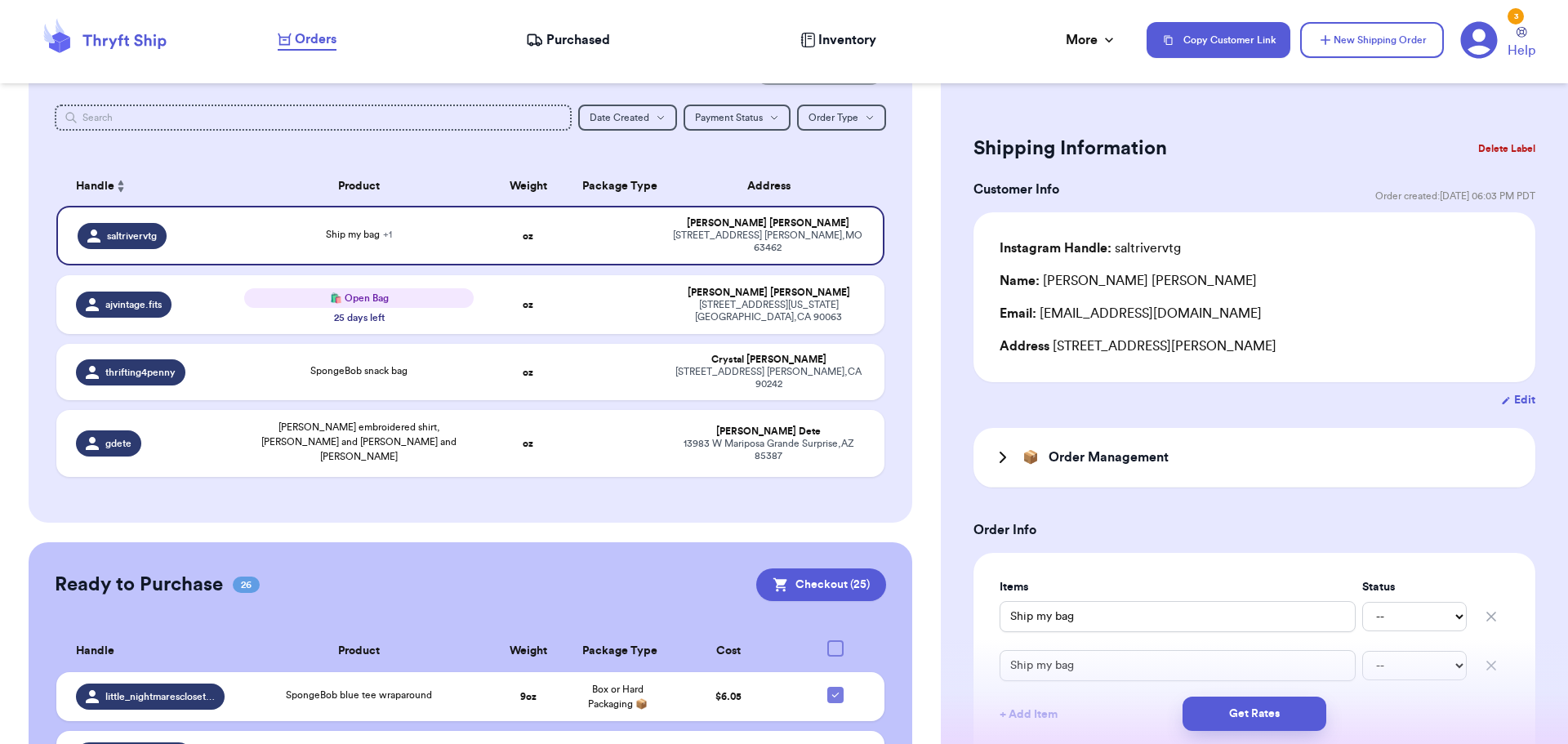
click at [586, 37] on span "Purchased" at bounding box center [578, 40] width 64 height 19
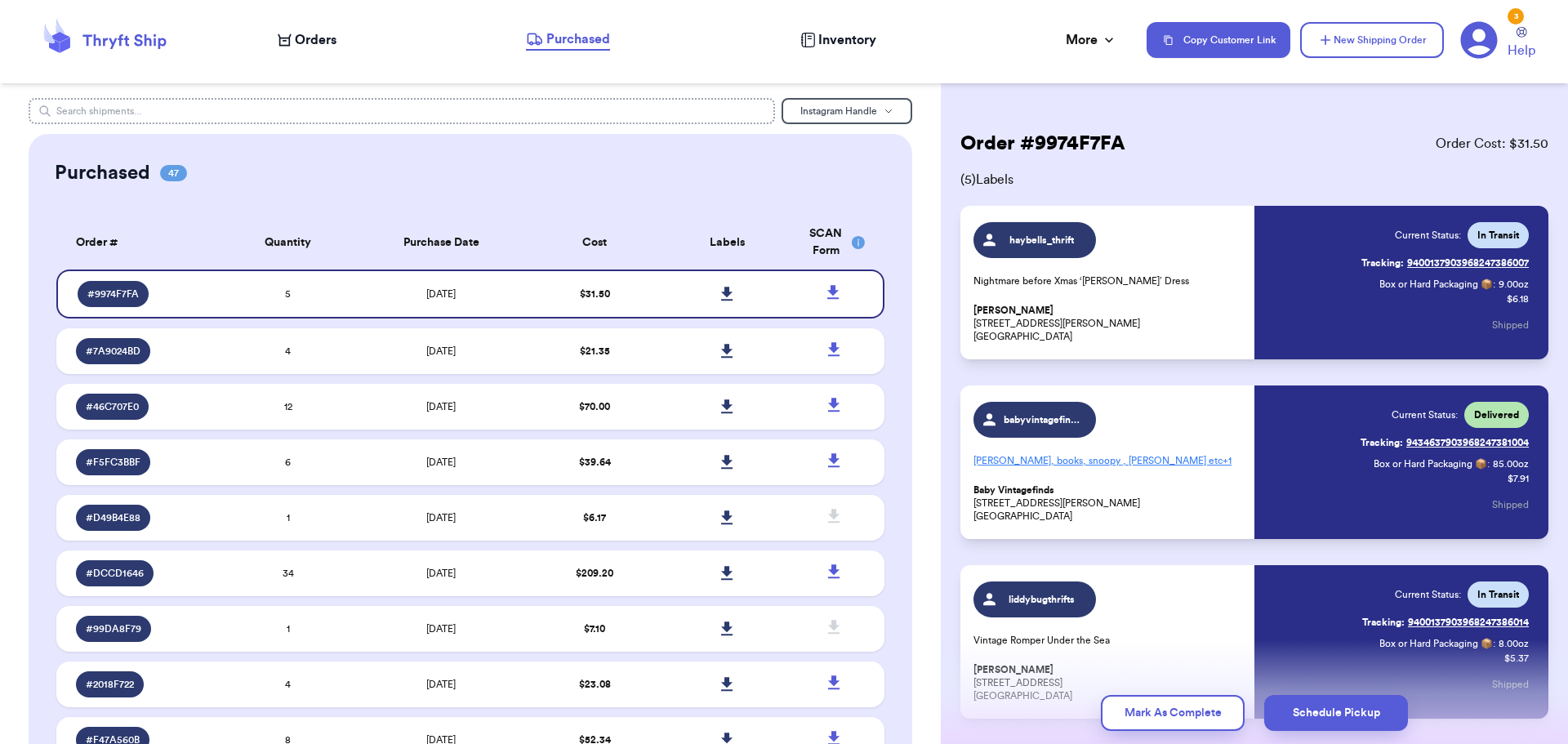
click at [500, 111] on input "text" at bounding box center [403, 111] width 747 height 26
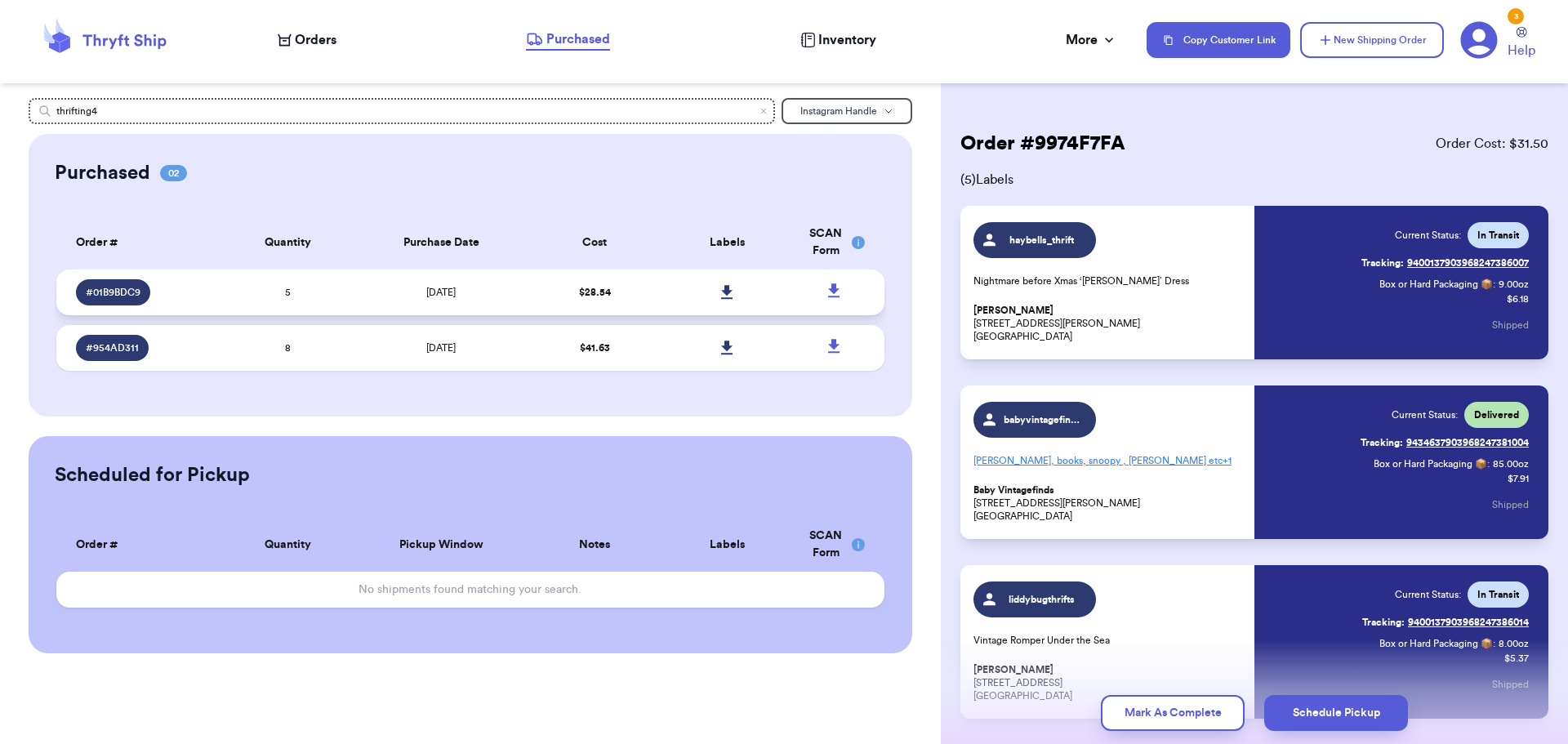
click at [487, 284] on td "[DATE]" at bounding box center [441, 291] width 174 height 45
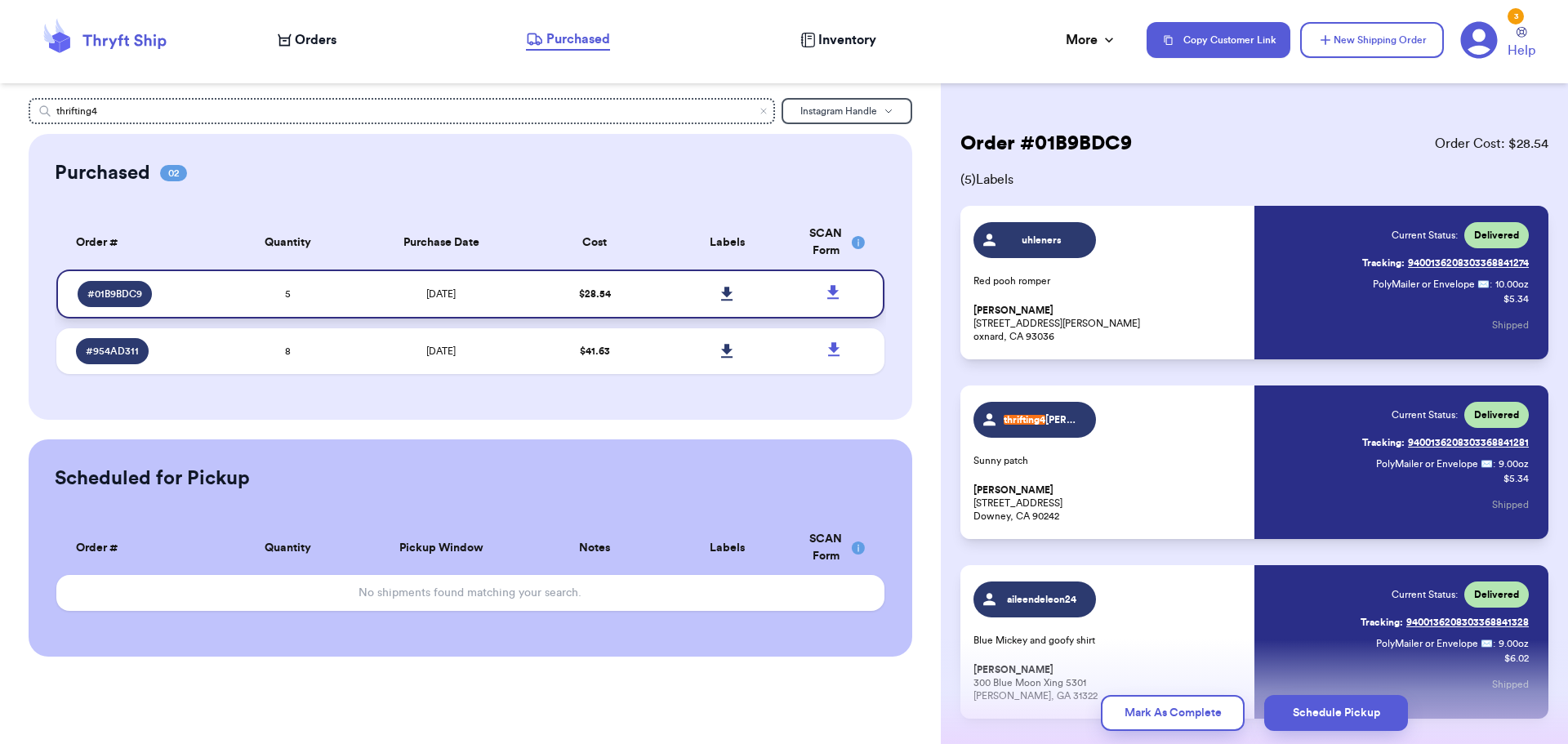
scroll to position [71, 0]
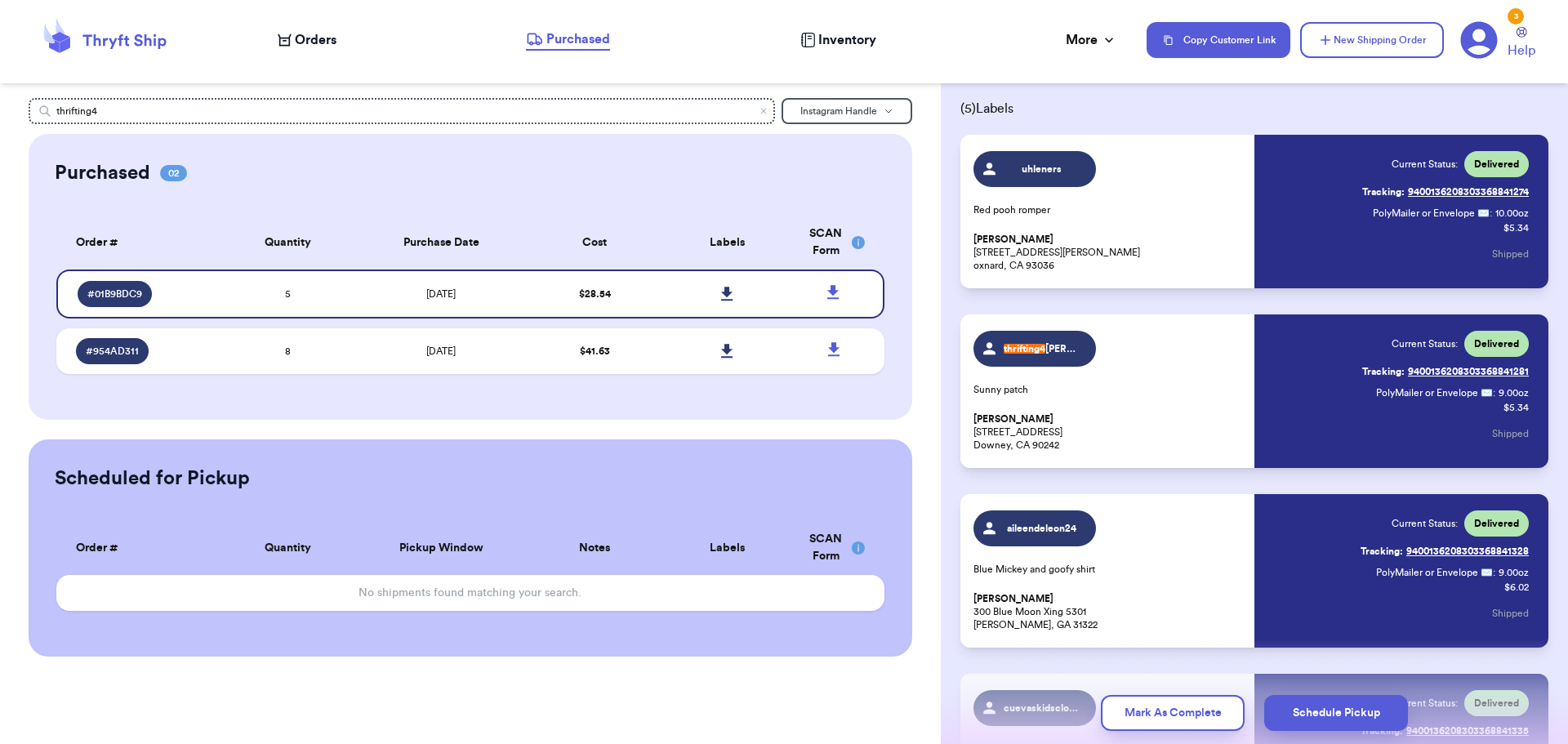
click at [294, 36] on div "Orders" at bounding box center [307, 40] width 59 height 19
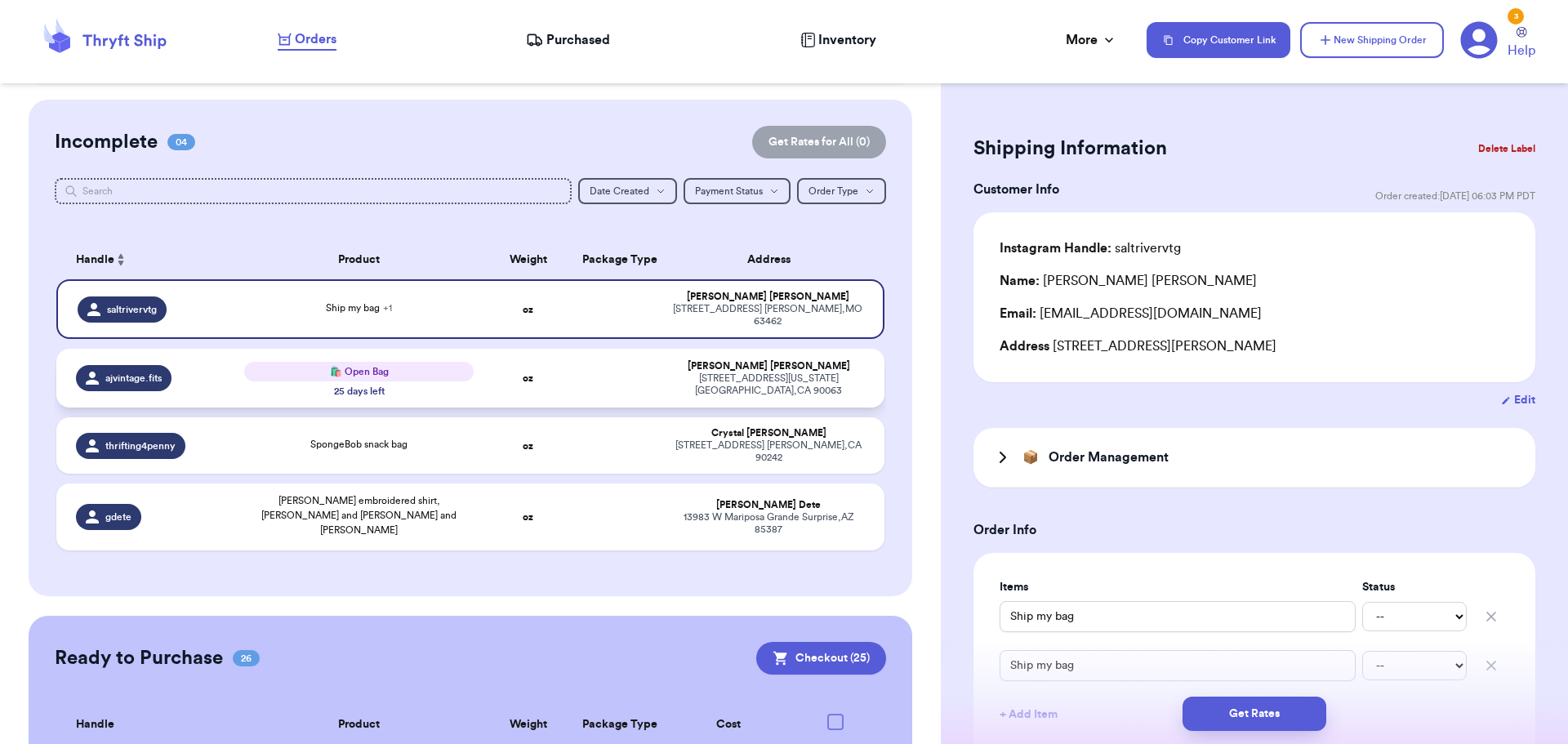
scroll to position [326, 0]
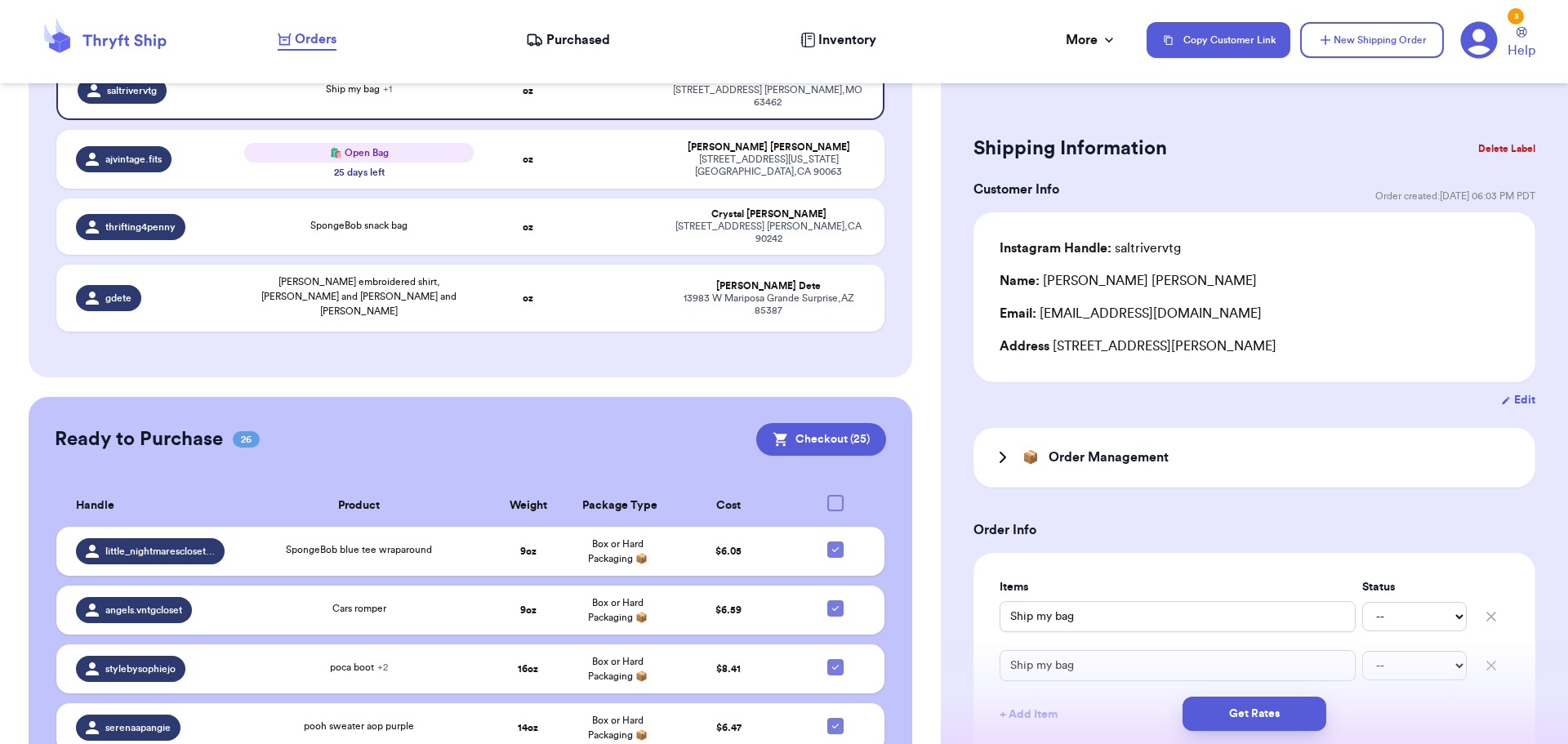
click at [623, 423] on div "Ready to Purchase 26 Checkout ( 25 )" at bounding box center [471, 439] width 832 height 33
click at [662, 207] on td "[PERSON_NAME] [STREET_ADDRESS]" at bounding box center [773, 227] width 223 height 56
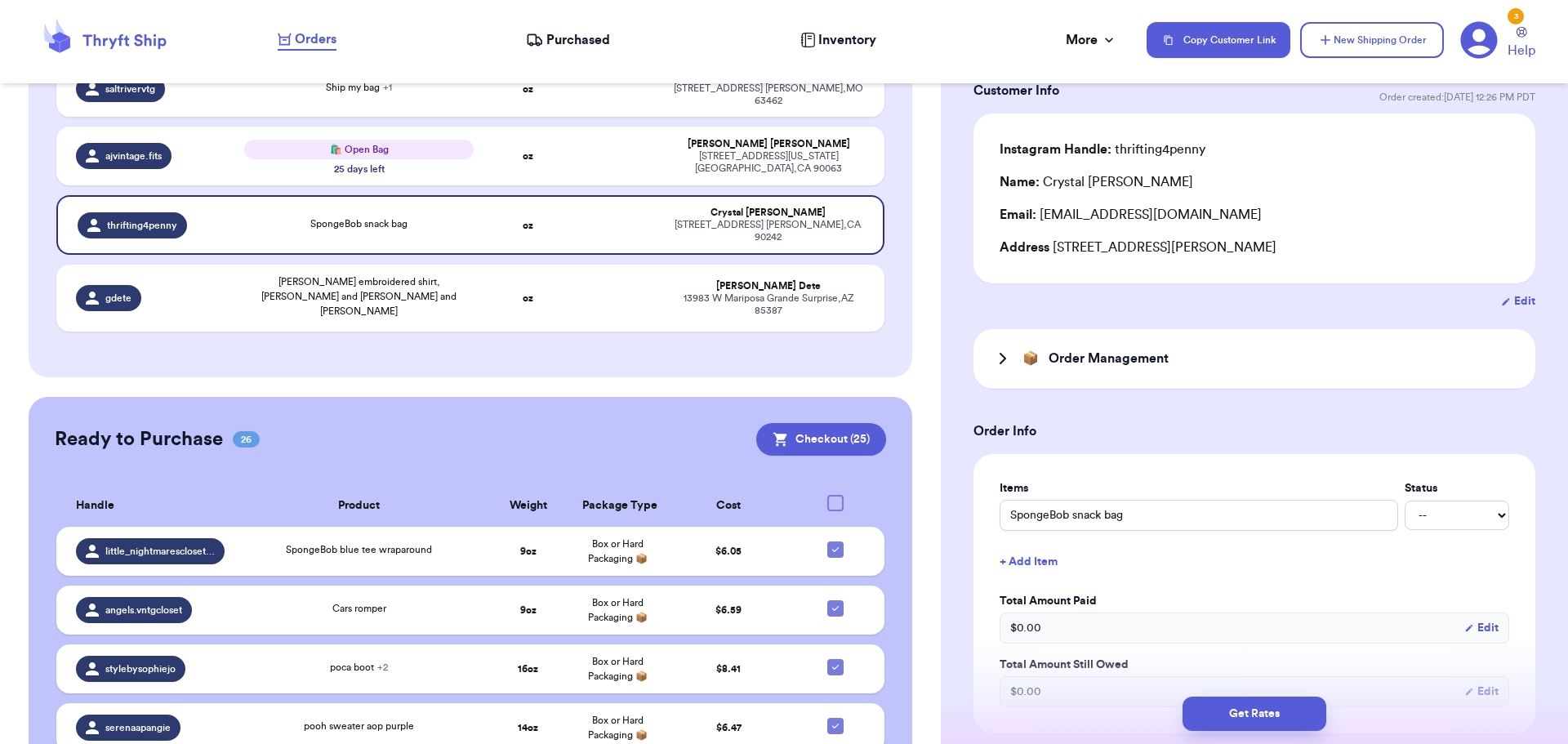
scroll to position [245, 0]
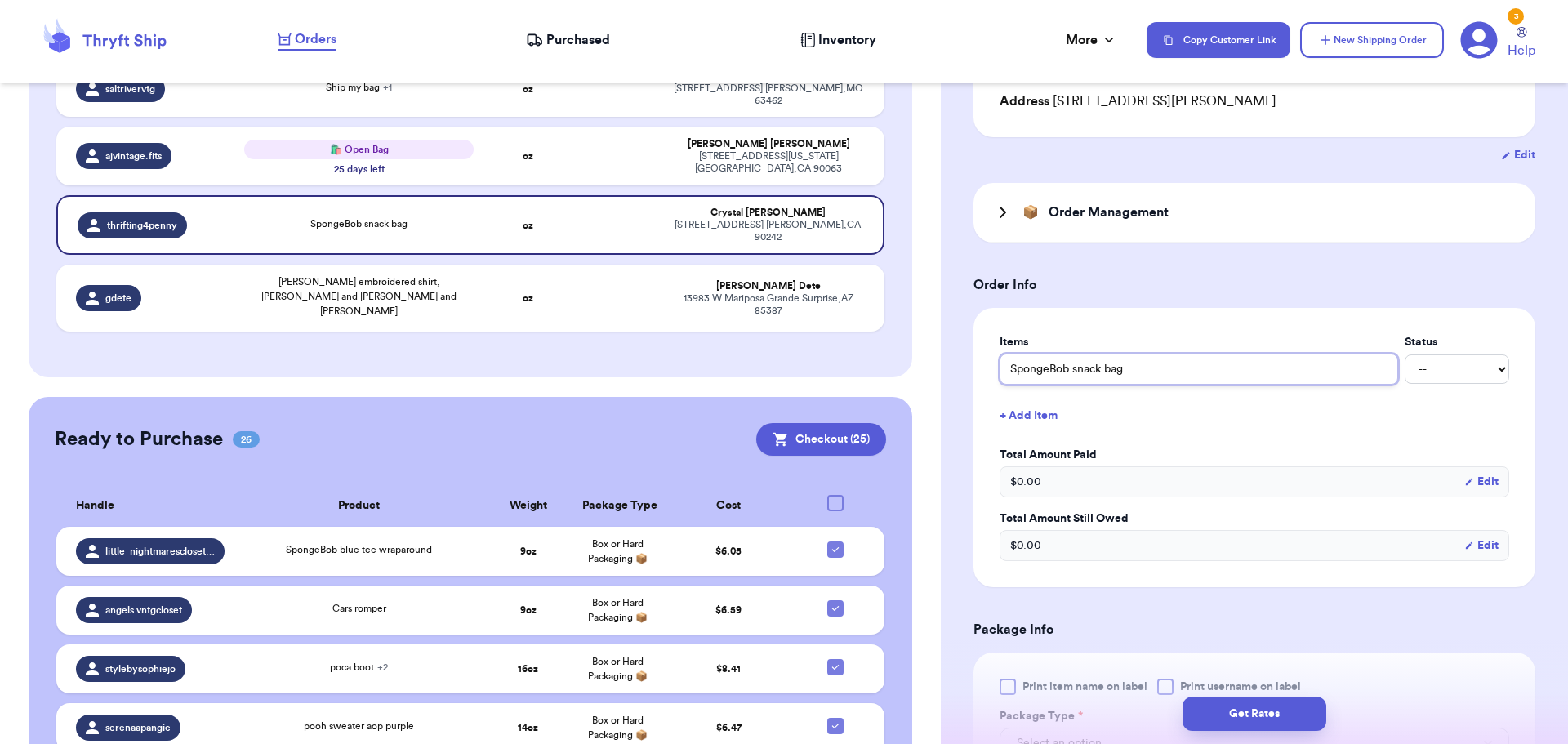
click at [1164, 366] on input "SpongeBob snack bag" at bounding box center [1199, 369] width 399 height 31
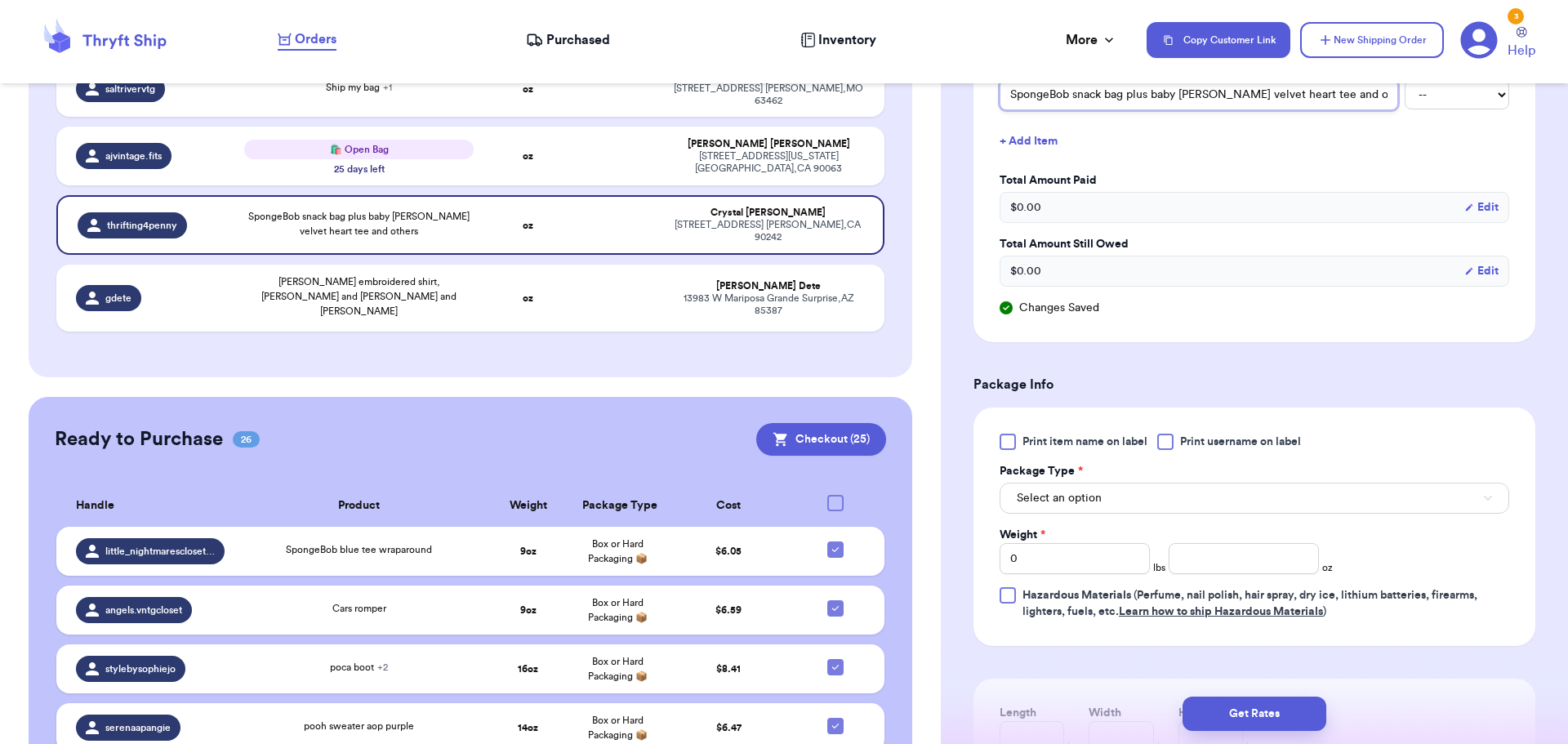
scroll to position [571, 0]
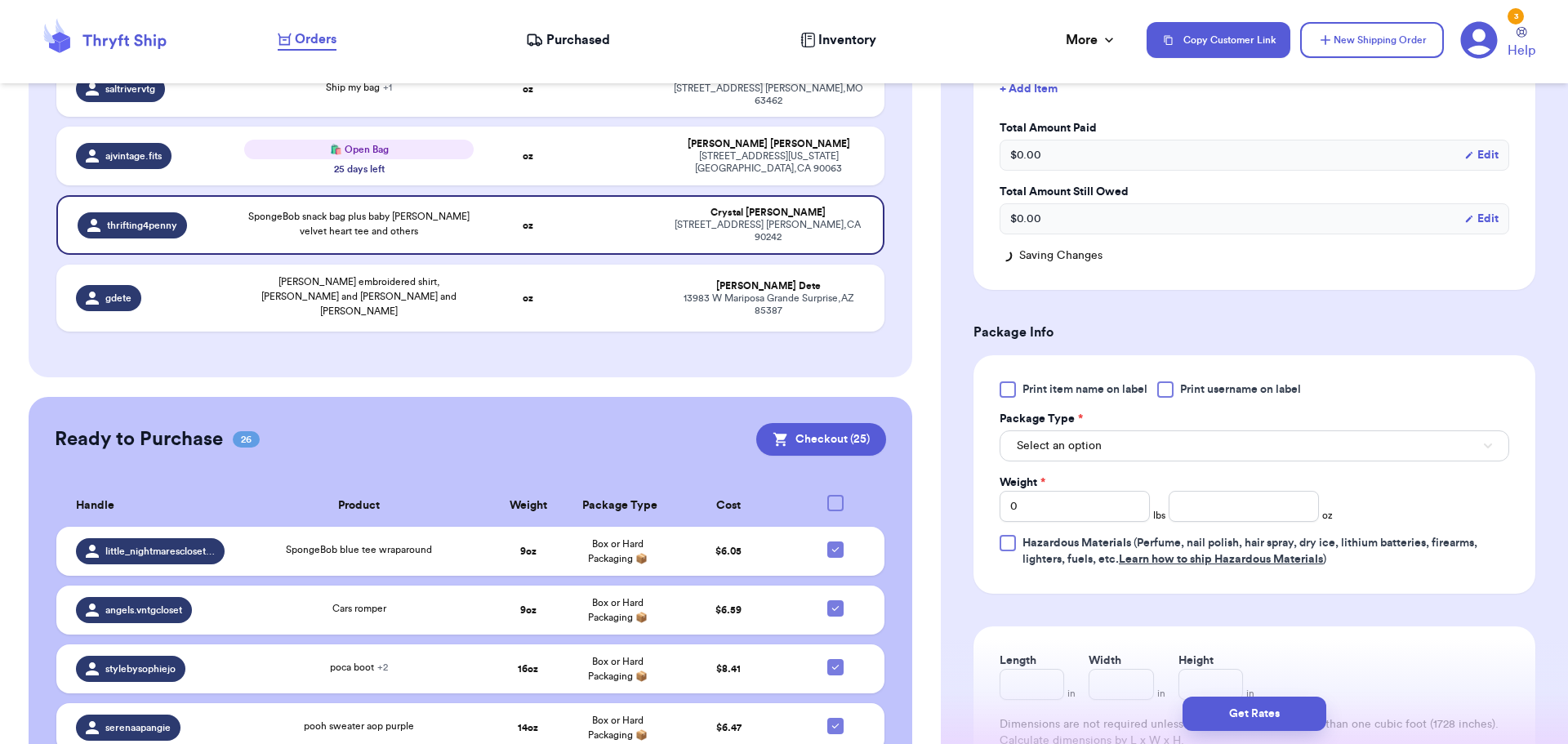
click at [1165, 384] on div at bounding box center [1165, 389] width 16 height 16
click at [0, 0] on input "Print username on label" at bounding box center [0, 0] width 0 height 0
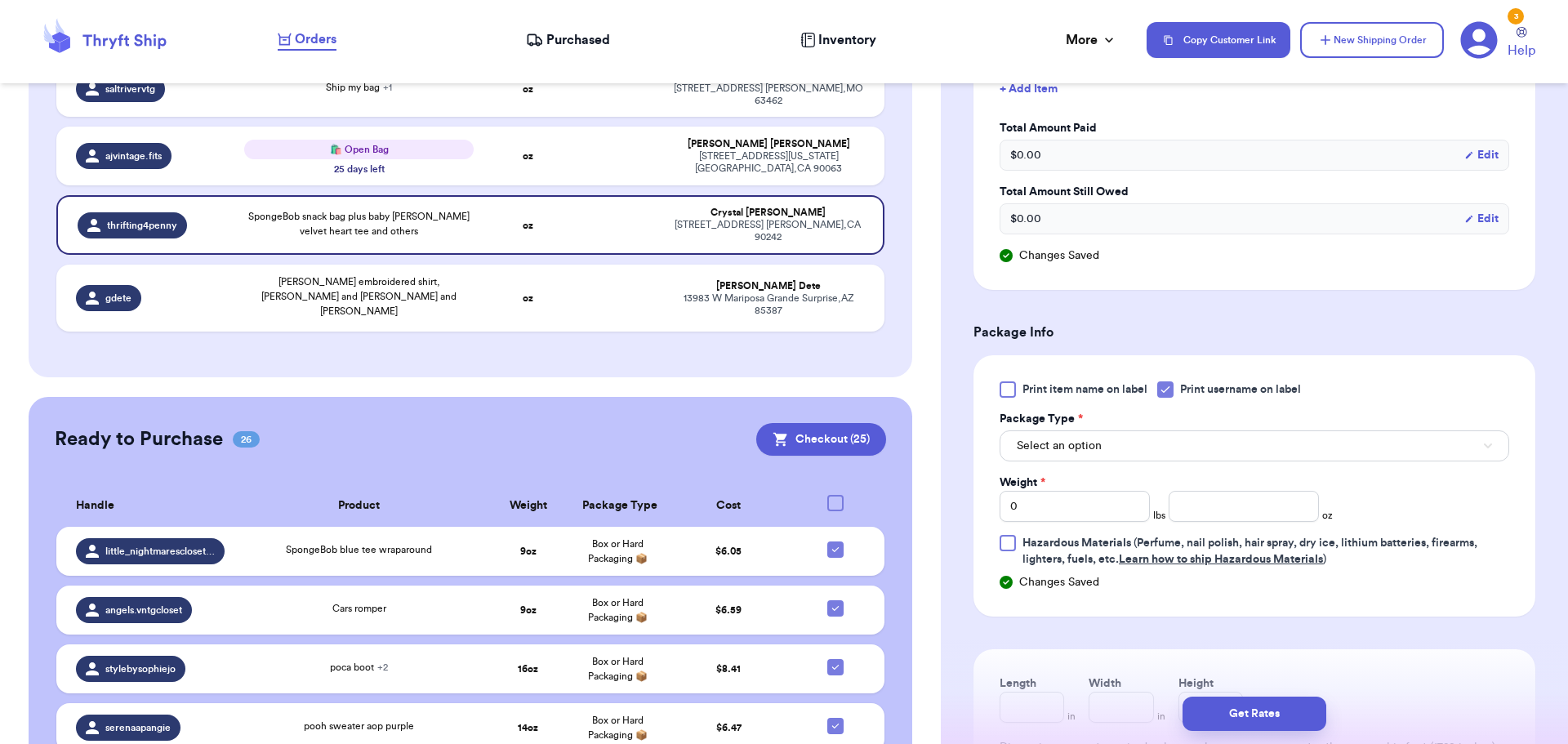
click at [1141, 428] on div "Package Type * Select an option" at bounding box center [1255, 436] width 510 height 50
click at [1151, 435] on button "Select an option" at bounding box center [1255, 446] width 510 height 31
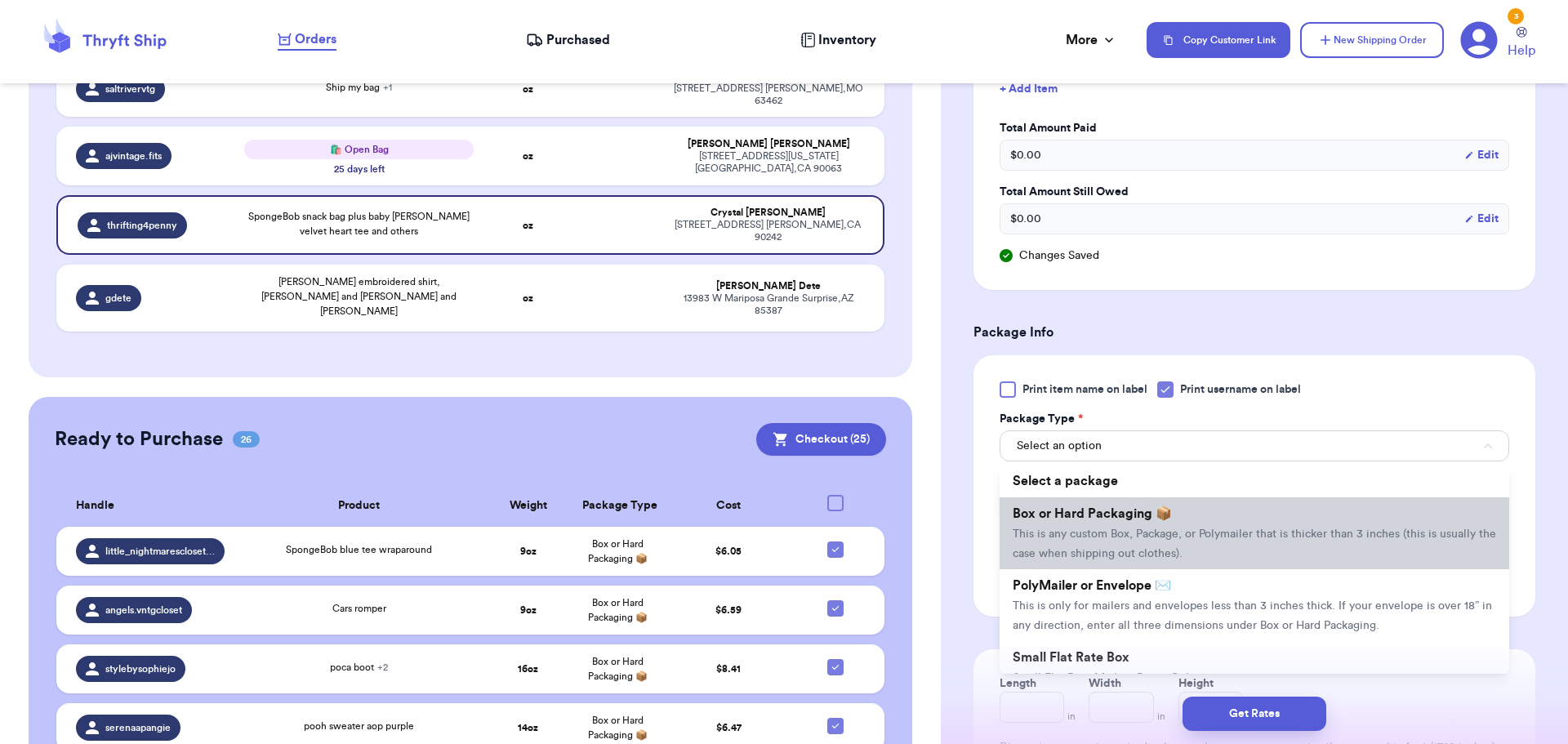
click at [1133, 504] on li "Box or Hard Packaging 📦 This is any custom Box, Package, or Polymailer that is …" at bounding box center [1255, 533] width 510 height 71
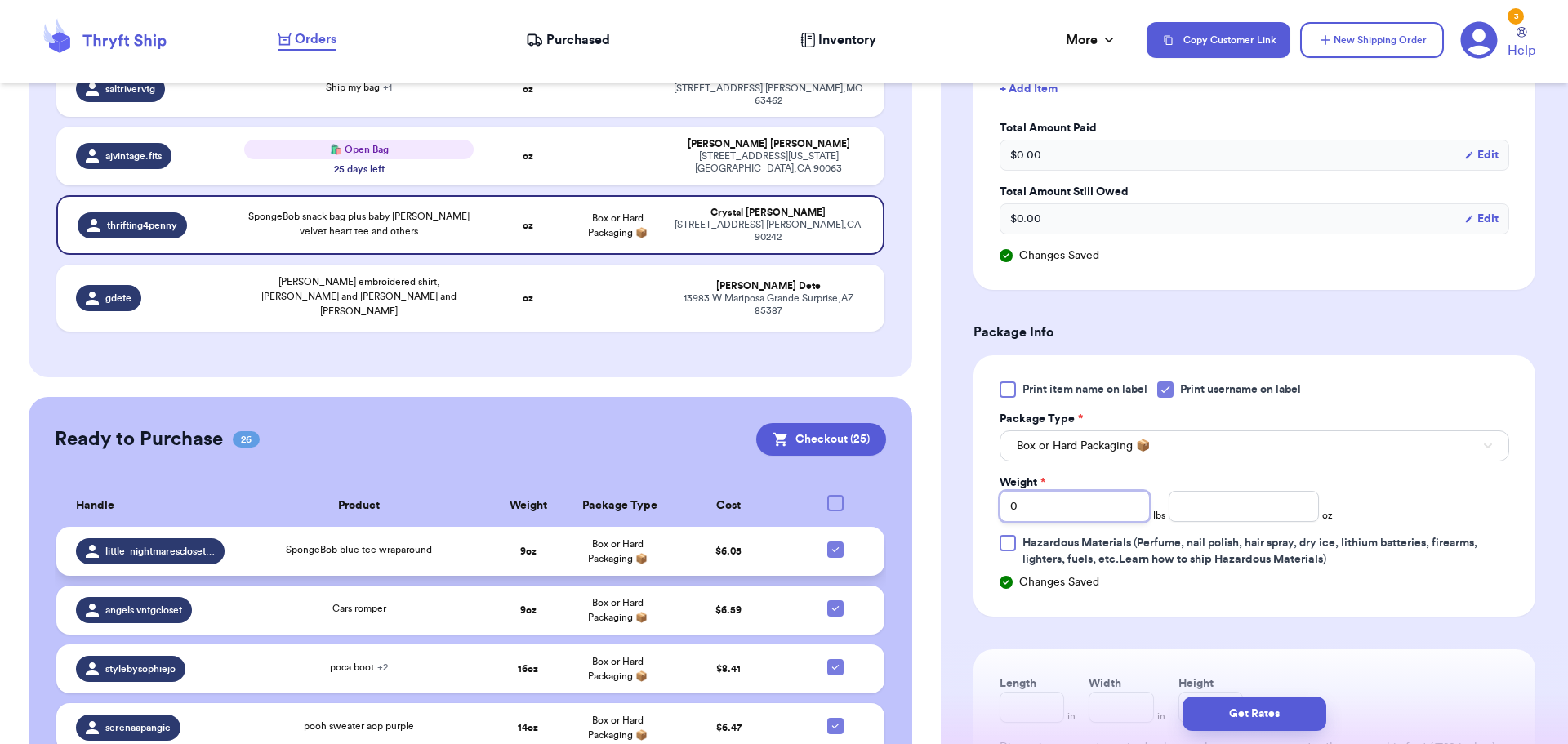
drag, startPoint x: 1042, startPoint y: 508, endPoint x: 862, endPoint y: 528, distance: 181.1
click at [862, 528] on div "Customer Link New Order Total Balance Payout $ 0.00 Recent Payments View all No…" at bounding box center [784, 372] width 1568 height 744
click at [1196, 512] on input "number" at bounding box center [1245, 506] width 151 height 31
click at [1222, 728] on button "Get Rates" at bounding box center [1254, 714] width 144 height 35
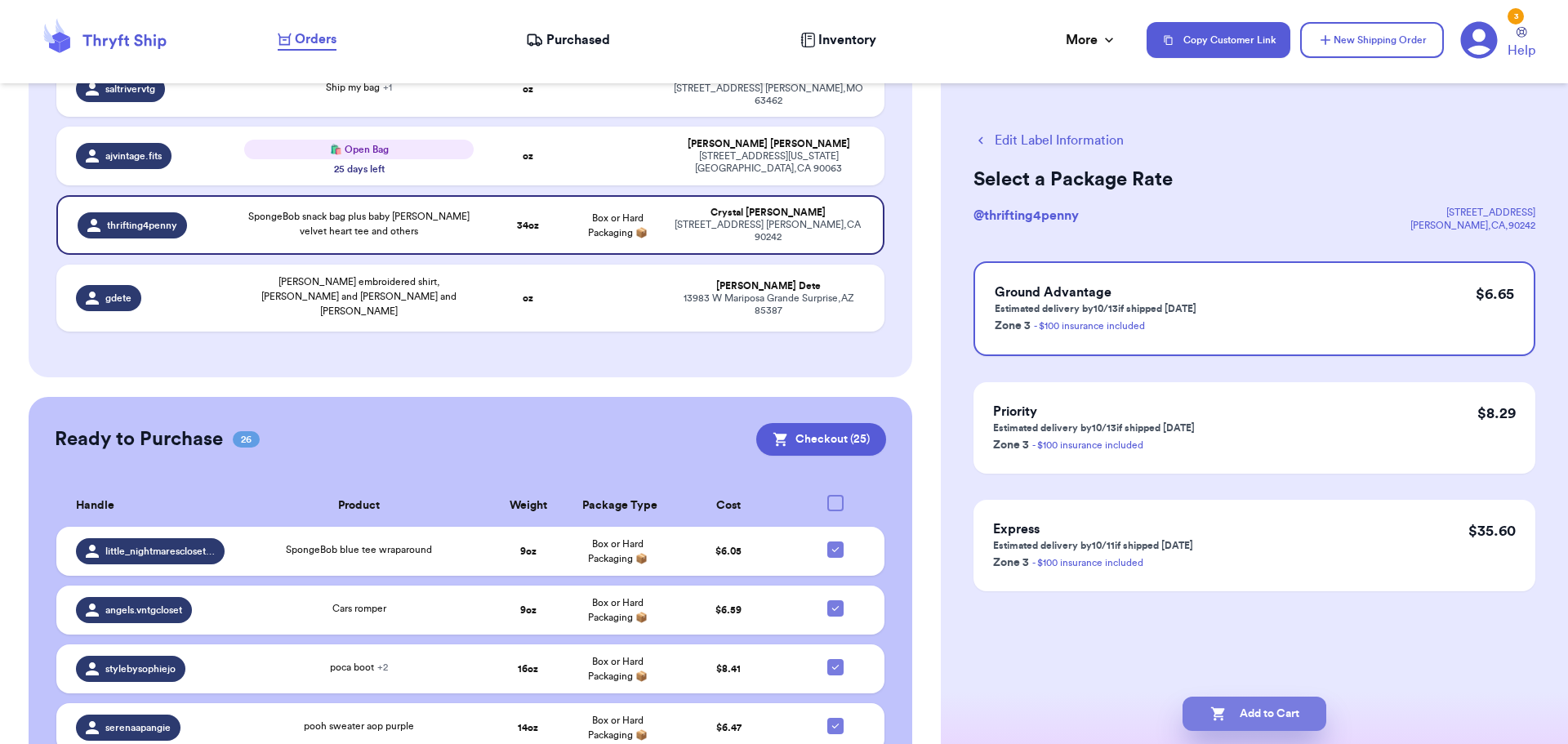
click at [1248, 705] on button "Add to Cart" at bounding box center [1254, 714] width 144 height 35
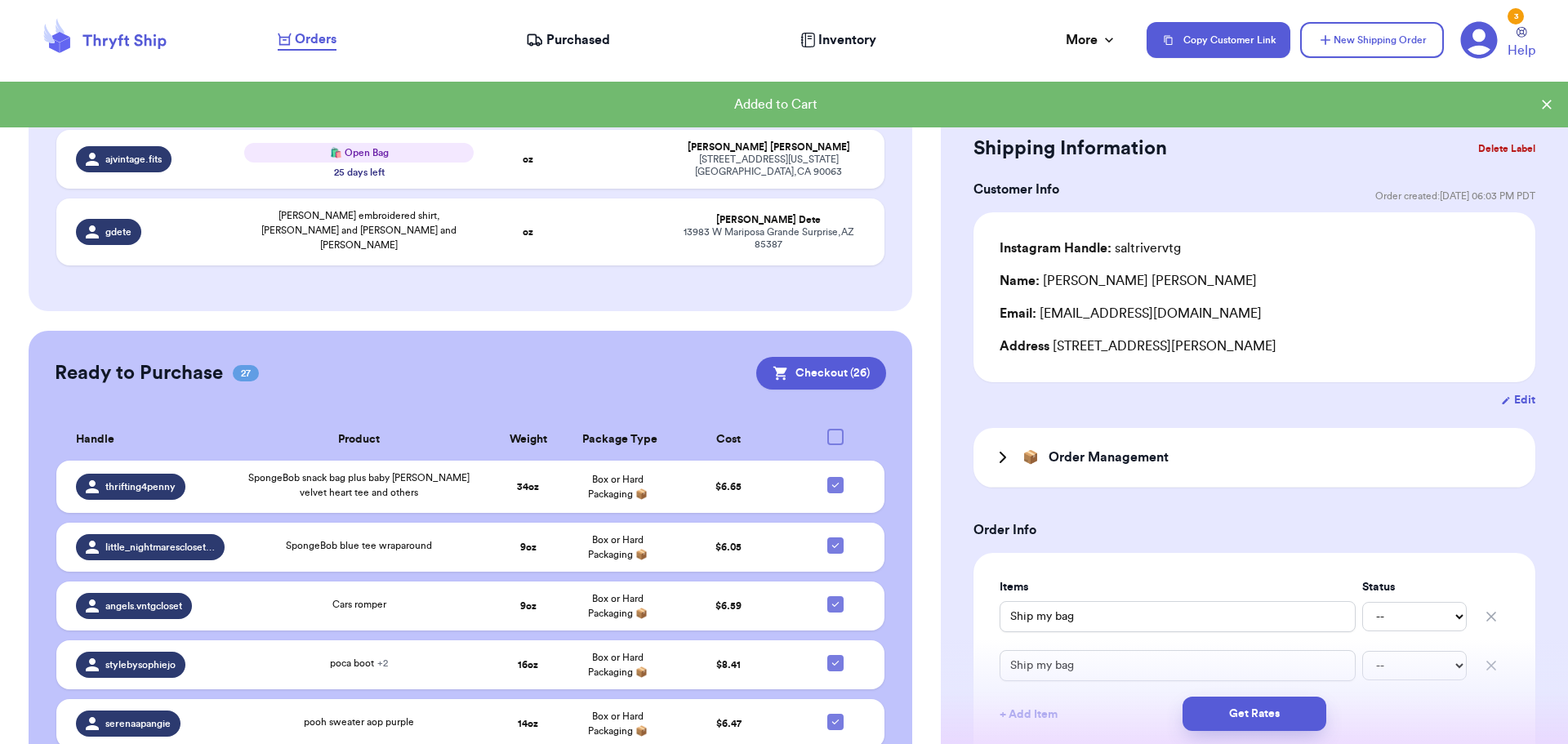
click at [827, 428] on div at bounding box center [835, 436] width 16 height 16
click at [835, 427] on input "checkbox" at bounding box center [835, 427] width 1 height 1
click at [829, 430] on icon at bounding box center [836, 437] width 14 height 14
click at [835, 427] on input "checkbox" at bounding box center [835, 427] width 1 height 1
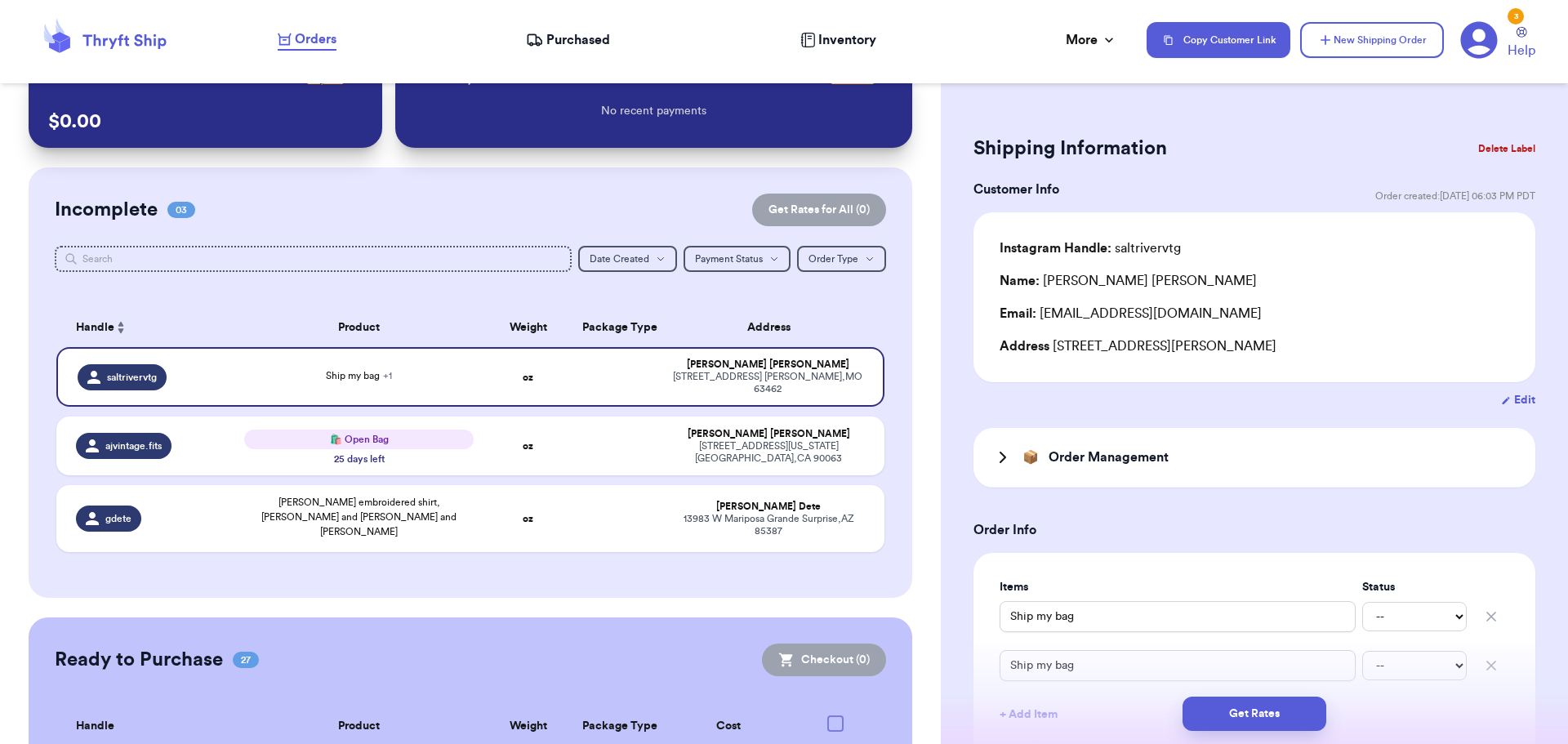
scroll to position [39, 0]
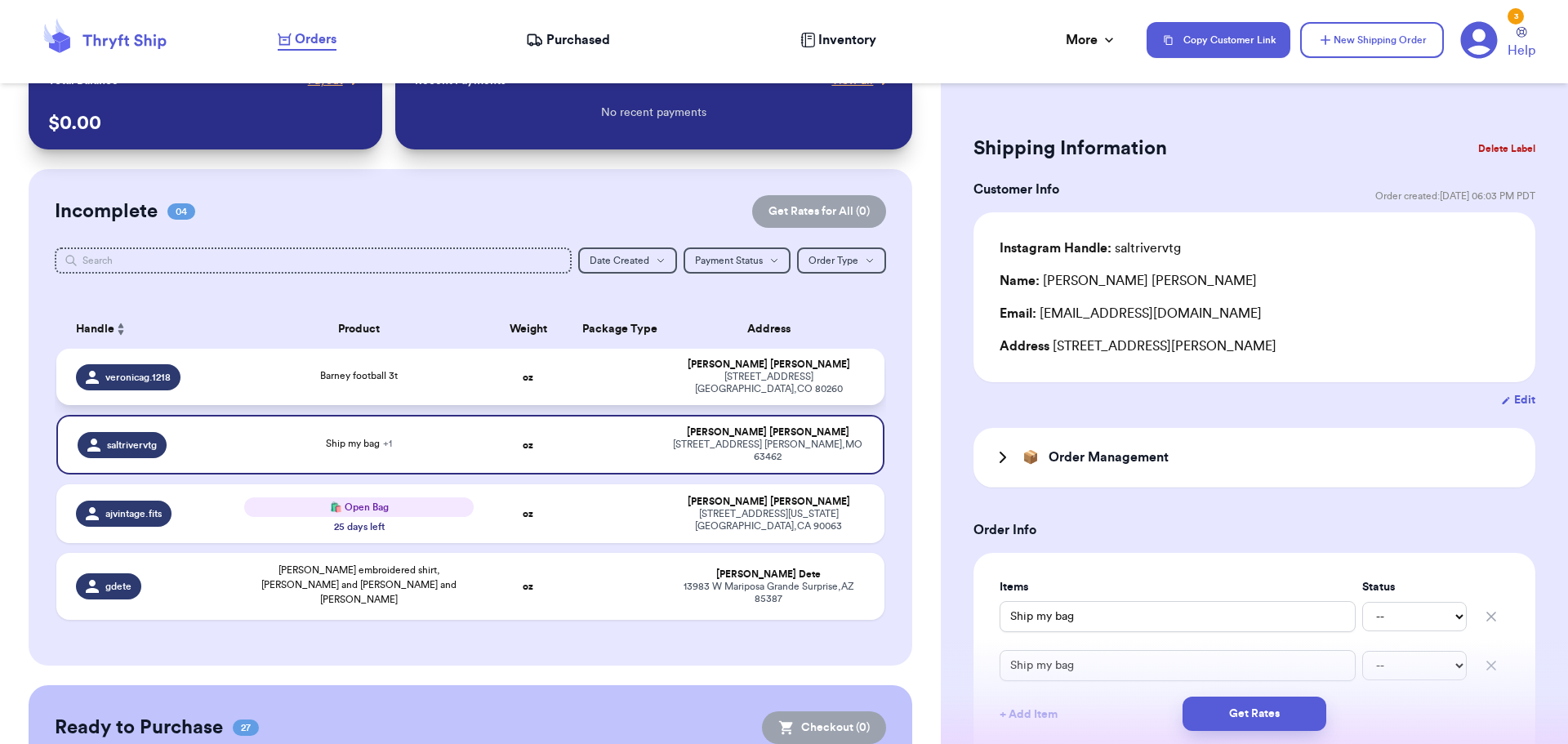
click at [598, 381] on td at bounding box center [617, 376] width 89 height 56
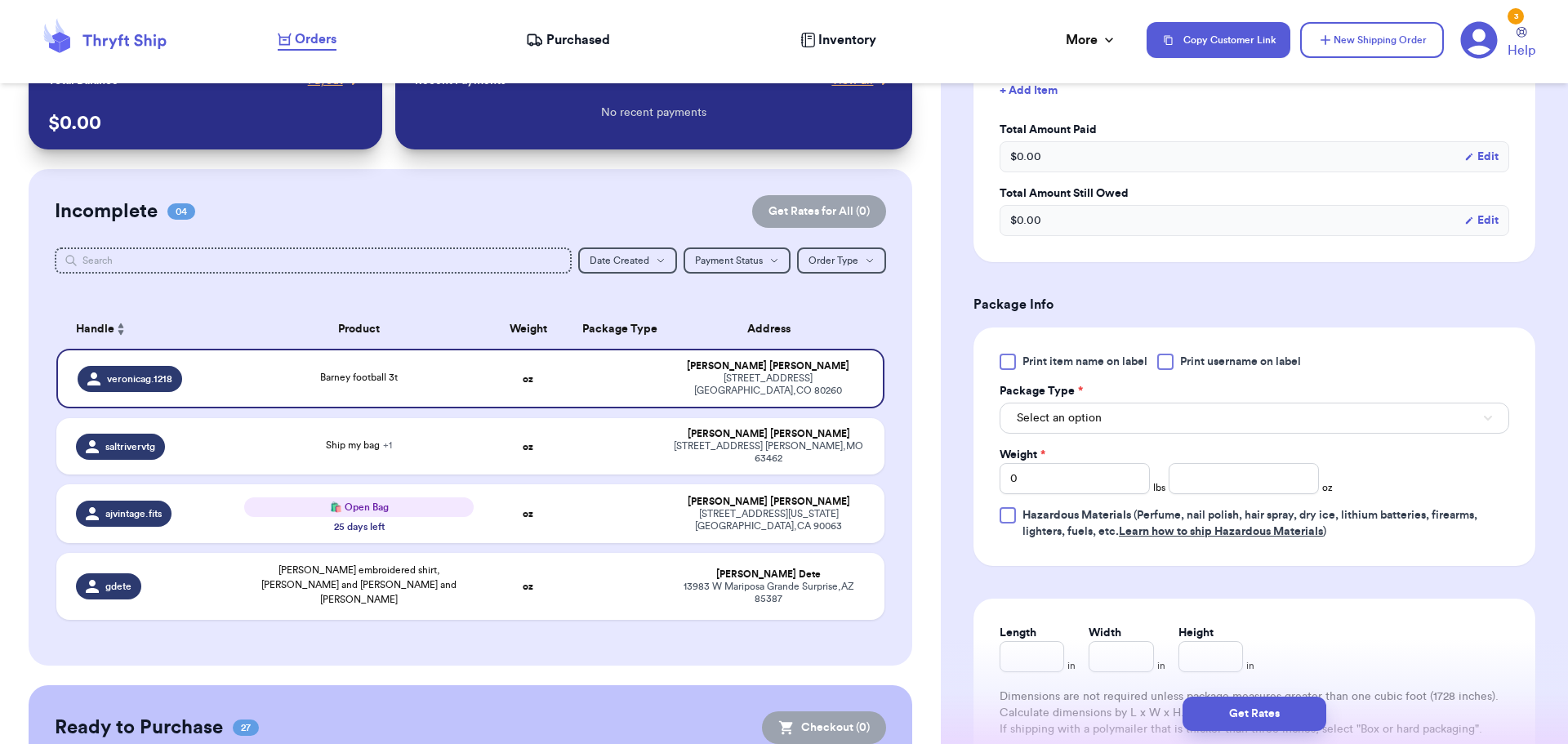
scroll to position [571, 0]
click at [1162, 362] on div at bounding box center [1165, 360] width 16 height 16
click at [0, 0] on input "Print username on label" at bounding box center [0, 0] width 0 height 0
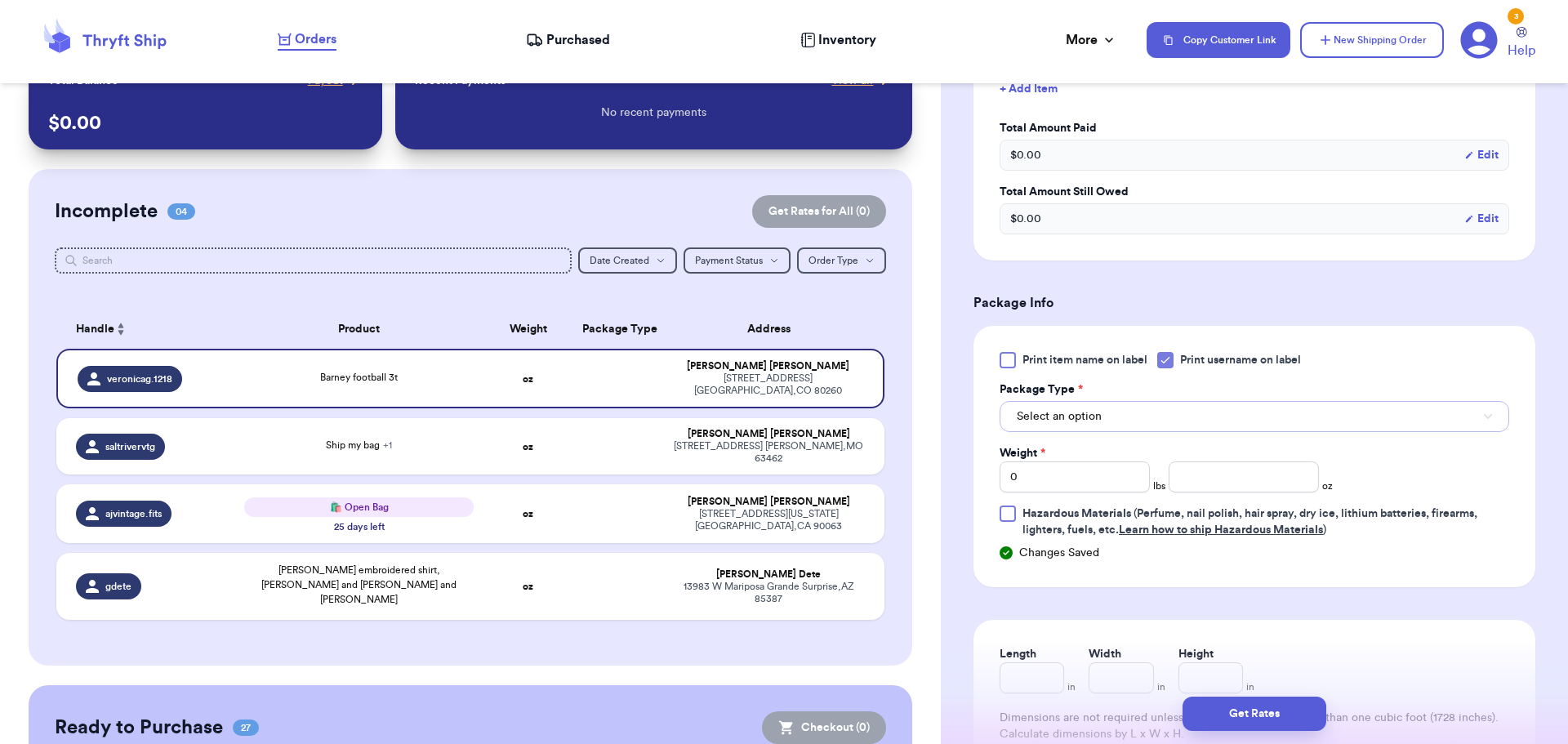
click at [1120, 428] on button "Select an option" at bounding box center [1255, 416] width 510 height 31
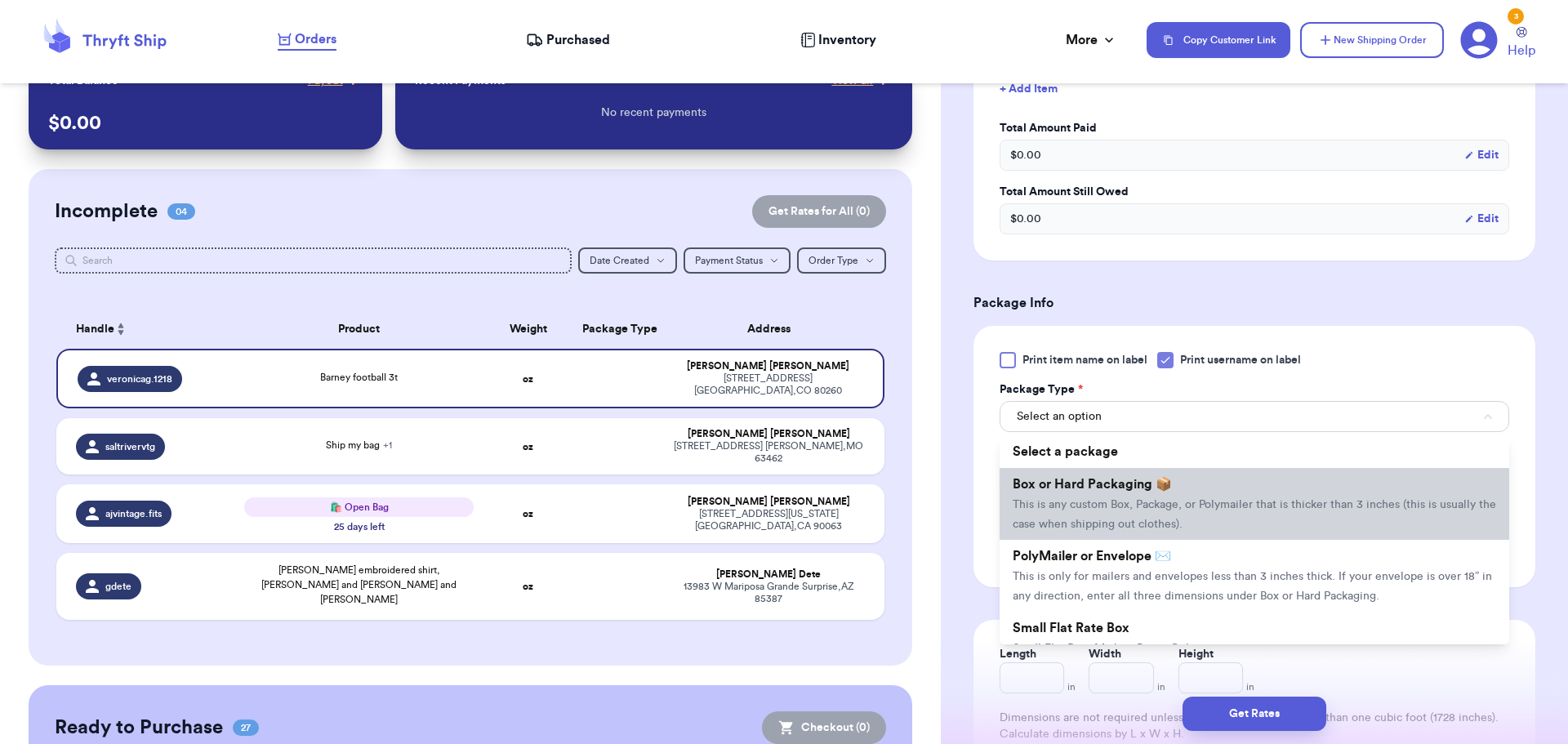
click at [1115, 490] on span "Box or Hard Packaging 📦" at bounding box center [1092, 484] width 159 height 14
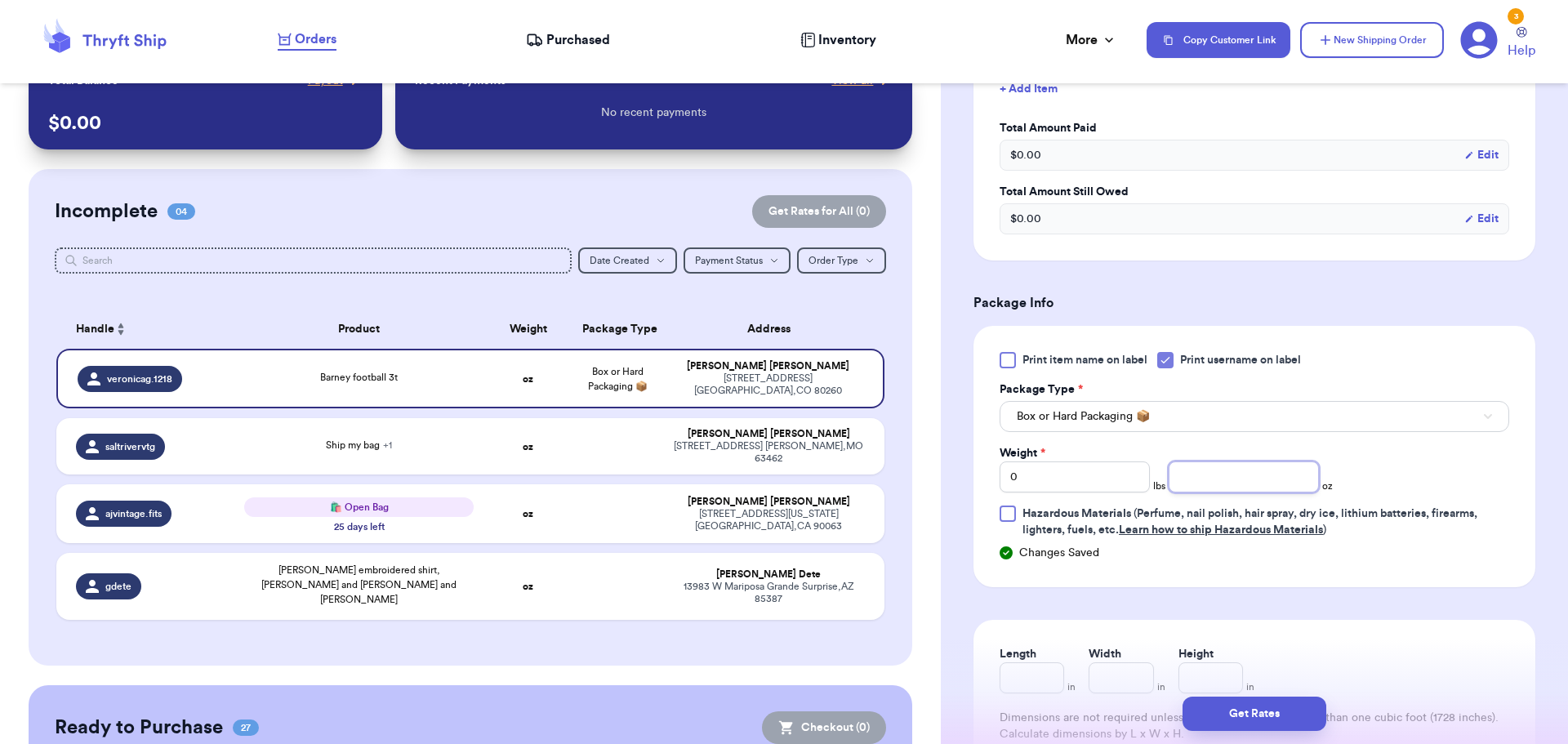
click at [1206, 463] on input "number" at bounding box center [1245, 477] width 151 height 31
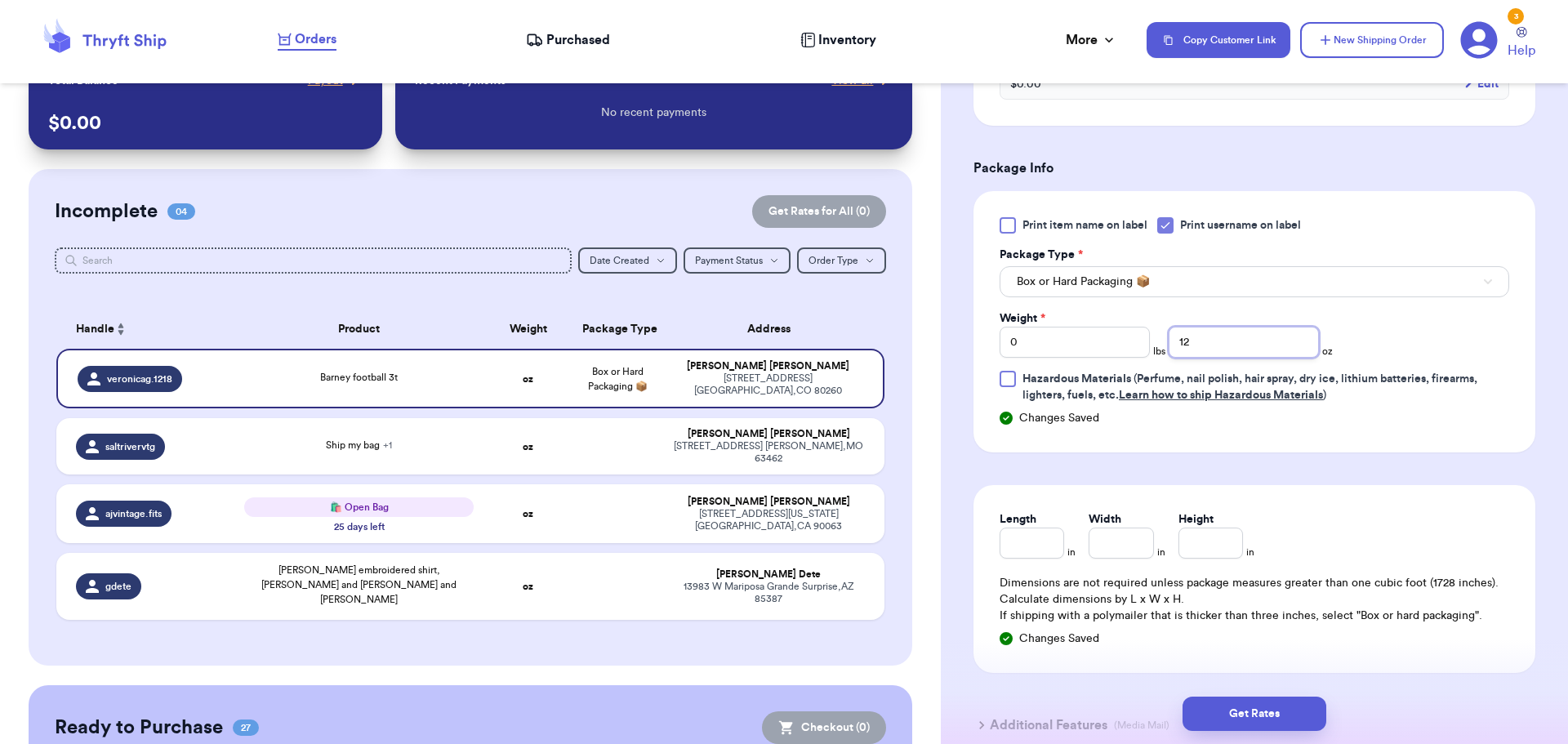
scroll to position [734, 0]
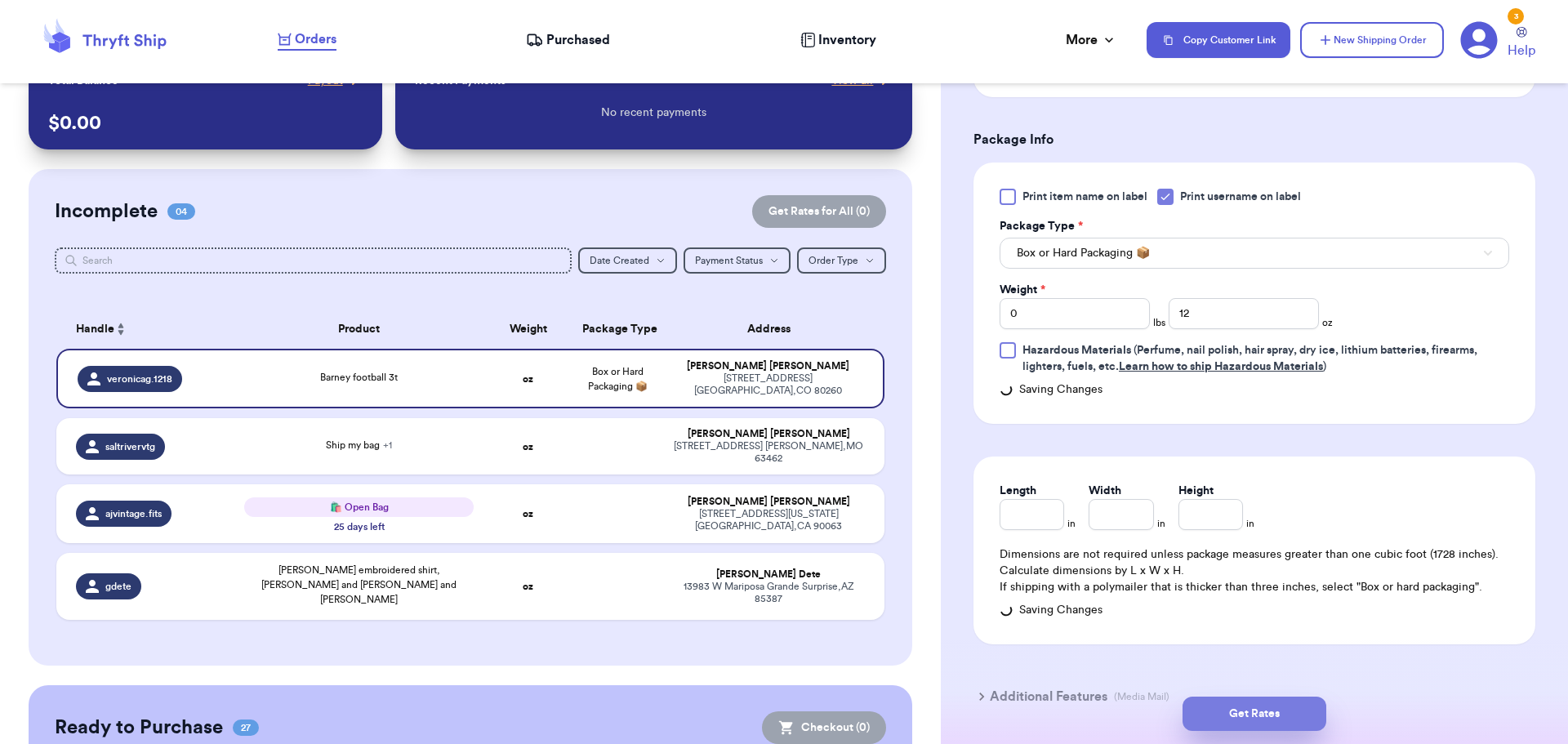
click at [1268, 716] on button "Get Rates" at bounding box center [1254, 714] width 144 height 35
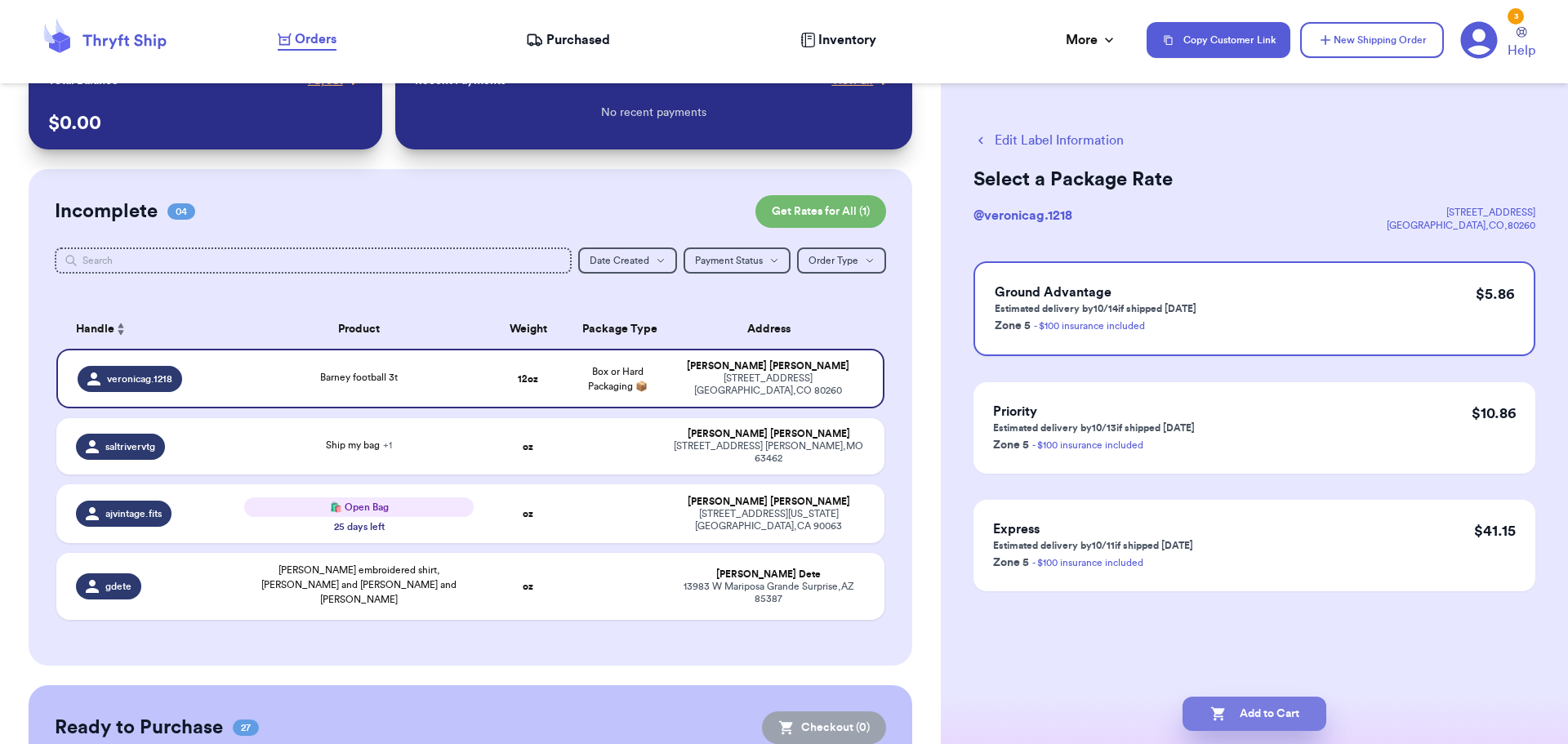
click at [1249, 703] on button "Add to Cart" at bounding box center [1254, 714] width 144 height 35
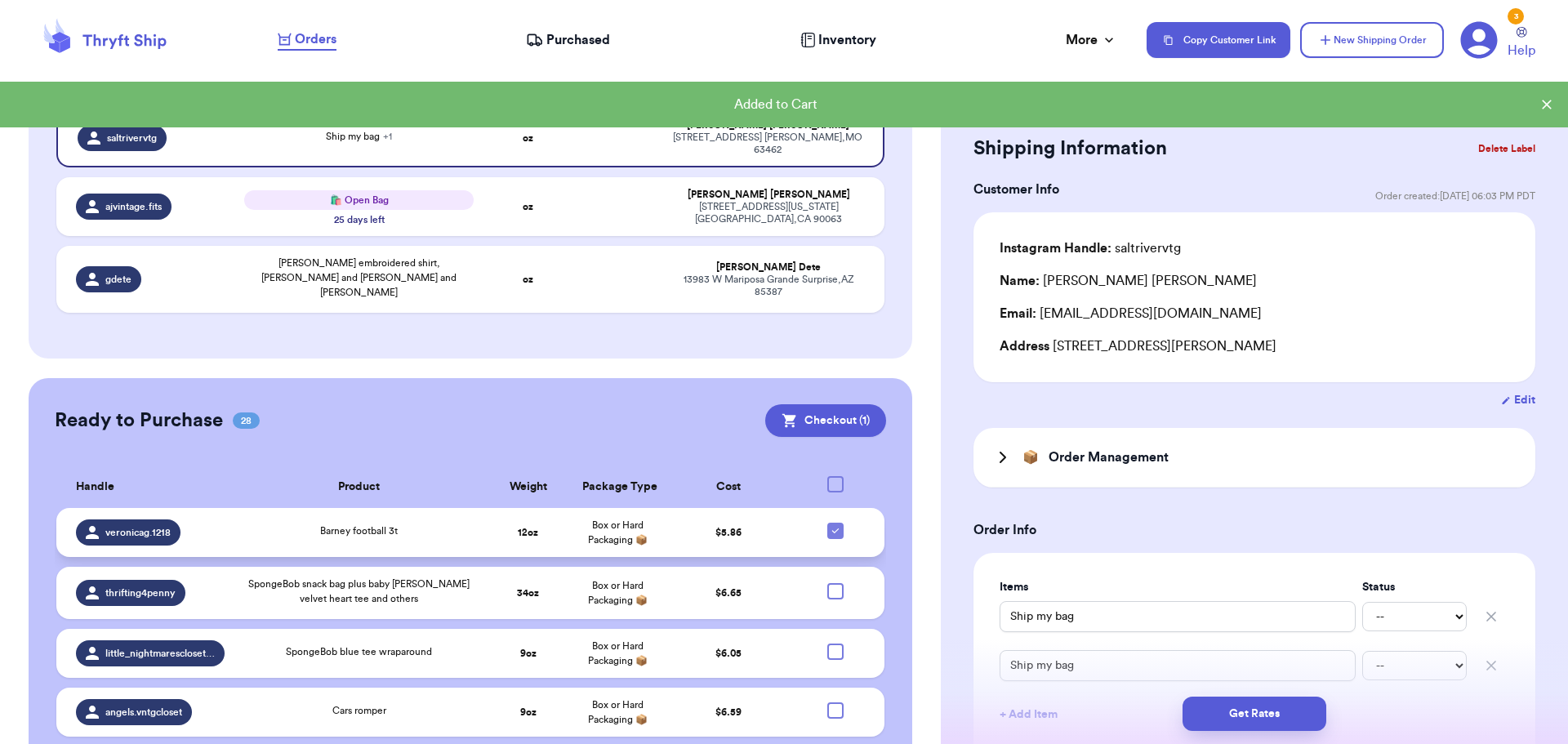
scroll to position [365, 0]
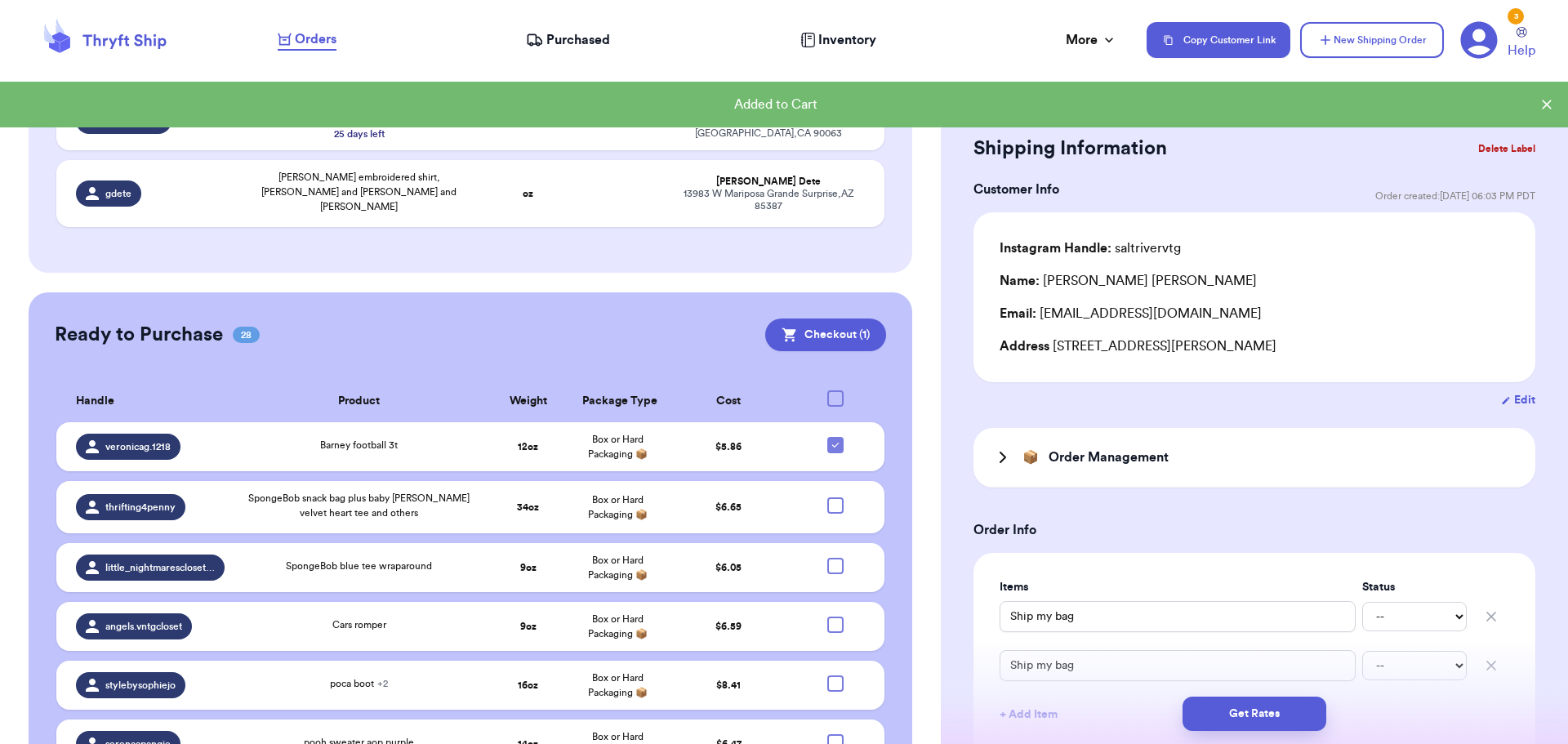
click at [827, 390] on div at bounding box center [835, 398] width 16 height 16
click at [835, 390] on input "checkbox" at bounding box center [835, 390] width 1 height 1
click at [826, 318] on button "Checkout ( 28 )" at bounding box center [821, 335] width 130 height 33
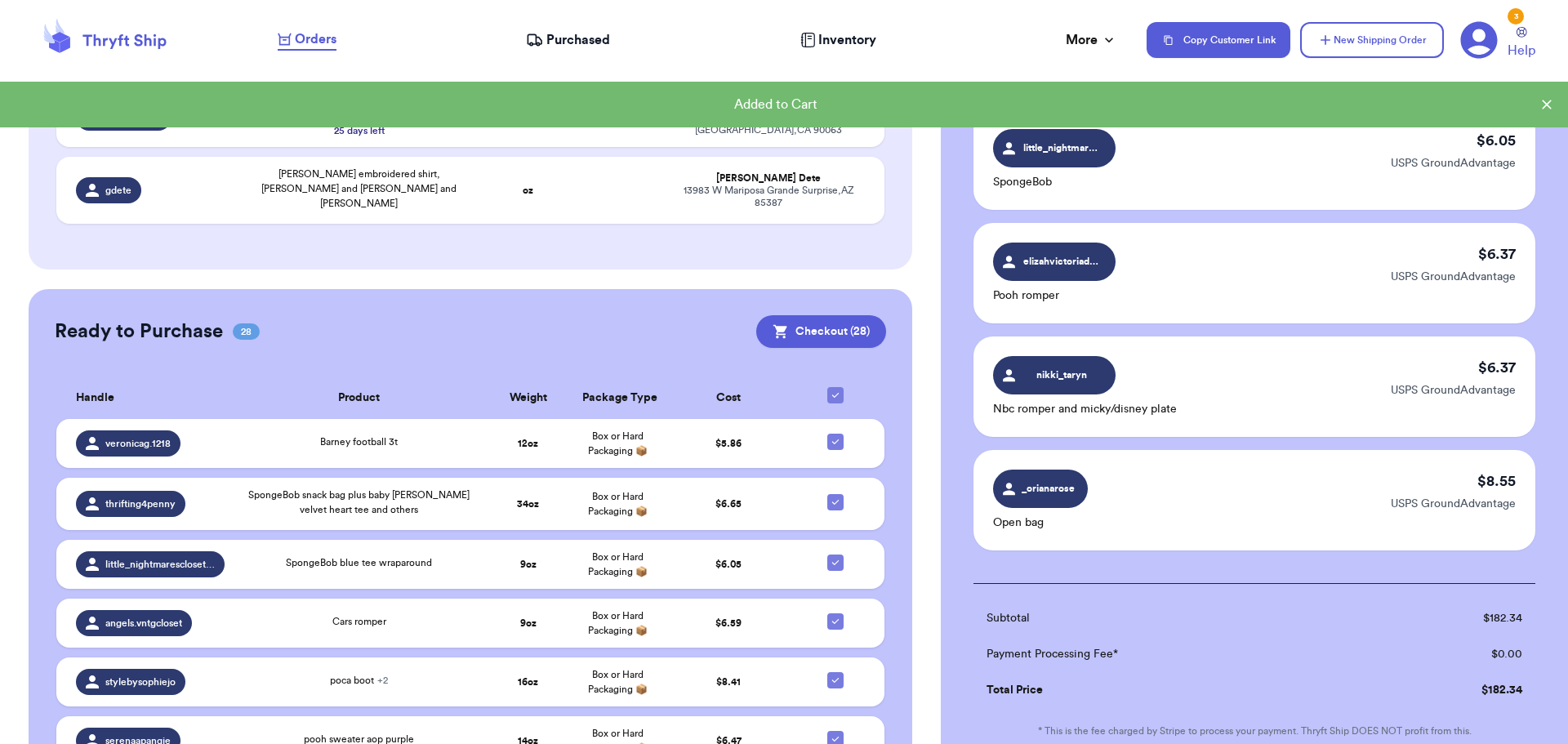
scroll to position [3041, 0]
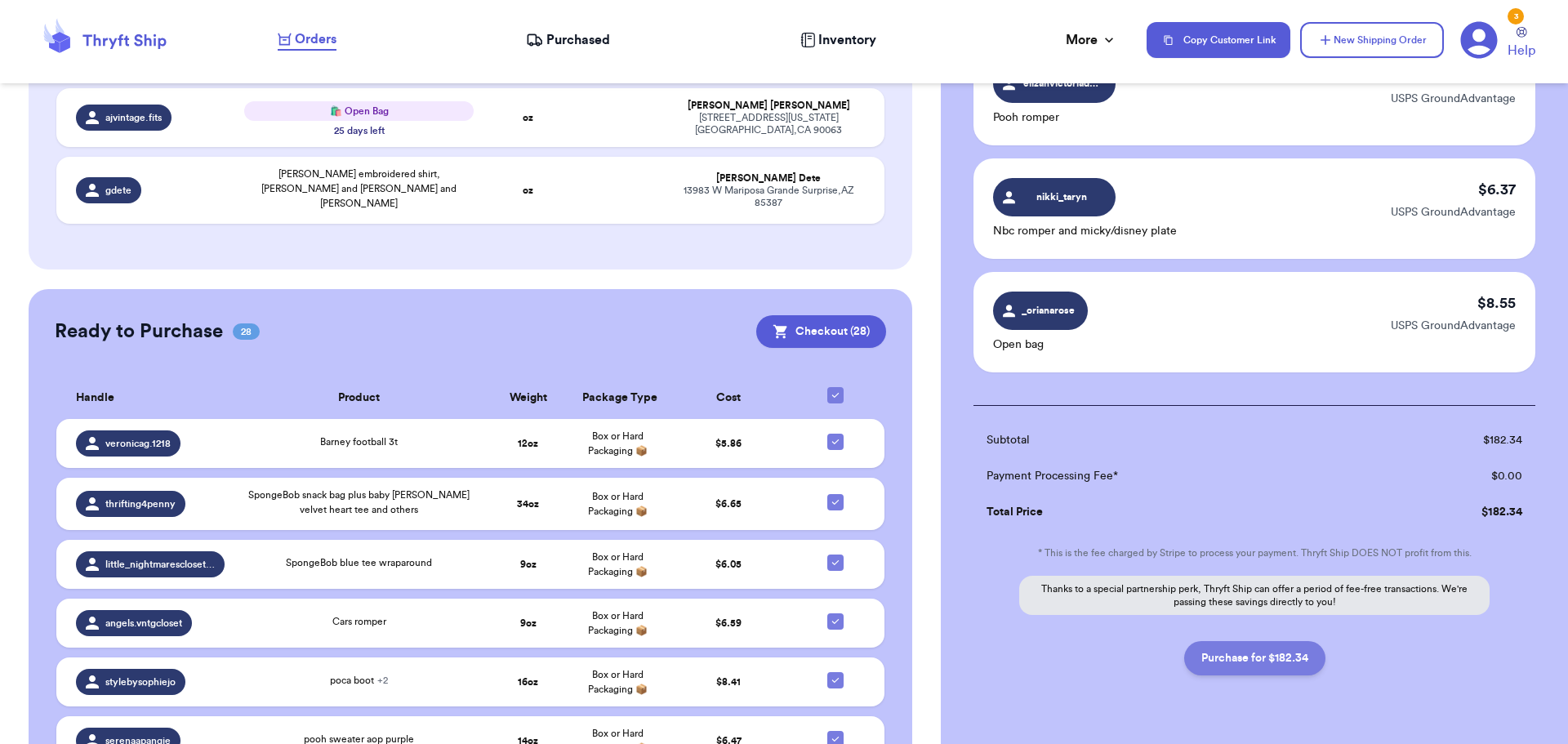
click at [1239, 641] on button "Purchase for $182.34" at bounding box center [1255, 658] width 141 height 35
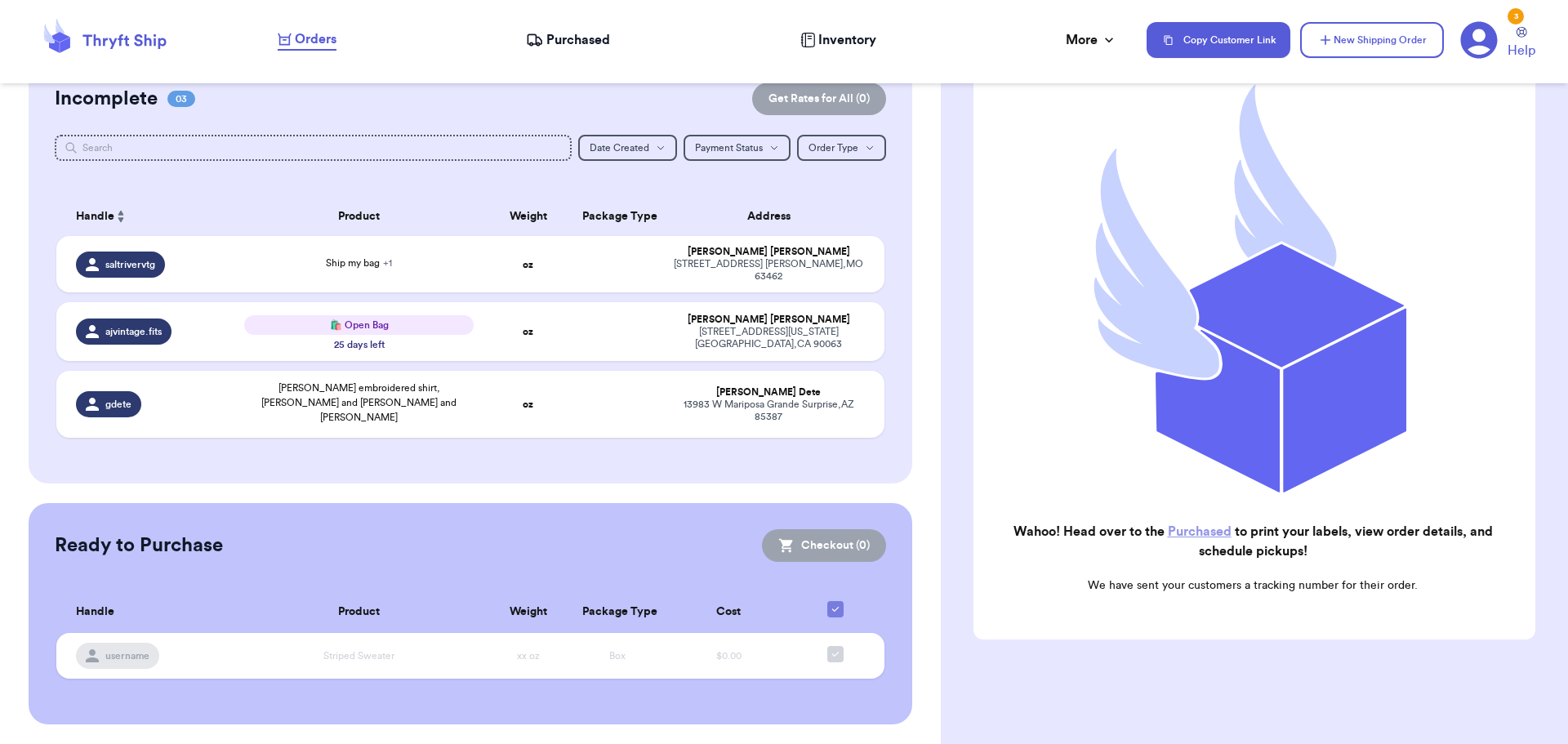
scroll to position [130, 0]
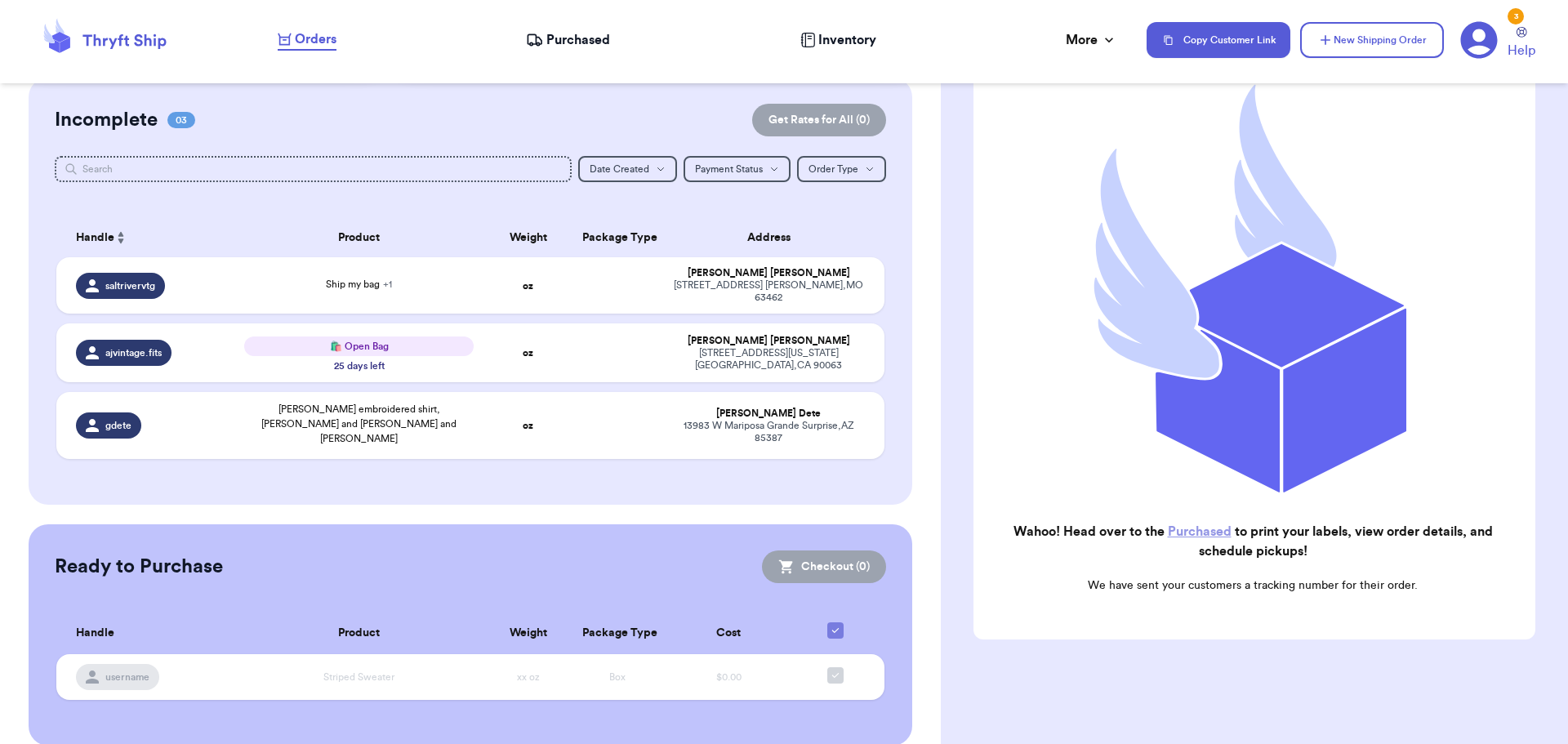
click at [1199, 525] on link "Purchased" at bounding box center [1200, 532] width 64 height 14
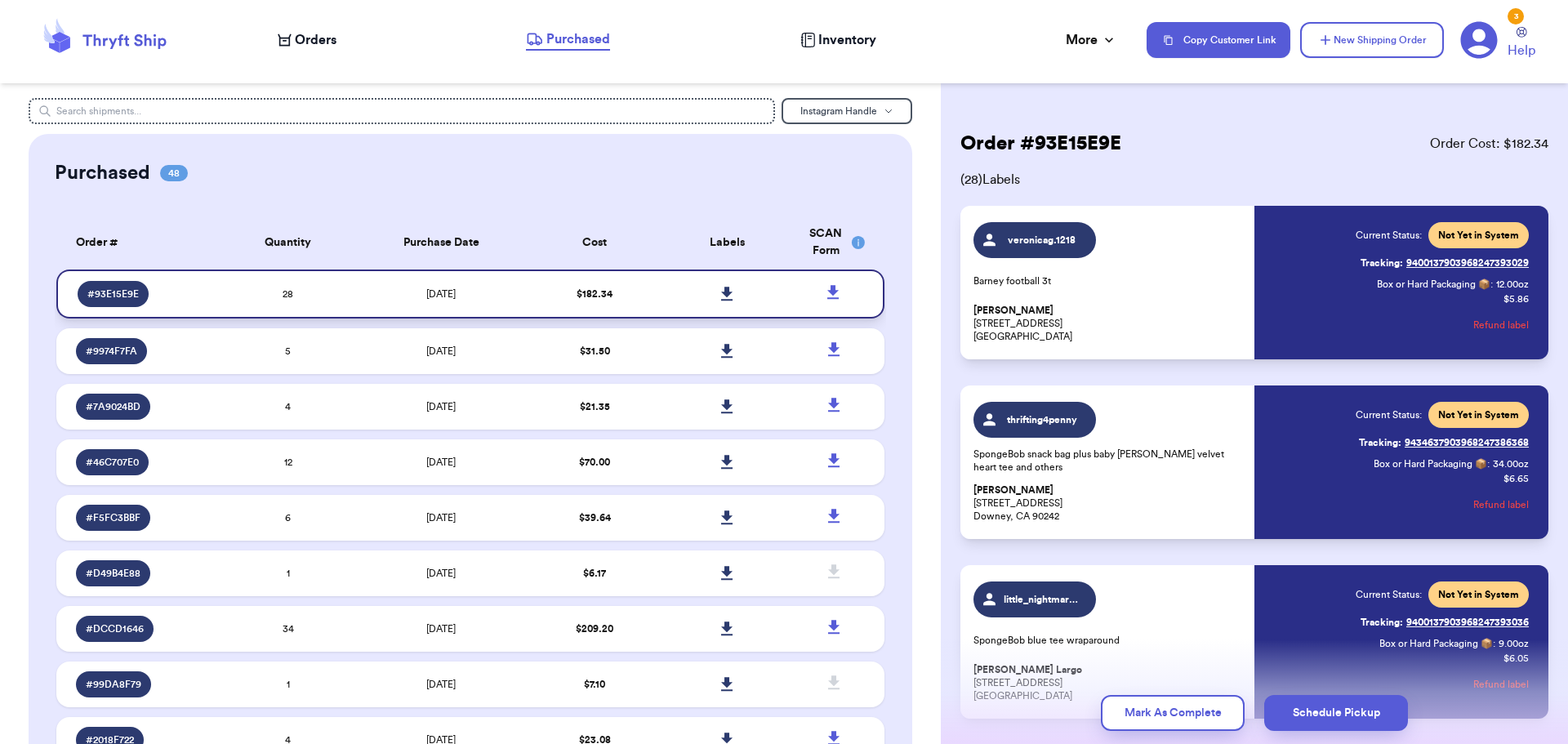
click at [721, 287] on icon at bounding box center [727, 293] width 13 height 14
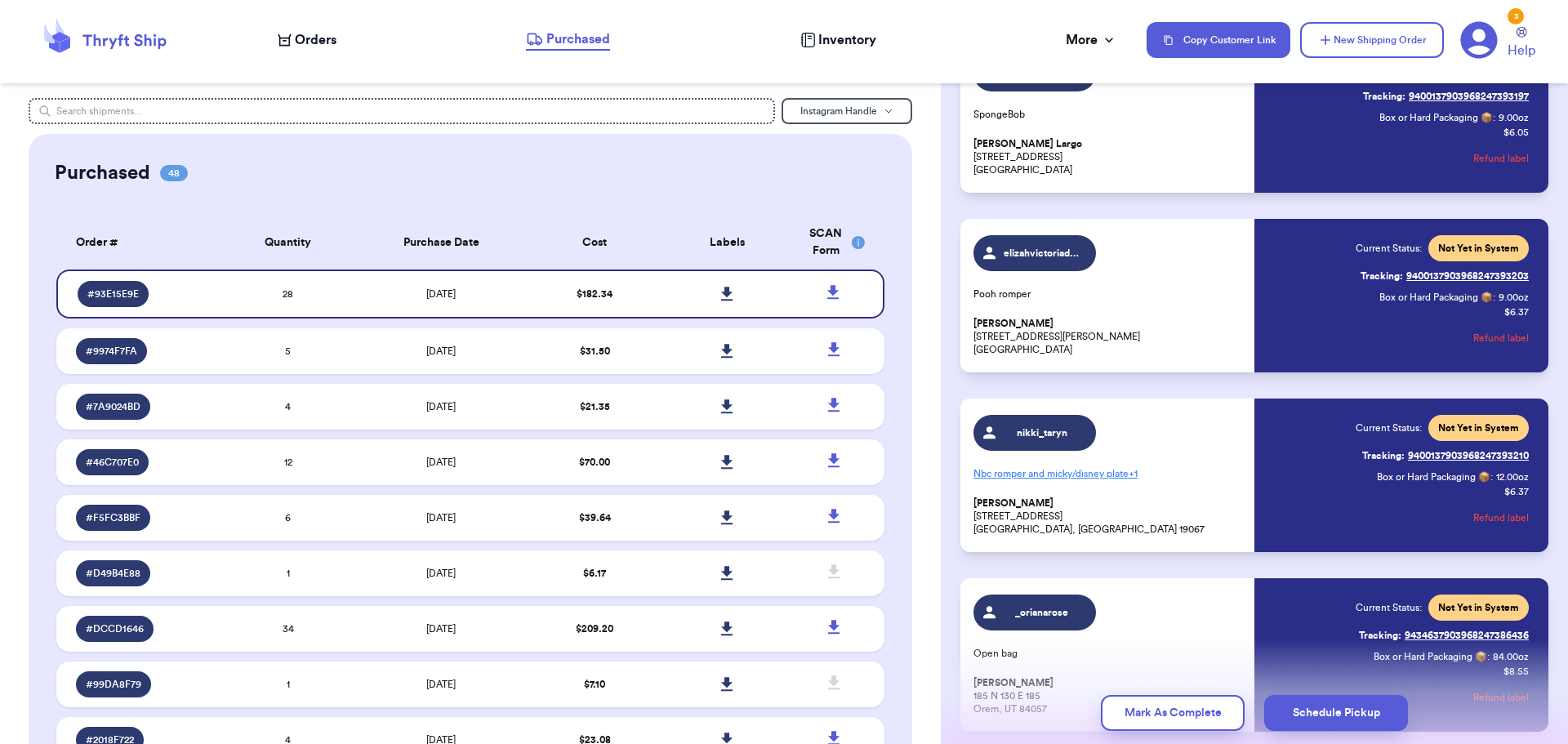
scroll to position [4595, 0]
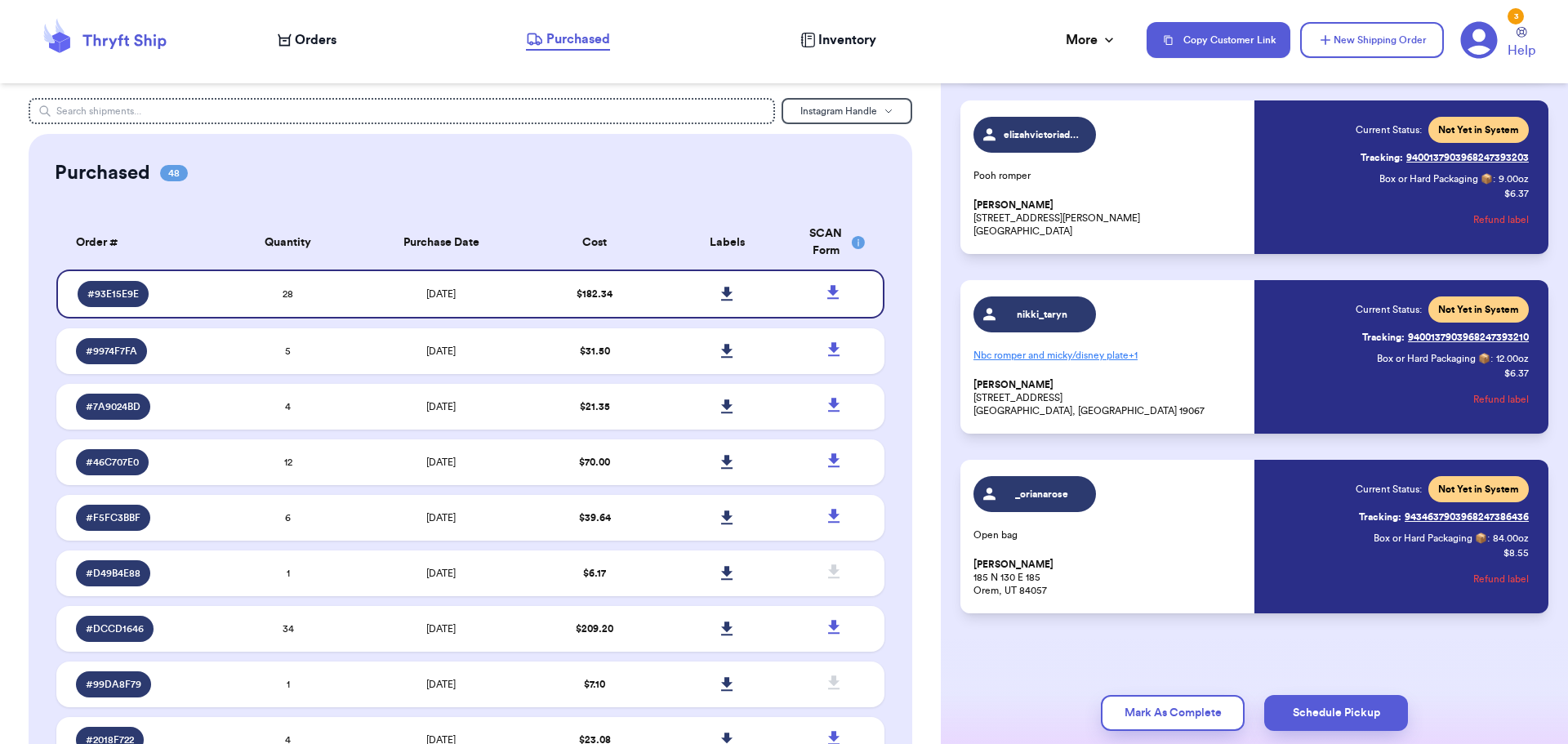
click at [1138, 349] on p "Nbc romper and micky/disney plate + 1" at bounding box center [1108, 354] width 271 height 26
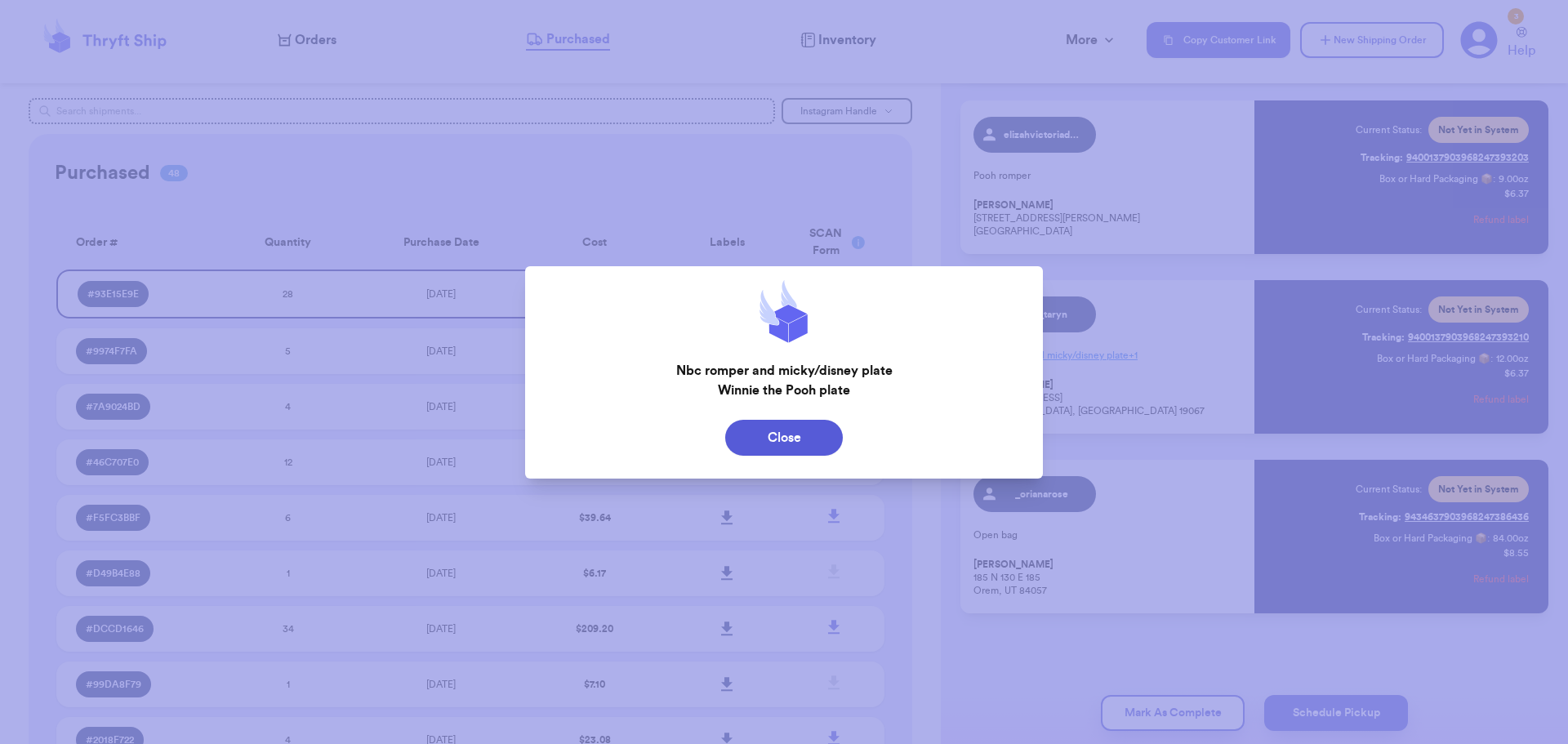
drag, startPoint x: 779, startPoint y: 421, endPoint x: 779, endPoint y: 434, distance: 13.0
click at [779, 427] on button "Close" at bounding box center [784, 437] width 118 height 36
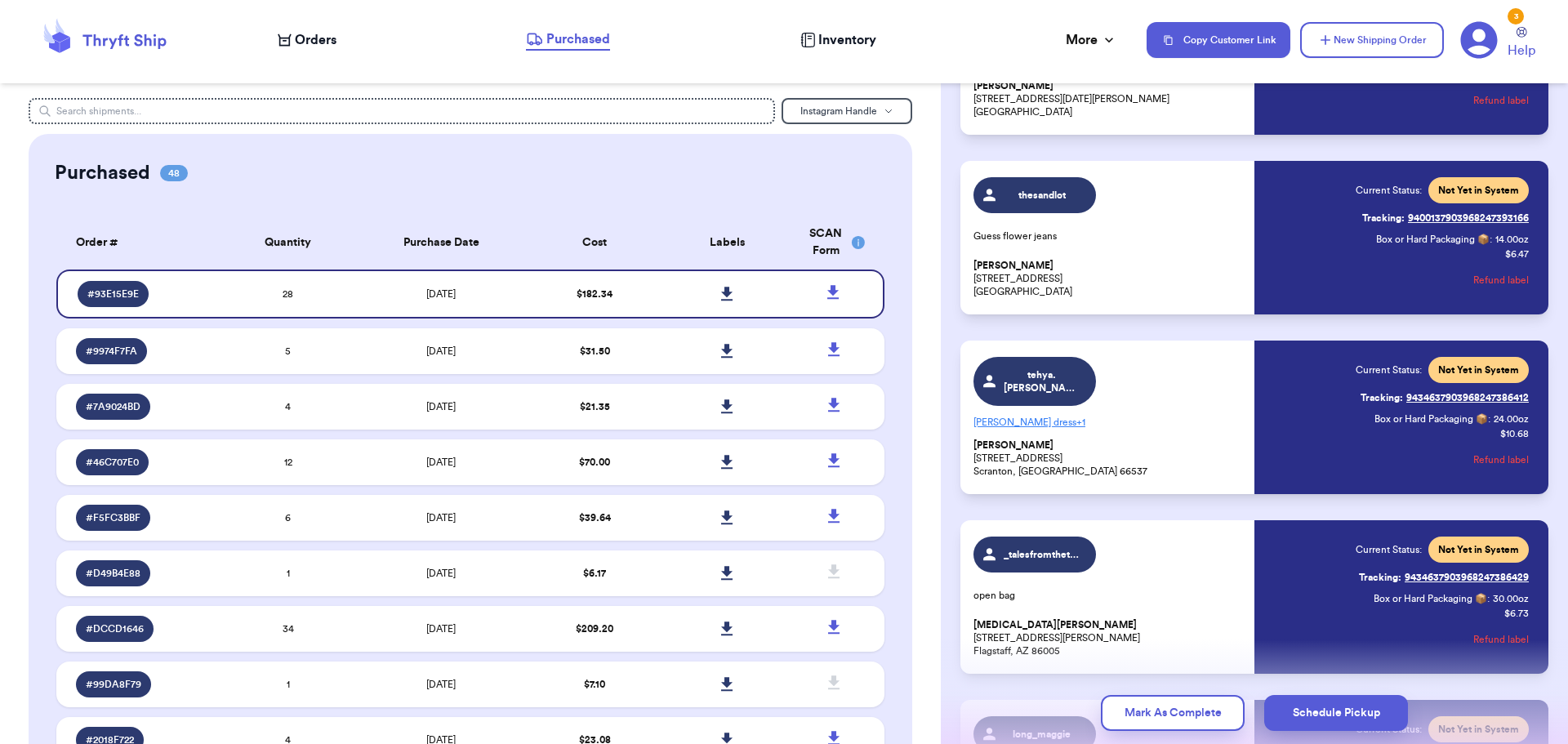
scroll to position [3453, 0]
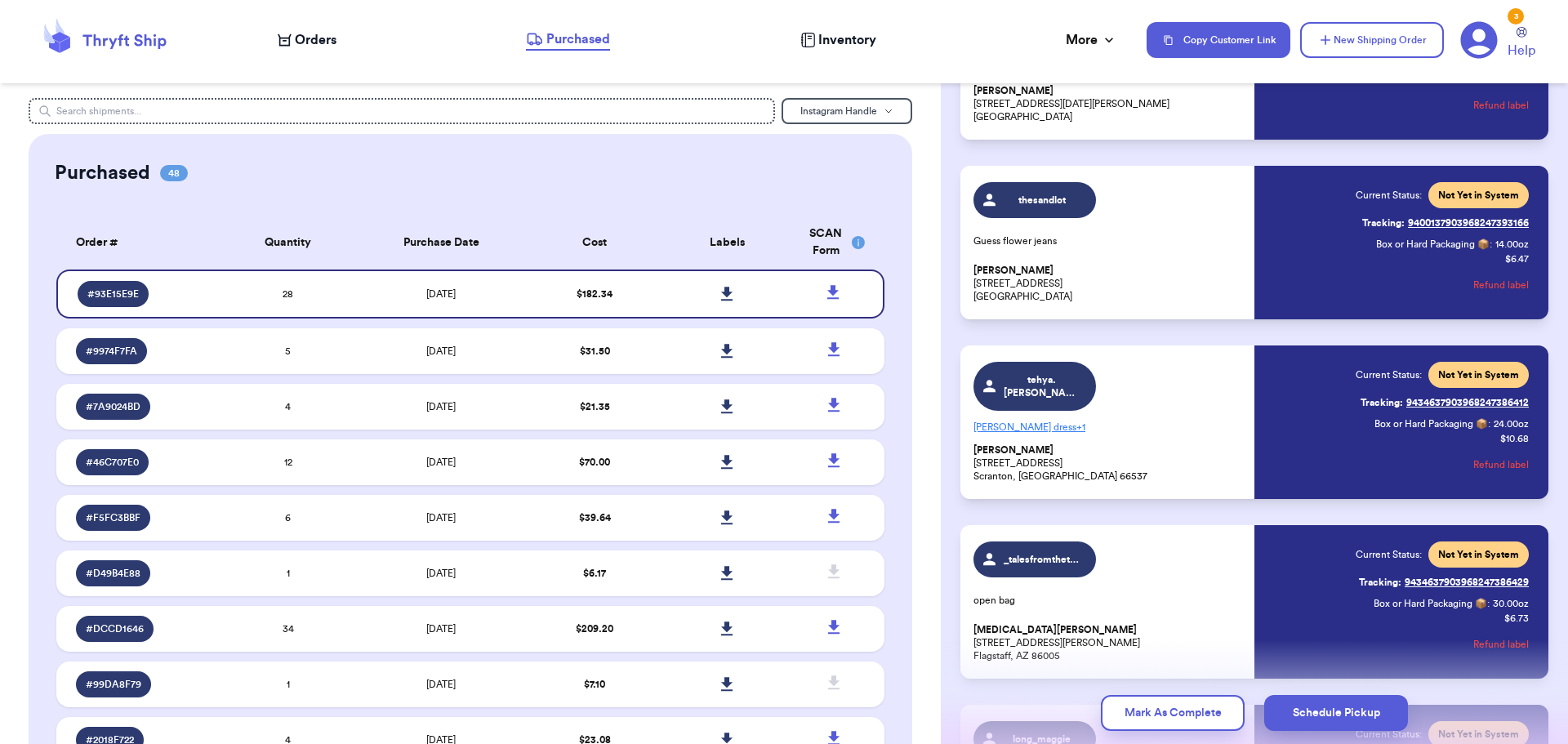
click at [1042, 417] on p "[PERSON_NAME] dress + 1" at bounding box center [1108, 427] width 271 height 26
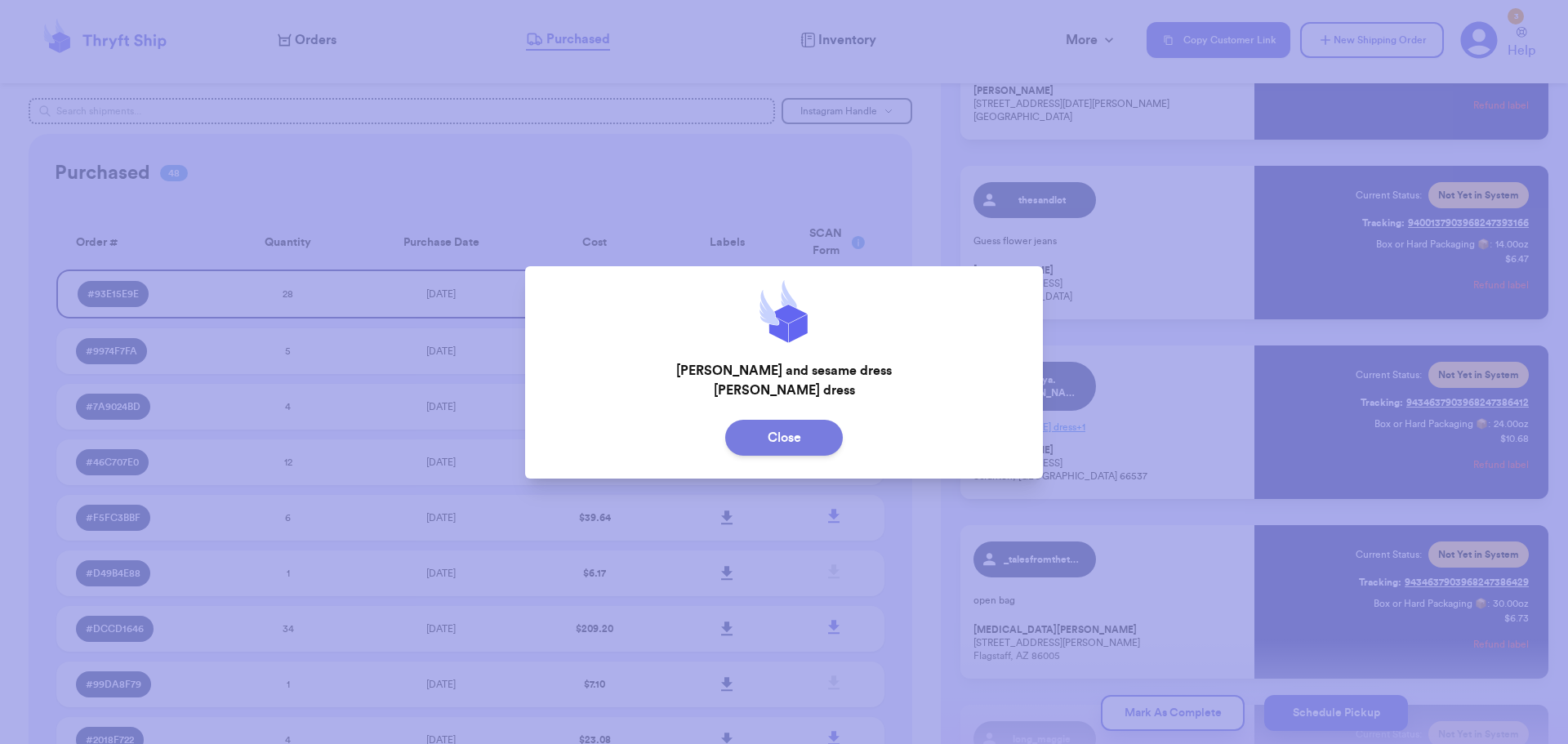
click at [757, 424] on button "Close" at bounding box center [784, 437] width 118 height 36
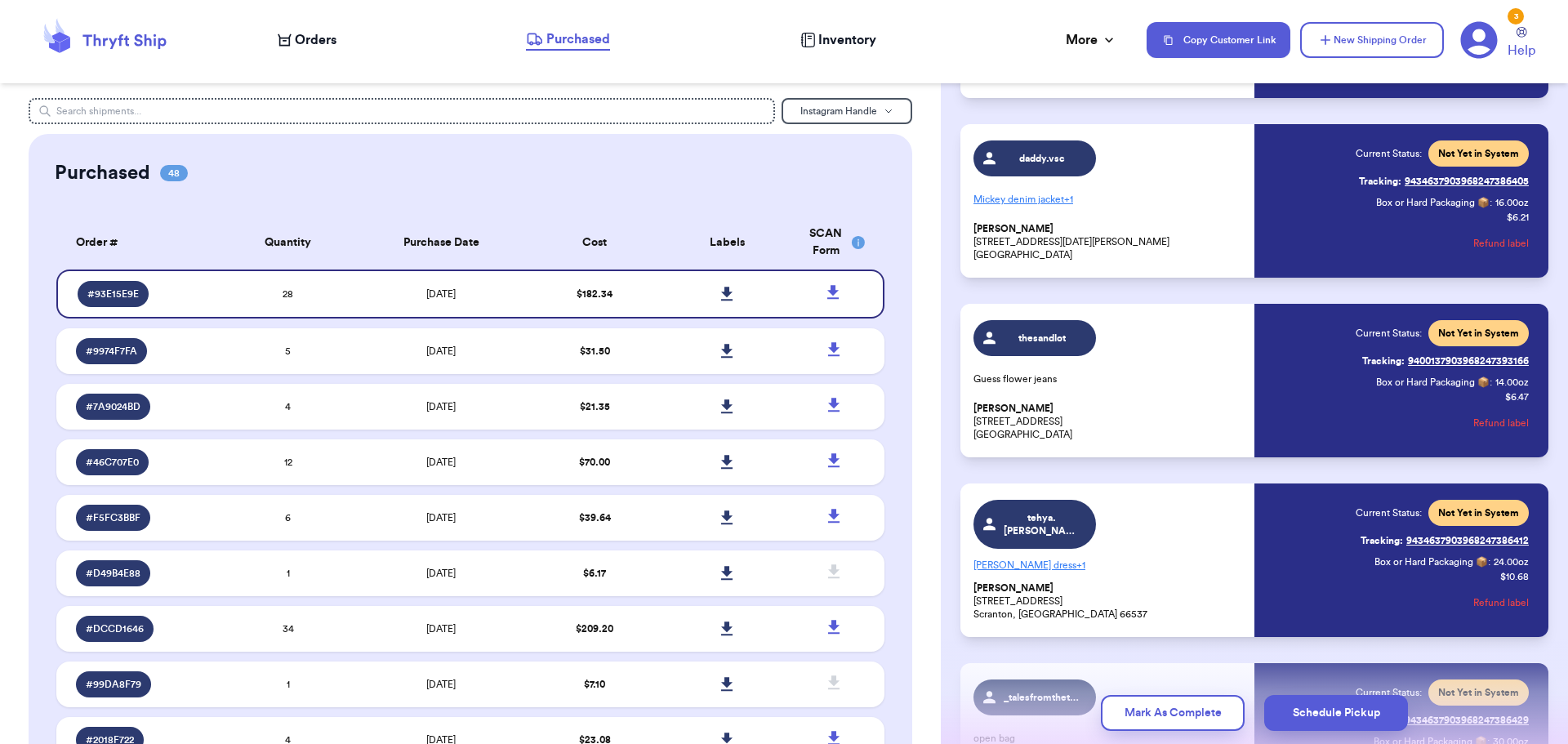
scroll to position [3290, 0]
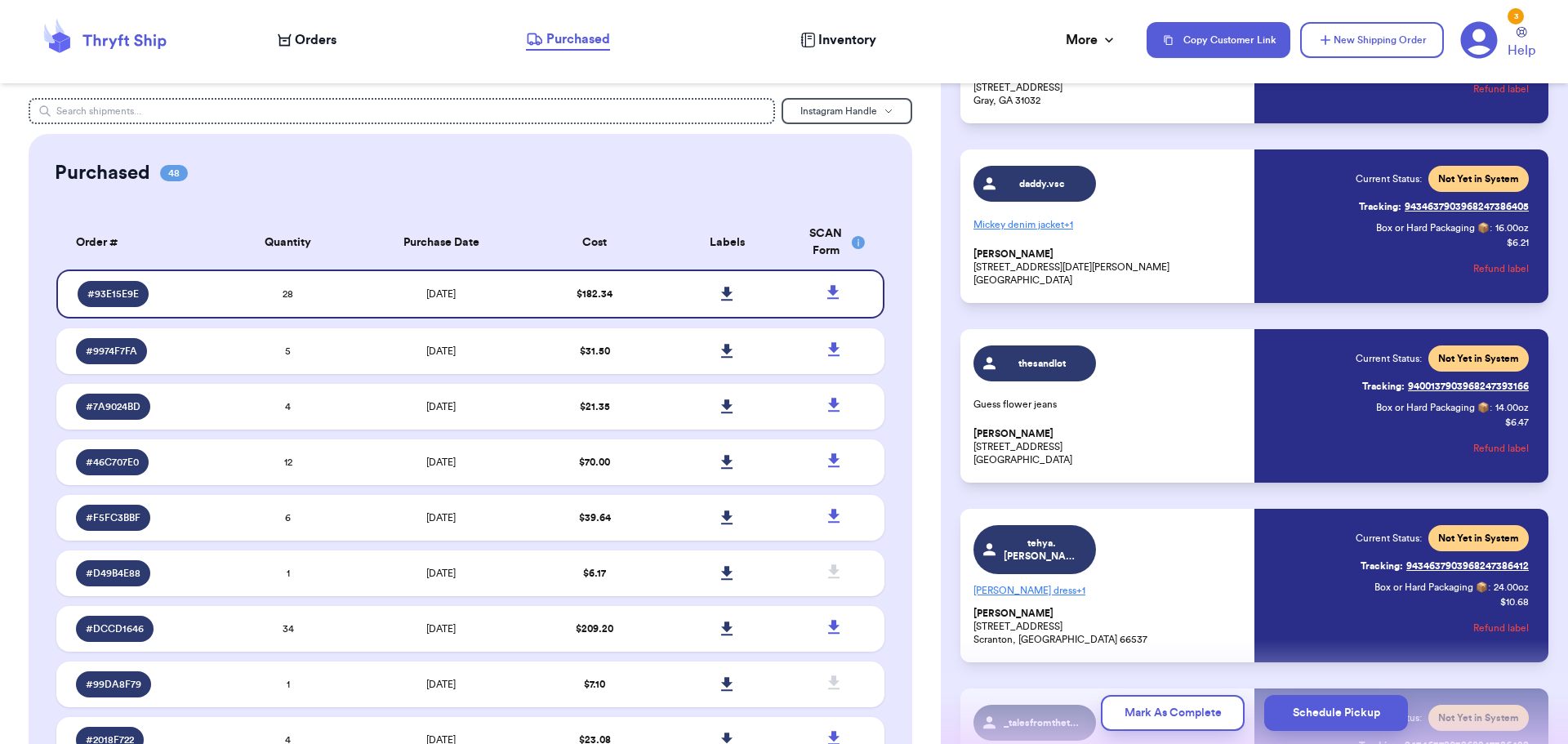
click at [1036, 222] on p "Mickey denim jacket + 1" at bounding box center [1108, 224] width 271 height 26
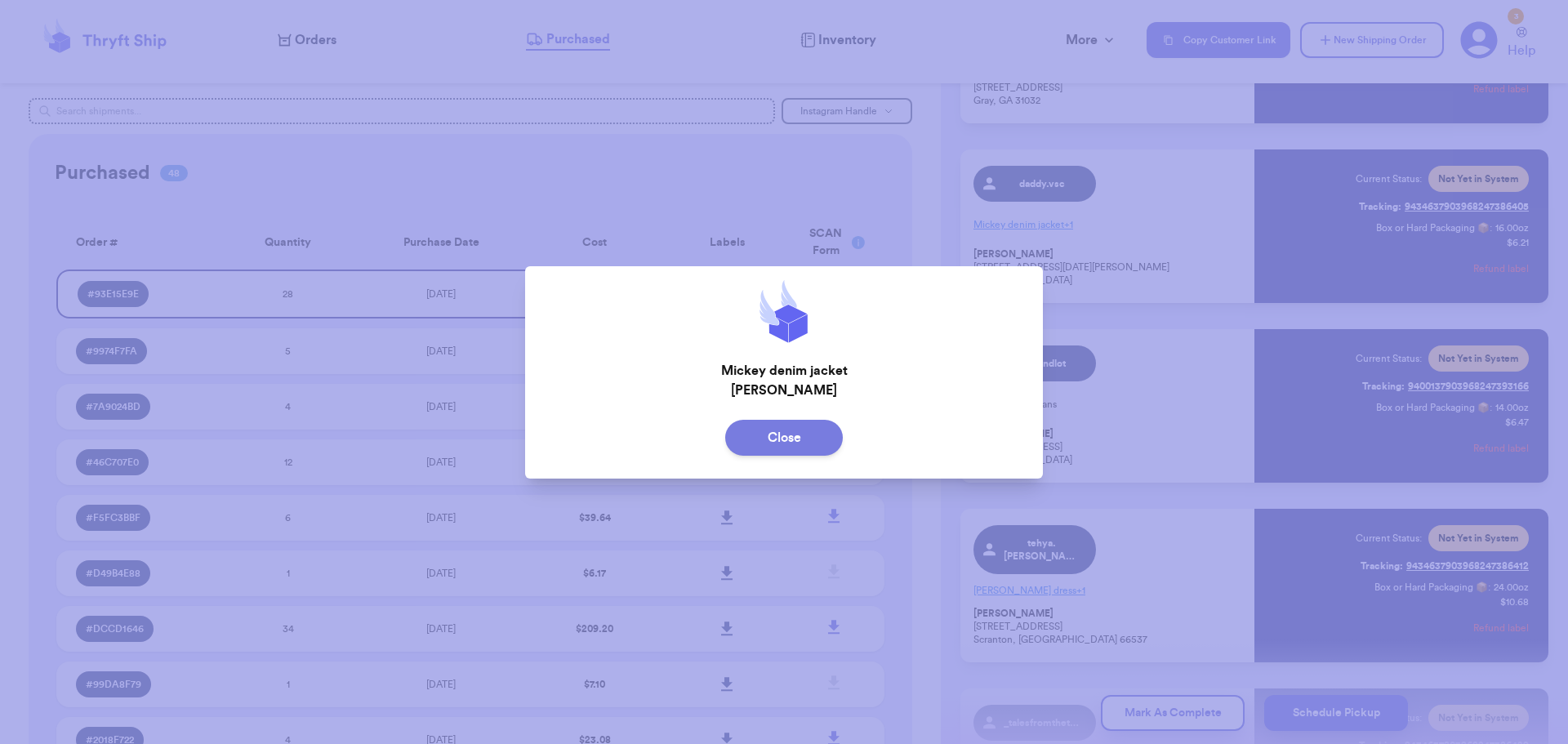
click at [807, 436] on button "Close" at bounding box center [784, 437] width 118 height 36
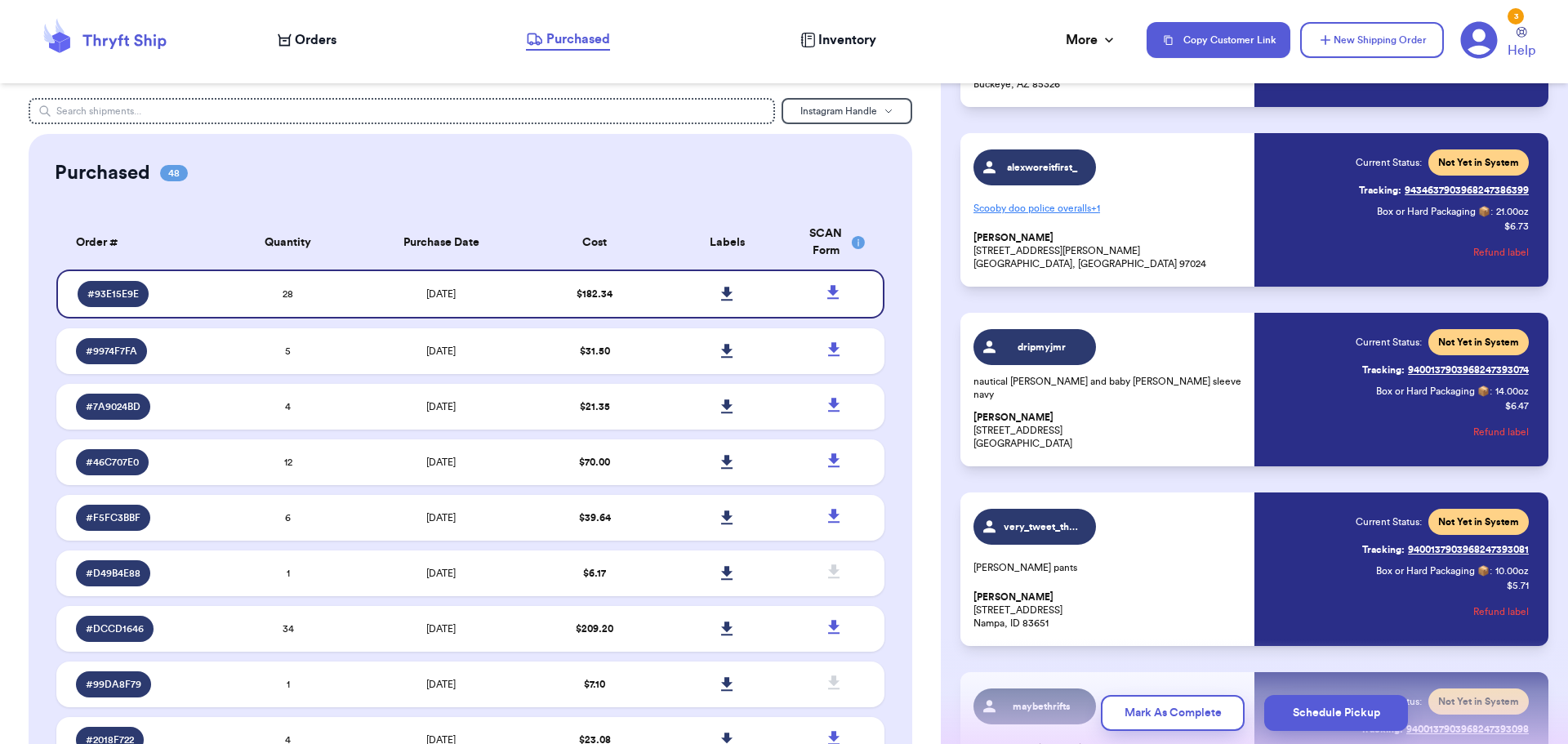
scroll to position [1412, 0]
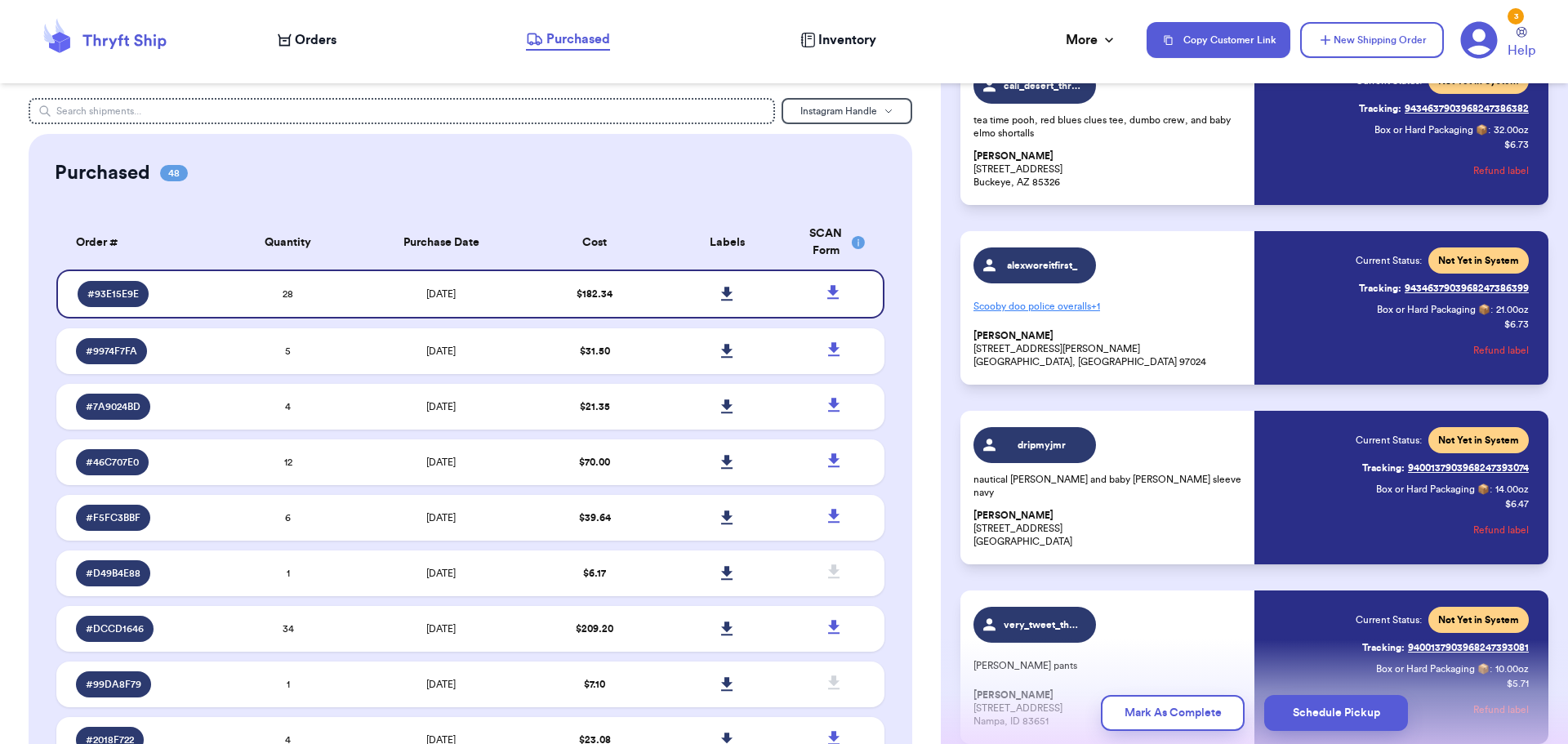
click at [1092, 310] on p "Scooby doo police overalls + 1" at bounding box center [1108, 306] width 271 height 26
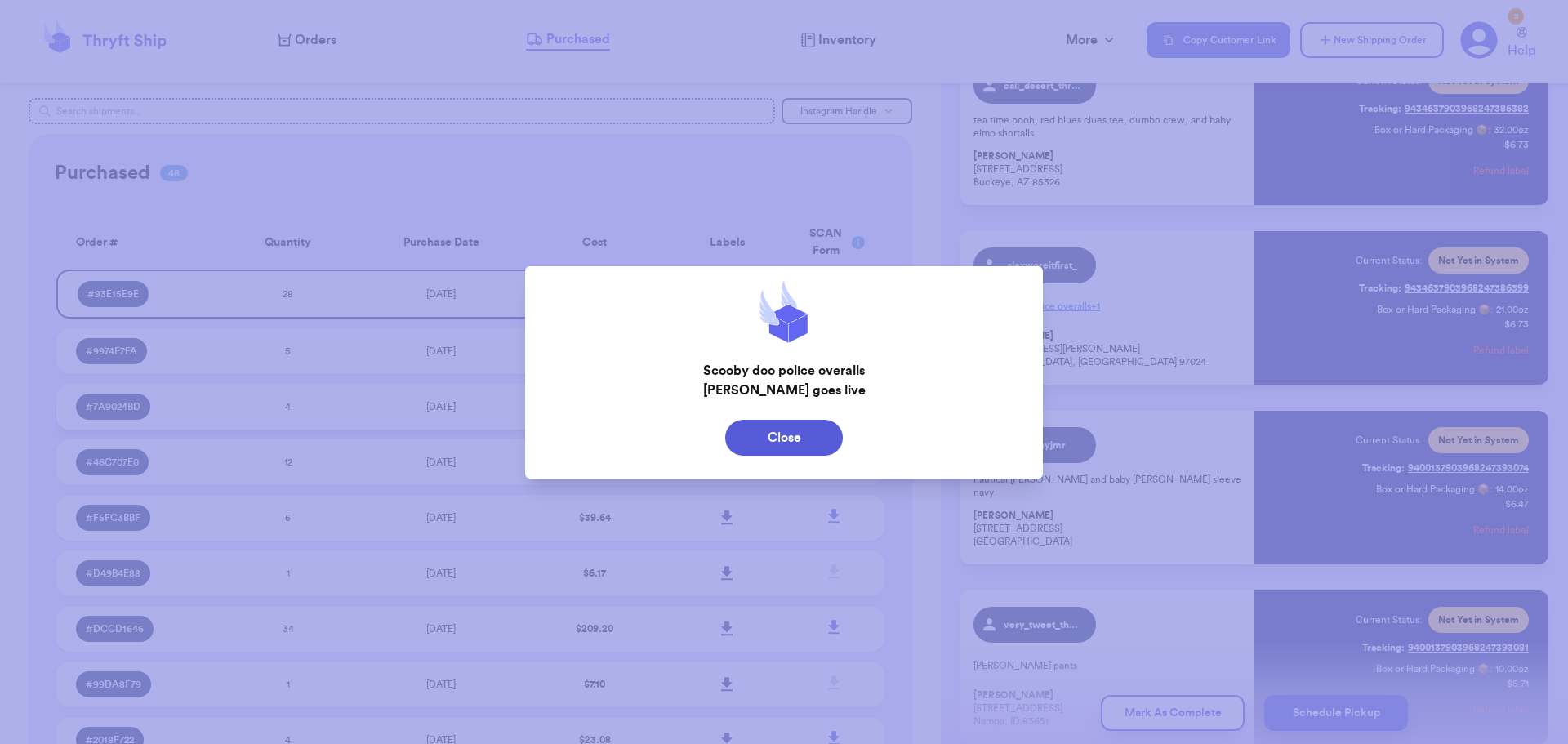
click at [788, 426] on button "Close" at bounding box center [784, 437] width 118 height 36
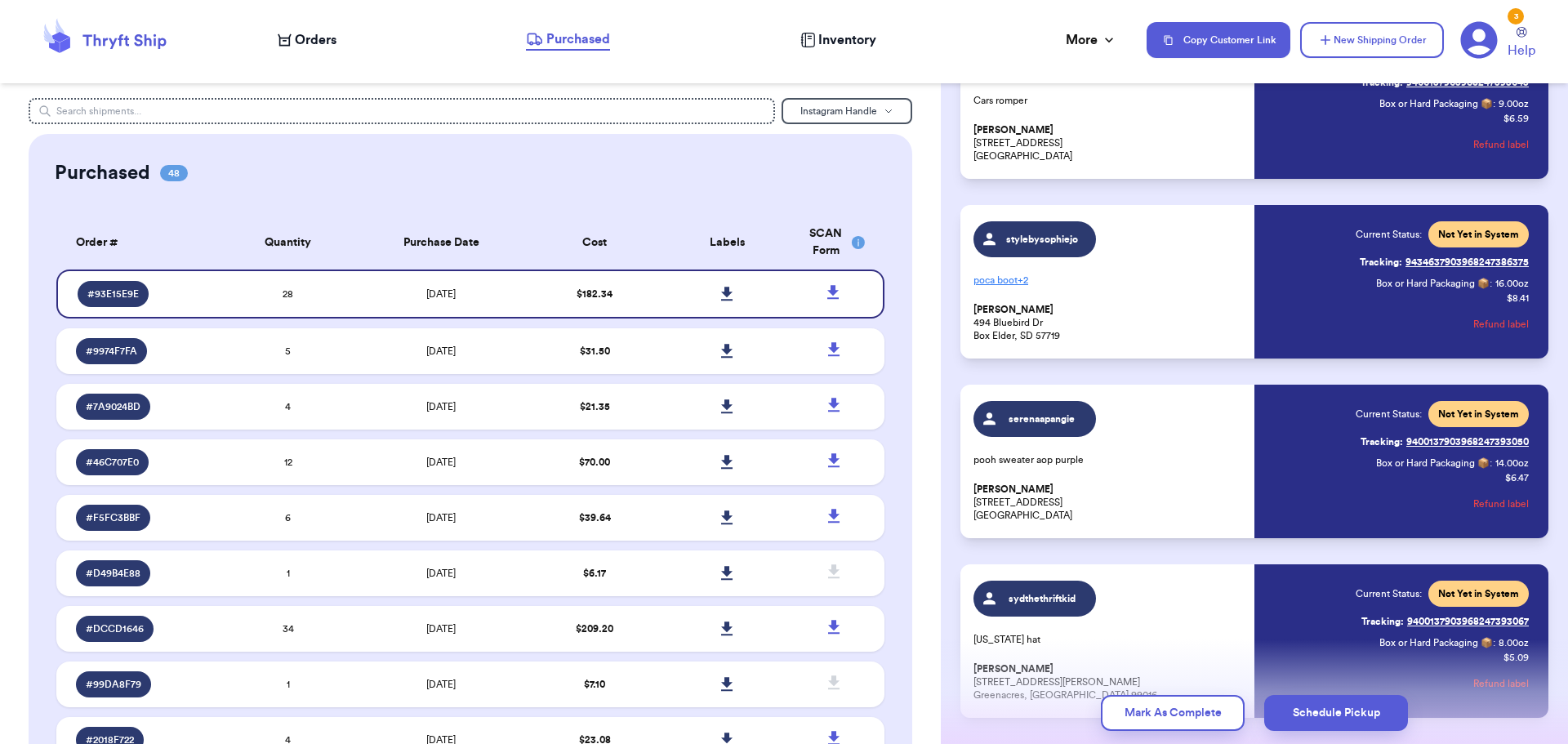
scroll to position [676, 0]
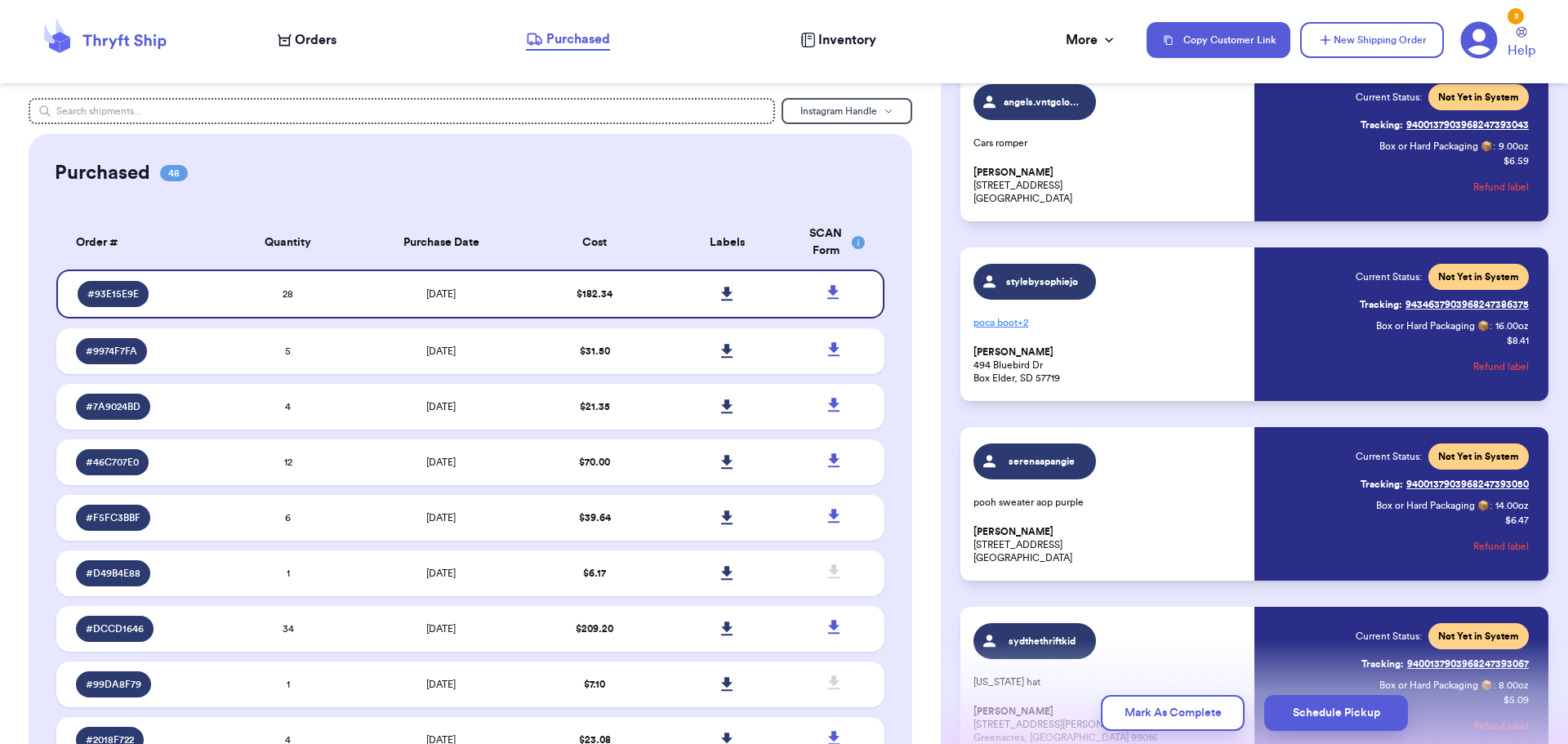
click at [1020, 319] on span "+ 2" at bounding box center [1022, 322] width 11 height 10
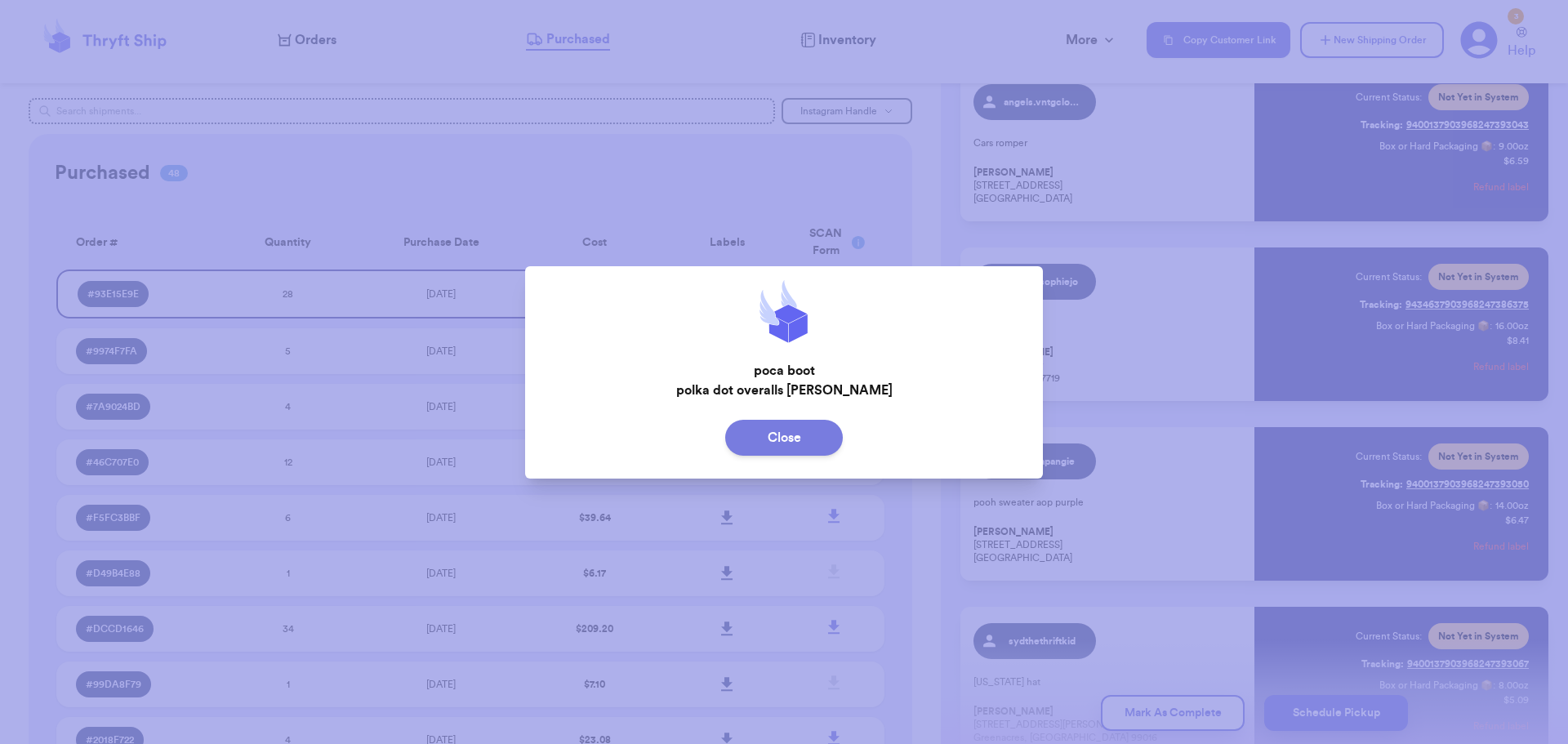
click at [793, 426] on button "Close" at bounding box center [784, 437] width 118 height 36
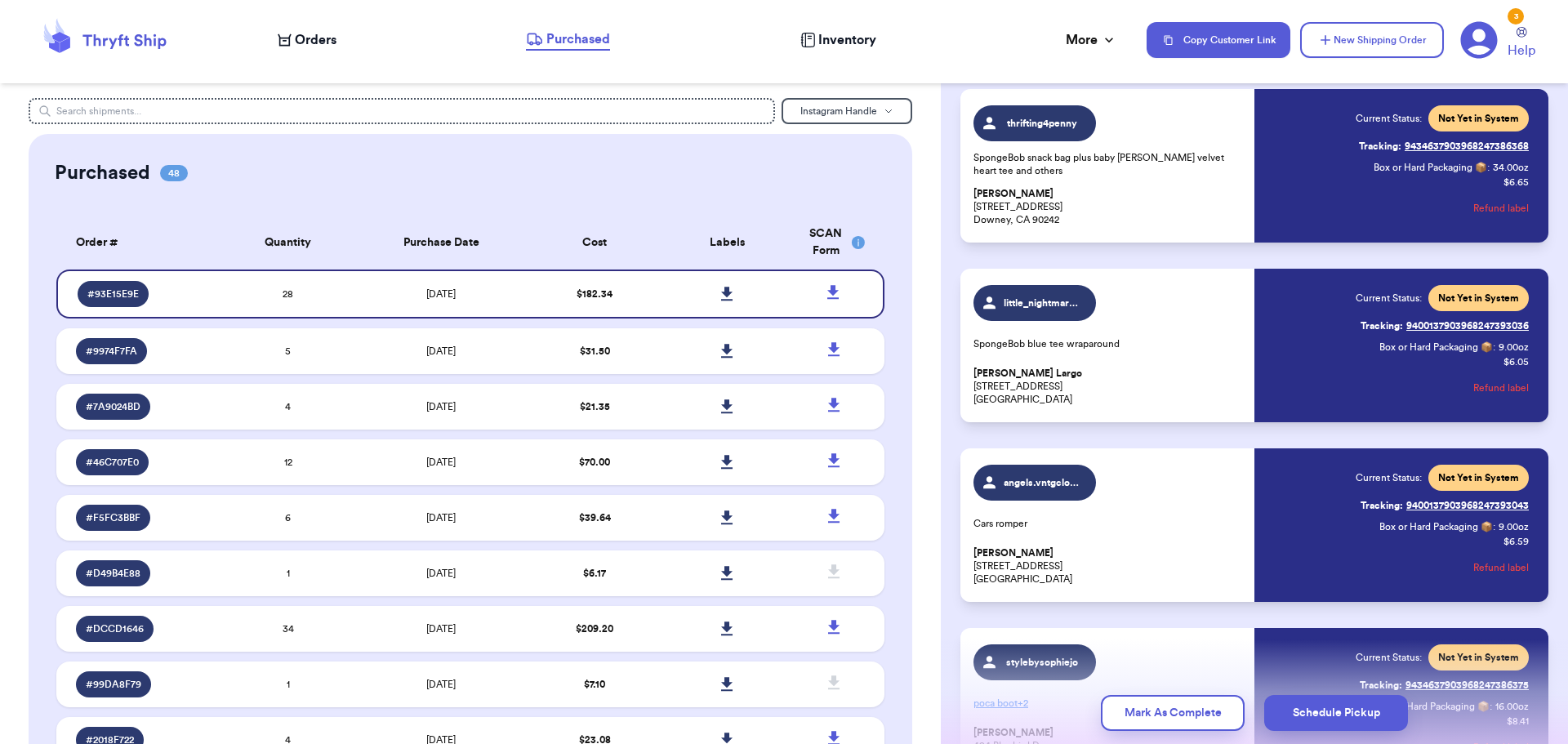
scroll to position [268, 0]
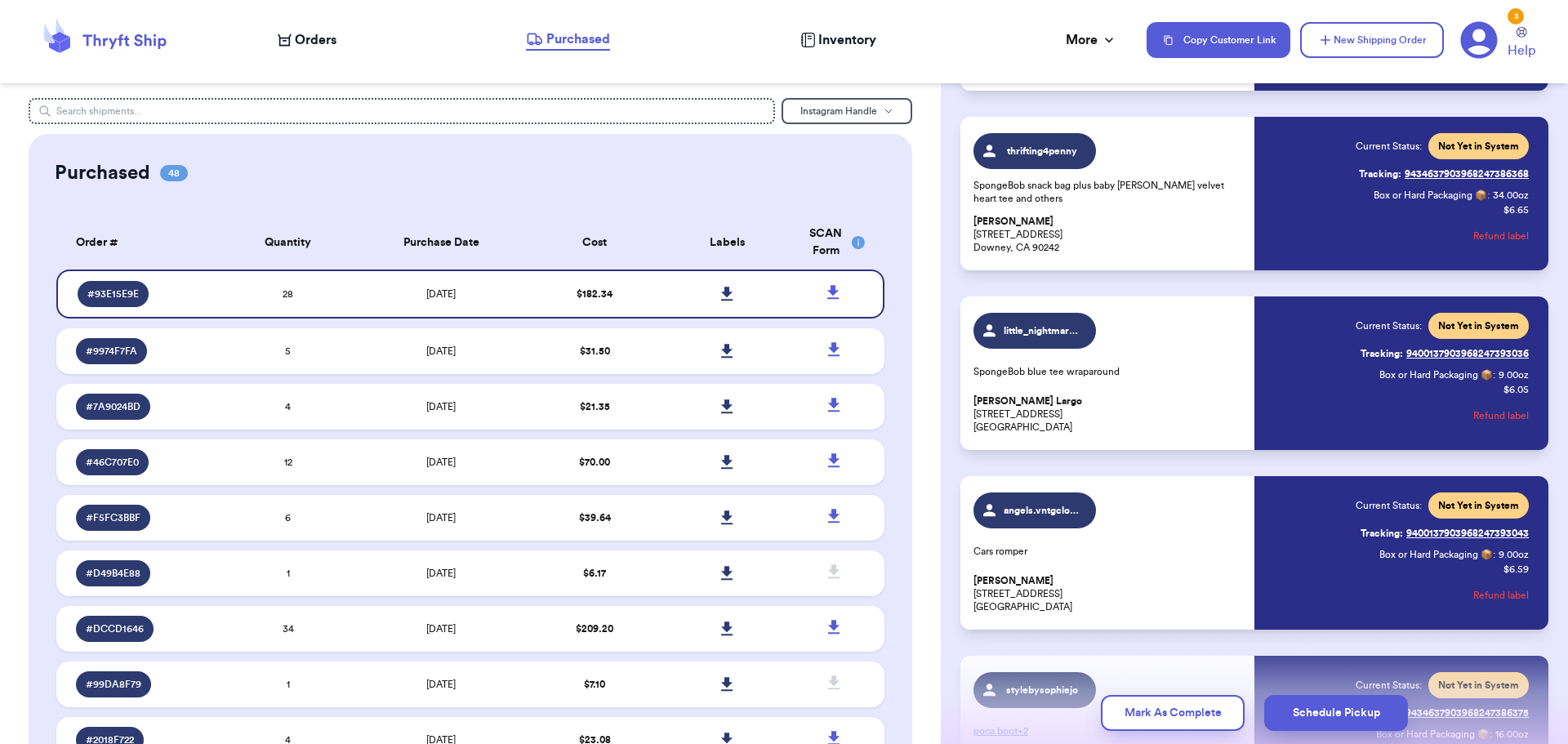
click at [1489, 416] on button "Refund label" at bounding box center [1501, 415] width 56 height 36
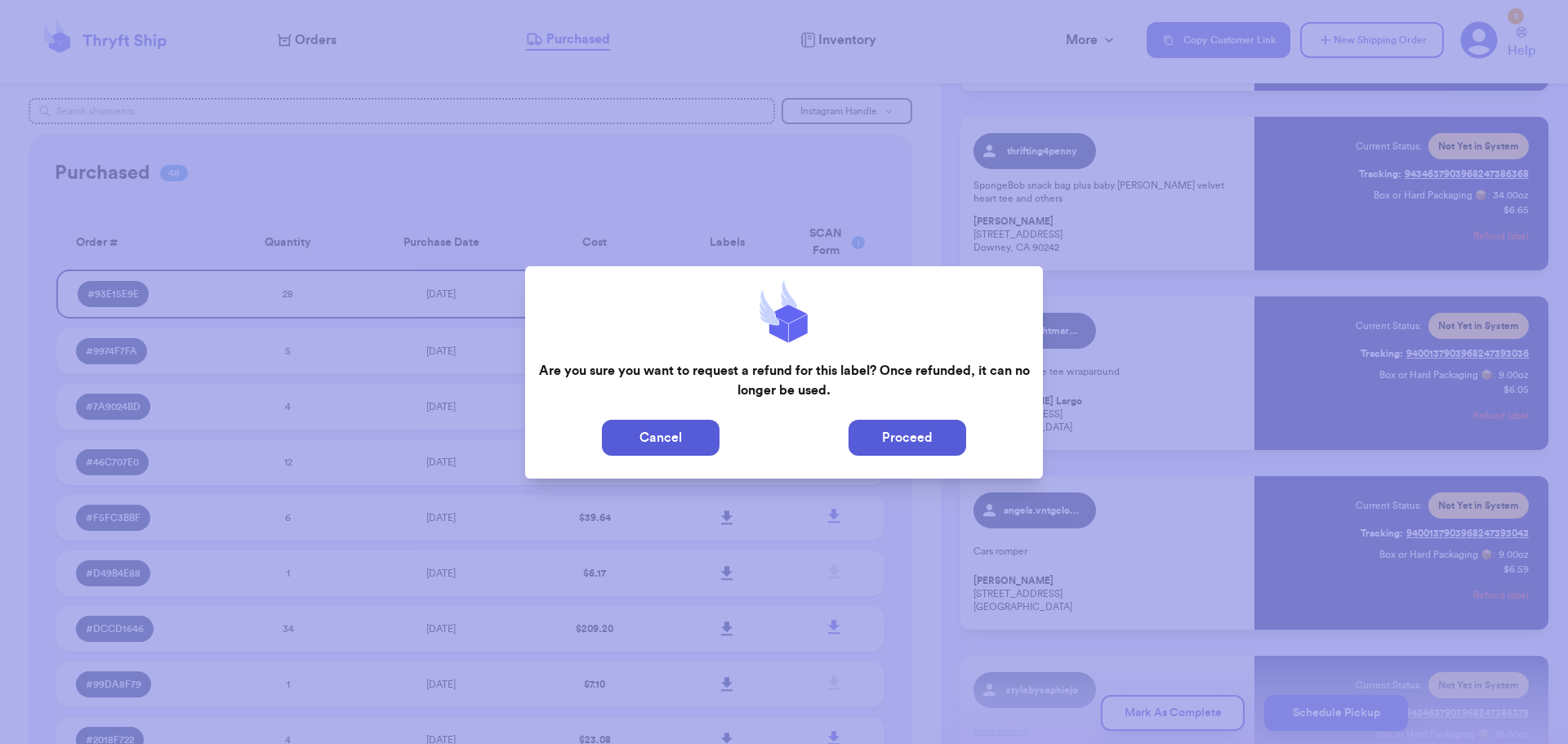
click at [910, 437] on button "Proceed" at bounding box center [908, 437] width 118 height 36
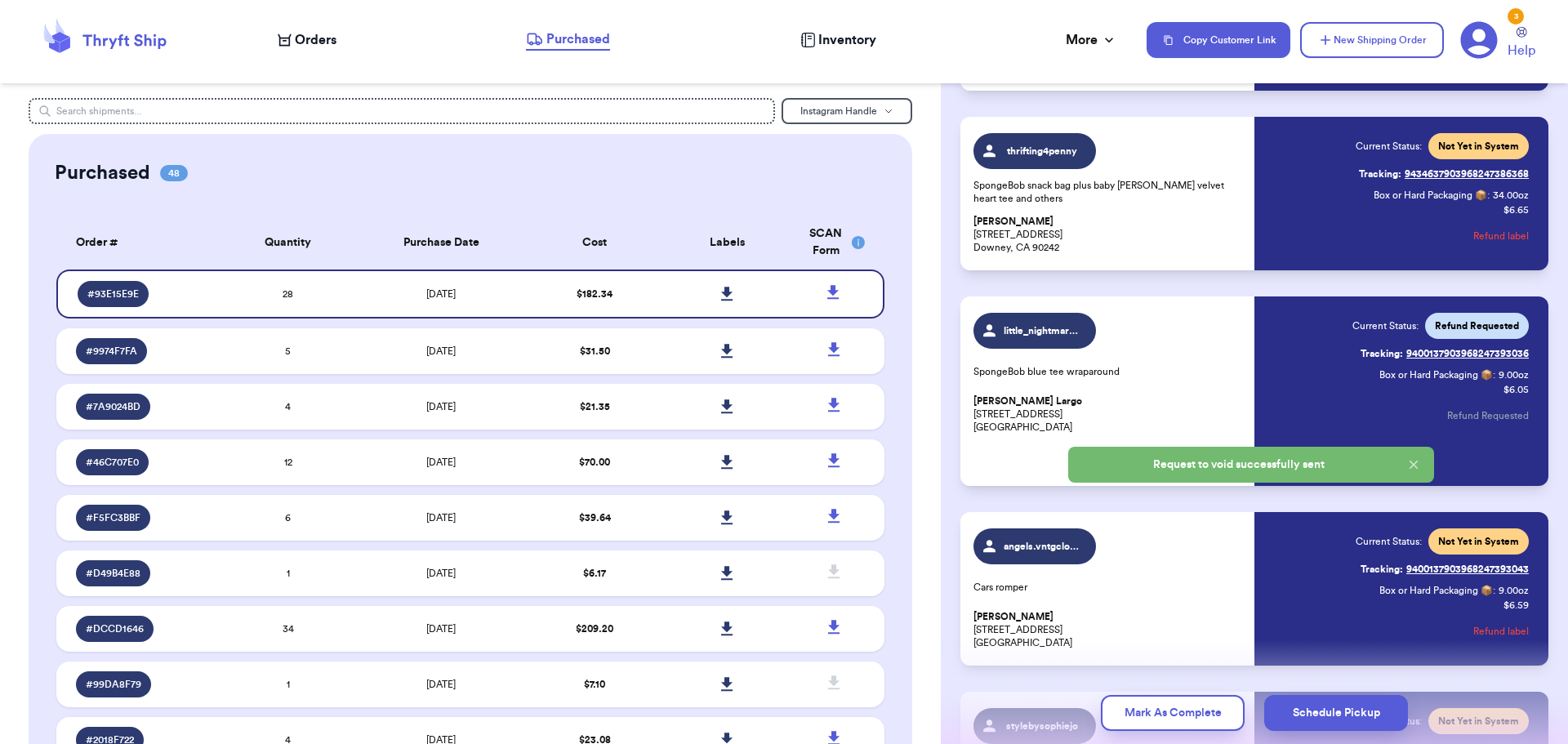
click at [1410, 464] on icon at bounding box center [1414, 464] width 14 height 14
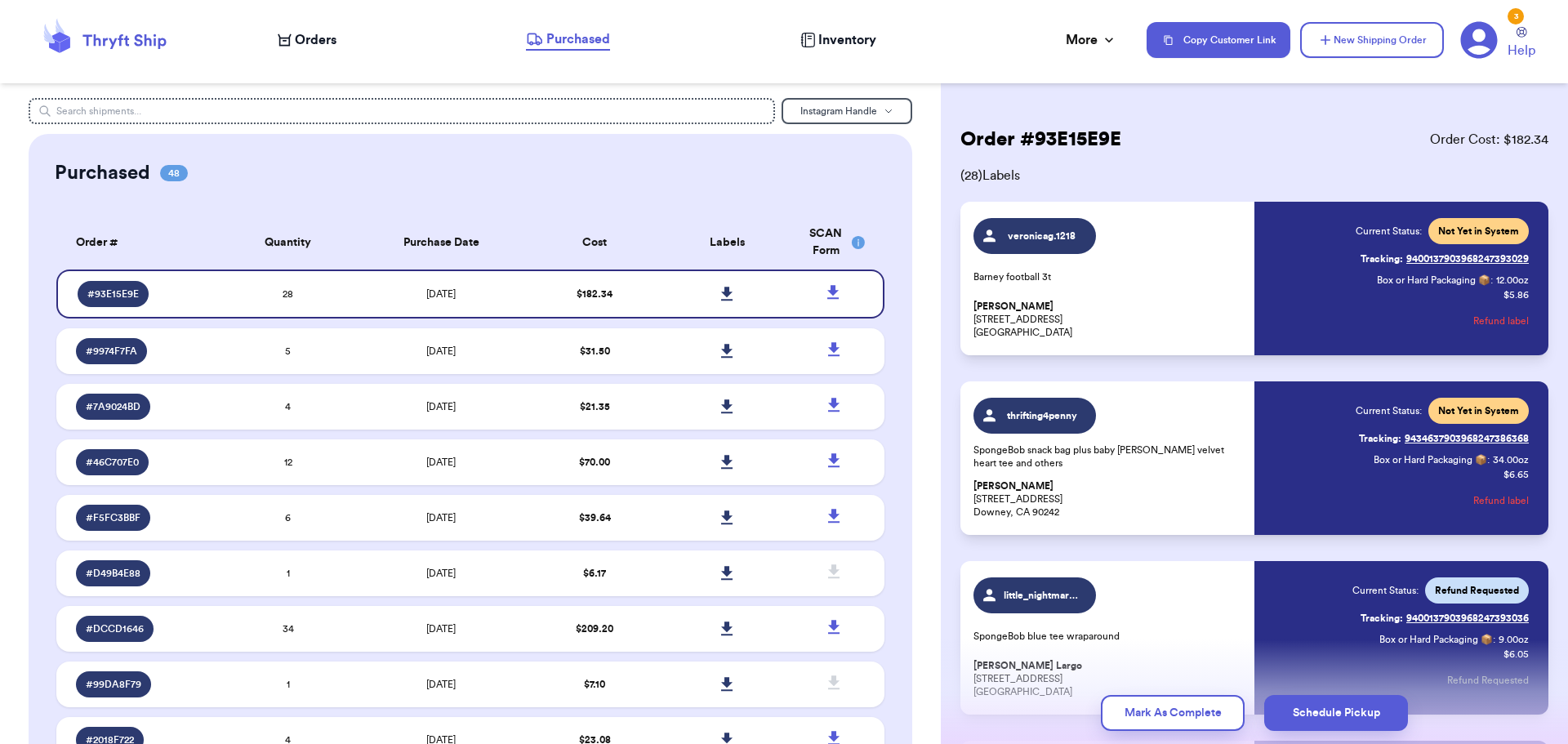
scroll to position [0, 0]
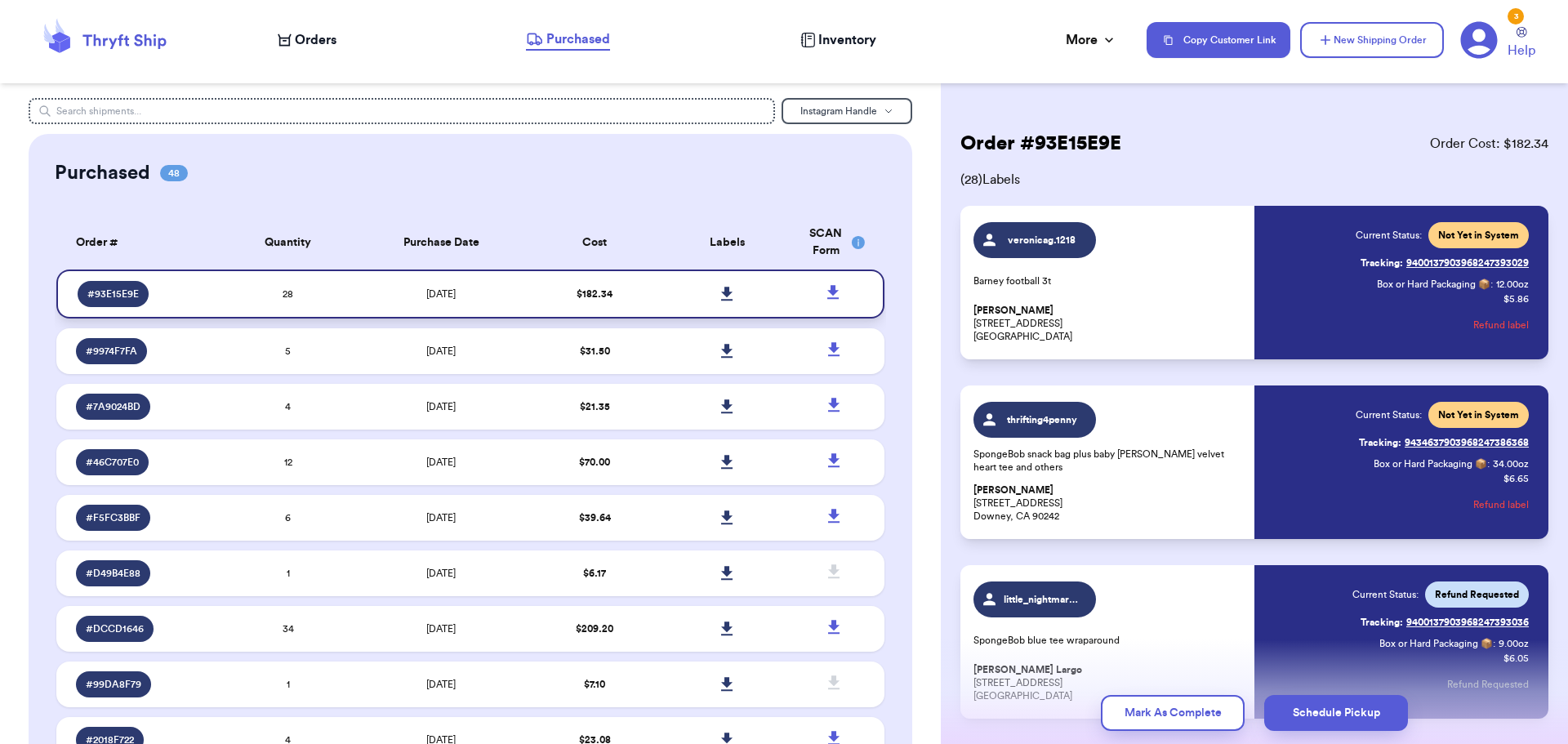
click at [825, 295] on icon at bounding box center [833, 292] width 20 height 20
